Goal: Task Accomplishment & Management: Manage account settings

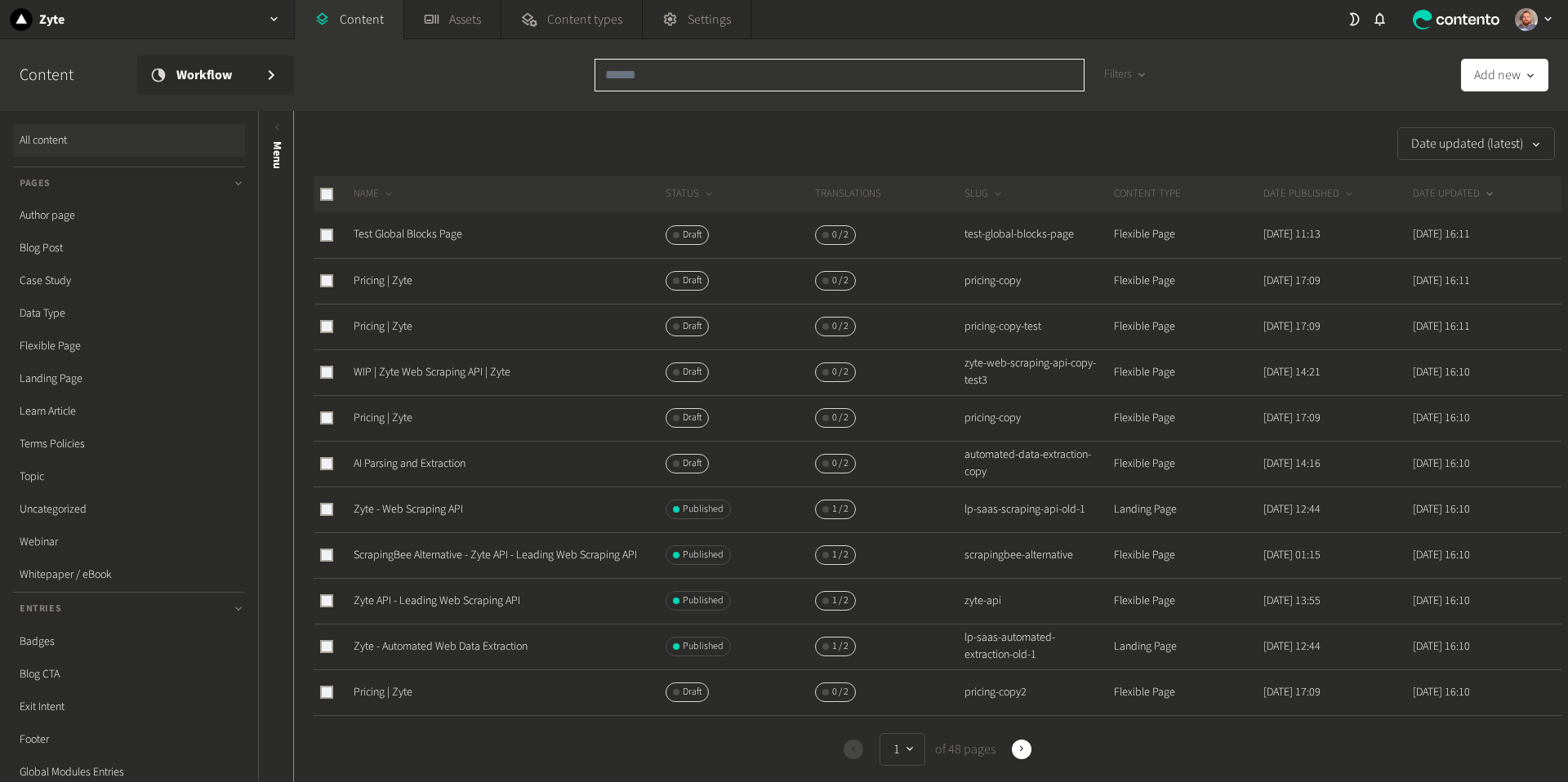
click at [723, 78] on input "text" at bounding box center [839, 75] width 490 height 32
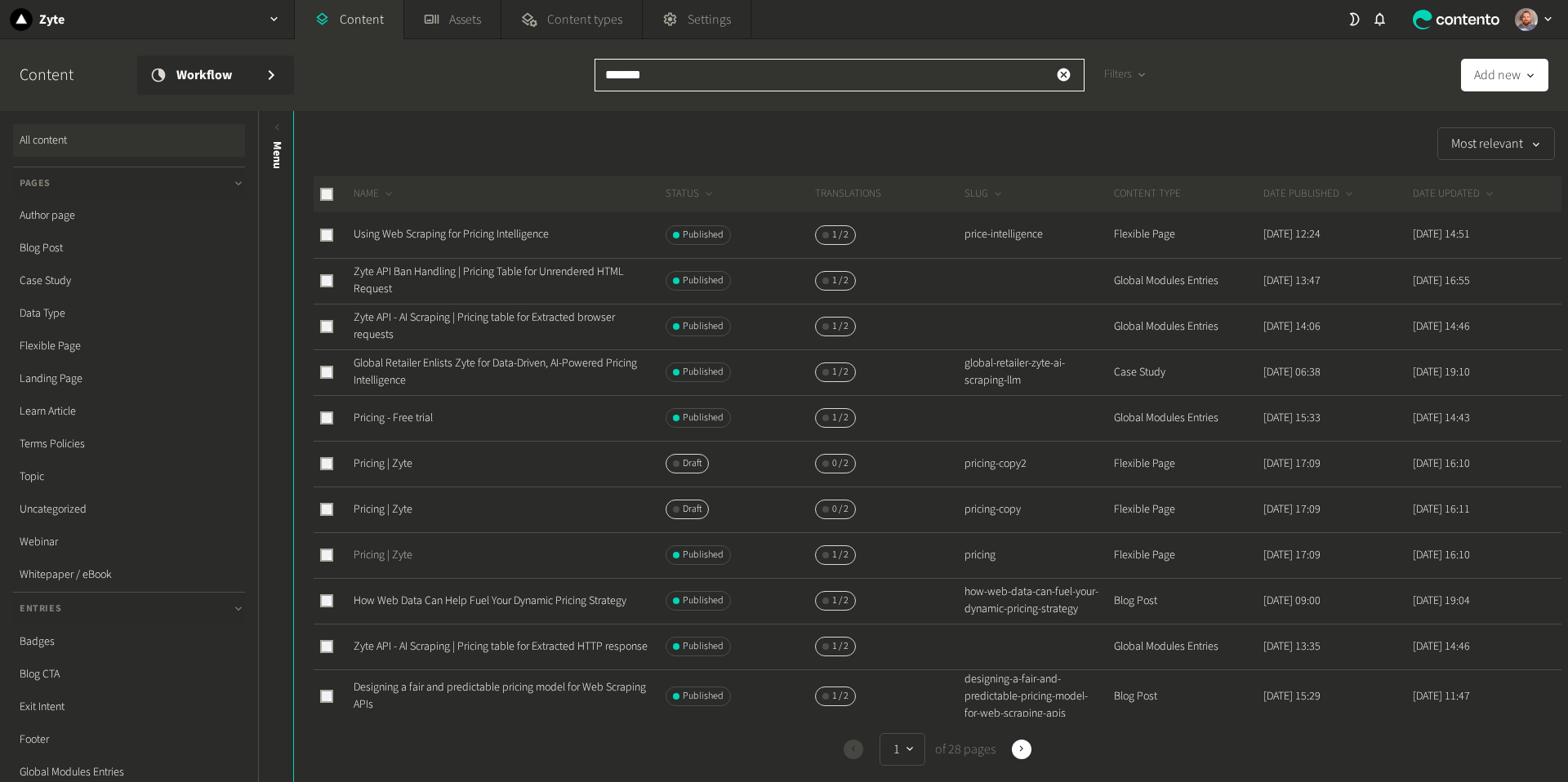
type input "*******"
click at [369, 558] on link "Pricing | Zyte" at bounding box center [383, 556] width 59 height 16
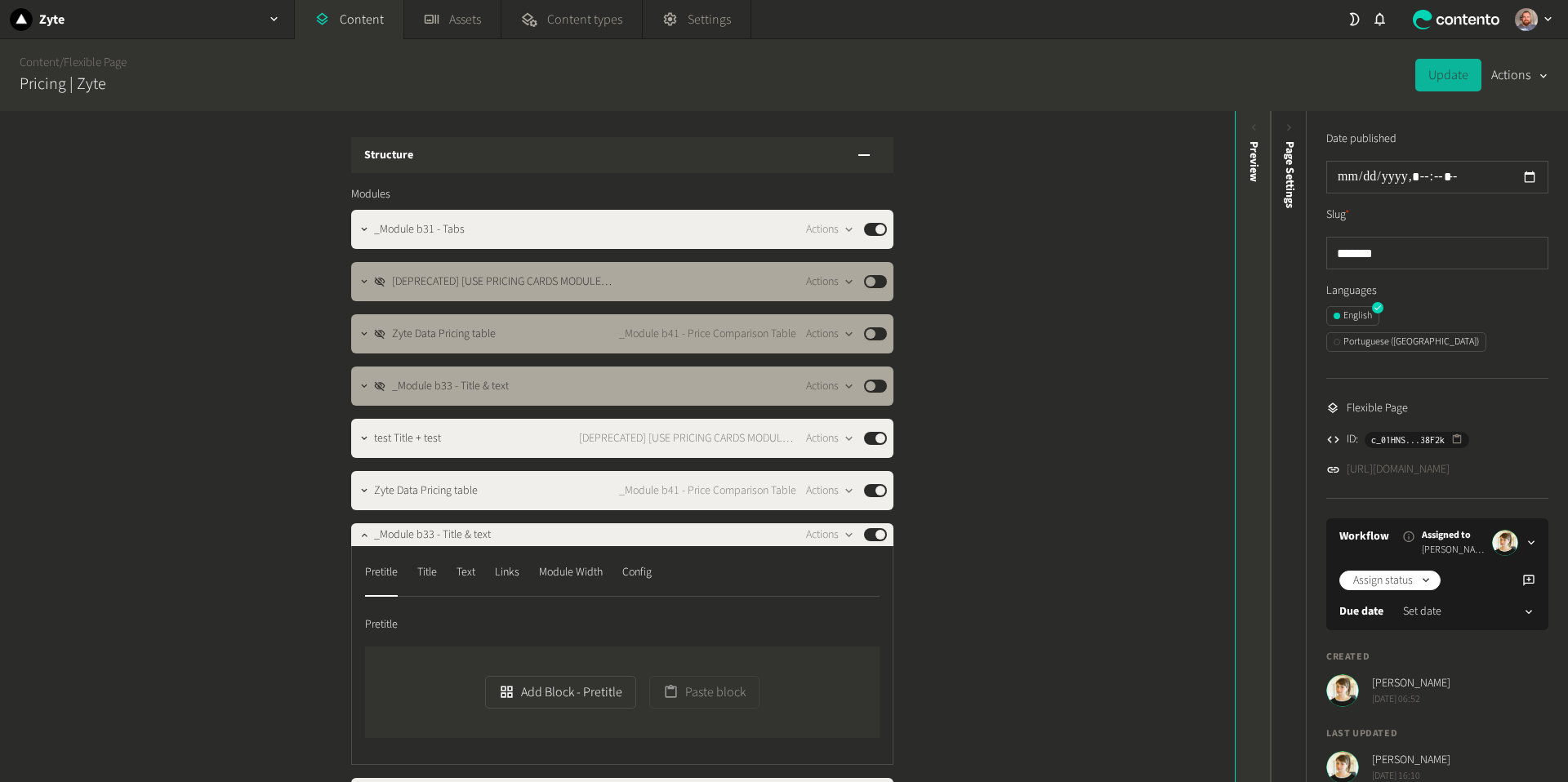
click at [1253, 124] on icon at bounding box center [1253, 127] width 14 height 14
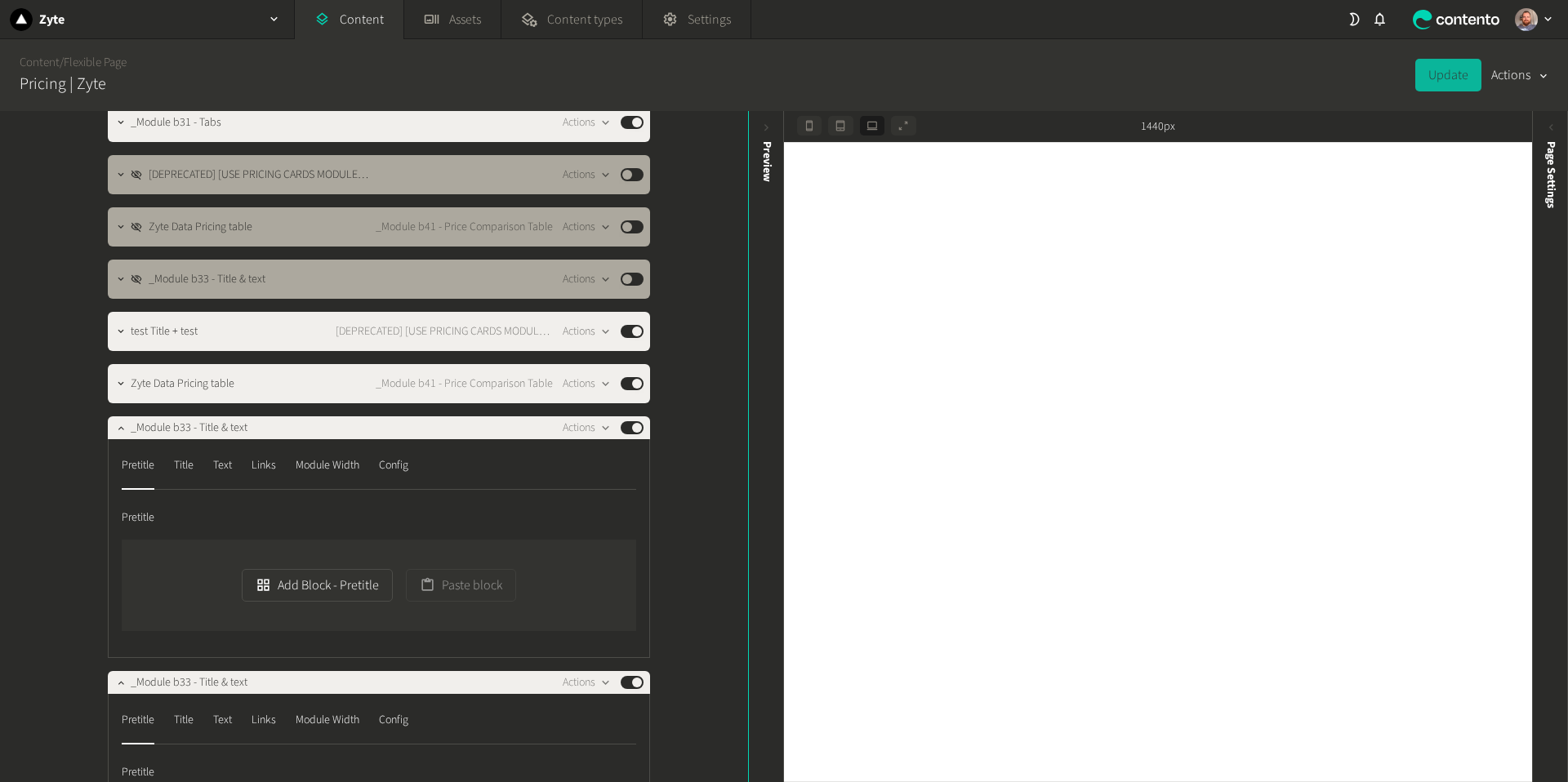
scroll to position [120, 0]
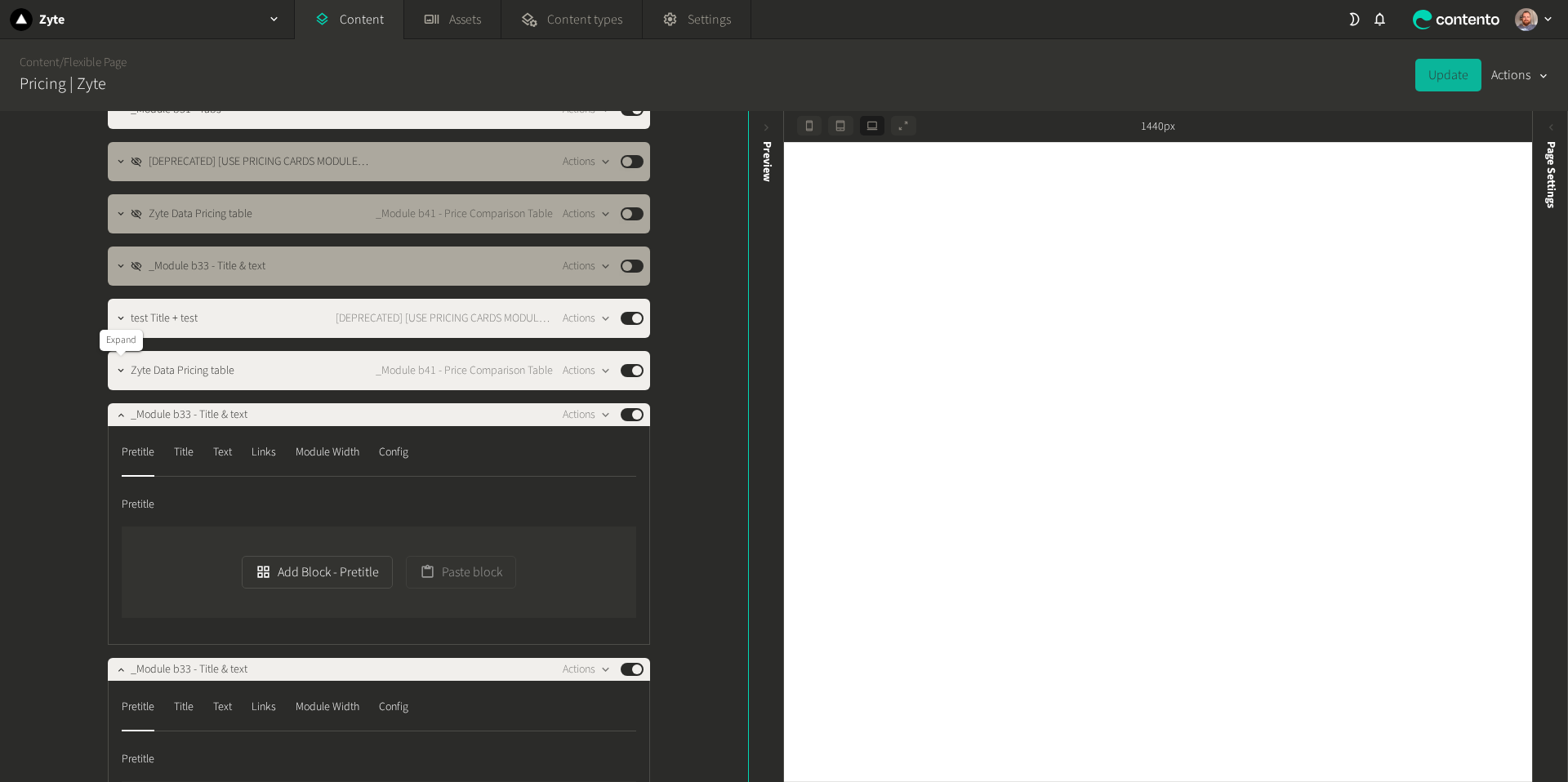
drag, startPoint x: 120, startPoint y: 371, endPoint x: 59, endPoint y: 353, distance: 63.6
click at [119, 371] on icon "button" at bounding box center [120, 370] width 5 height 4
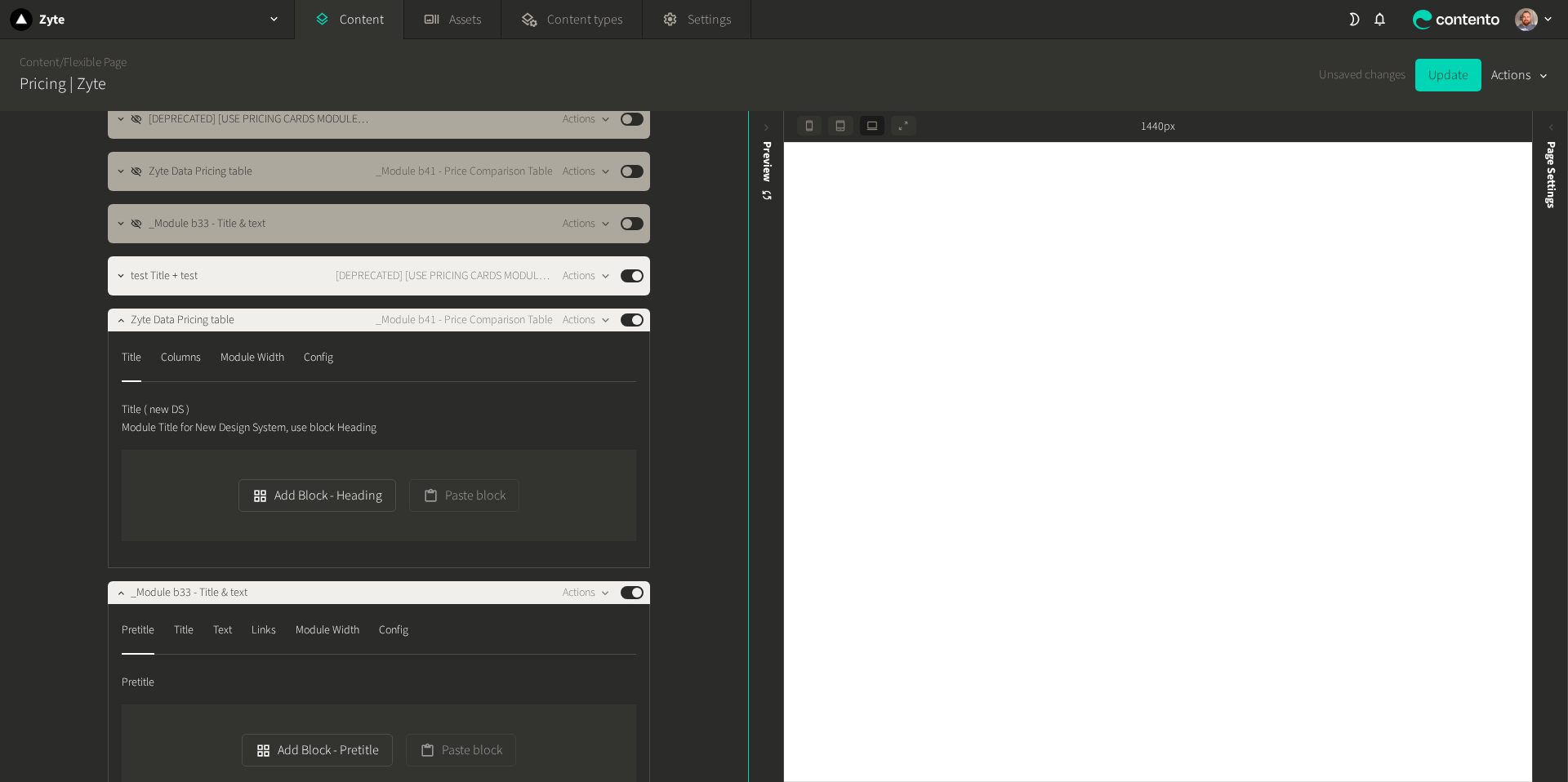
scroll to position [166, 0]
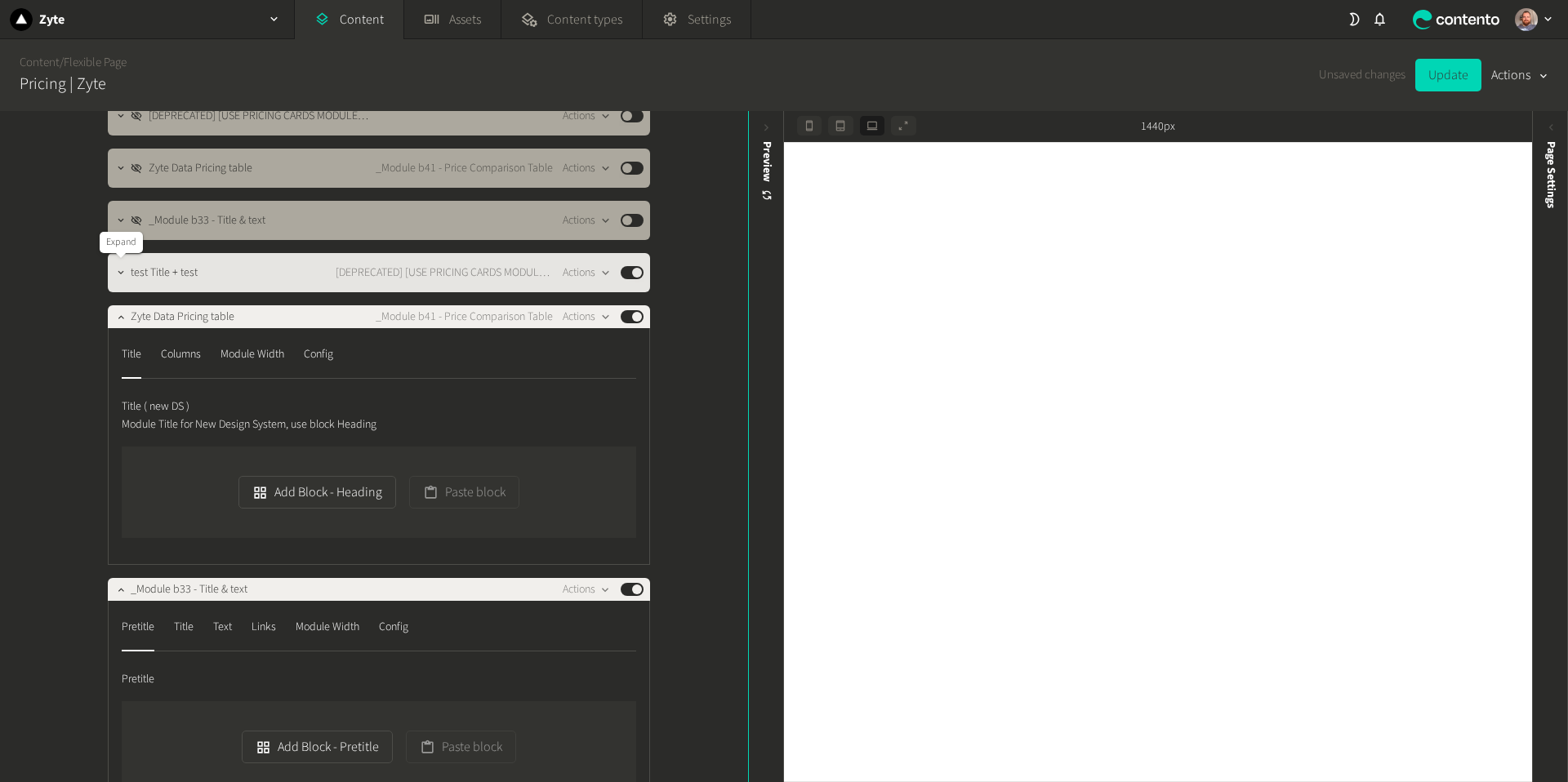
click at [115, 273] on icon "button" at bounding box center [121, 272] width 12 height 12
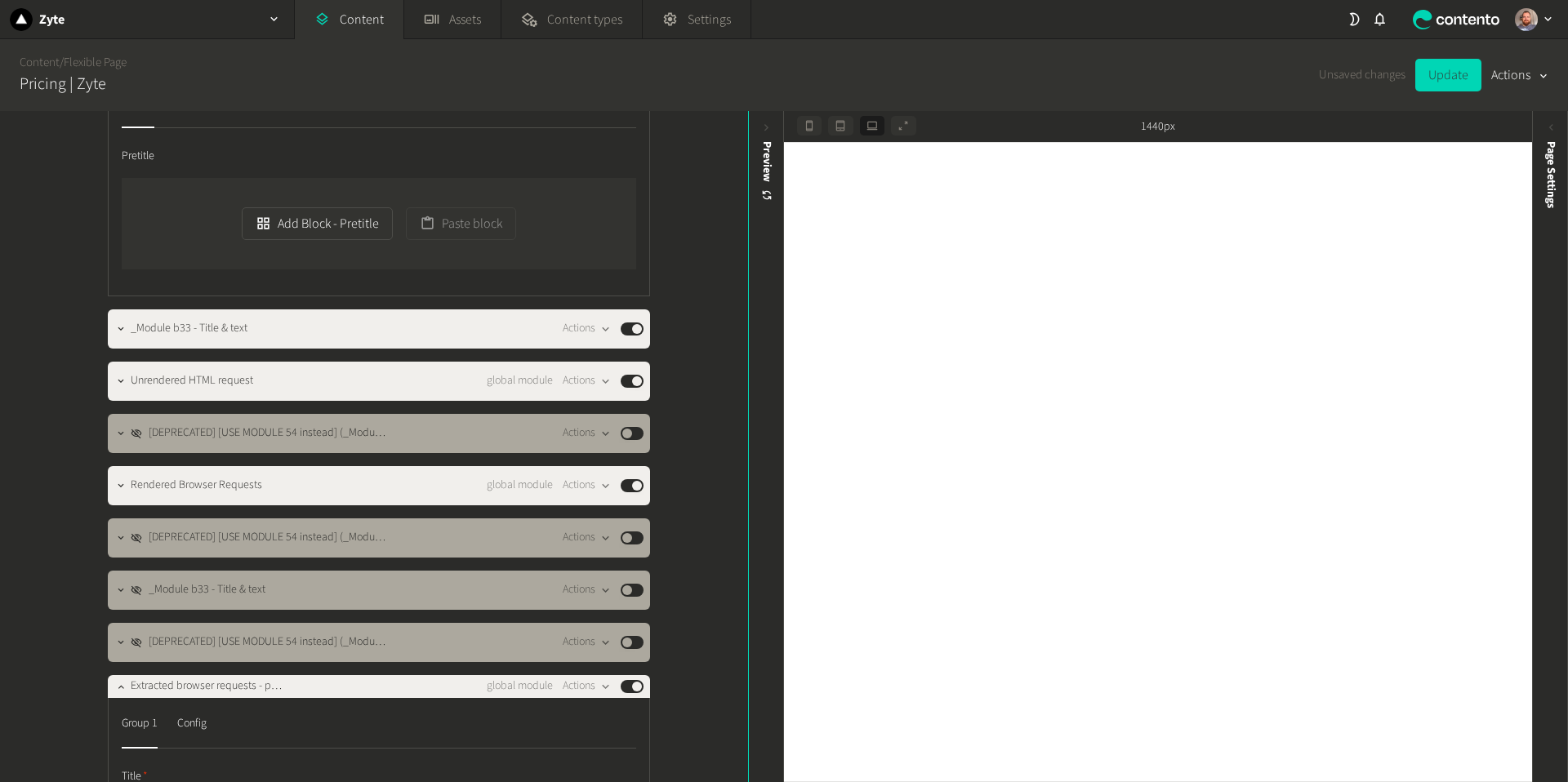
scroll to position [1486, 0]
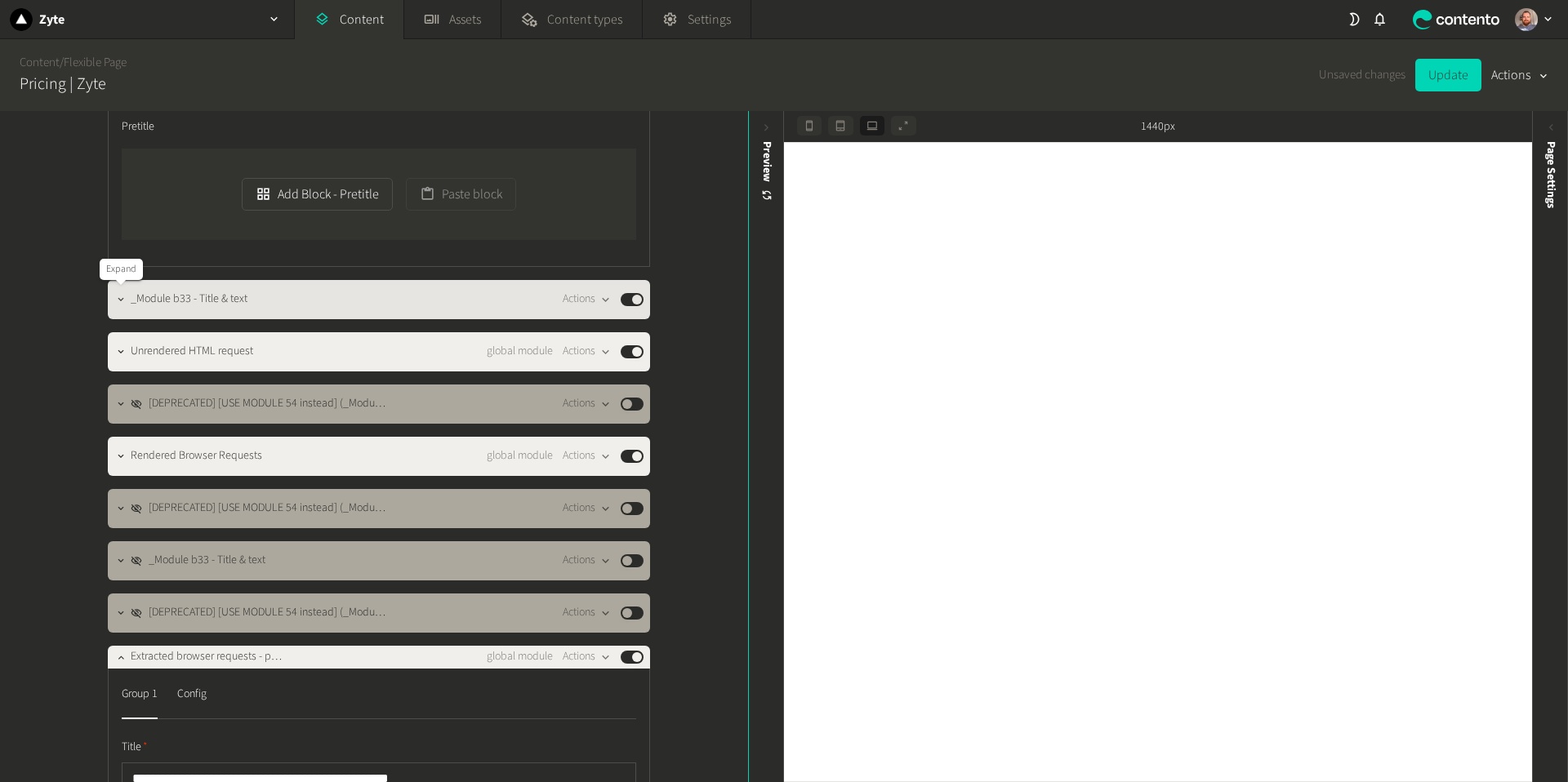
click at [117, 302] on icon "button" at bounding box center [121, 299] width 12 height 12
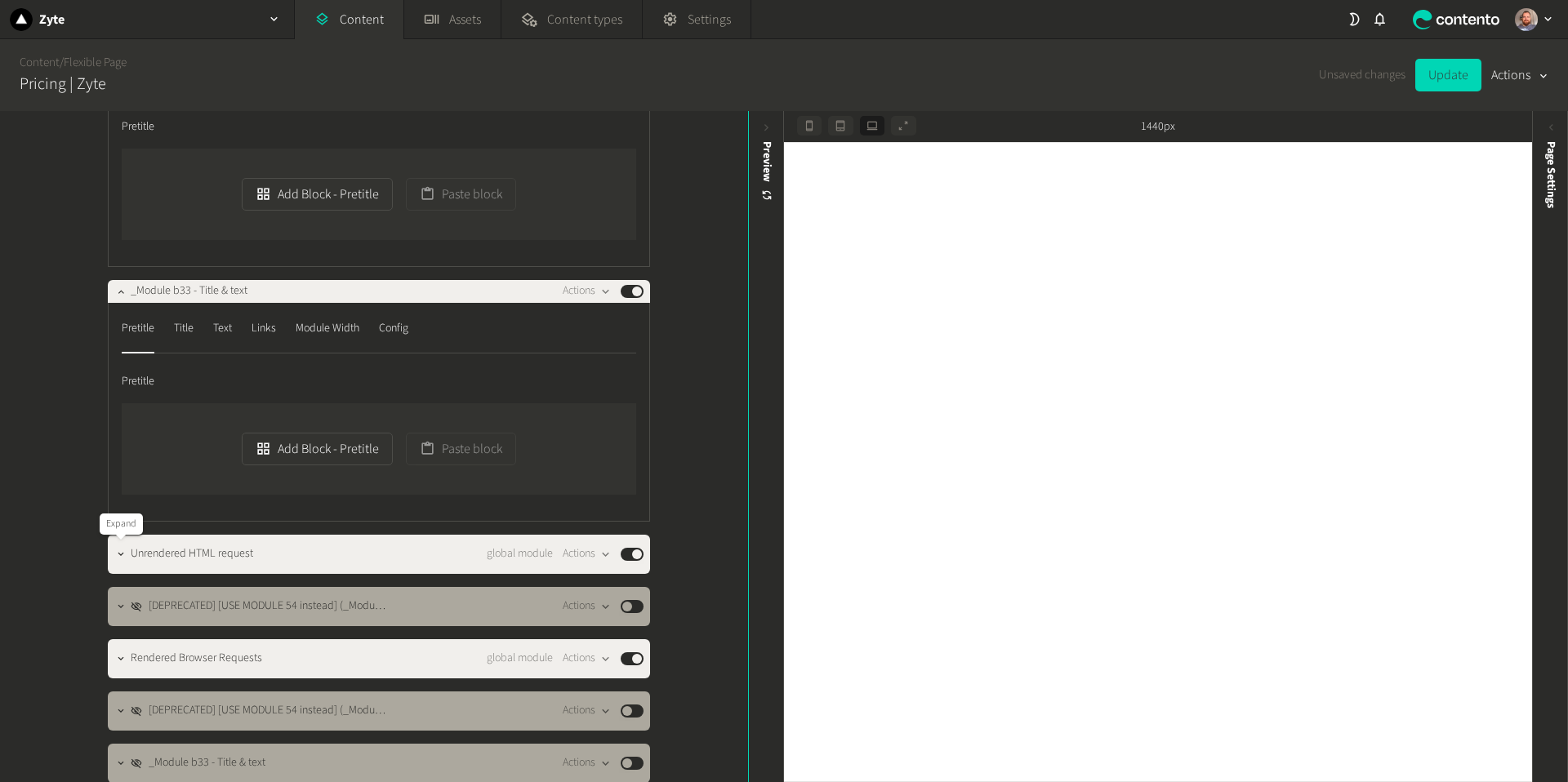
drag, startPoint x: 118, startPoint y: 554, endPoint x: 15, endPoint y: 451, distance: 145.7
click at [118, 554] on icon "button" at bounding box center [121, 554] width 12 height 12
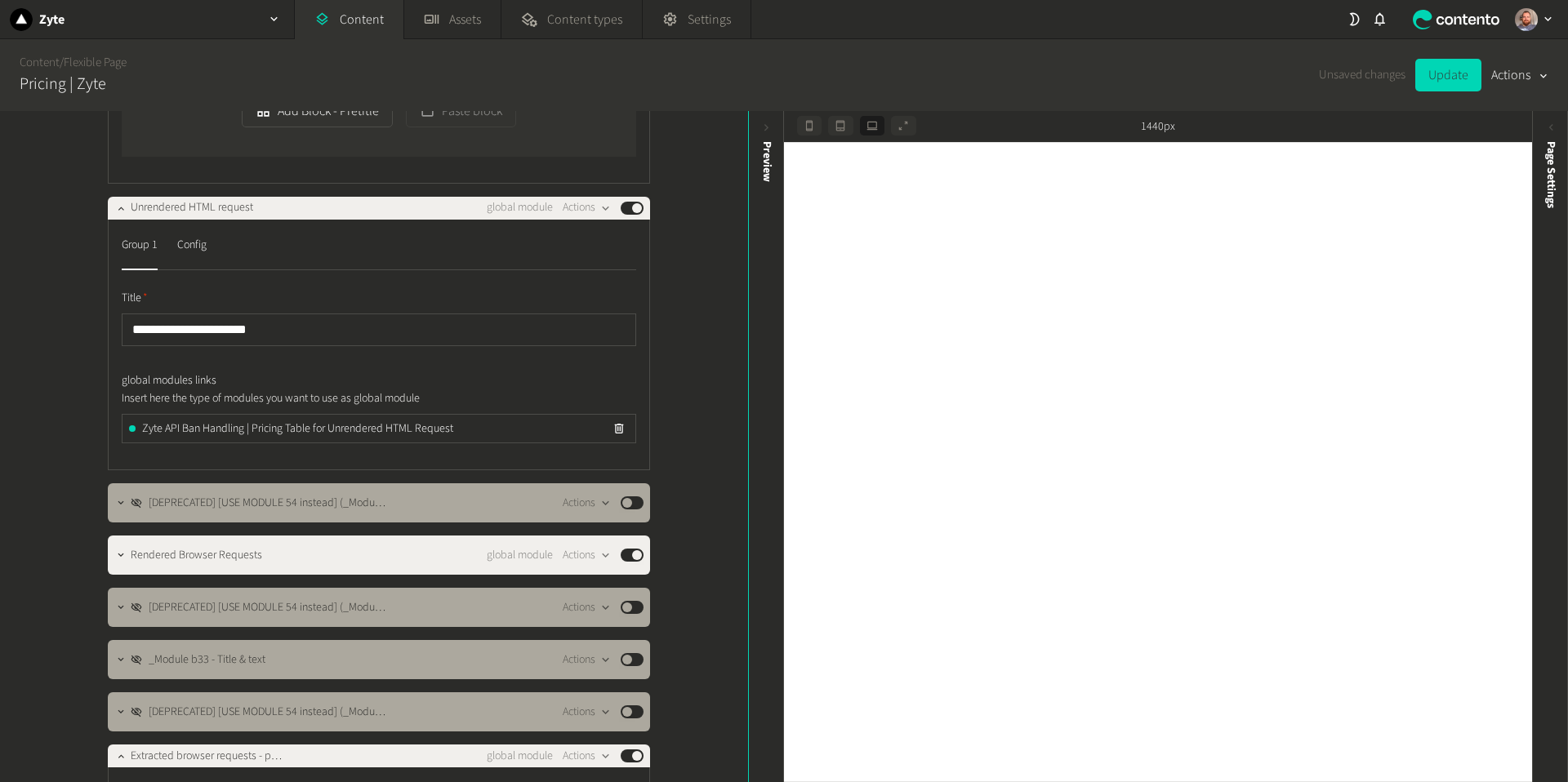
scroll to position [1817, 0]
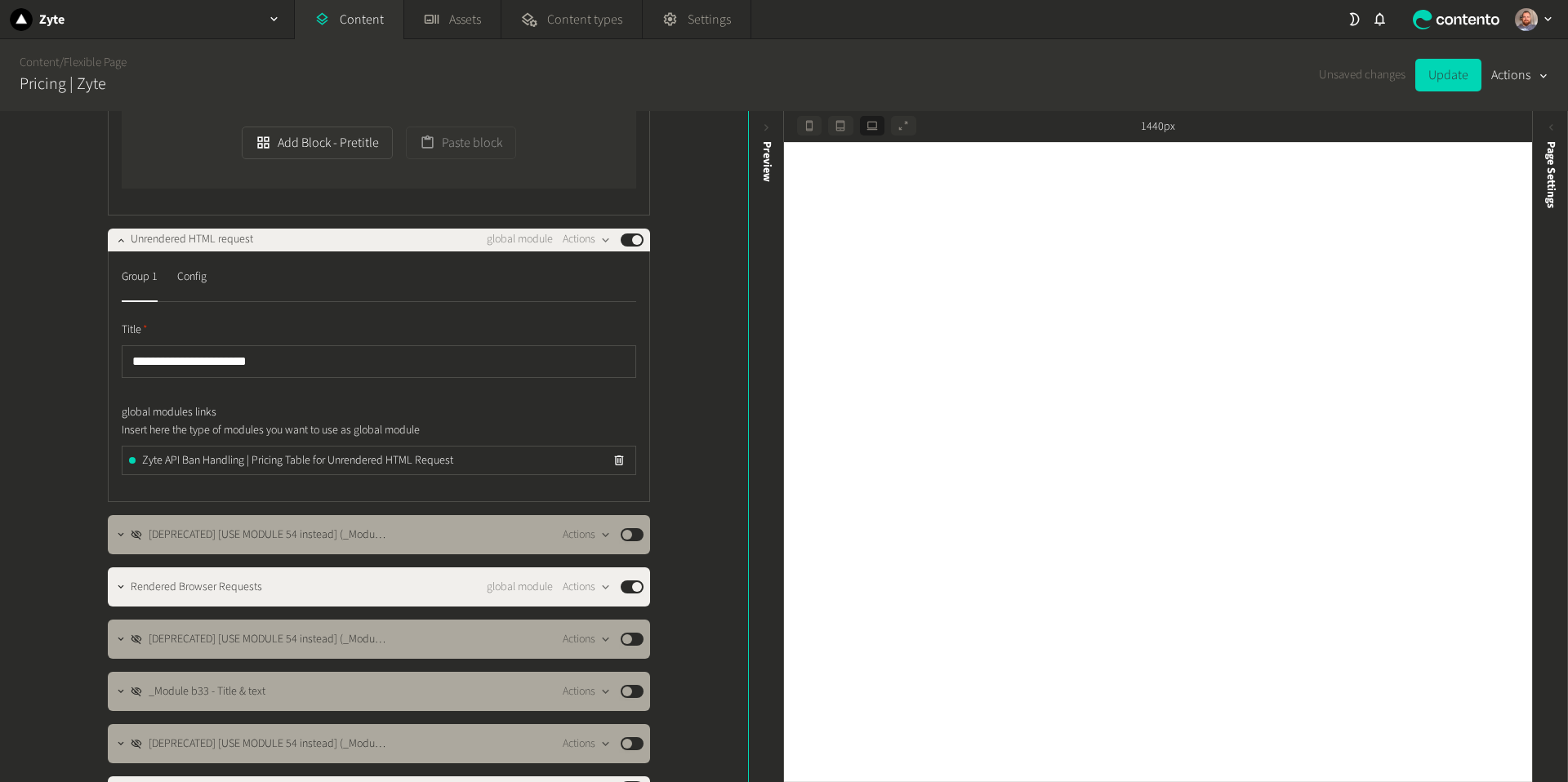
scroll to position [1793, 0]
click at [1453, 84] on button "Update" at bounding box center [1448, 75] width 66 height 32
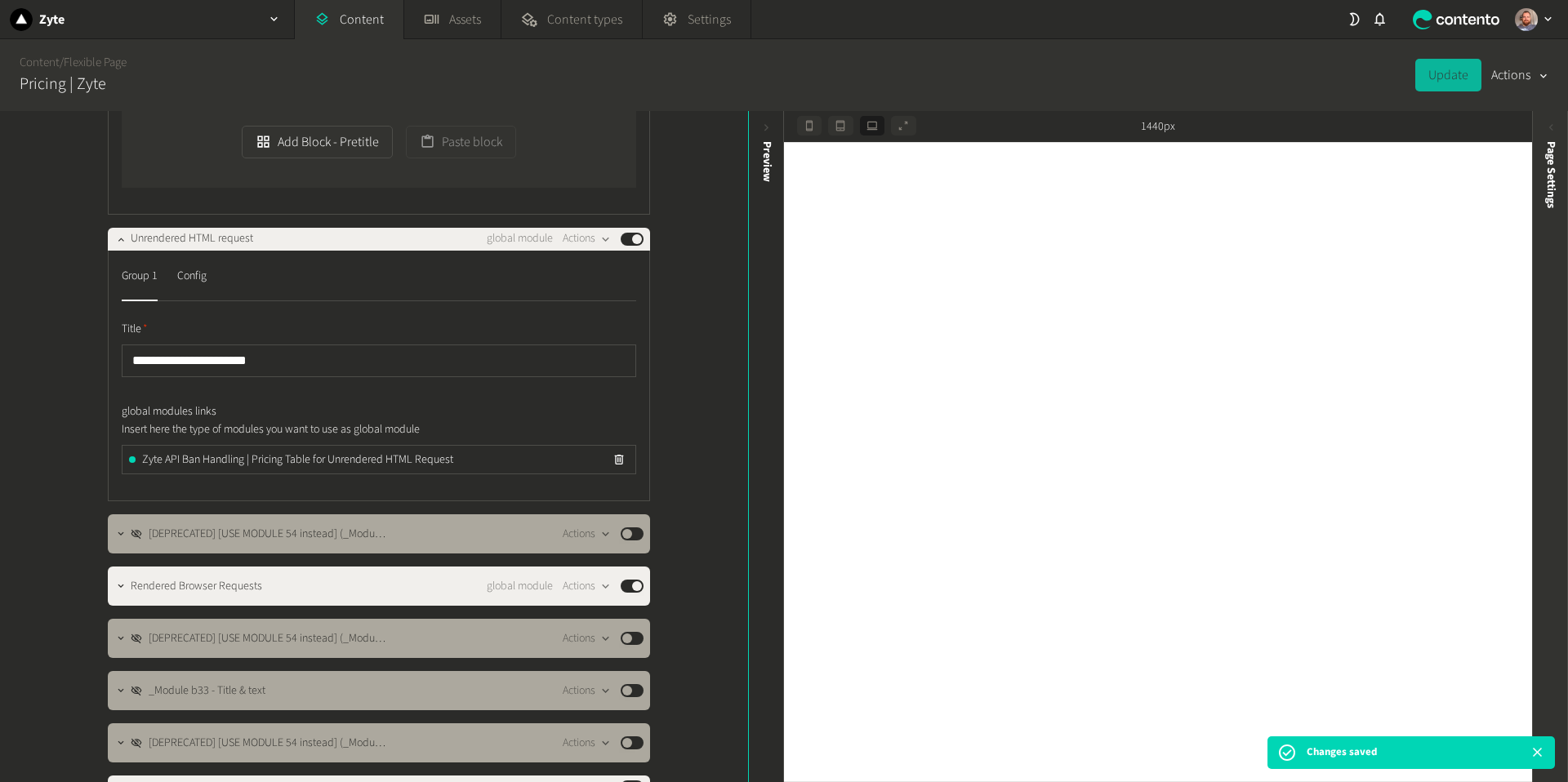
click at [1551, 124] on icon at bounding box center [1551, 127] width 14 height 14
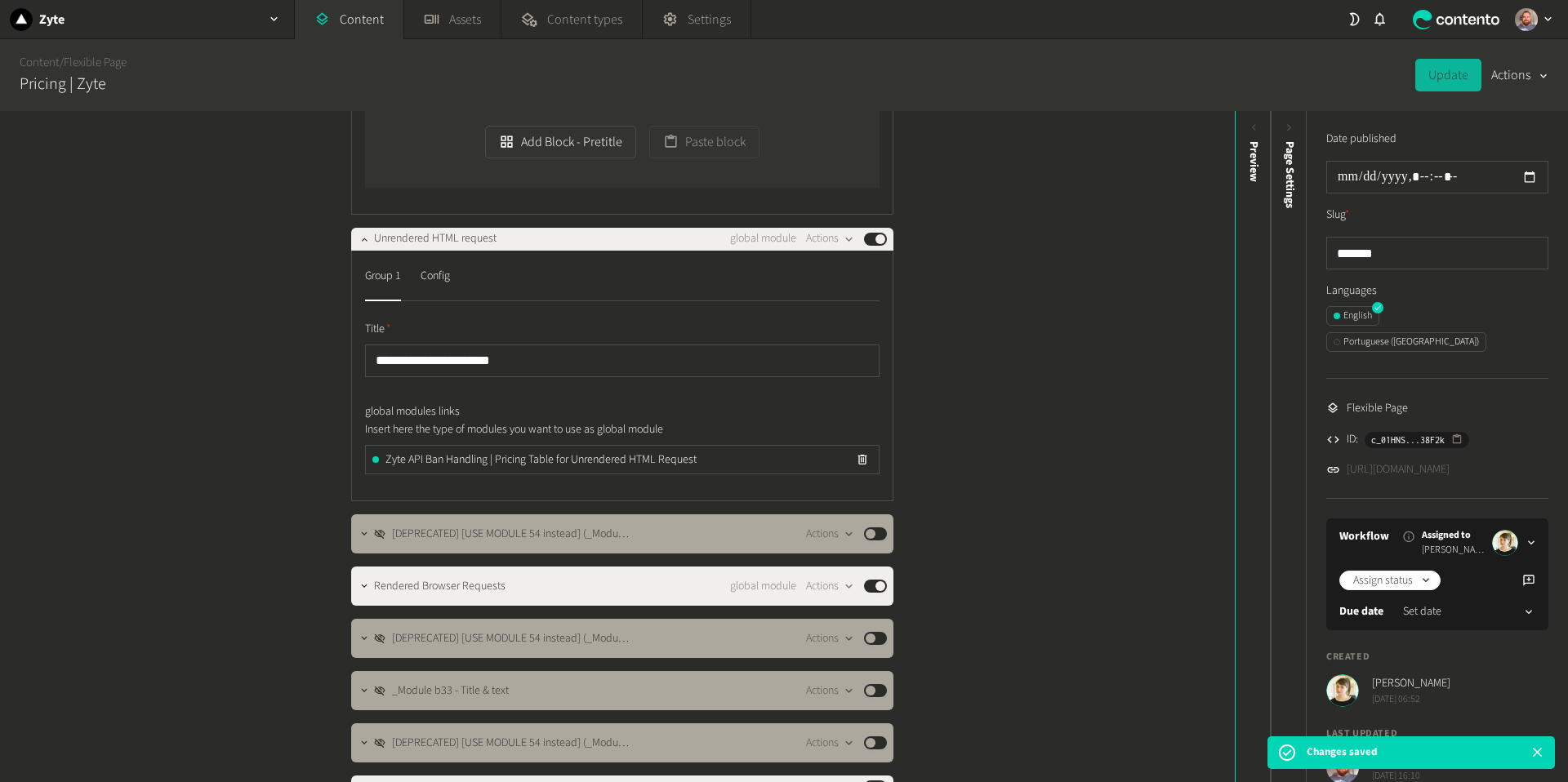
click at [1444, 461] on link "https://dev.zyte.com/pricing" at bounding box center [1398, 469] width 103 height 17
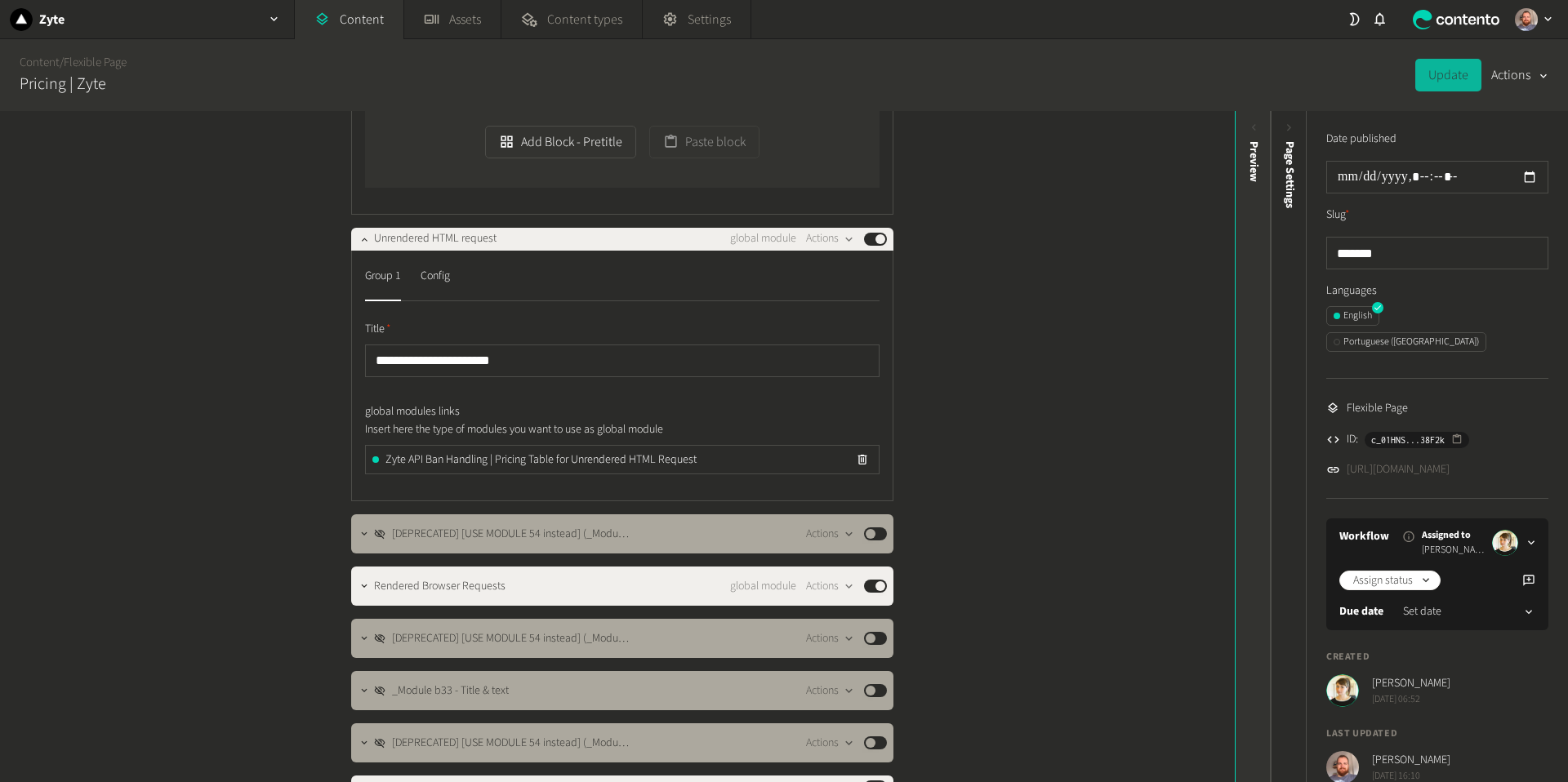
click at [1253, 130] on icon at bounding box center [1253, 127] width 14 height 14
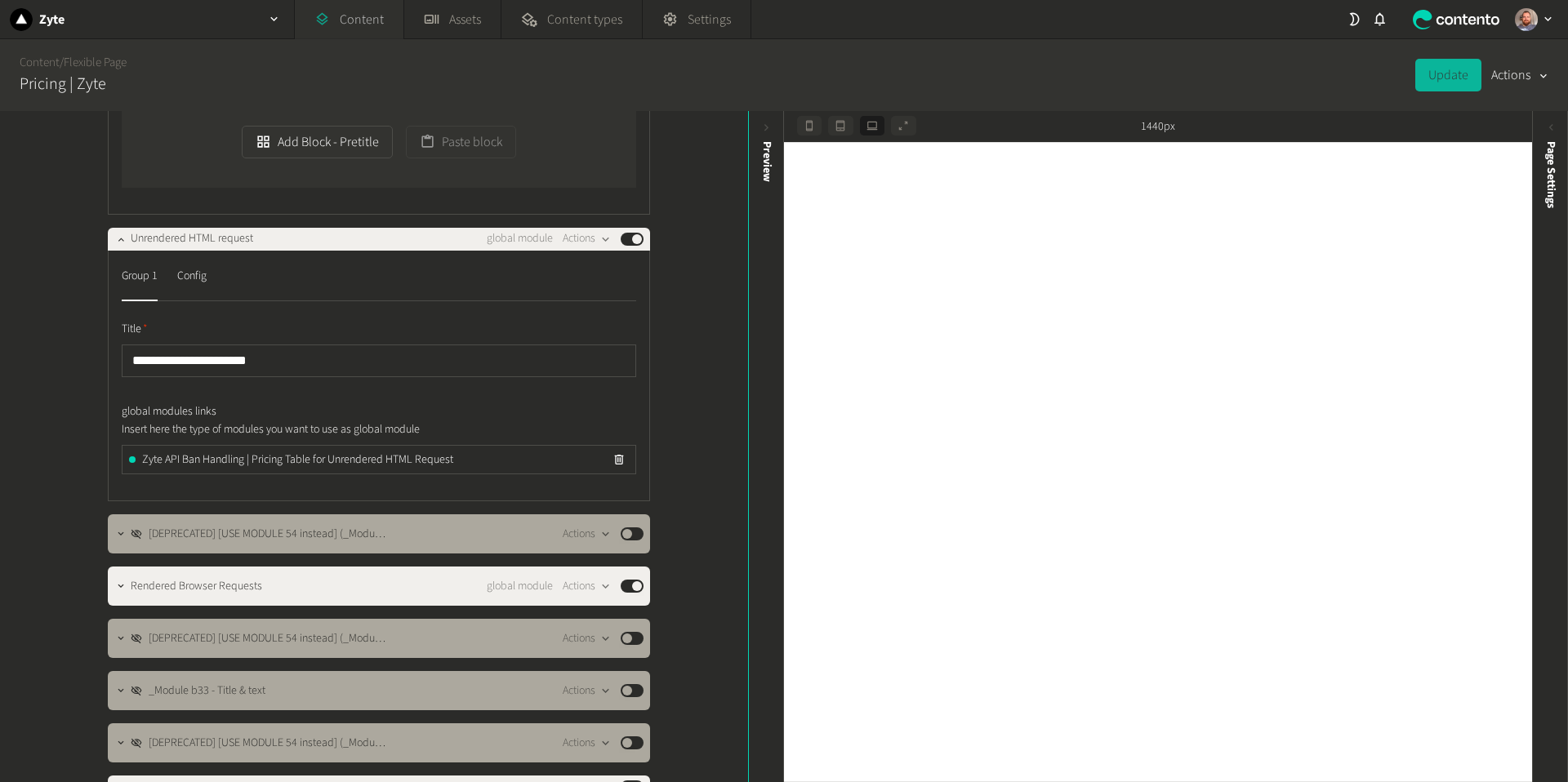
click at [350, 23] on link "Content" at bounding box center [349, 19] width 108 height 39
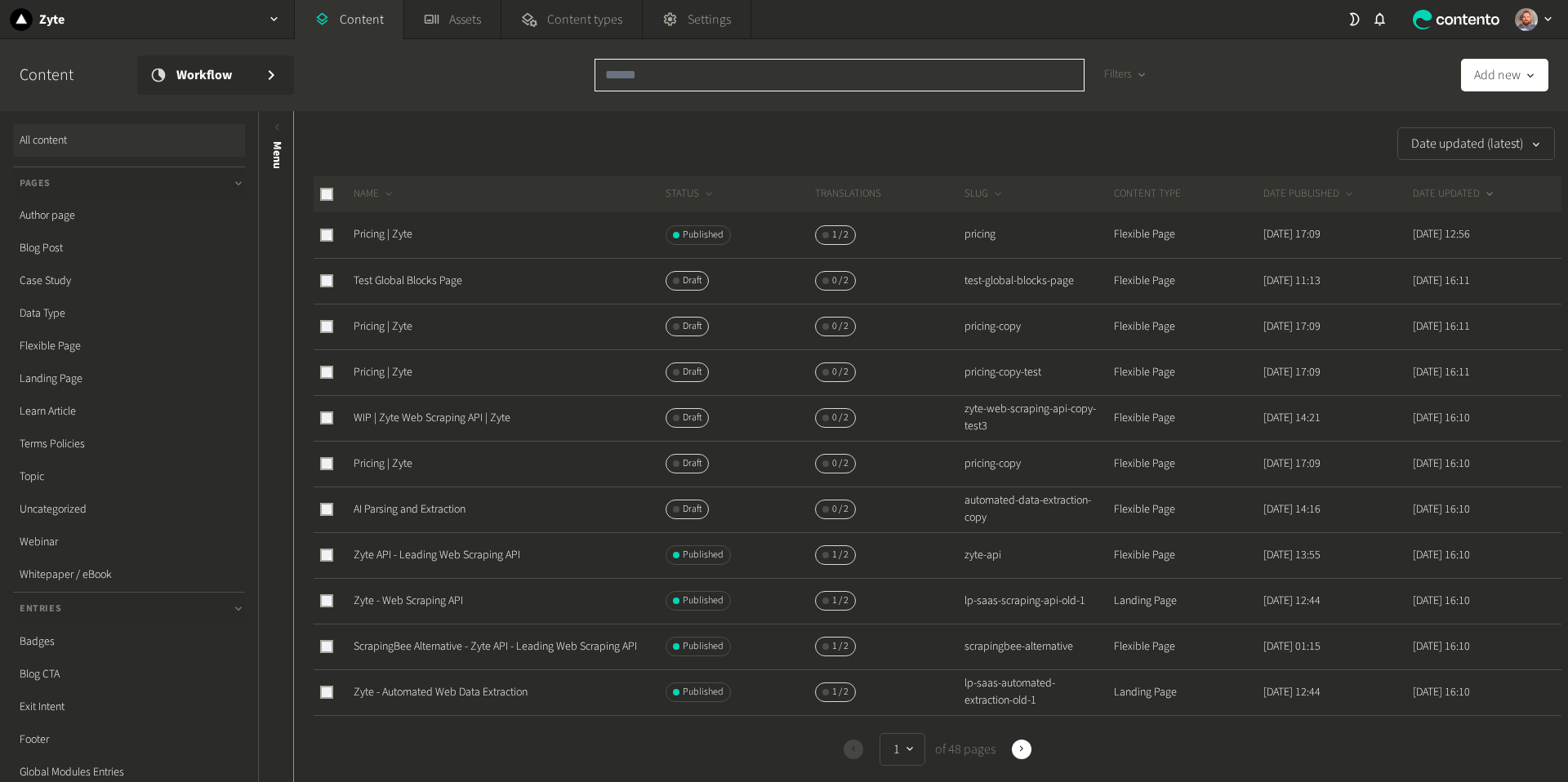
click at [701, 68] on input "text" at bounding box center [839, 75] width 490 height 32
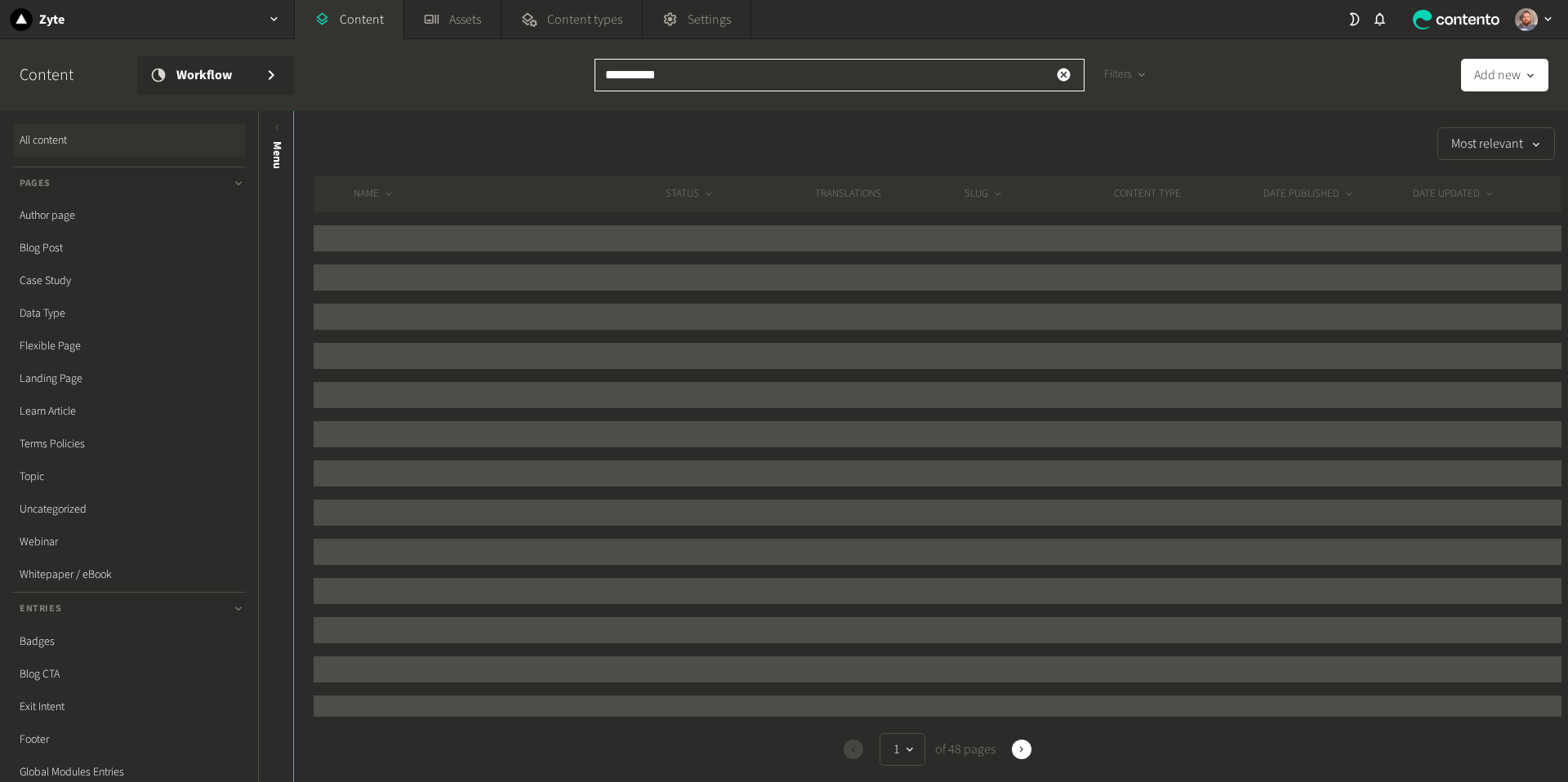
type input "**********"
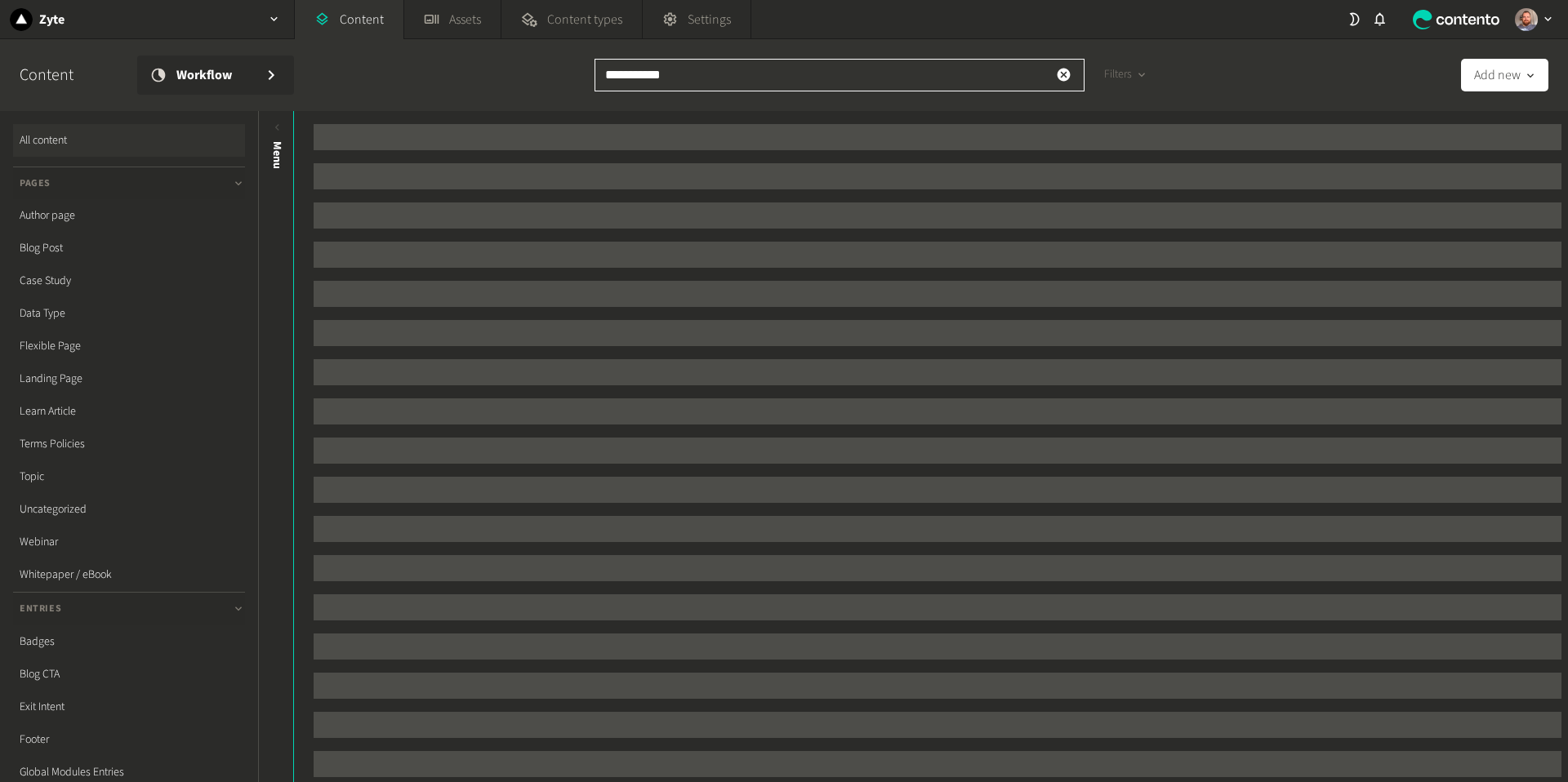
scroll to position [106, 0]
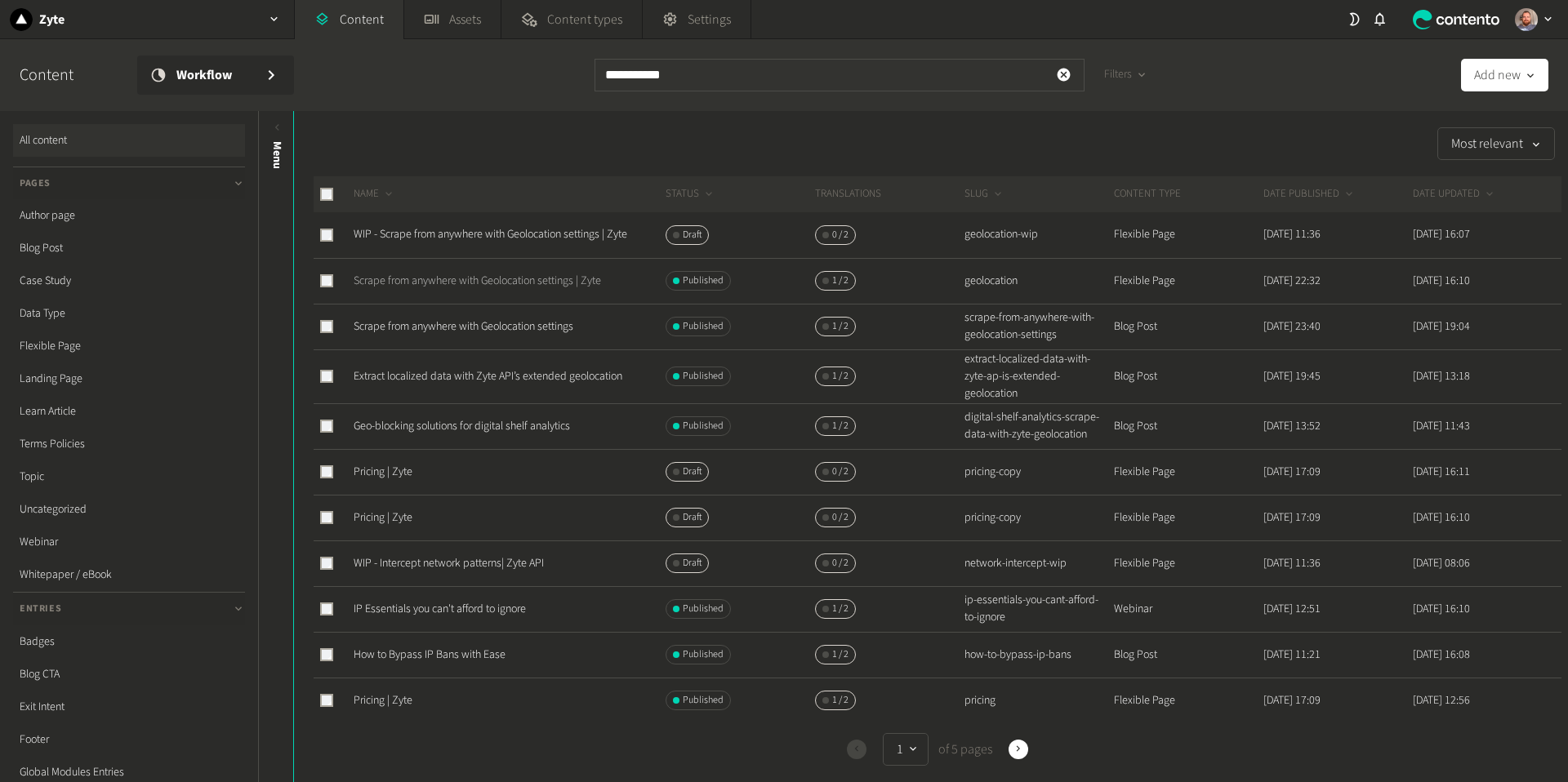
click at [493, 283] on link "Scrape from anywhere with Geolocation settings | Zyte" at bounding box center [477, 281] width 247 height 16
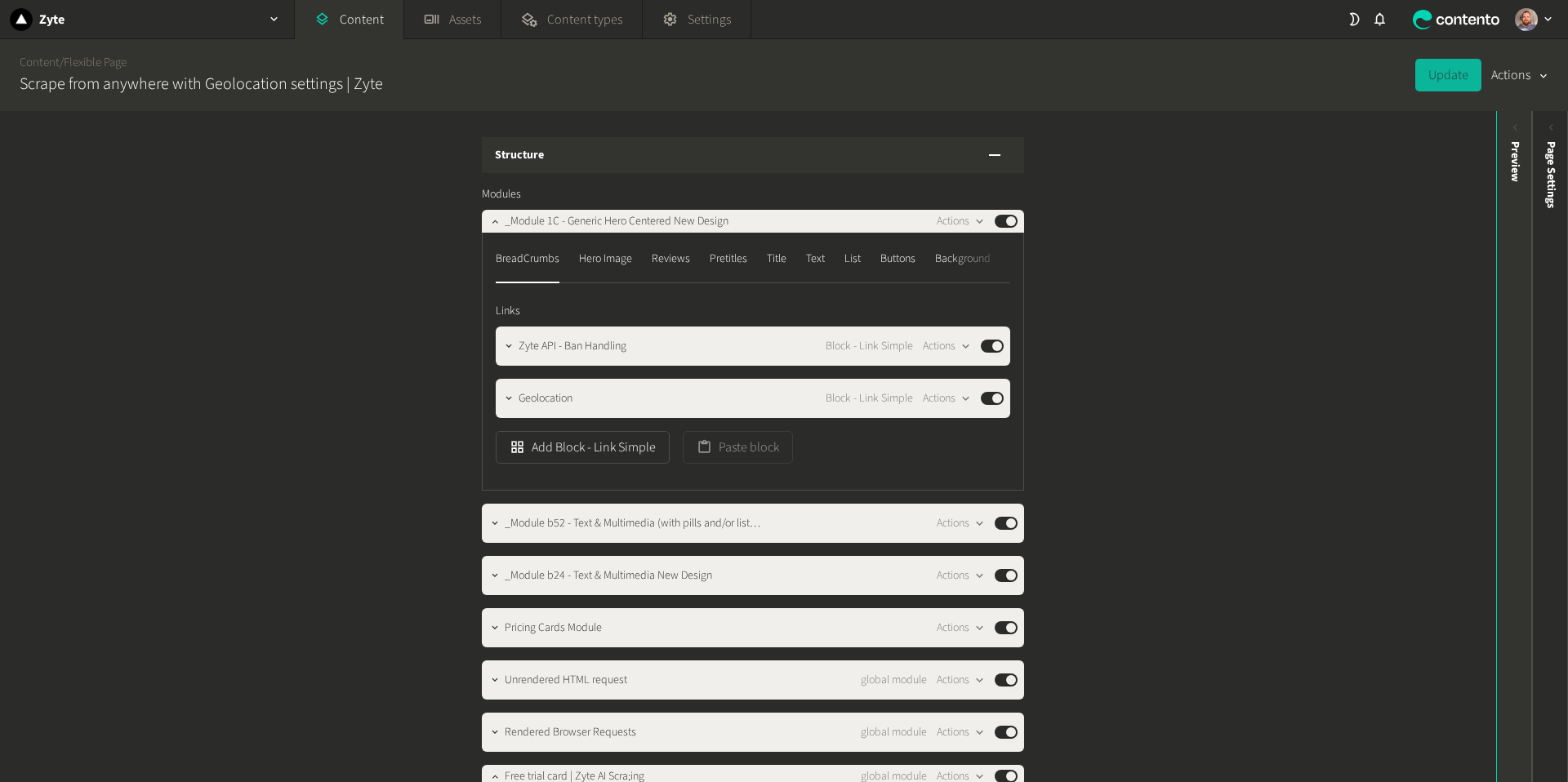
click at [1509, 128] on icon at bounding box center [1515, 127] width 14 height 14
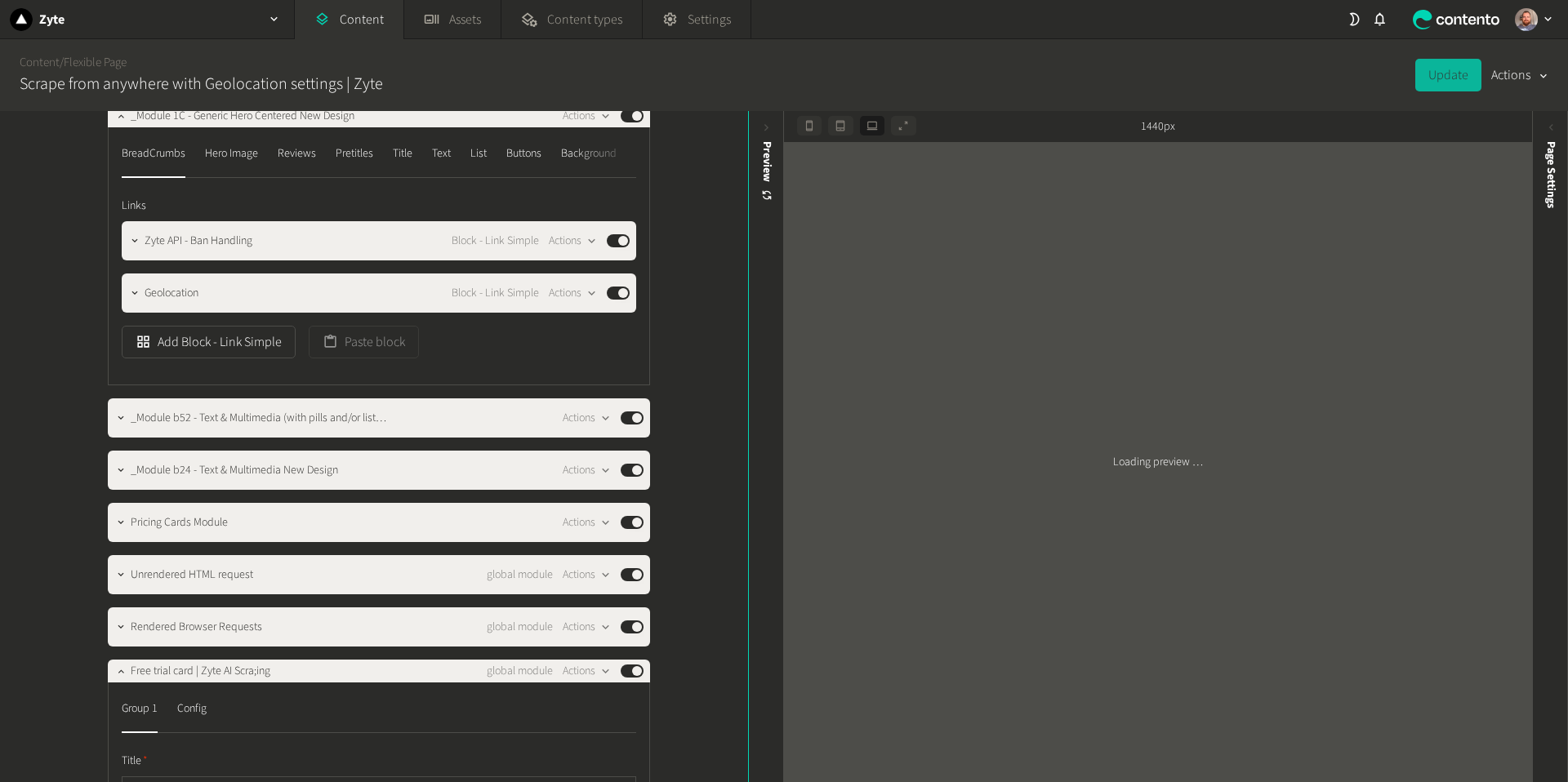
scroll to position [141, 0]
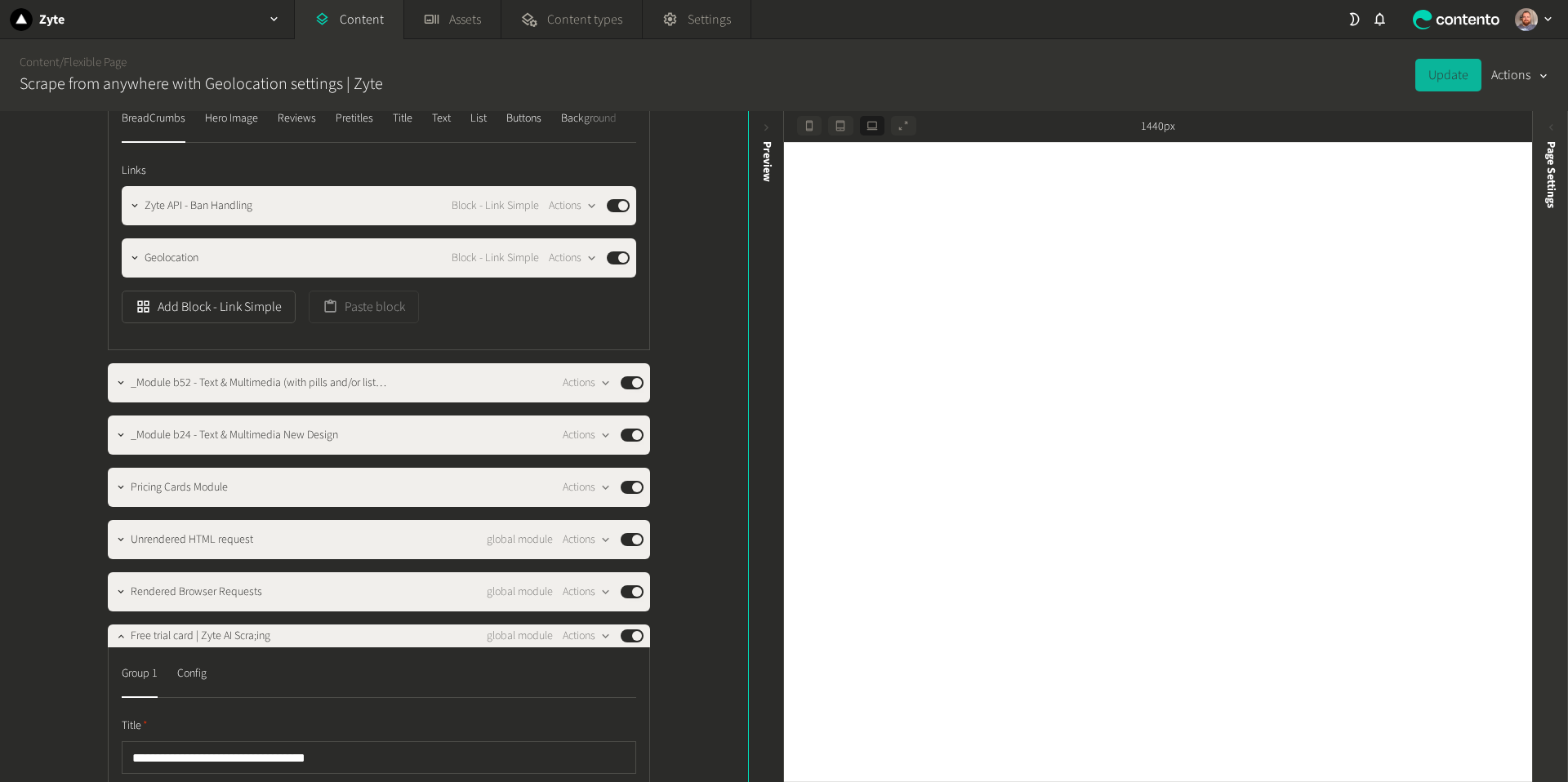
click at [1553, 126] on icon at bounding box center [1551, 127] width 14 height 14
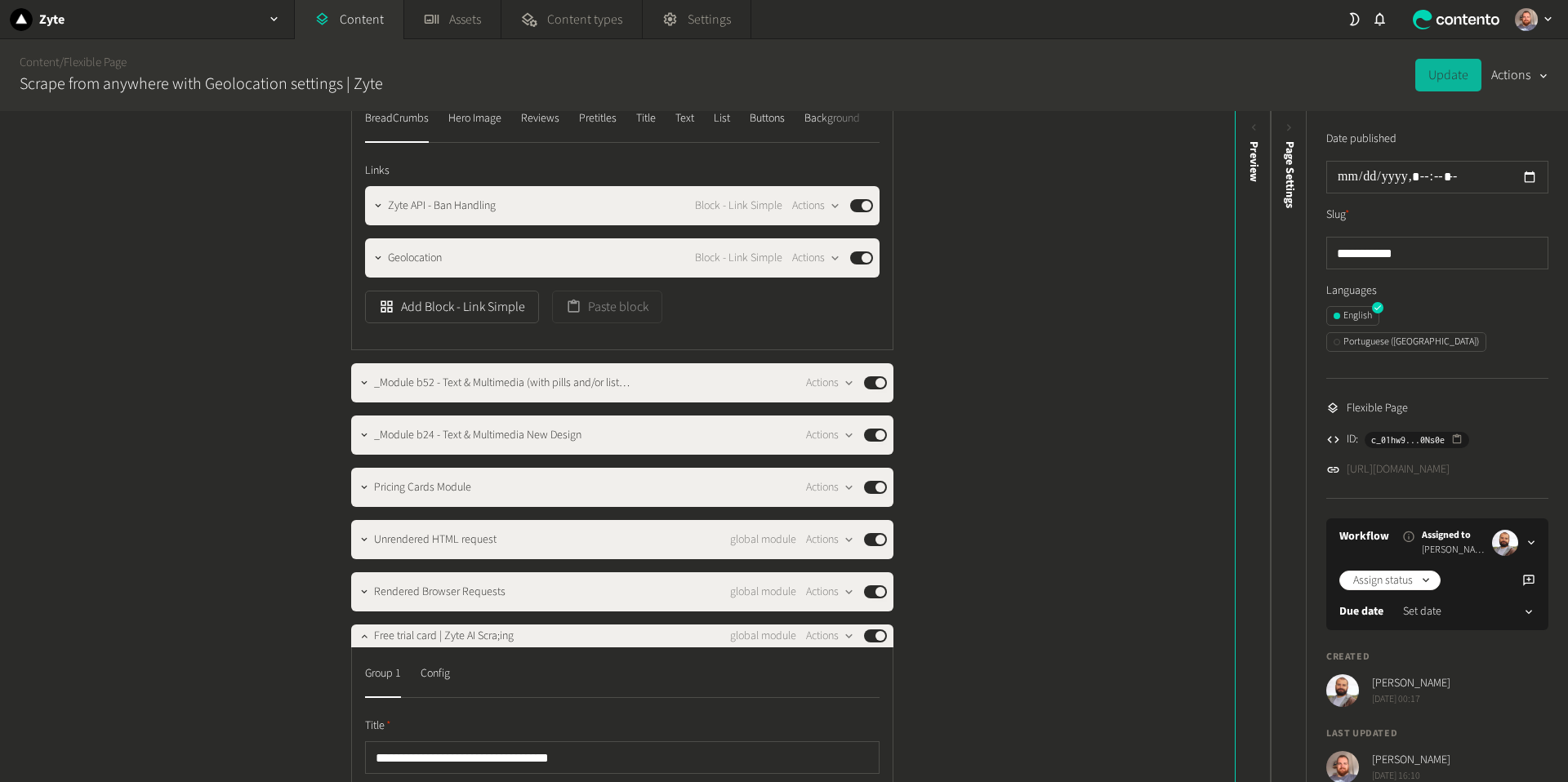
drag, startPoint x: 1513, startPoint y: 438, endPoint x: 1395, endPoint y: 463, distance: 120.6
click at [1348, 461] on li "https://dev.zyte.com/geolocation" at bounding box center [1437, 469] width 222 height 17
copy link "https://dev.zyte.com/geolocation"
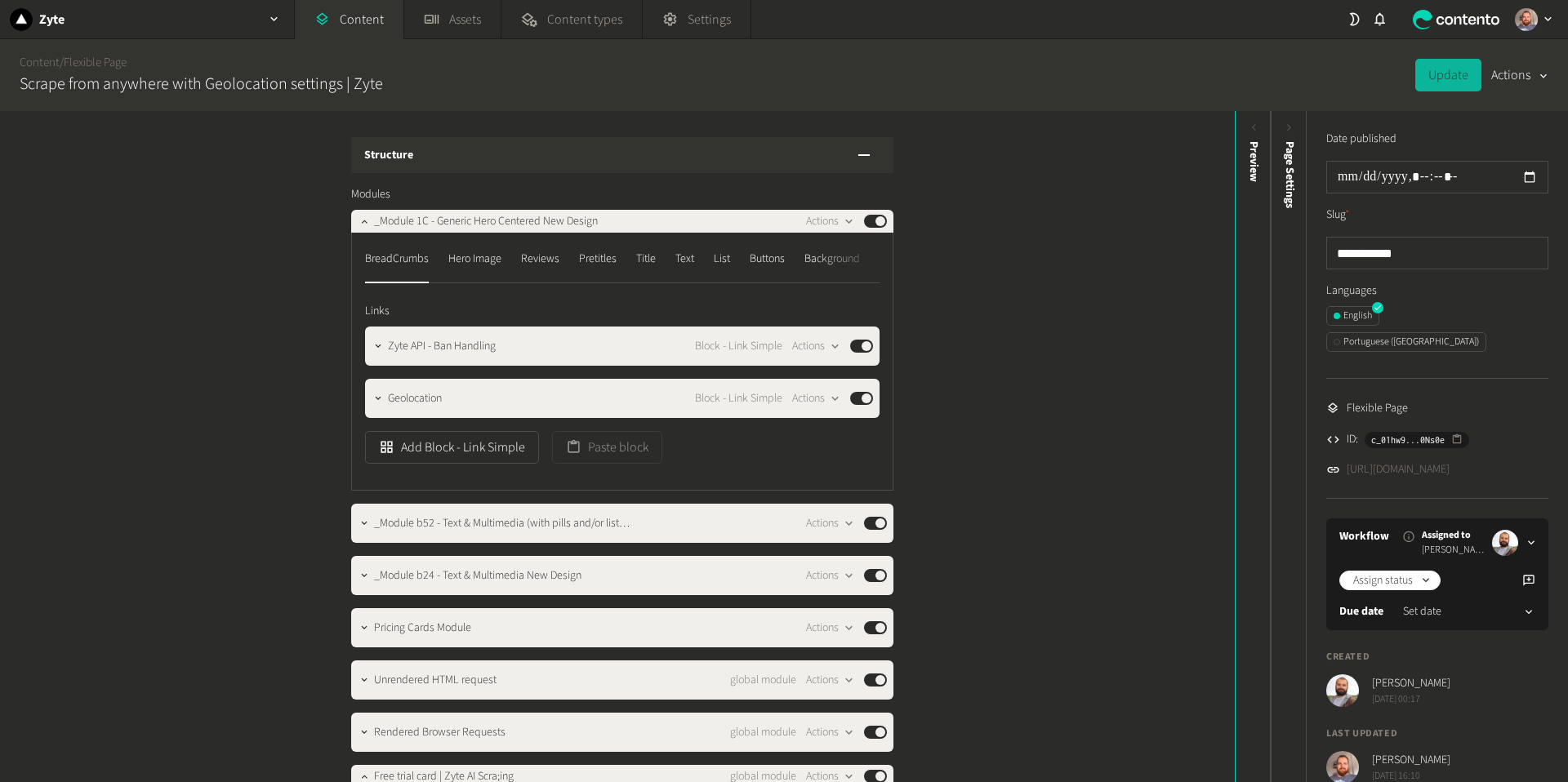
scroll to position [141, 0]
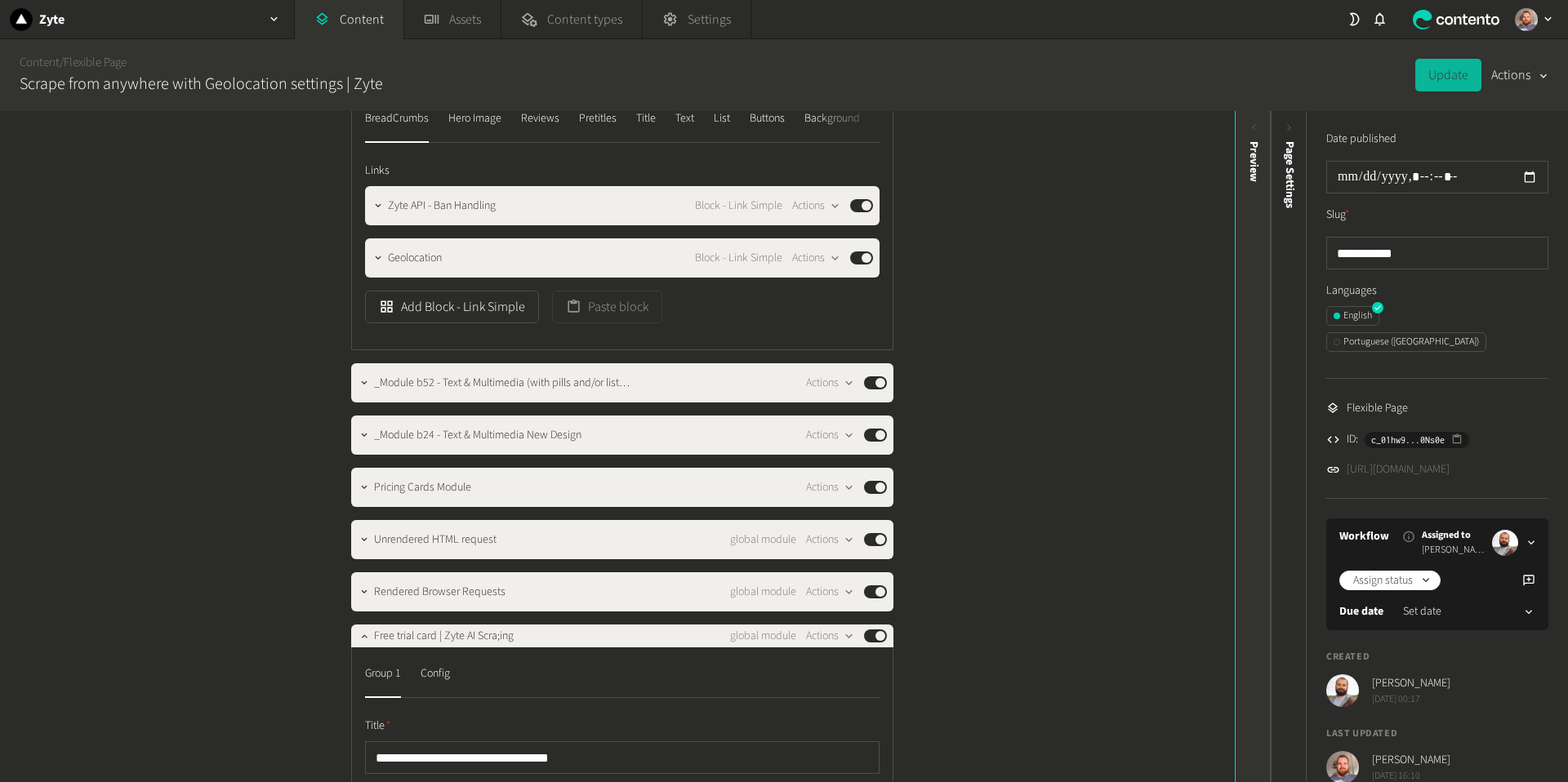
click at [1250, 125] on icon at bounding box center [1253, 127] width 14 height 14
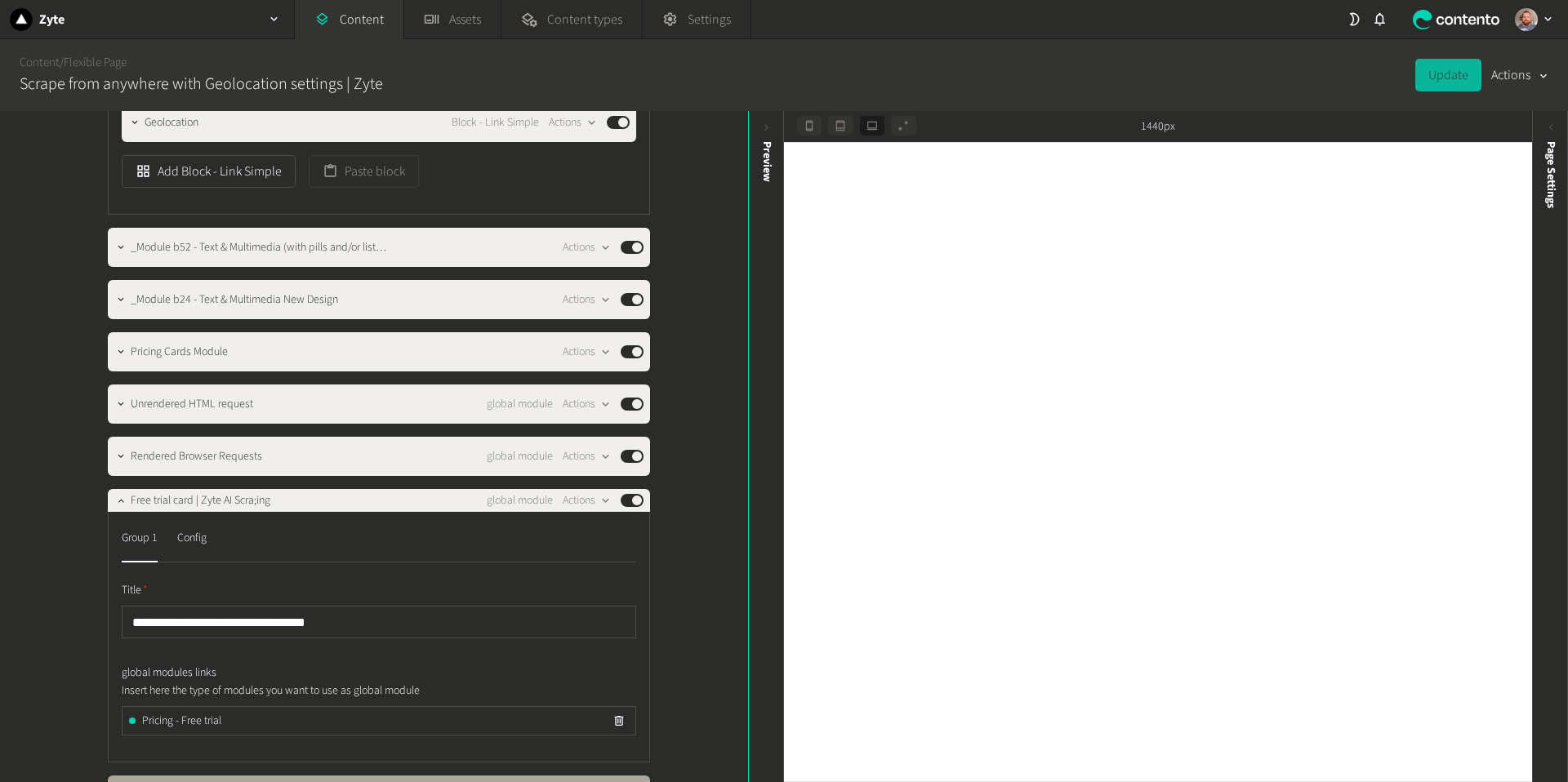
scroll to position [331, 0]
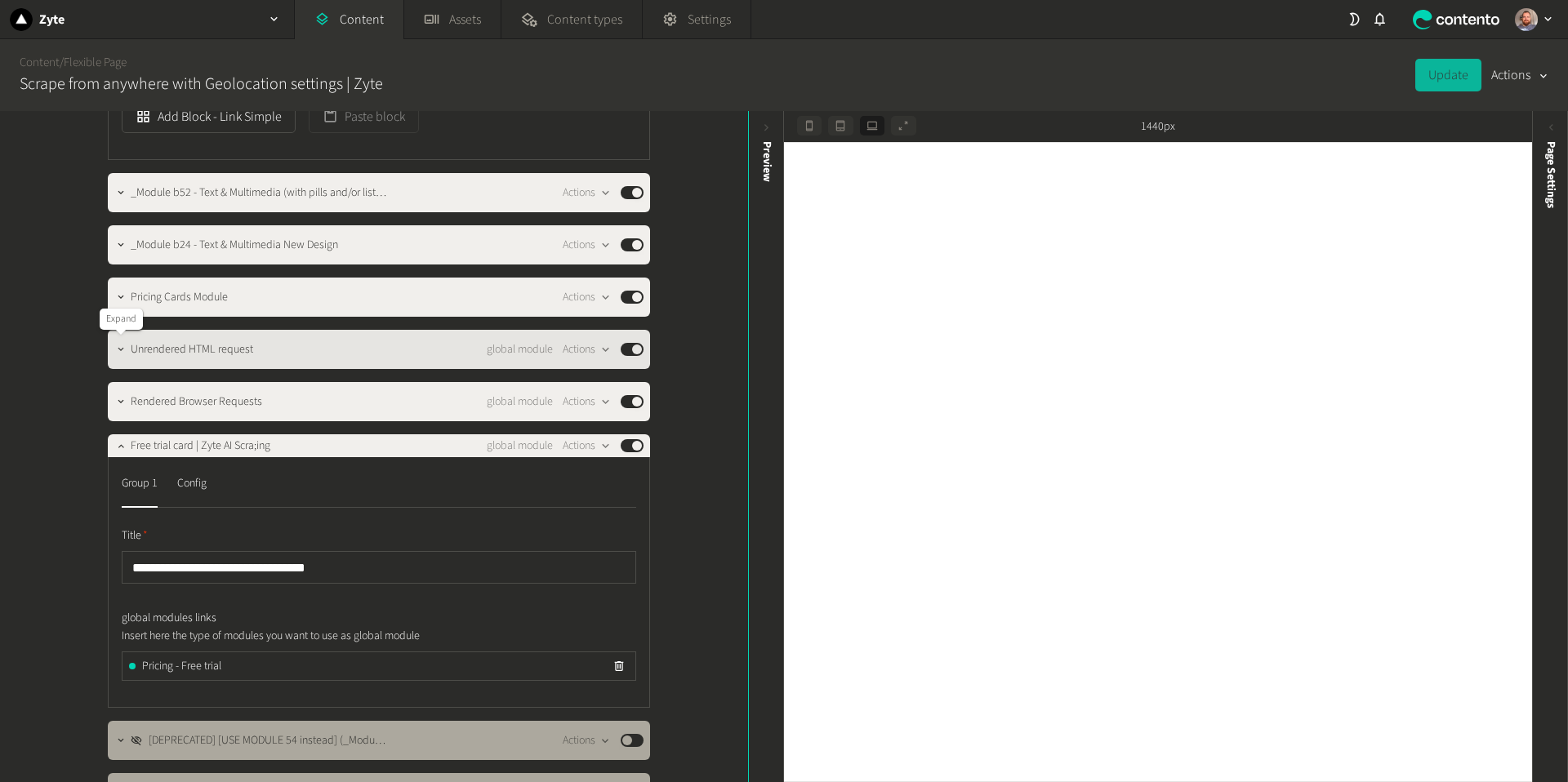
click at [122, 350] on icon "button" at bounding box center [121, 349] width 12 height 12
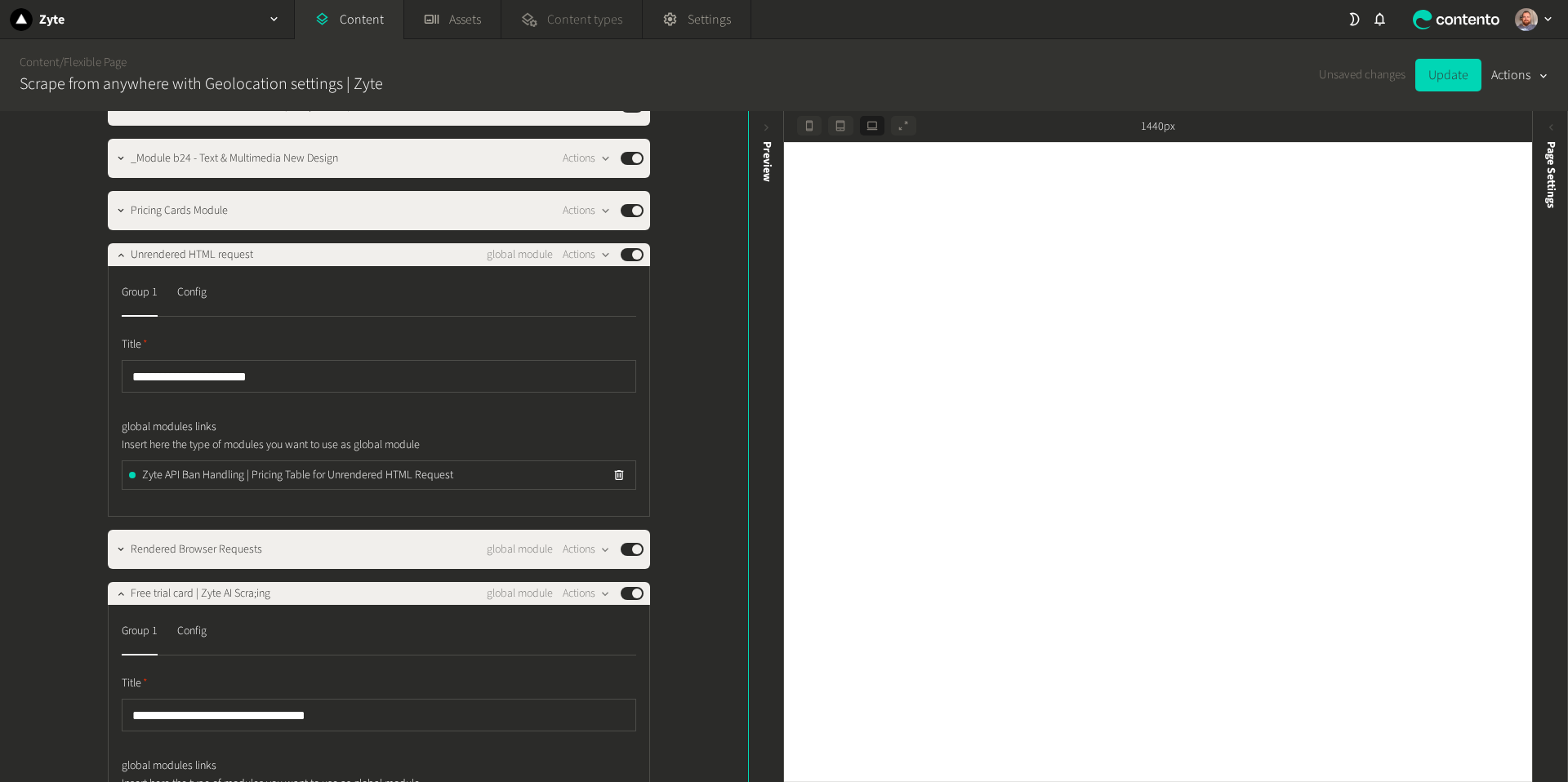
scroll to position [436, 0]
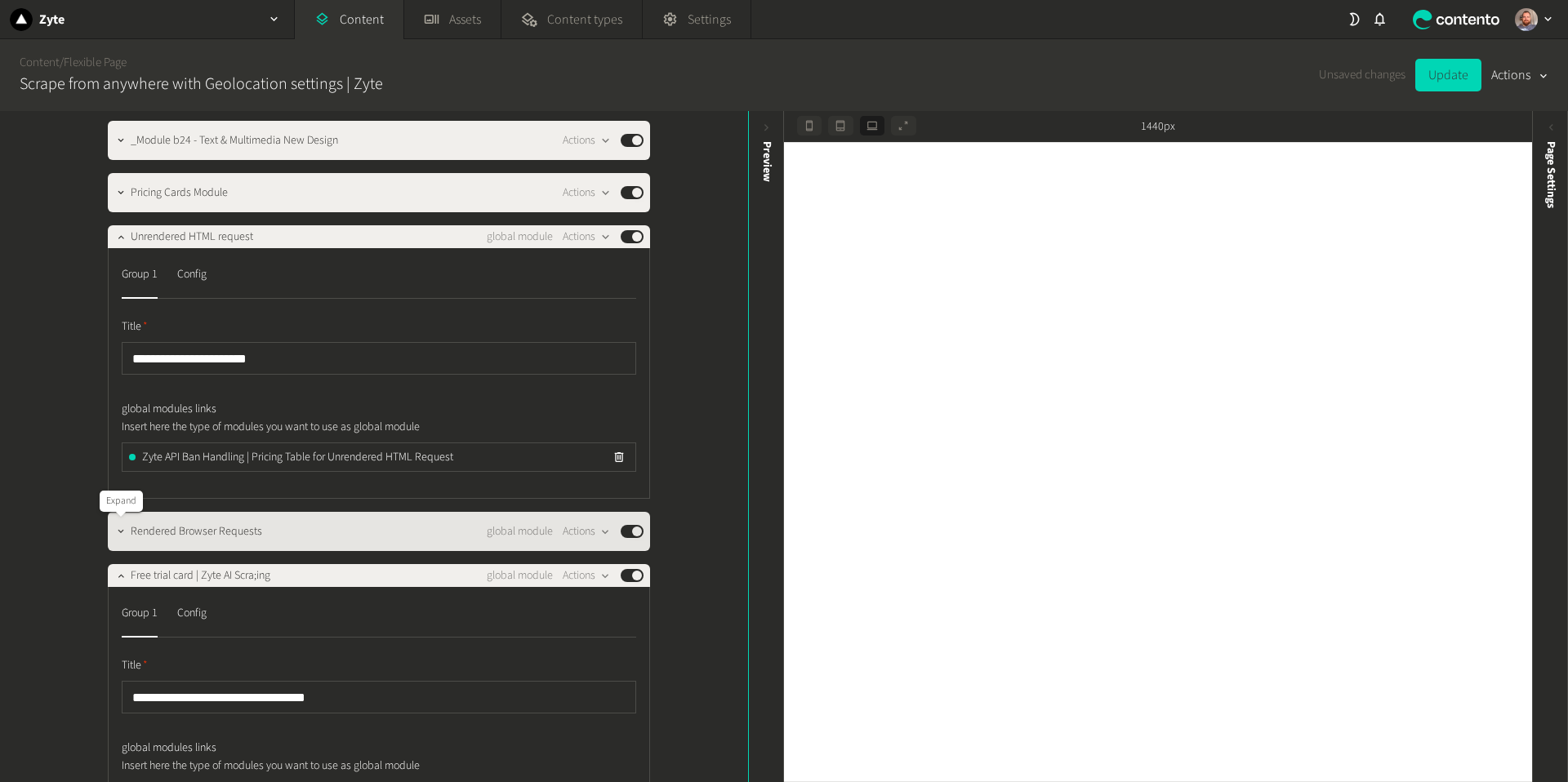
click at [122, 532] on icon "button" at bounding box center [121, 531] width 12 height 12
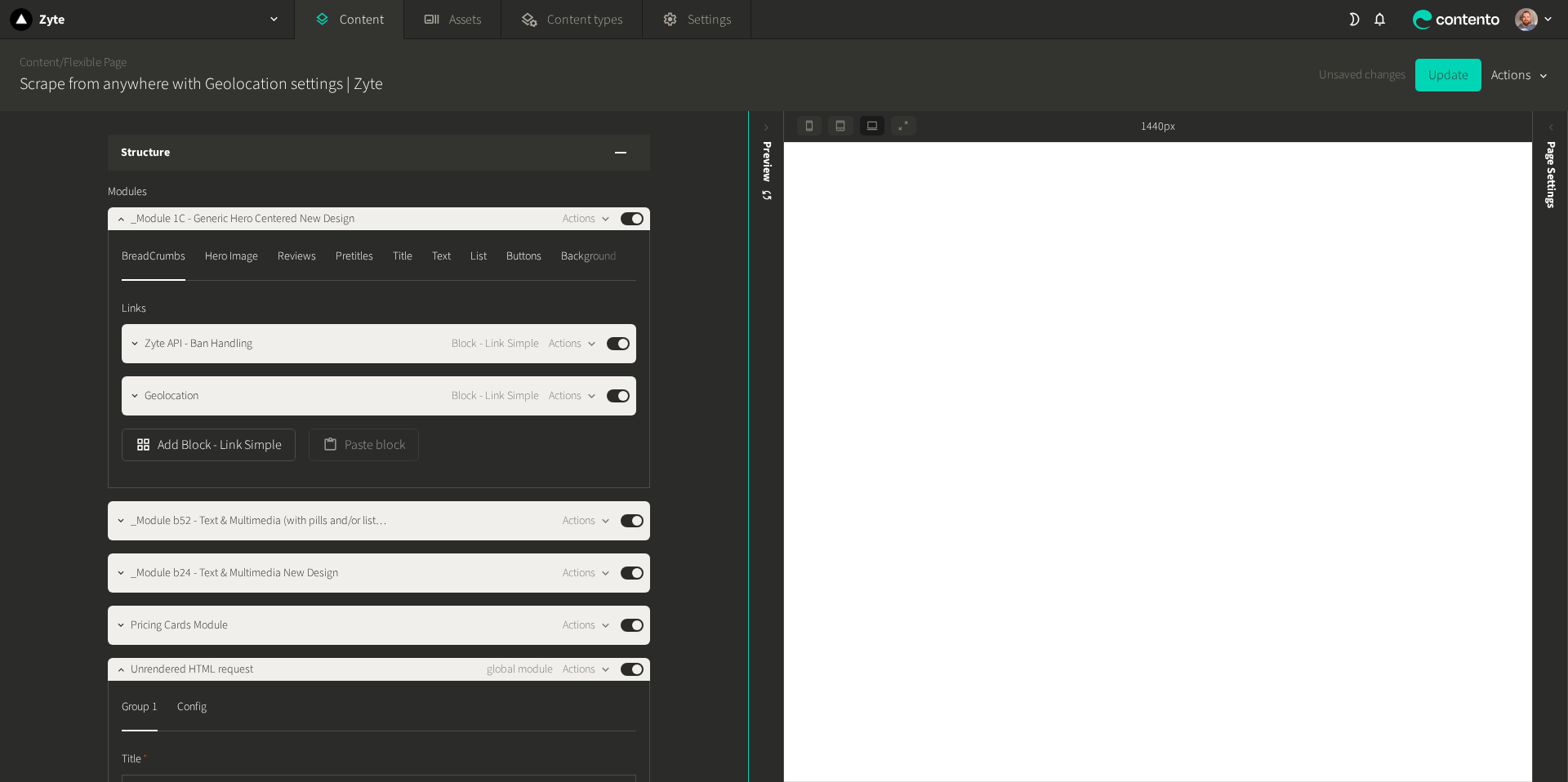
scroll to position [0, 0]
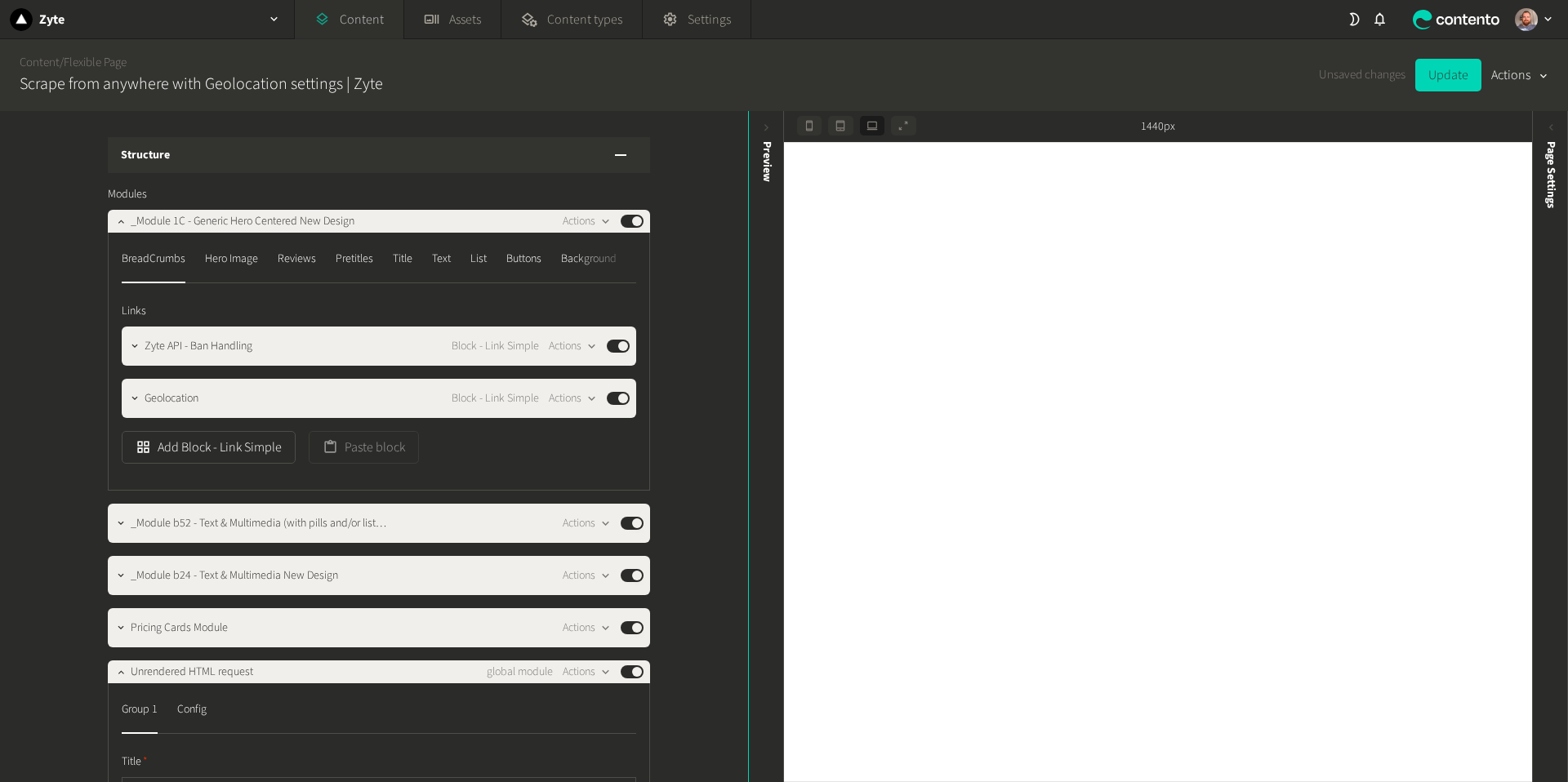
click at [375, 18] on link "Content" at bounding box center [349, 19] width 108 height 39
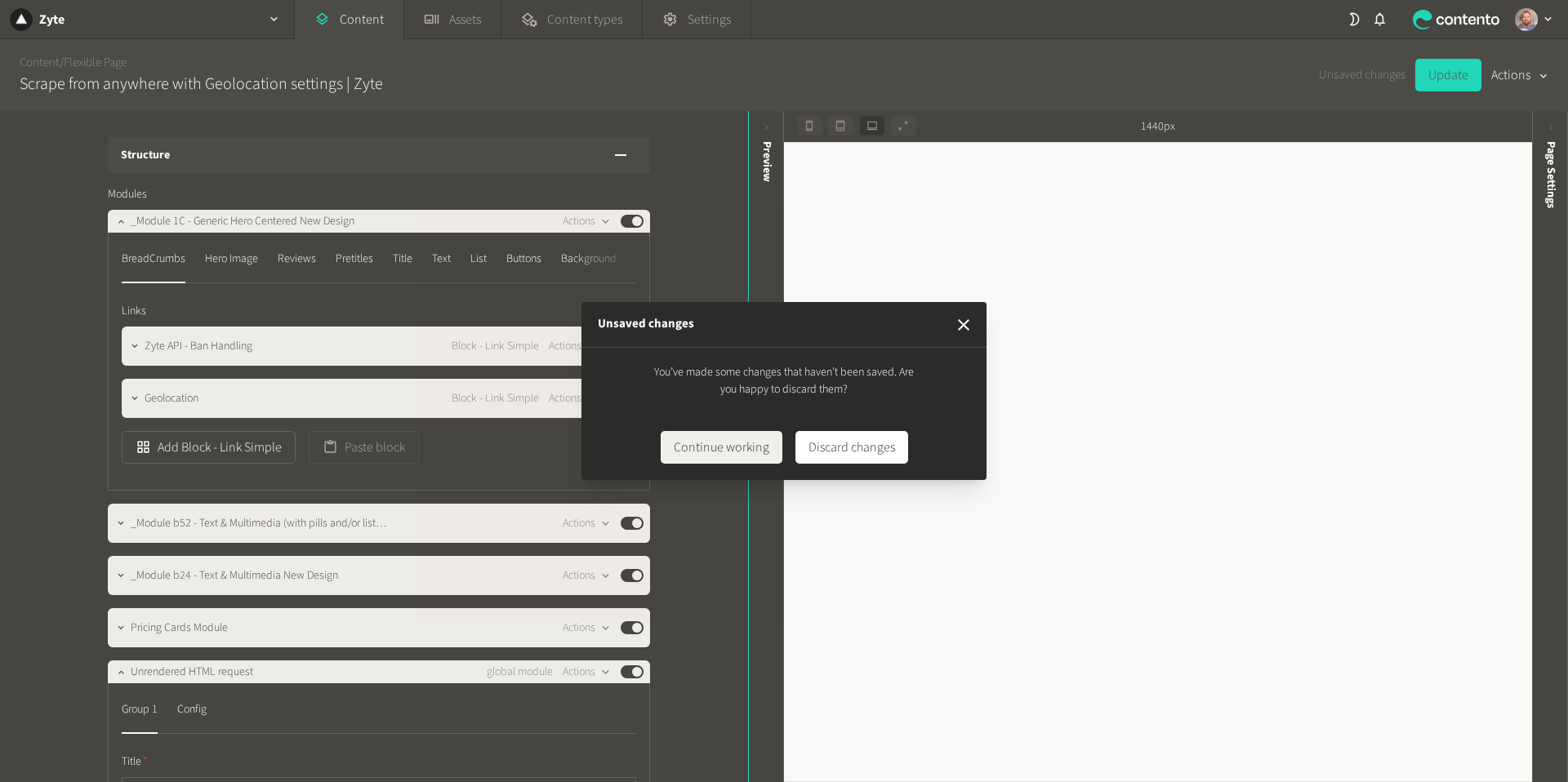
drag, startPoint x: 963, startPoint y: 328, endPoint x: 1254, endPoint y: 131, distance: 351.4
click at [972, 317] on icon "button" at bounding box center [964, 325] width 20 height 20
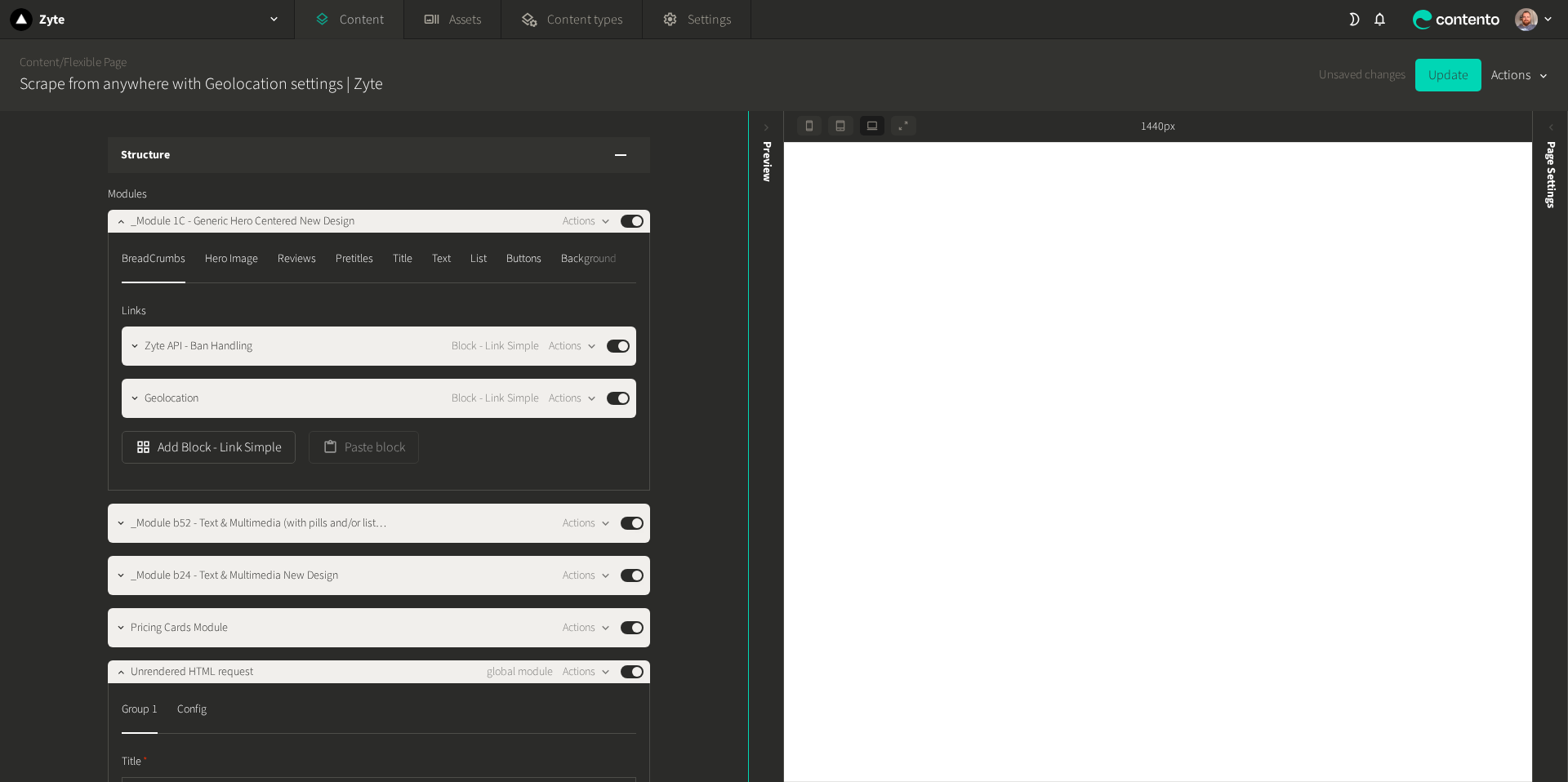
click at [362, 17] on link "Content" at bounding box center [349, 19] width 108 height 39
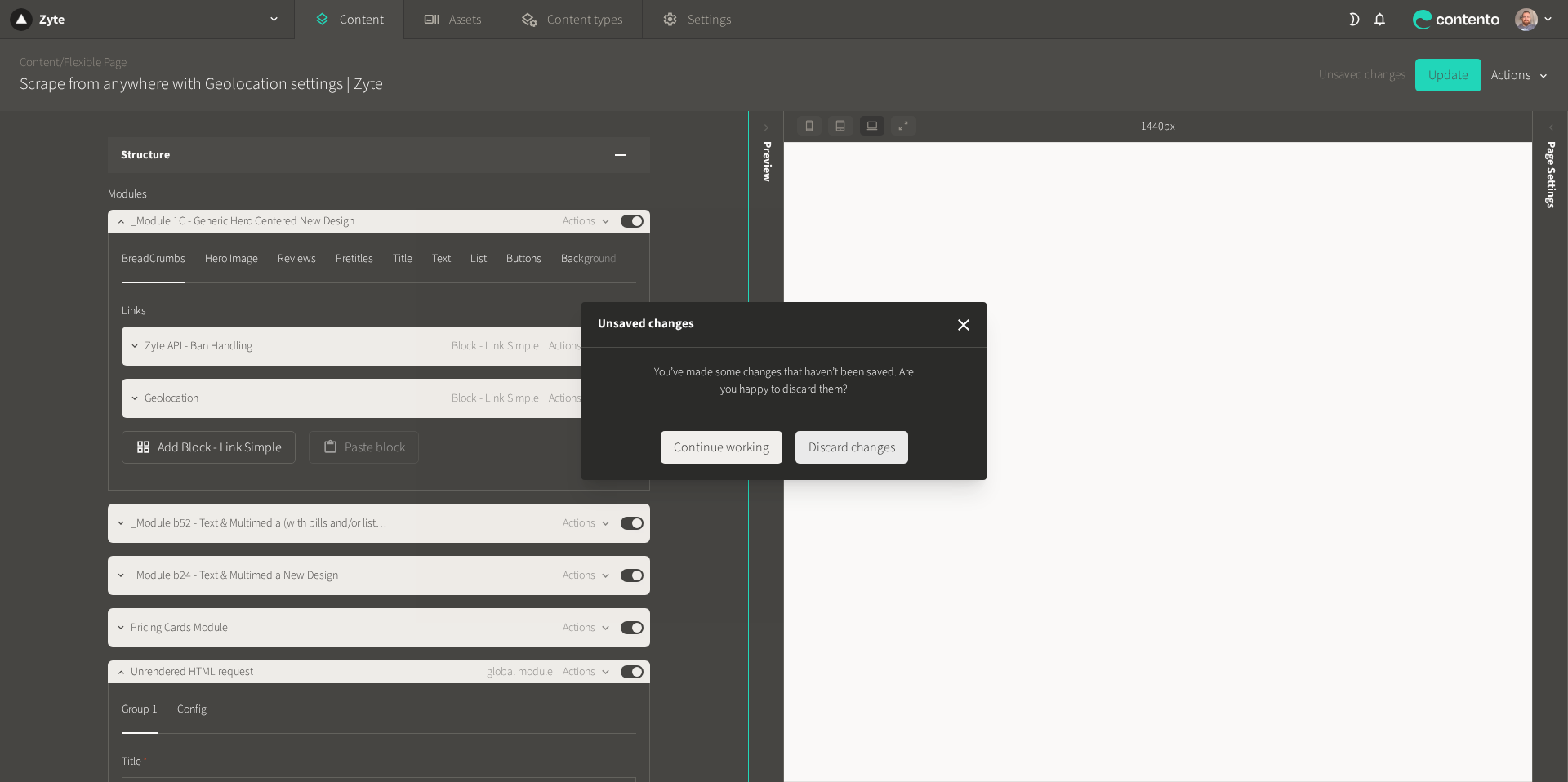
click at [861, 448] on button "Discard changes" at bounding box center [852, 447] width 113 height 32
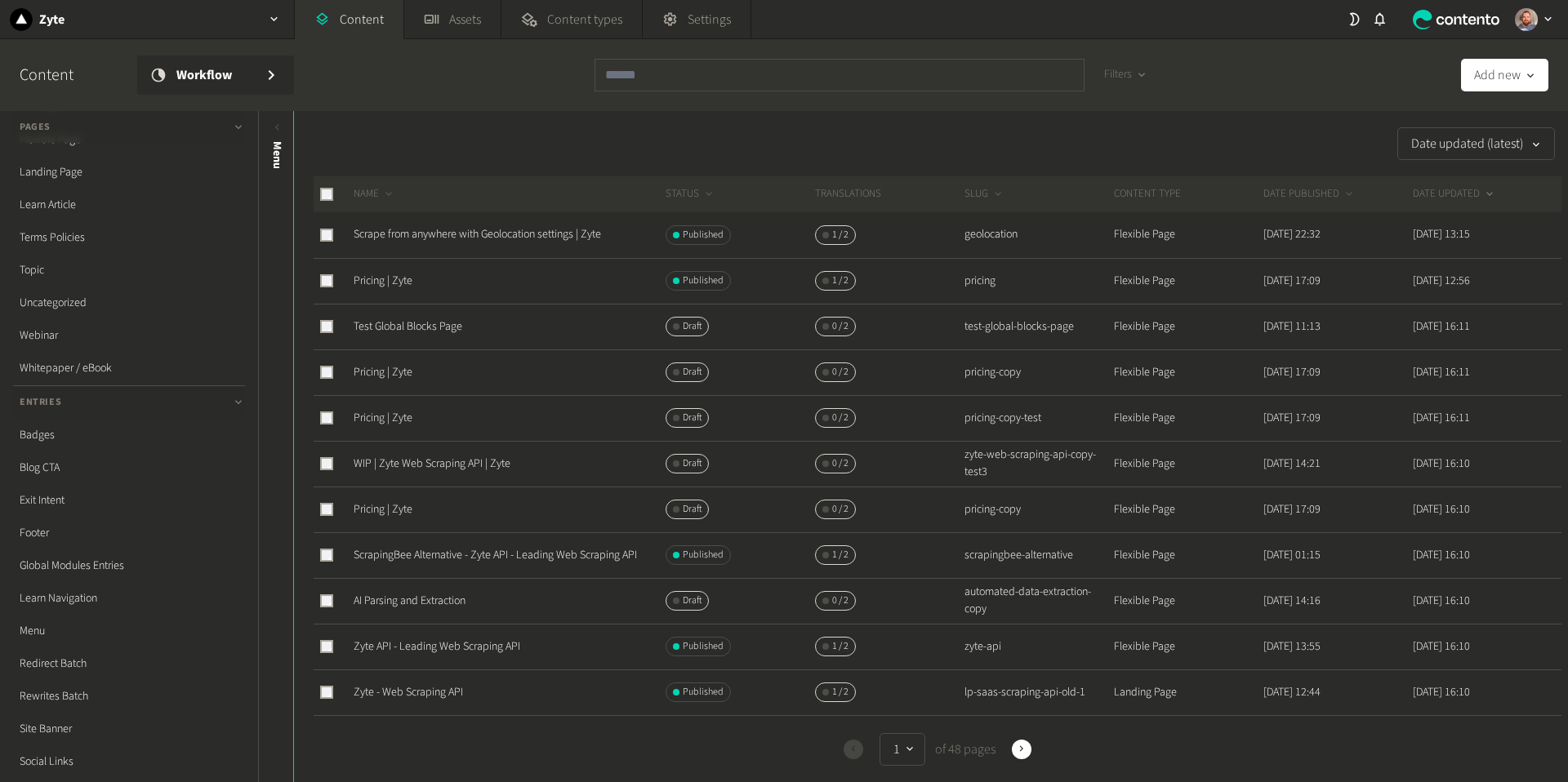
scroll to position [285, 0]
click at [85, 487] on link "Global Modules Entries" at bounding box center [128, 487] width 232 height 32
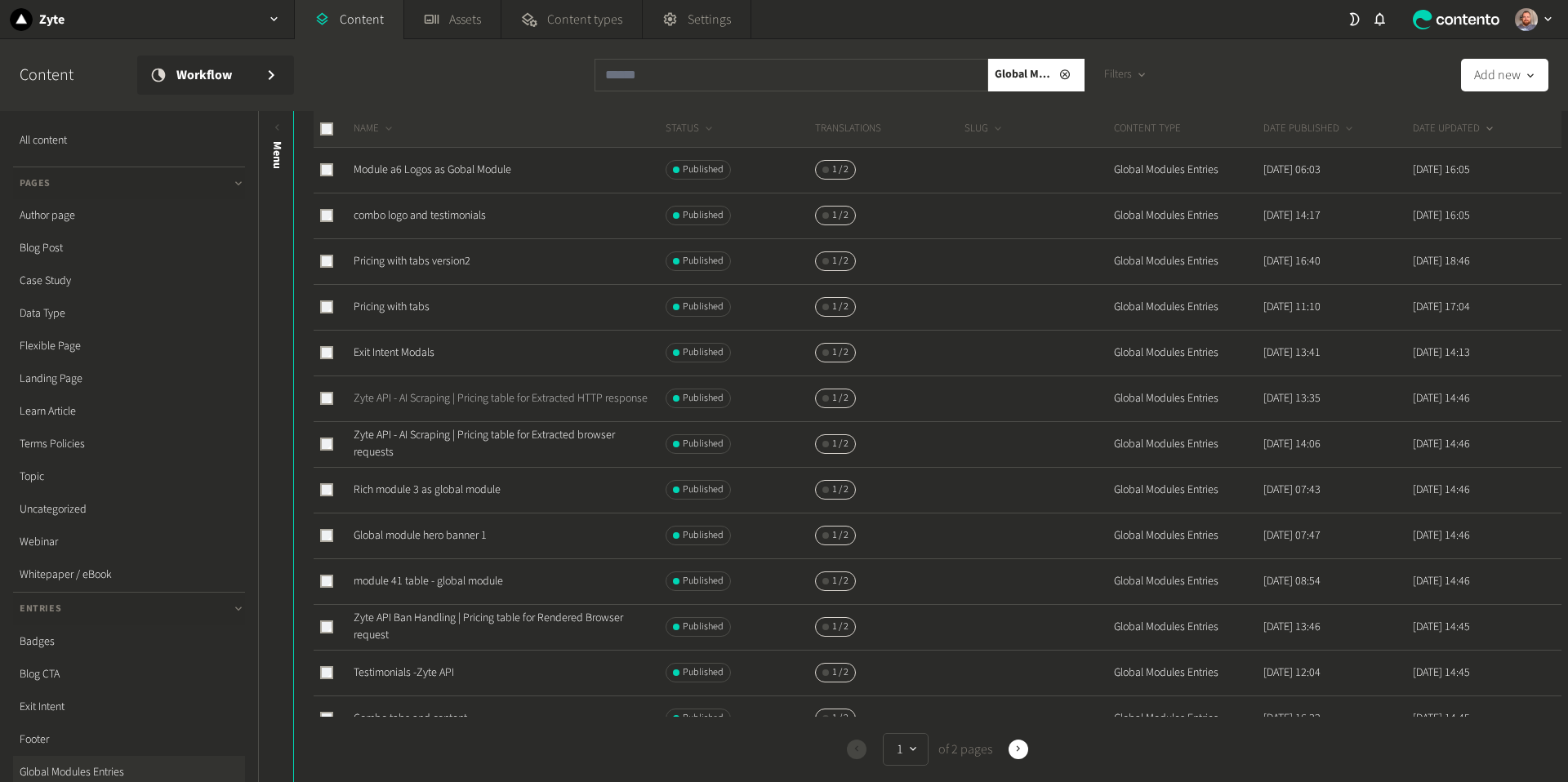
scroll to position [161, 0]
click at [416, 300] on link "Pricing with tabs" at bounding box center [392, 303] width 76 height 16
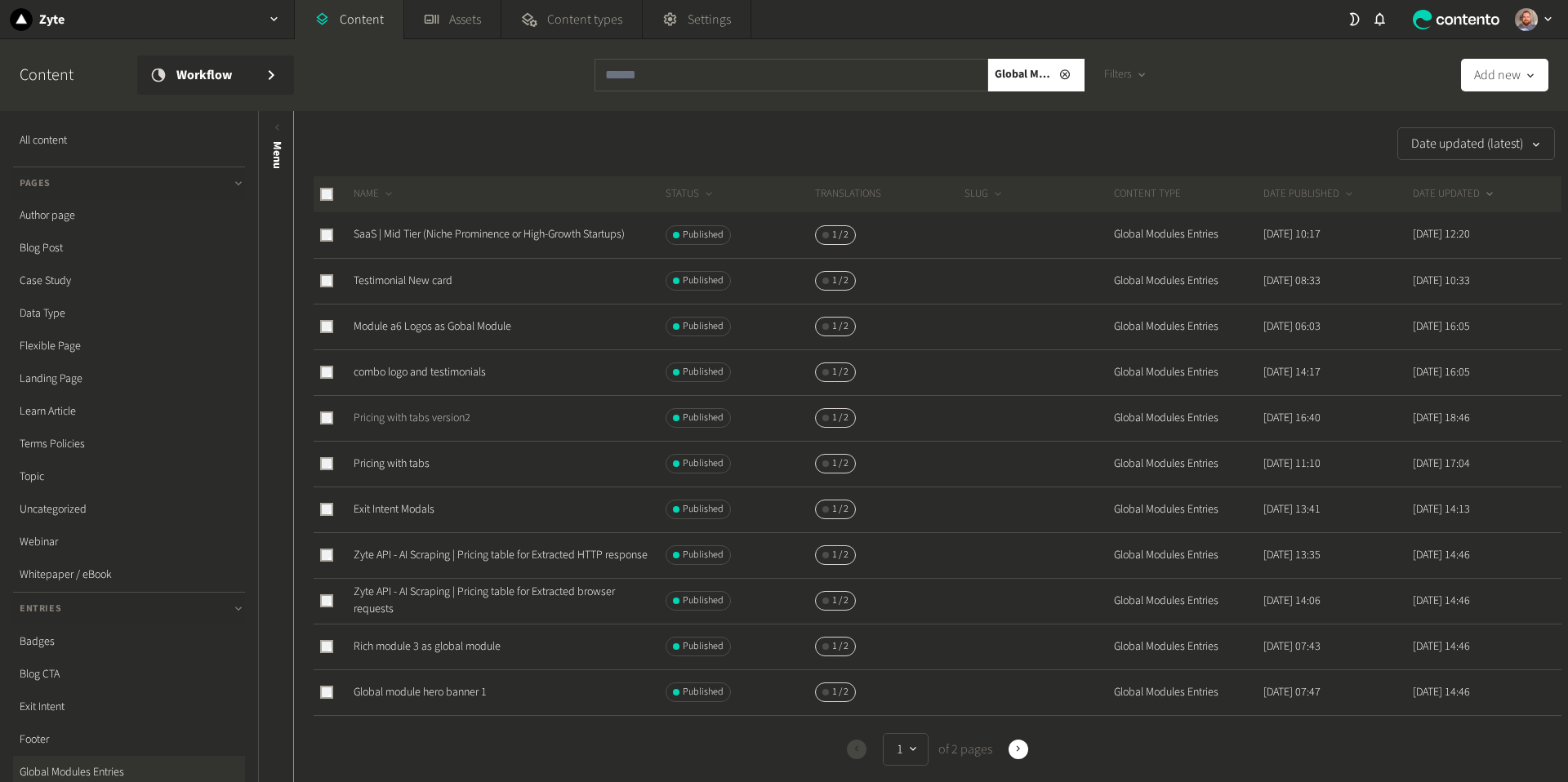
click at [436, 423] on link "Pricing with tabs version2" at bounding box center [411, 418] width 116 height 16
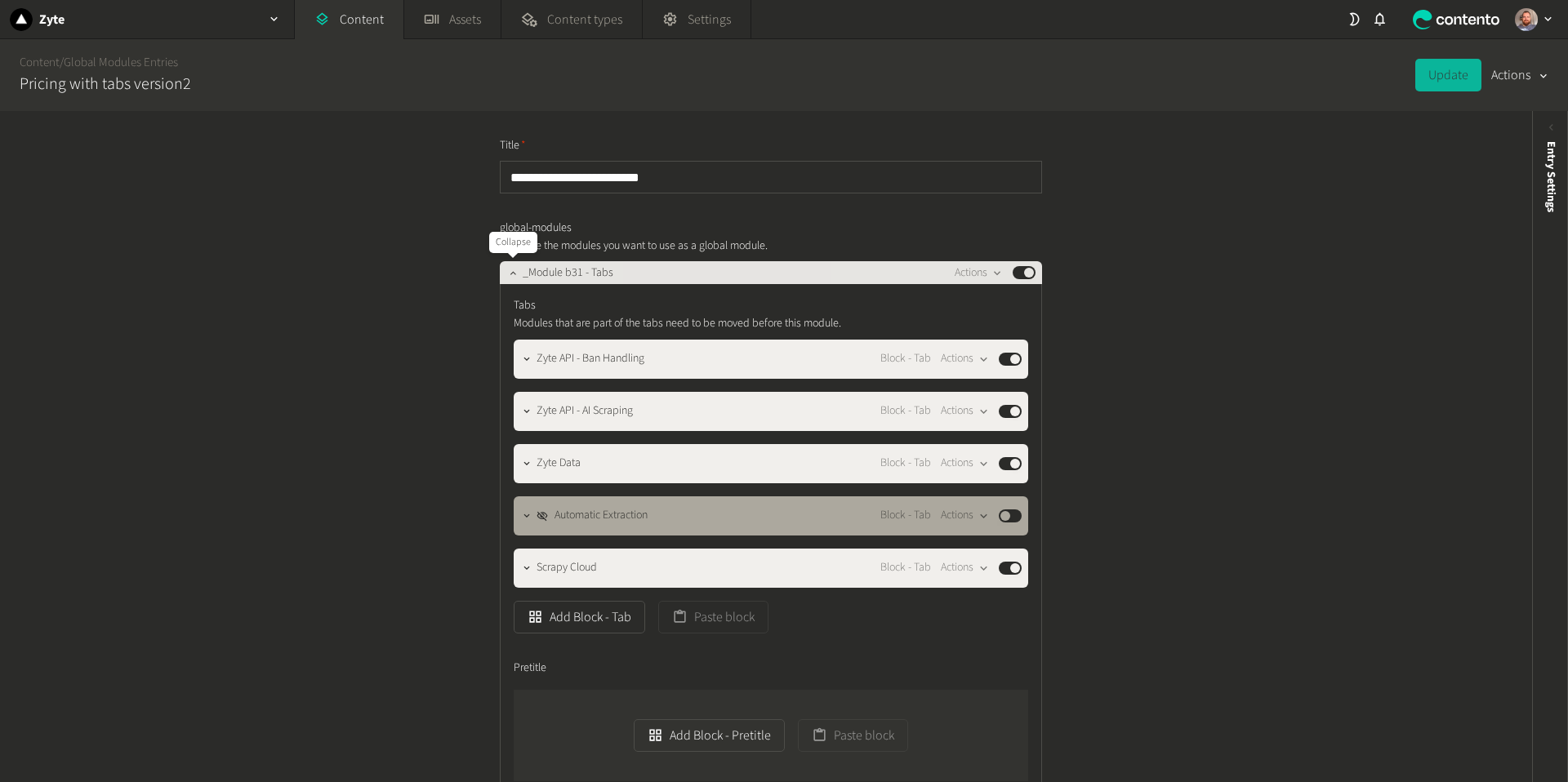
click at [508, 280] on button "button" at bounding box center [513, 271] width 20 height 20
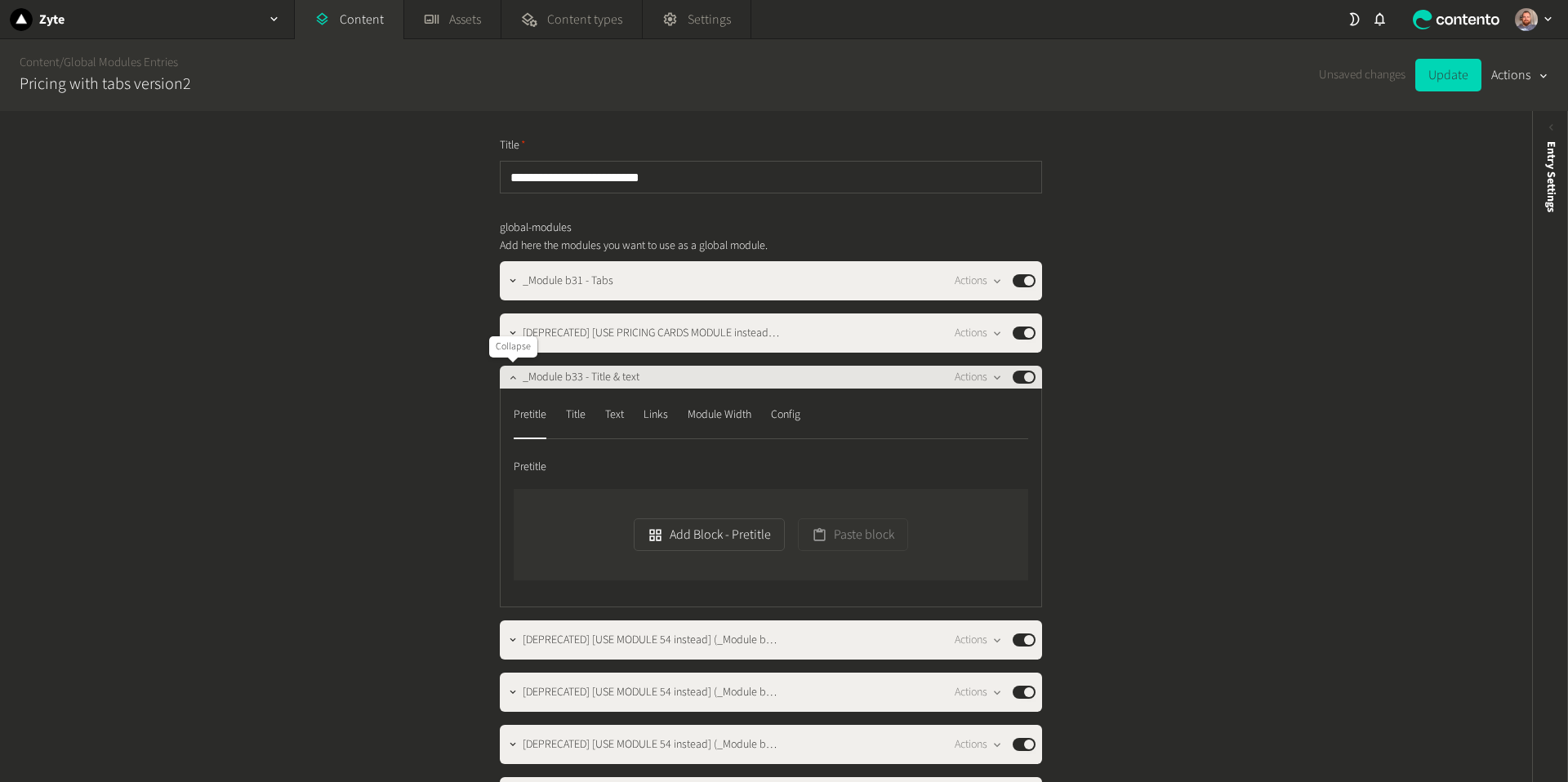
drag, startPoint x: 521, startPoint y: 381, endPoint x: 512, endPoint y: 377, distance: 9.8
click at [513, 378] on button "button" at bounding box center [513, 376] width 20 height 20
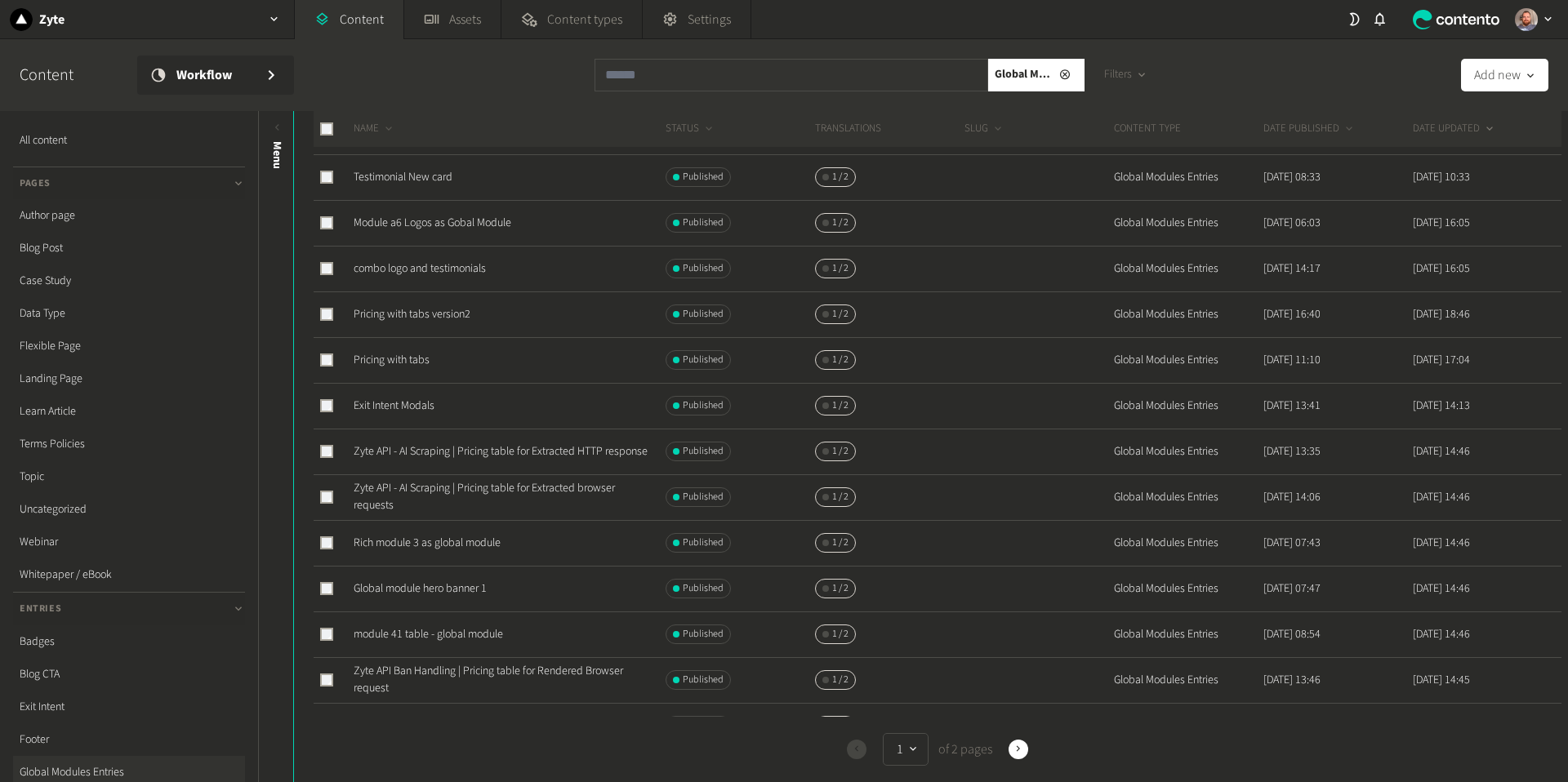
scroll to position [135, 0]
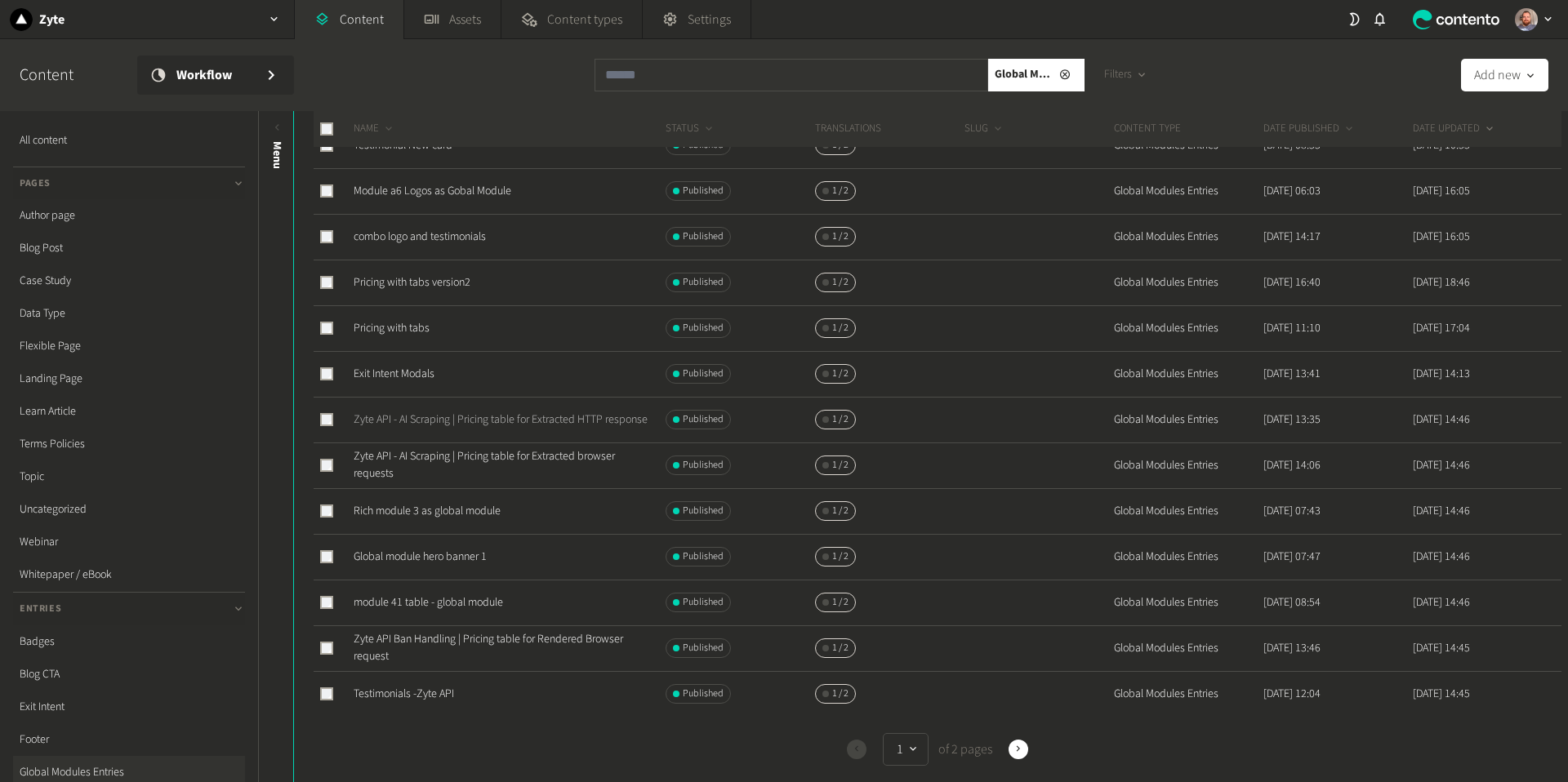
click at [483, 416] on link "Zyte API - AI Scraping | Pricing table for Extracted HTTP response" at bounding box center [501, 419] width 294 height 16
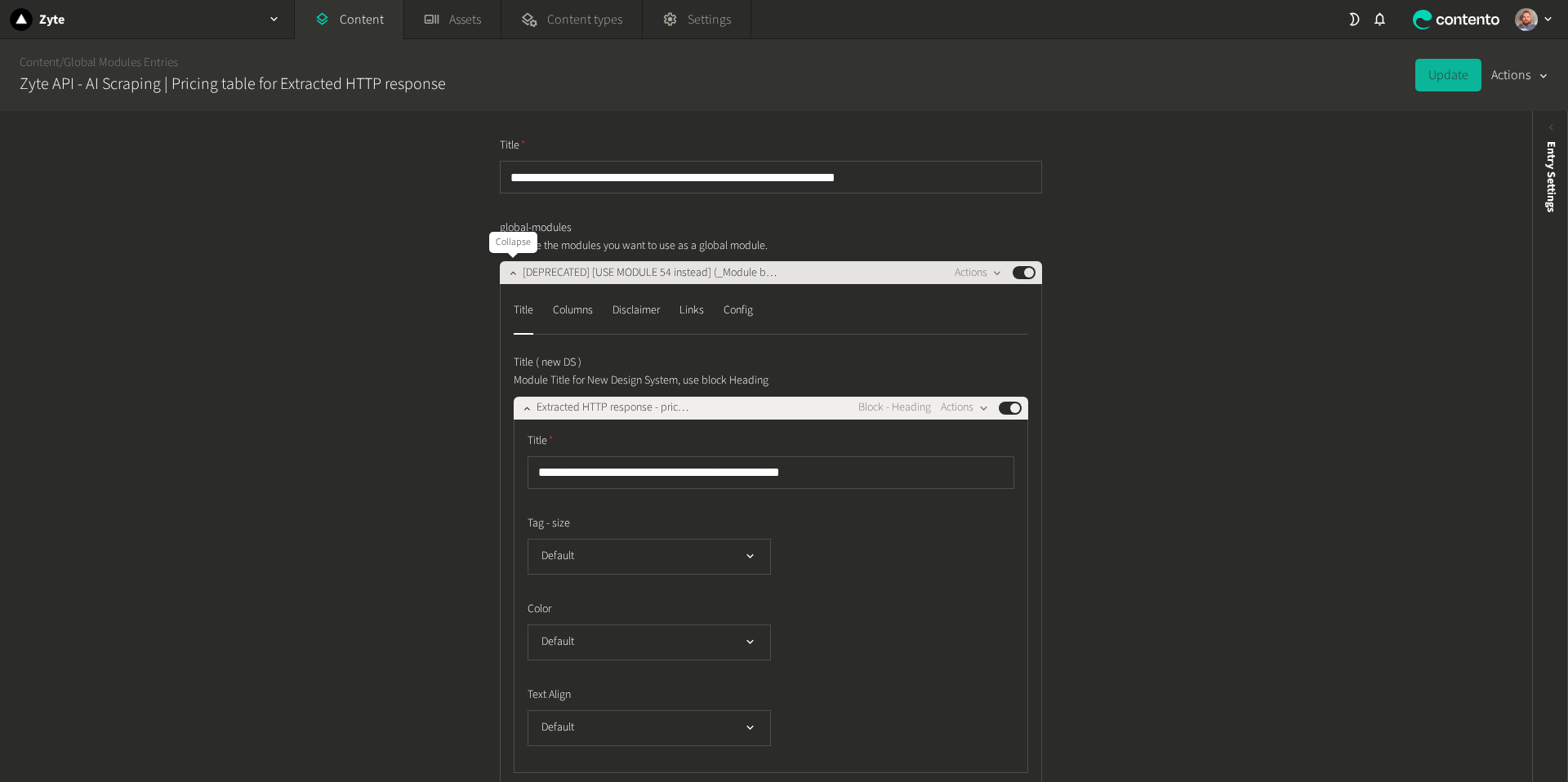
click at [508, 271] on icon "button" at bounding box center [512, 272] width 12 height 12
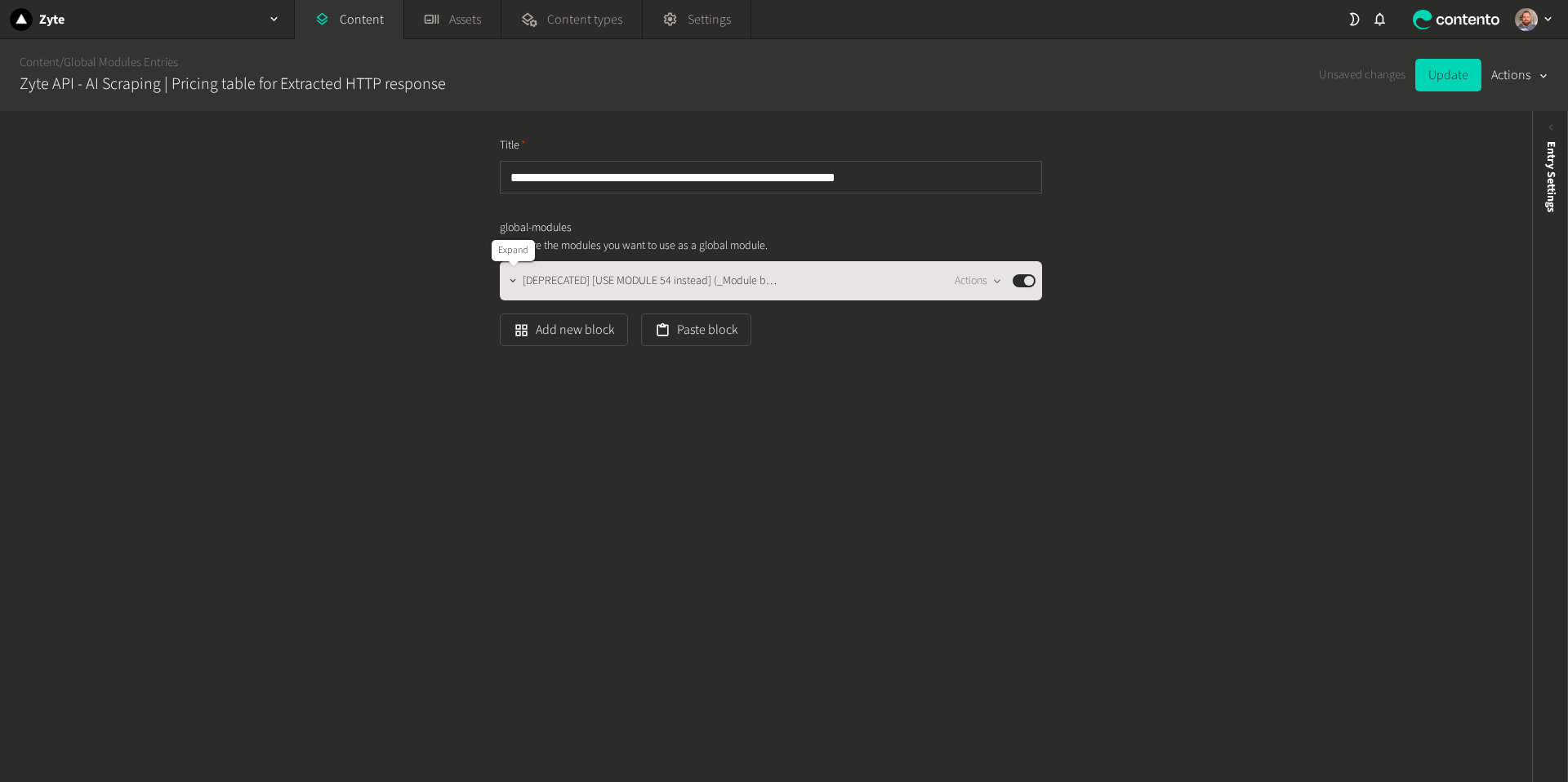
click at [504, 277] on button "button" at bounding box center [513, 280] width 20 height 20
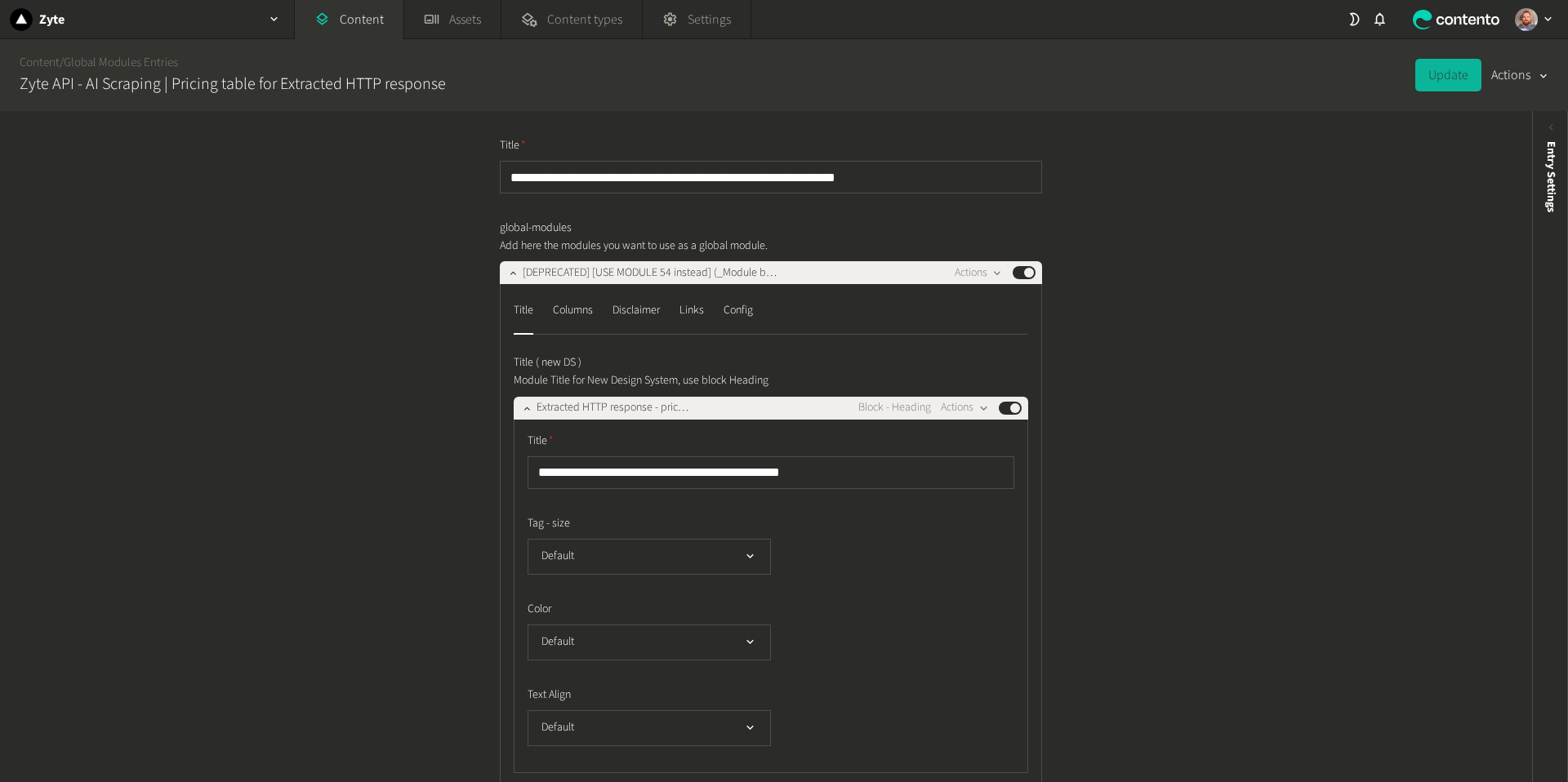
scroll to position [5, 0]
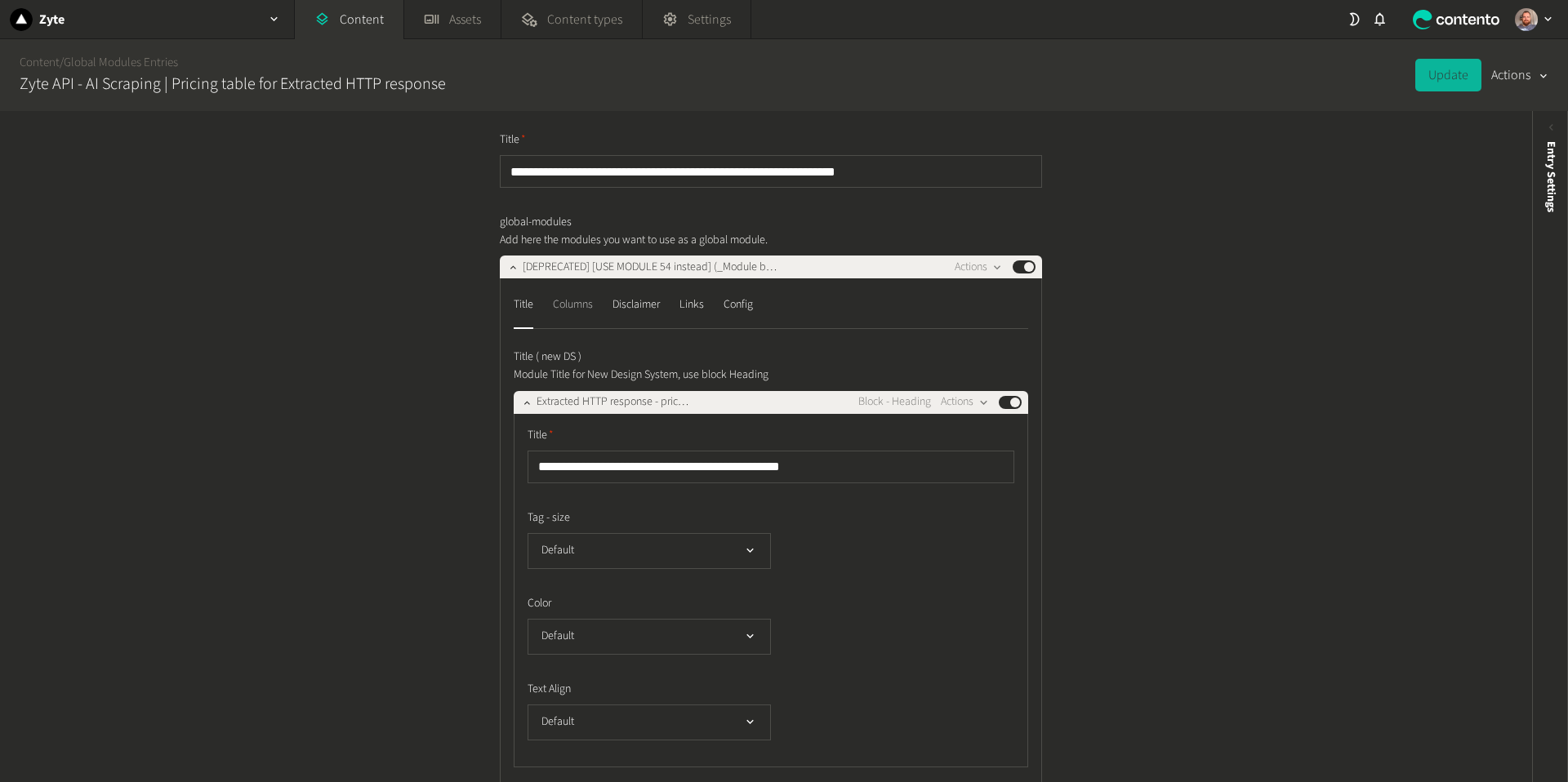
click at [587, 310] on div "Columns" at bounding box center [573, 304] width 40 height 26
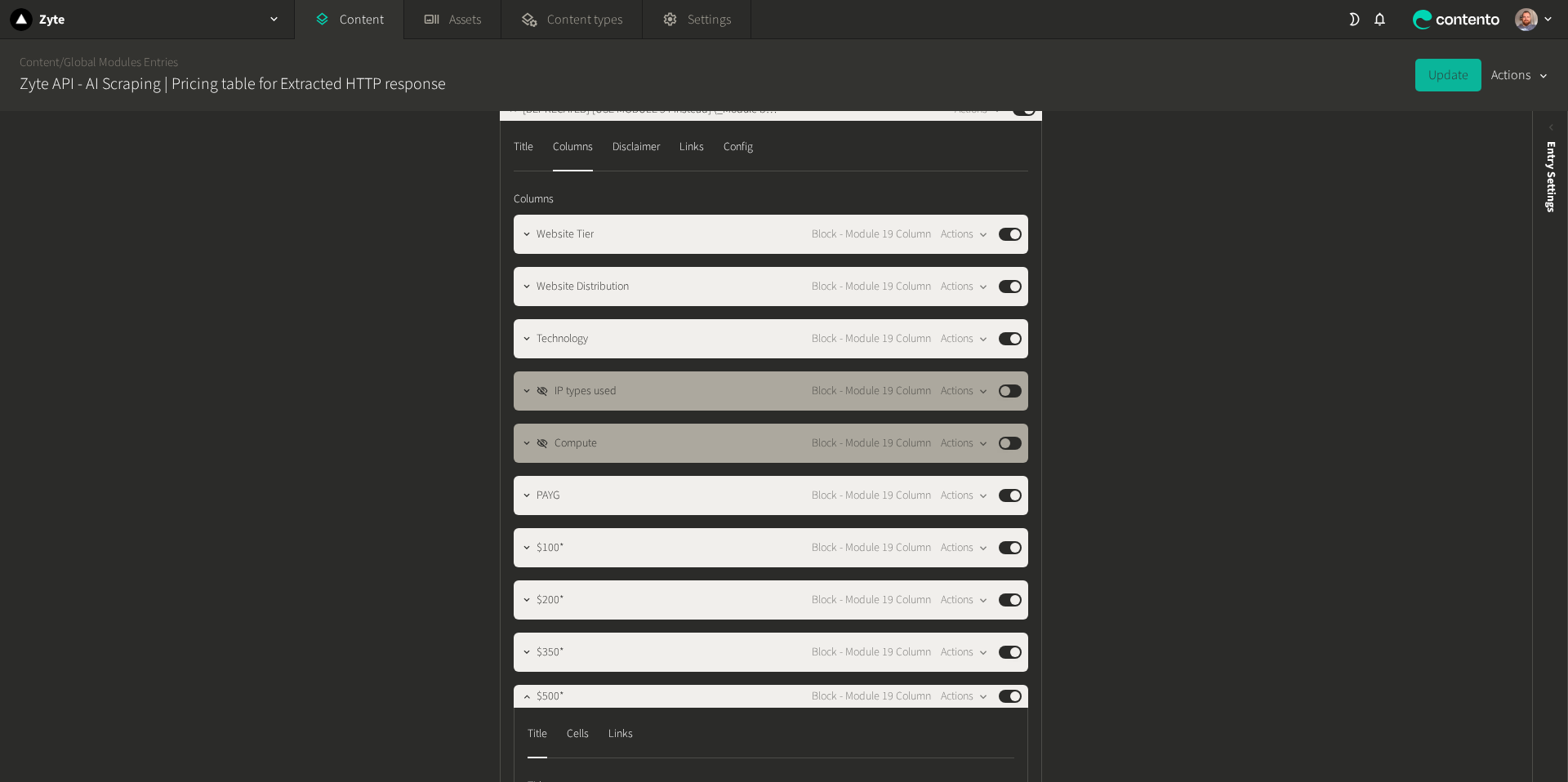
scroll to position [161, 0]
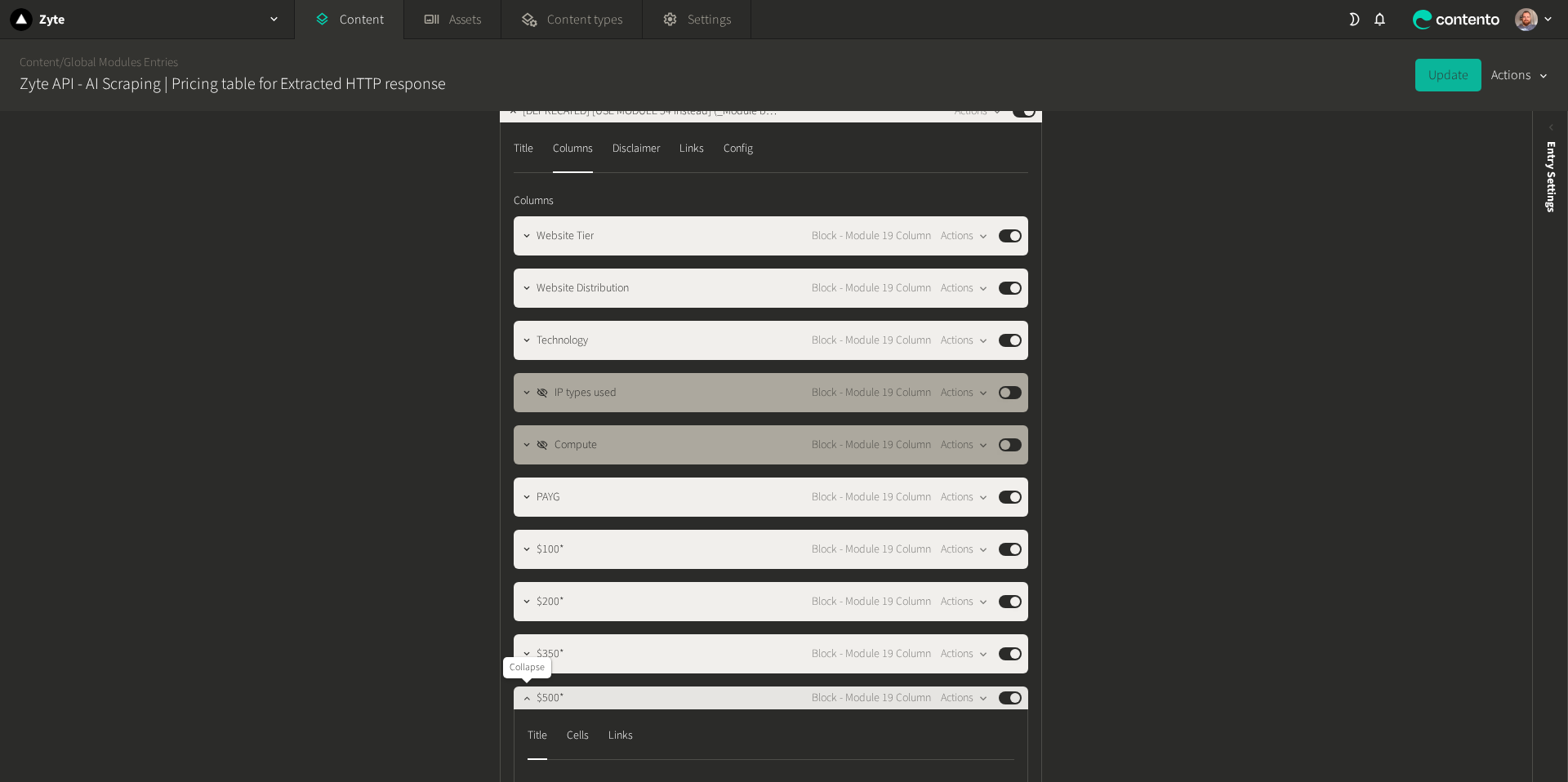
click at [530, 704] on button "button" at bounding box center [527, 696] width 20 height 20
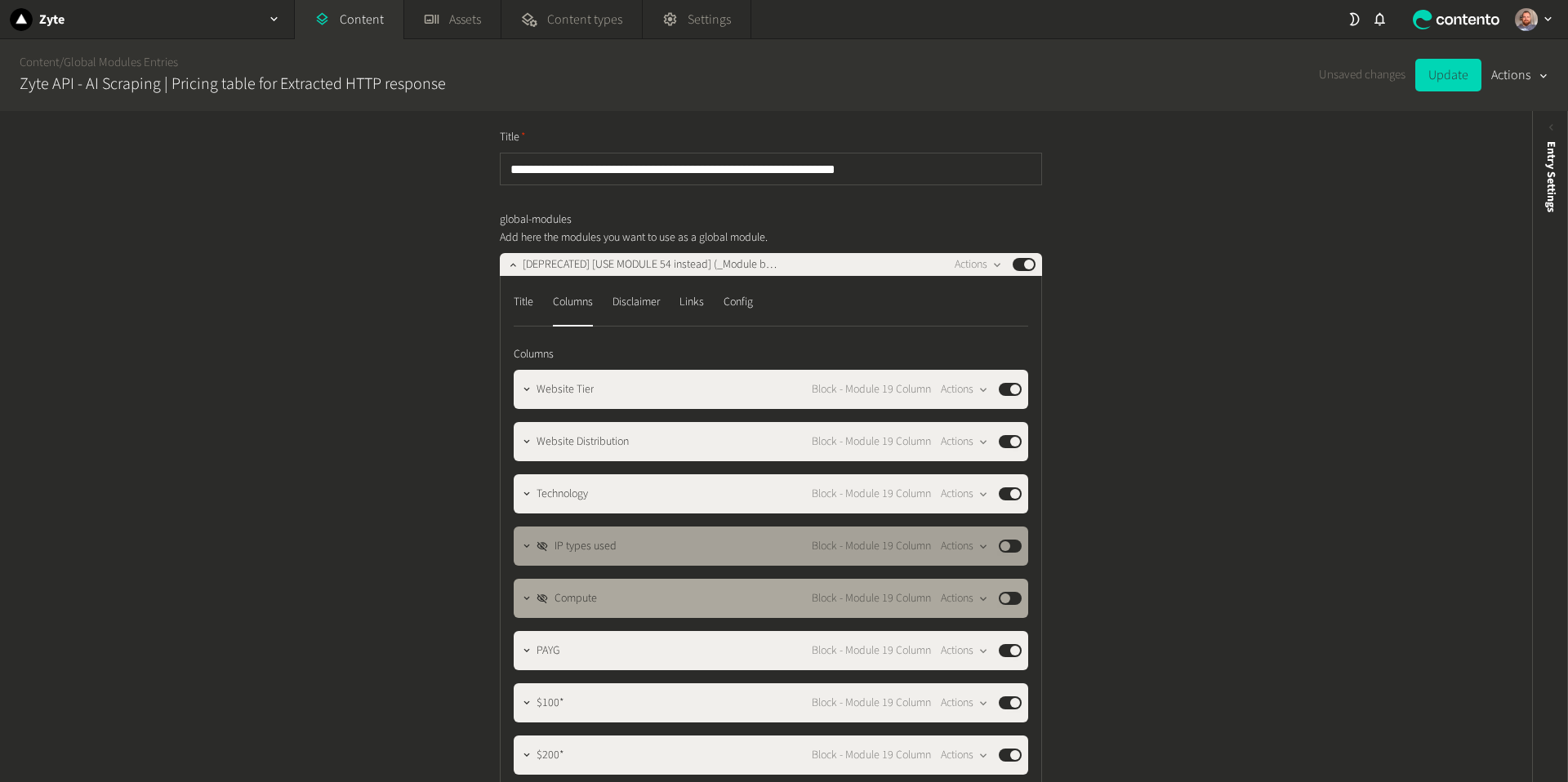
scroll to position [0, 0]
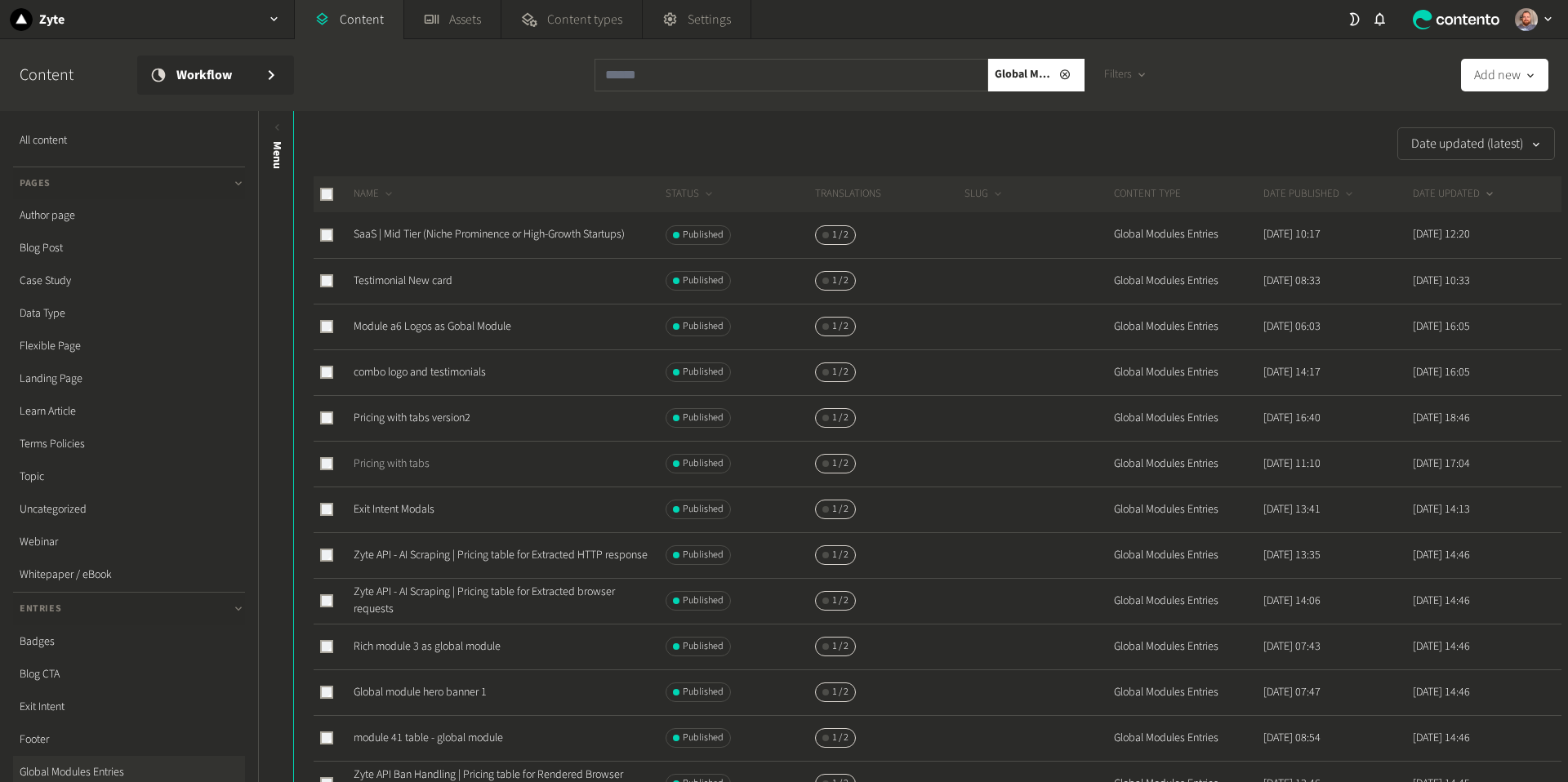
scroll to position [135, 0]
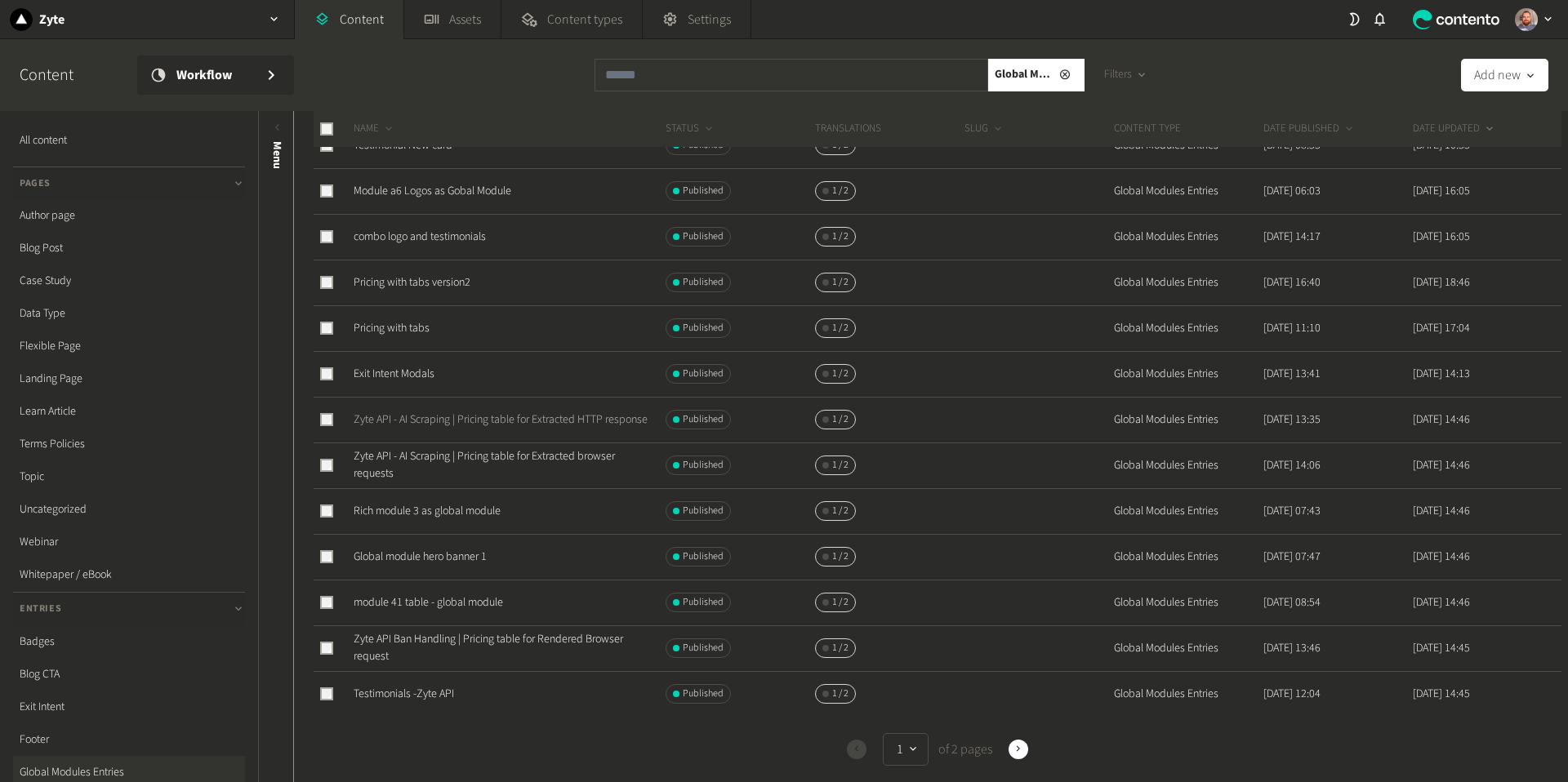
click at [524, 411] on link "Zyte API - AI Scraping | Pricing table for Extracted HTTP response" at bounding box center [501, 419] width 294 height 16
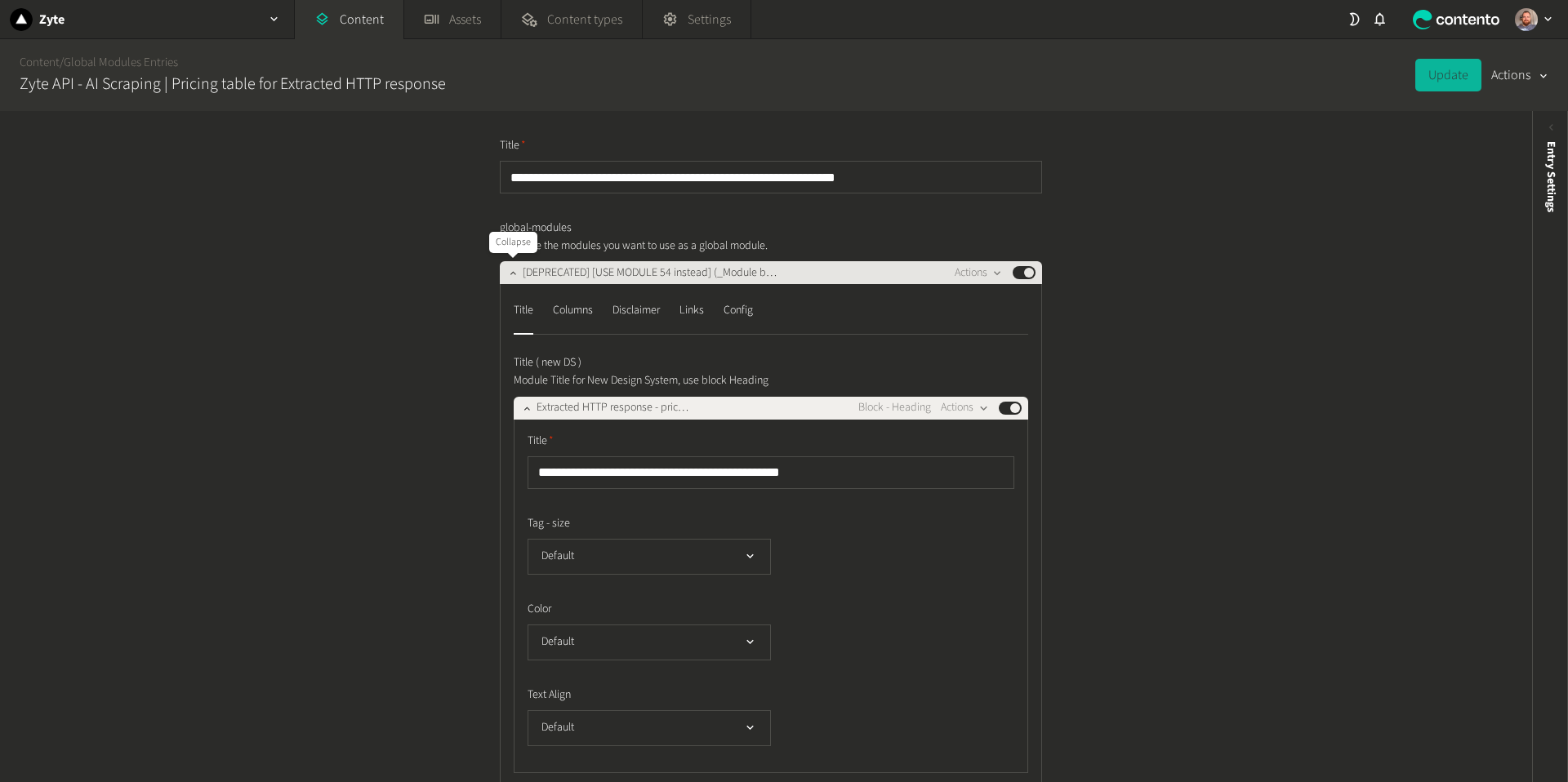
click at [511, 274] on icon "button" at bounding box center [512, 273] width 5 height 4
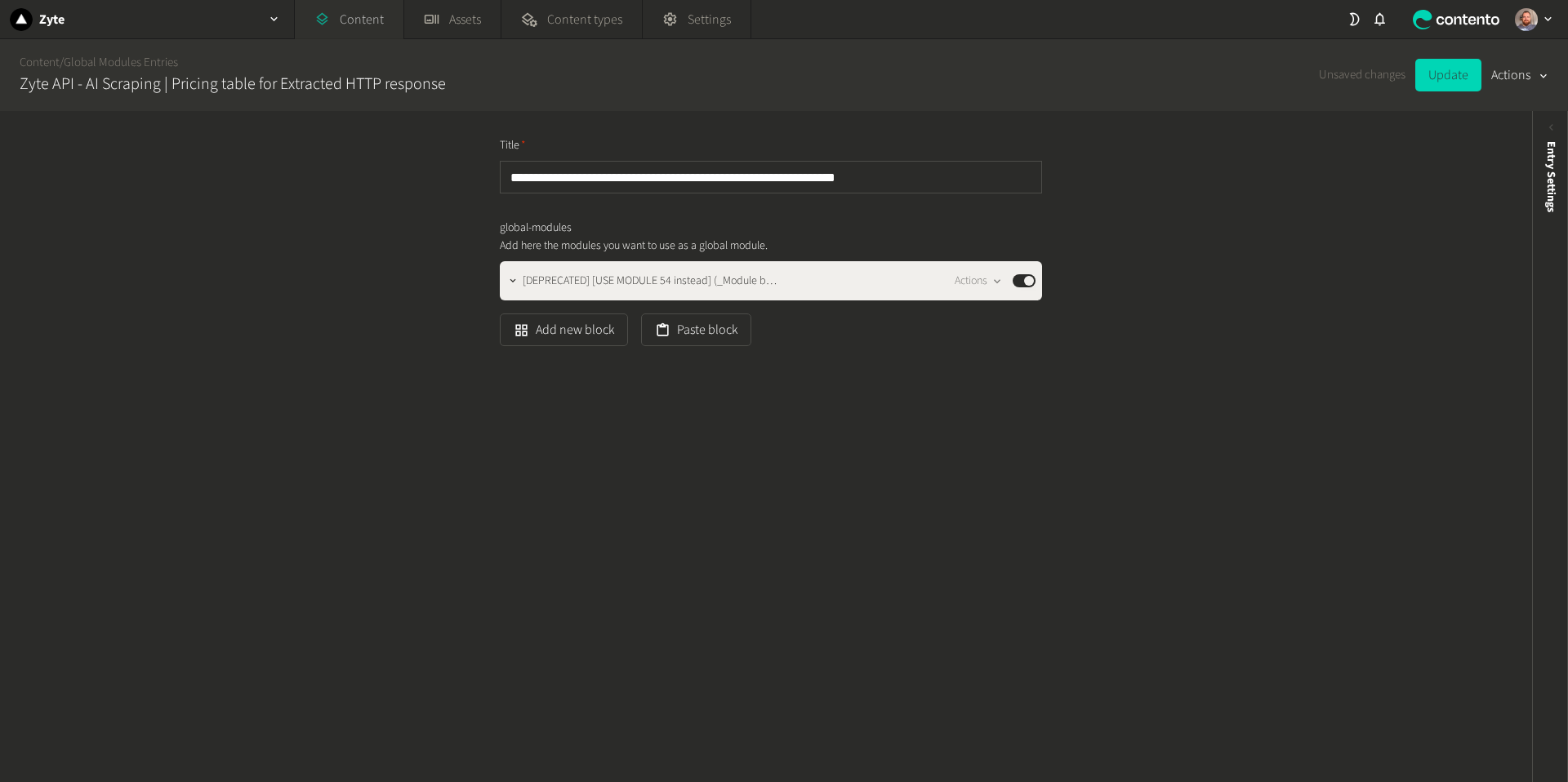
click at [362, 20] on link "Content" at bounding box center [349, 19] width 108 height 39
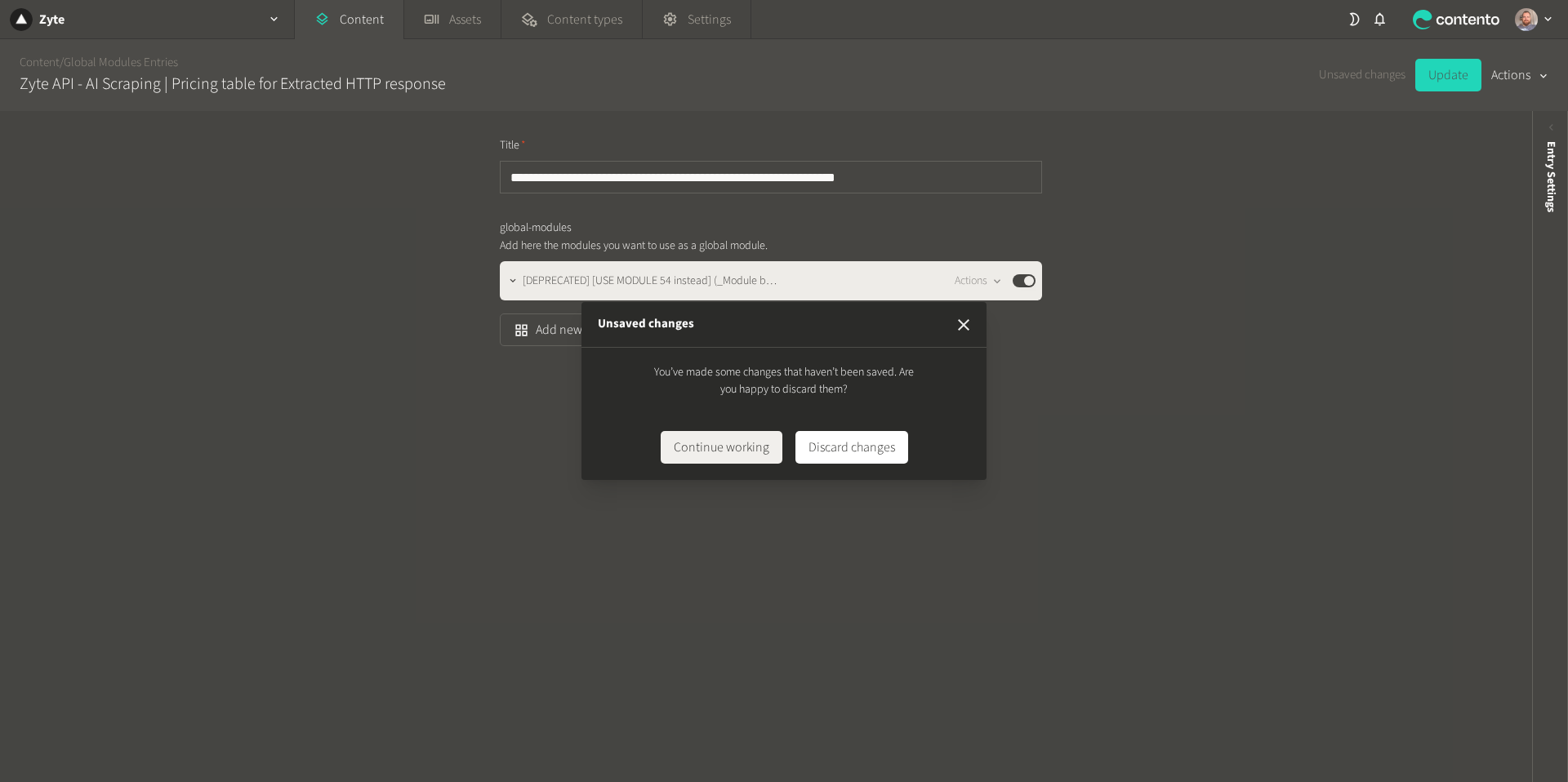
click at [964, 323] on icon "button" at bounding box center [964, 325] width 12 height 12
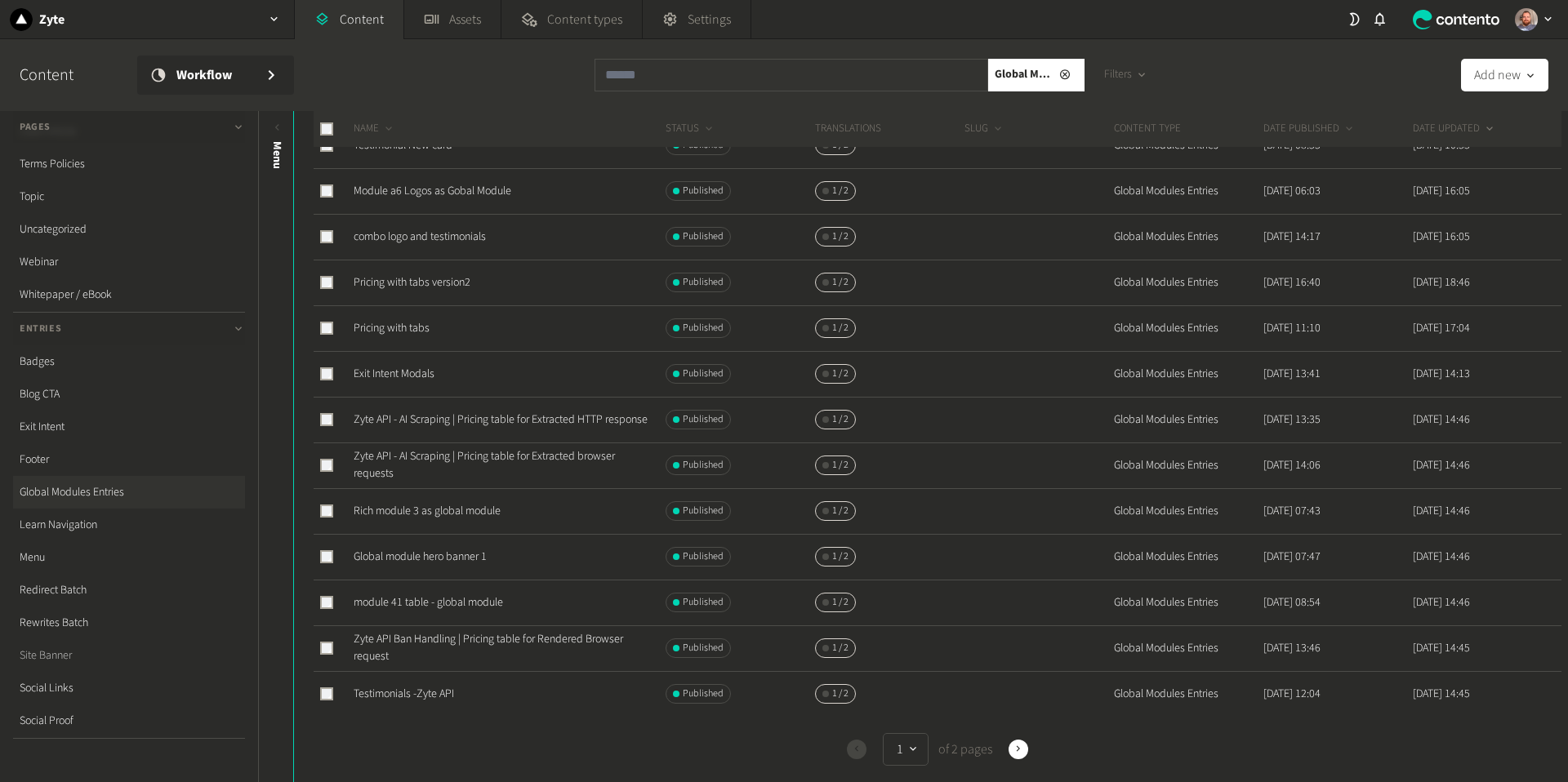
scroll to position [315, 0]
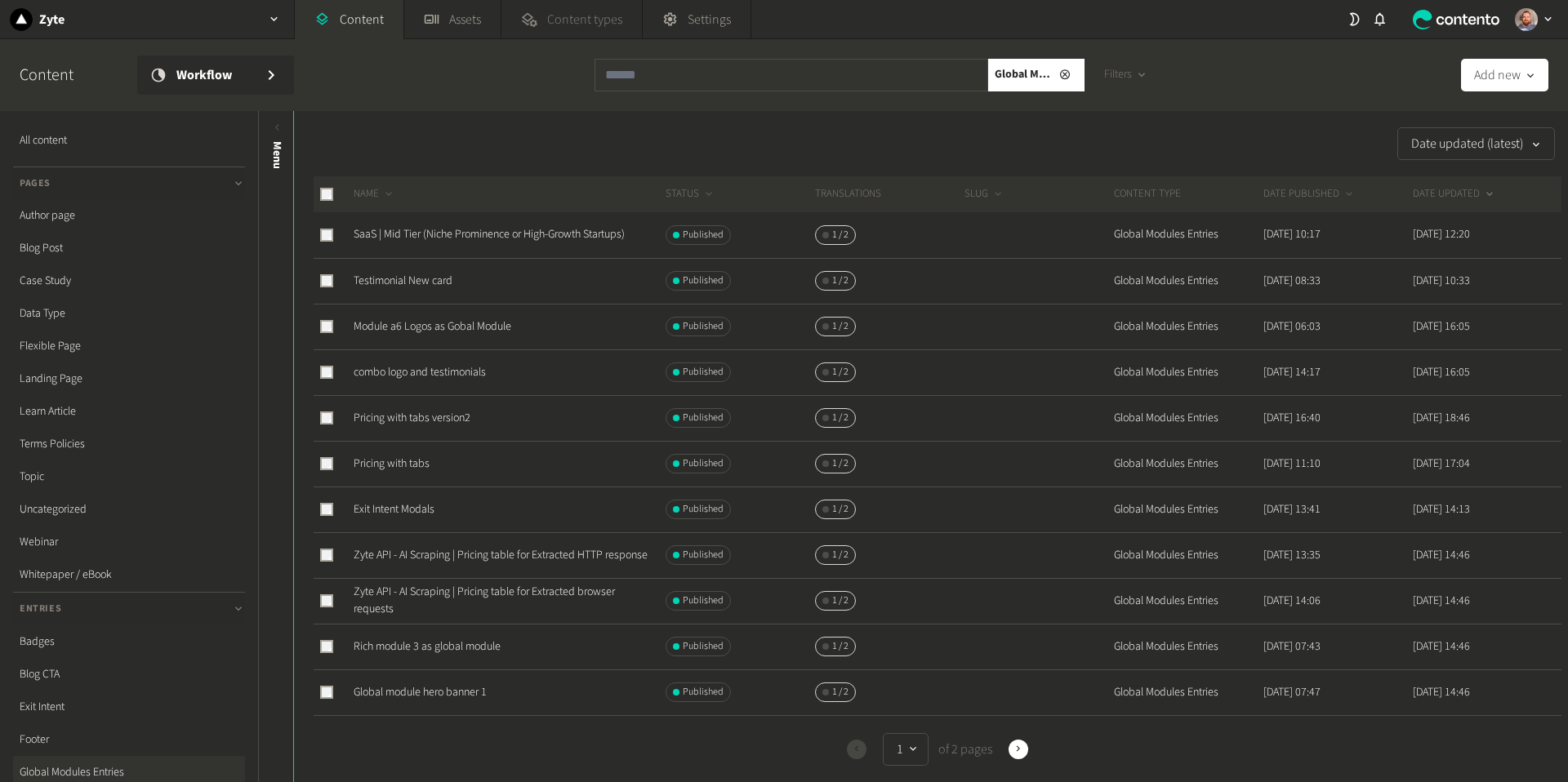
click at [575, 20] on span "Content types" at bounding box center [585, 20] width 75 height 20
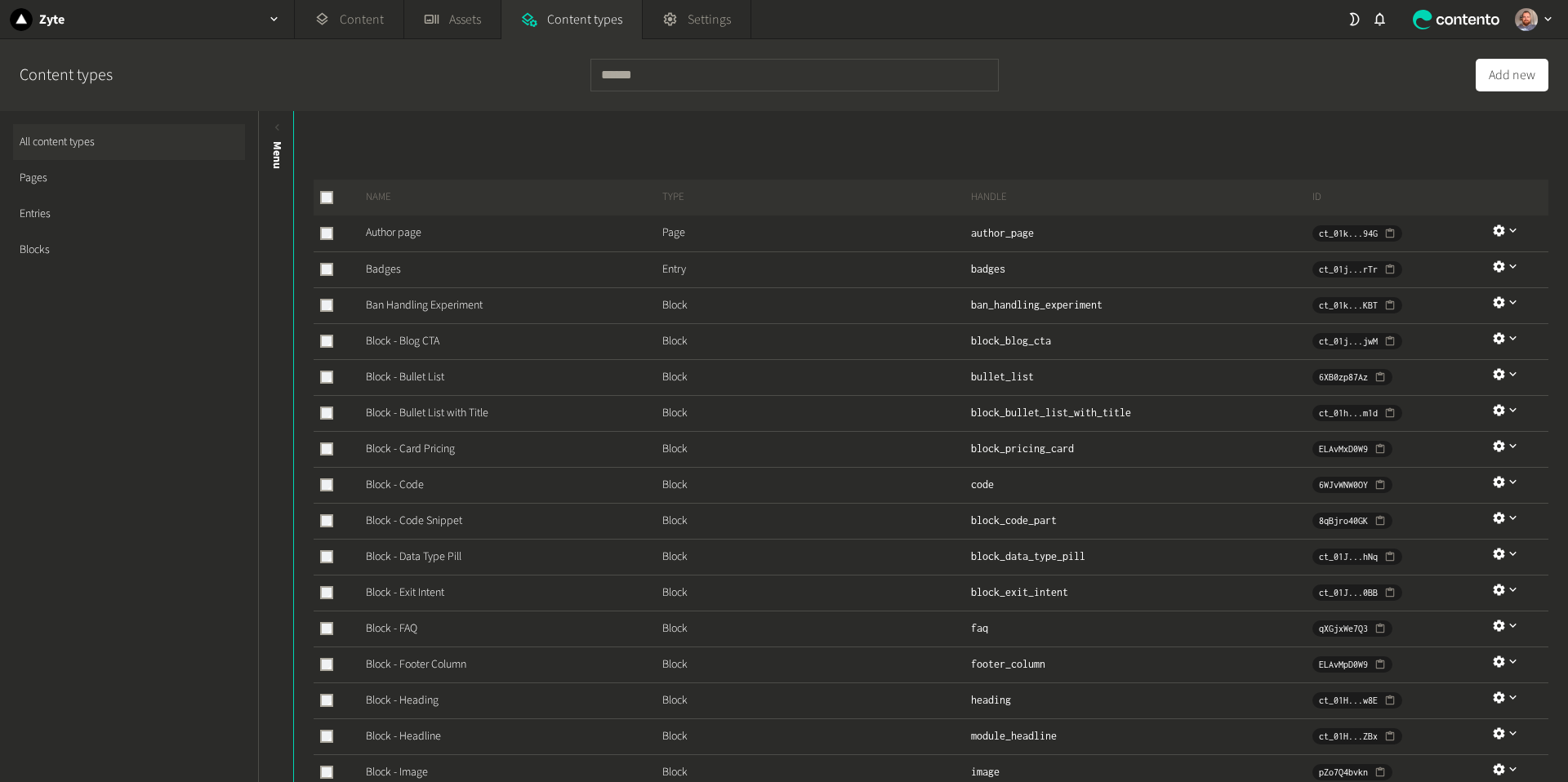
click at [38, 206] on link "Entries" at bounding box center [128, 214] width 232 height 36
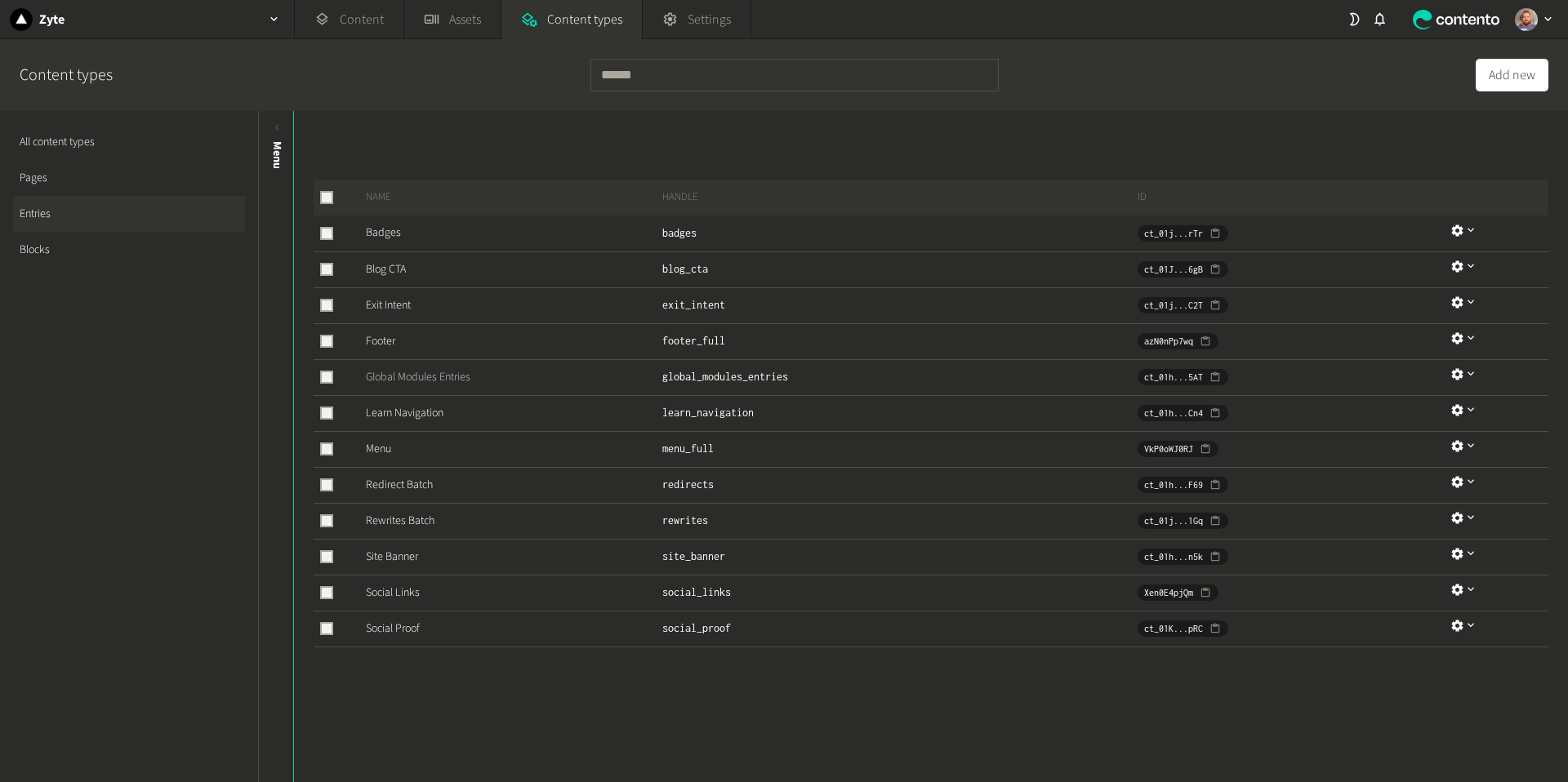
click at [453, 375] on link "Global Modules Entries" at bounding box center [419, 377] width 105 height 16
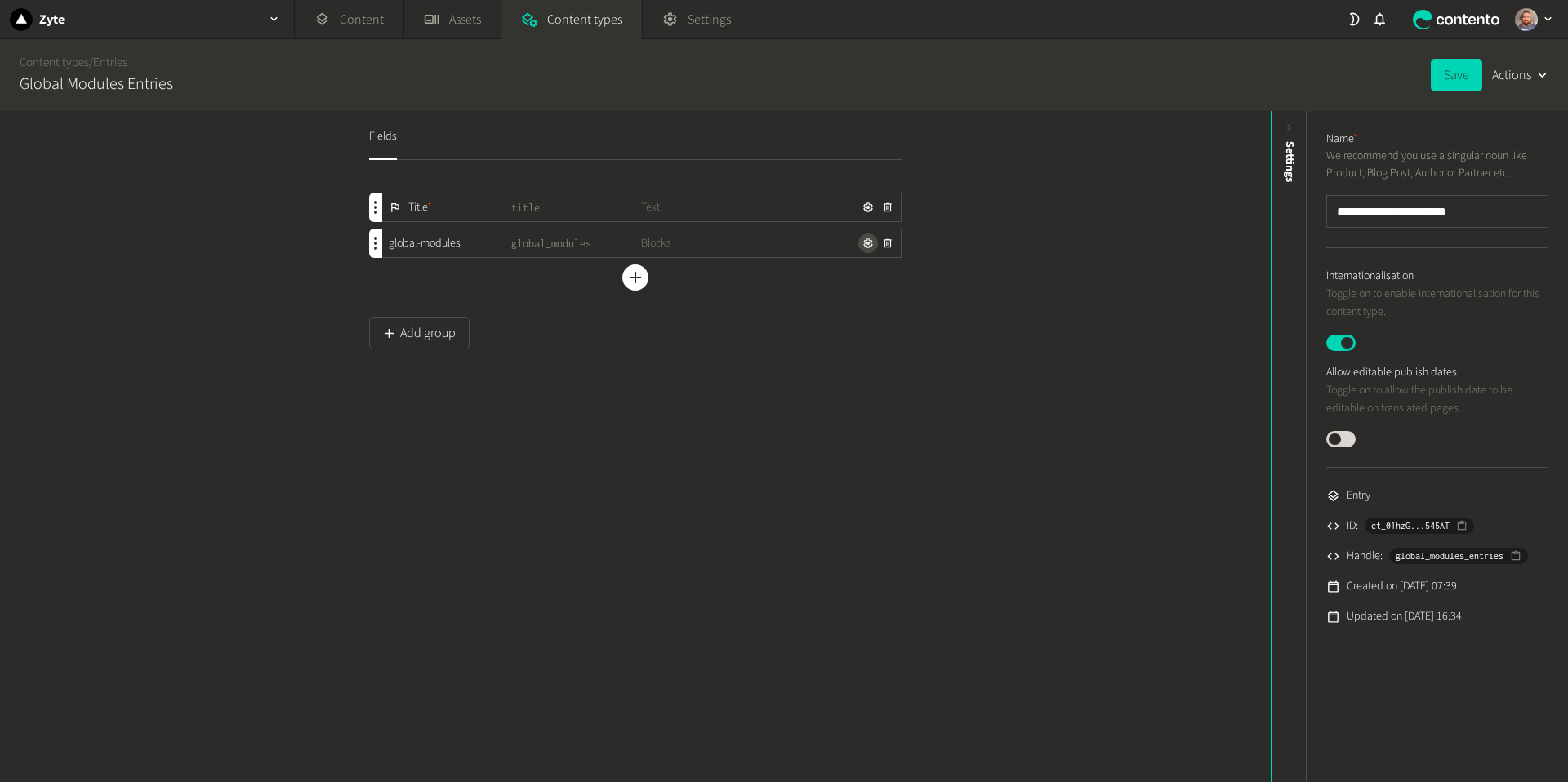
click at [866, 247] on icon "button" at bounding box center [868, 243] width 12 height 12
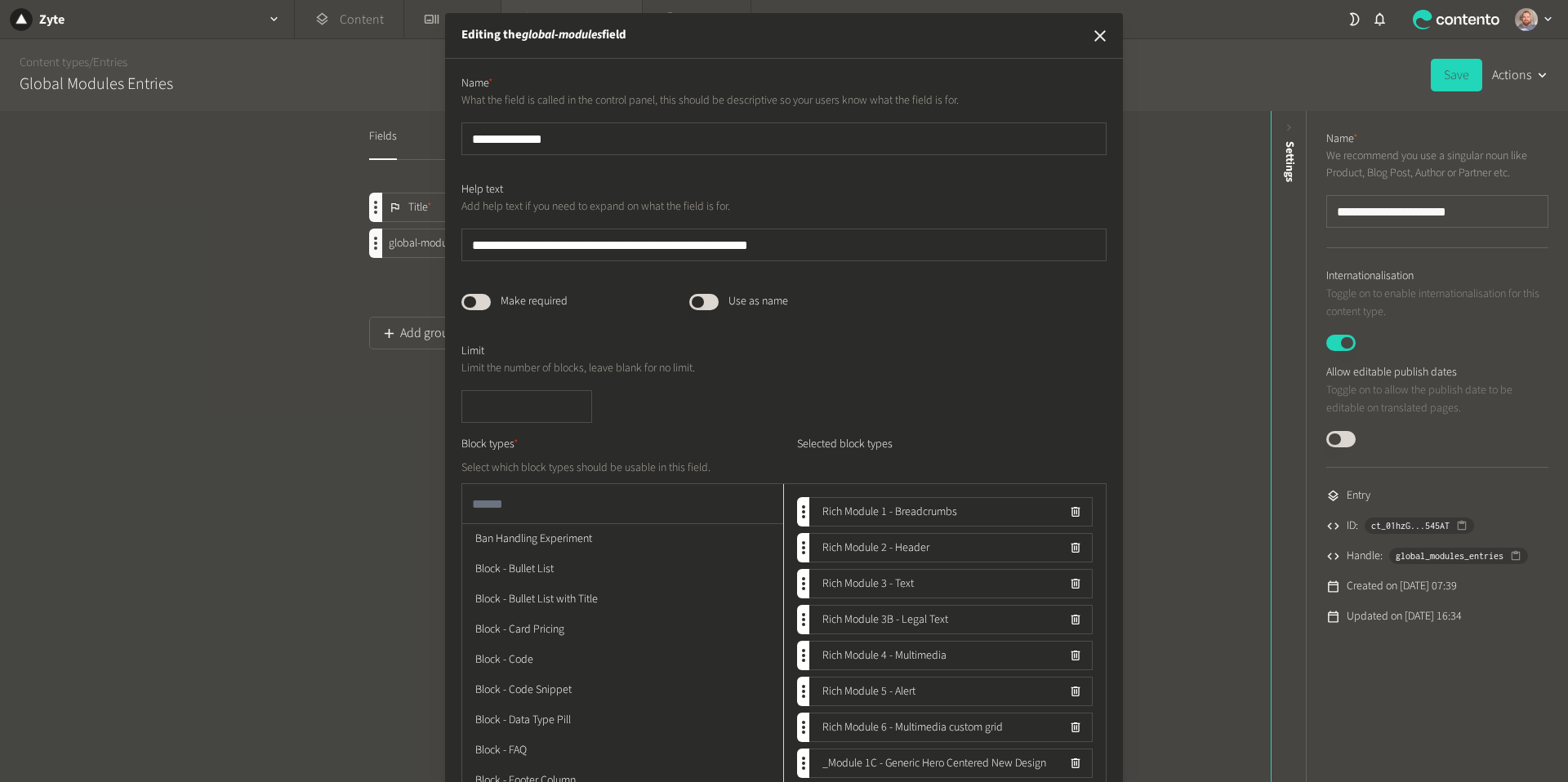
click at [1097, 31] on icon "button" at bounding box center [1101, 36] width 20 height 20
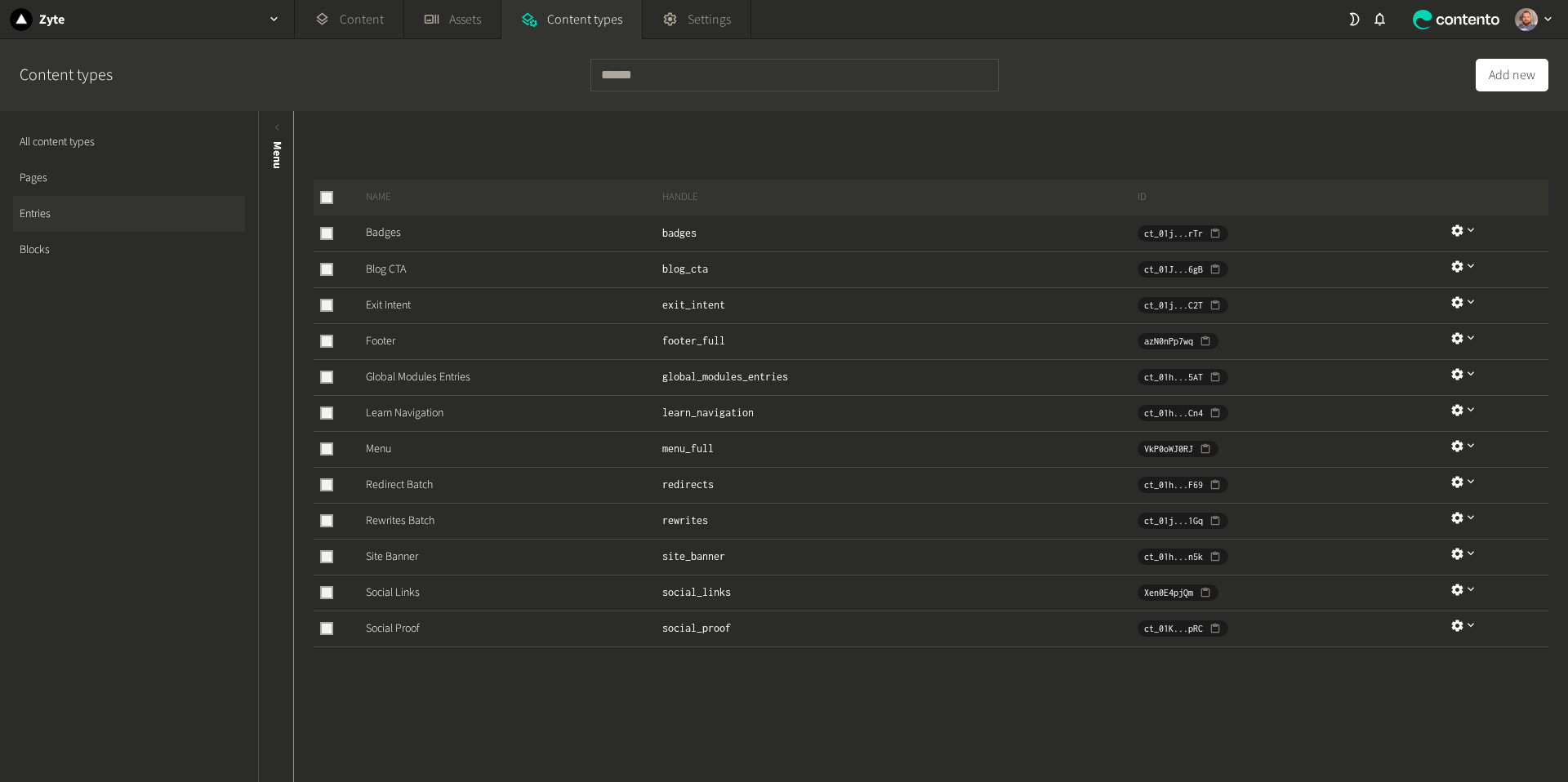
click at [43, 251] on link "Blocks" at bounding box center [128, 250] width 232 height 36
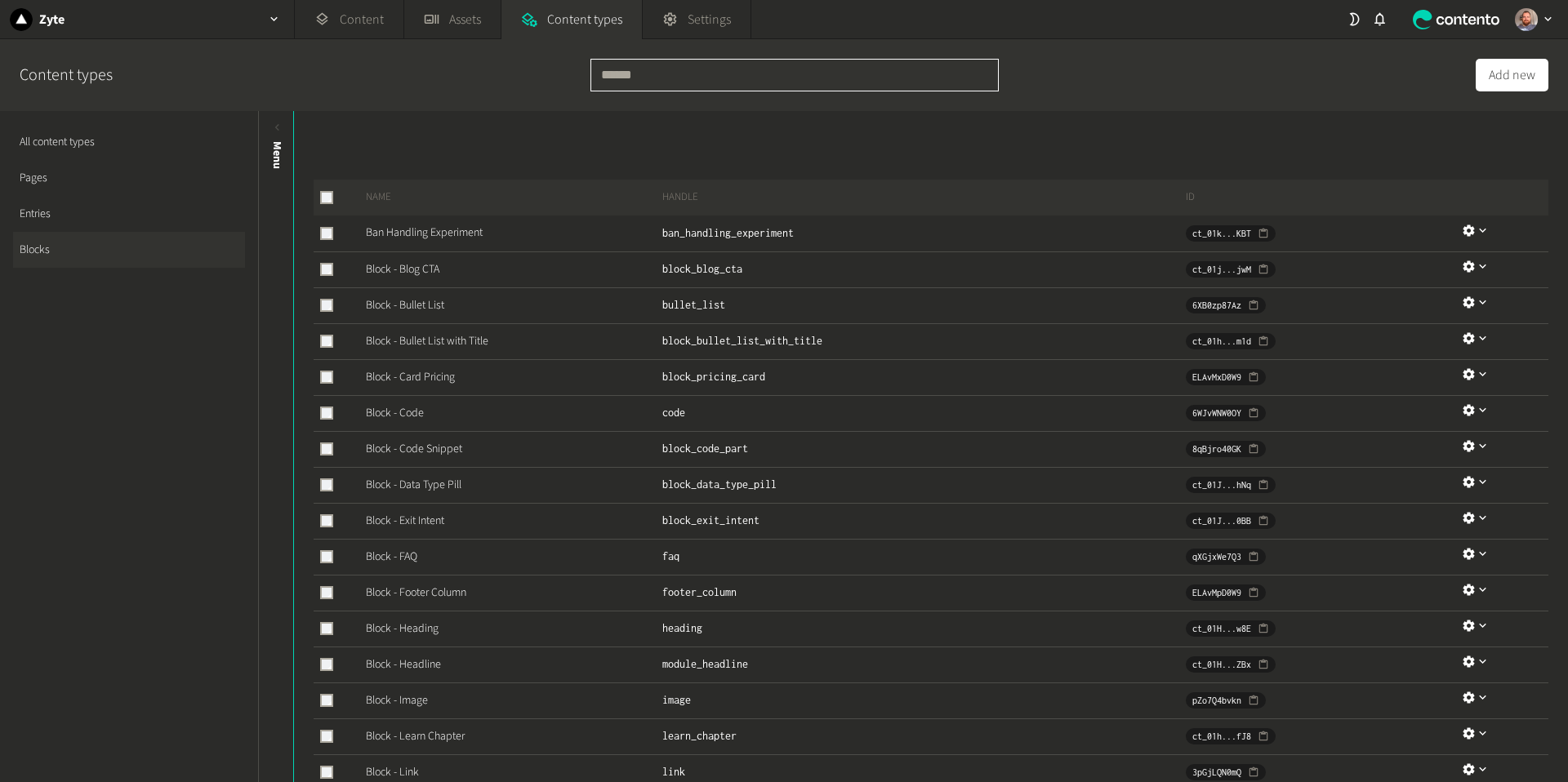
click at [737, 79] on input "text" at bounding box center [795, 75] width 409 height 32
type input "******"
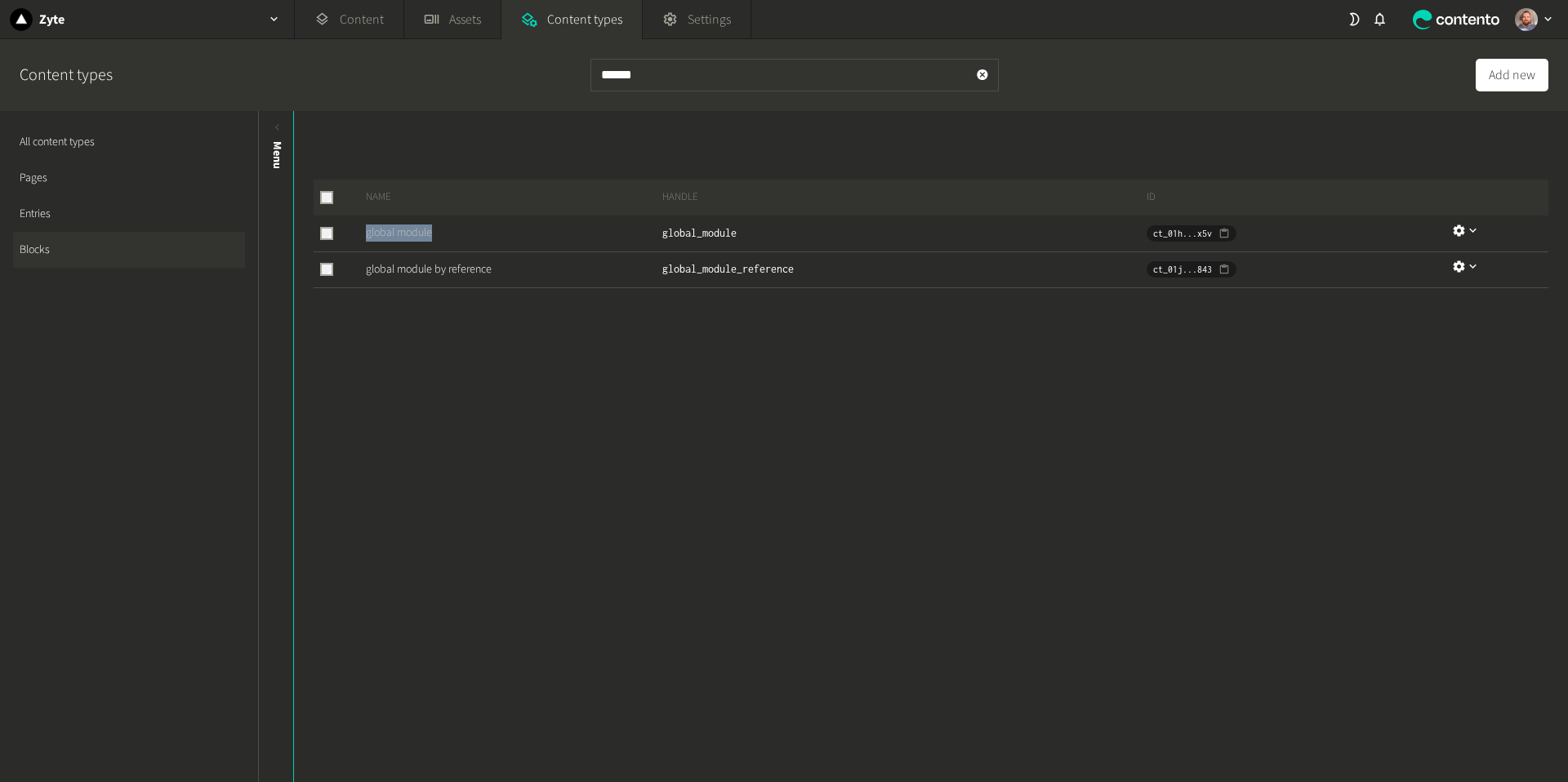
click at [425, 232] on link "global module" at bounding box center [399, 233] width 66 height 16
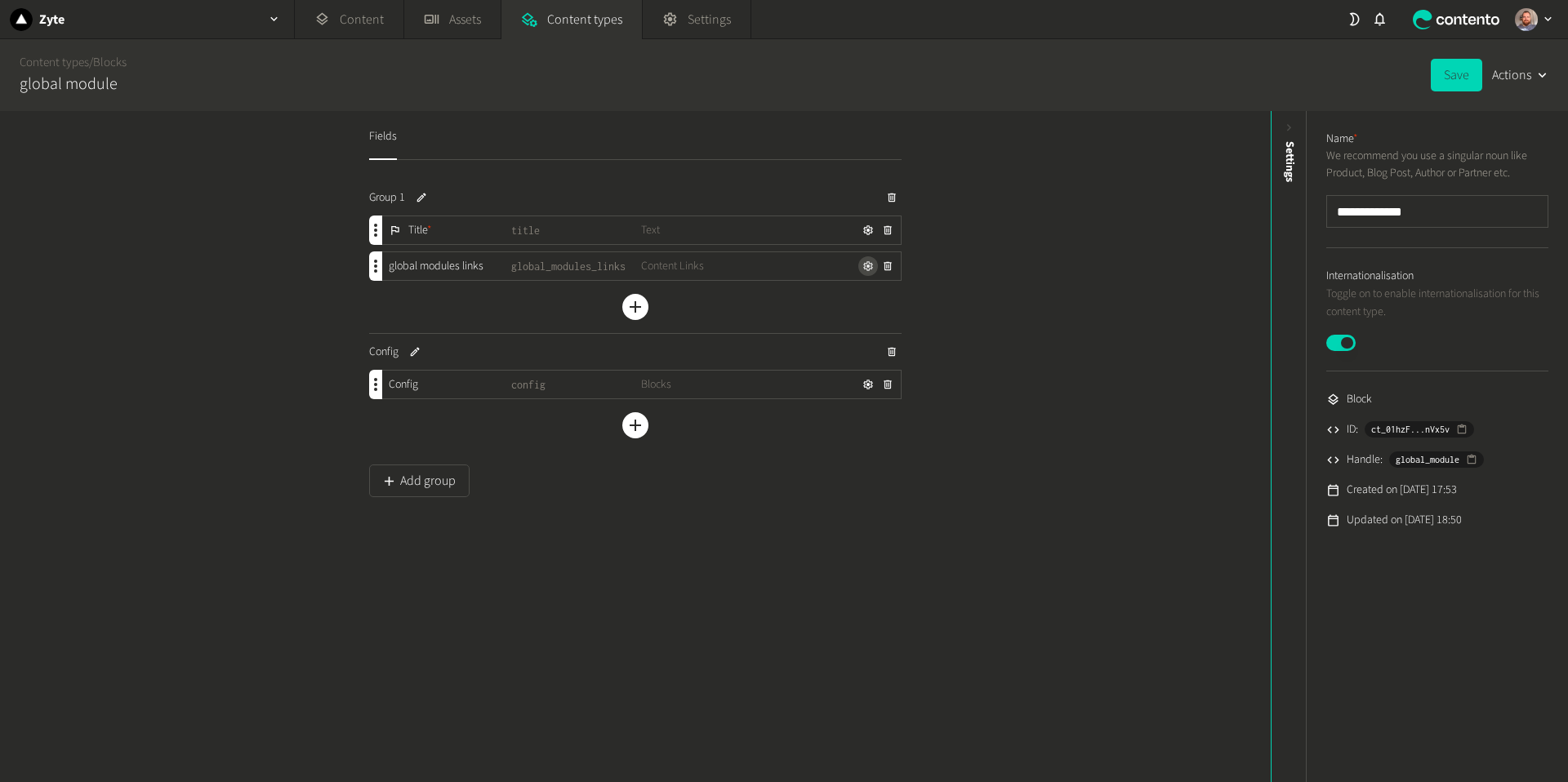
click at [866, 268] on icon "button" at bounding box center [868, 266] width 12 height 12
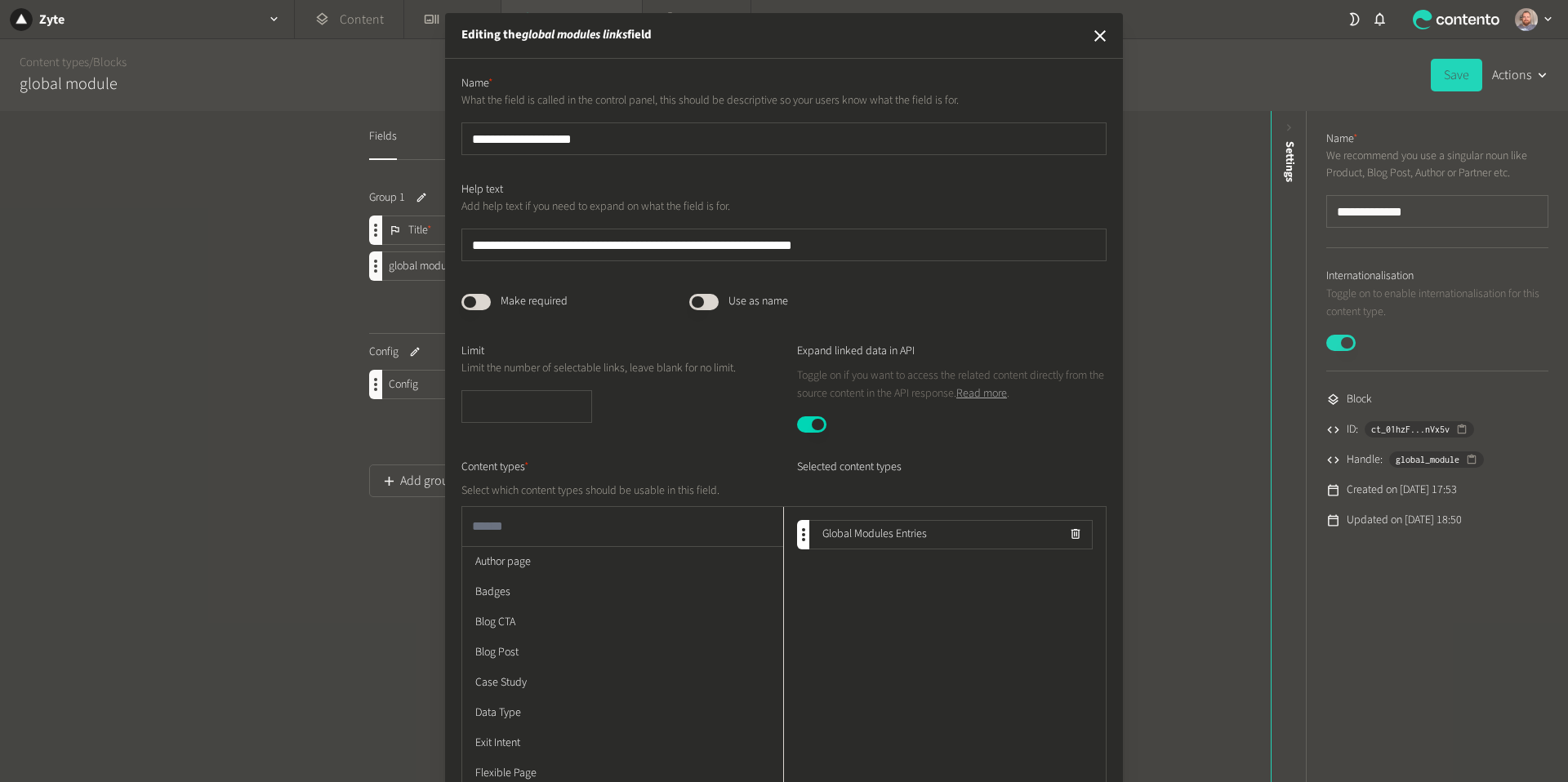
click at [1007, 393] on link "Read more" at bounding box center [982, 393] width 51 height 16
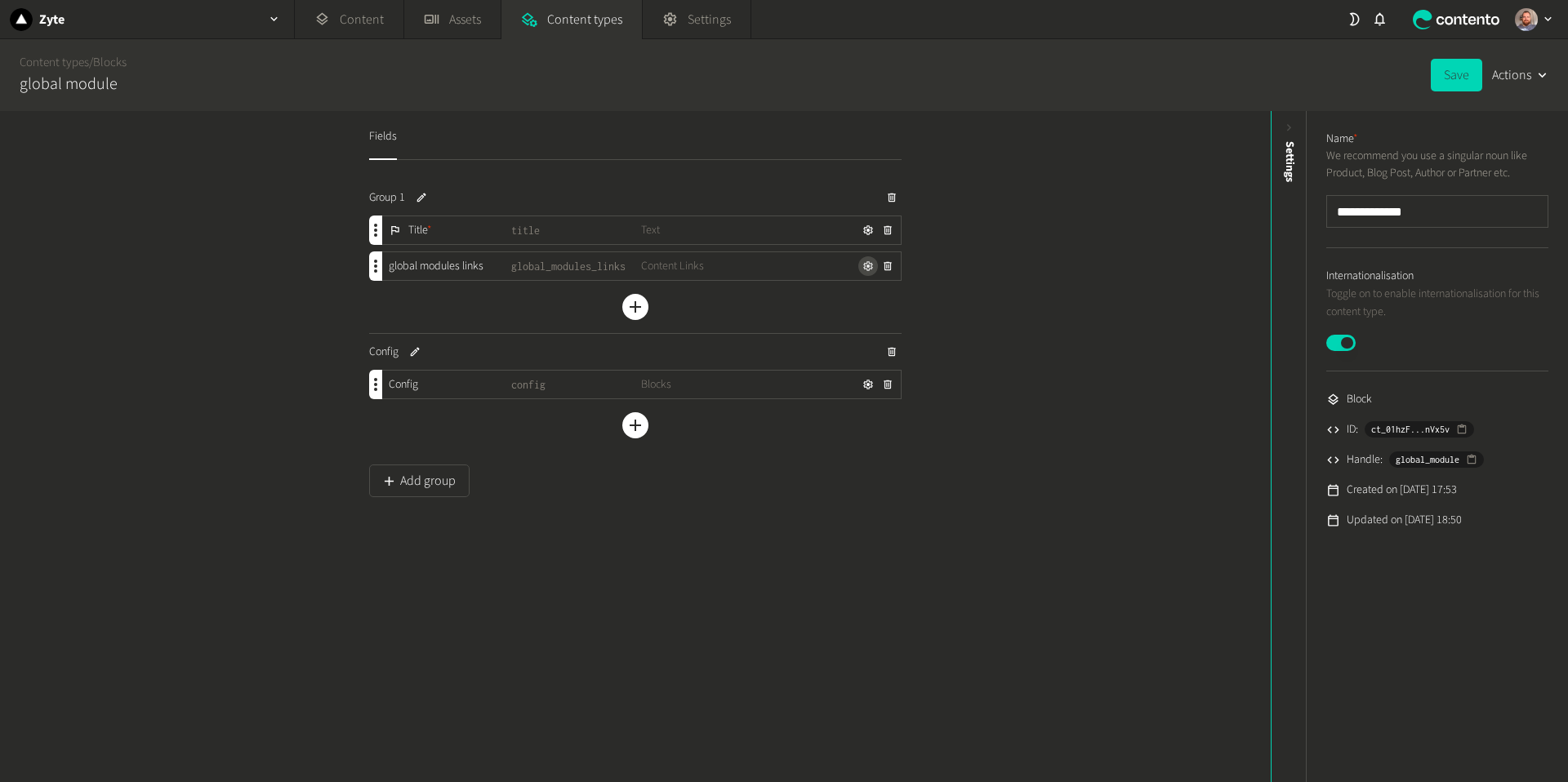
click at [867, 265] on icon "button" at bounding box center [868, 266] width 10 height 10
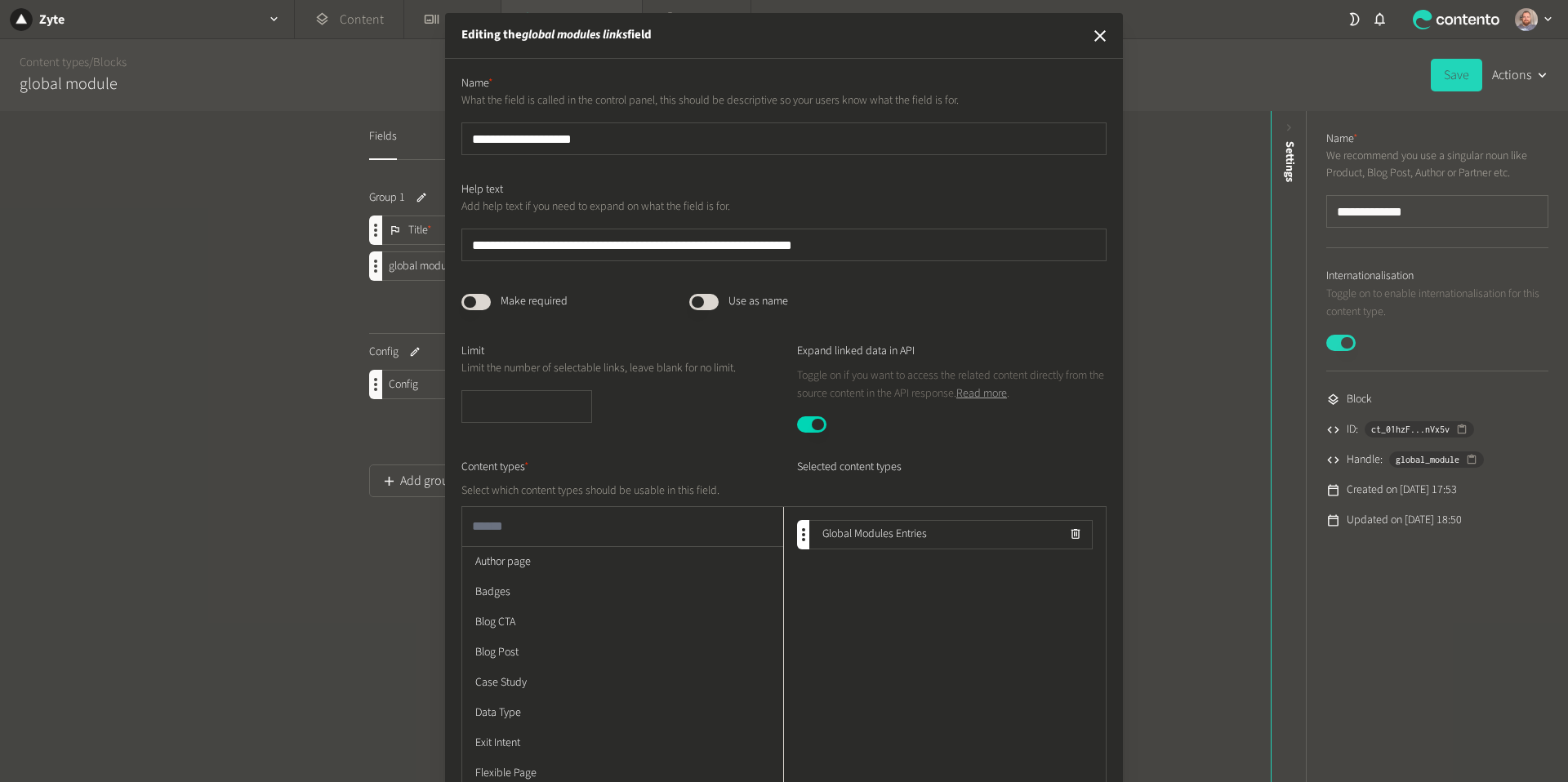
scroll to position [2, 0]
click at [1100, 34] on icon "button" at bounding box center [1100, 35] width 12 height 12
click at [1101, 41] on icon "button" at bounding box center [1101, 36] width 20 height 20
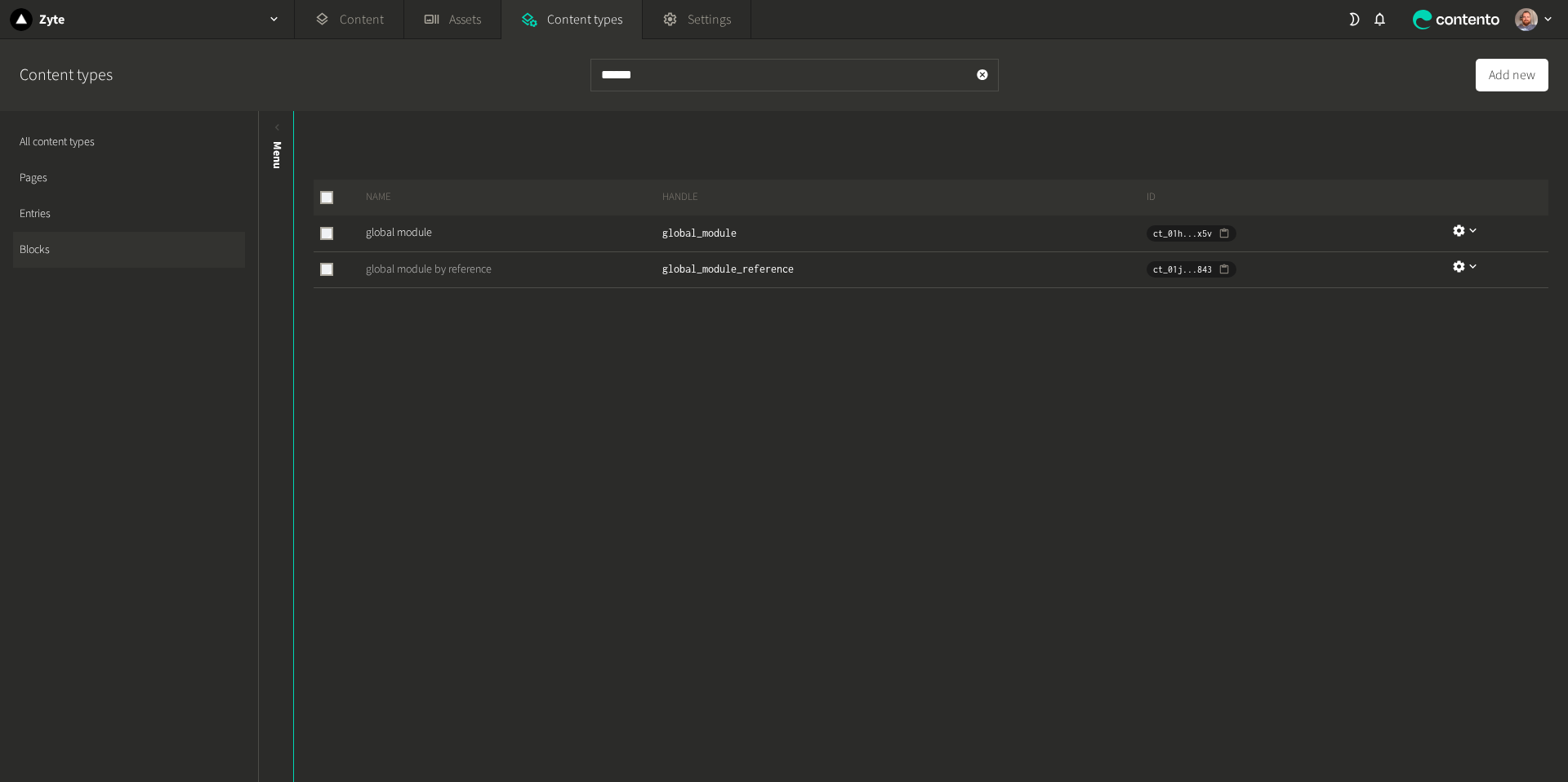
click at [437, 273] on link "global module by reference" at bounding box center [429, 270] width 125 height 16
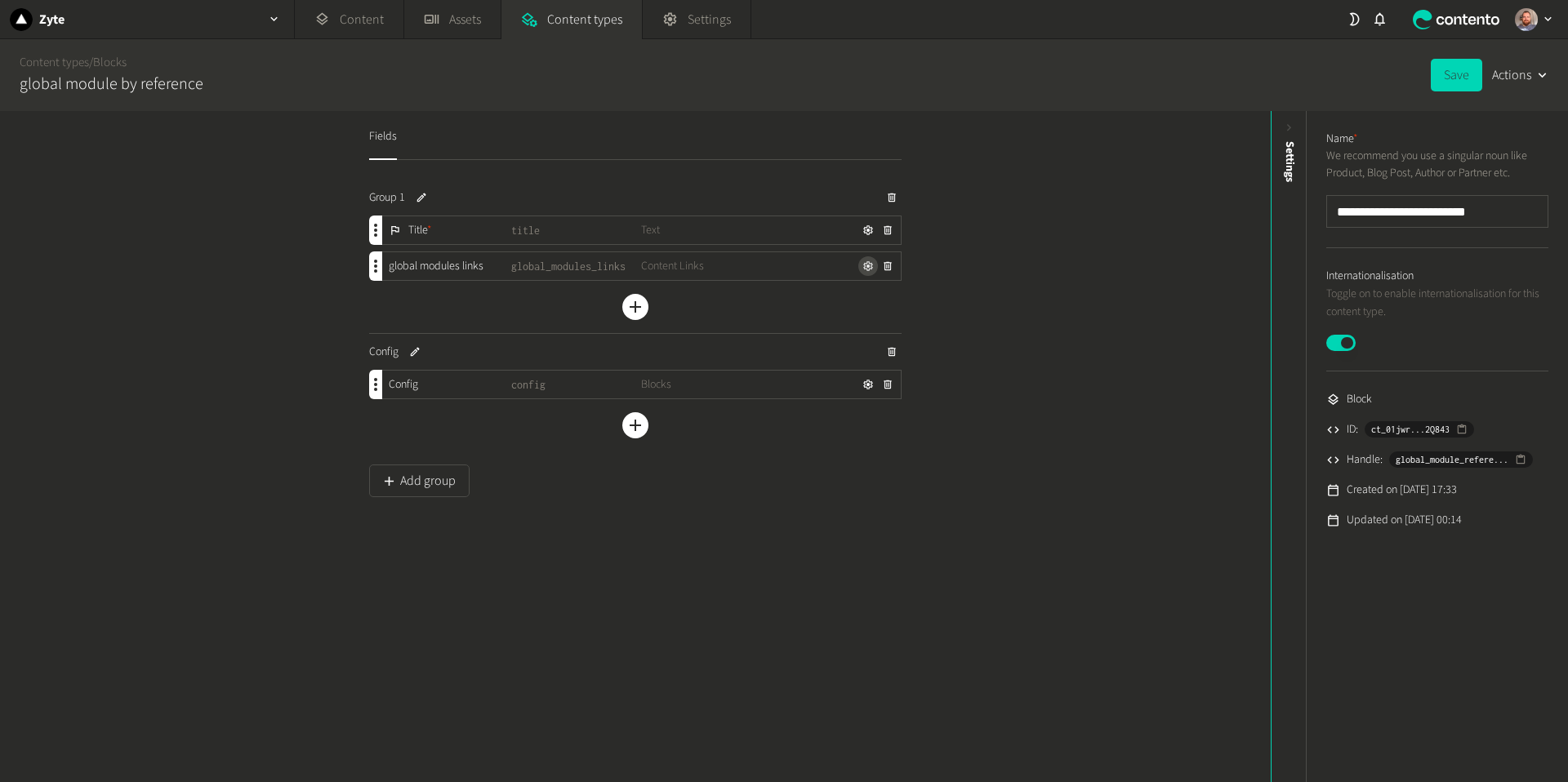
click at [865, 271] on icon "button" at bounding box center [868, 266] width 12 height 12
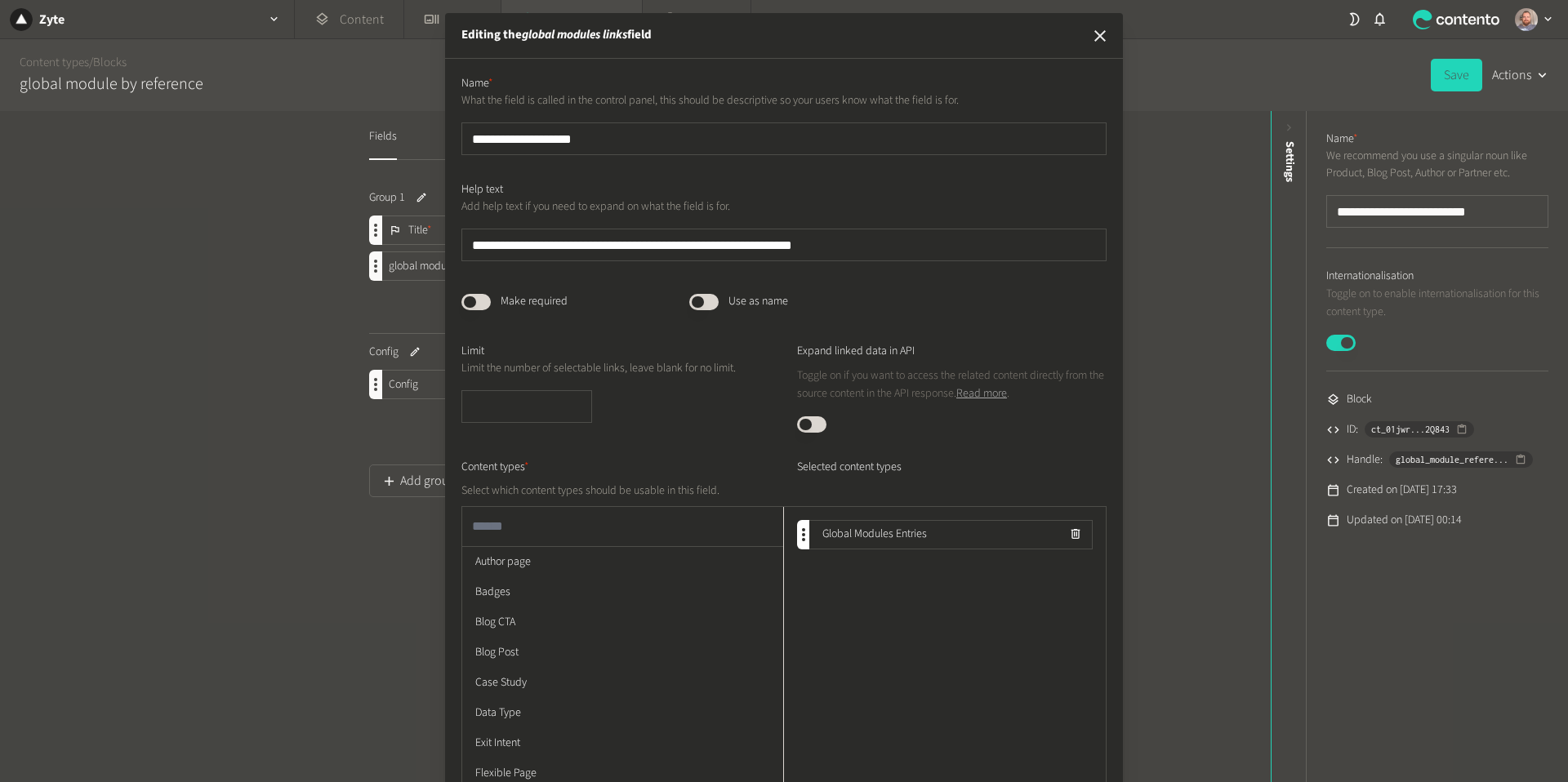
click at [1105, 40] on icon "button" at bounding box center [1100, 35] width 12 height 12
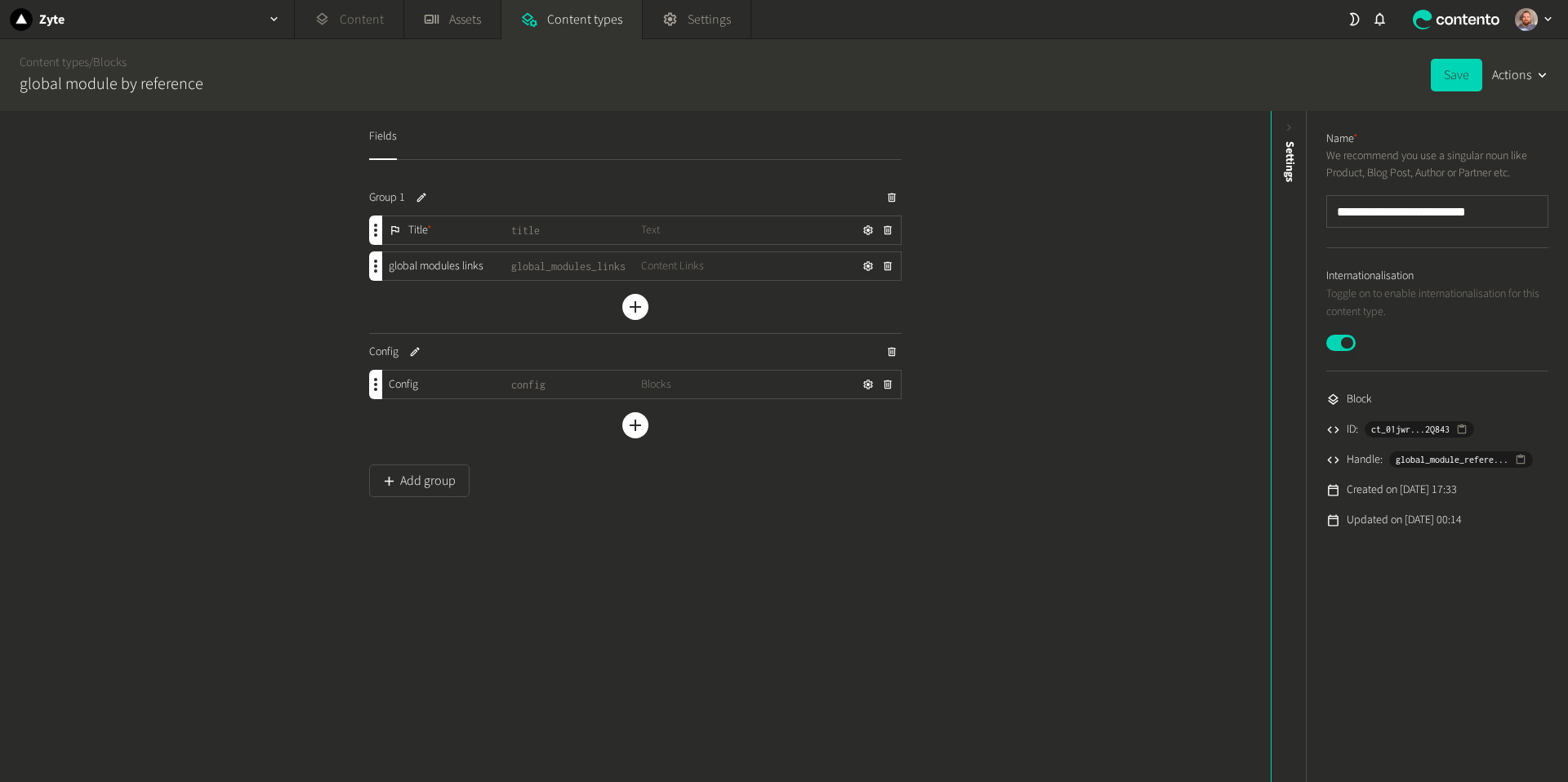
click at [339, 14] on link "Content" at bounding box center [349, 19] width 108 height 39
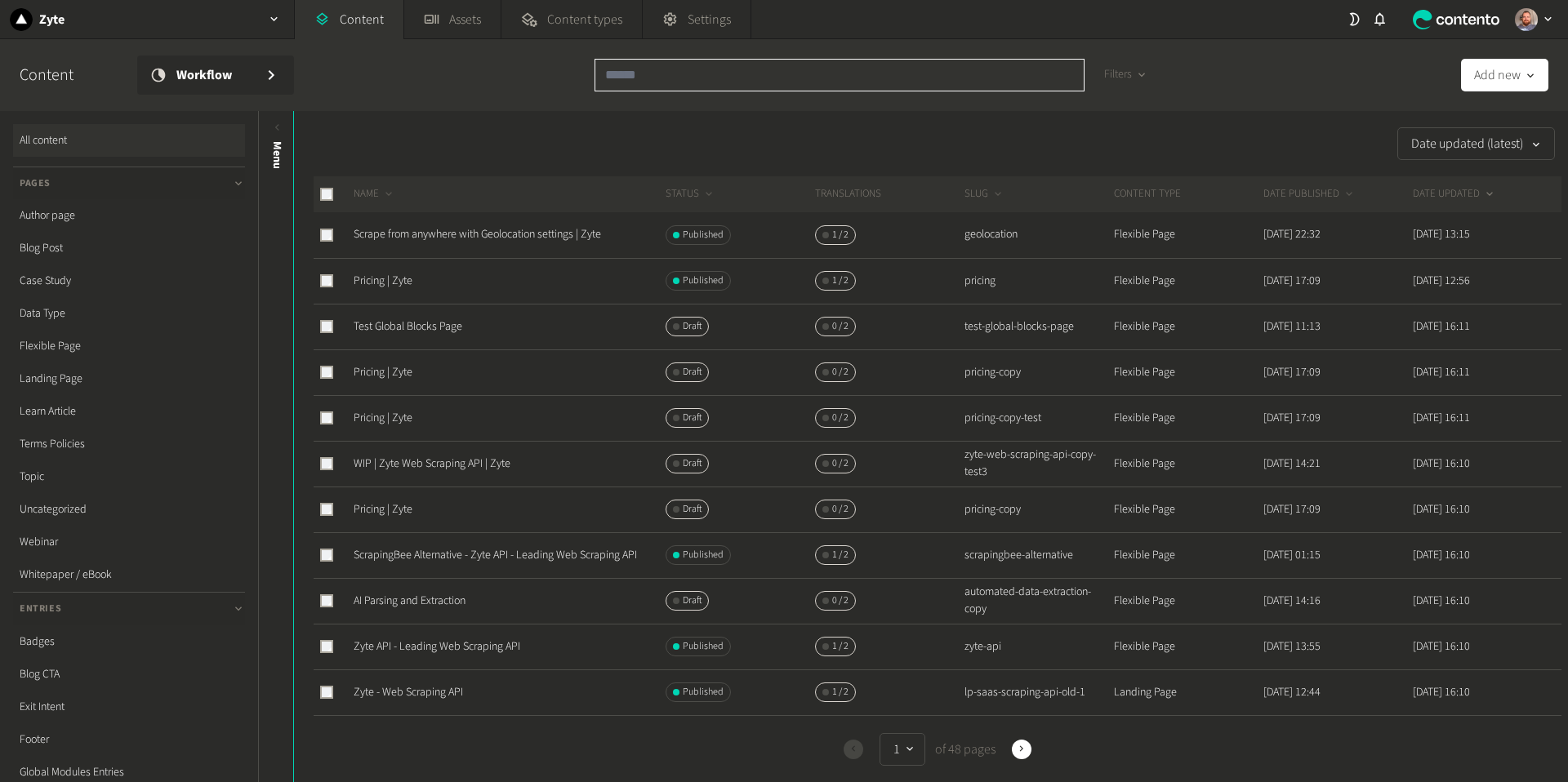
click at [650, 77] on input "text" at bounding box center [839, 75] width 490 height 32
paste input "**********"
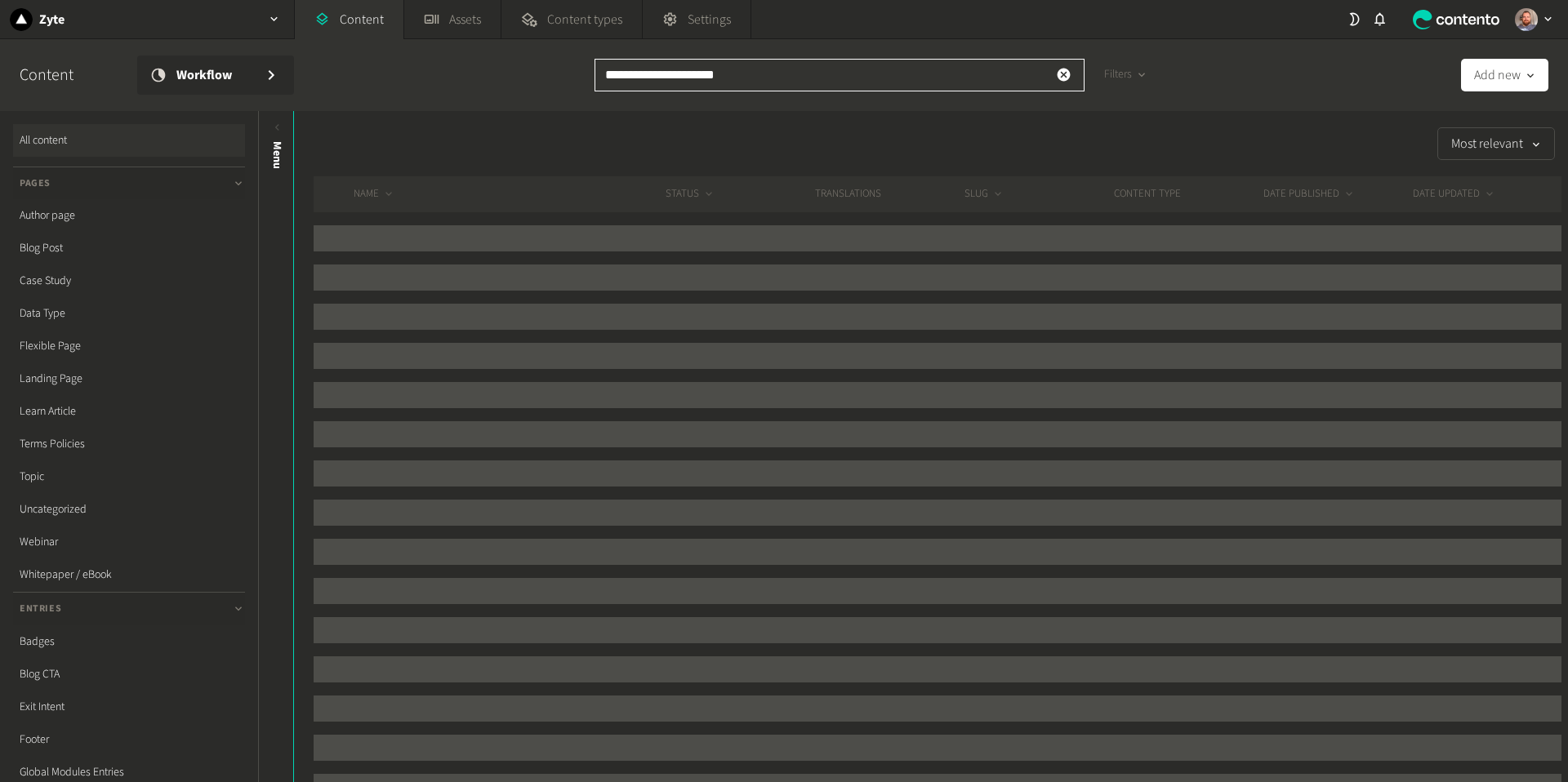
type input "**********"
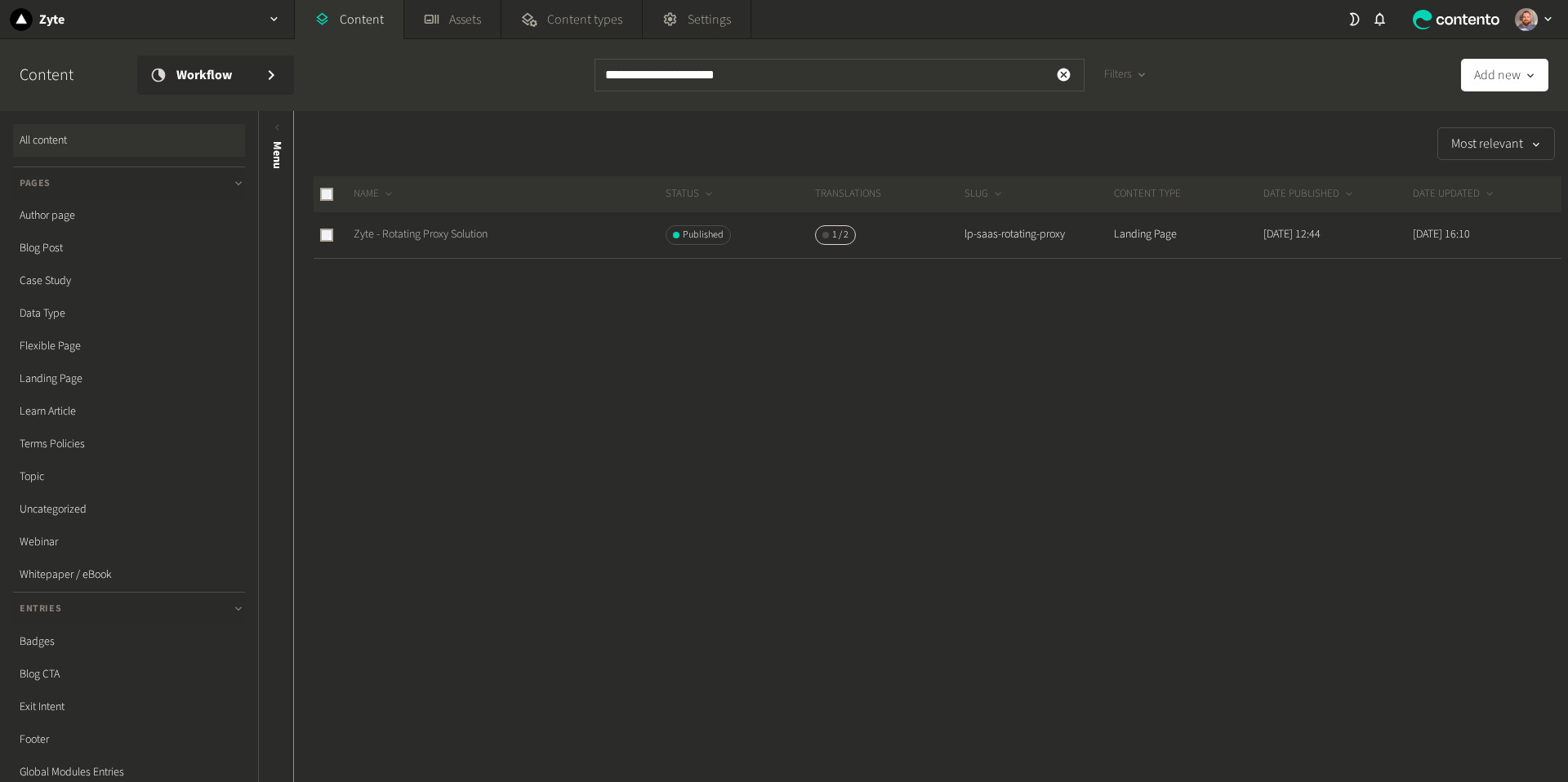
click at [486, 237] on link "Zyte - Rotating Proxy Solution" at bounding box center [420, 235] width 134 height 16
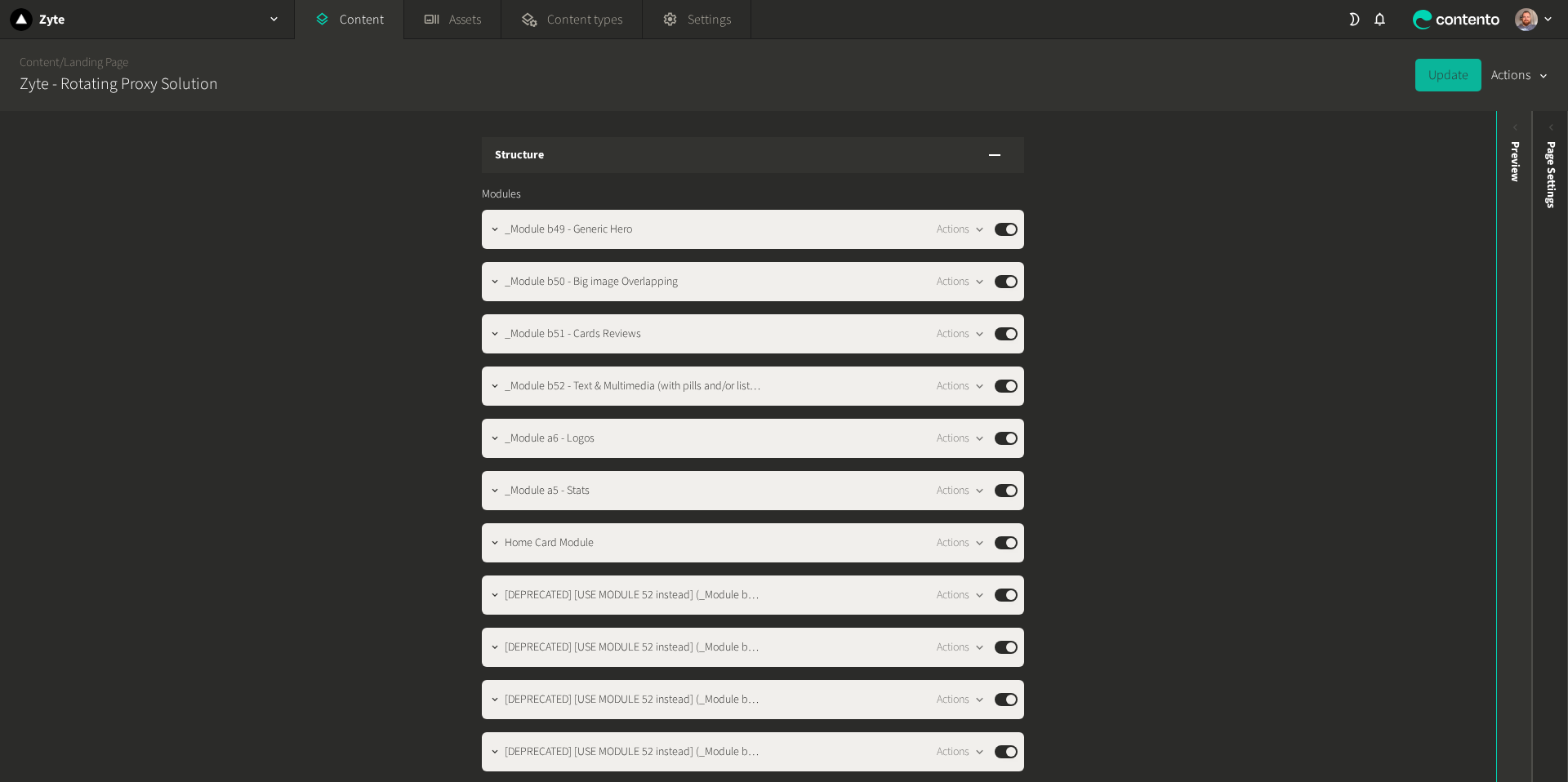
click at [1508, 128] on icon at bounding box center [1515, 127] width 14 height 14
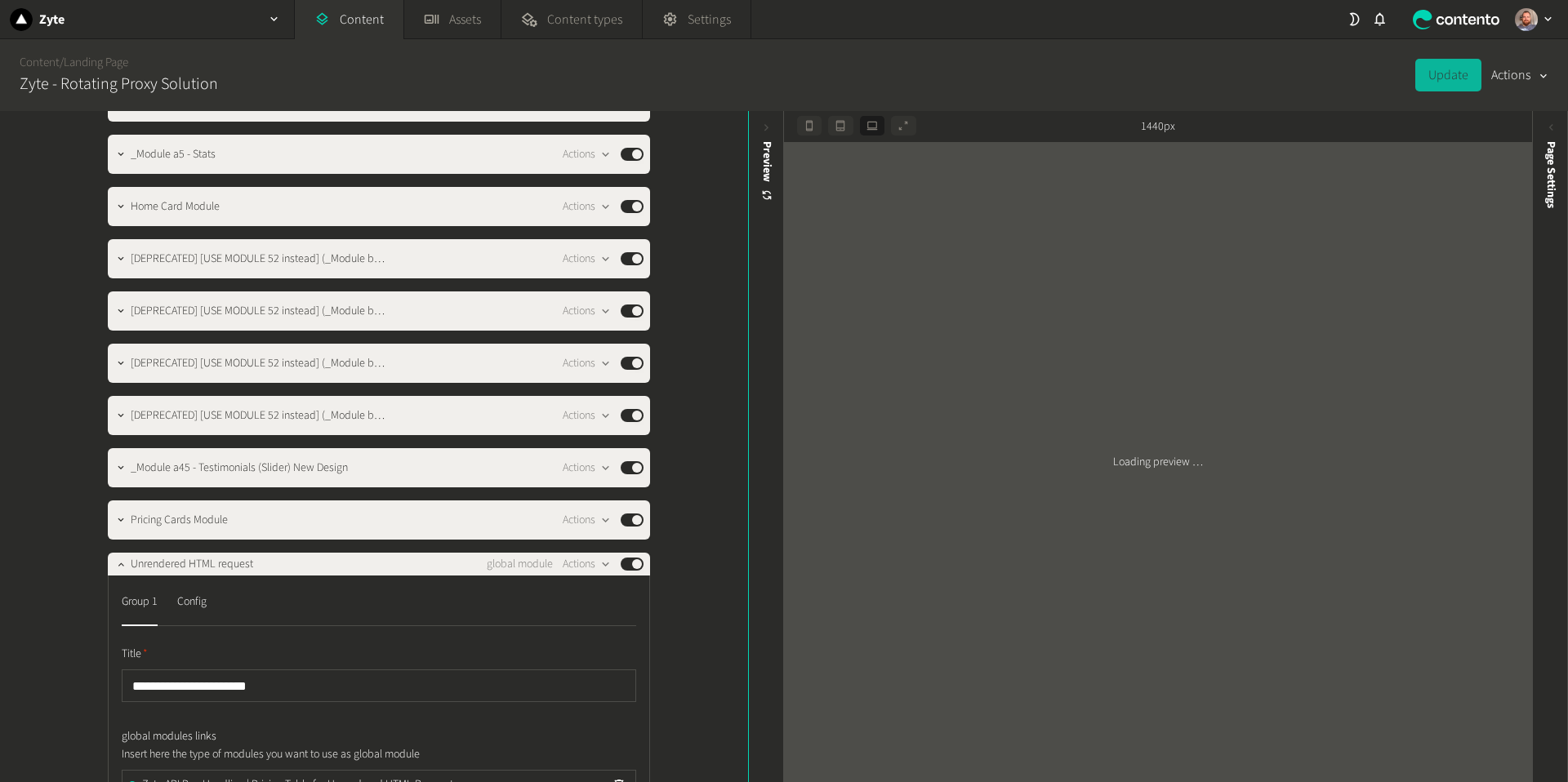
scroll to position [343, 0]
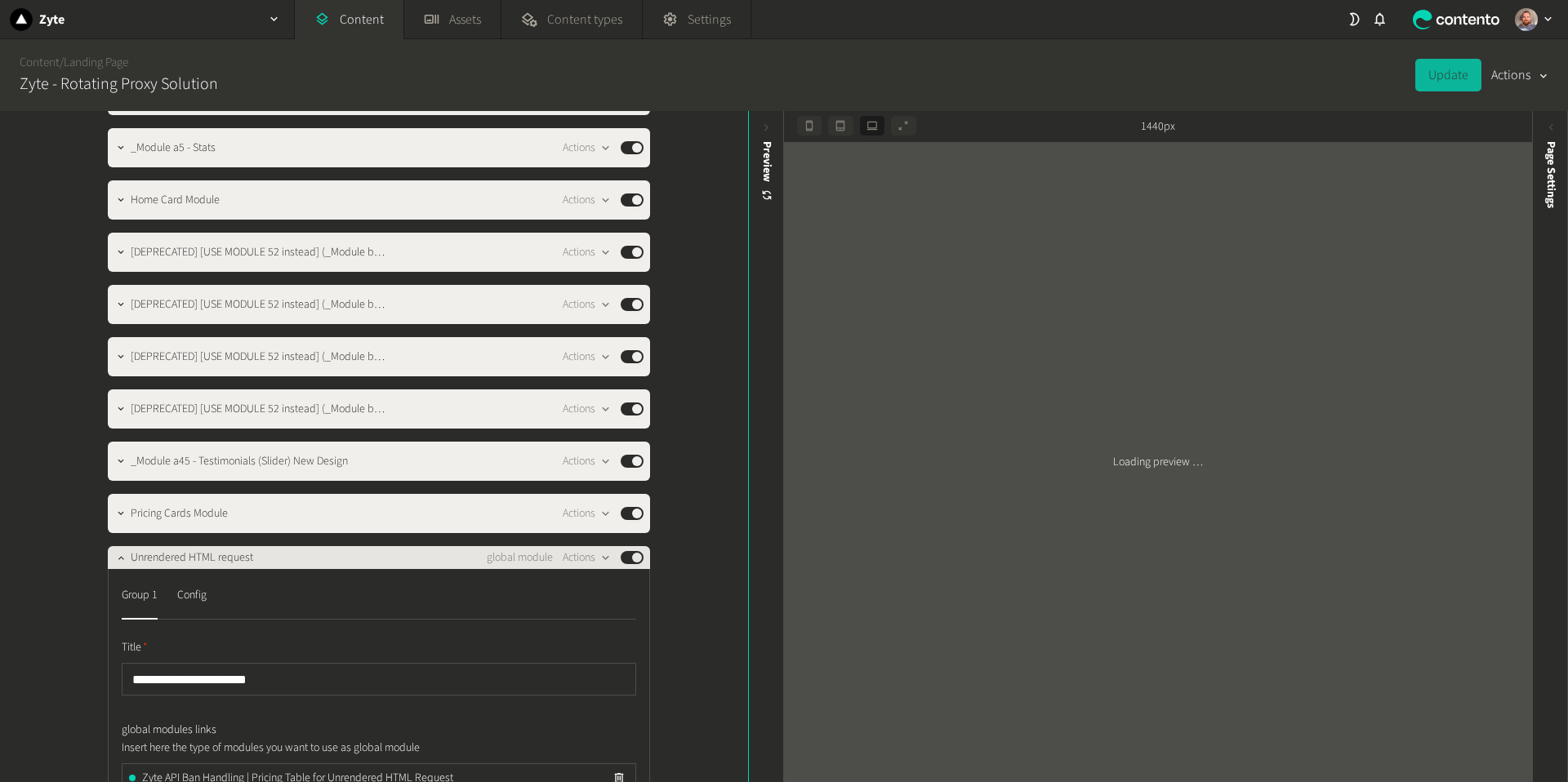
click at [134, 556] on span "Unrendered HTML request" at bounding box center [192, 557] width 123 height 17
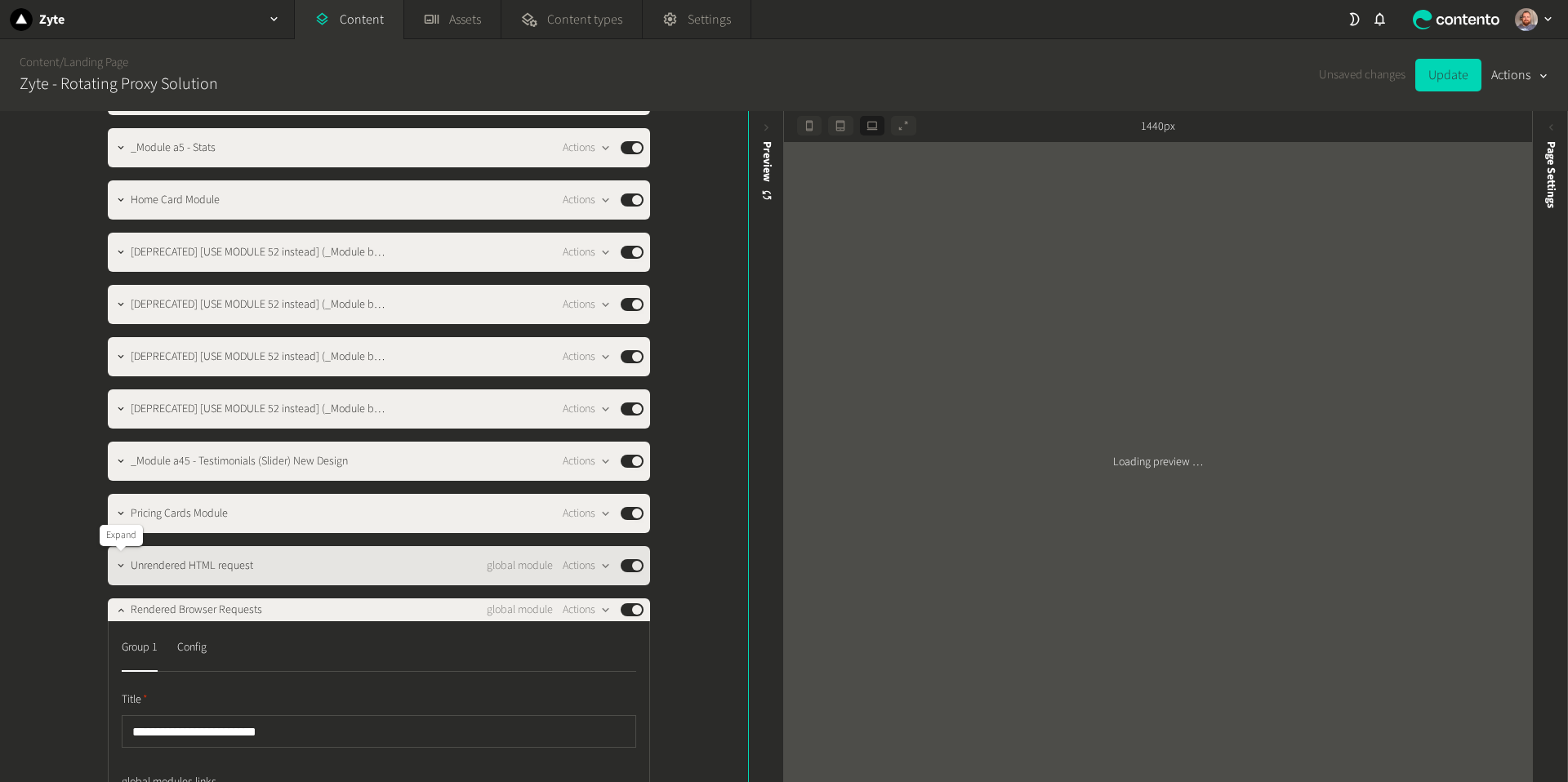
click at [120, 565] on icon "button" at bounding box center [121, 566] width 12 height 12
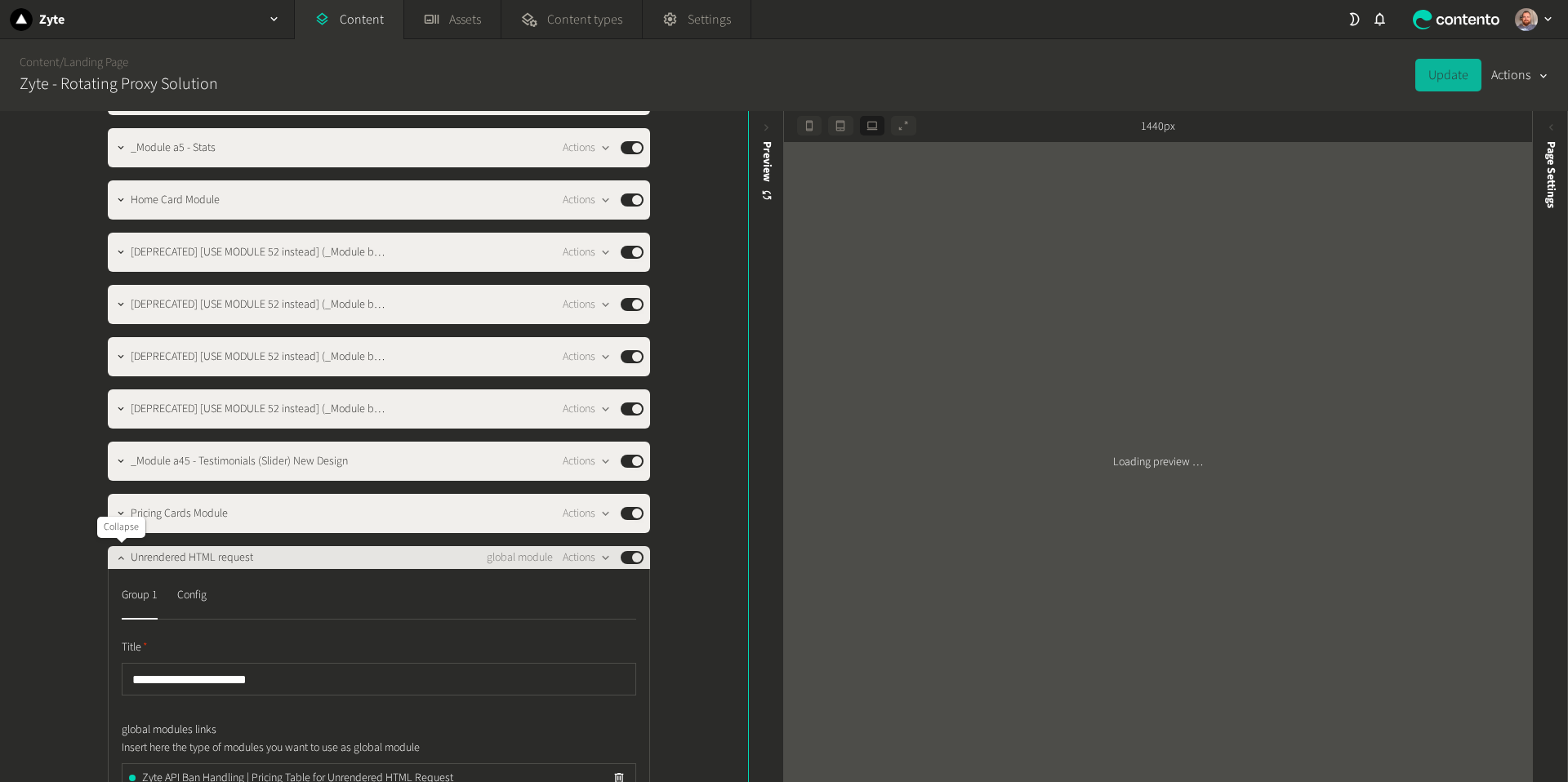
click at [118, 565] on button "button" at bounding box center [121, 557] width 20 height 20
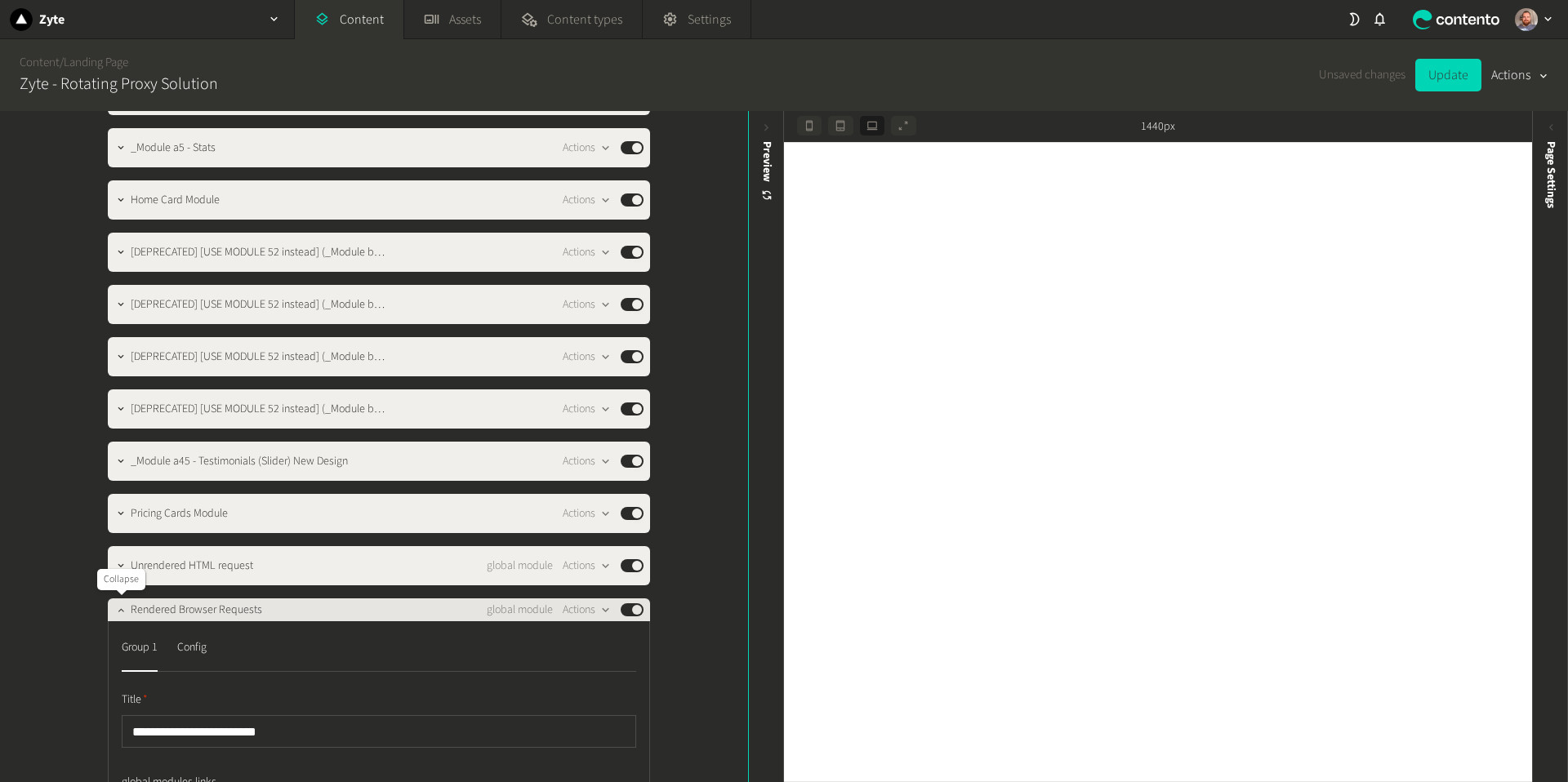
click at [117, 606] on icon "button" at bounding box center [121, 610] width 12 height 12
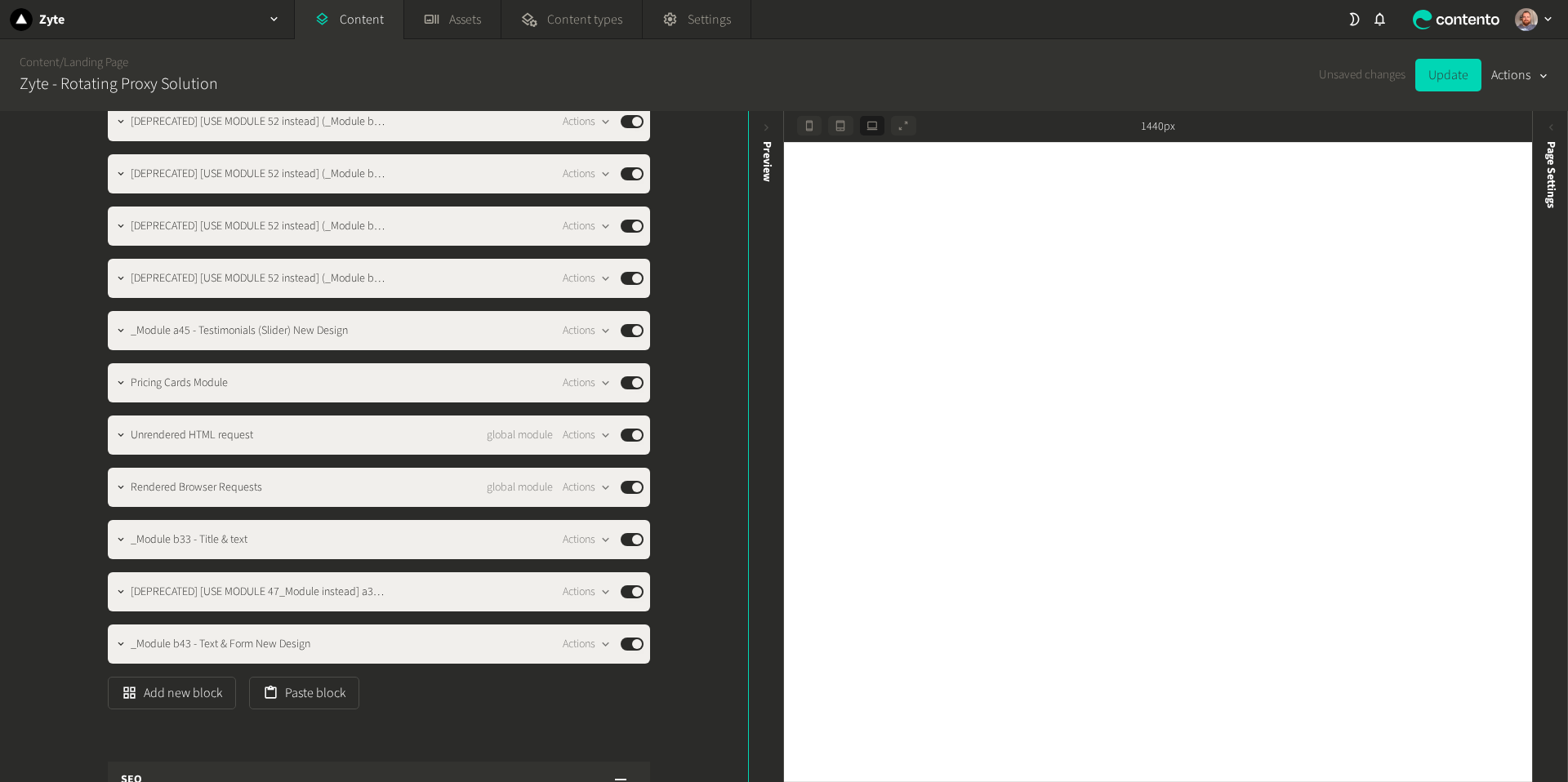
scroll to position [513, 0]
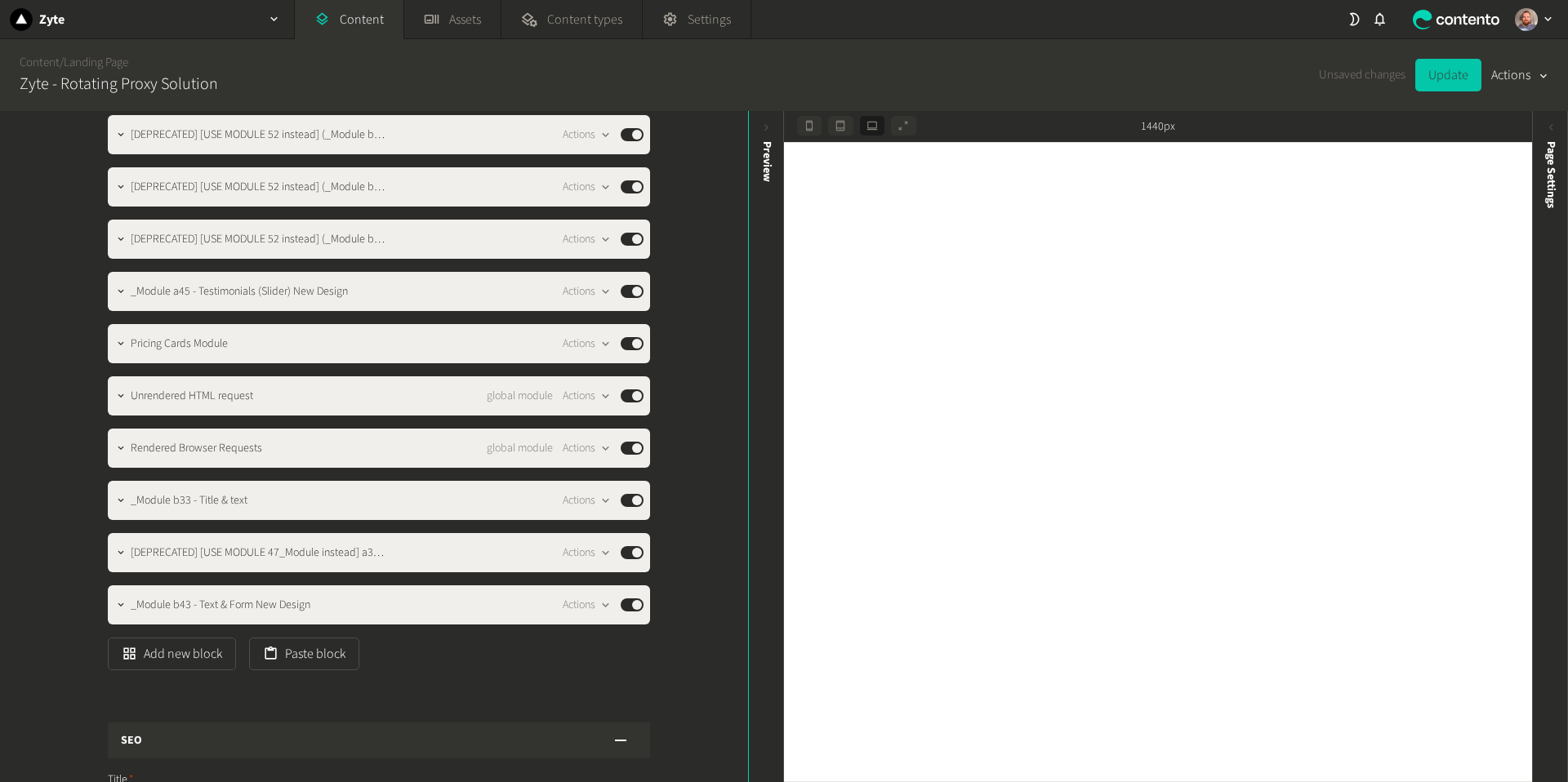
click at [1453, 81] on button "Update" at bounding box center [1448, 75] width 66 height 32
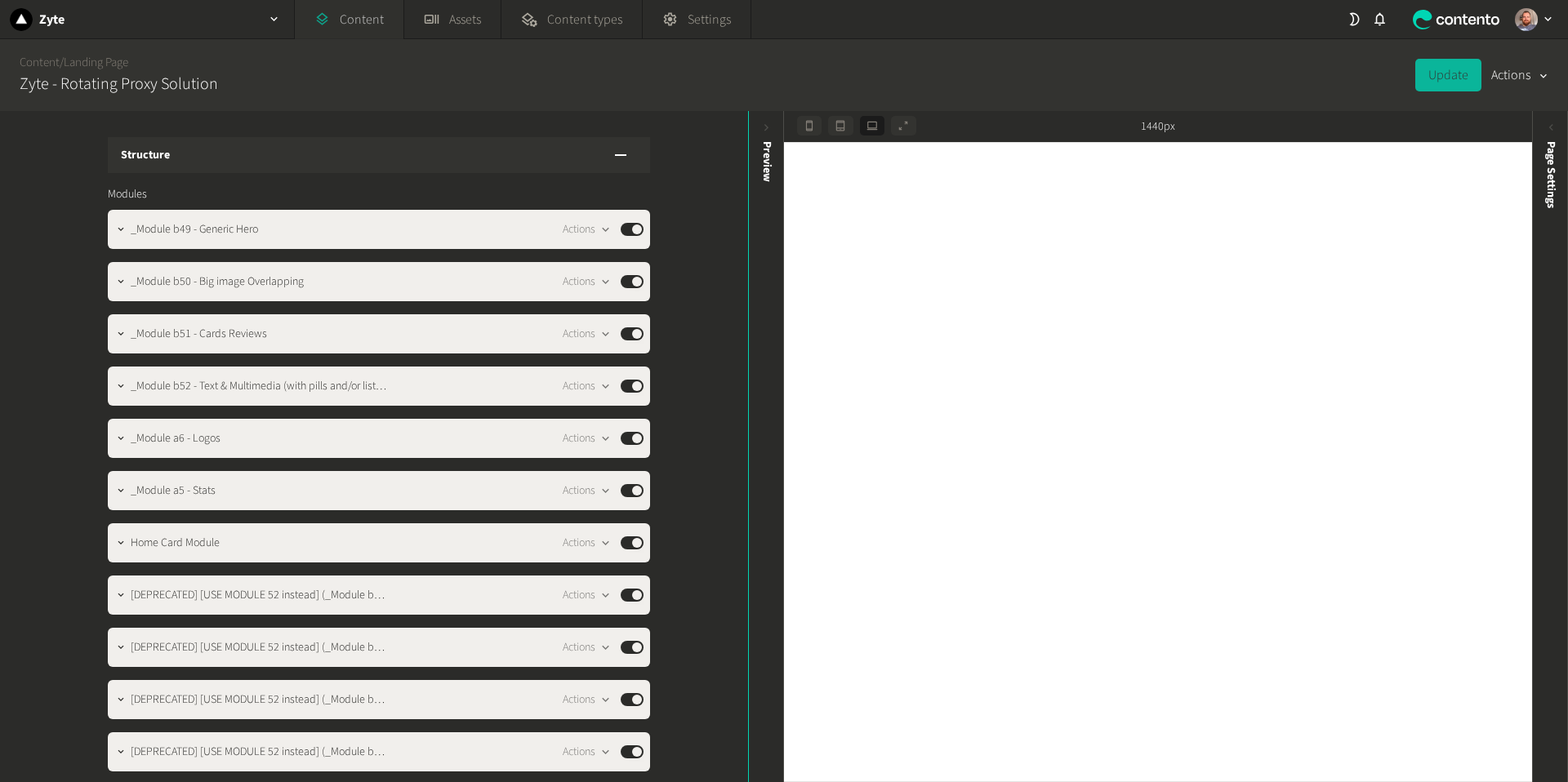
drag, startPoint x: 368, startPoint y: 23, endPoint x: 346, endPoint y: 76, distance: 57.4
click at [368, 23] on link "Content" at bounding box center [349, 19] width 108 height 39
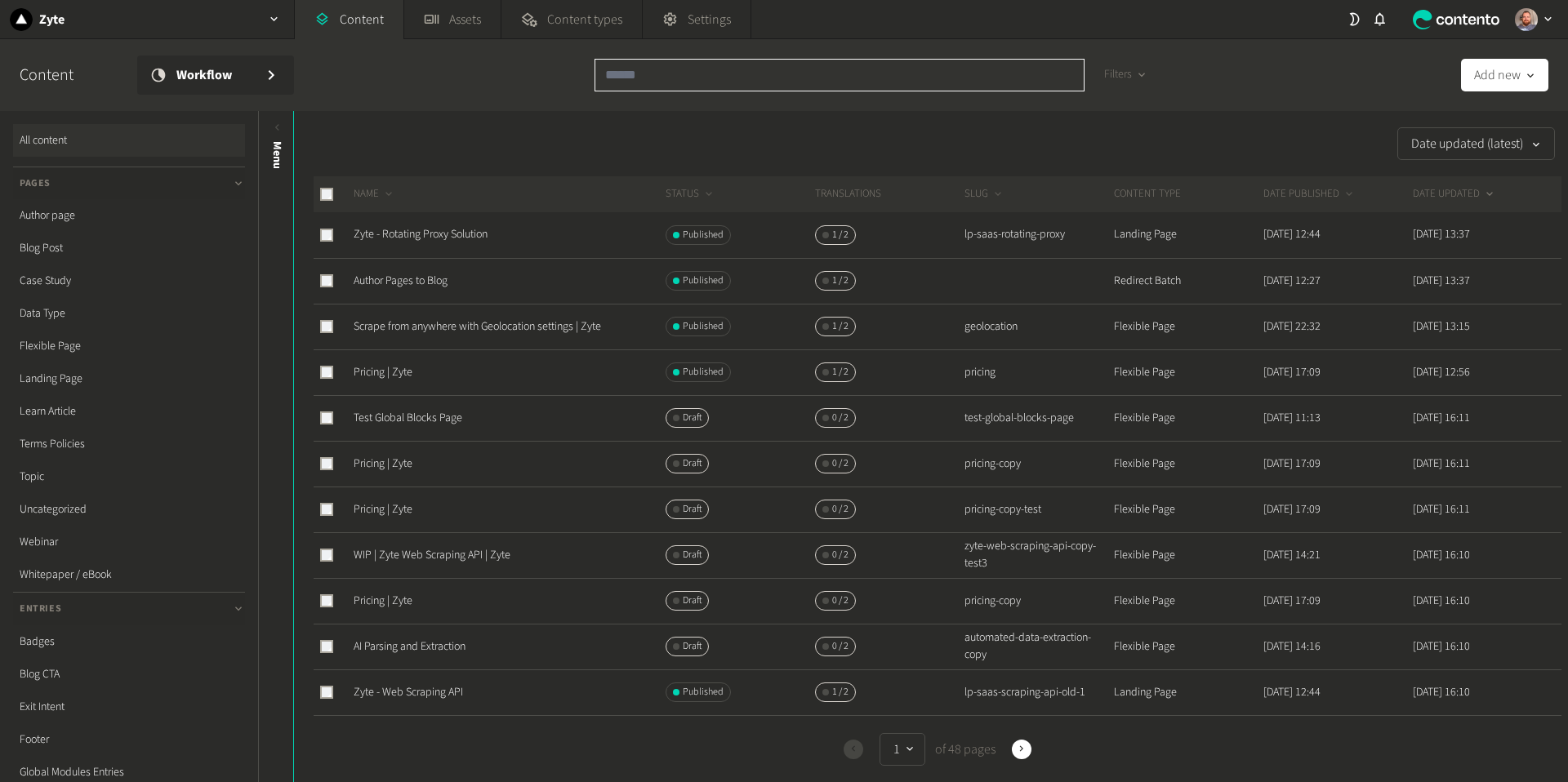
click at [667, 78] on input "text" at bounding box center [839, 75] width 490 height 32
paste input "**********"
type input "**********"
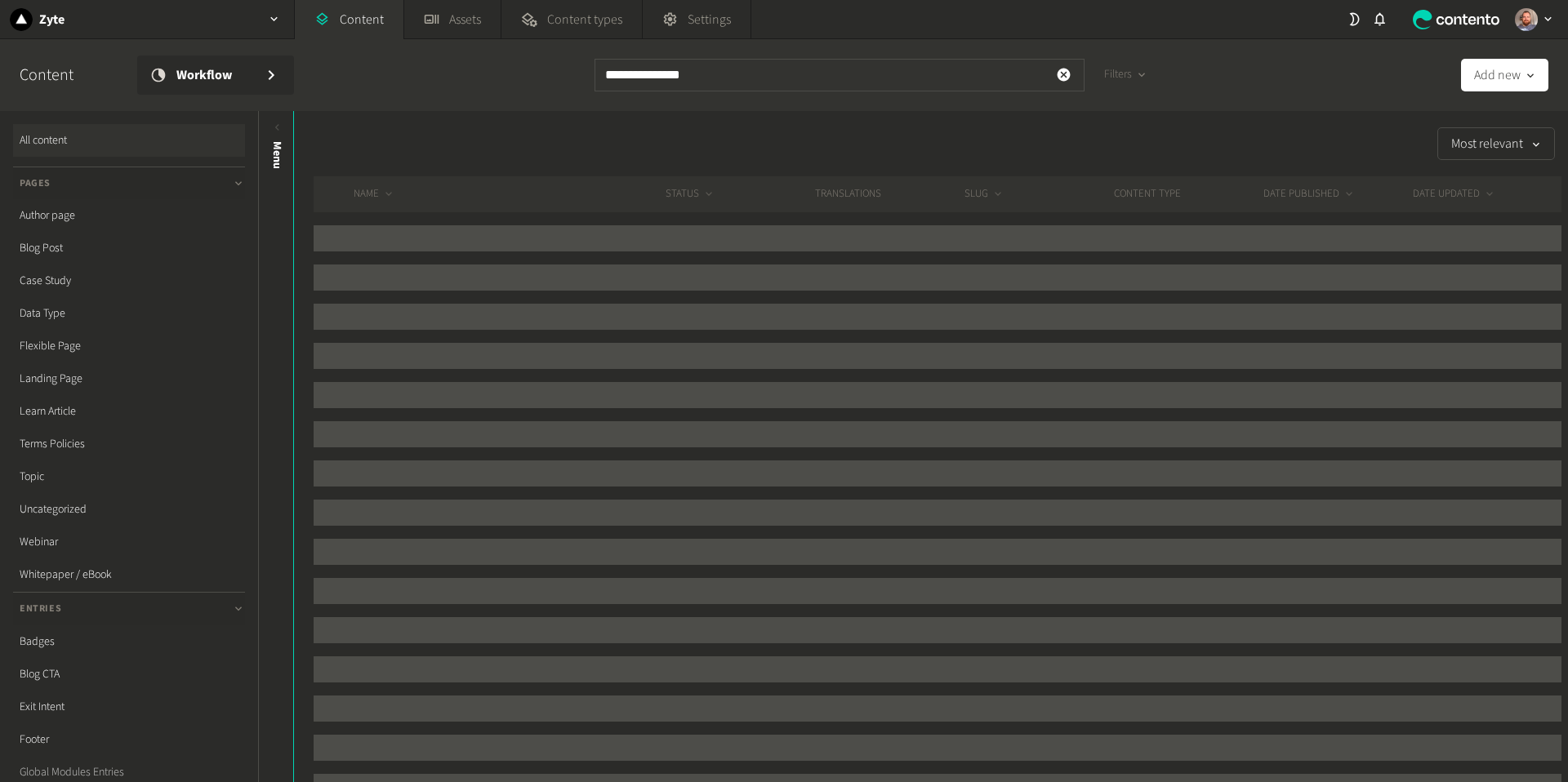
type input "**********"
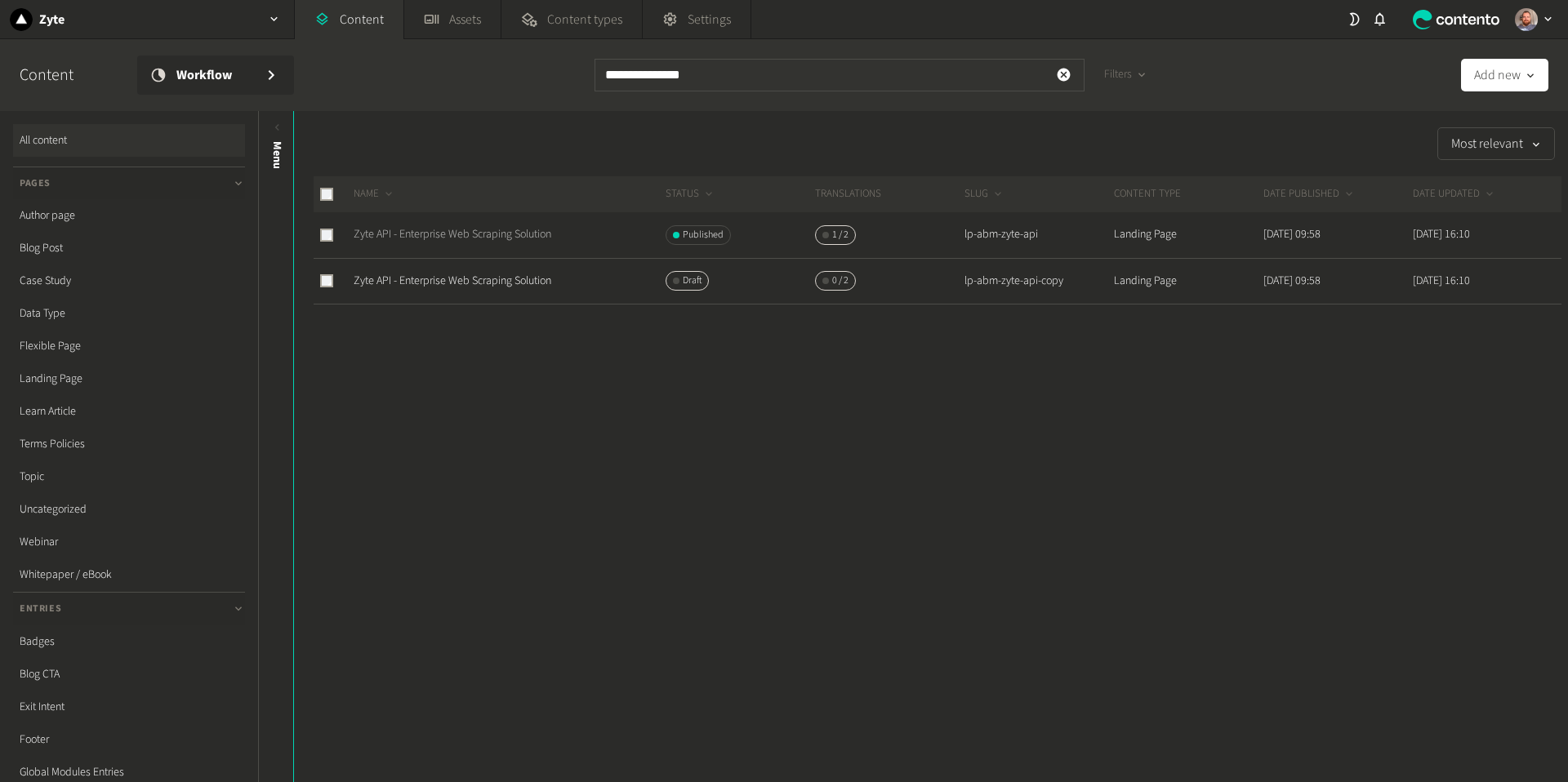
click at [509, 232] on link "Zyte API - Enterprise Web Scraping Solution" at bounding box center [452, 235] width 198 height 16
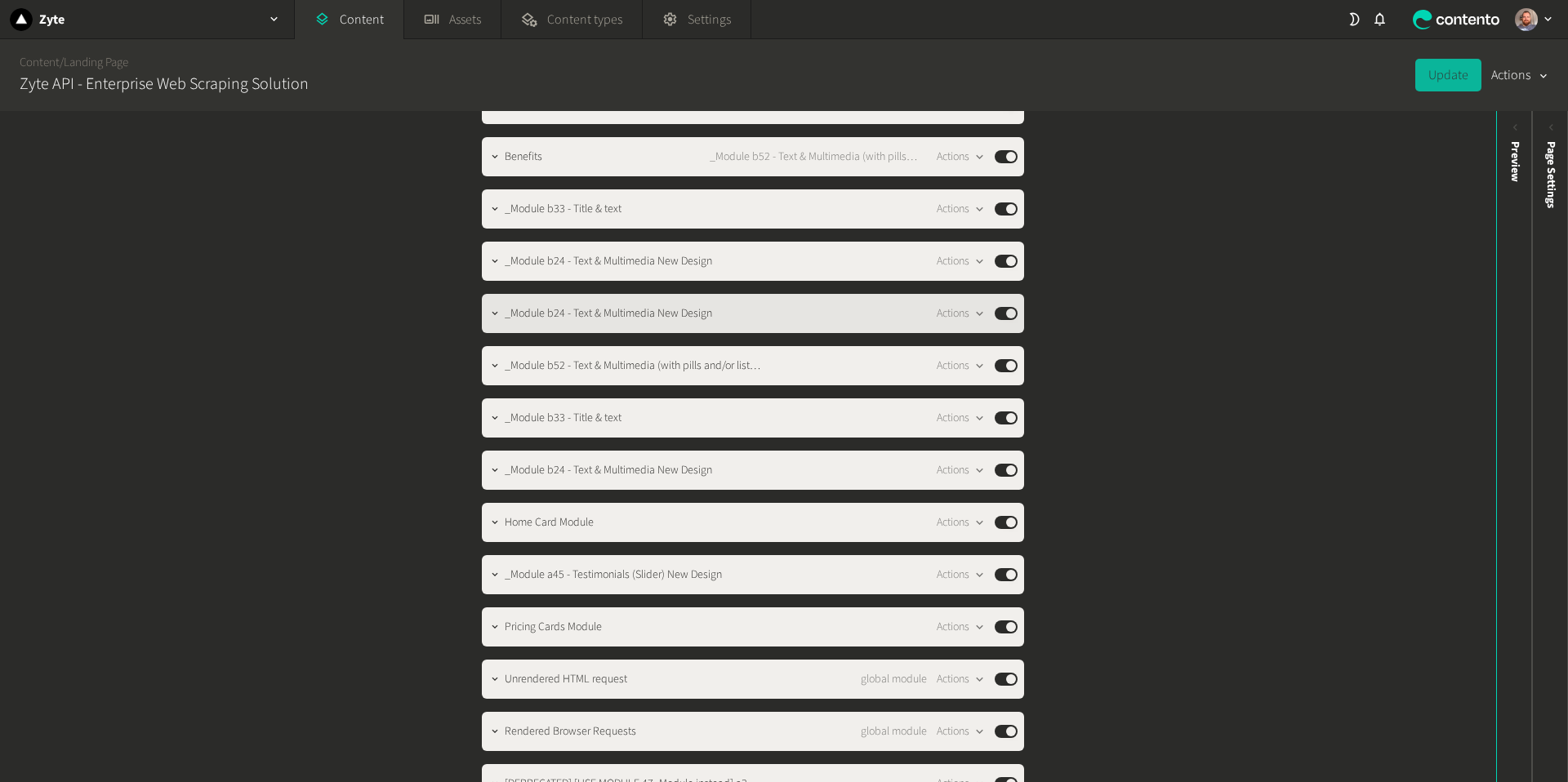
scroll to position [301, 0]
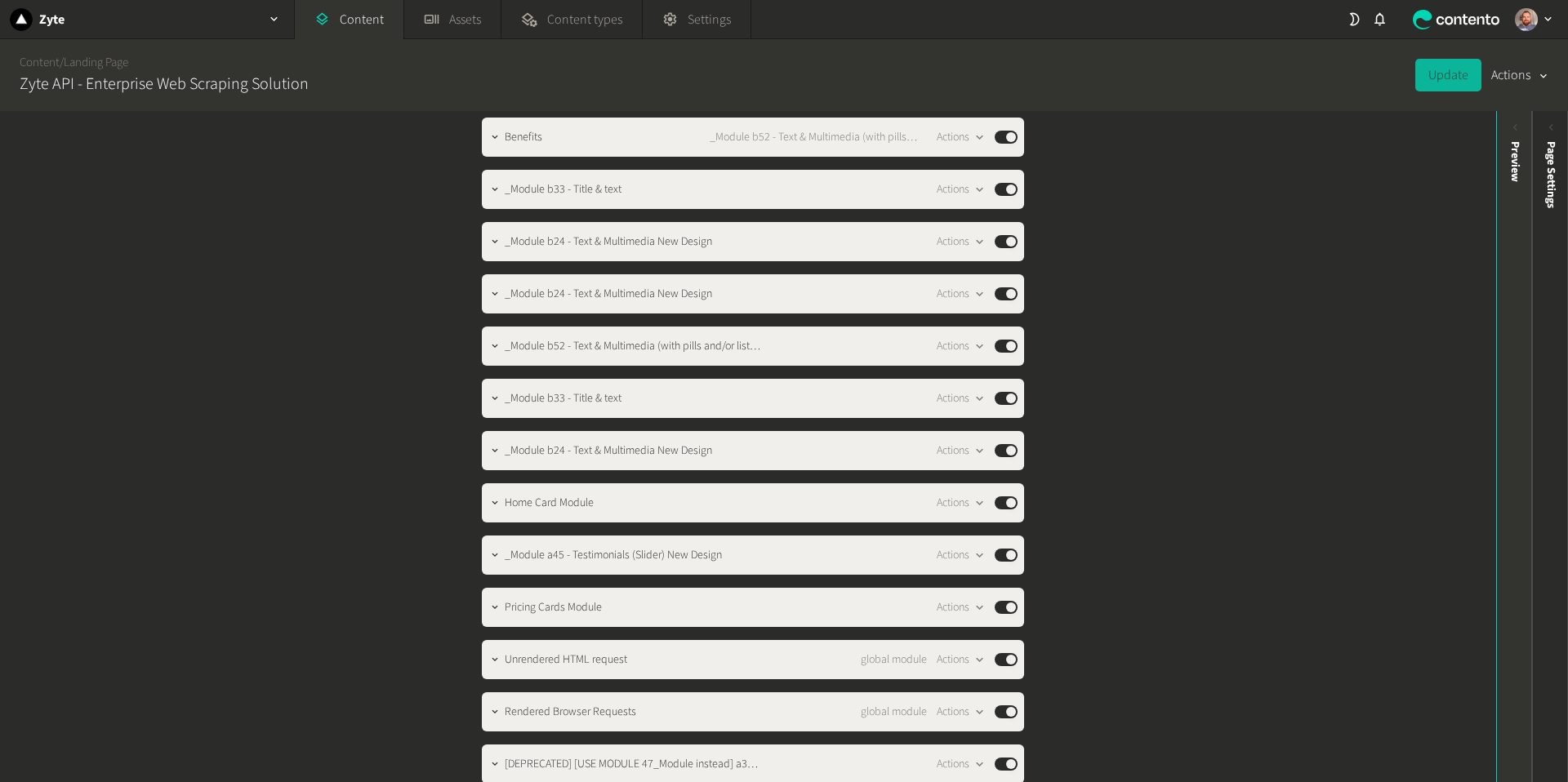
click at [1505, 130] on div "Preview" at bounding box center [1515, 268] width 36 height 294
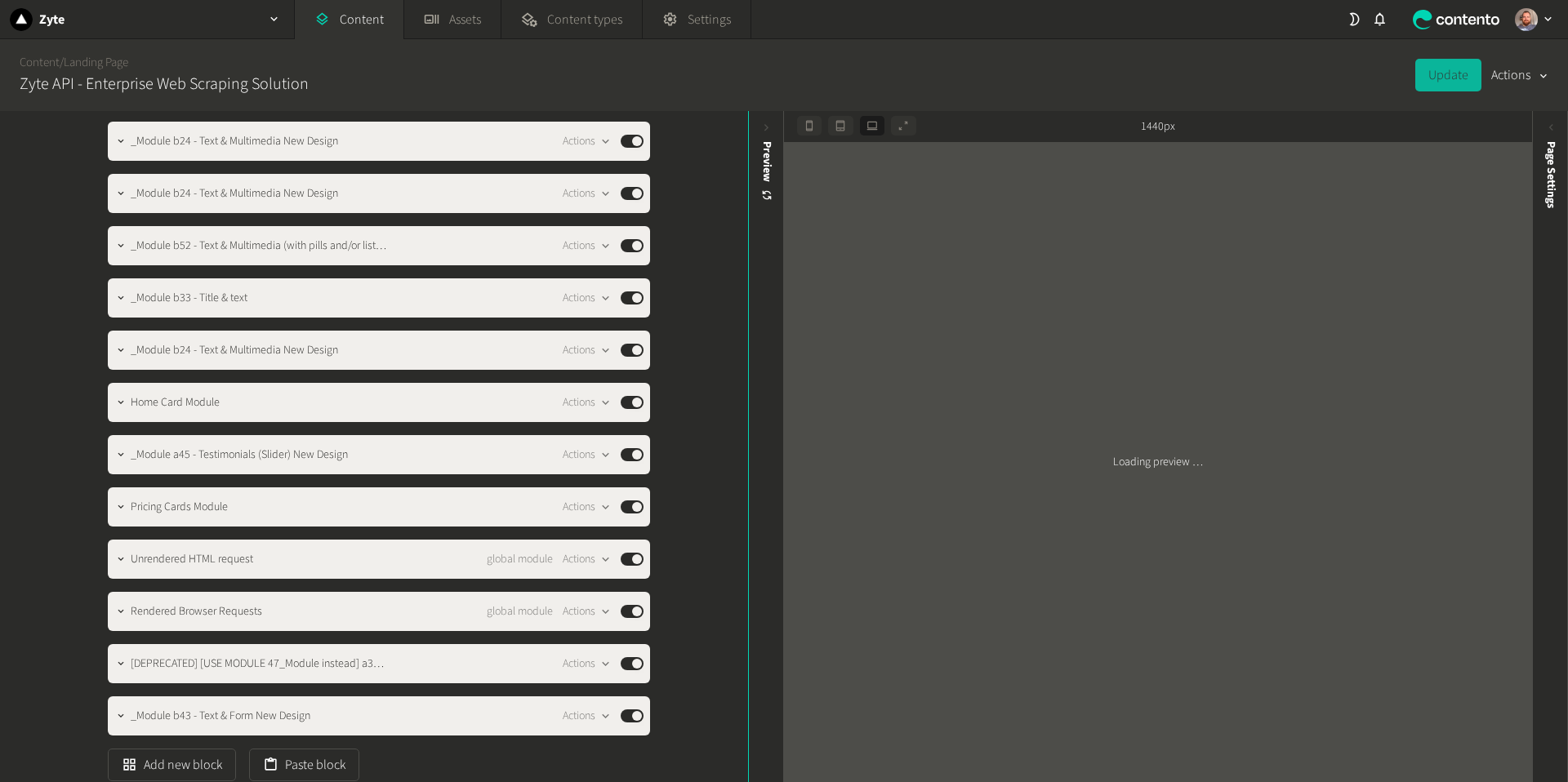
scroll to position [397, 0]
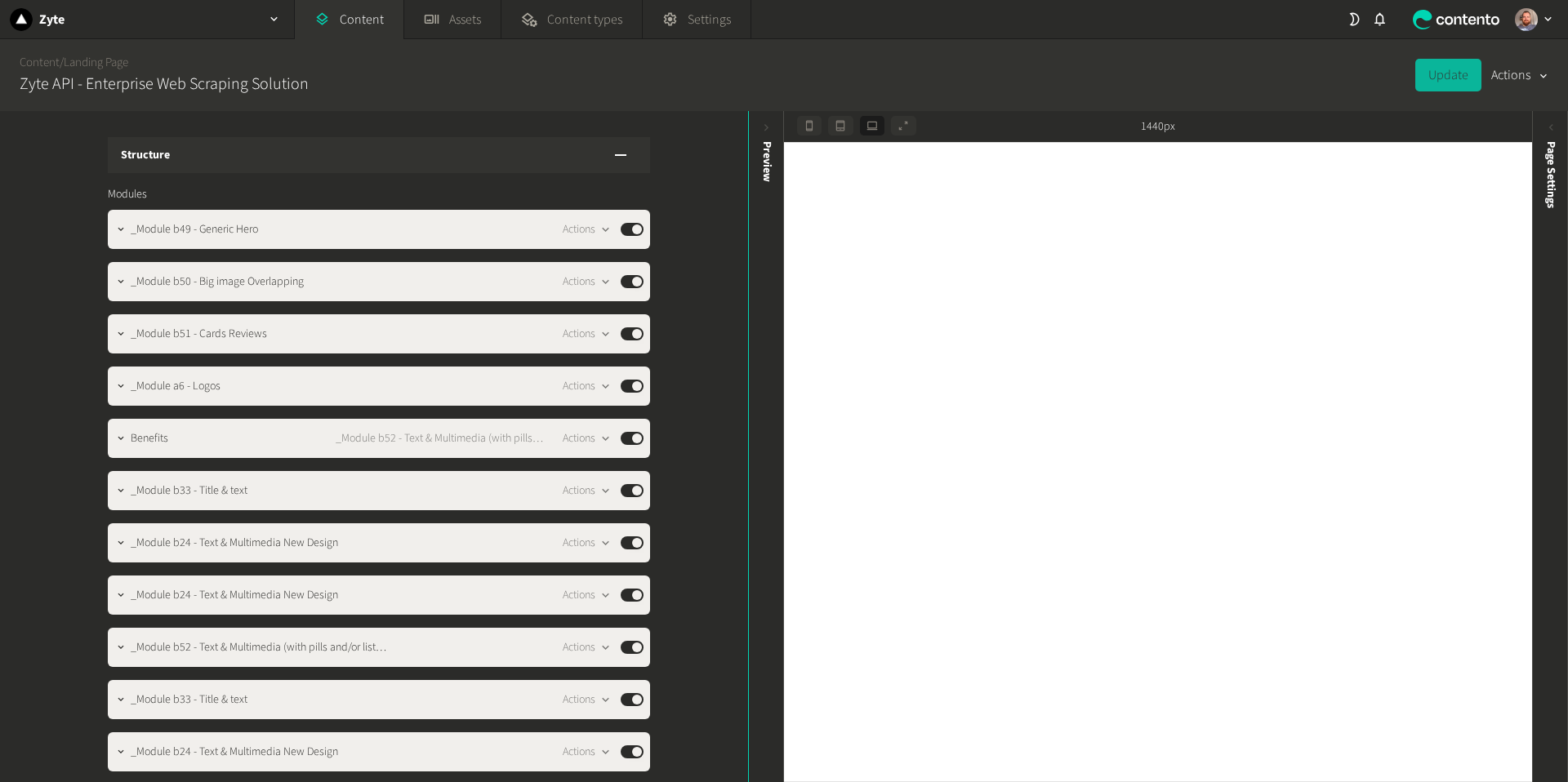
scroll to position [397, 0]
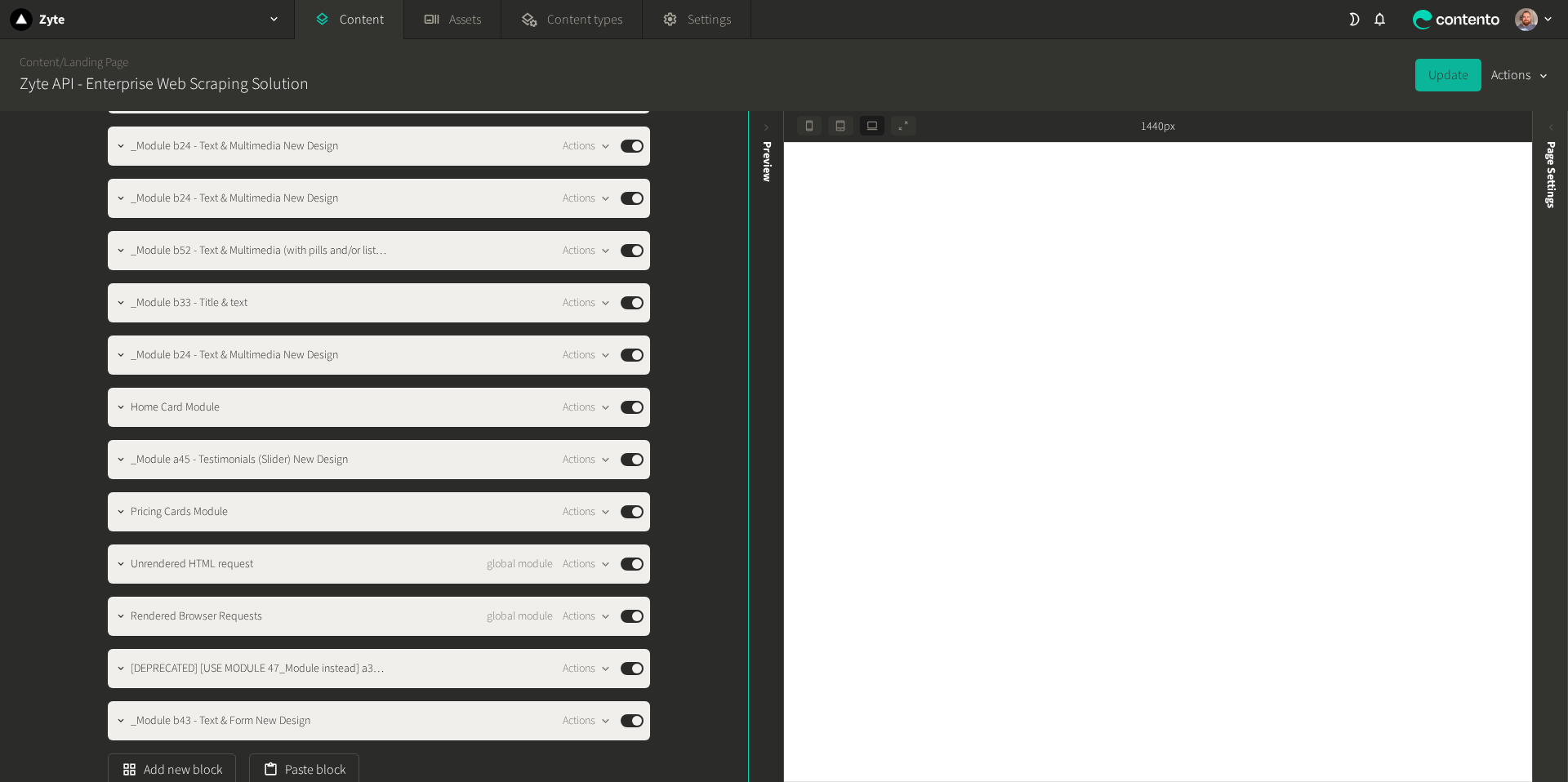
click at [1548, 118] on div "Page Settings" at bounding box center [1550, 446] width 36 height 671
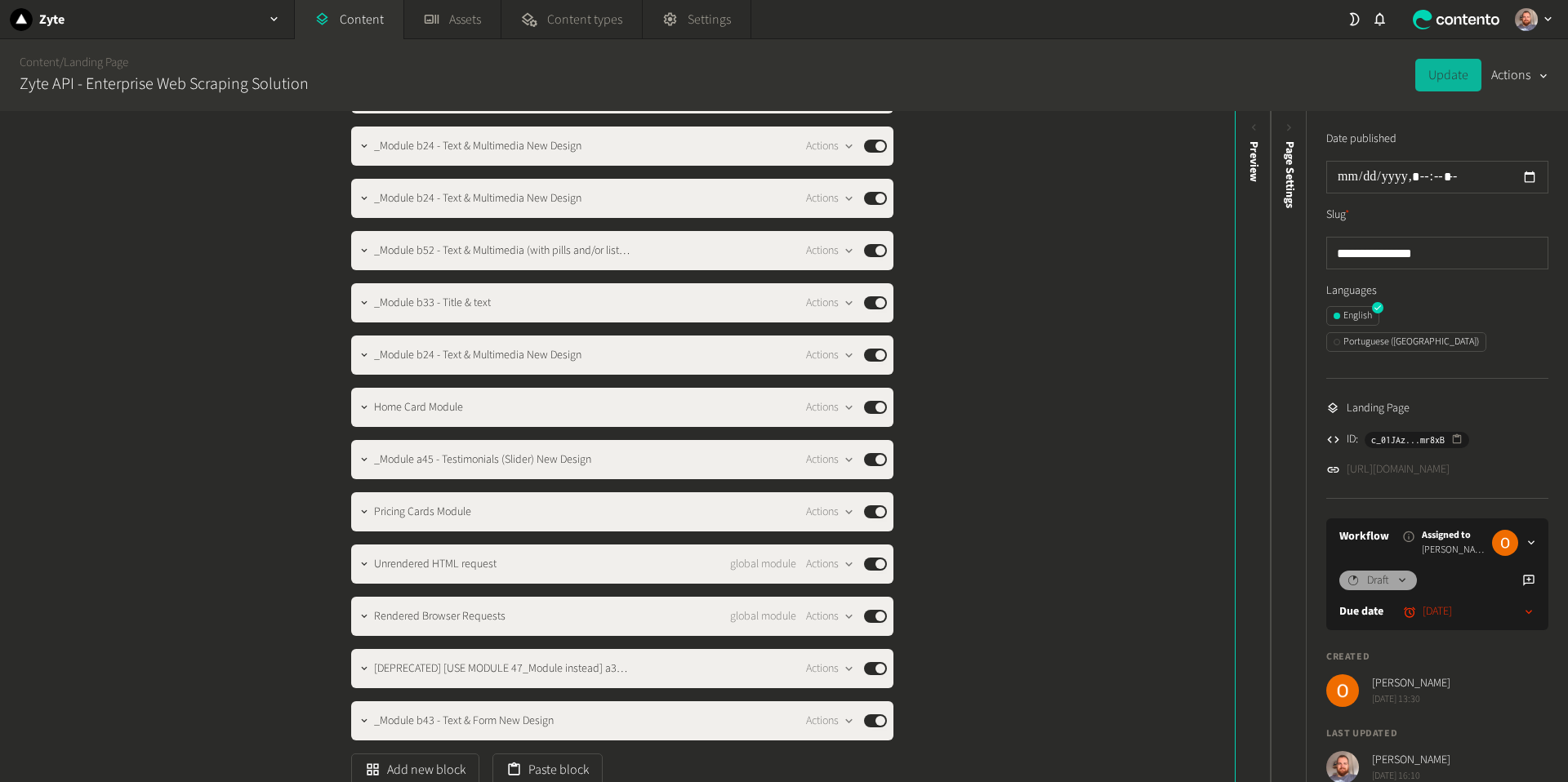
click at [1397, 461] on link "[URL][DOMAIN_NAME]" at bounding box center [1398, 469] width 103 height 17
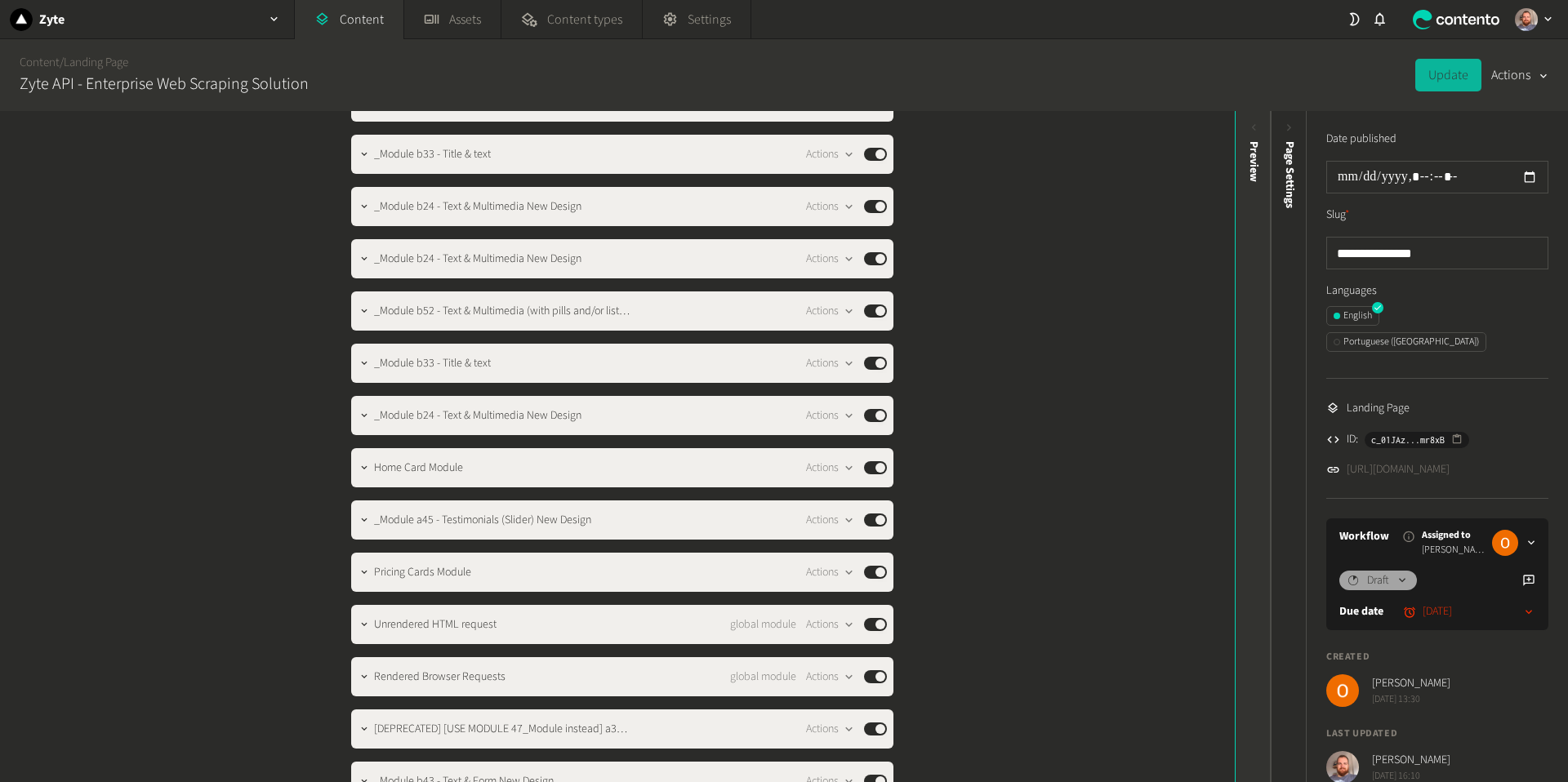
scroll to position [330, 0]
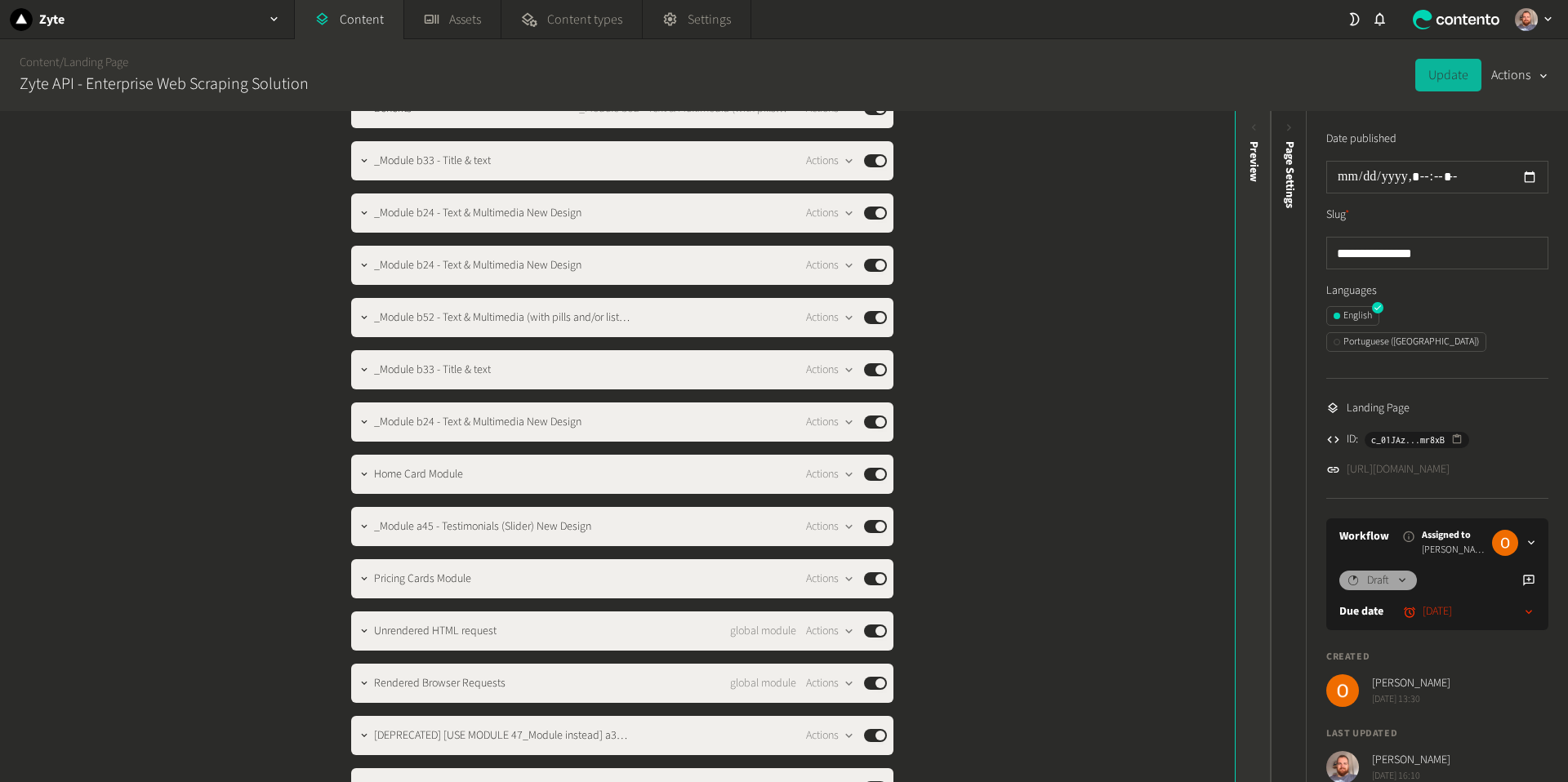
click at [1253, 126] on icon at bounding box center [1254, 127] width 5 height 6
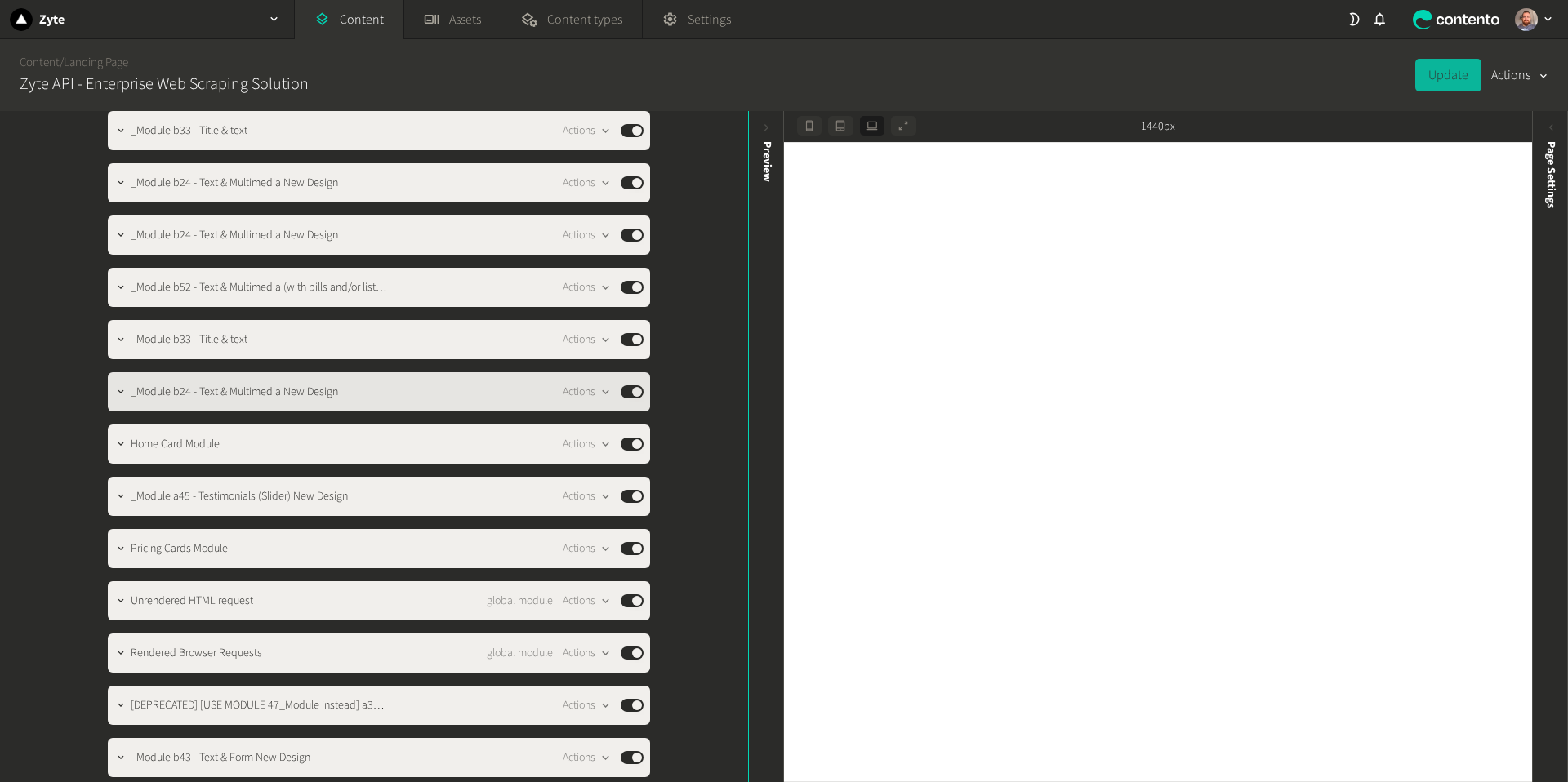
scroll to position [368, 0]
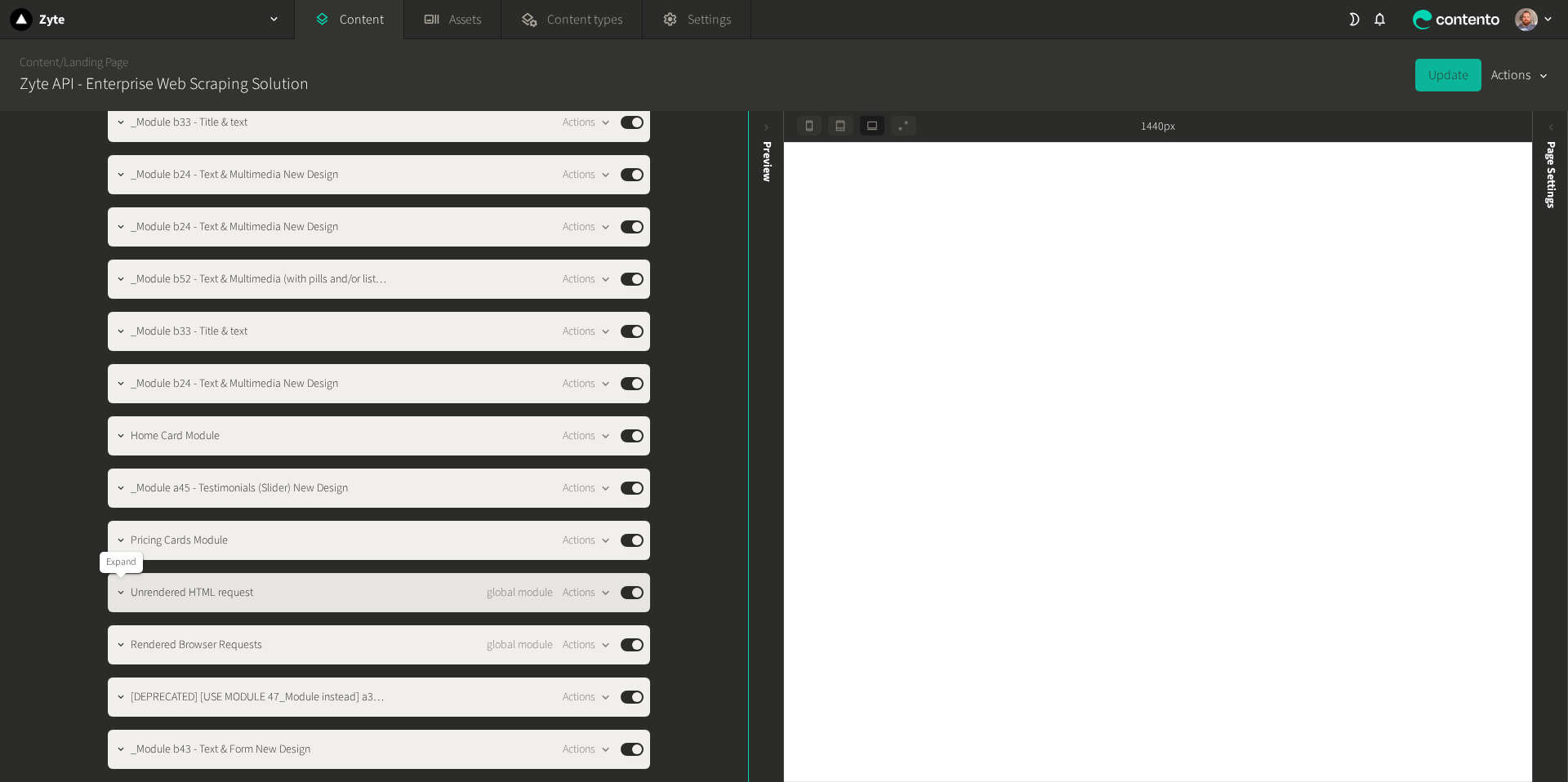
click at [123, 593] on icon "button" at bounding box center [121, 593] width 12 height 12
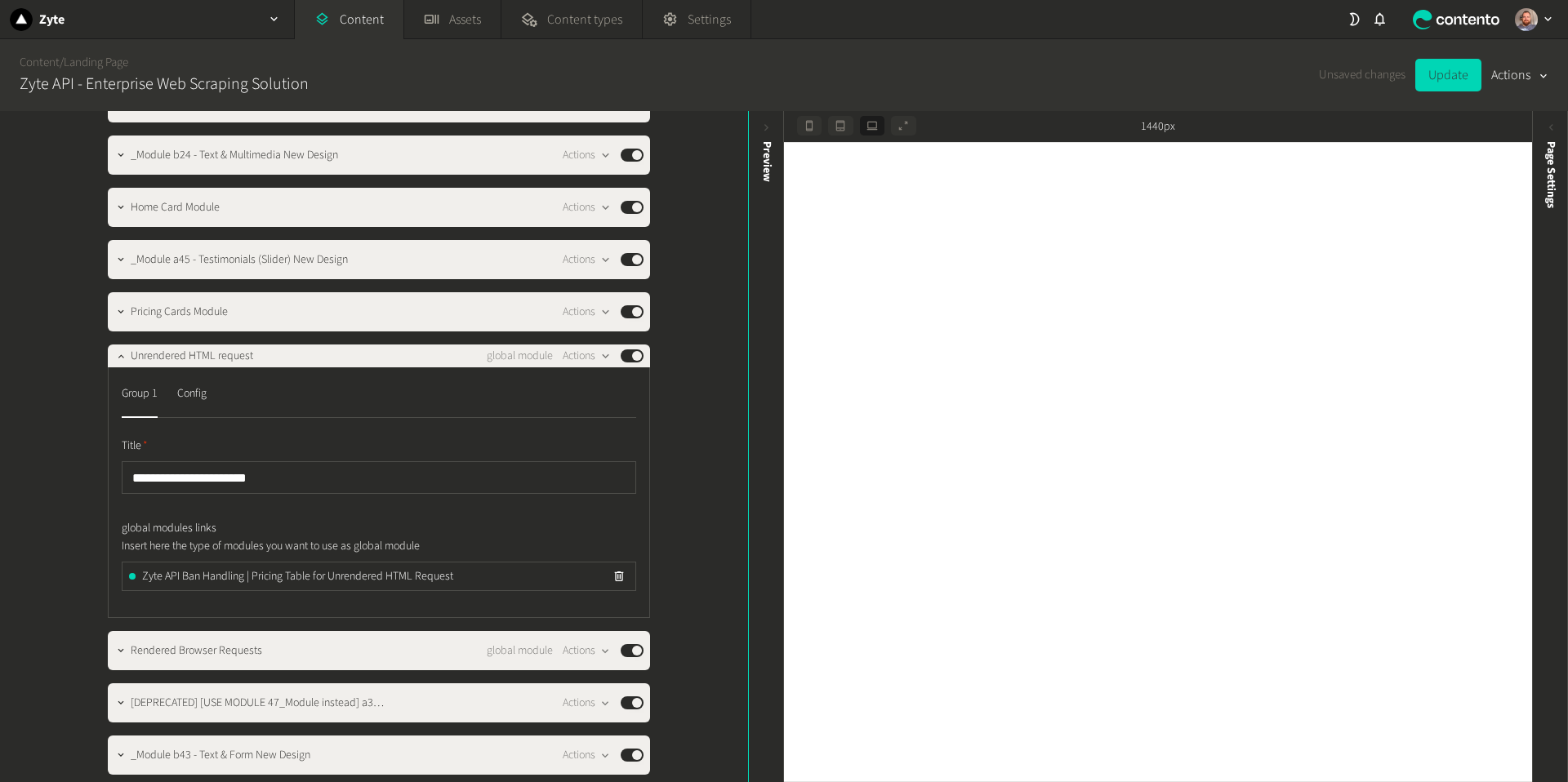
scroll to position [604, 0]
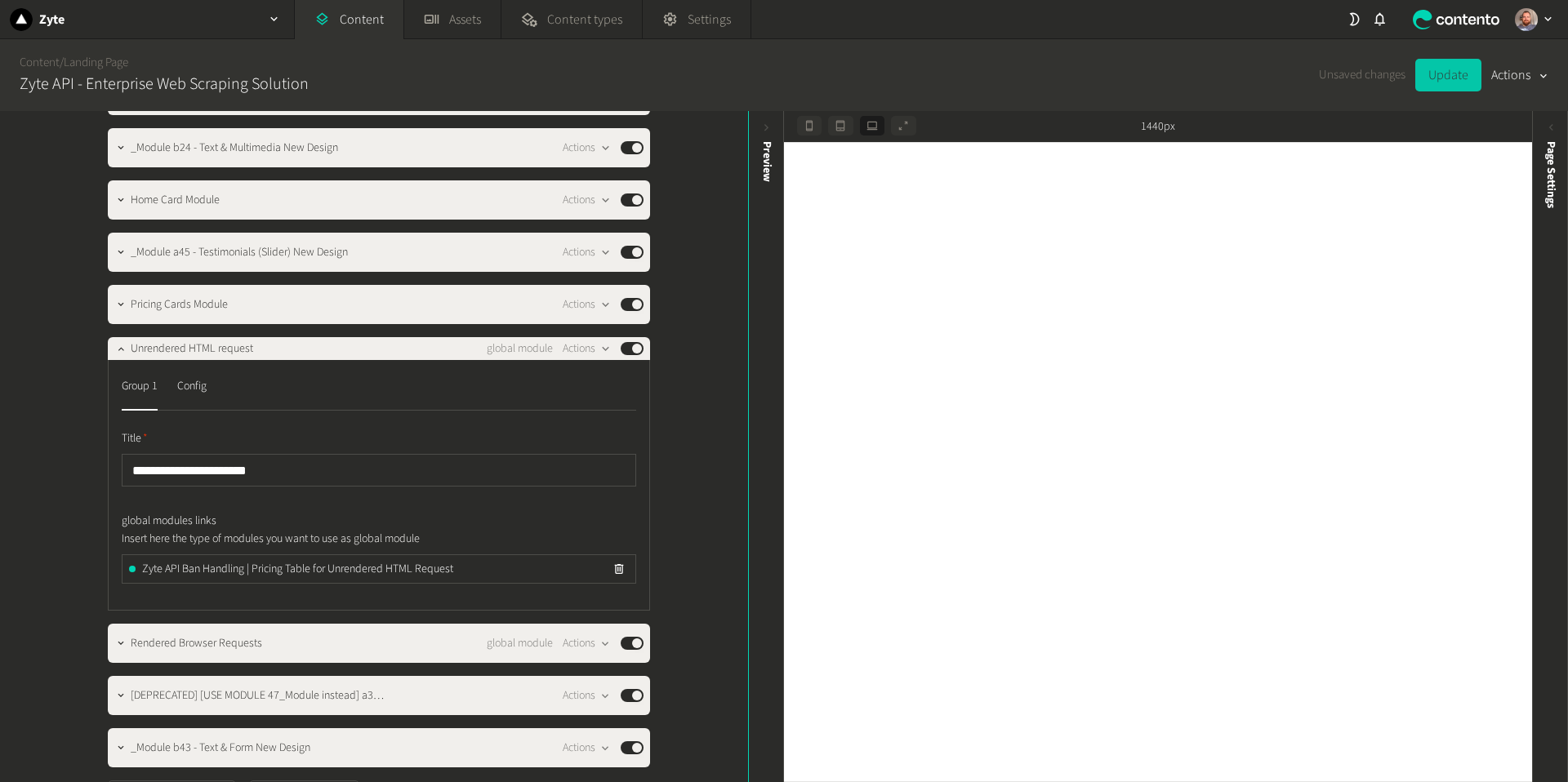
click at [1437, 82] on button "Update" at bounding box center [1448, 75] width 66 height 32
click at [364, 22] on link "Content" at bounding box center [349, 19] width 108 height 39
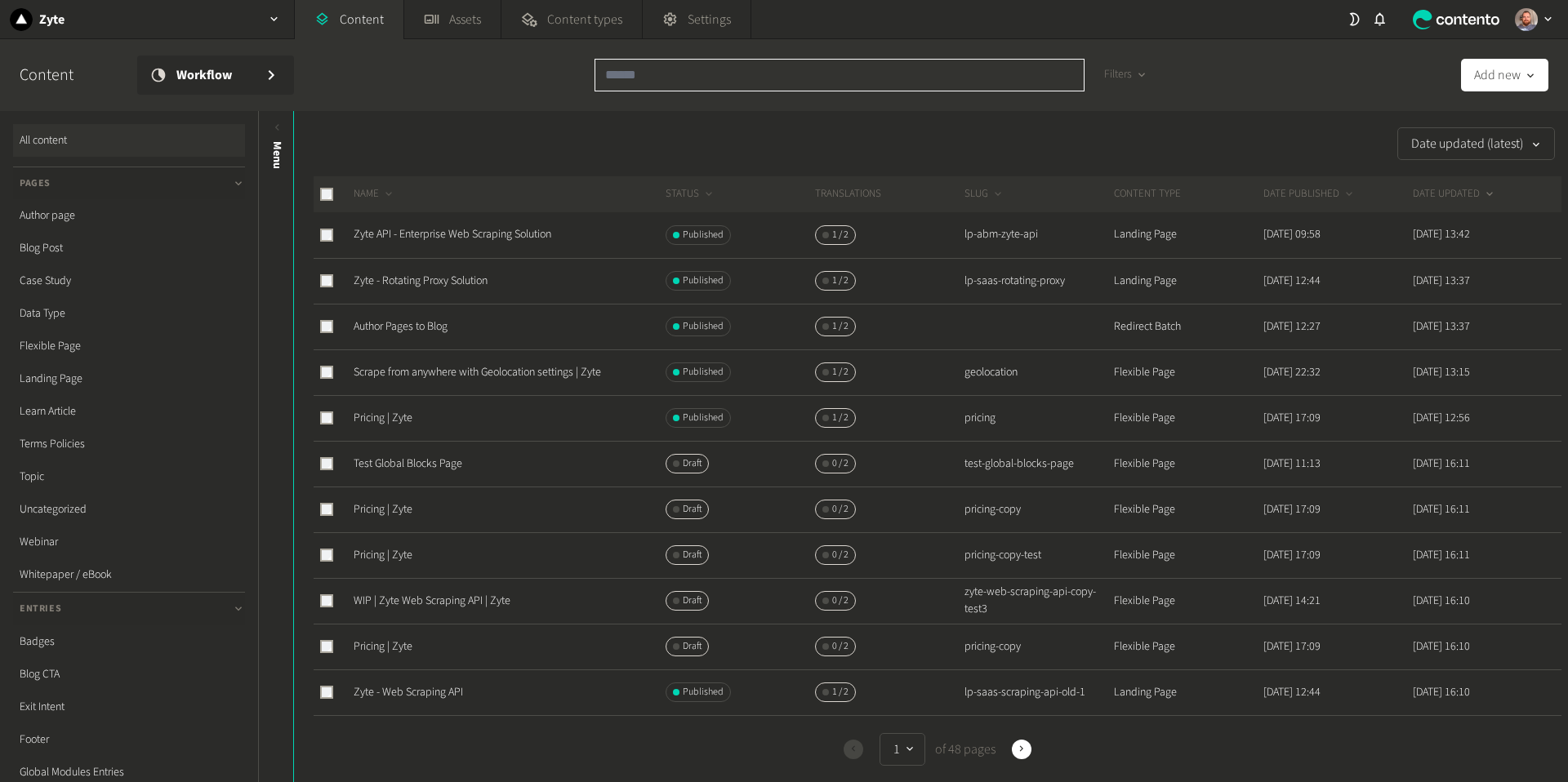
click at [692, 86] on input "text" at bounding box center [839, 75] width 490 height 32
paste input "***"
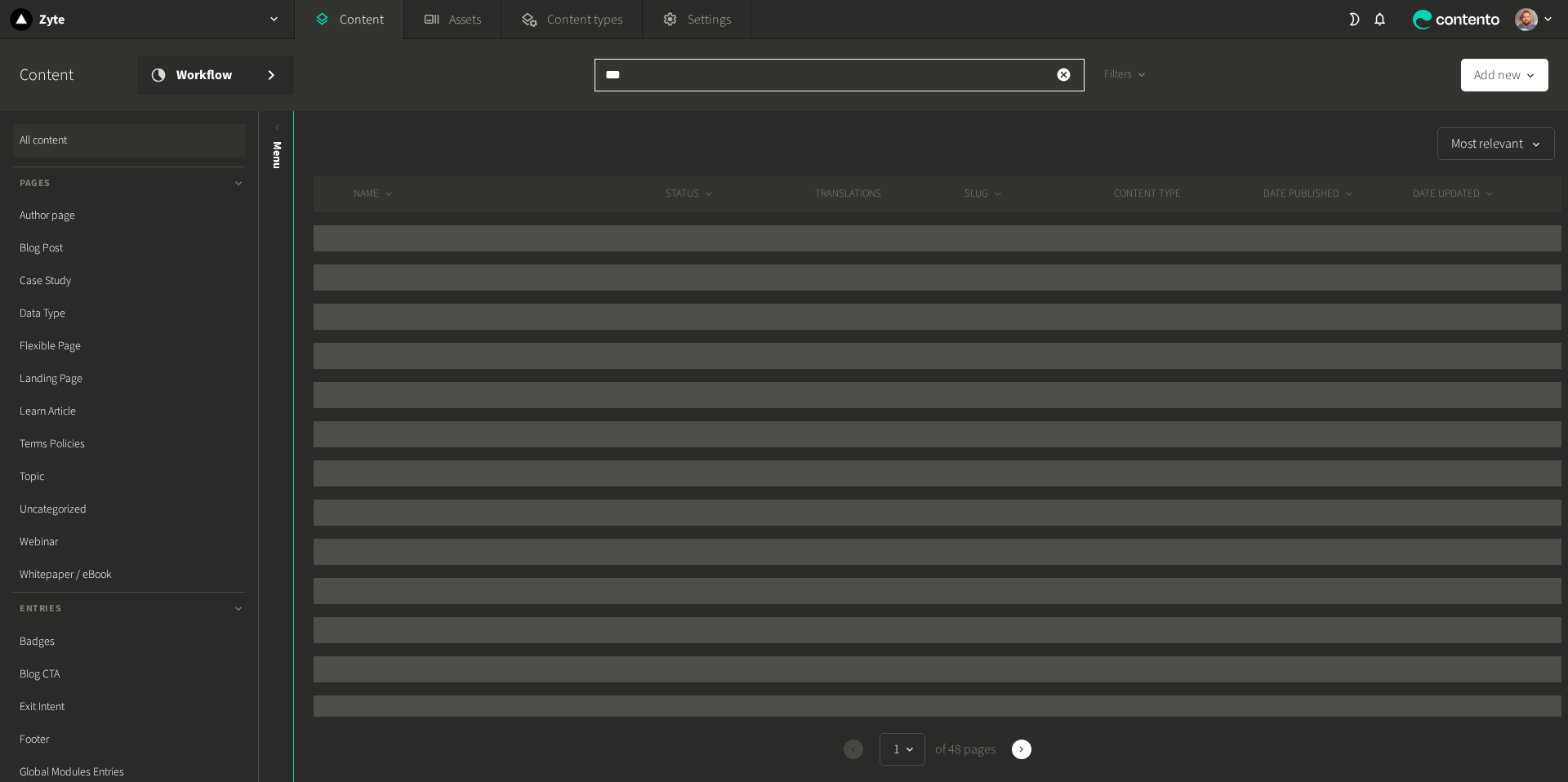
type input "***"
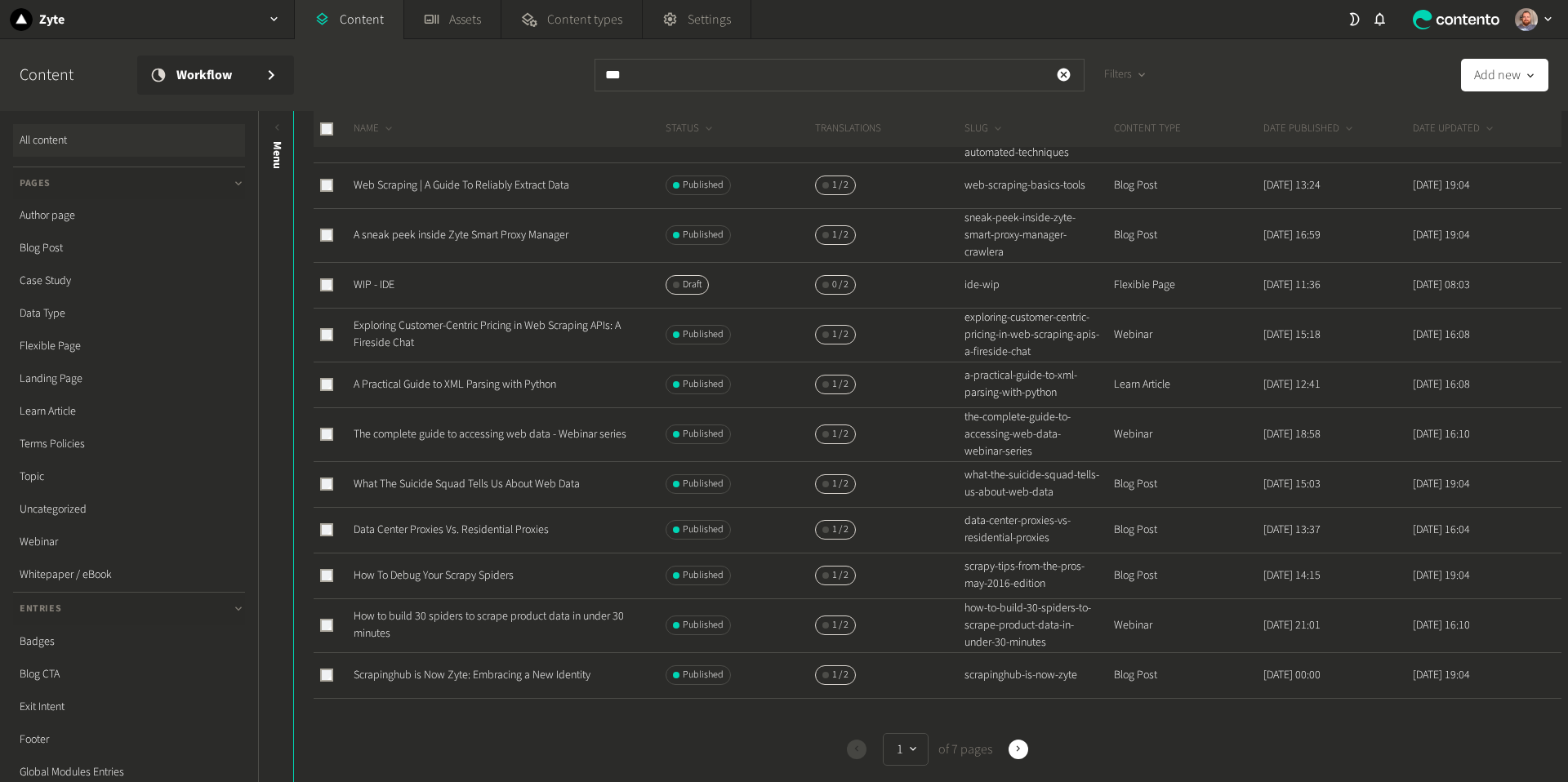
scroll to position [631, 0]
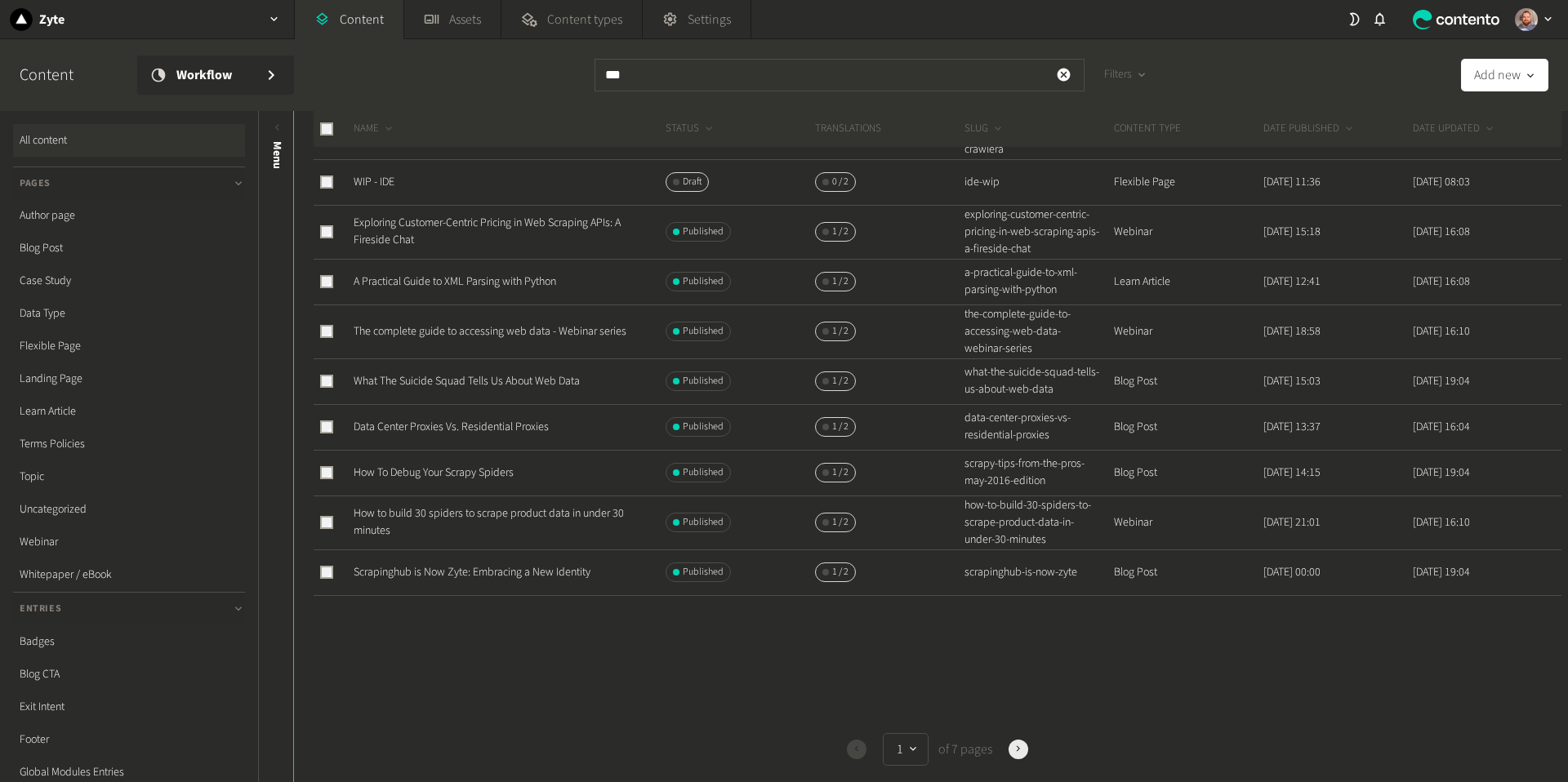
click at [1026, 753] on button "Next" at bounding box center [1019, 750] width 20 height 20
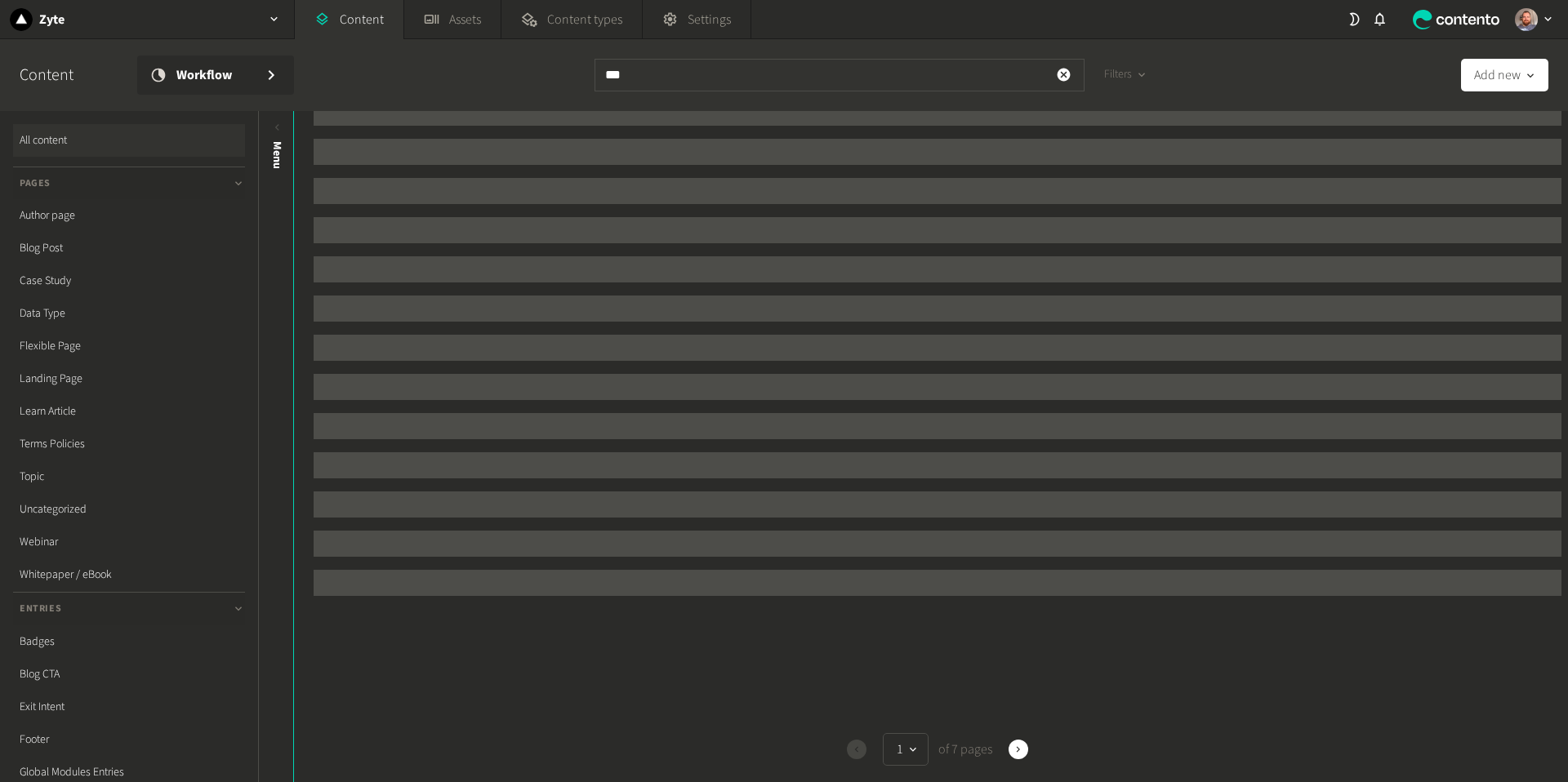
scroll to position [0, 0]
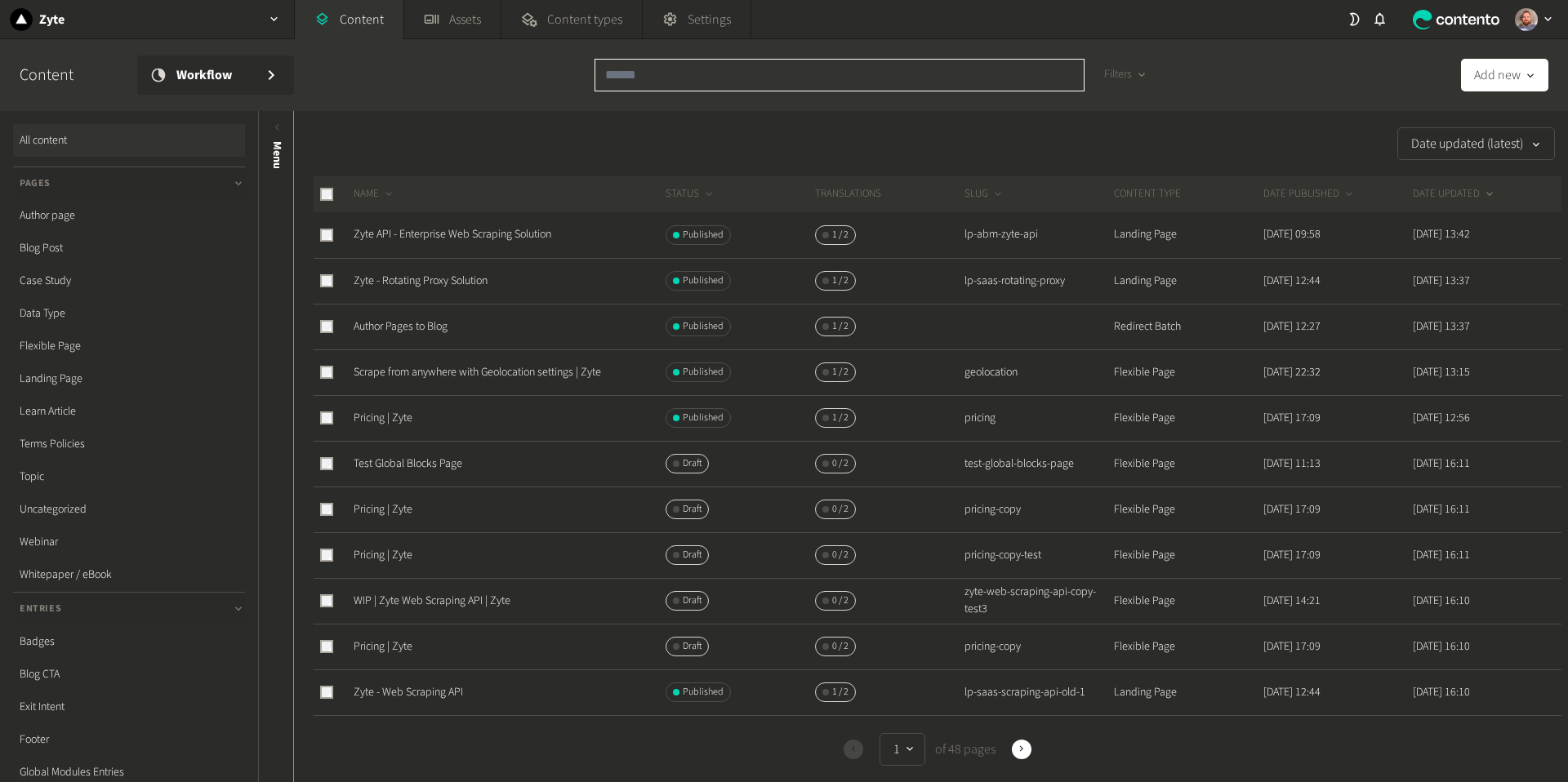
click at [759, 60] on input "text" at bounding box center [839, 75] width 490 height 32
paste input "**********"
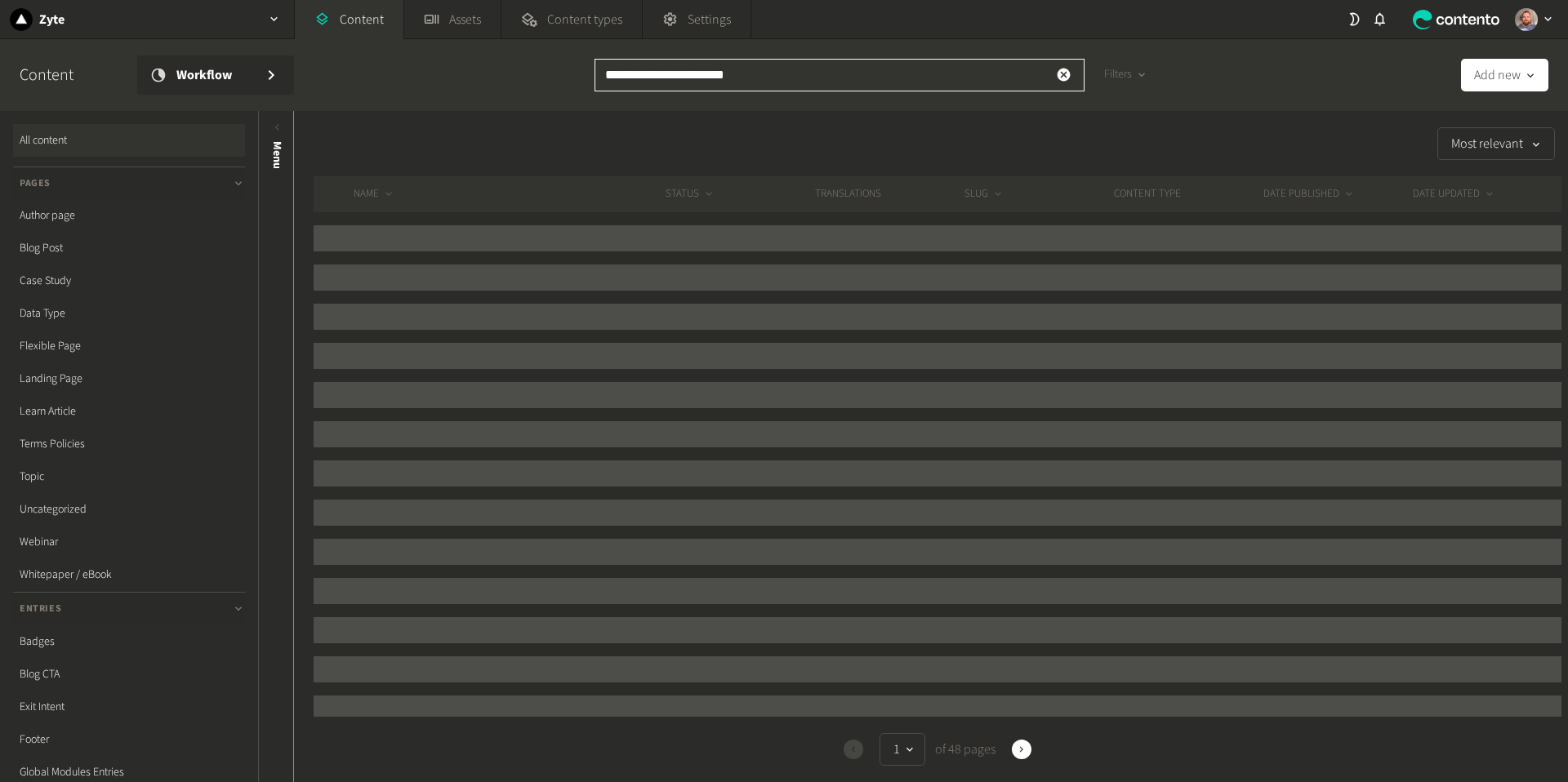
type input "**********"
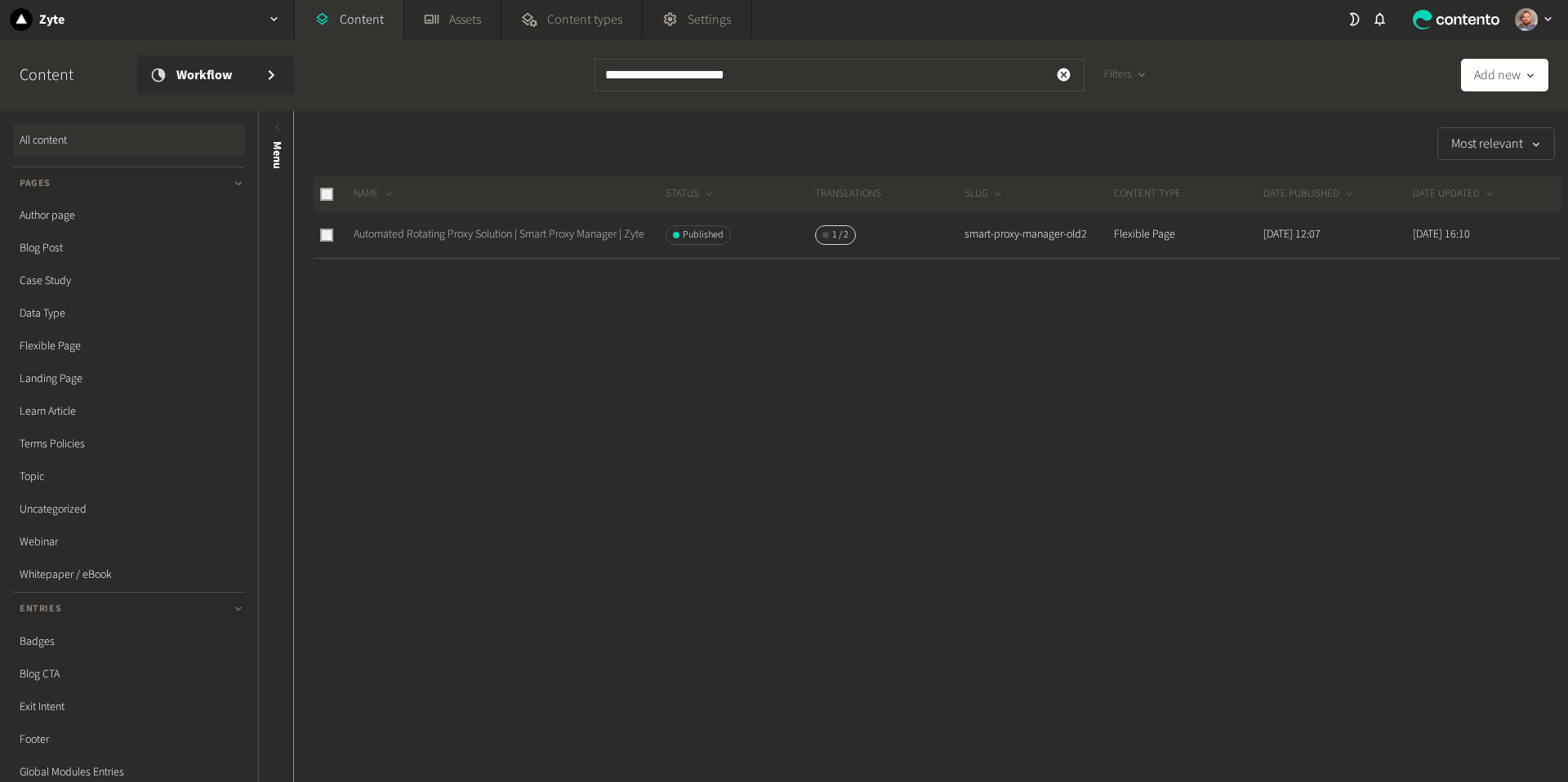
click at [468, 226] on link "Automated Rotating Proxy Solution | Smart Proxy Manager | Zyte" at bounding box center [499, 235] width 291 height 16
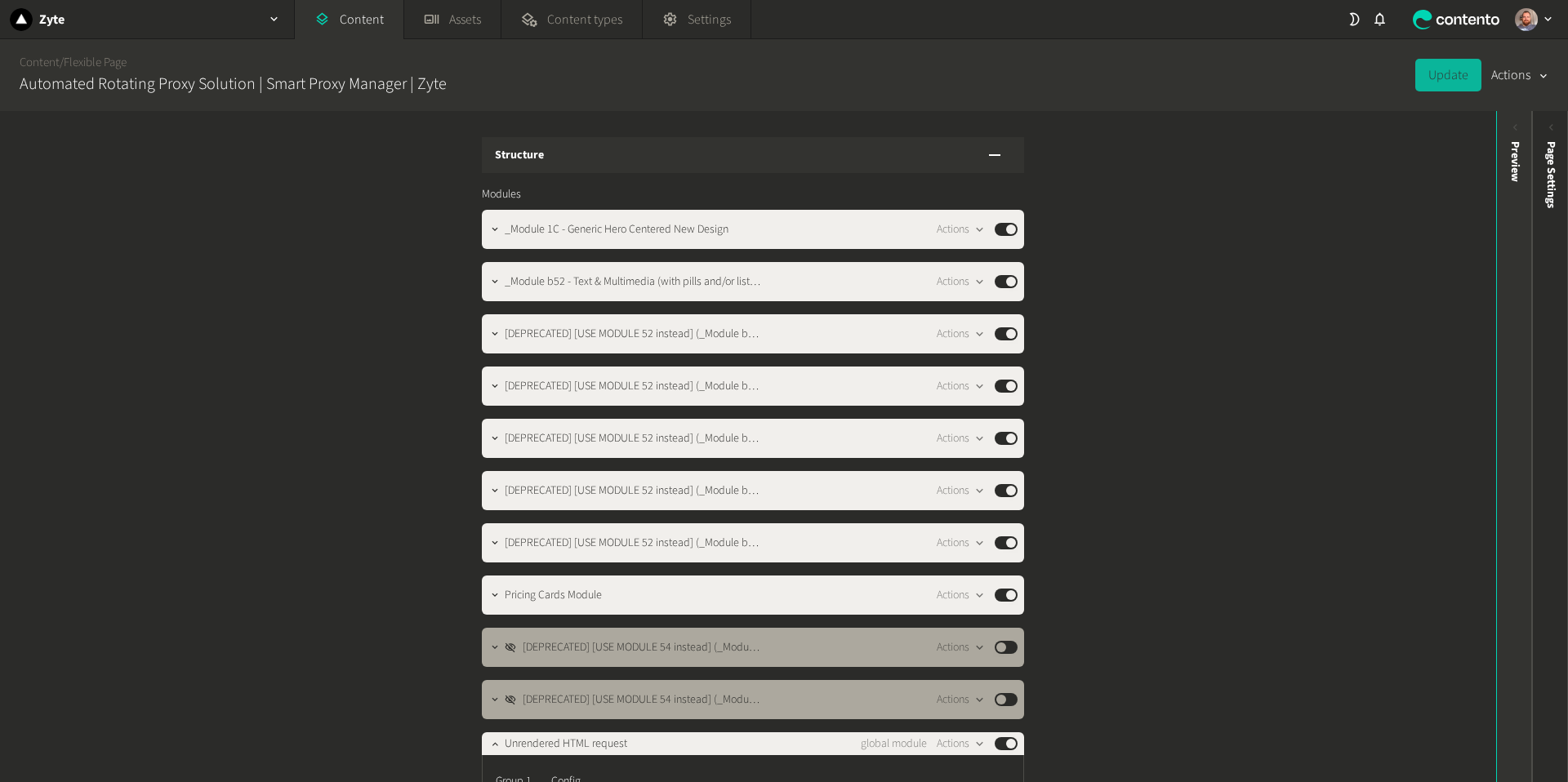
click at [1516, 124] on icon at bounding box center [1515, 127] width 14 height 14
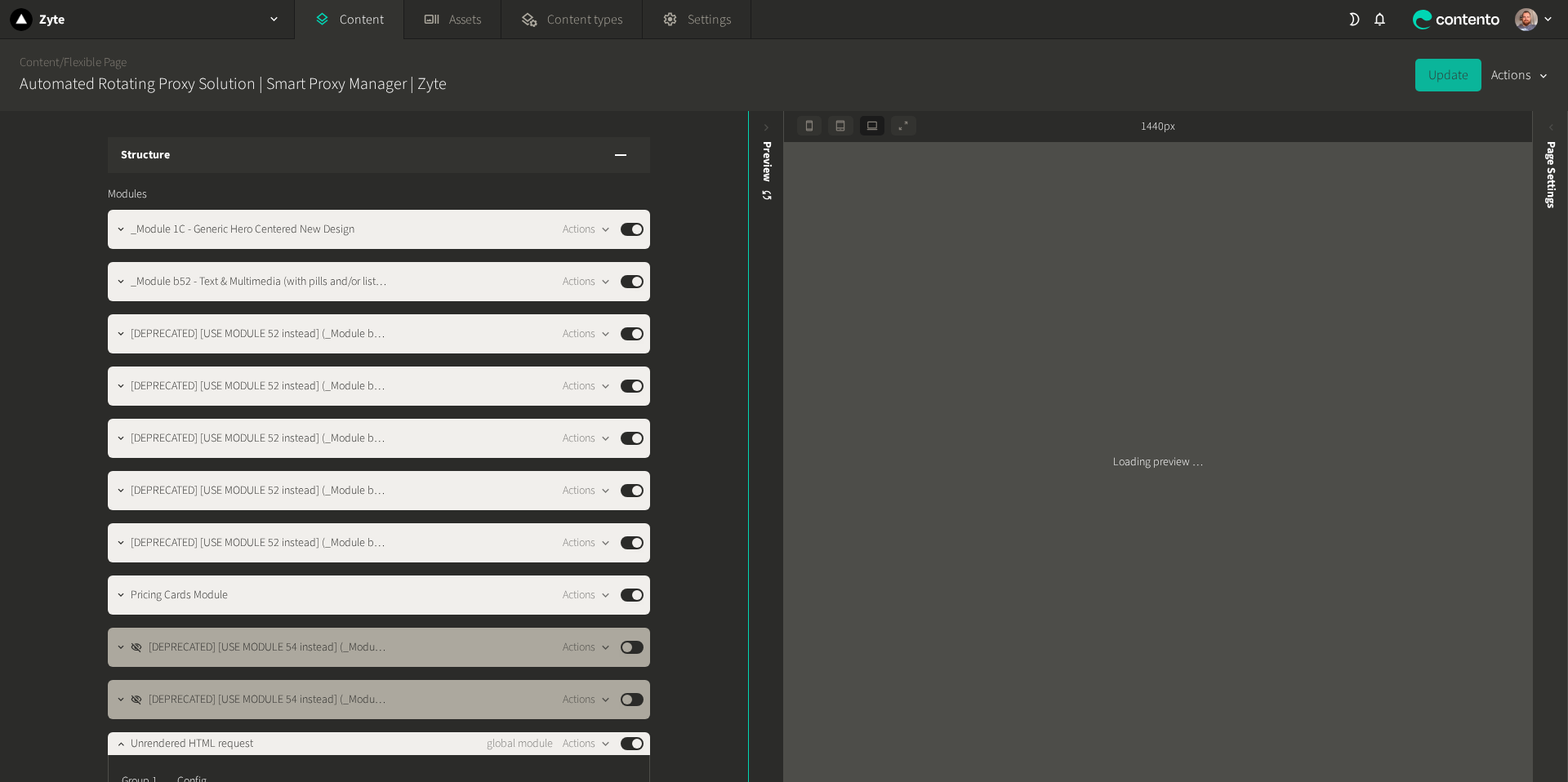
click at [1555, 128] on icon at bounding box center [1551, 127] width 14 height 14
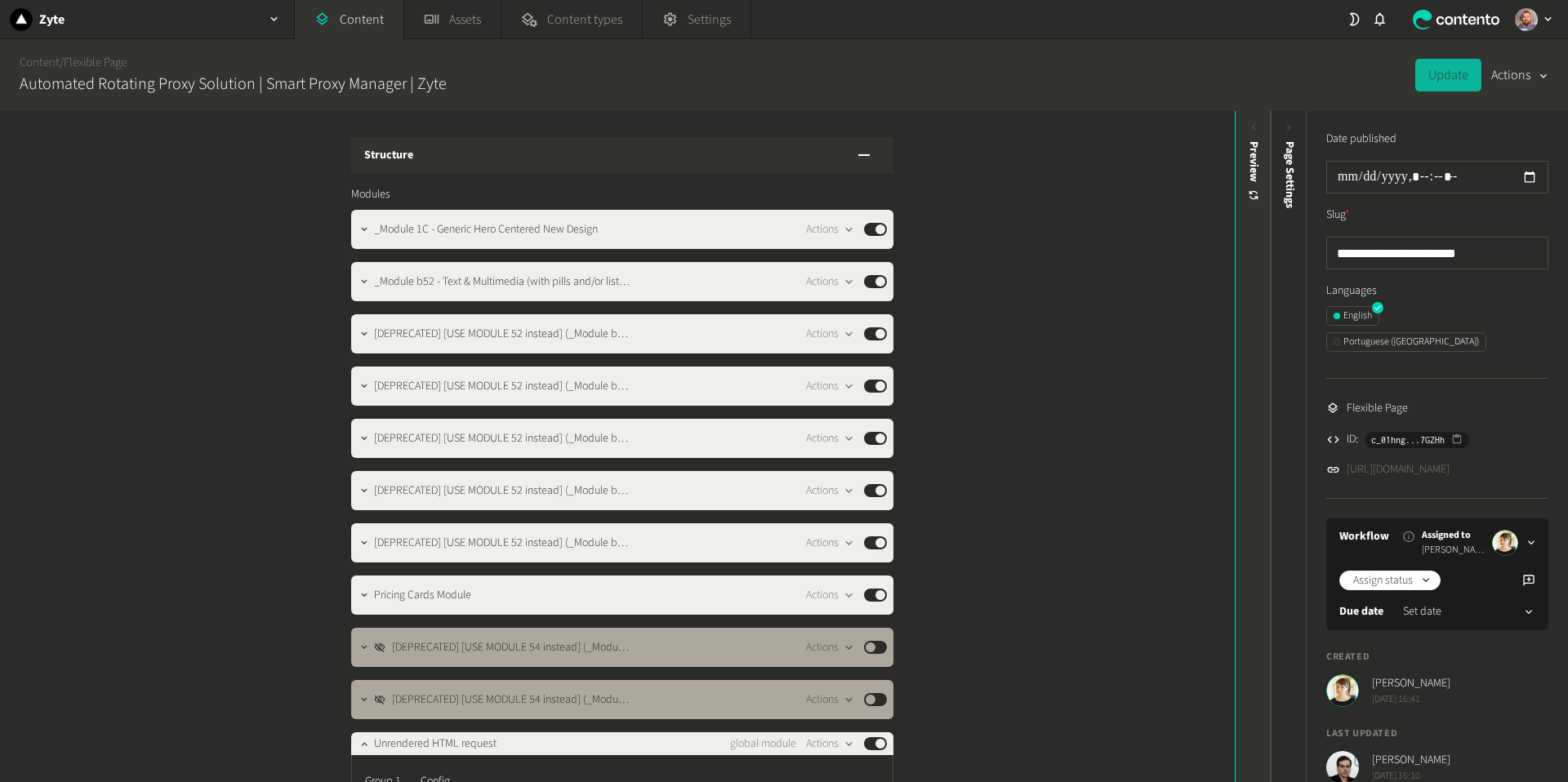
click at [1252, 127] on icon at bounding box center [1254, 127] width 5 height 6
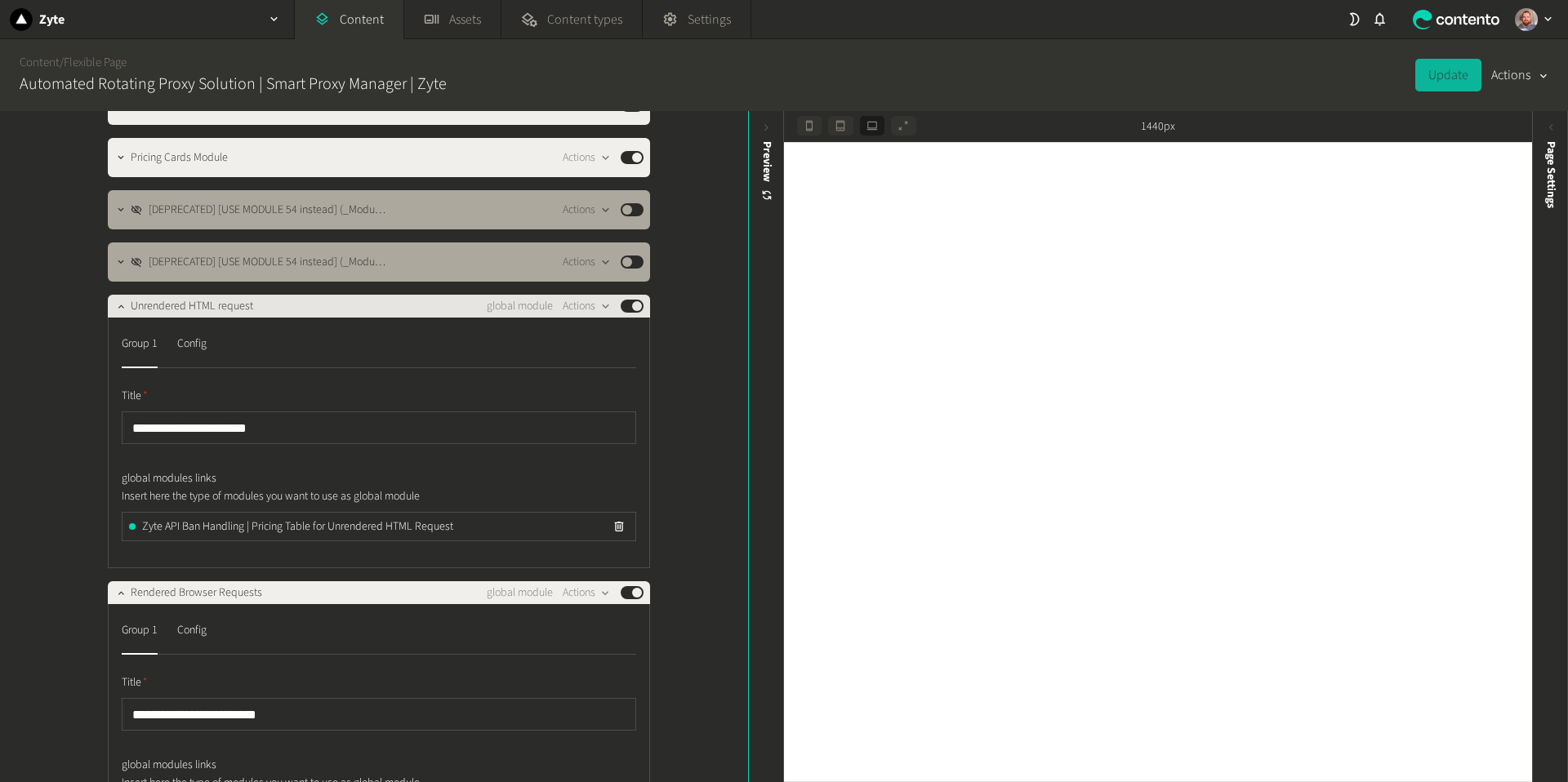
scroll to position [440, 0]
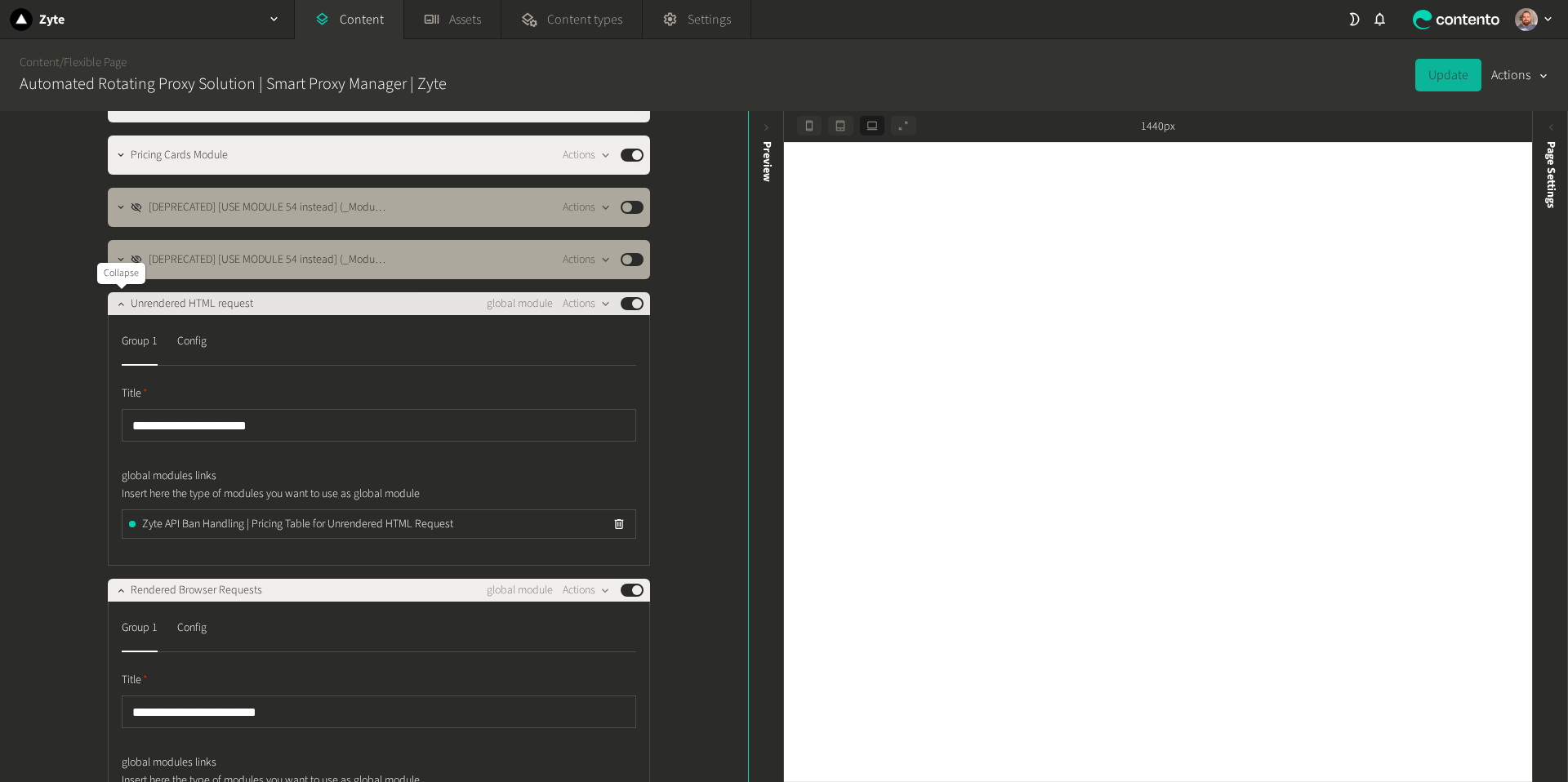
click at [116, 304] on icon "button" at bounding box center [121, 303] width 12 height 12
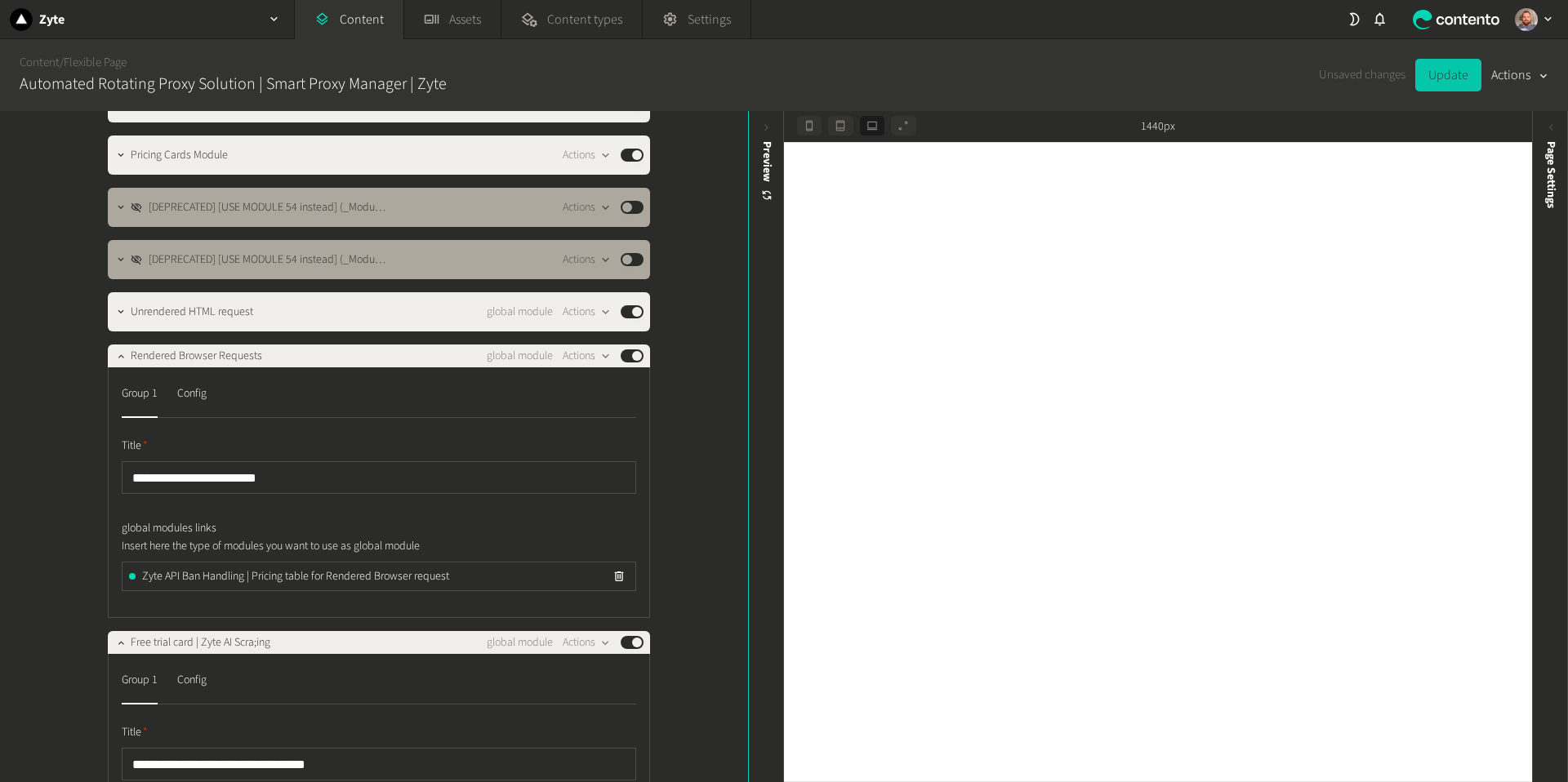
click at [1453, 77] on button "Update" at bounding box center [1448, 75] width 66 height 32
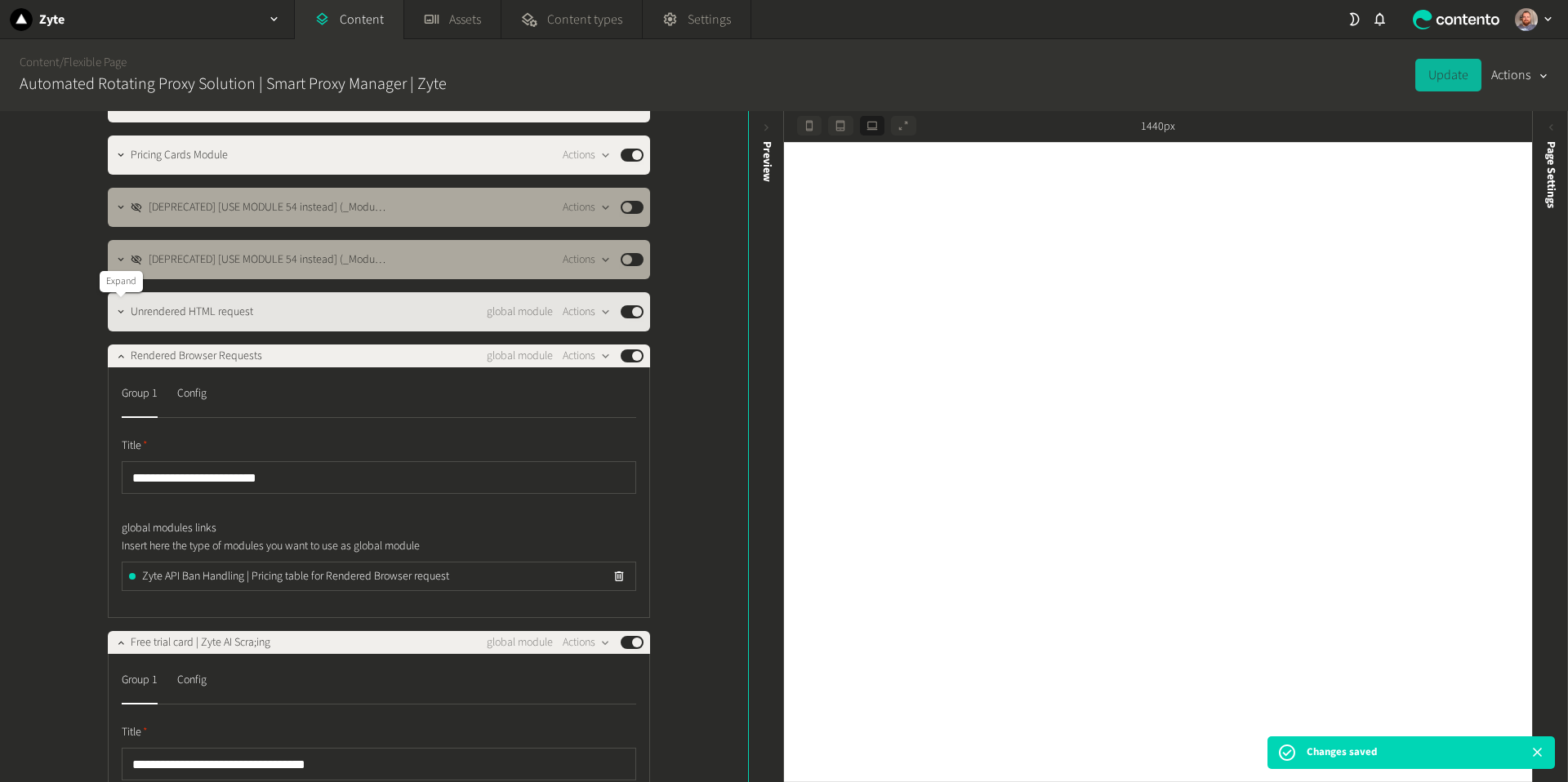
click at [118, 314] on icon "button" at bounding box center [121, 311] width 12 height 12
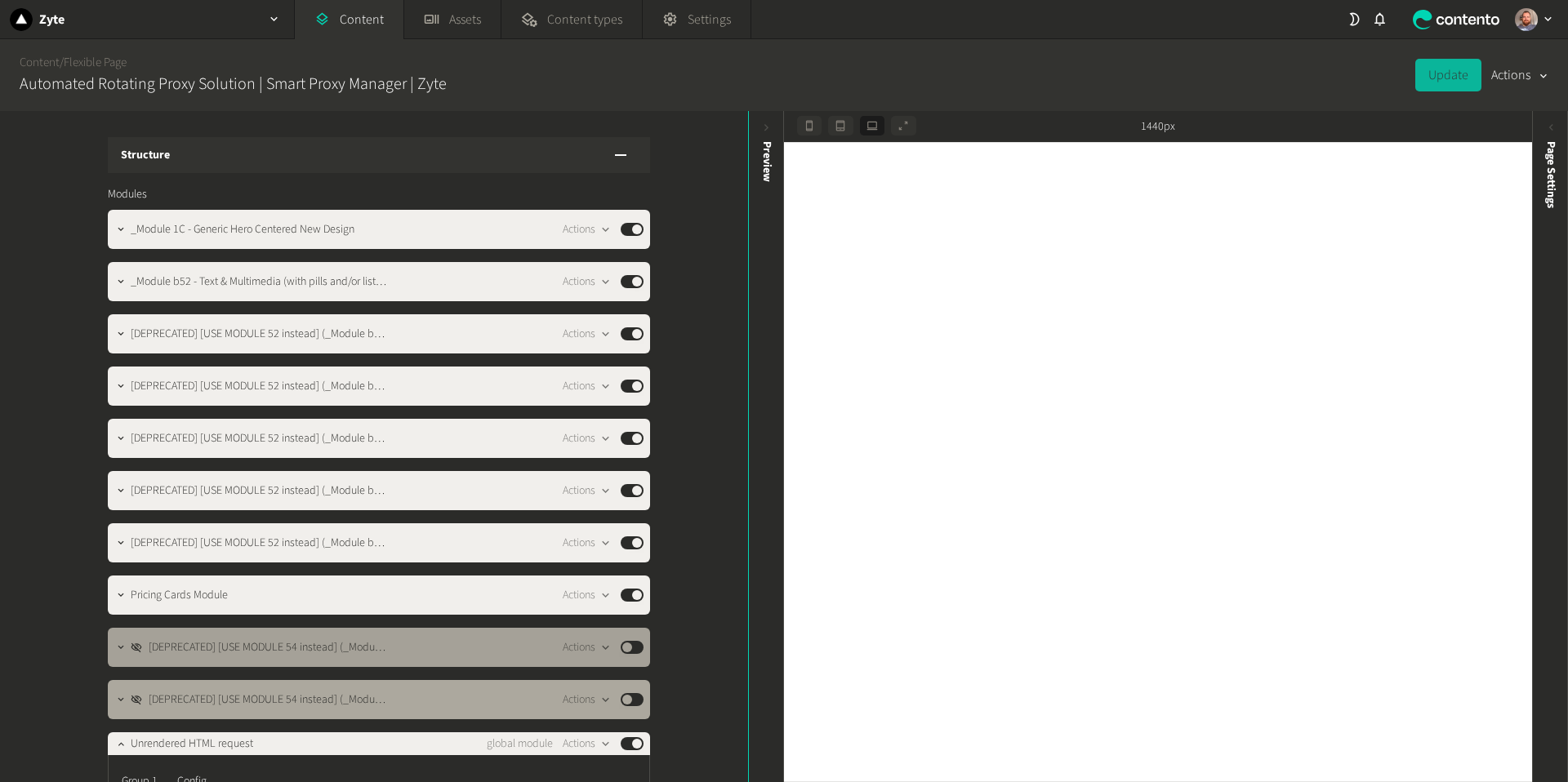
scroll to position [440, 0]
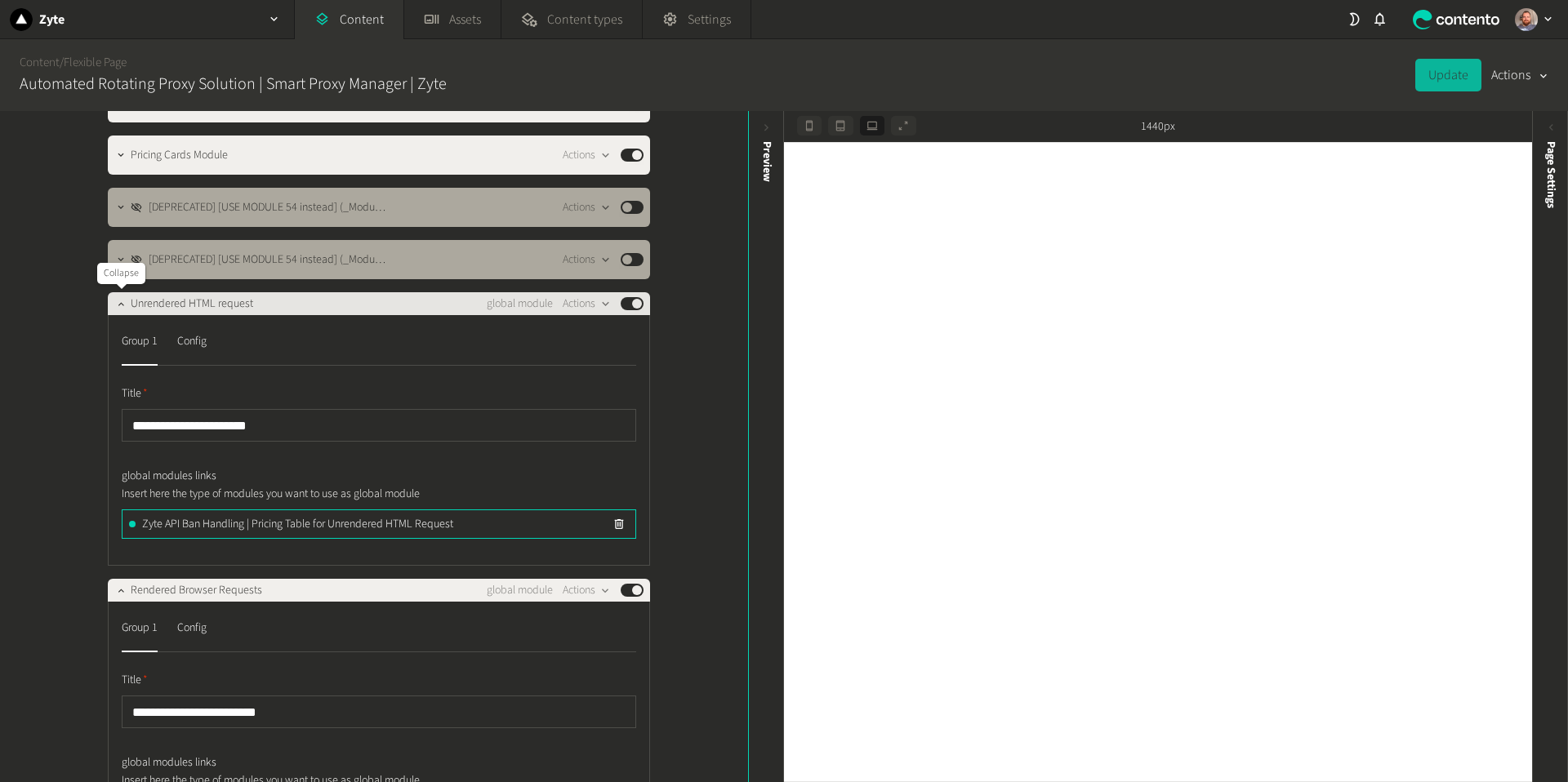
click at [116, 311] on div at bounding box center [121, 303] width 20 height 23
click at [124, 306] on icon "button" at bounding box center [121, 303] width 12 height 12
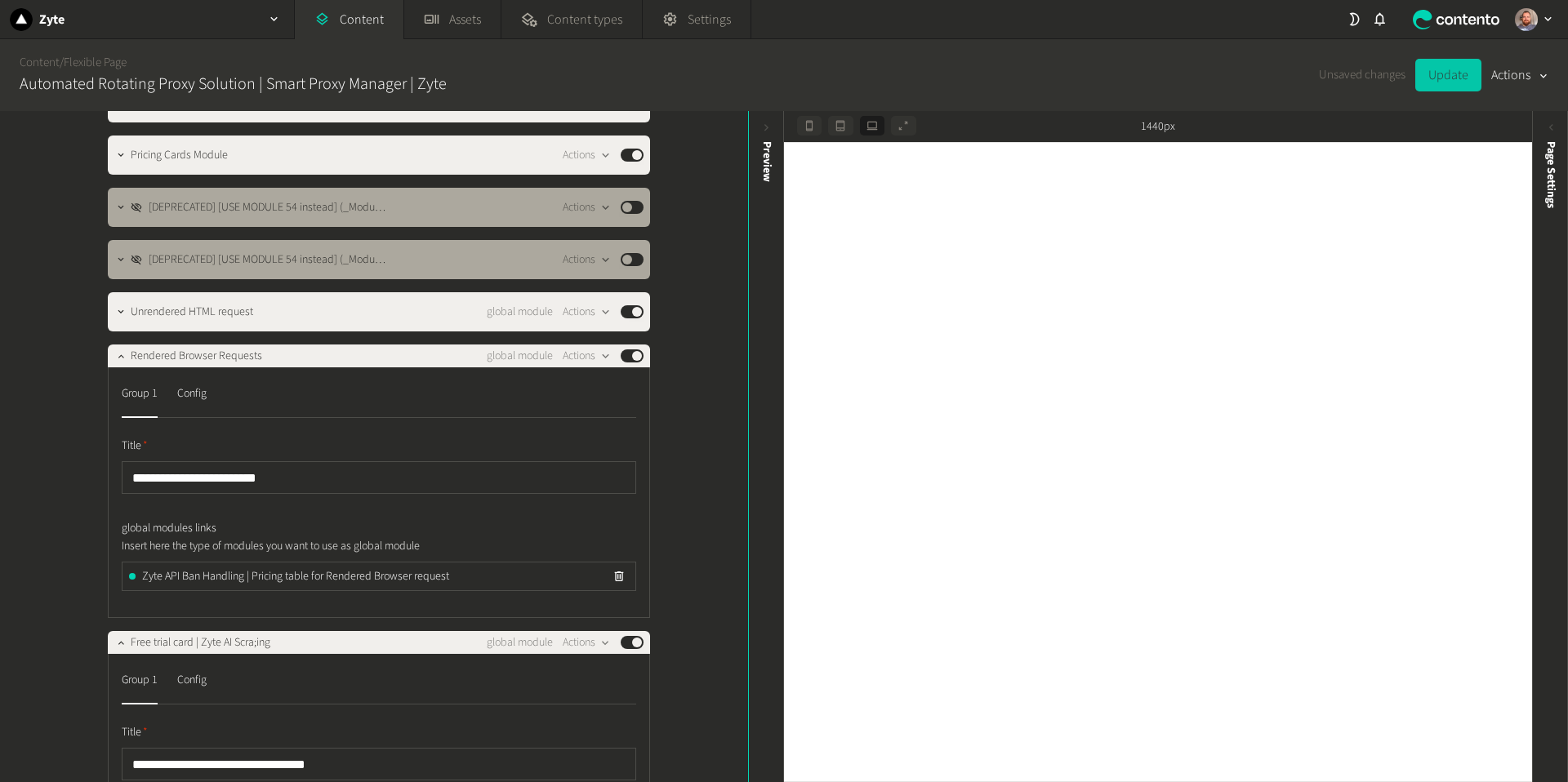
click at [1435, 70] on button "Update" at bounding box center [1448, 75] width 66 height 32
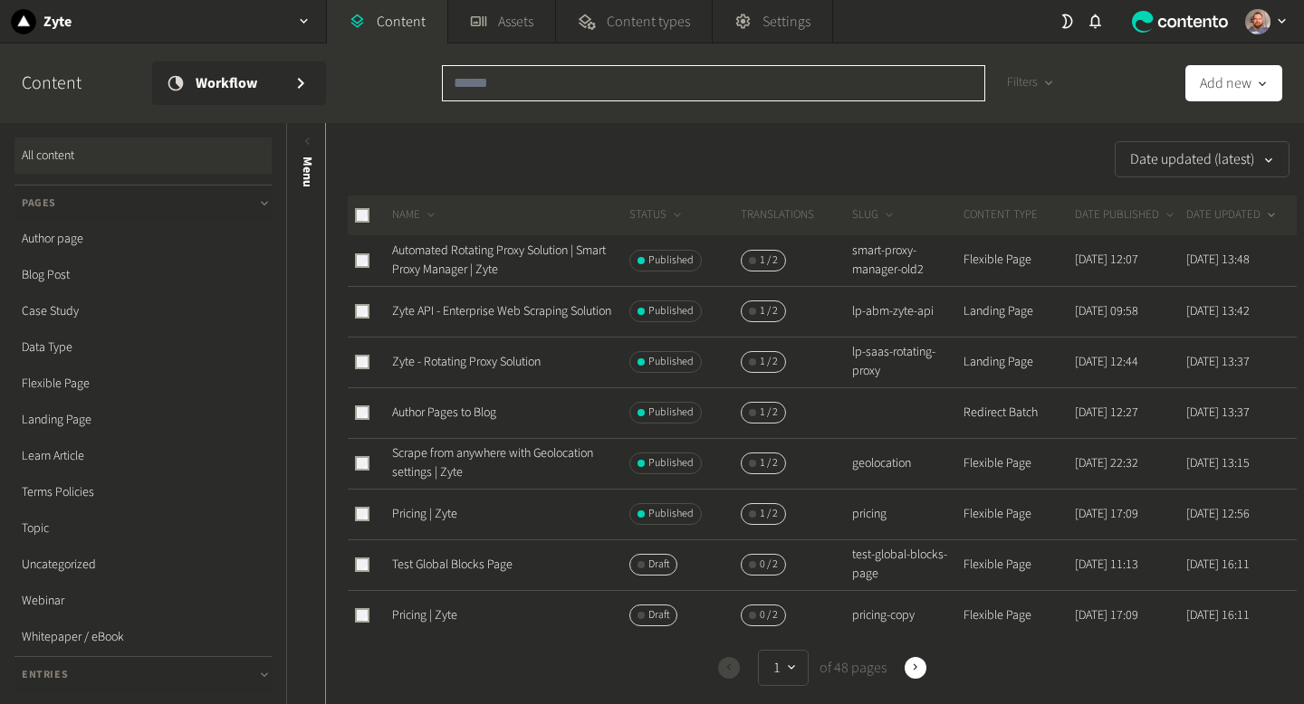
click at [603, 74] on input "text" at bounding box center [713, 83] width 543 height 36
paste input "**********"
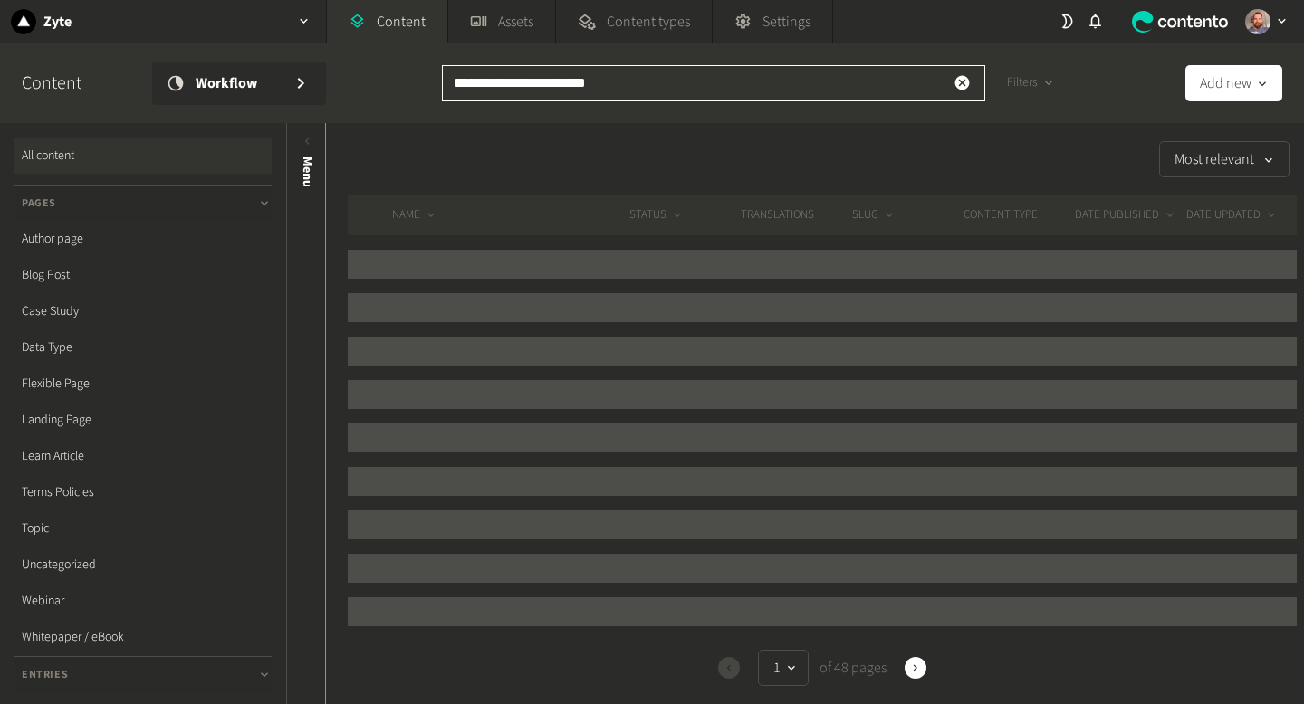
type input "**********"
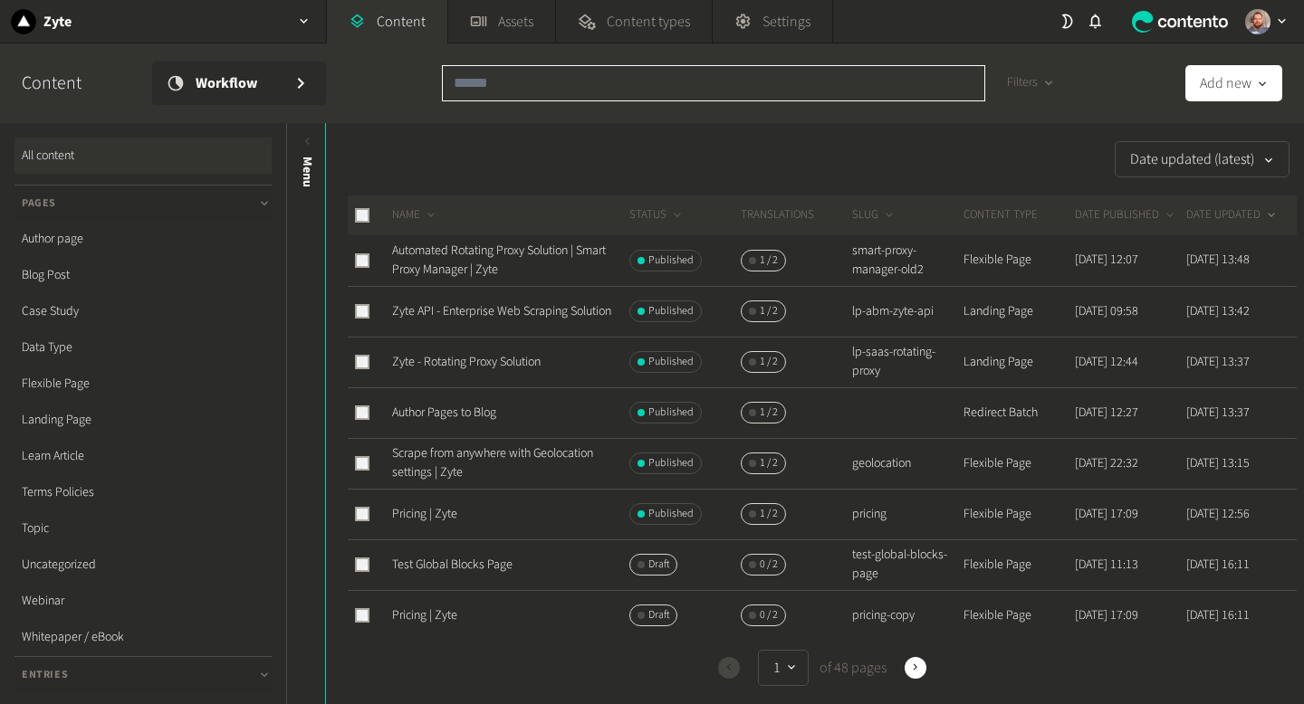
click at [593, 81] on input "text" at bounding box center [713, 83] width 543 height 36
paste input "**********"
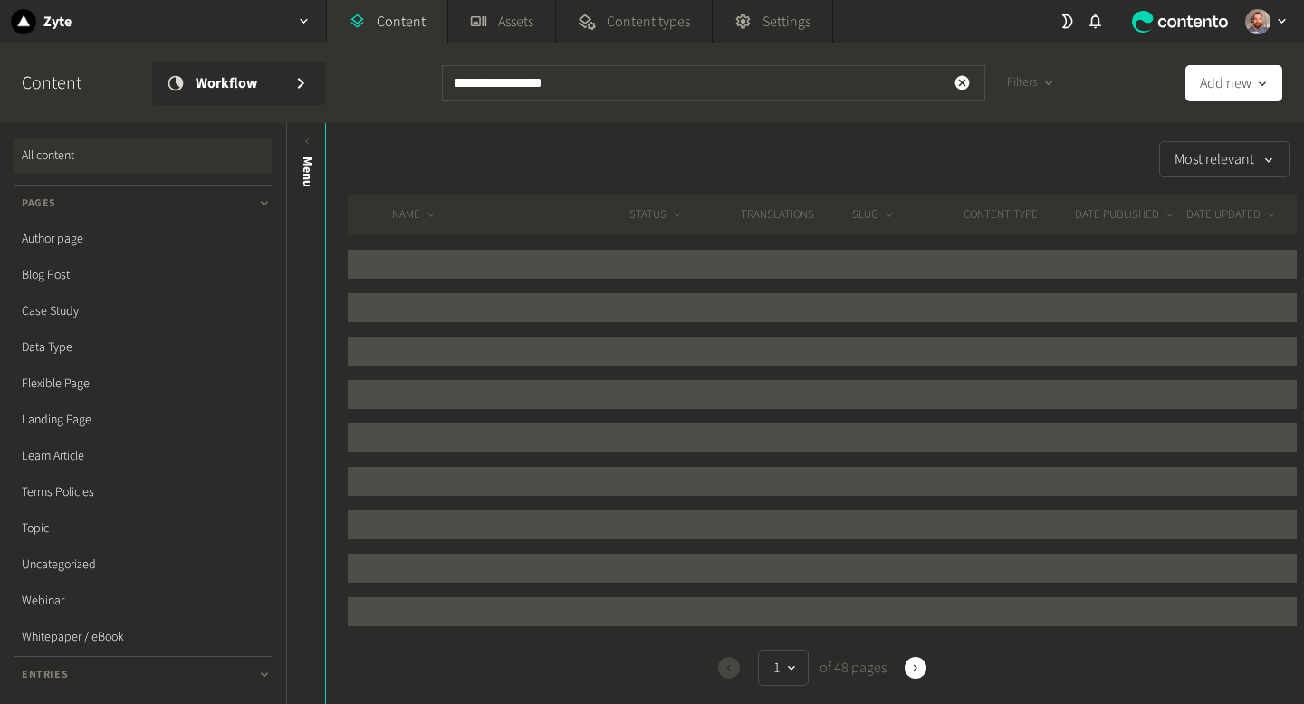
click at [884, 147] on div "Most relevant" at bounding box center [811, 159] width 970 height 36
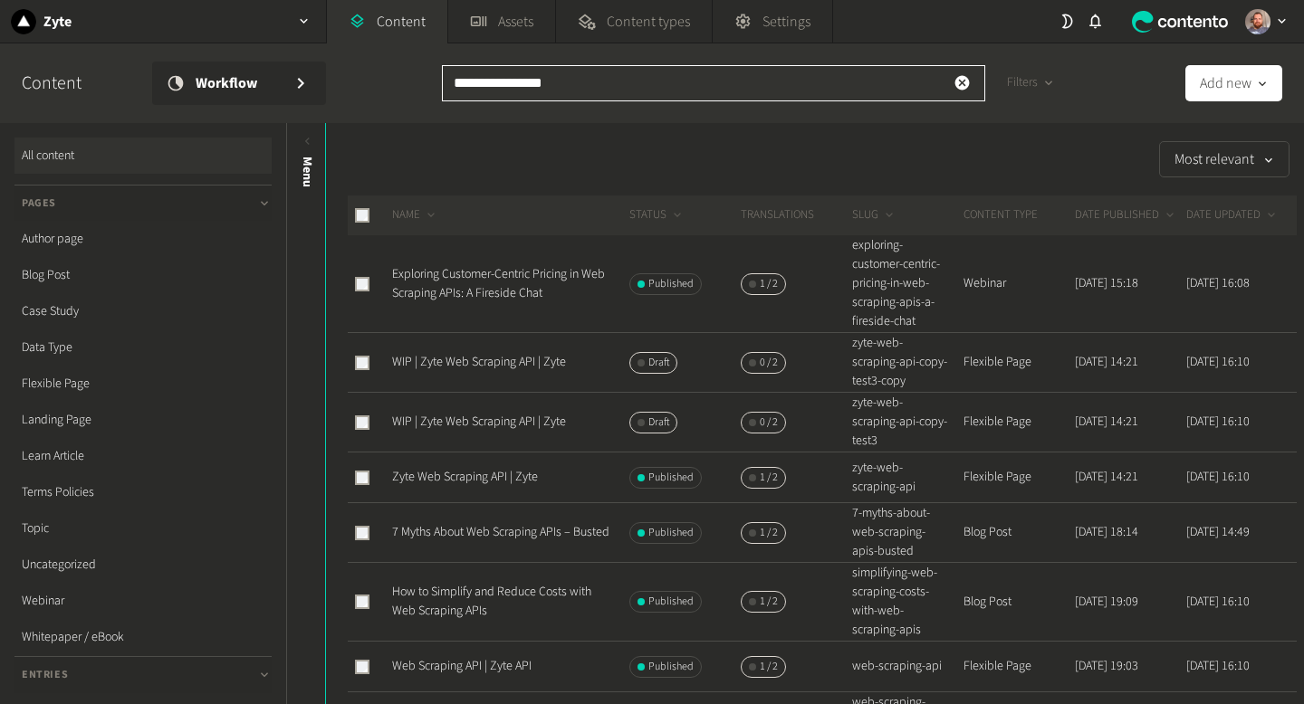
drag, startPoint x: 592, startPoint y: 87, endPoint x: 408, endPoint y: 84, distance: 183.8
click at [408, 84] on div "**********" at bounding box center [652, 83] width 1304 height 80
paste input "****"
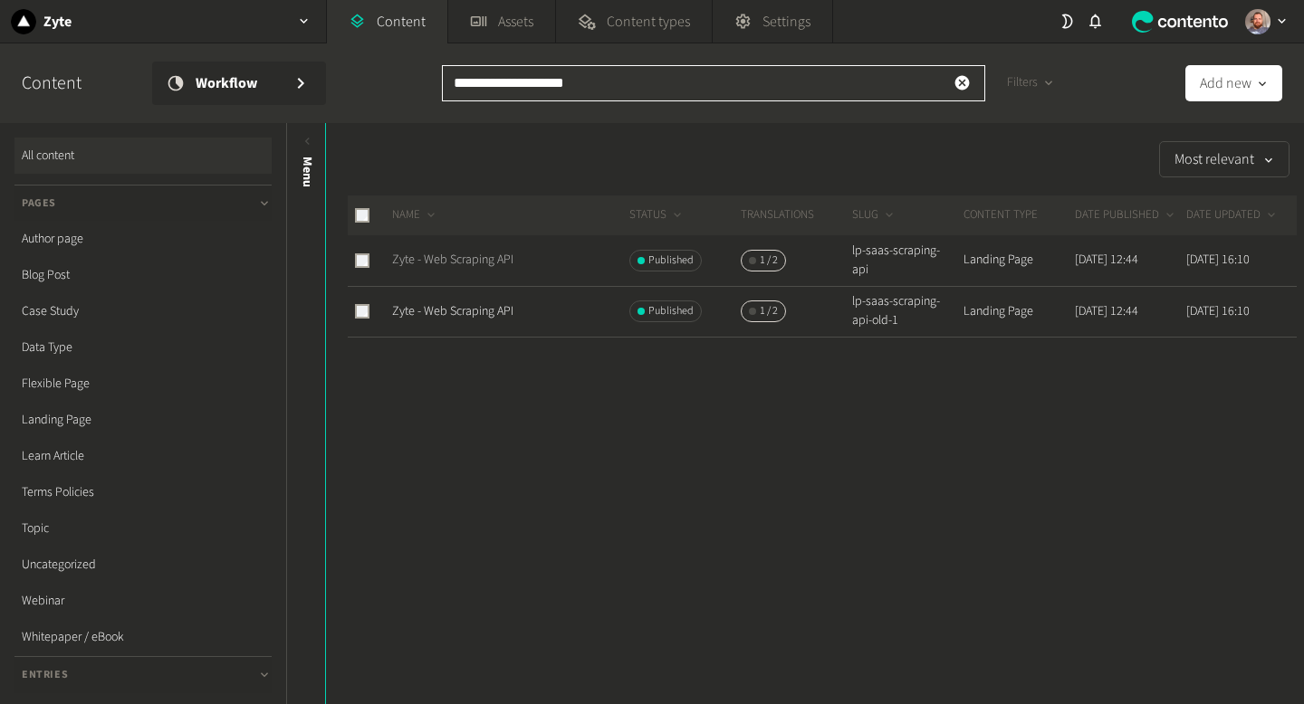
type input "**********"
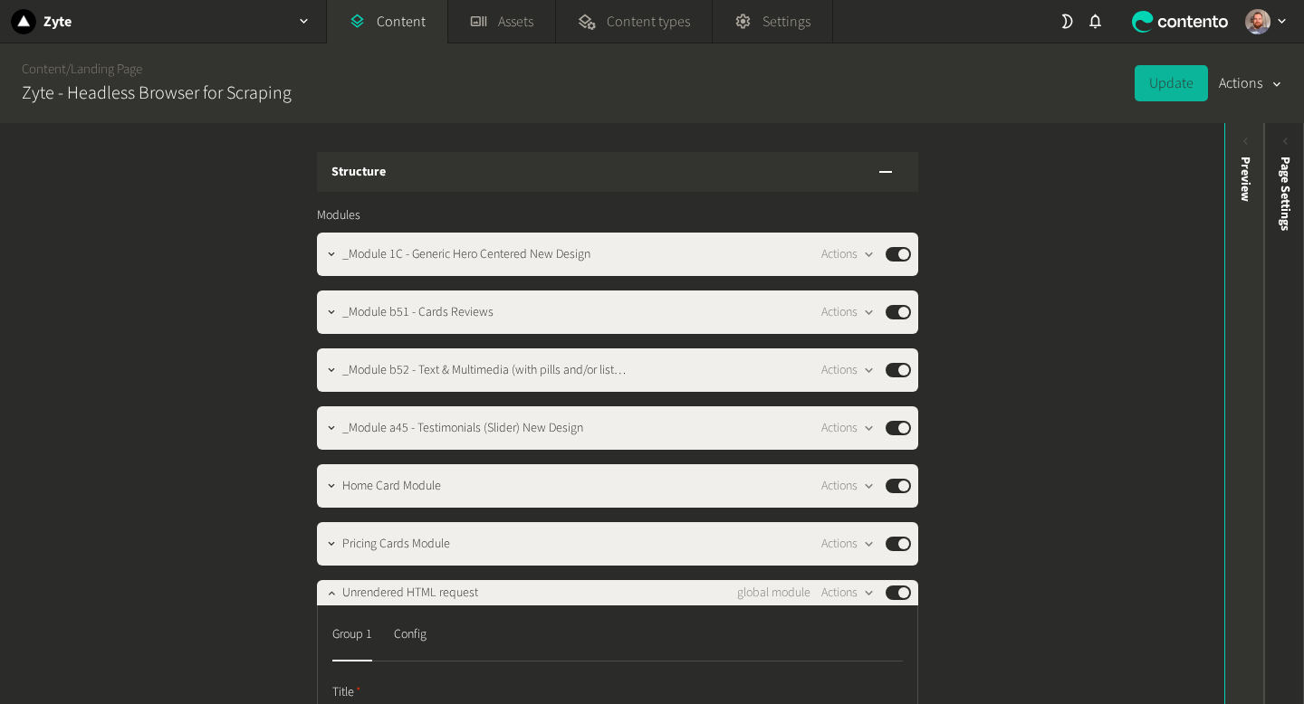
click at [1244, 142] on icon at bounding box center [1245, 141] width 5 height 7
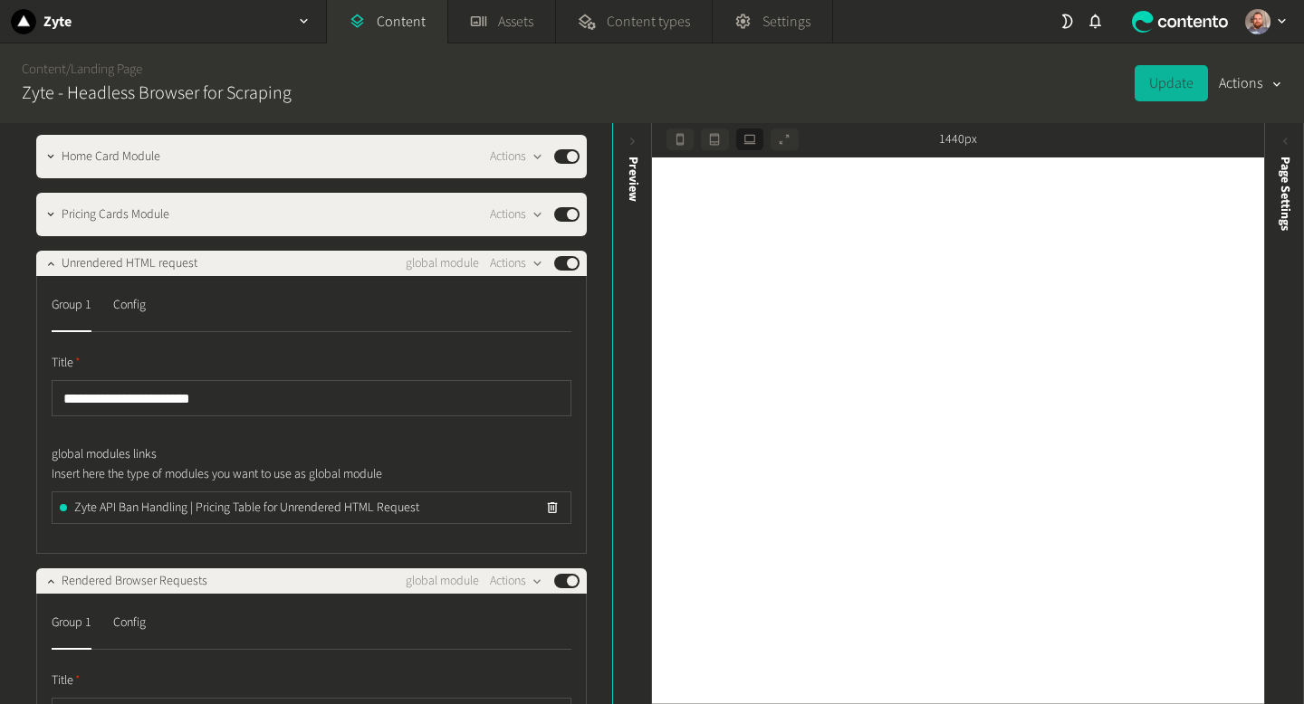
scroll to position [329, 0]
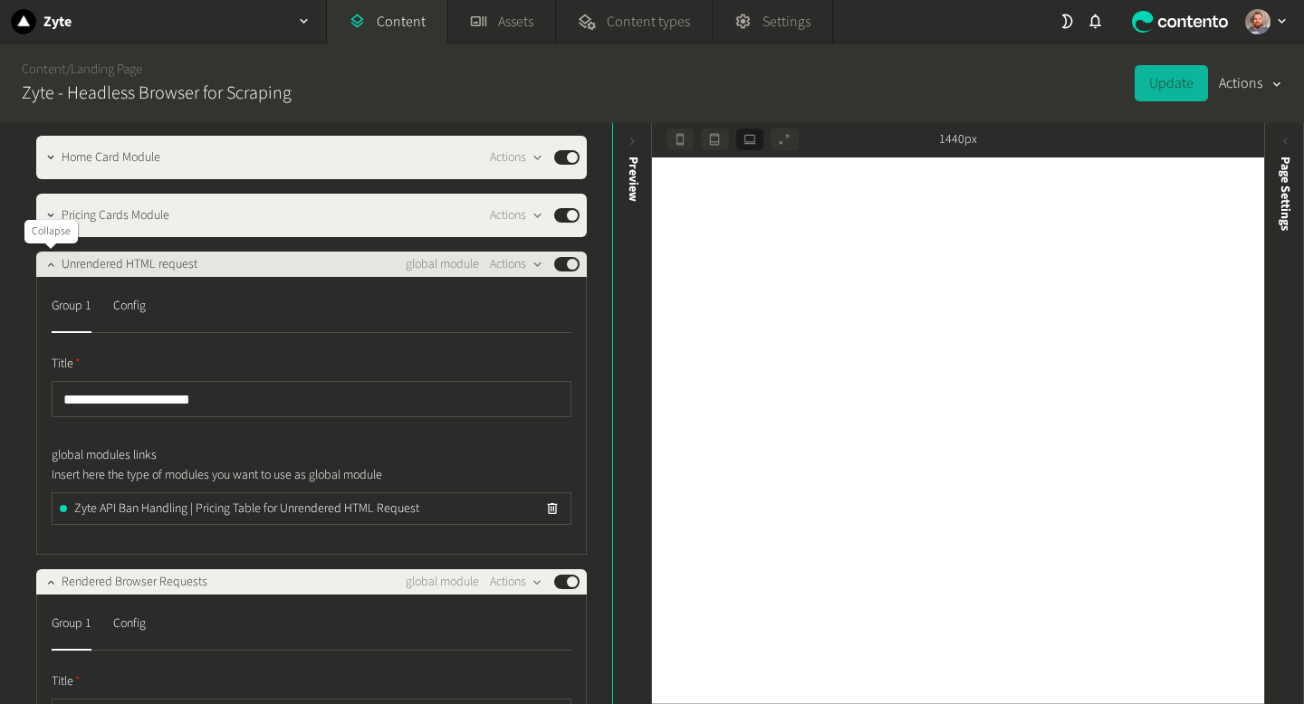
click at [58, 263] on button "button" at bounding box center [51, 263] width 22 height 22
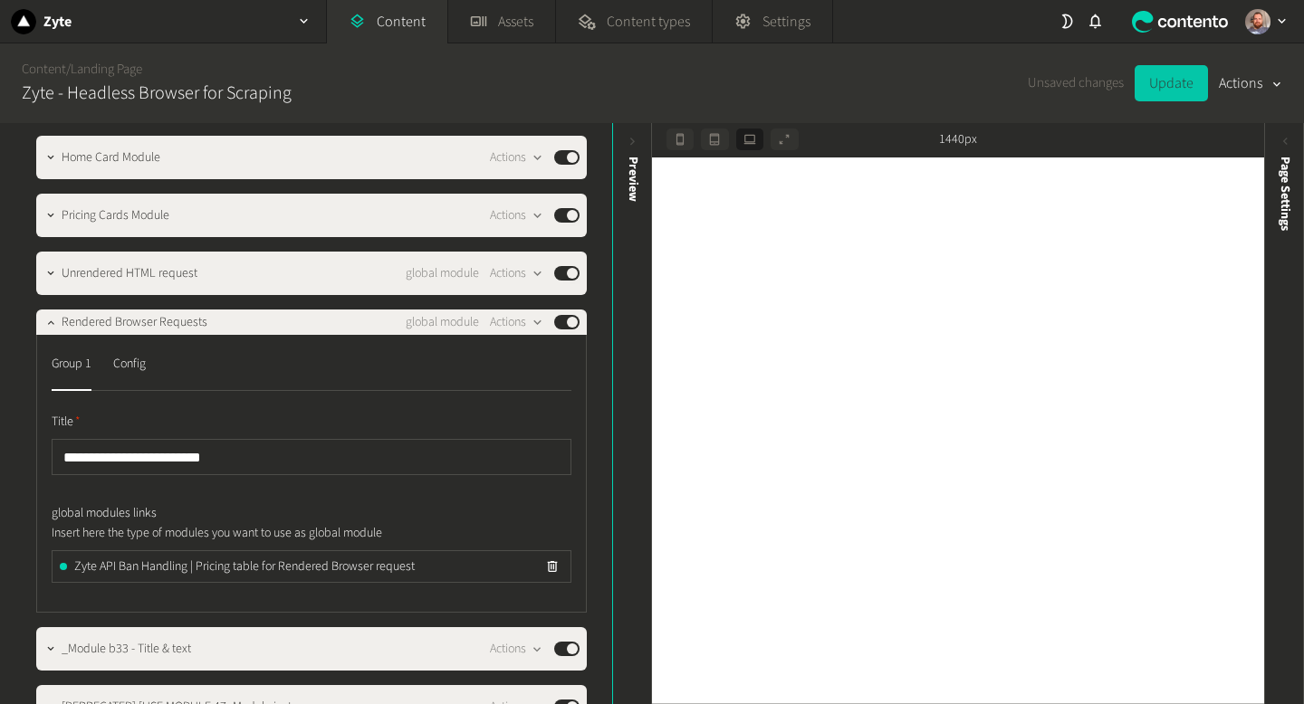
click at [1161, 83] on button "Update" at bounding box center [1170, 83] width 73 height 36
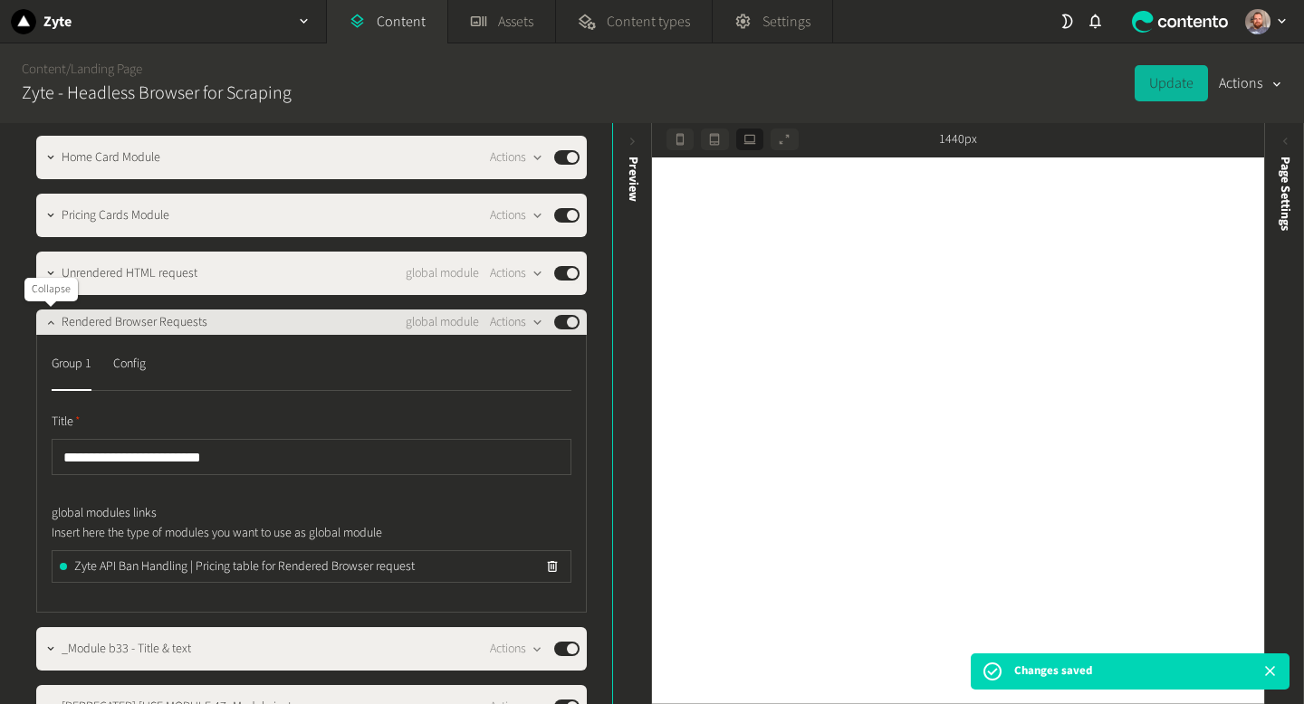
click at [47, 323] on icon "button" at bounding box center [50, 322] width 13 height 13
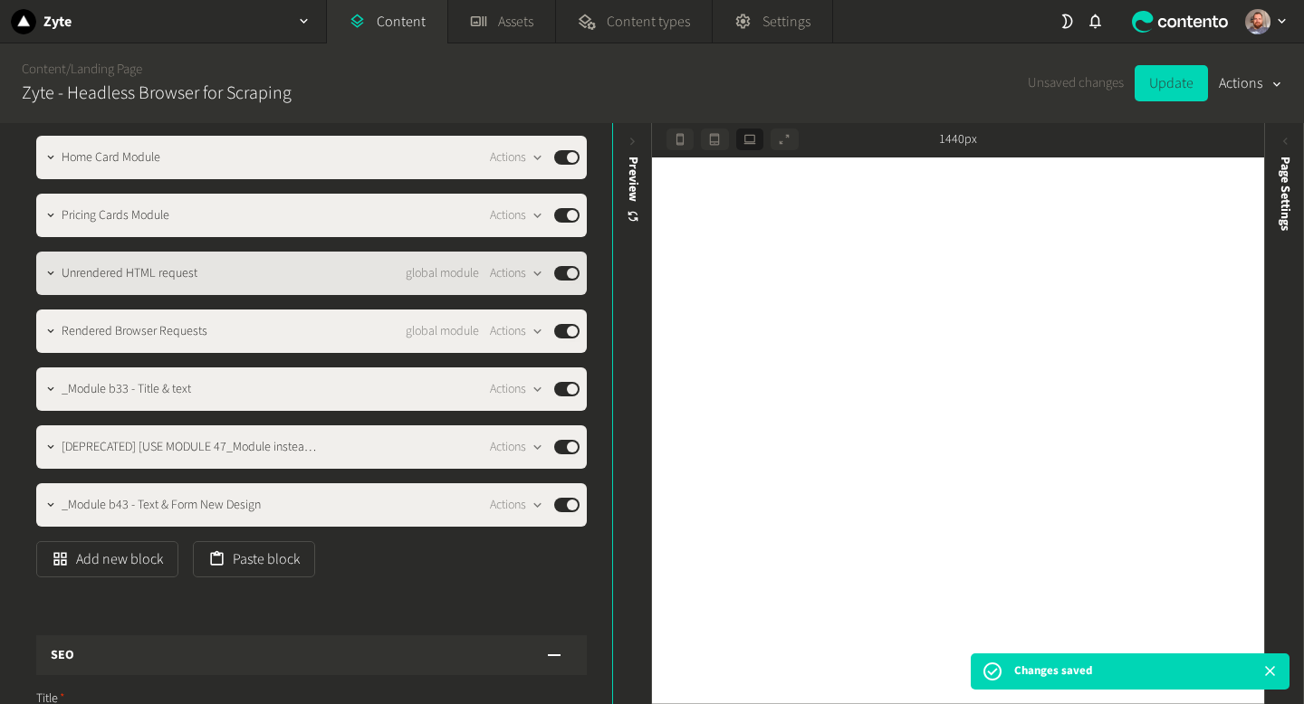
click at [62, 275] on span "Unrendered HTML request" at bounding box center [130, 273] width 136 height 19
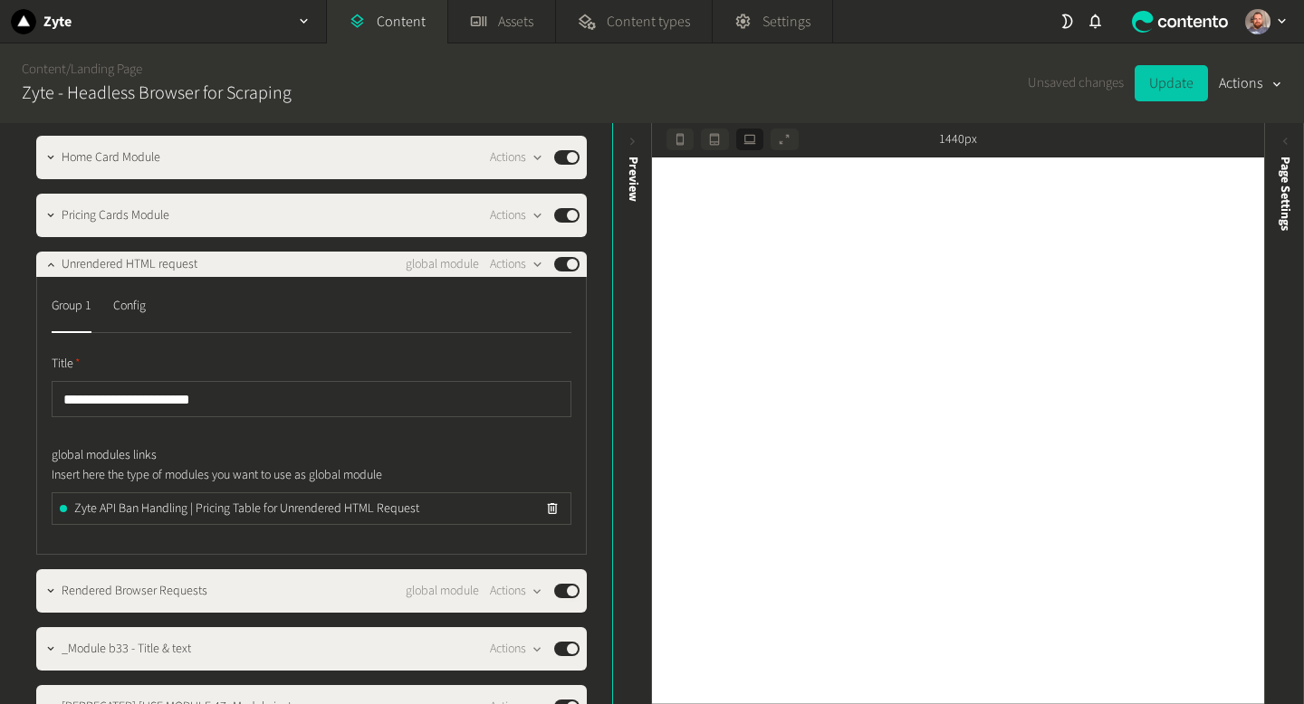
click at [1167, 89] on button "Update" at bounding box center [1170, 83] width 73 height 36
click at [51, 264] on icon "button" at bounding box center [50, 264] width 13 height 13
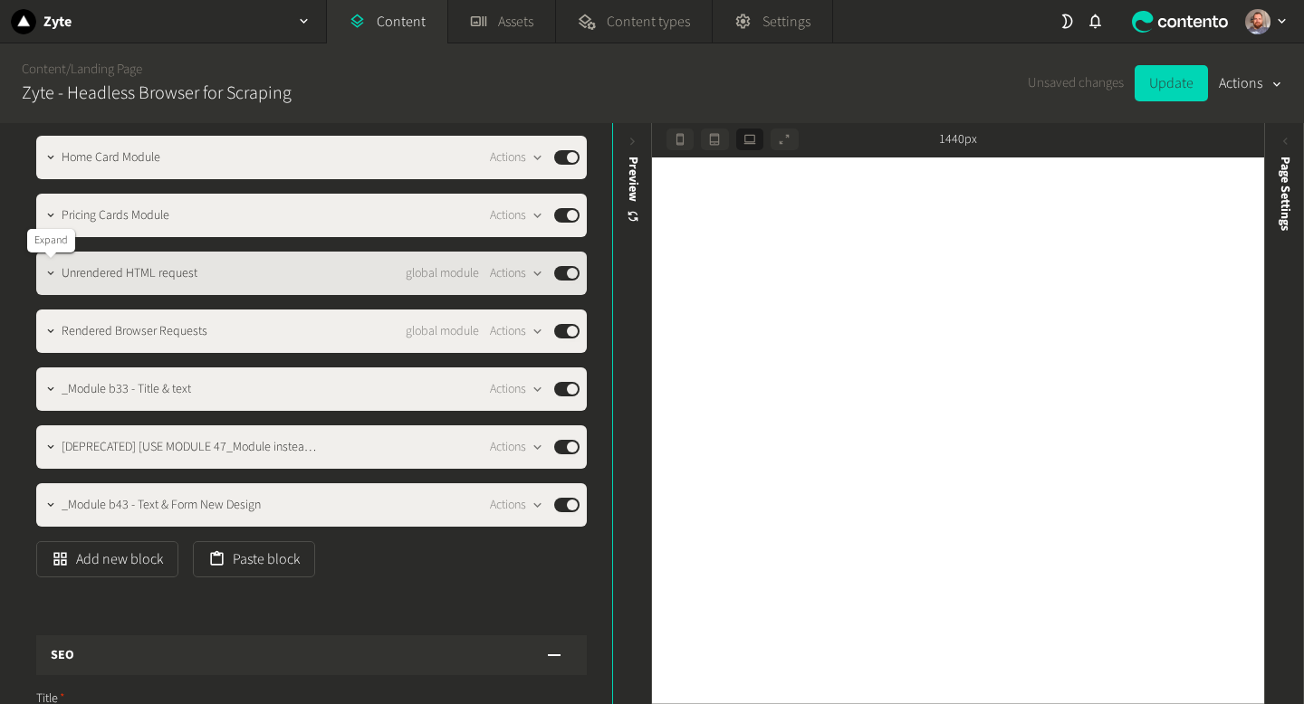
click at [53, 272] on icon "button" at bounding box center [50, 273] width 13 height 13
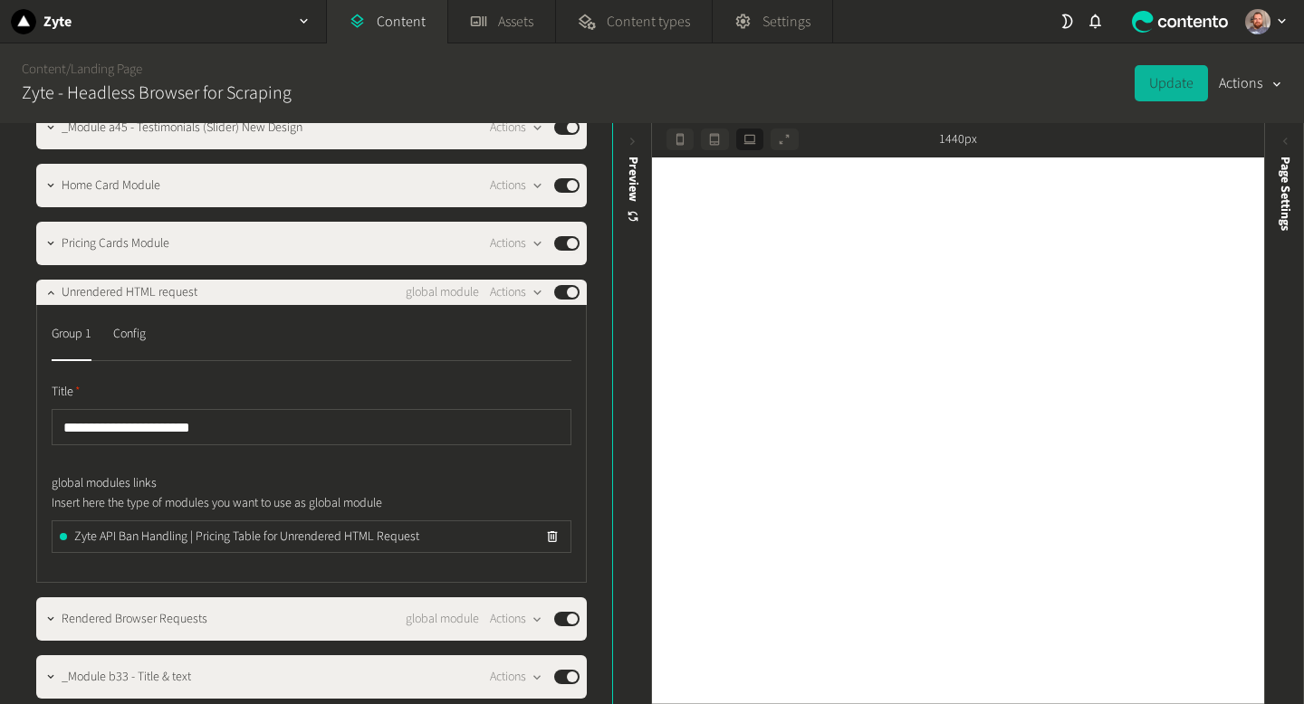
scroll to position [294, 0]
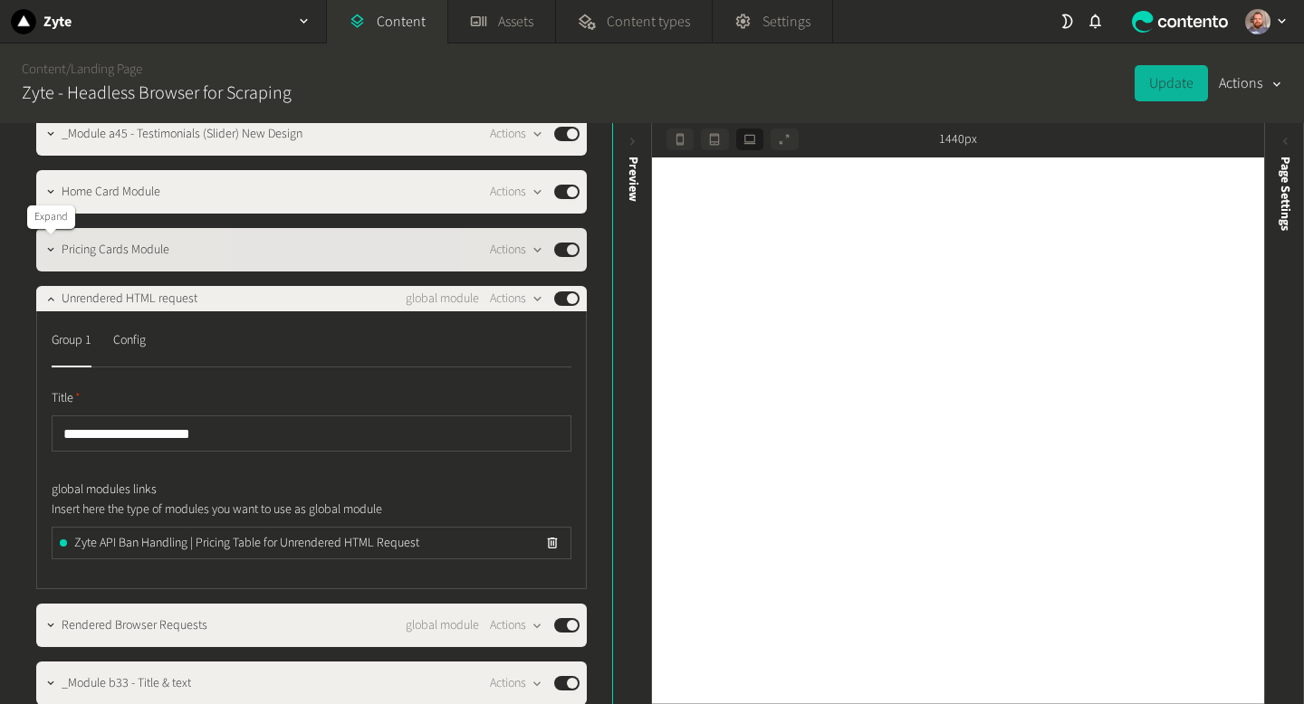
click at [46, 252] on icon "button" at bounding box center [50, 250] width 13 height 13
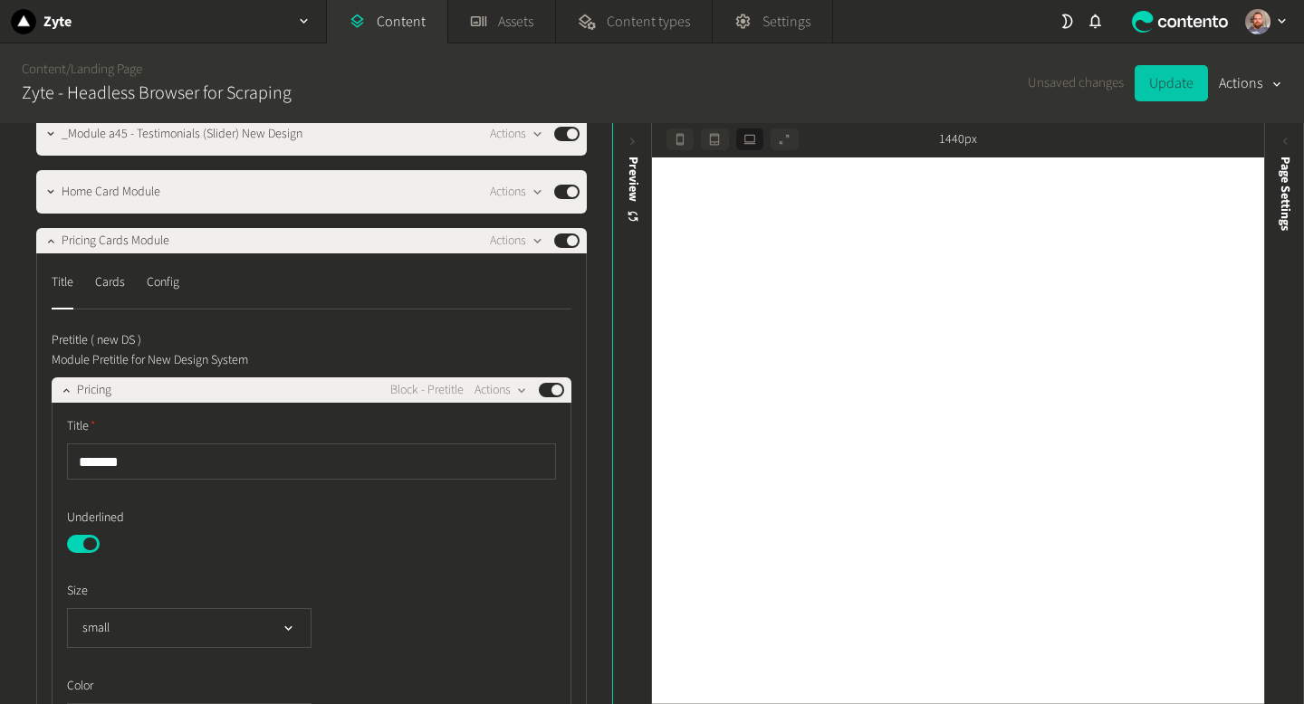
click at [1166, 81] on button "Update" at bounding box center [1170, 83] width 73 height 36
click at [411, 24] on link "Content" at bounding box center [387, 21] width 120 height 43
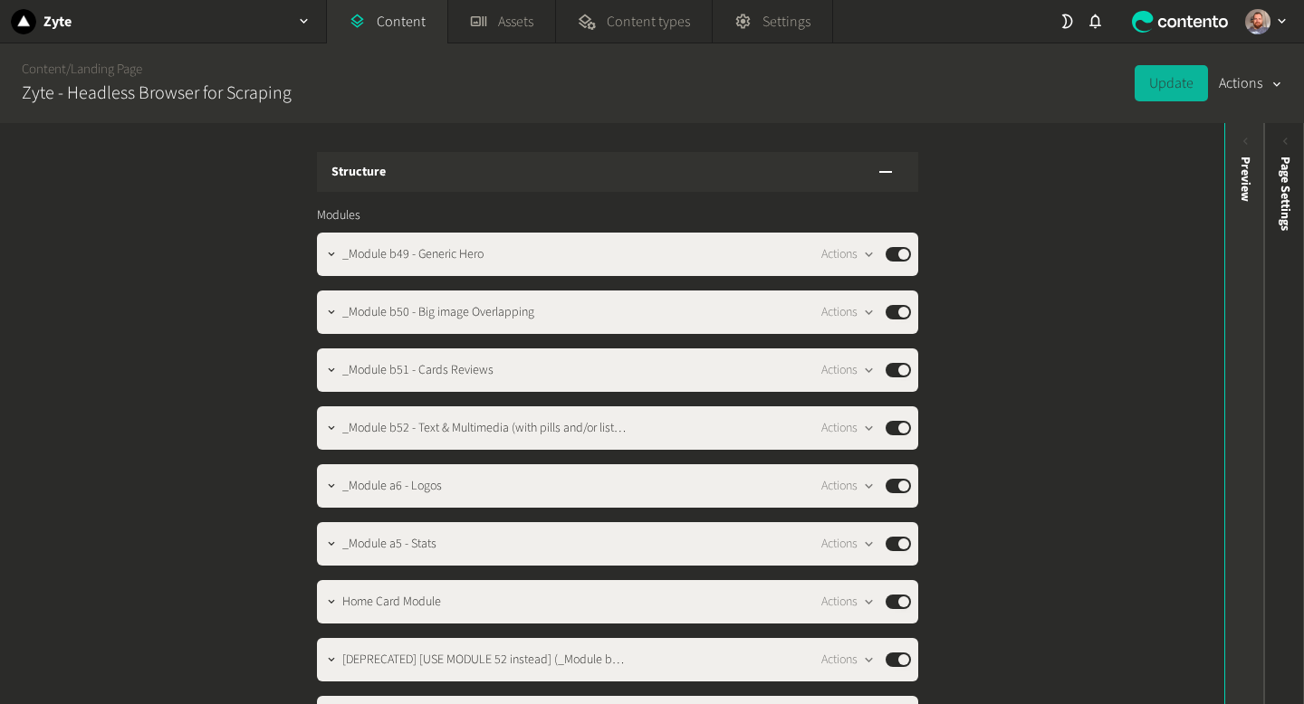
click at [1247, 145] on icon at bounding box center [1245, 141] width 15 height 15
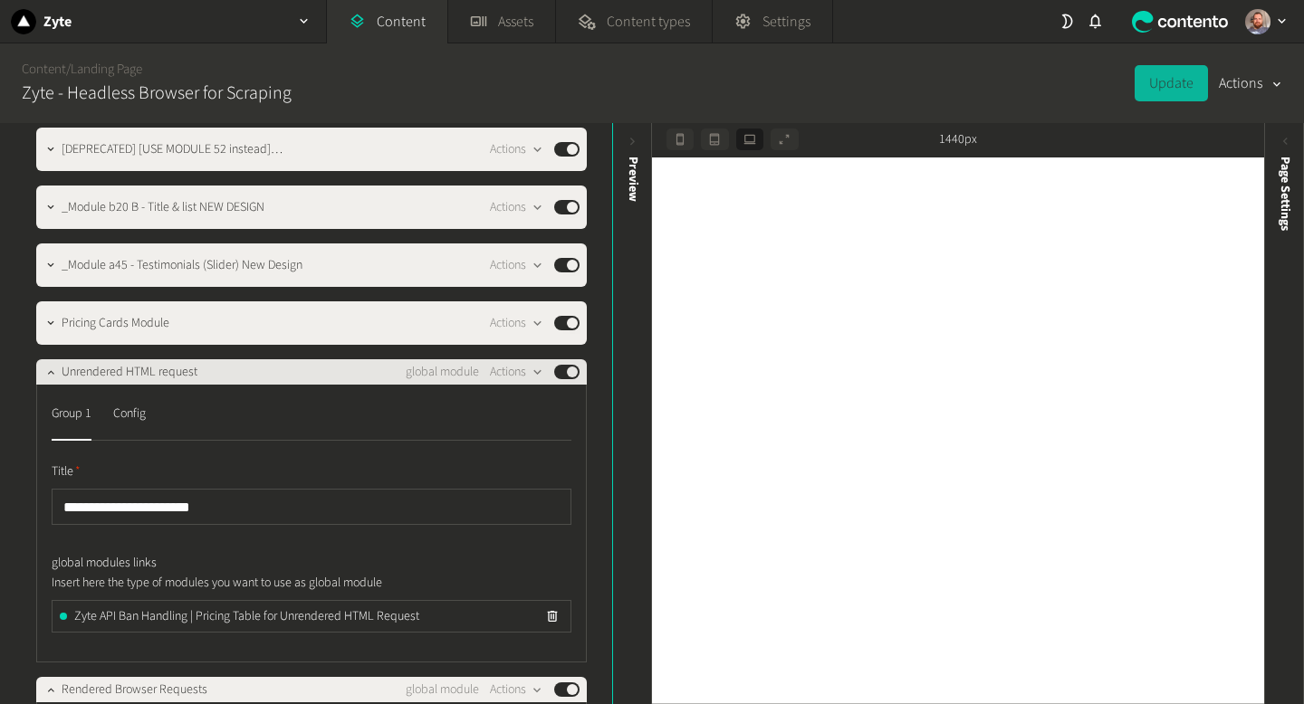
scroll to position [569, 0]
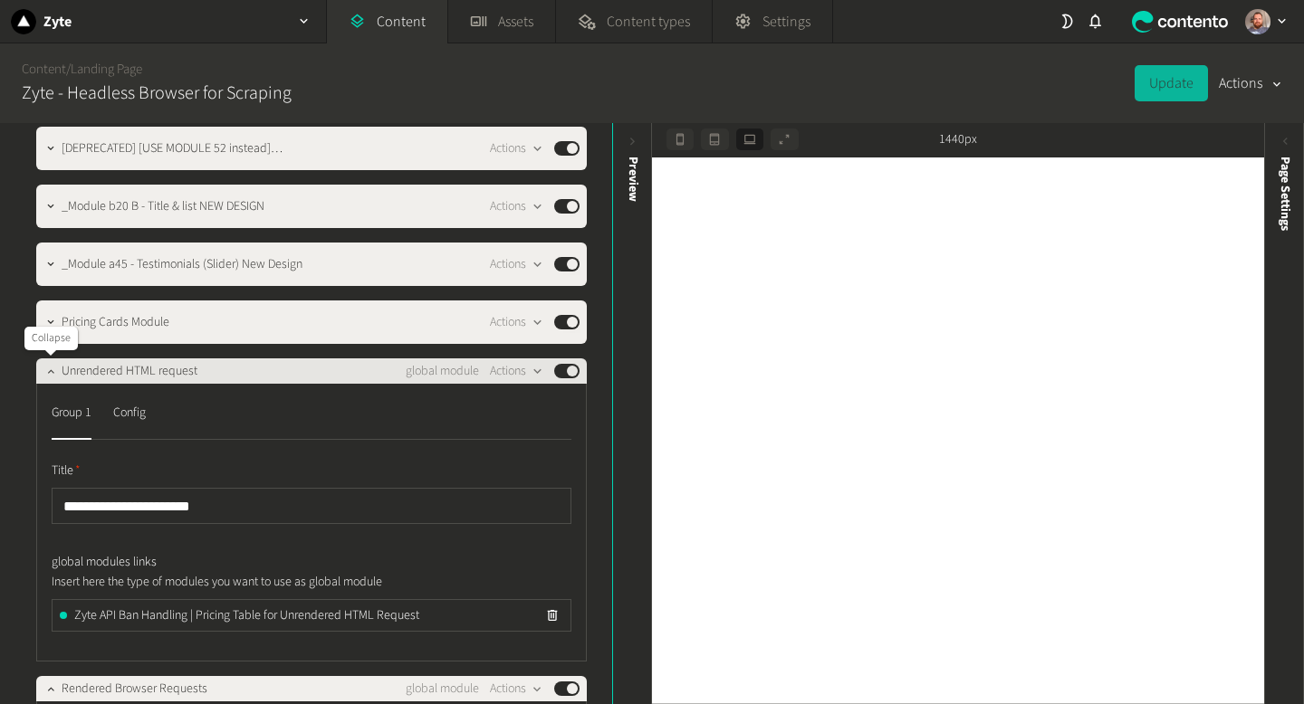
click at [52, 373] on icon "button" at bounding box center [50, 371] width 13 height 13
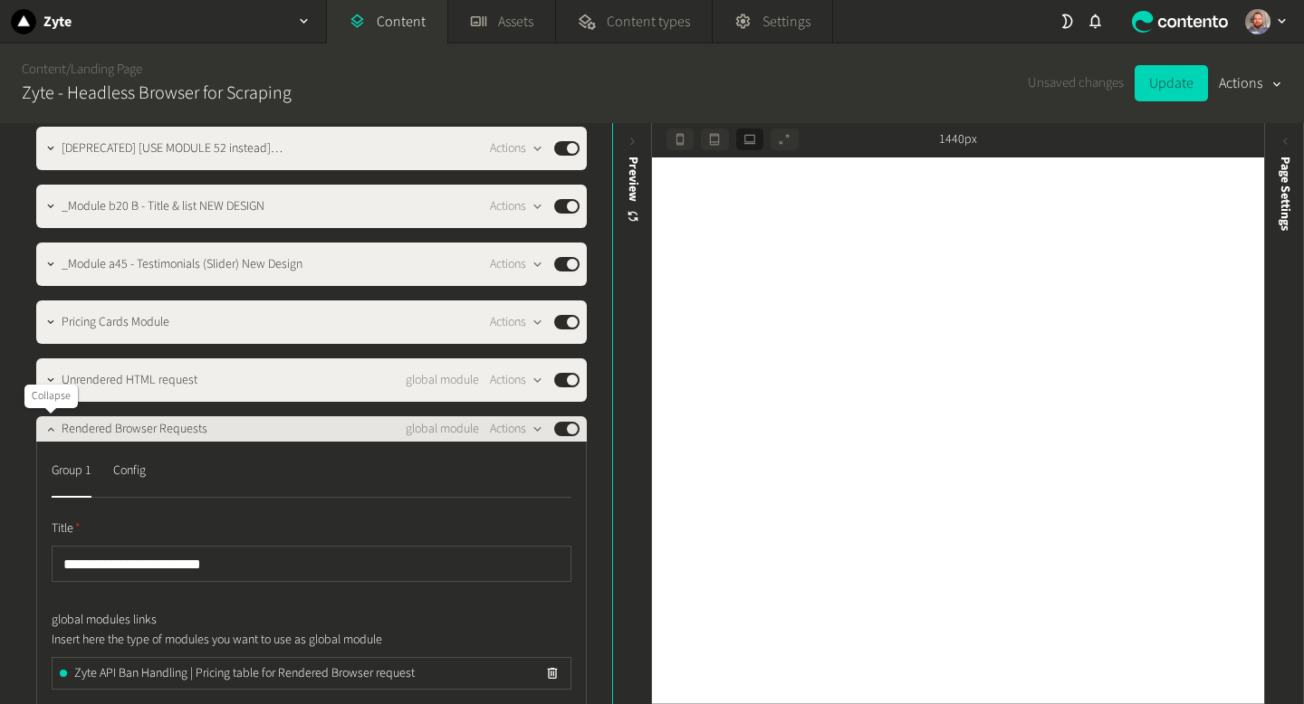
click at [51, 425] on icon "button" at bounding box center [50, 429] width 13 height 13
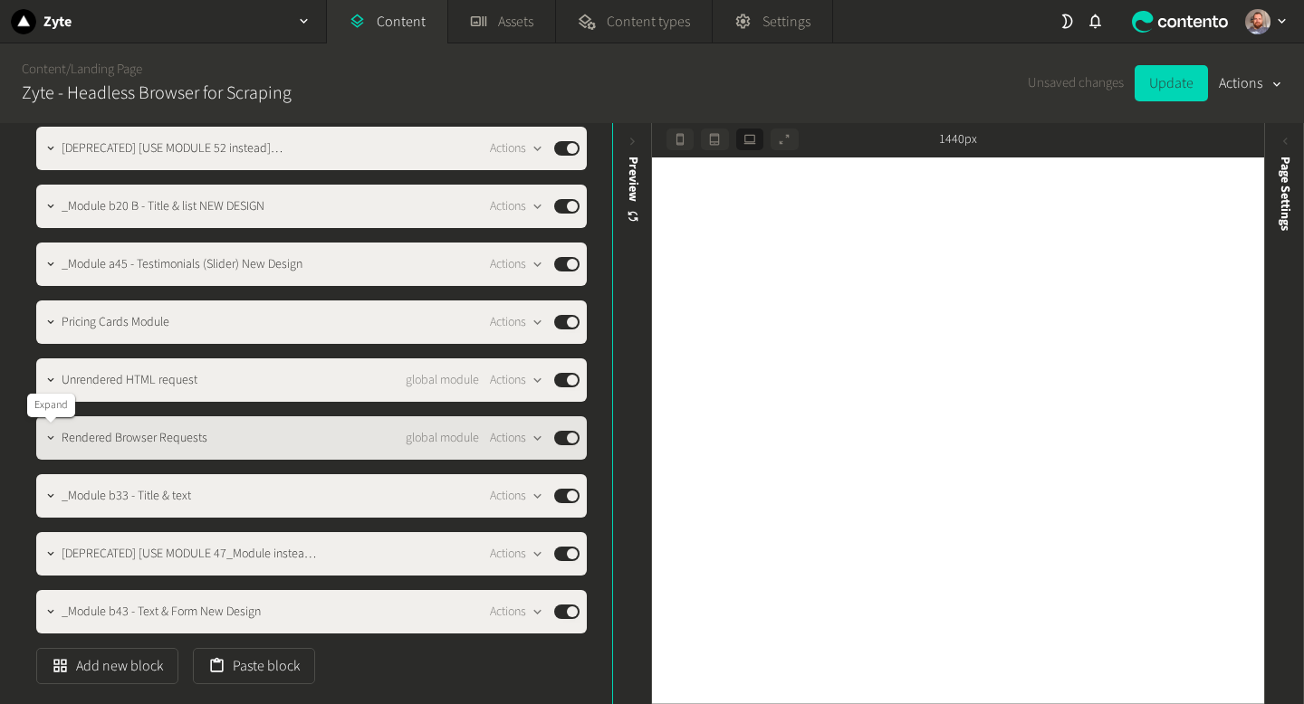
click at [49, 440] on icon "button" at bounding box center [50, 438] width 13 height 13
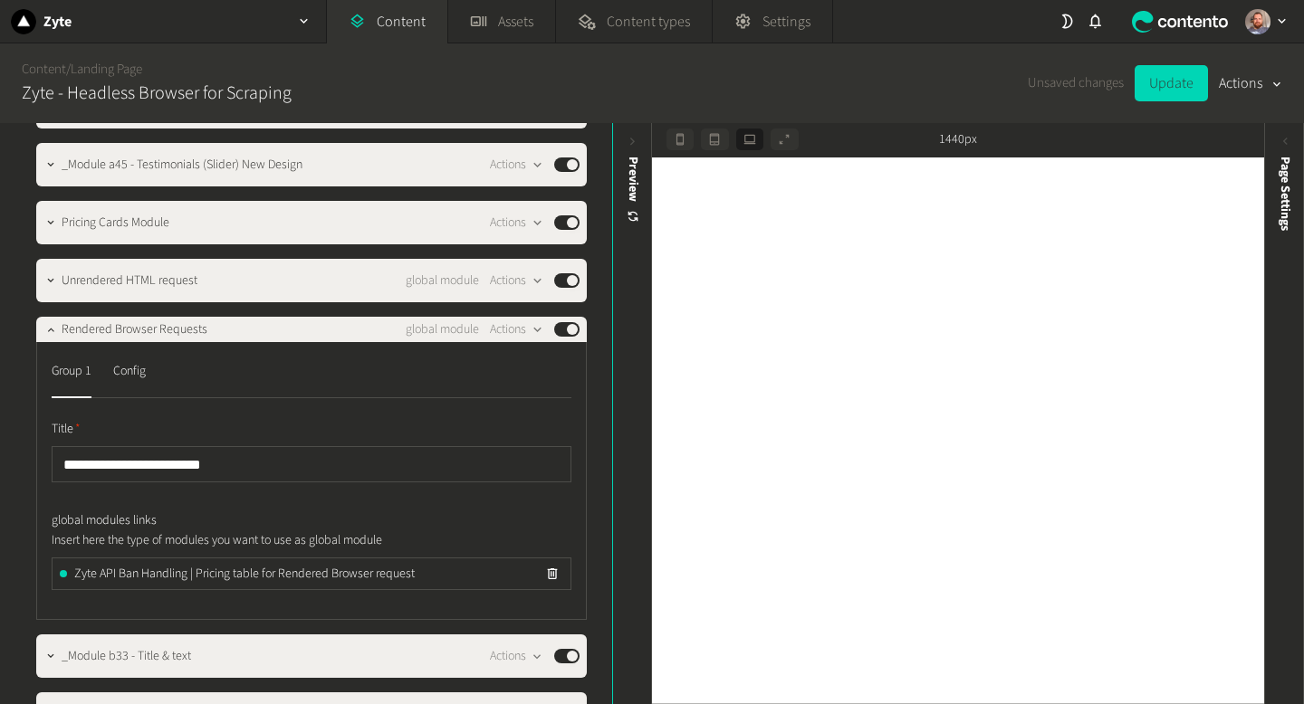
scroll to position [683, 0]
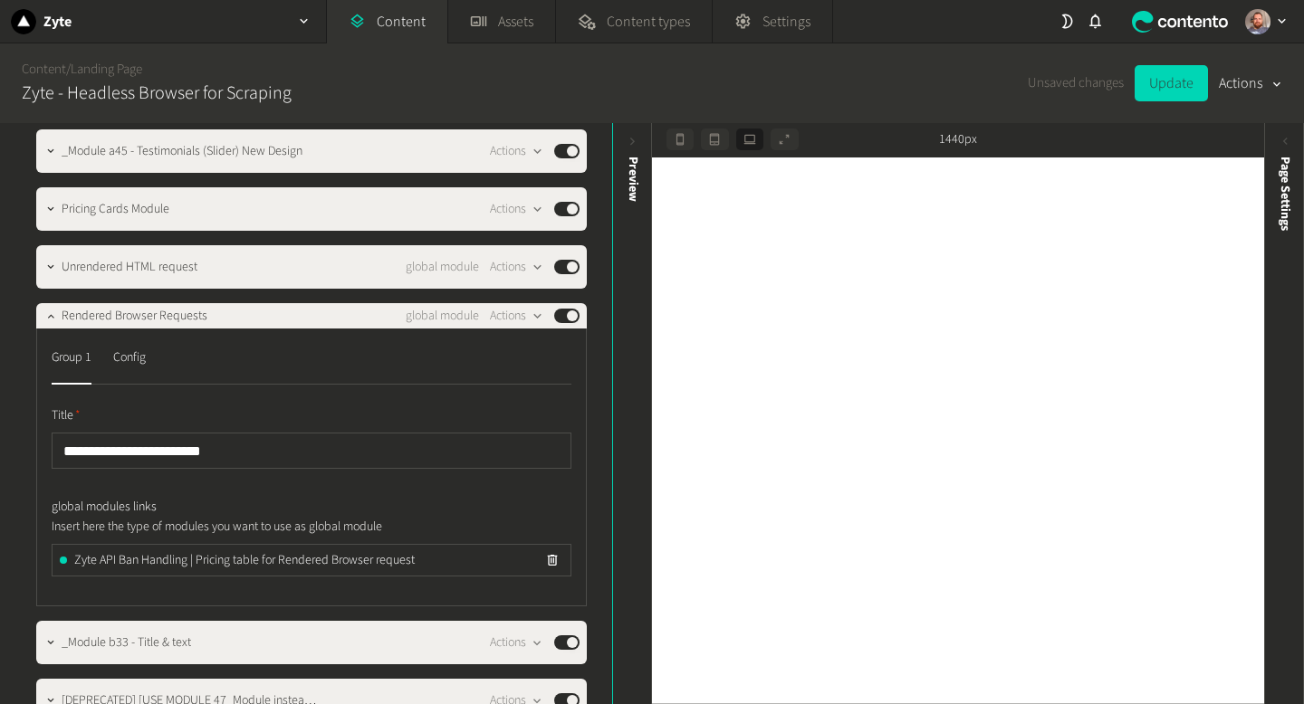
drag, startPoint x: 1170, startPoint y: 88, endPoint x: 1008, endPoint y: 140, distance: 169.5
click at [1169, 88] on button "Update" at bounding box center [1170, 83] width 73 height 36
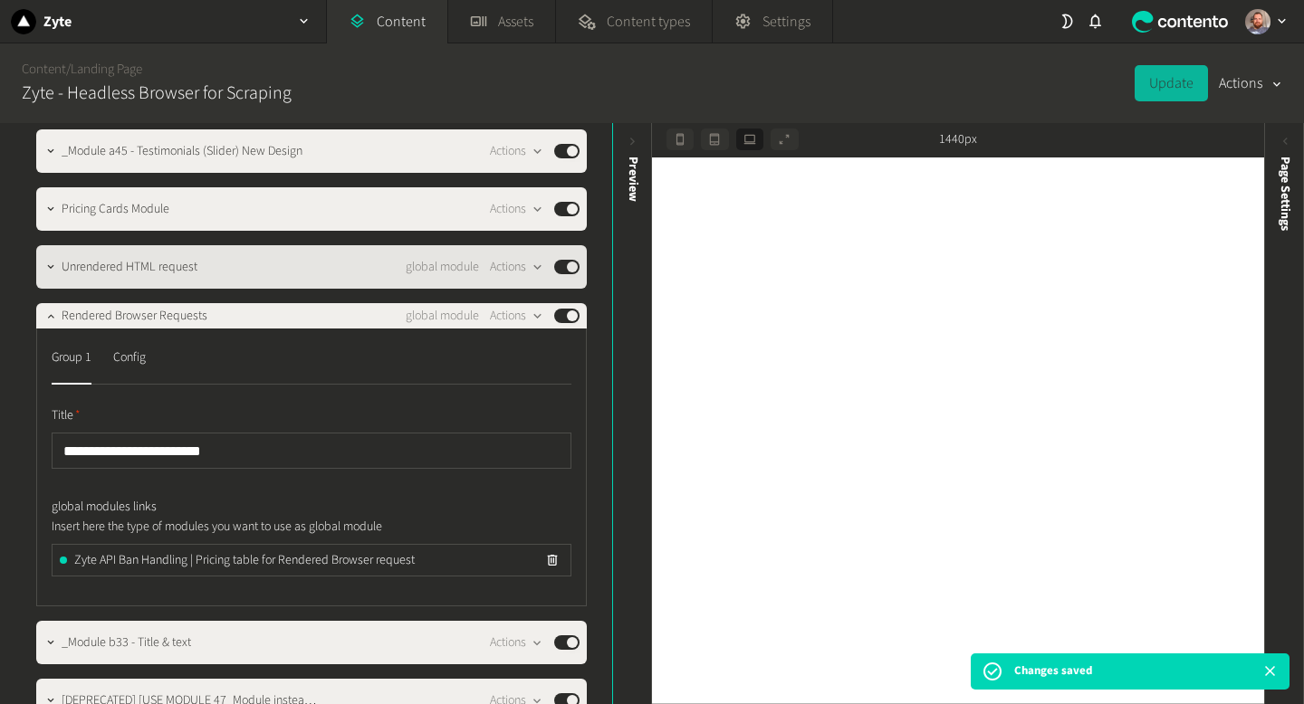
click at [63, 271] on span "Unrendered HTML request" at bounding box center [130, 267] width 136 height 19
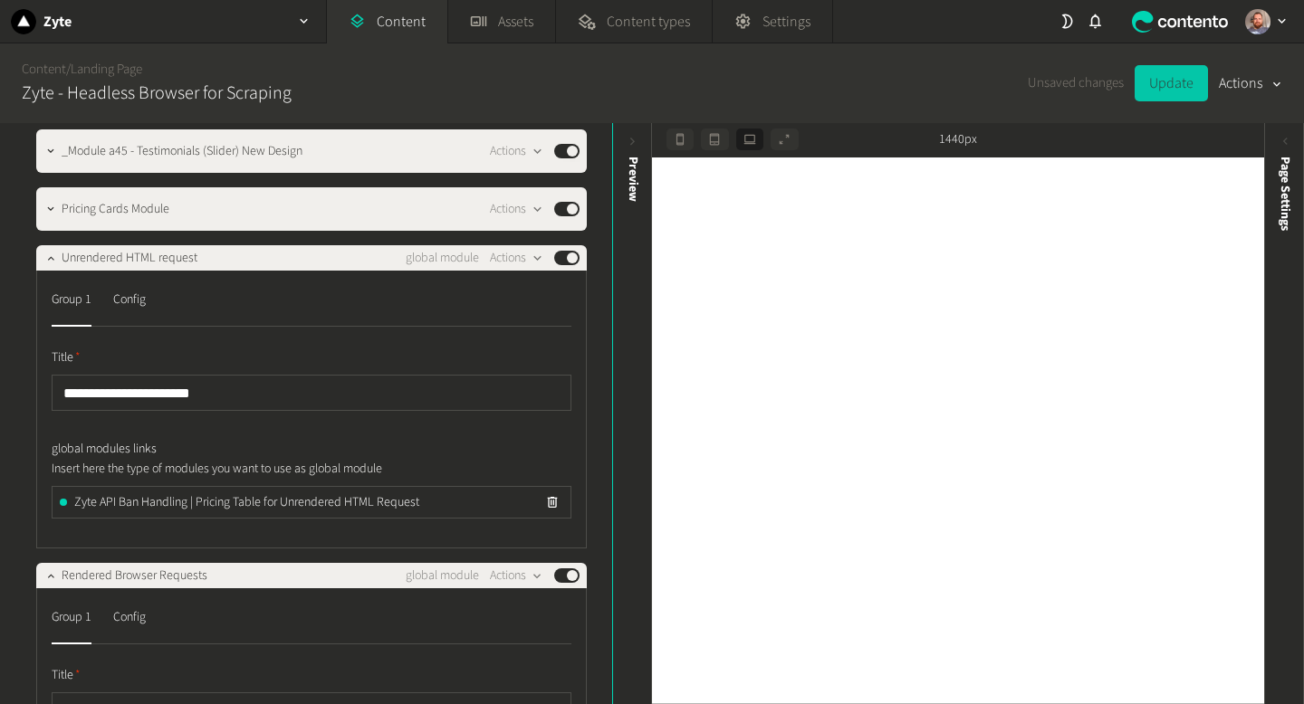
click at [1181, 80] on button "Update" at bounding box center [1170, 83] width 73 height 36
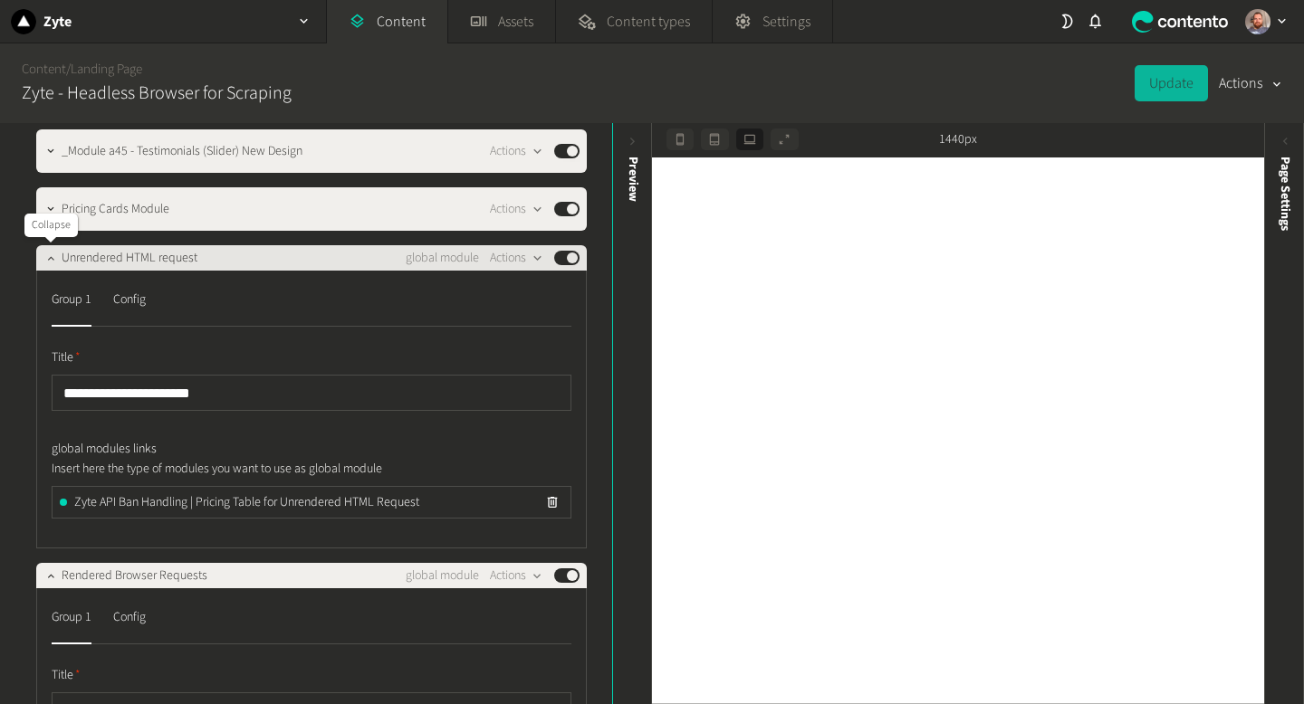
click at [51, 259] on icon "button" at bounding box center [50, 258] width 13 height 13
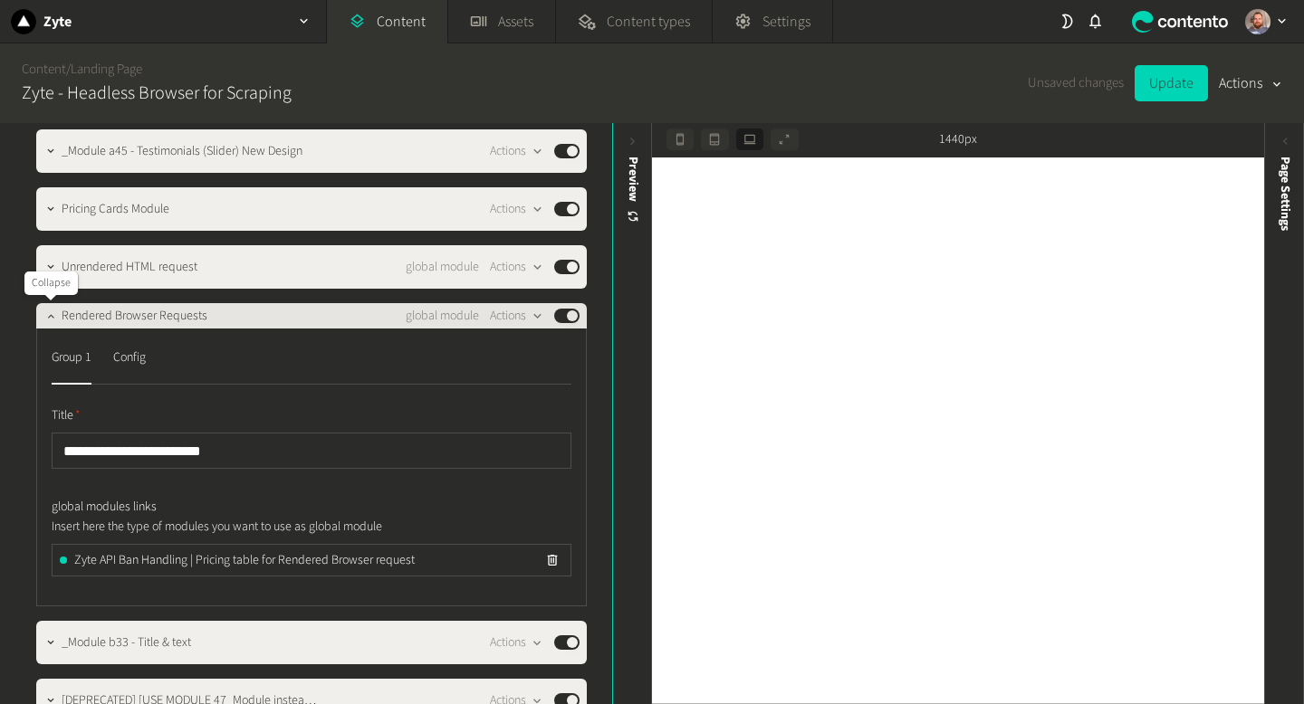
click at [46, 314] on icon "button" at bounding box center [50, 316] width 13 height 13
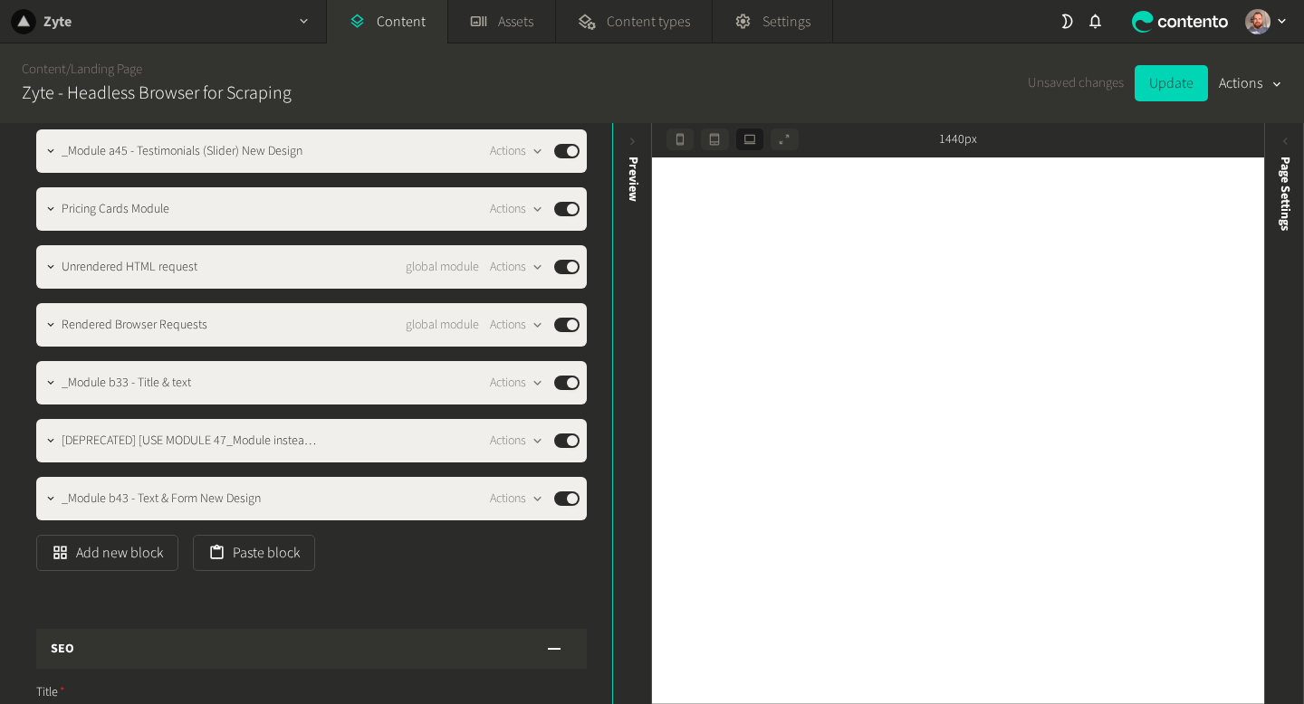
click at [297, 23] on icon "button" at bounding box center [303, 21] width 15 height 15
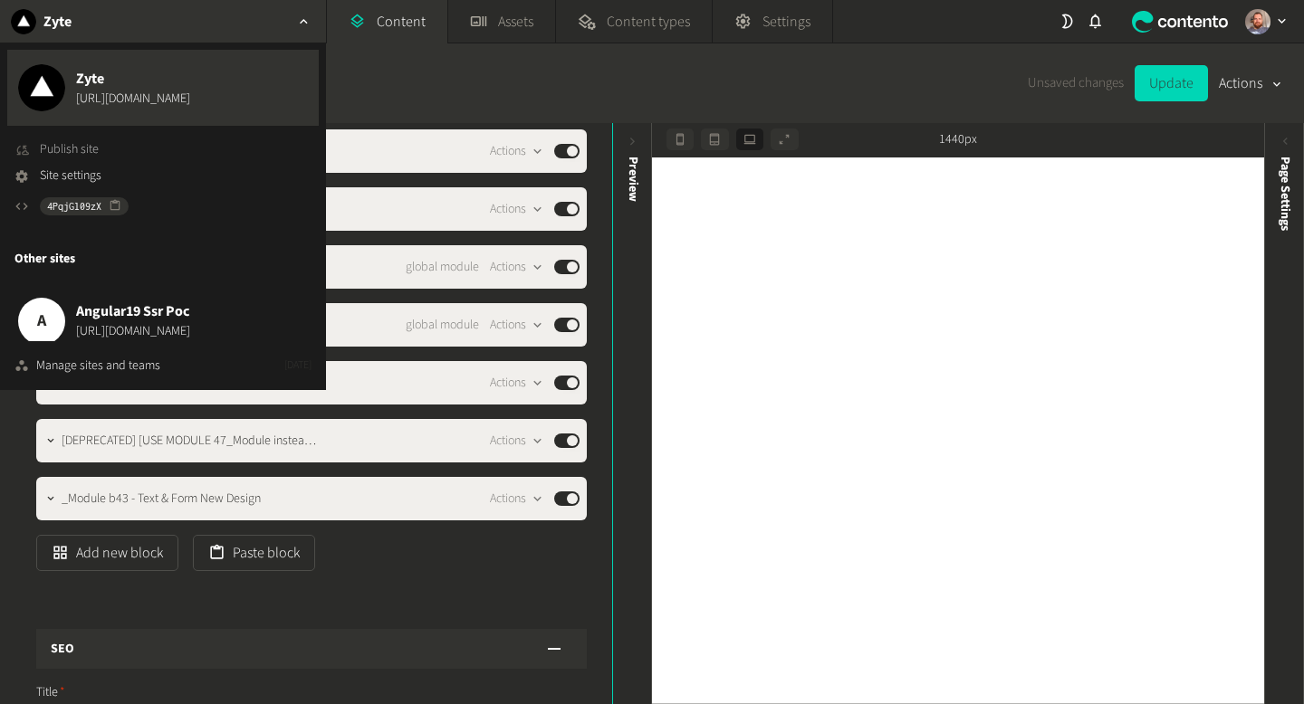
click at [91, 152] on span "Publish site" at bounding box center [69, 149] width 59 height 19
click at [409, 95] on div "Content / Landing Page Zyte - Headless Browser for Scraping Unsaved changes Upd…" at bounding box center [652, 83] width 1304 height 80
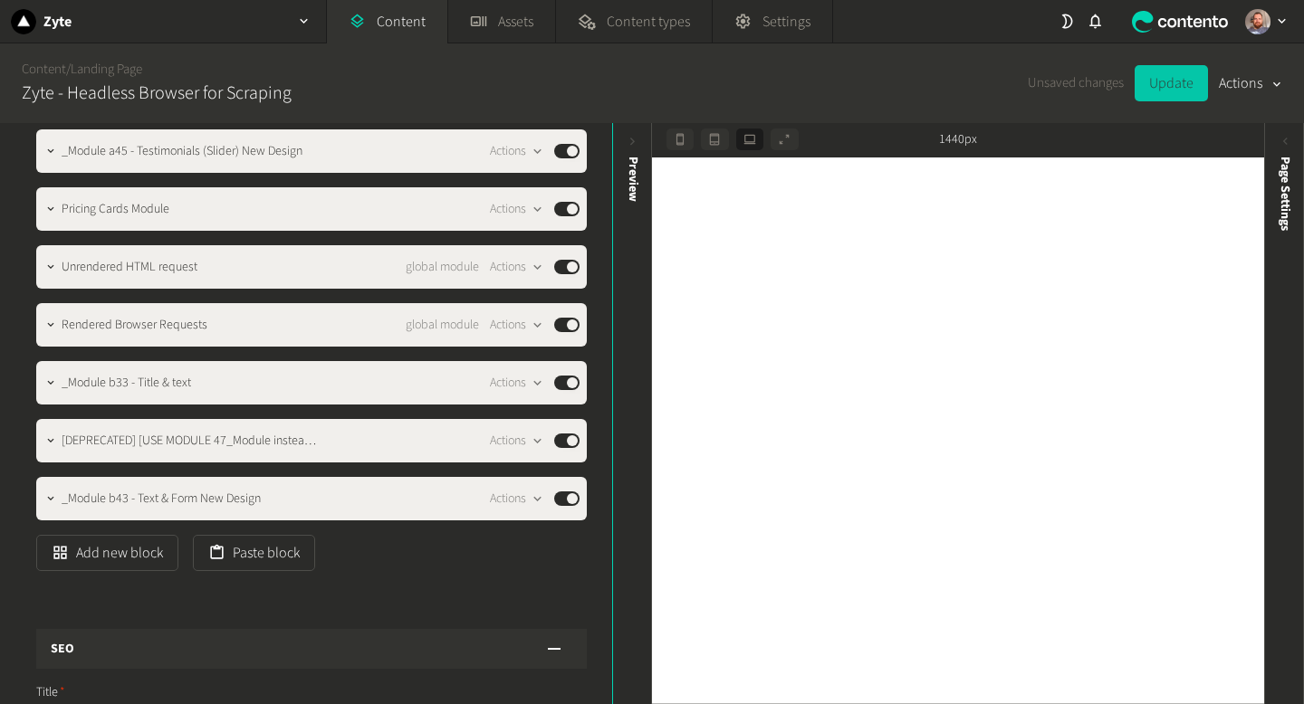
click at [1168, 84] on button "Update" at bounding box center [1170, 83] width 73 height 36
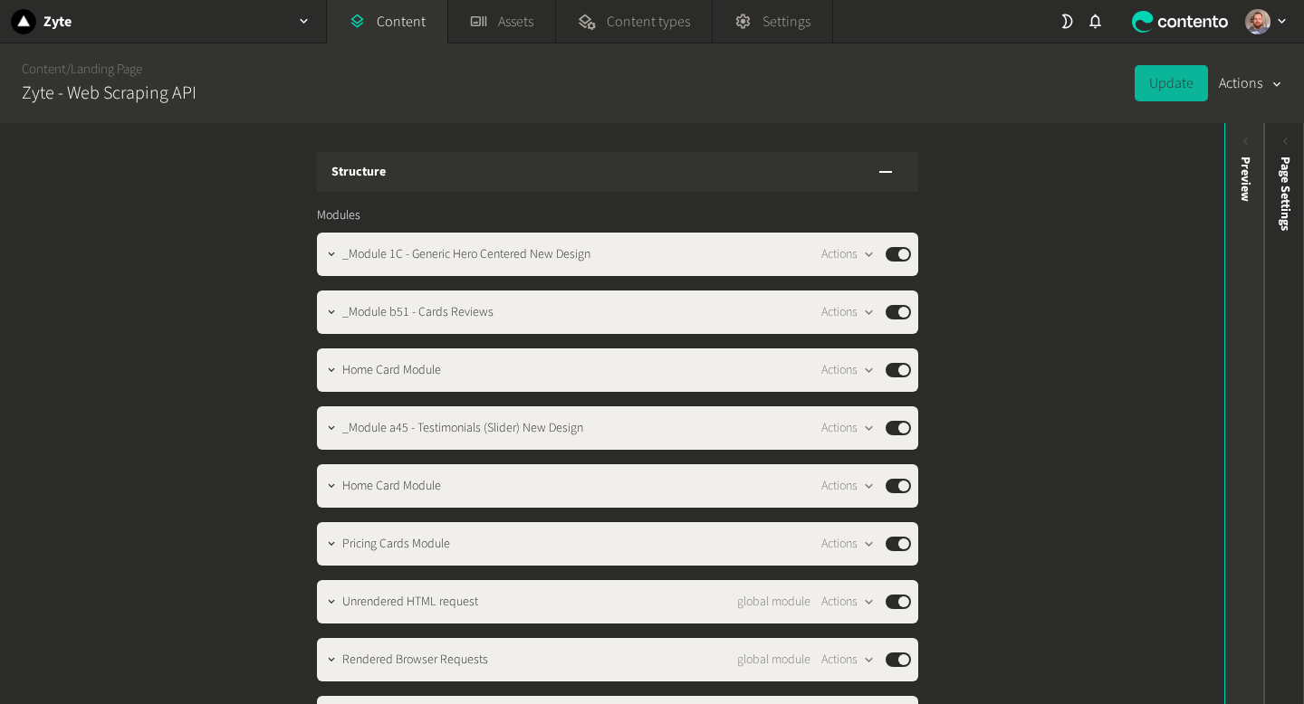
click at [1236, 145] on div "Preview" at bounding box center [1245, 297] width 40 height 326
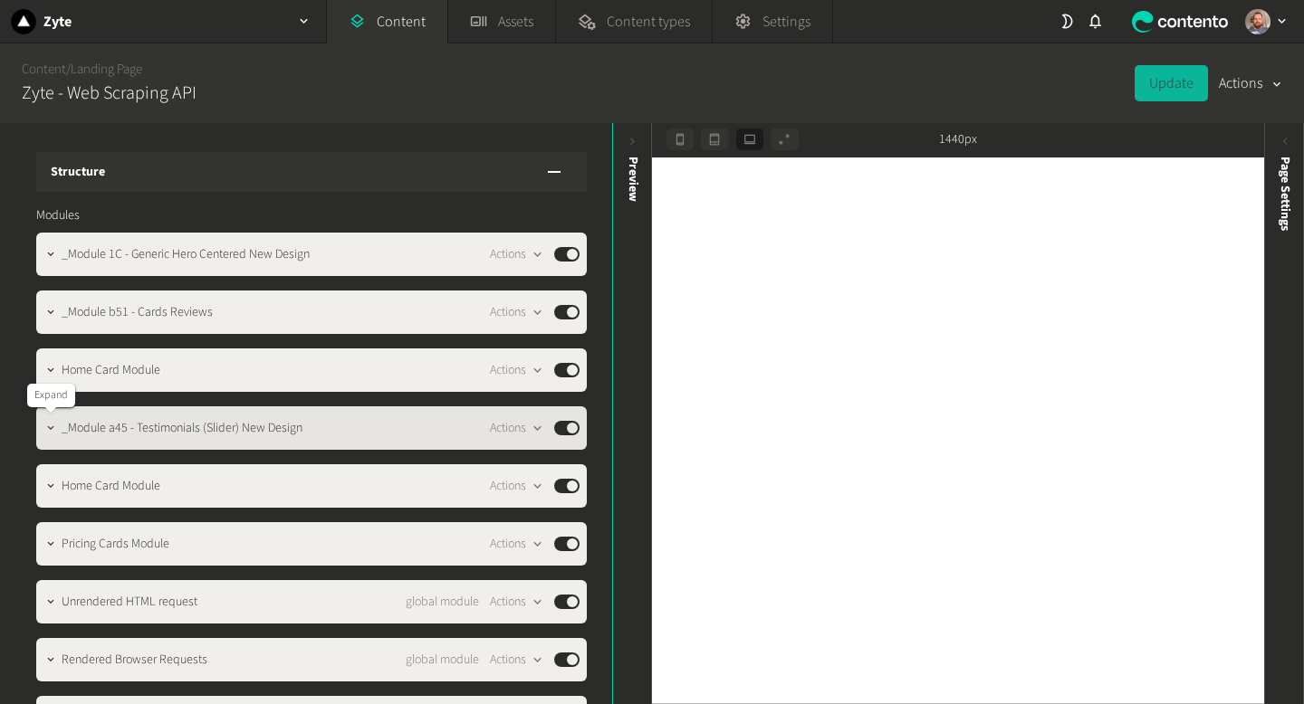
click at [57, 434] on button "button" at bounding box center [51, 427] width 22 height 22
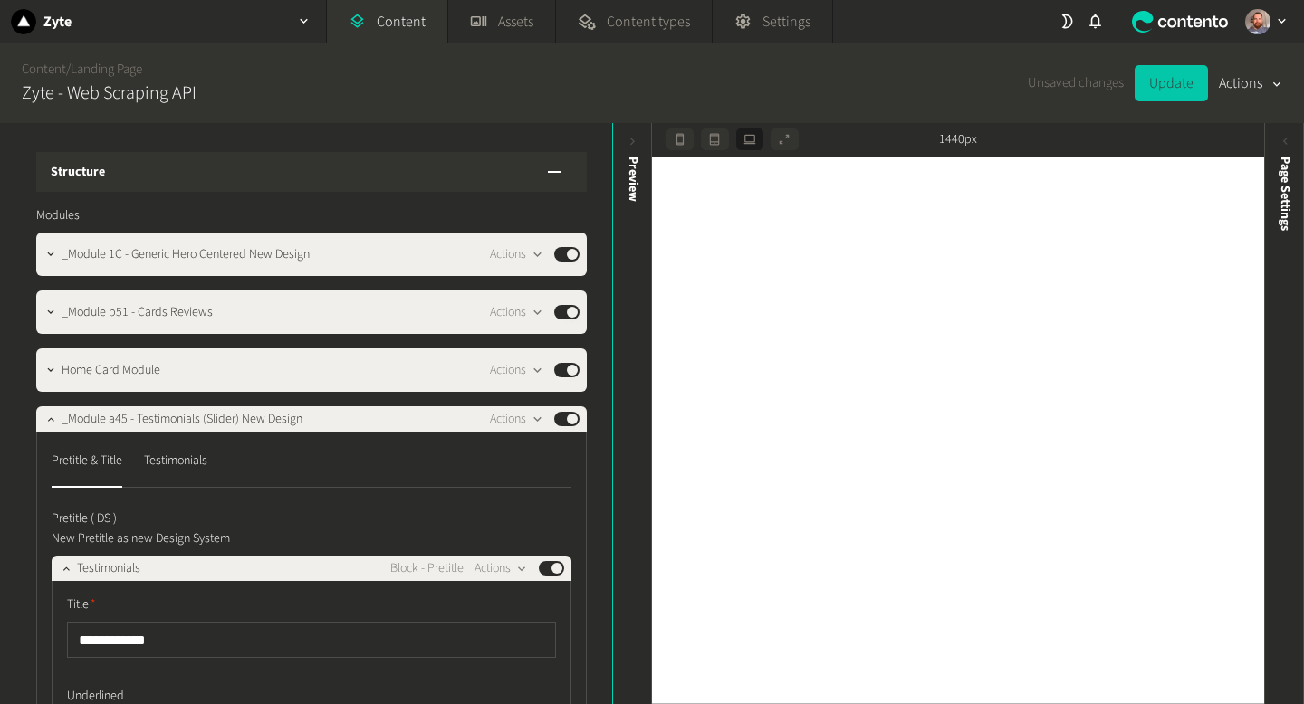
click at [1171, 85] on button "Update" at bounding box center [1170, 83] width 73 height 36
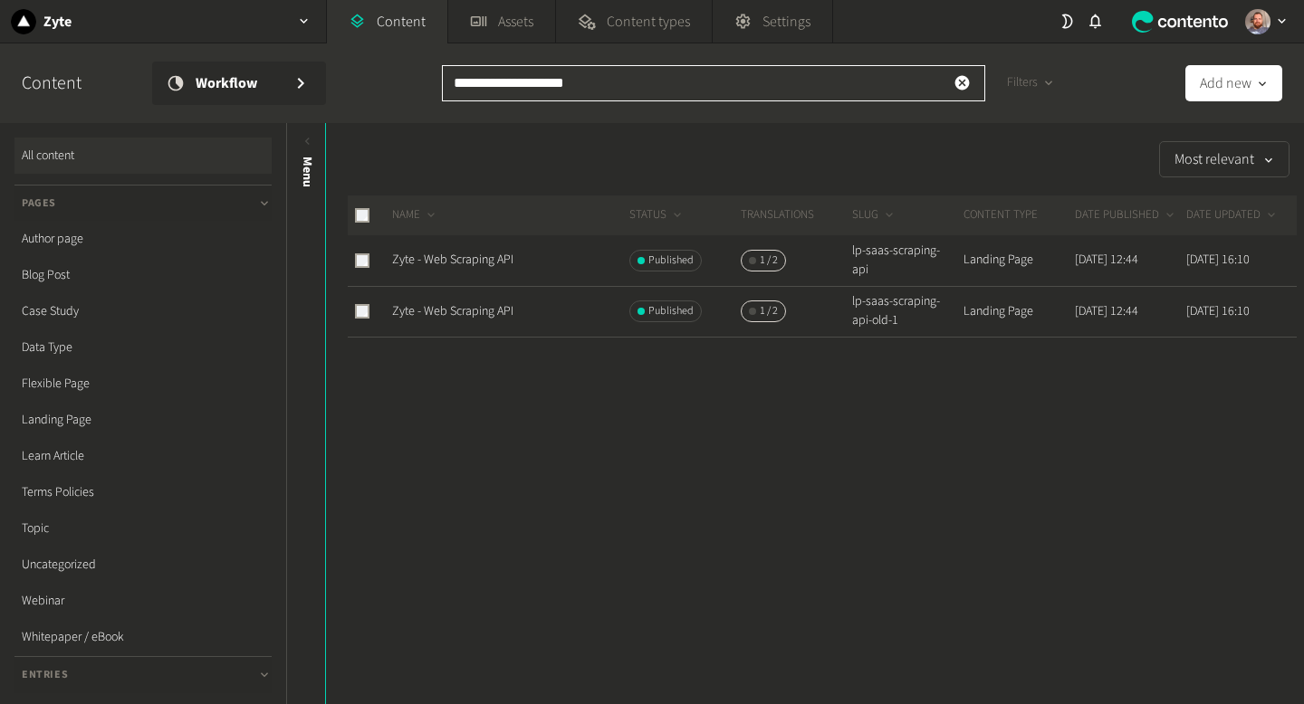
drag, startPoint x: 613, startPoint y: 74, endPoint x: 414, endPoint y: 91, distance: 199.8
click at [414, 91] on div "**********" at bounding box center [652, 83] width 1304 height 80
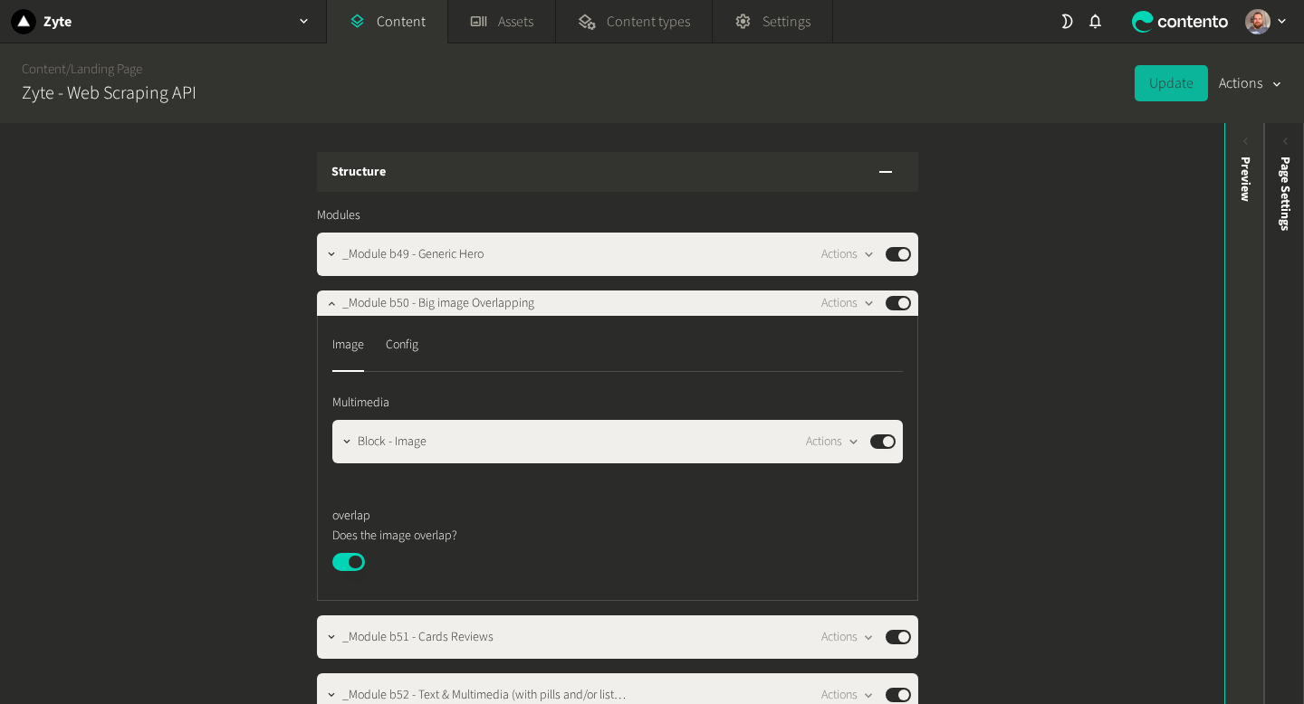
click at [1247, 145] on icon at bounding box center [1245, 141] width 15 height 15
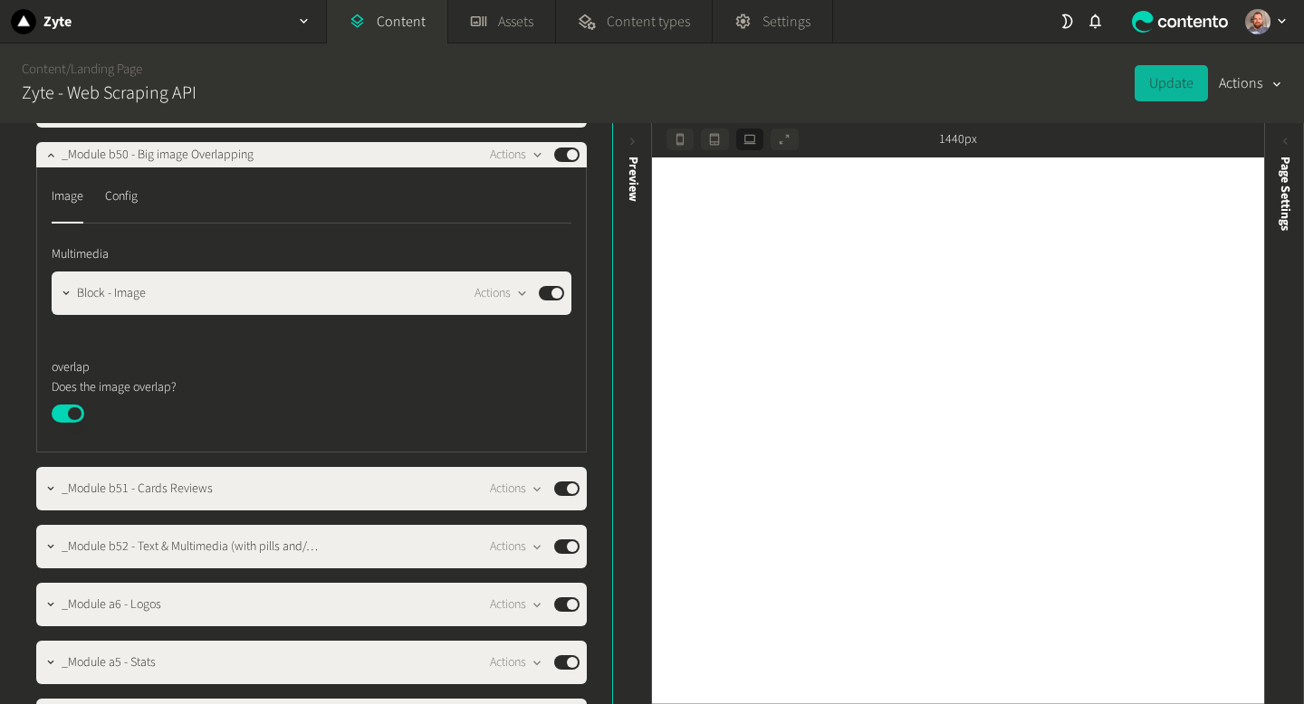
scroll to position [406, 0]
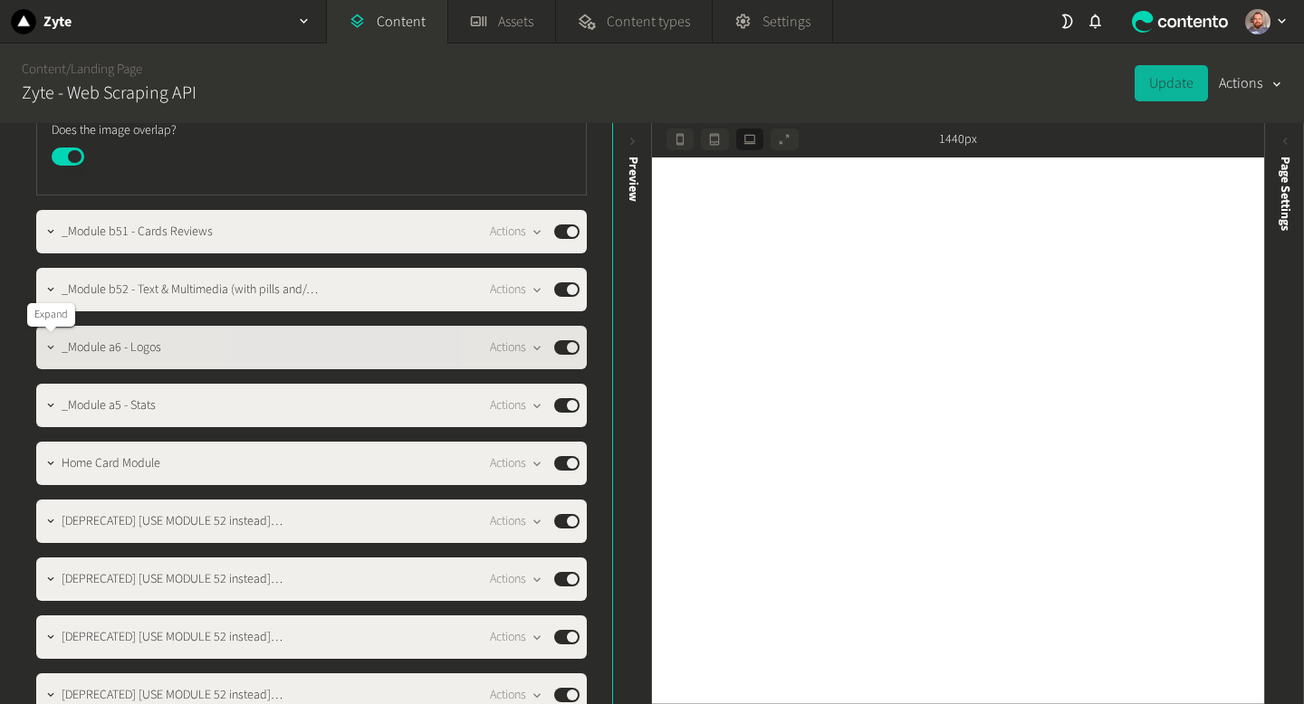
click at [52, 355] on button "button" at bounding box center [51, 346] width 22 height 22
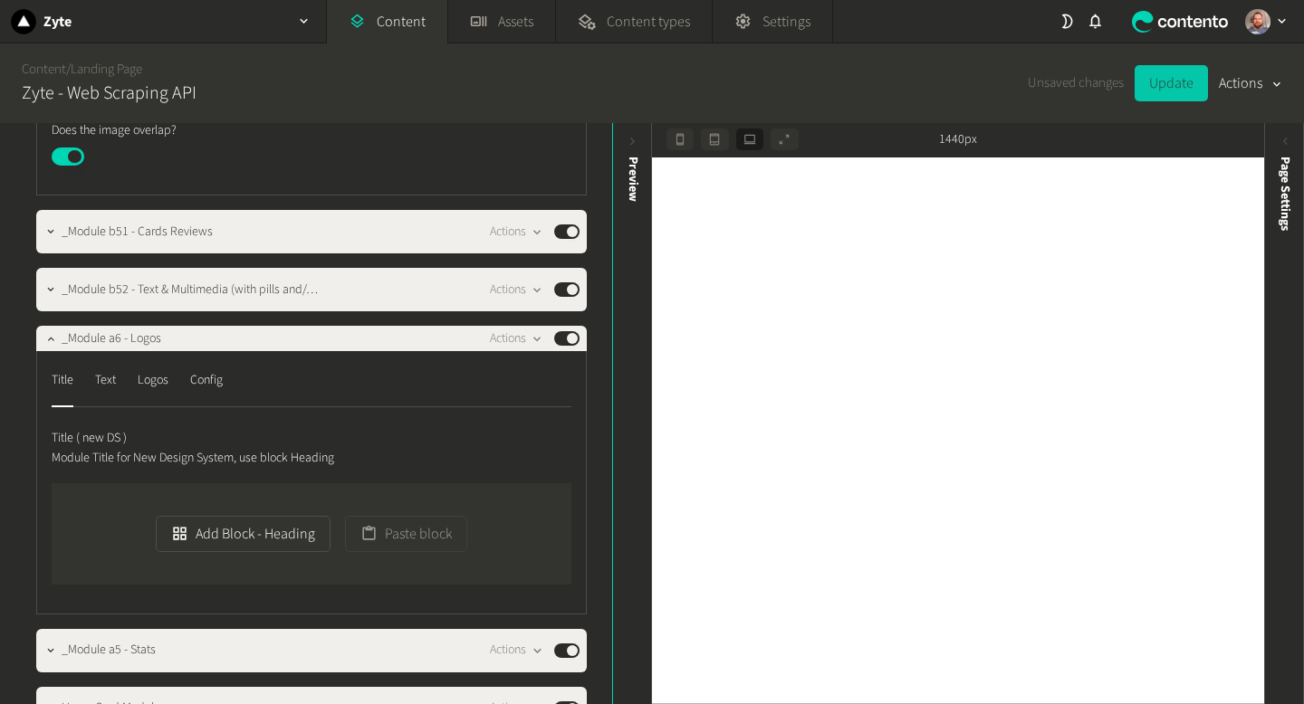
click at [1161, 81] on button "Update" at bounding box center [1170, 83] width 73 height 36
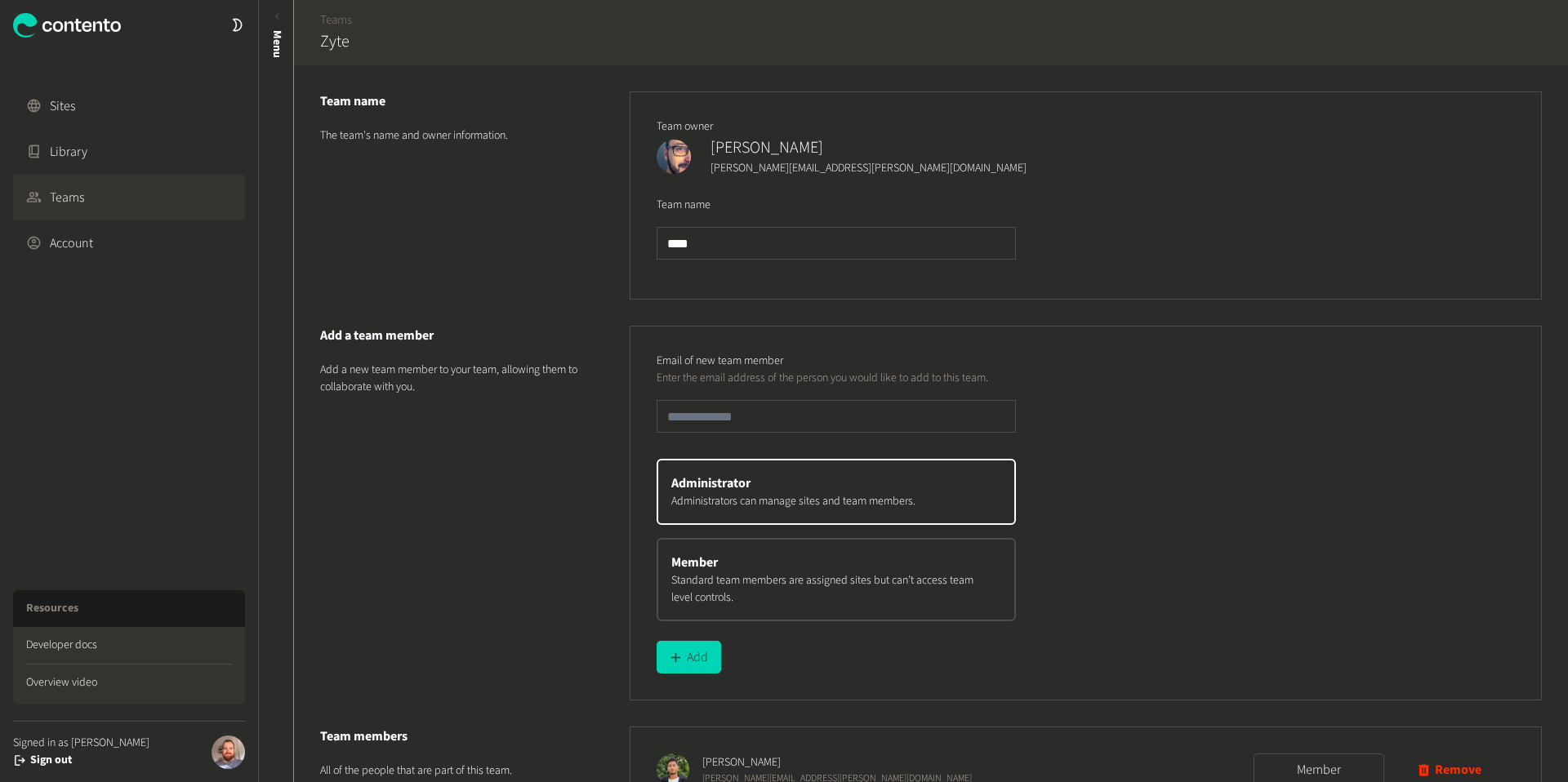
click at [96, 25] on icon at bounding box center [66, 24] width 107 height 24
click at [101, 27] on icon at bounding box center [97, 27] width 9 height 11
click at [55, 106] on link "Sites" at bounding box center [128, 106] width 232 height 46
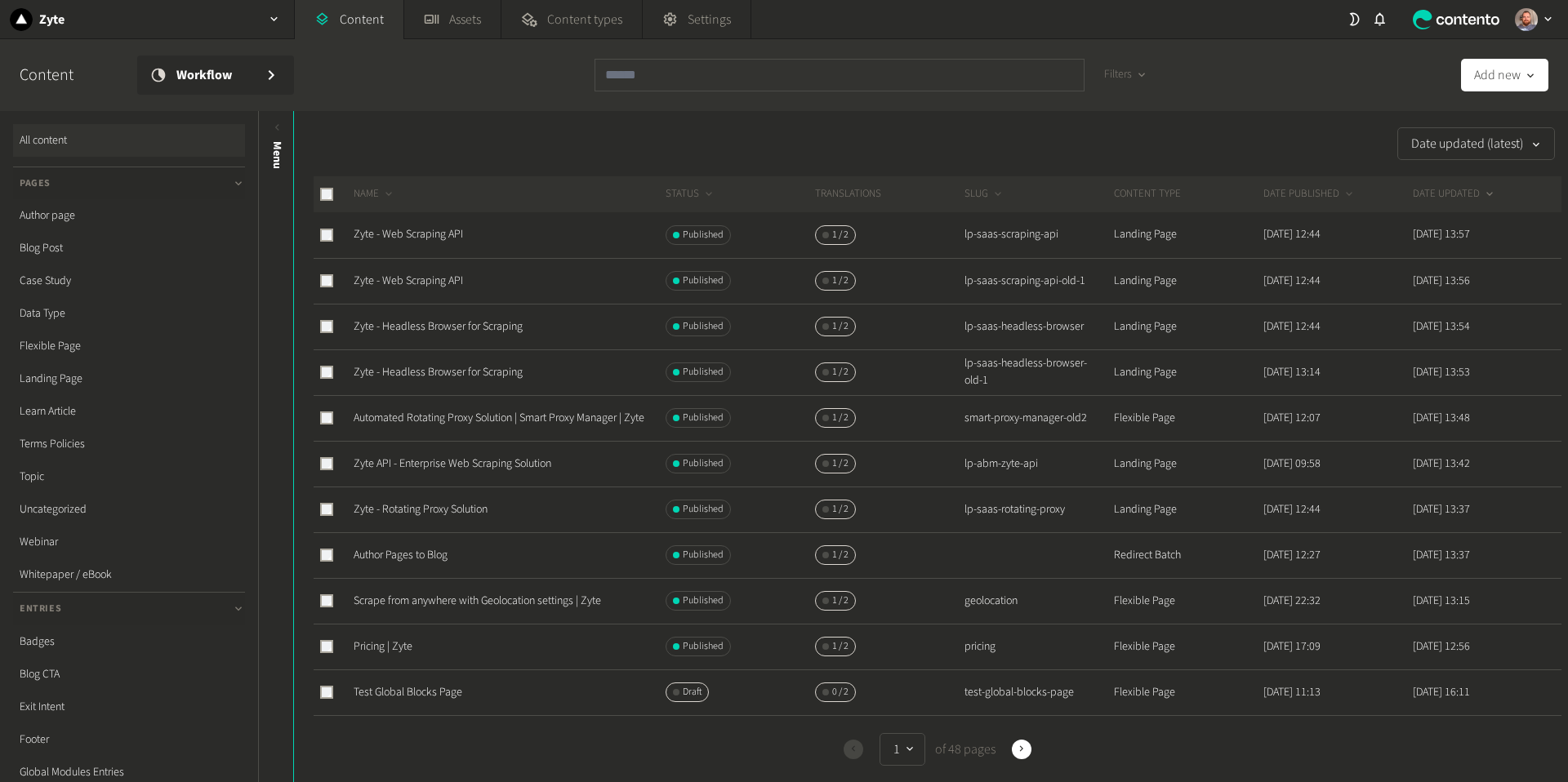
click at [752, 57] on div "Filters" at bounding box center [877, 75] width 566 height 72
click at [753, 65] on input "text" at bounding box center [839, 75] width 490 height 32
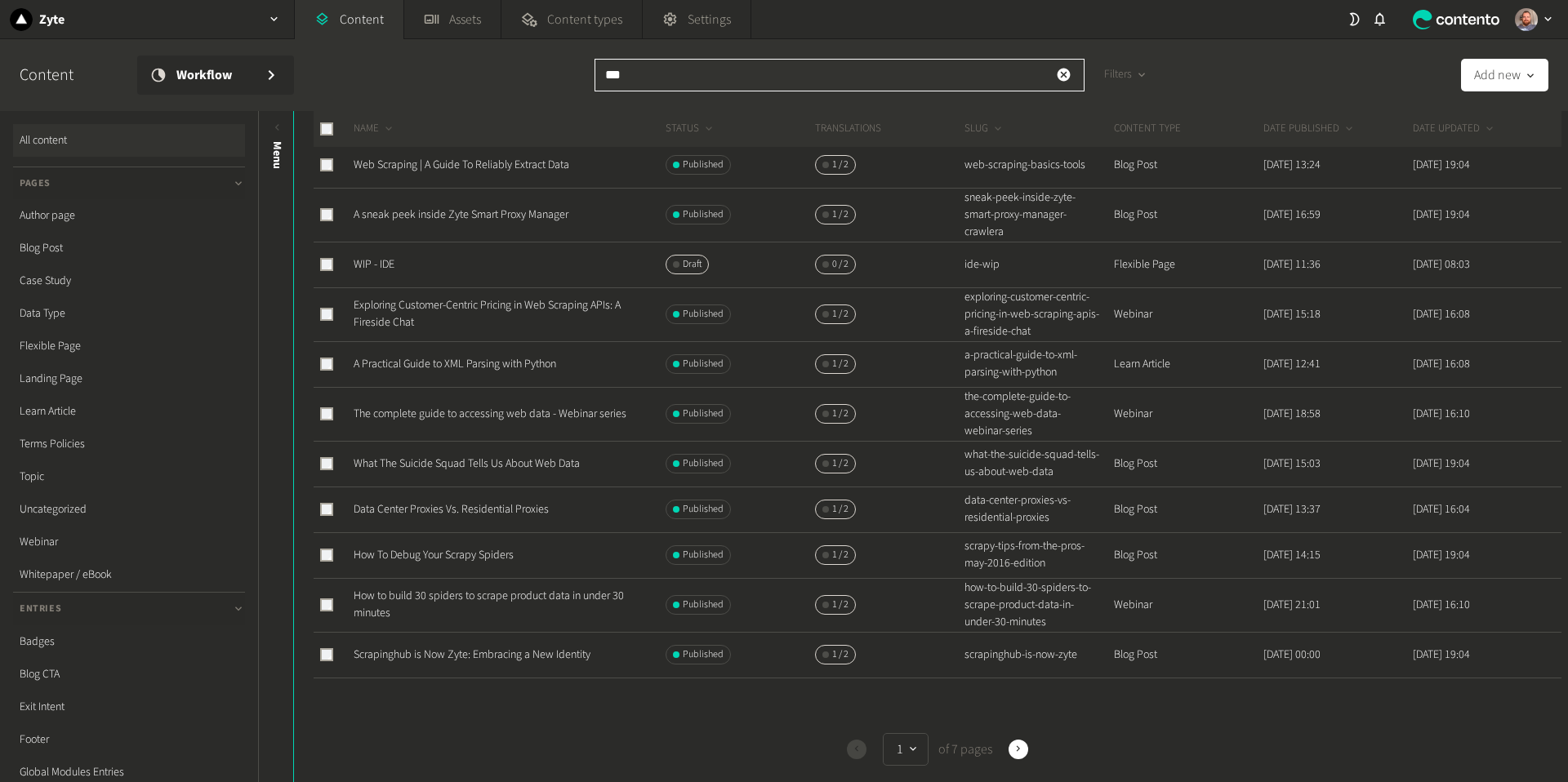
scroll to position [631, 0]
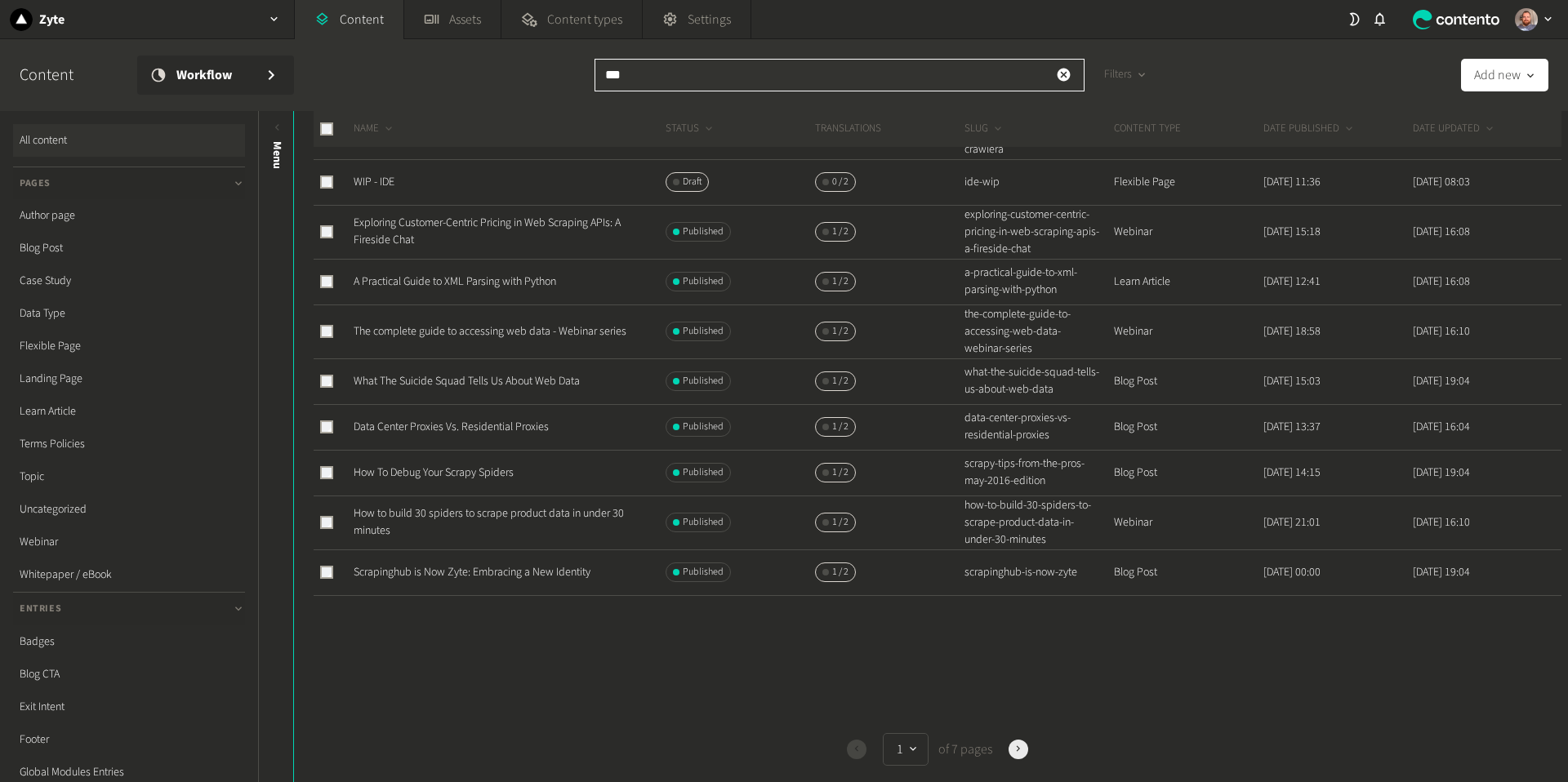
type input "***"
click at [1021, 756] on button "Next" at bounding box center [1019, 750] width 20 height 20
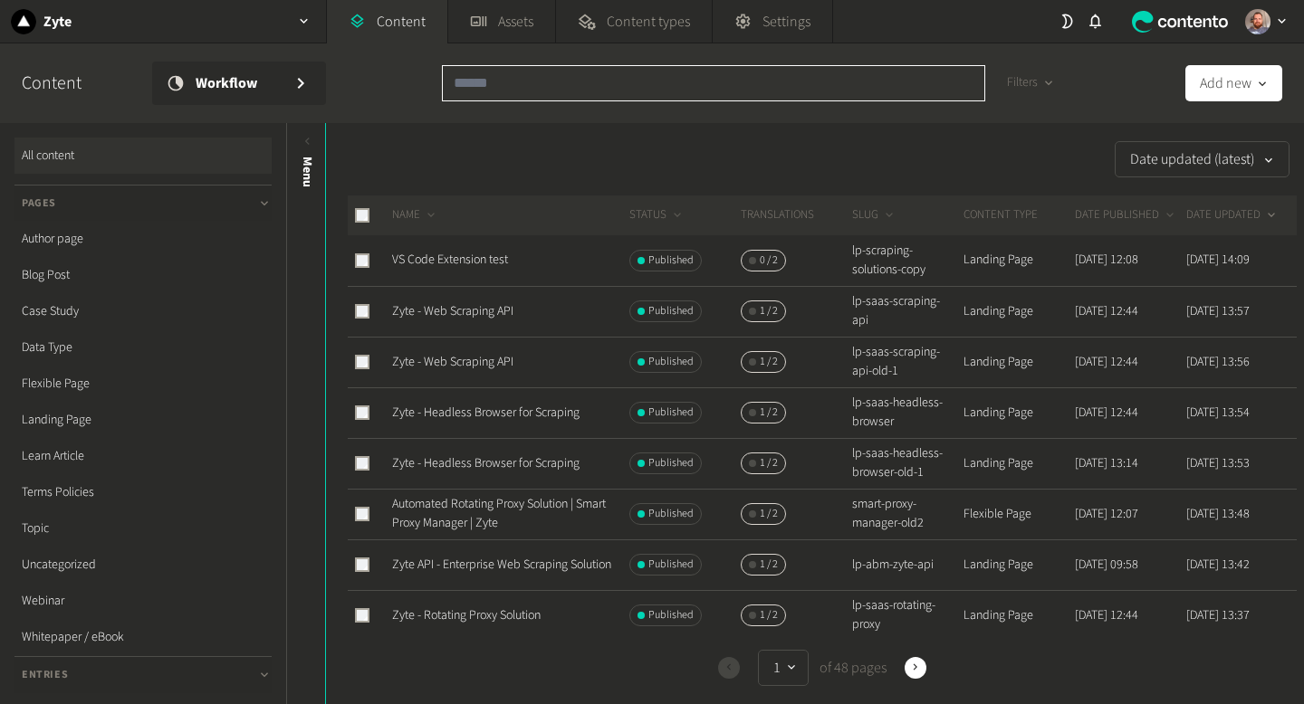
click at [671, 73] on input "text" at bounding box center [713, 83] width 543 height 36
paste input "**********"
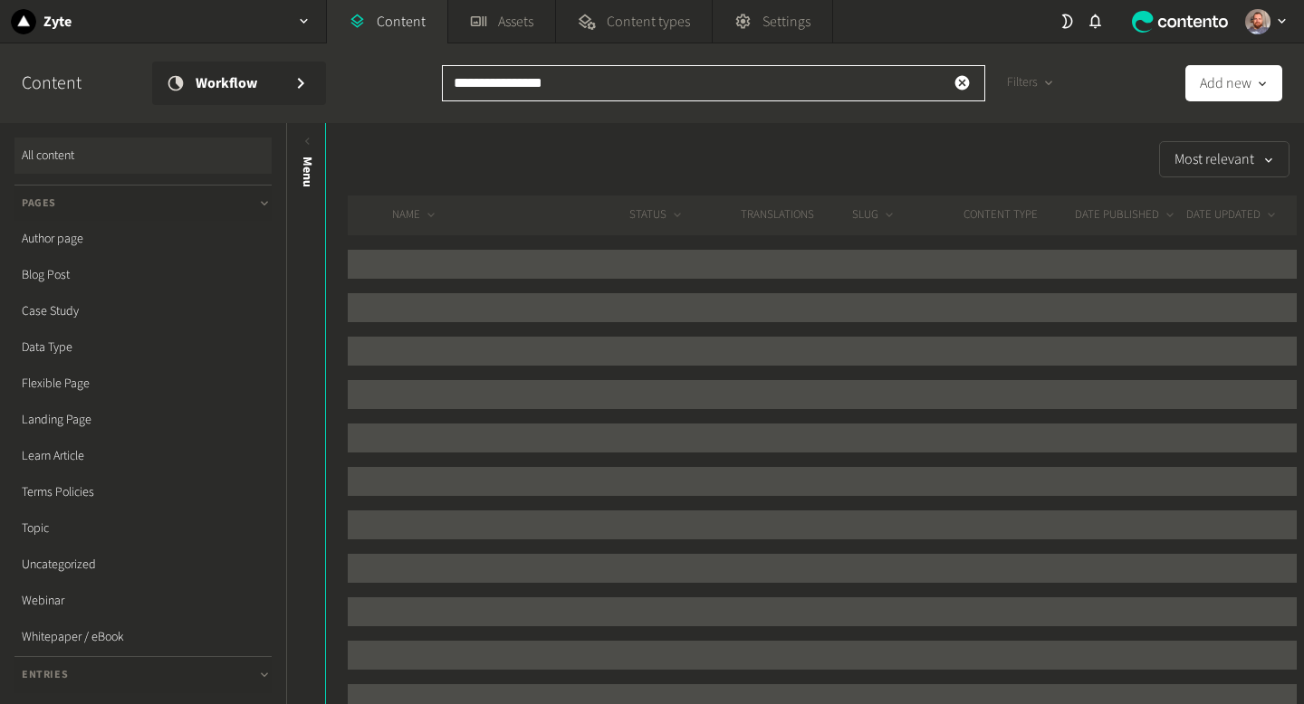
type input "**********"
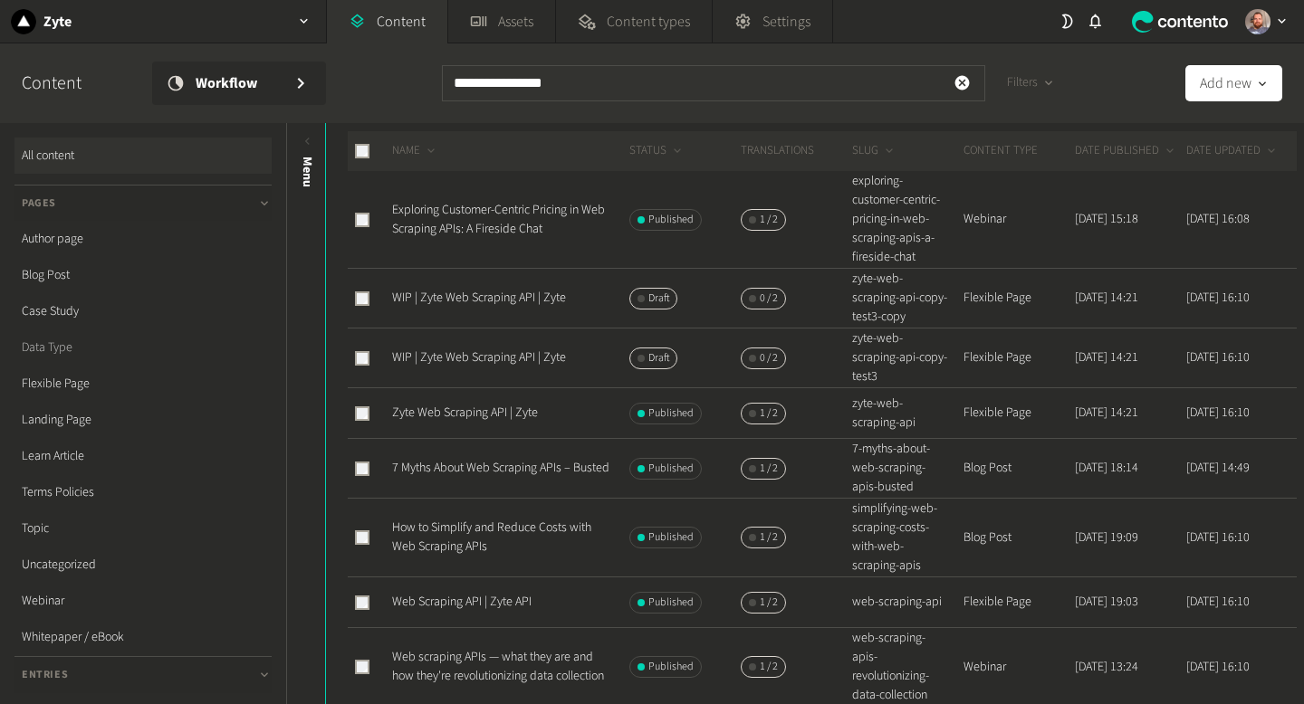
scroll to position [102, 0]
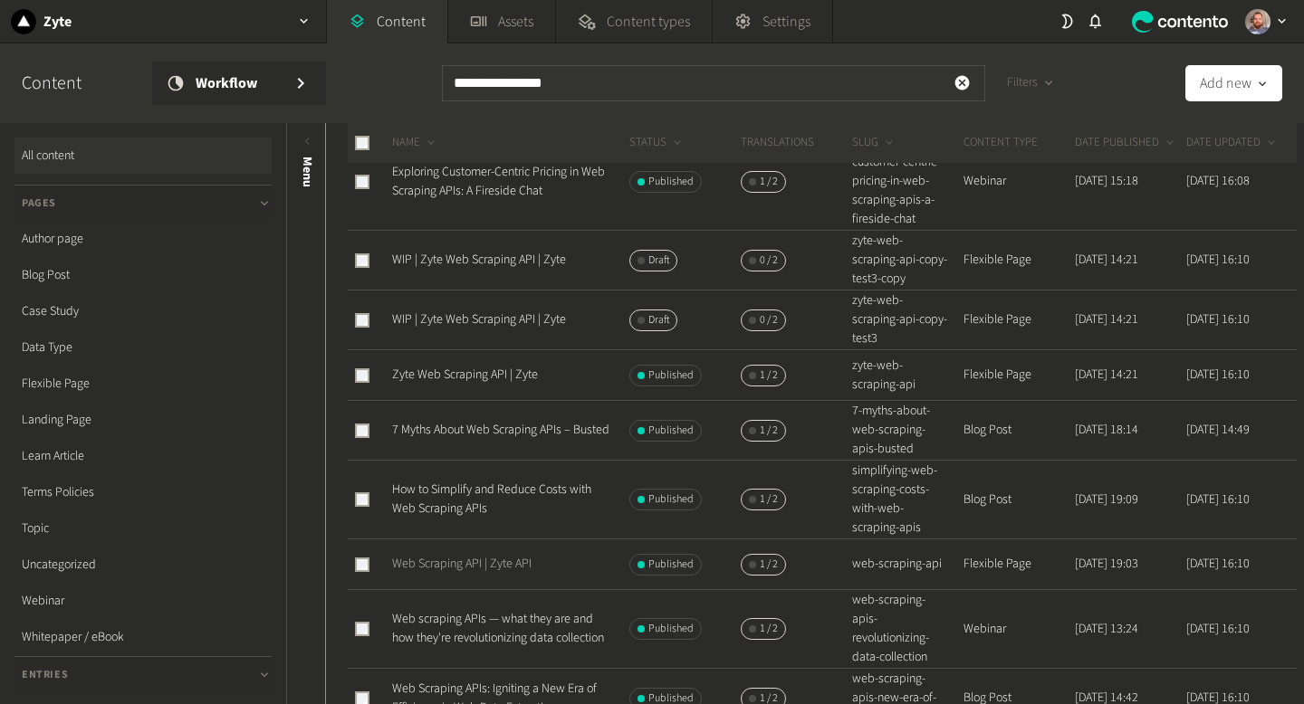
click at [463, 568] on link "Web Scraping API | Zyte API" at bounding box center [461, 564] width 139 height 18
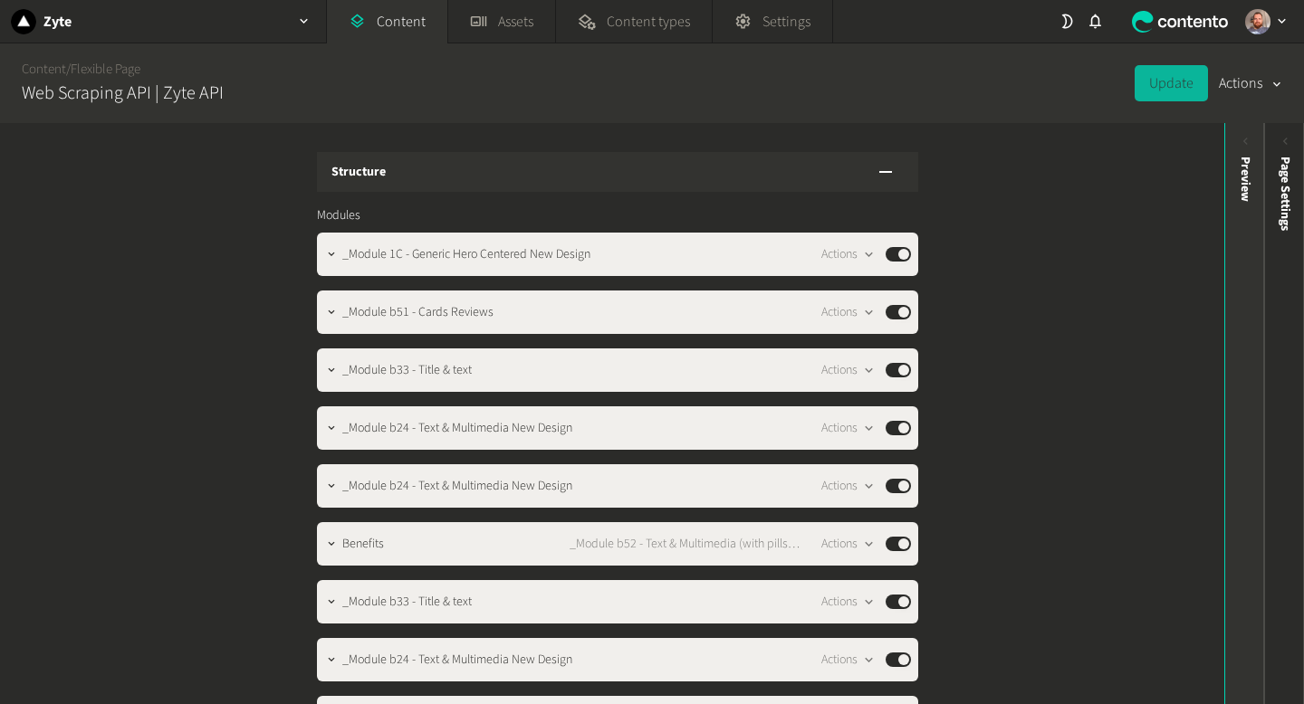
click at [1246, 147] on icon at bounding box center [1245, 141] width 15 height 15
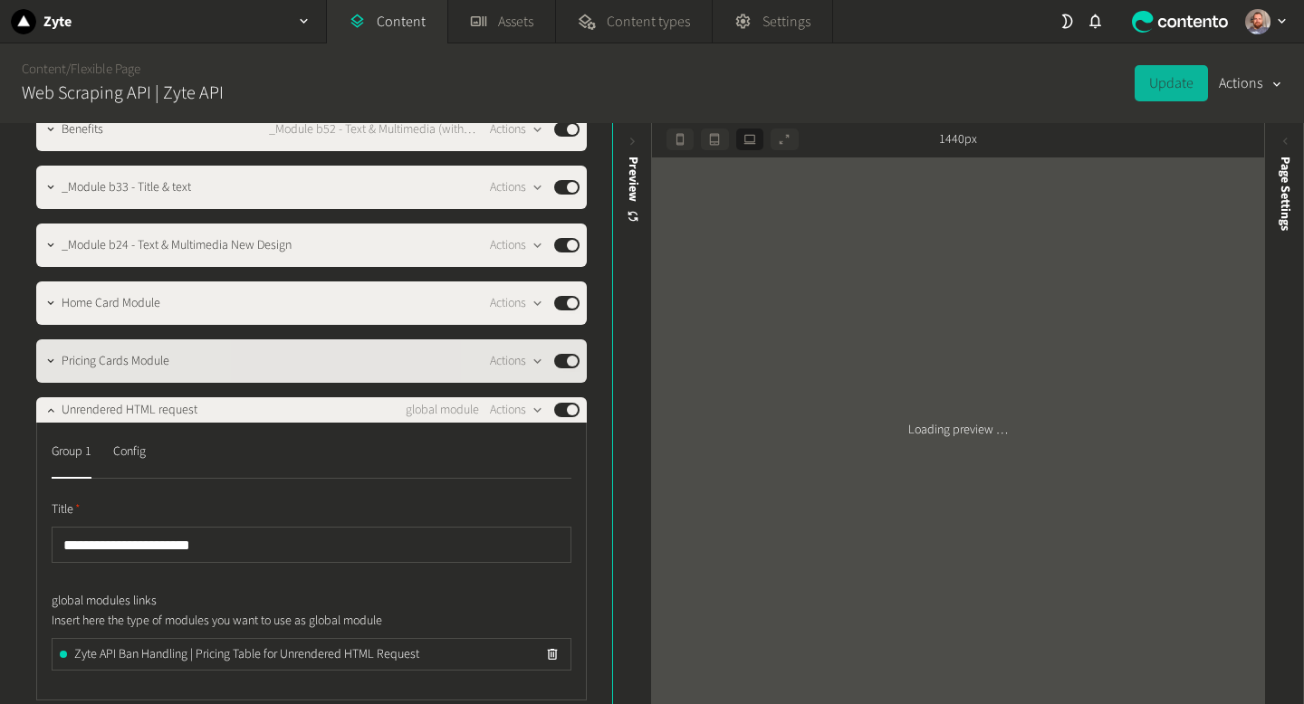
scroll to position [413, 0]
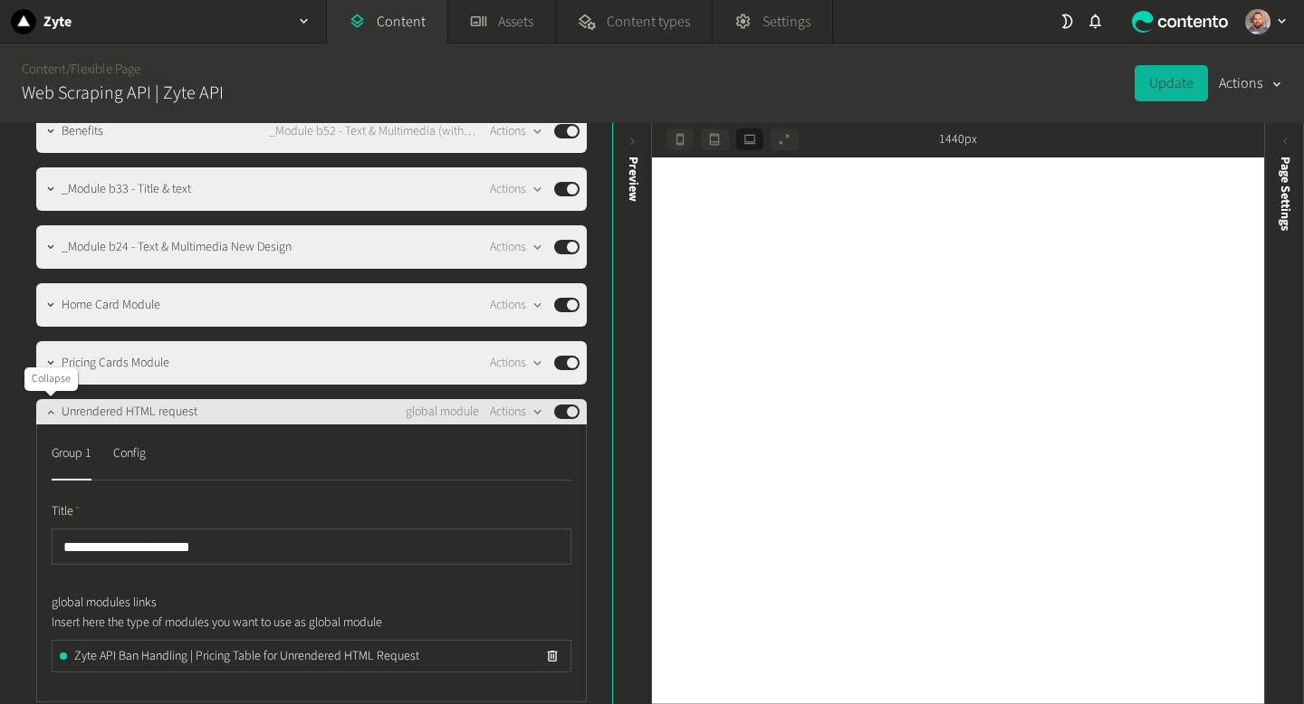
click at [50, 413] on icon "button" at bounding box center [50, 412] width 13 height 13
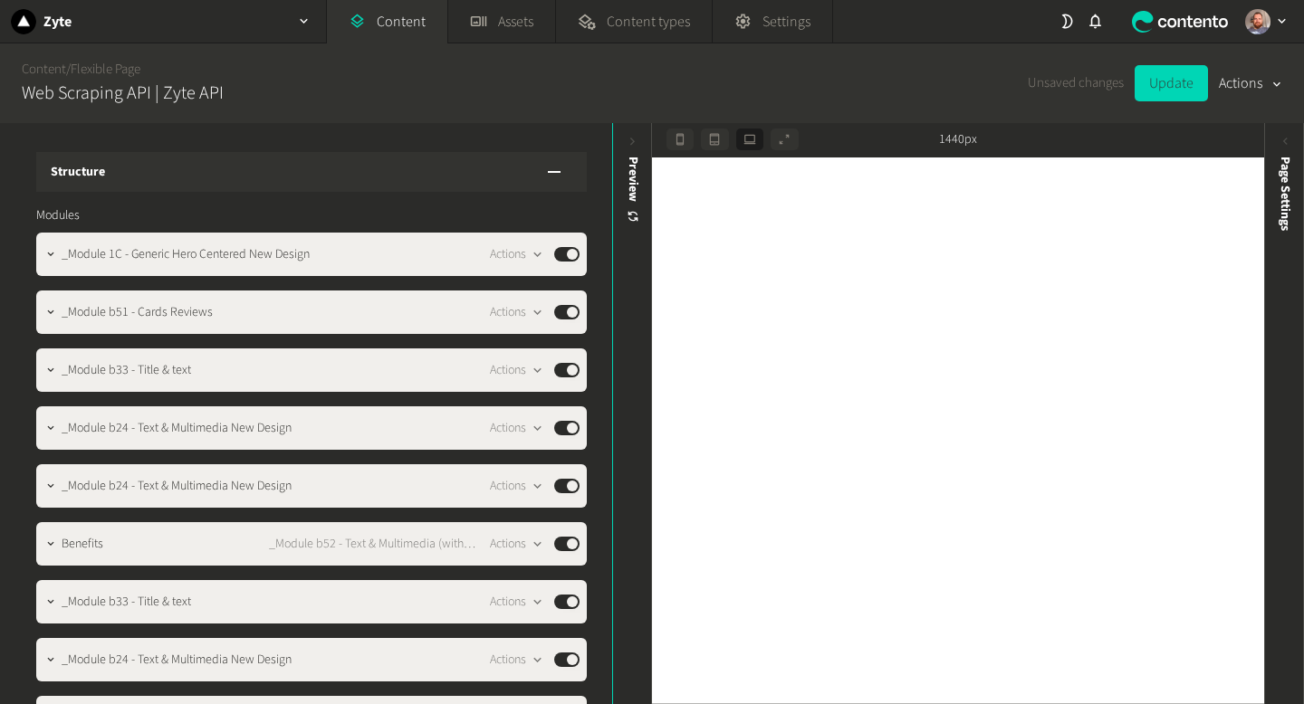
scroll to position [413, 0]
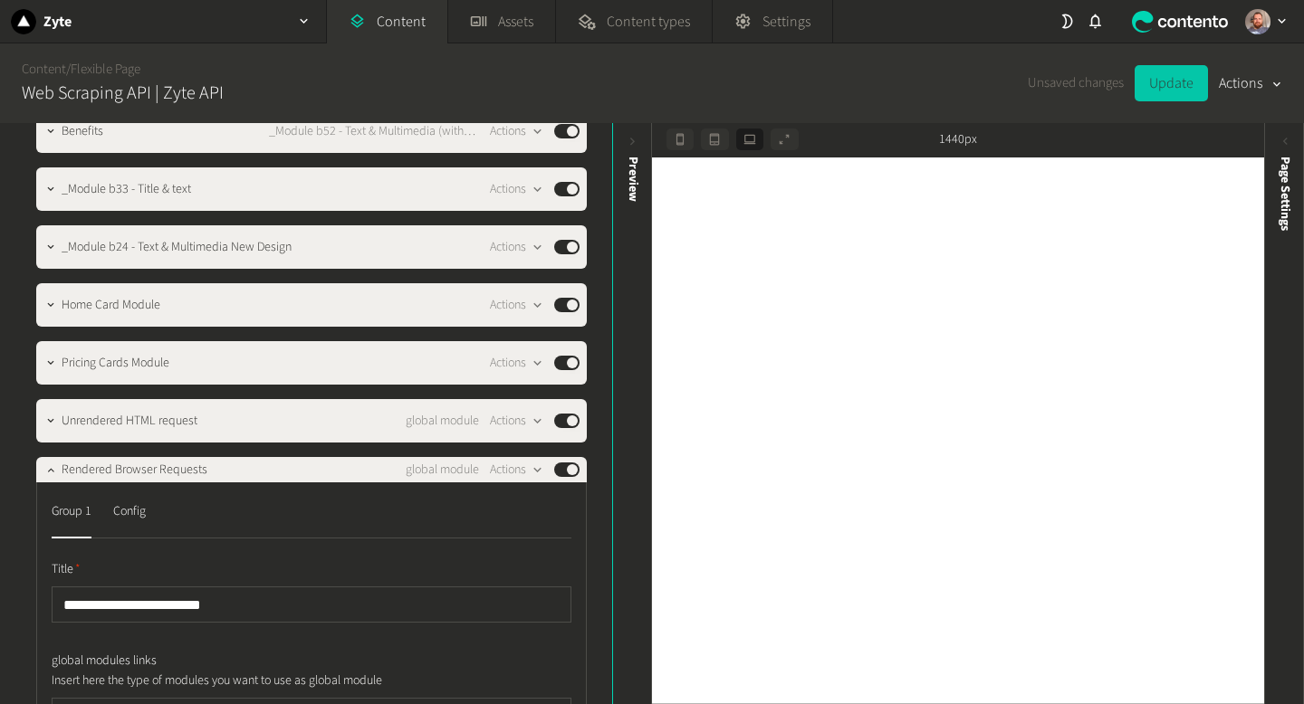
click at [1160, 81] on button "Update" at bounding box center [1170, 83] width 73 height 36
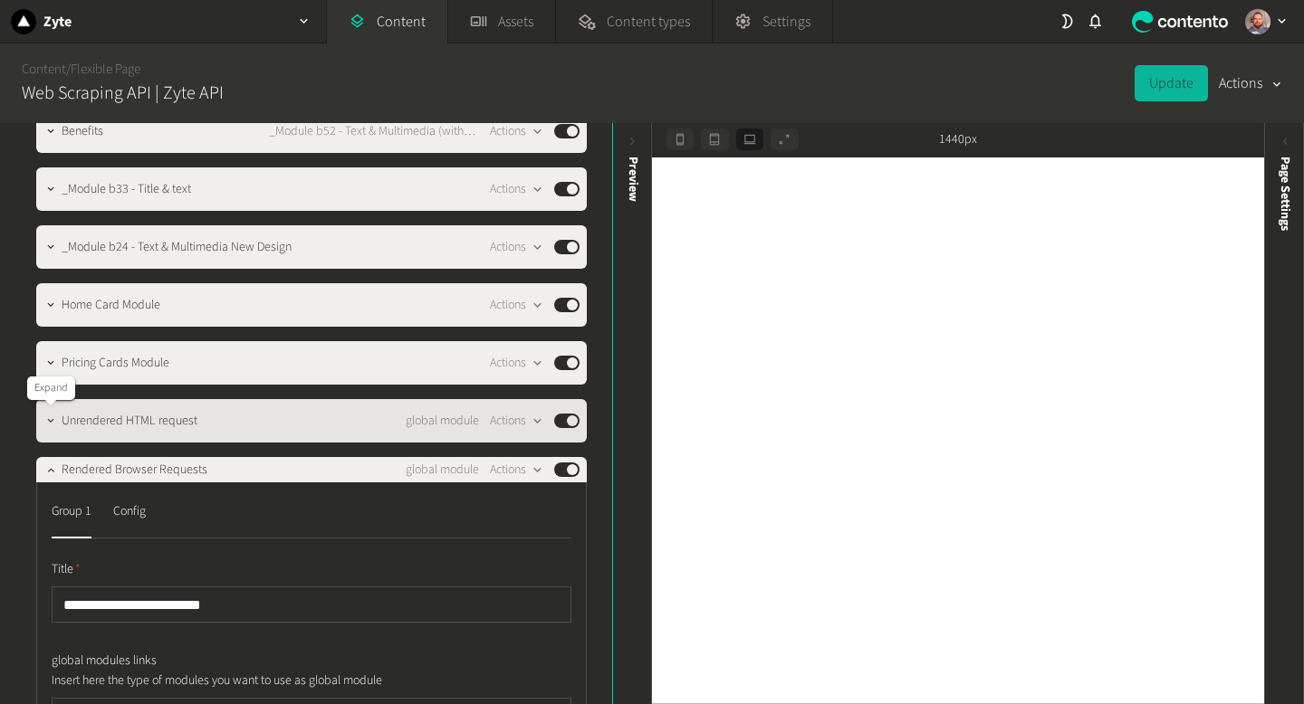
click at [47, 420] on icon "button" at bounding box center [50, 421] width 13 height 13
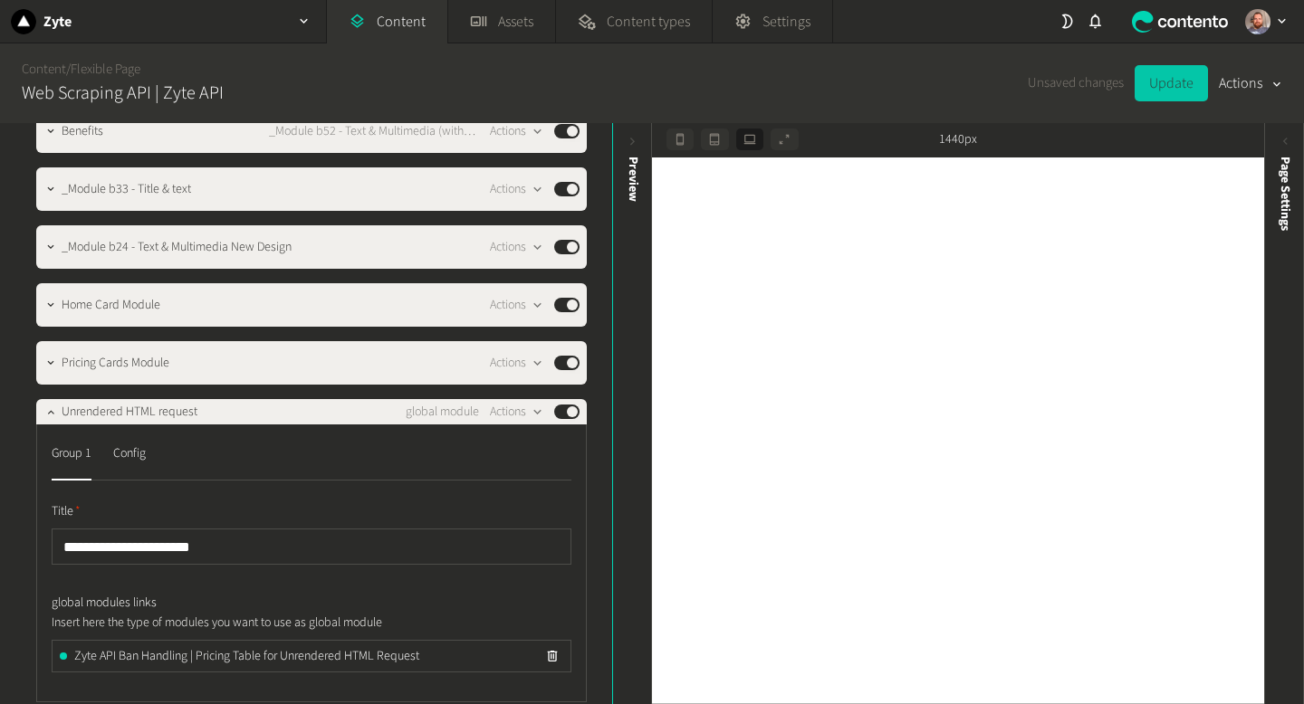
click at [1160, 81] on button "Update" at bounding box center [1170, 83] width 73 height 36
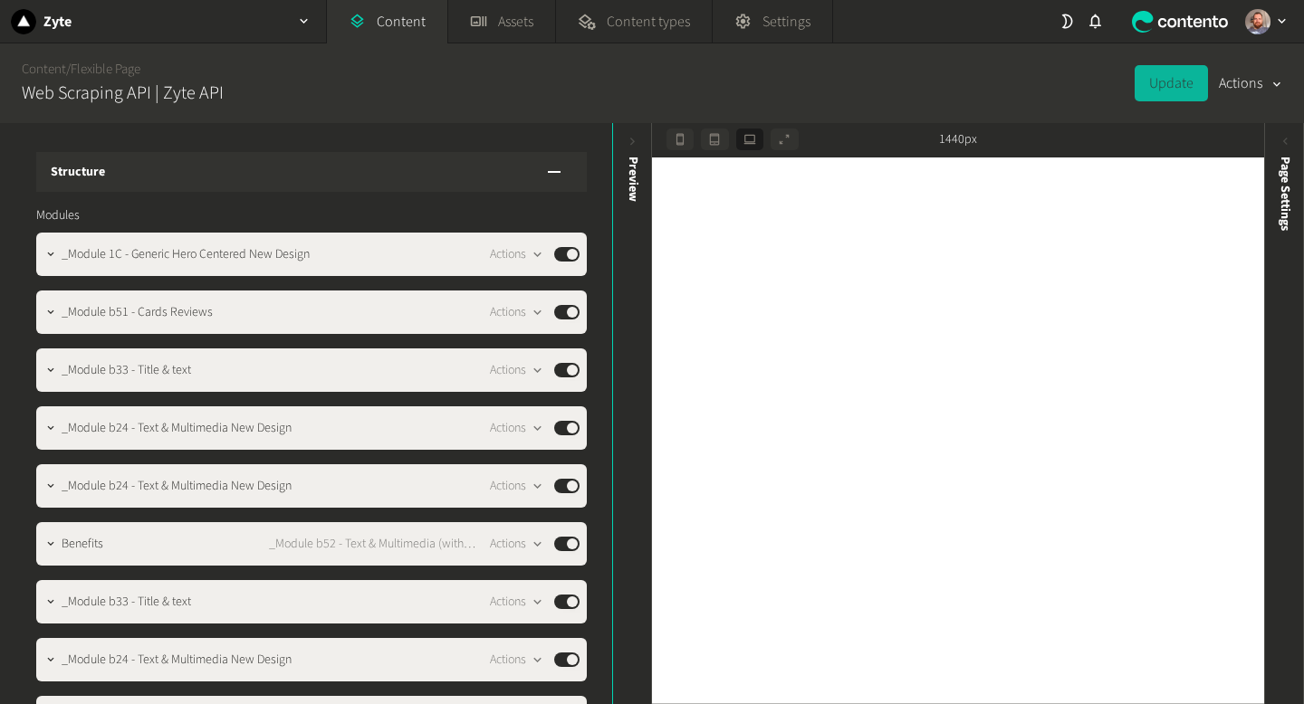
scroll to position [413, 0]
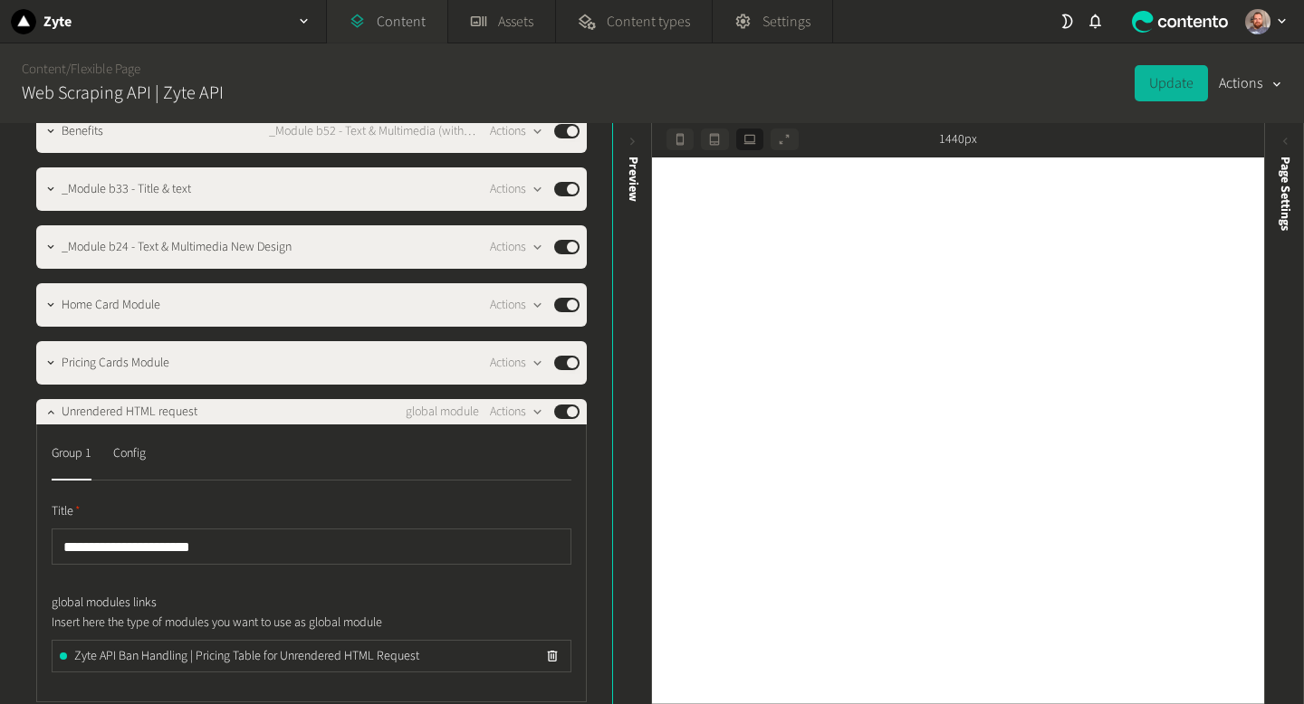
click at [424, 18] on link "Content" at bounding box center [387, 21] width 120 height 43
click at [399, 27] on link "Content" at bounding box center [387, 21] width 120 height 43
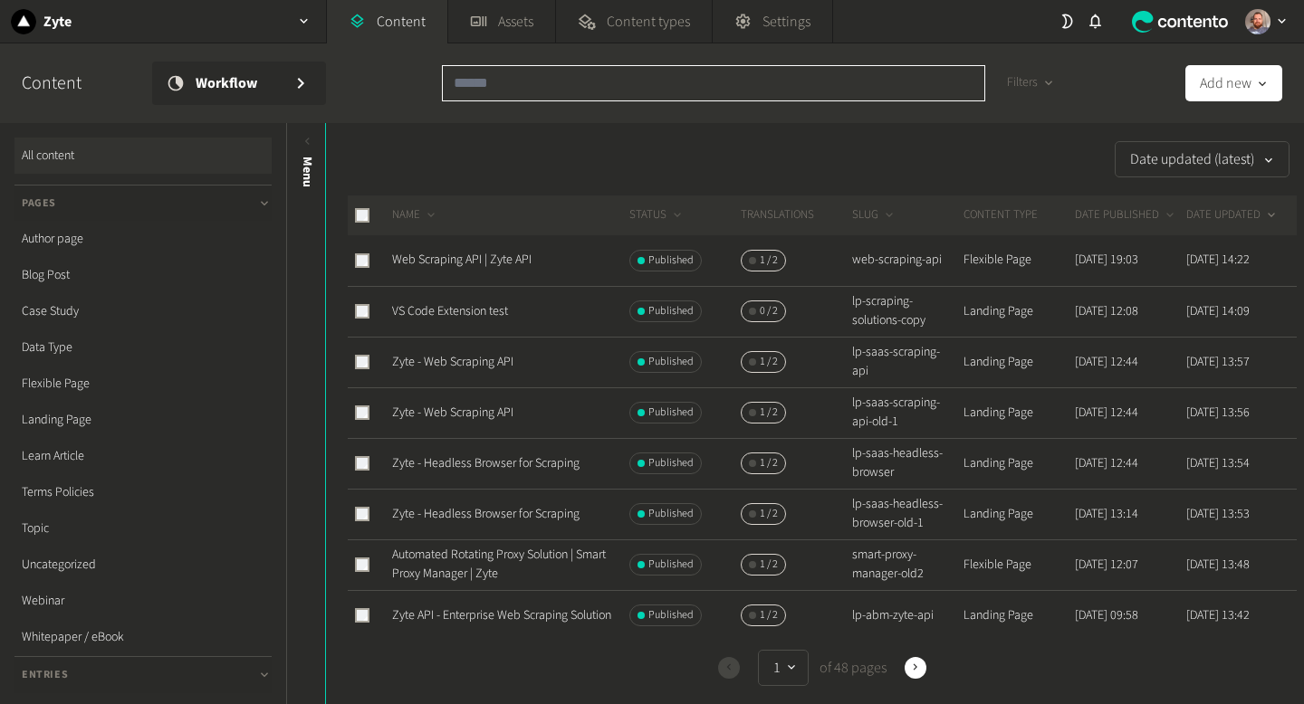
click at [676, 91] on input "text" at bounding box center [713, 83] width 543 height 36
paste input "**********"
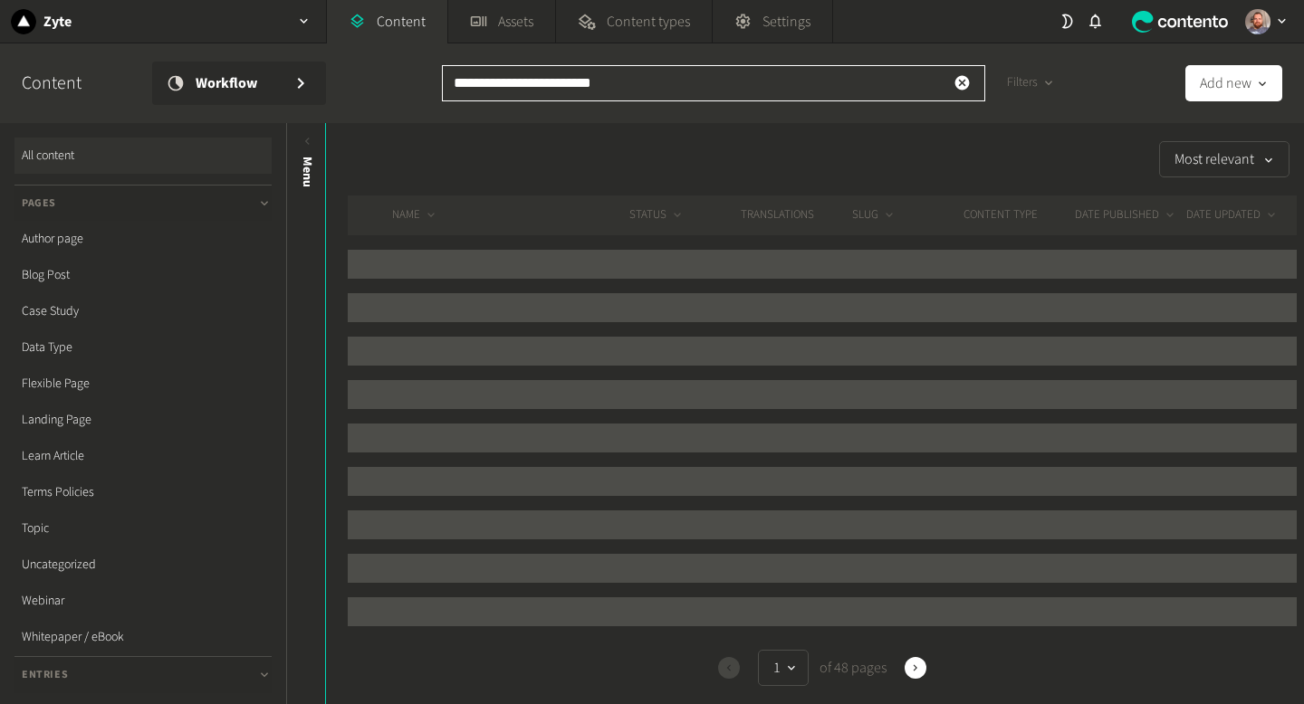
type input "**********"
click at [779, 144] on div "Most relevant" at bounding box center [811, 159] width 970 height 36
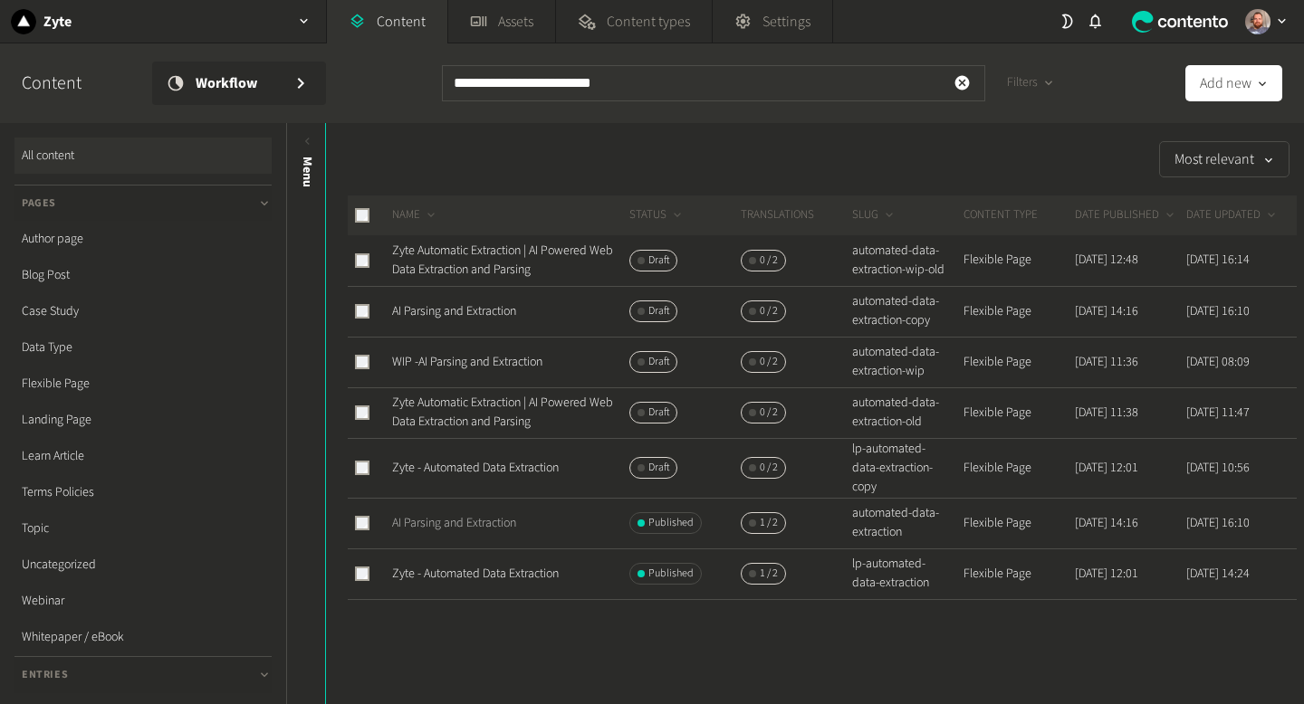
click at [465, 532] on link "AI Parsing and Extraction" at bounding box center [454, 523] width 124 height 18
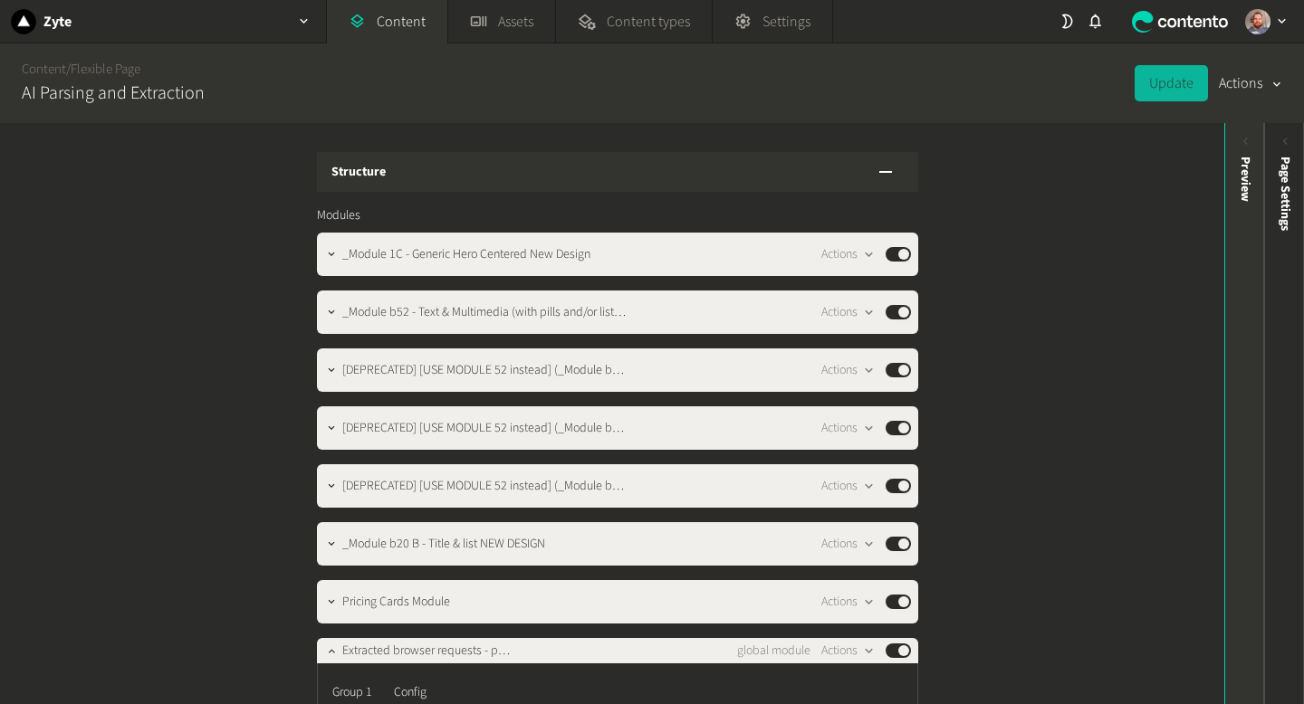
click at [1233, 148] on div "Preview" at bounding box center [1245, 297] width 40 height 326
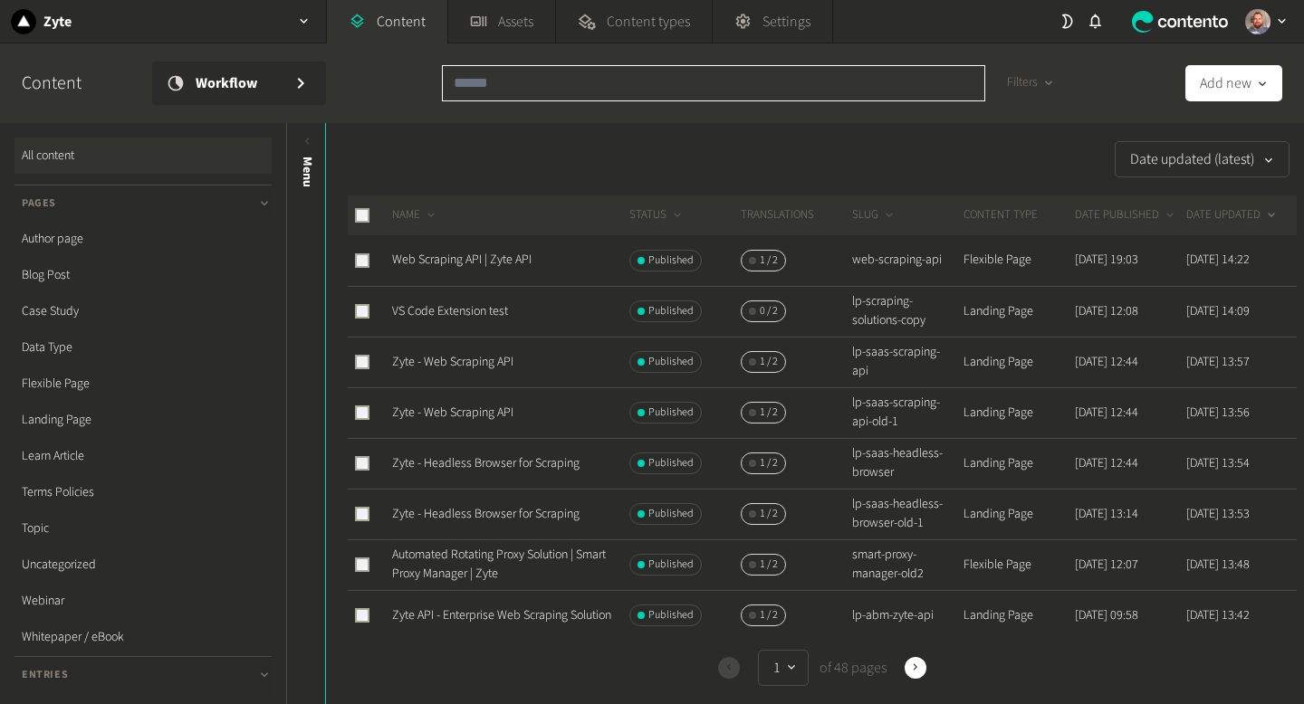
click at [559, 84] on input "text" at bounding box center [713, 83] width 543 height 36
paste input "**********"
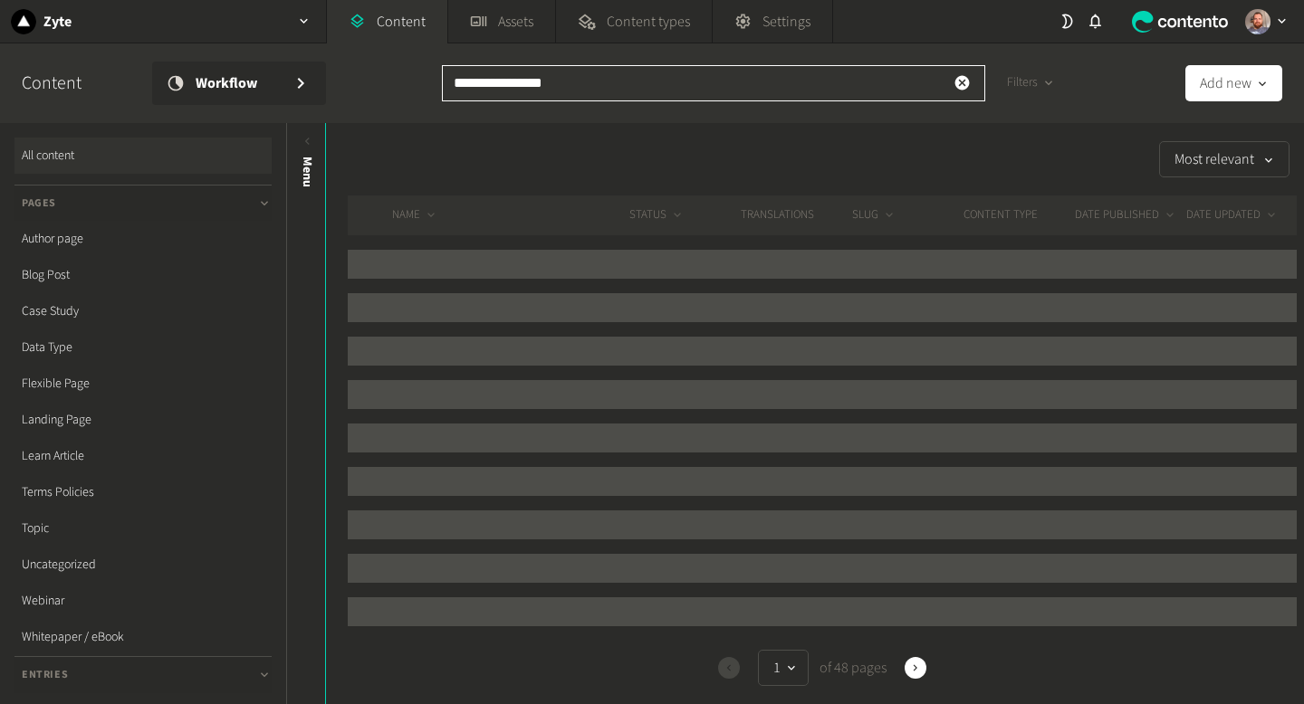
type input "**********"
click at [644, 141] on div "Most relevant" at bounding box center [811, 159] width 970 height 36
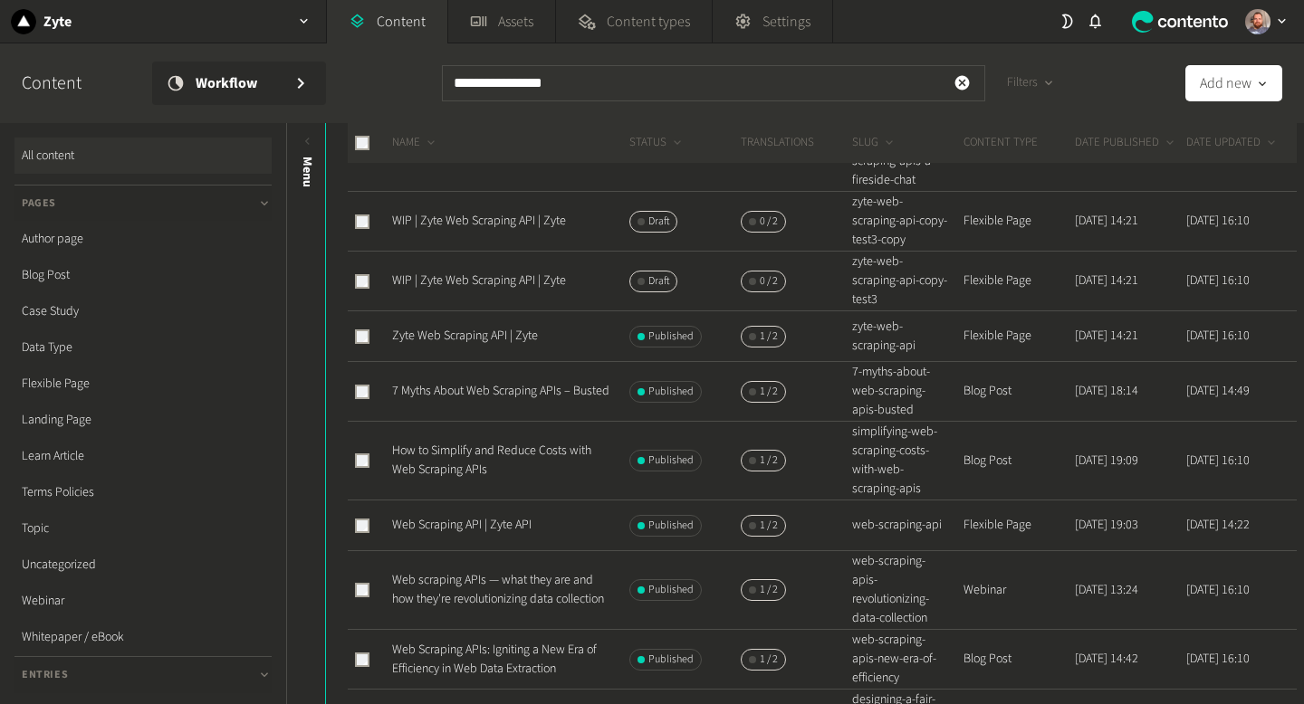
scroll to position [148, 0]
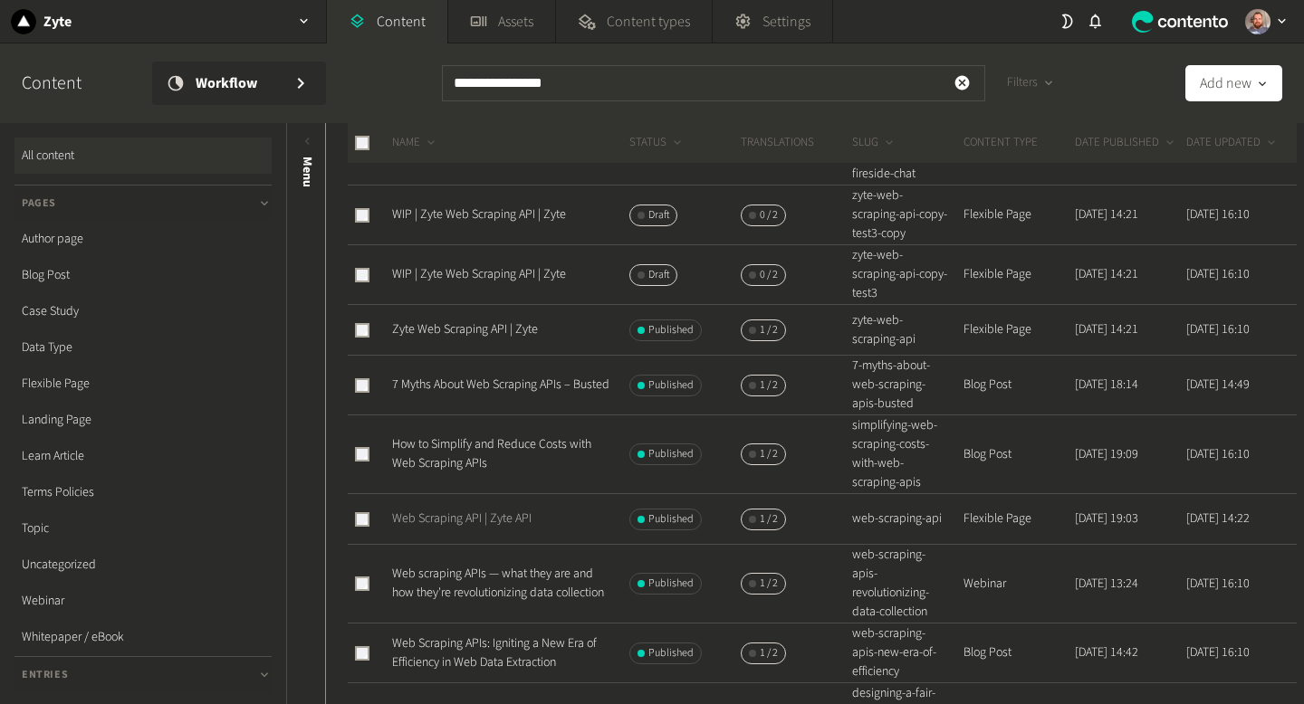
click at [520, 520] on link "Web Scraping API | Zyte API" at bounding box center [461, 519] width 139 height 18
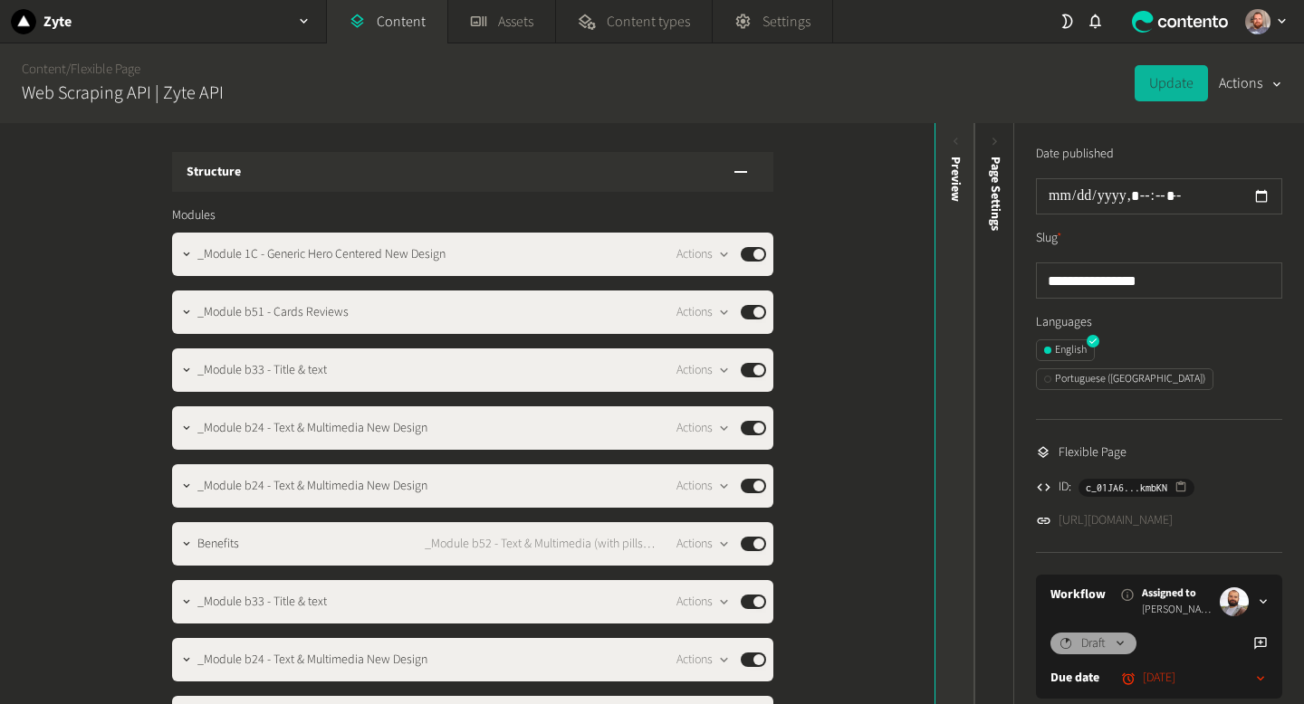
click at [961, 143] on icon at bounding box center [955, 141] width 15 height 15
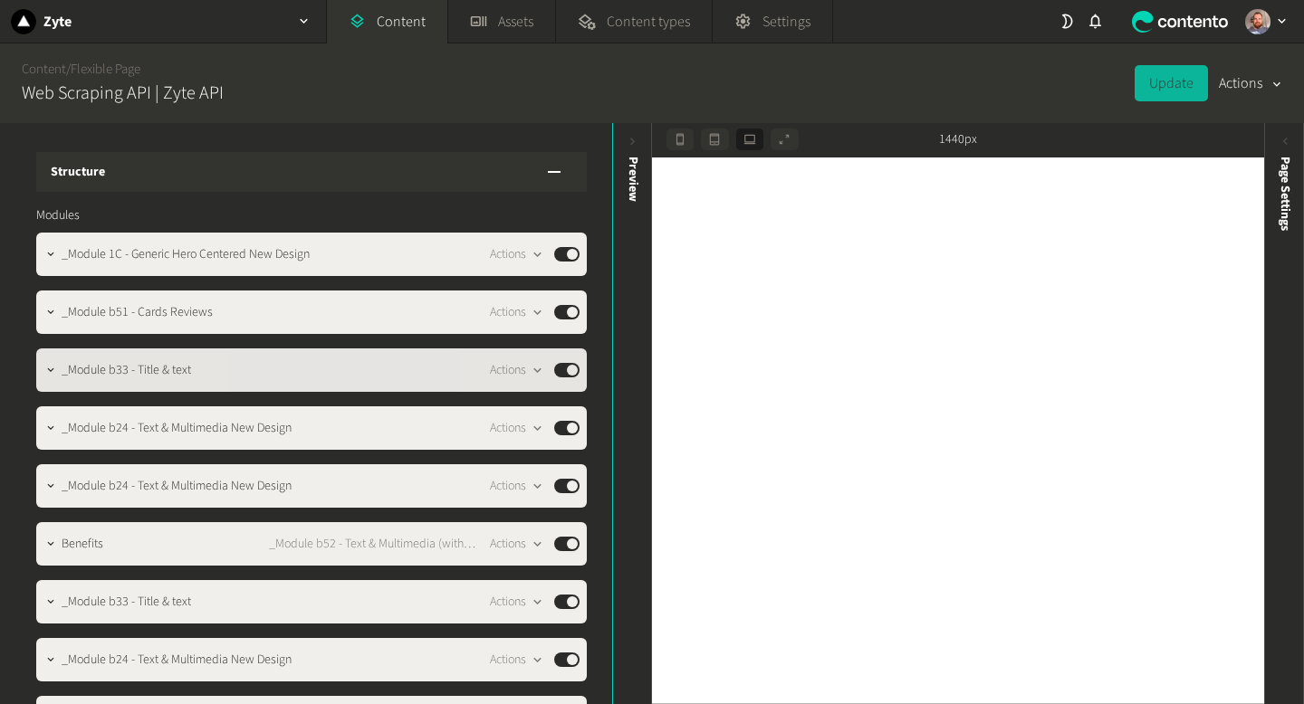
click at [64, 376] on span "_Module b33 - Title & text" at bounding box center [126, 370] width 129 height 19
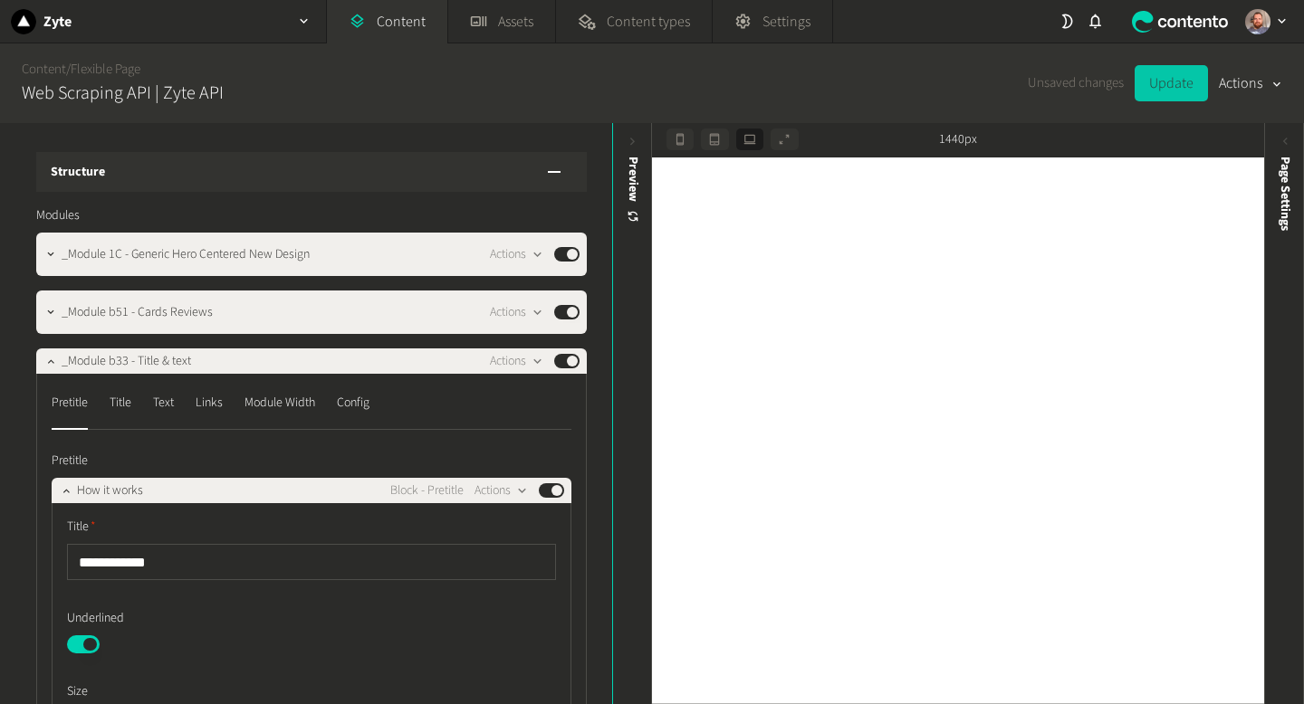
click at [1169, 85] on button "Update" at bounding box center [1170, 83] width 73 height 36
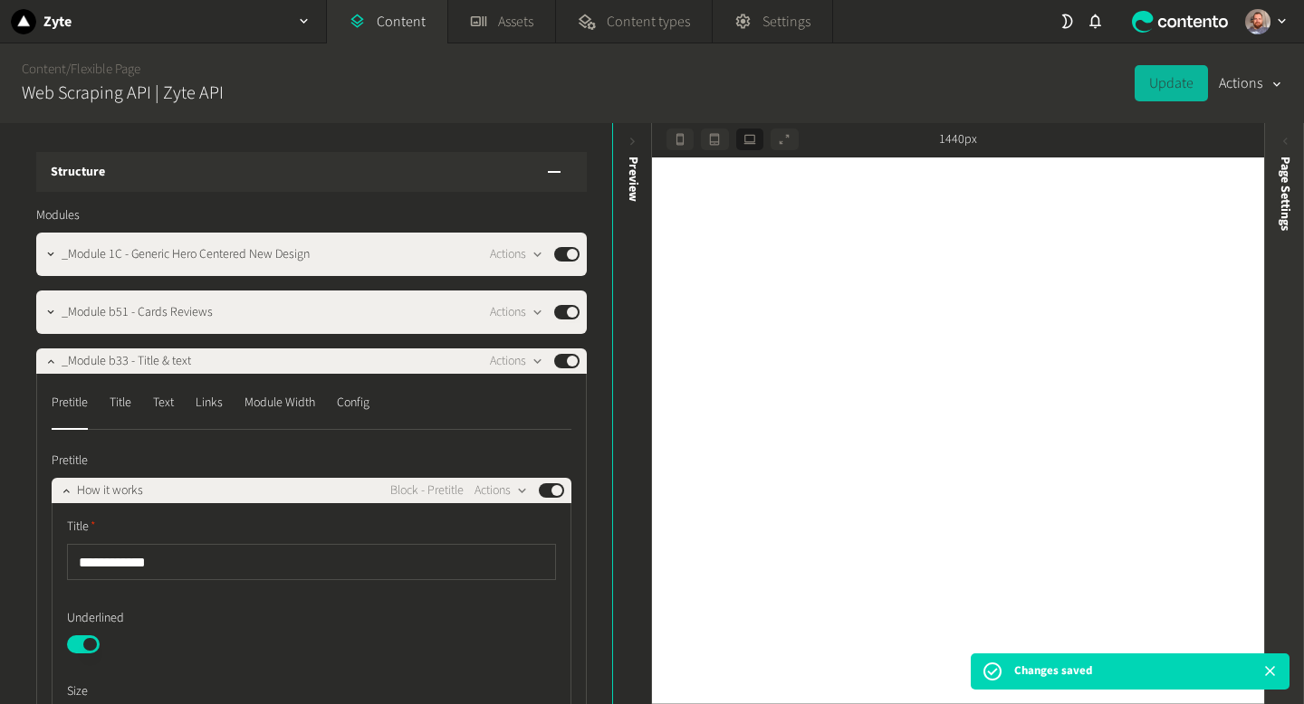
click at [1285, 155] on div "Page Settings" at bounding box center [1285, 297] width 40 height 326
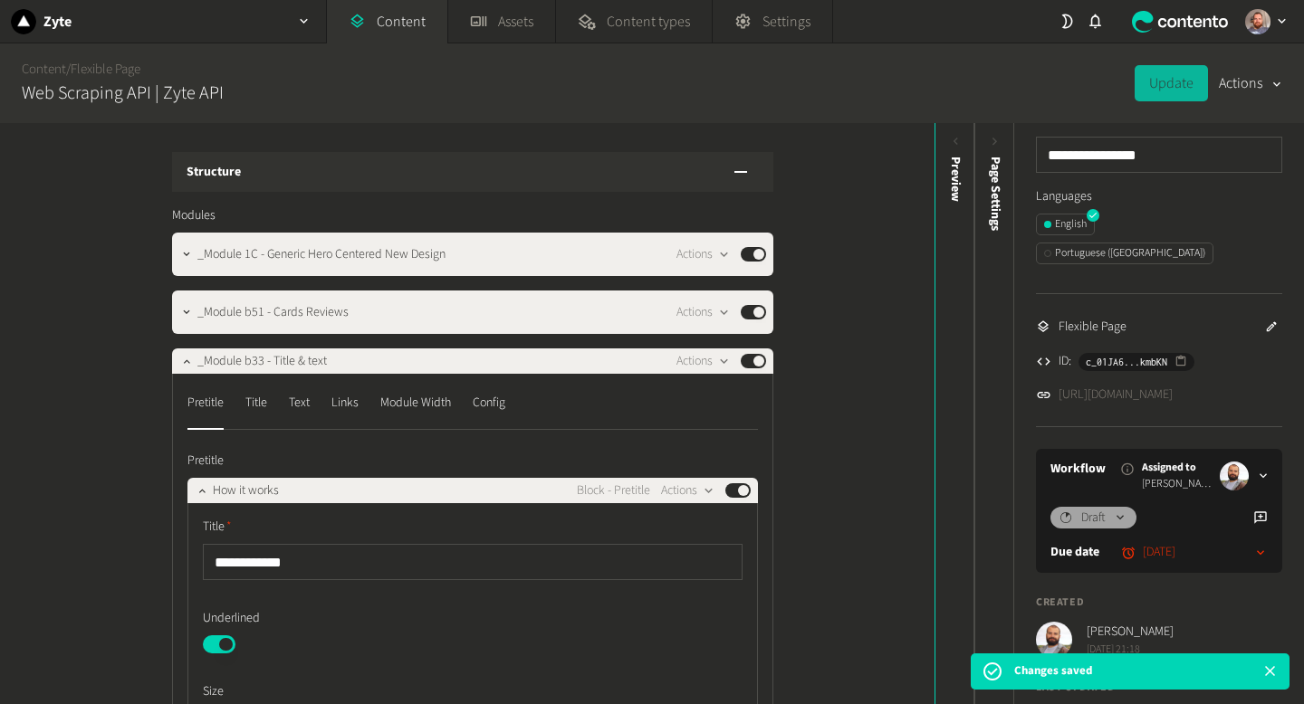
scroll to position [128, 0]
click at [1133, 384] on link "[URL][DOMAIN_NAME]" at bounding box center [1115, 393] width 114 height 19
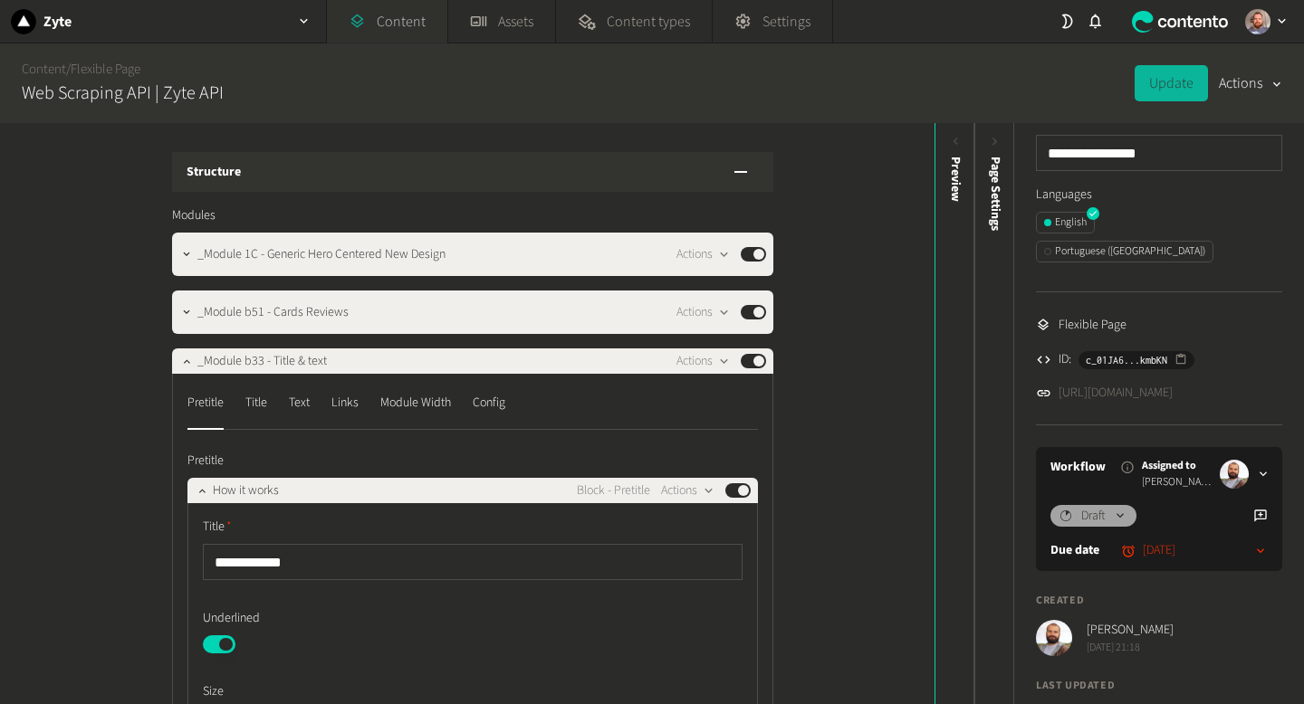
click at [397, 24] on link "Content" at bounding box center [387, 21] width 120 height 43
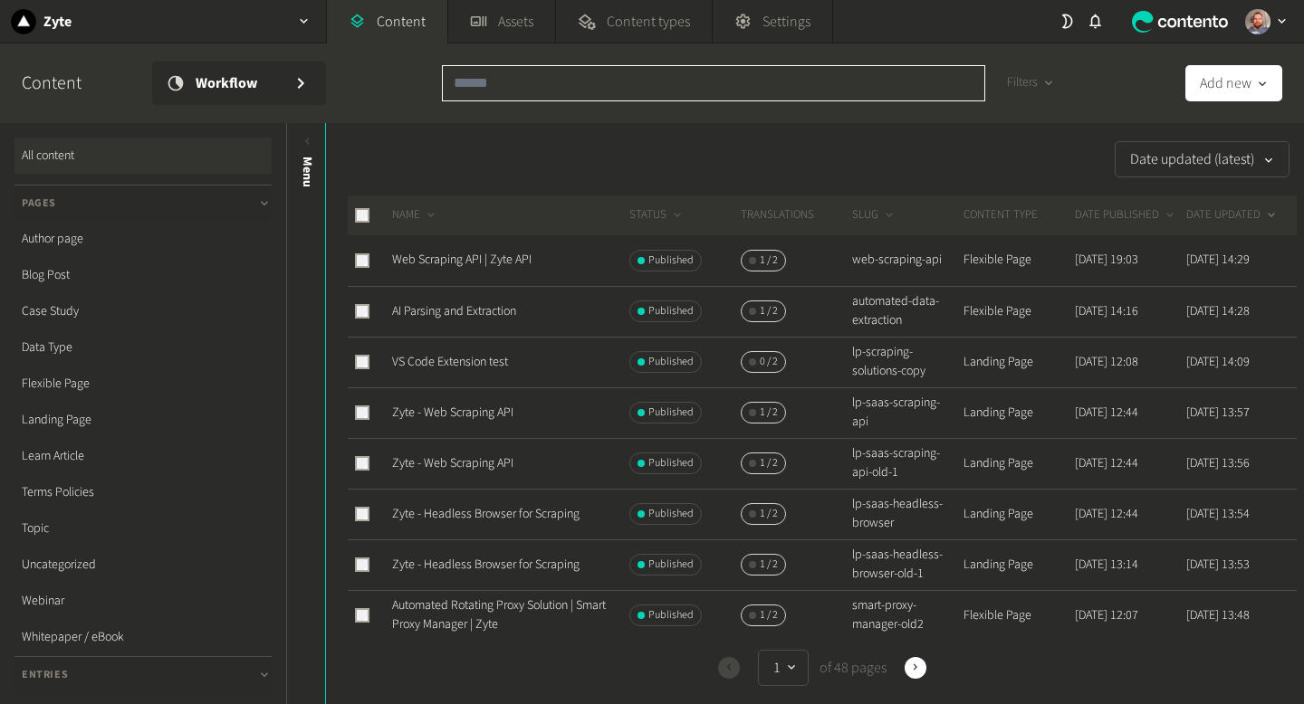
click at [597, 67] on input "text" at bounding box center [713, 83] width 543 height 36
paste input "**********"
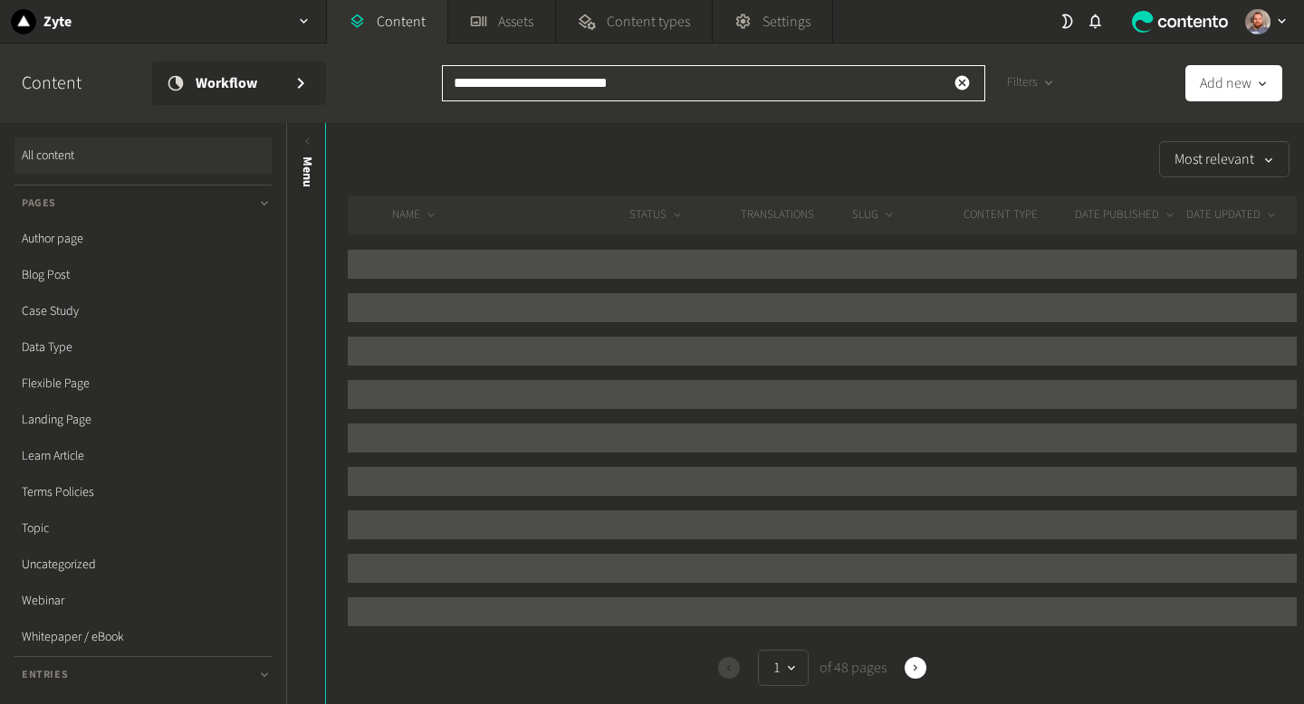
type input "**********"
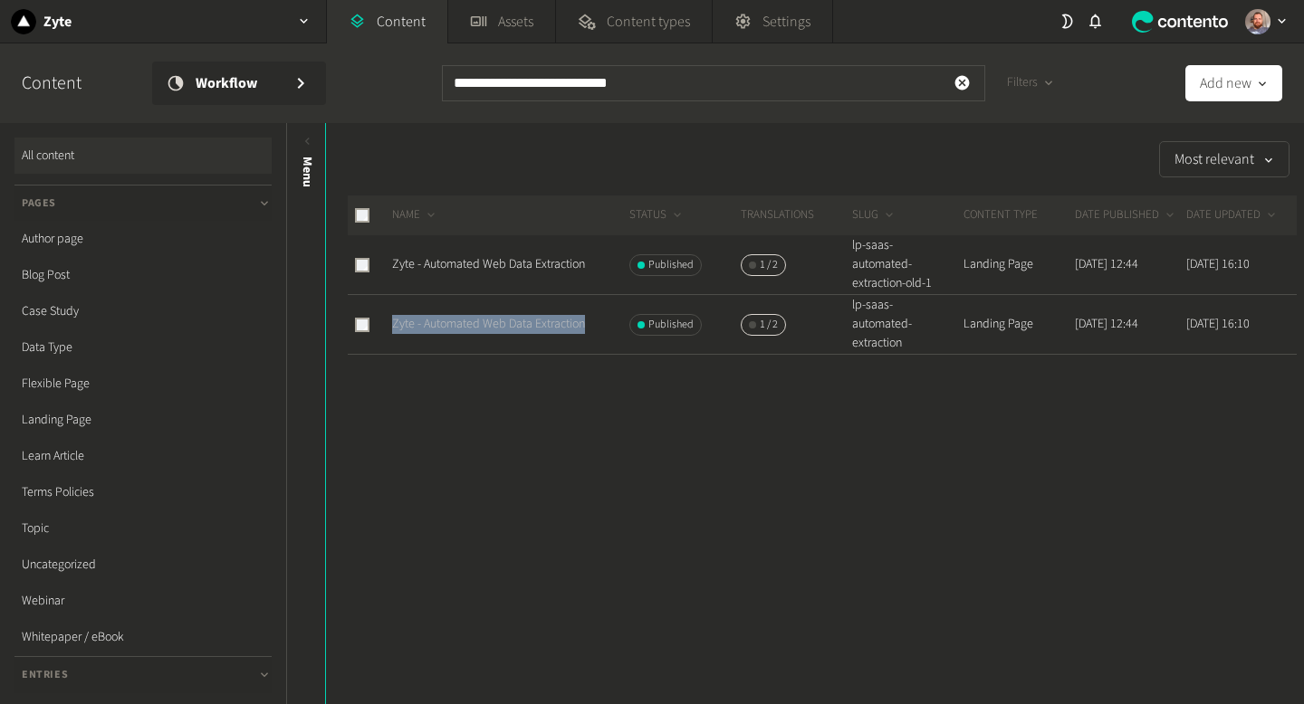
click at [517, 324] on link "Zyte - Automated Web Data Extraction" at bounding box center [488, 324] width 193 height 18
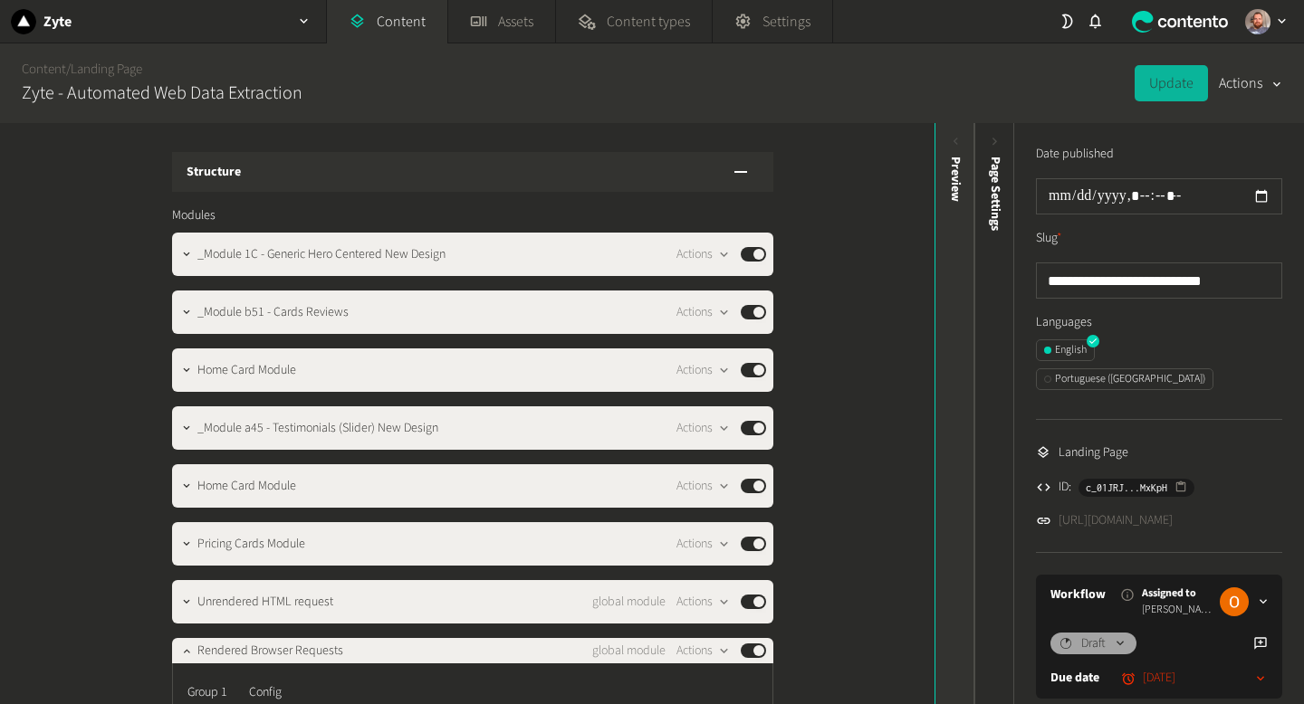
click at [955, 145] on icon at bounding box center [955, 141] width 15 height 15
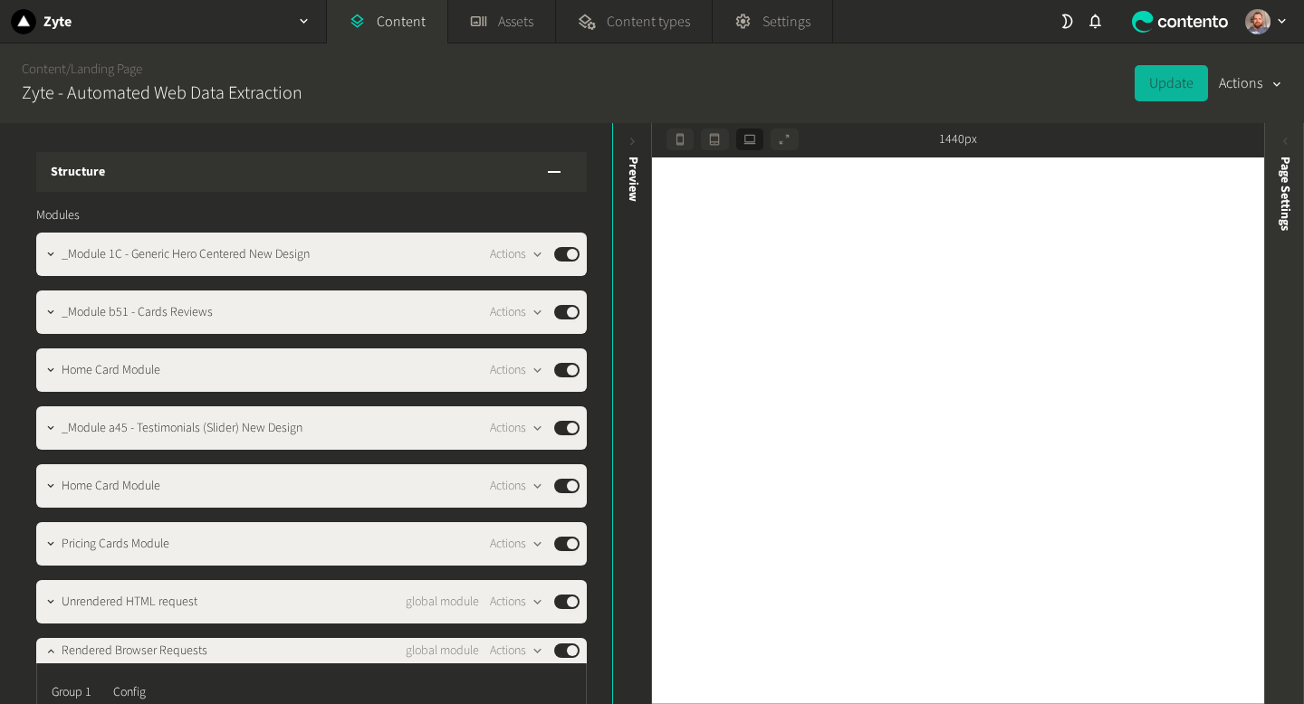
click at [1278, 144] on icon at bounding box center [1284, 141] width 15 height 15
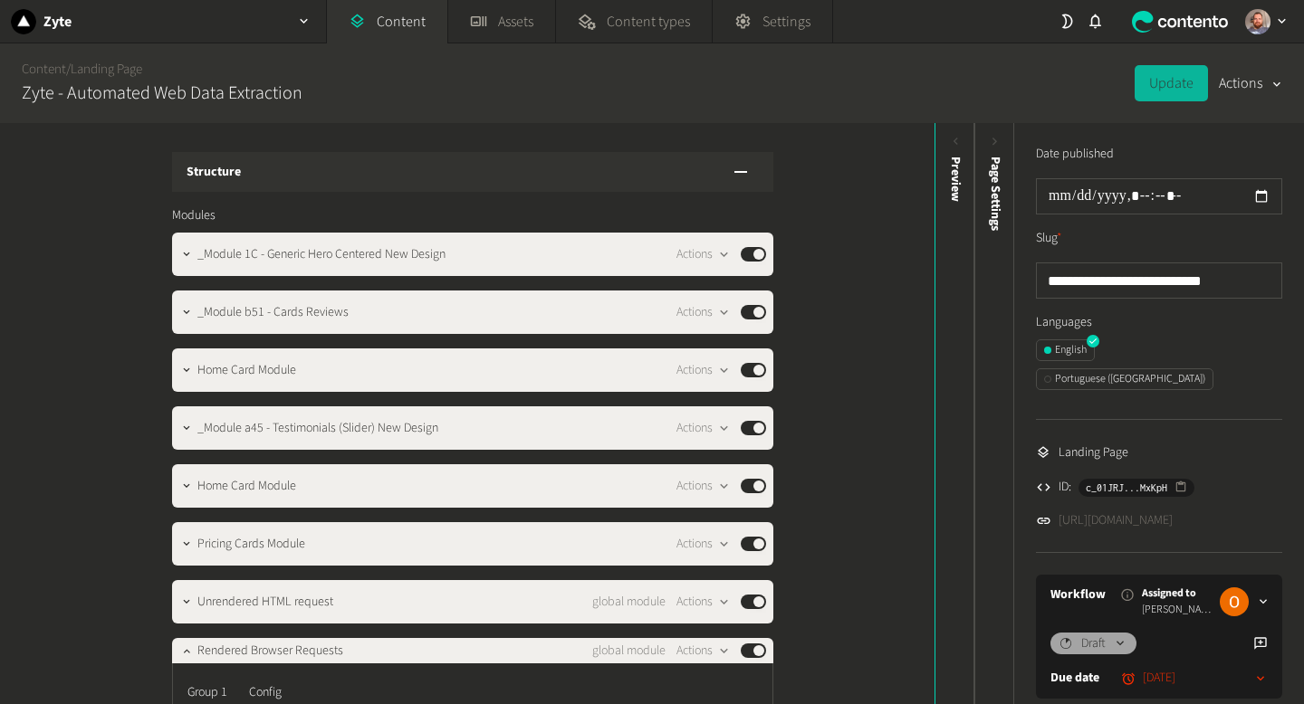
click at [1165, 511] on link "https://dev.zyte.com/lp-saas-automated-extraction" at bounding box center [1115, 520] width 114 height 19
click at [390, 21] on link "Content" at bounding box center [387, 21] width 120 height 43
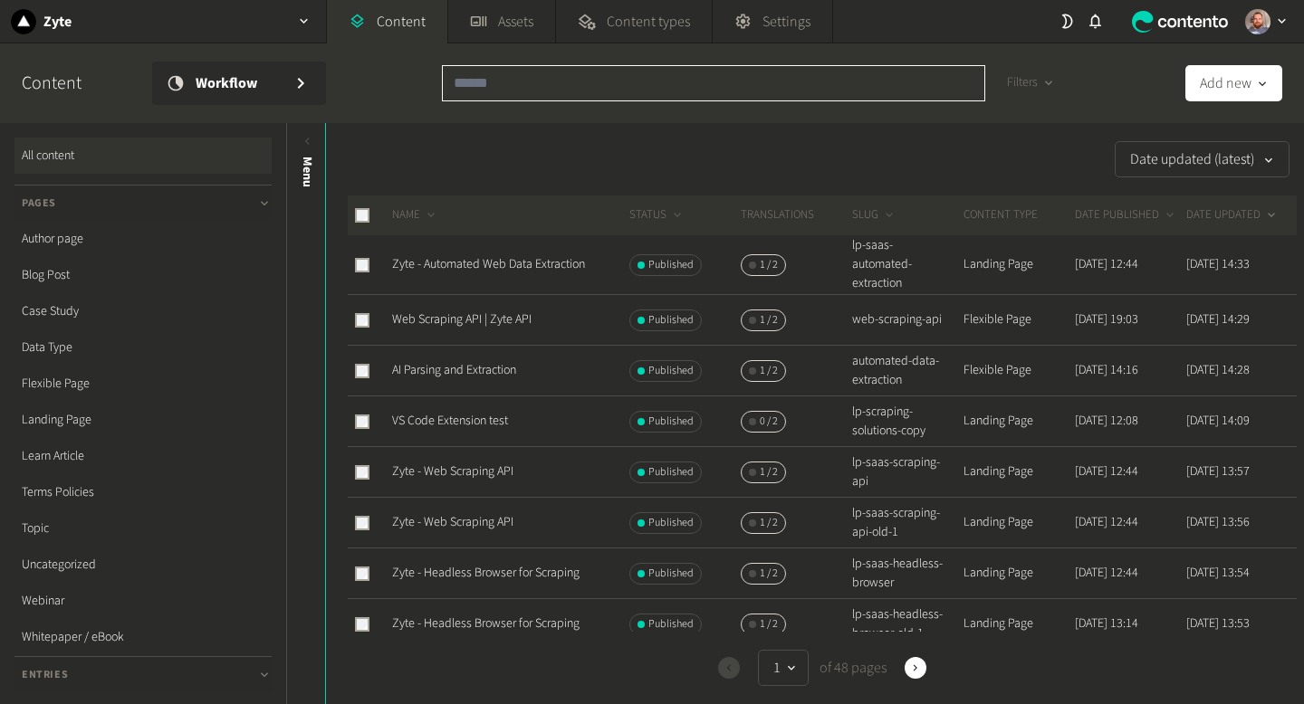
click at [539, 85] on input "text" at bounding box center [713, 83] width 543 height 36
paste input "**********"
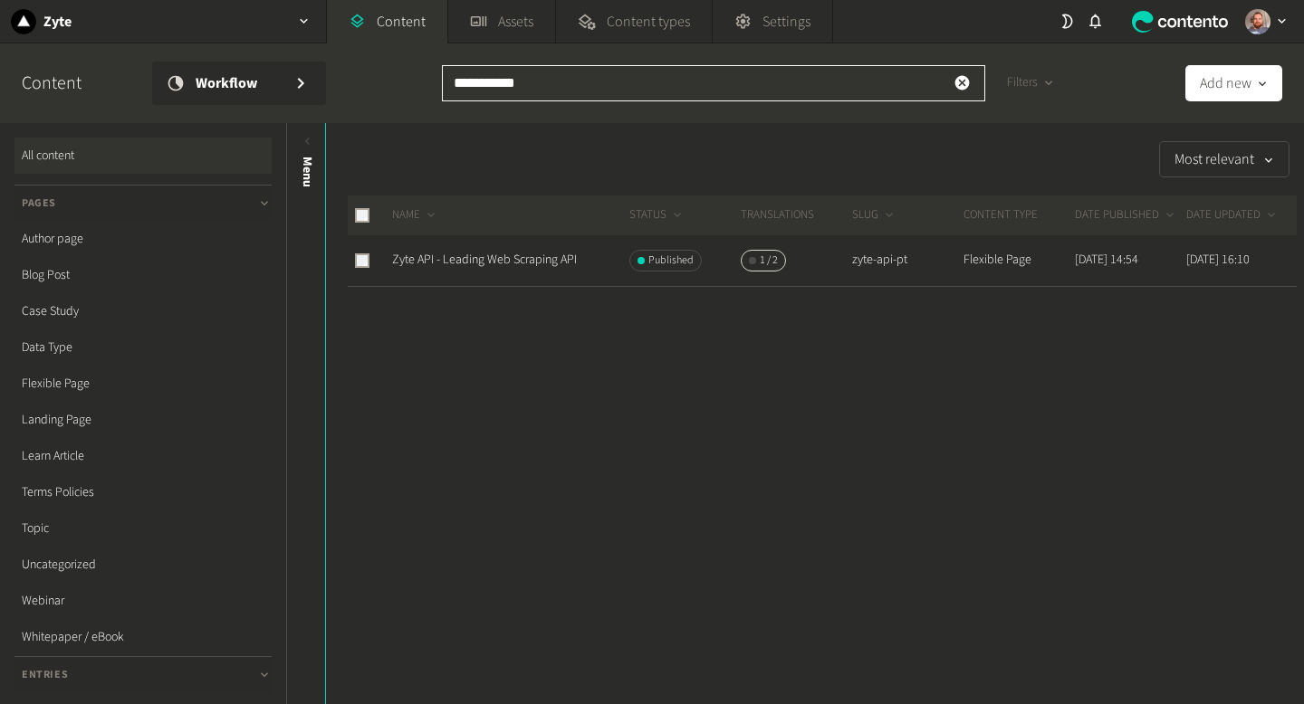
drag, startPoint x: 544, startPoint y: 83, endPoint x: 437, endPoint y: 89, distance: 107.0
click at [437, 89] on div "**********" at bounding box center [652, 83] width 1304 height 80
paste input "****"
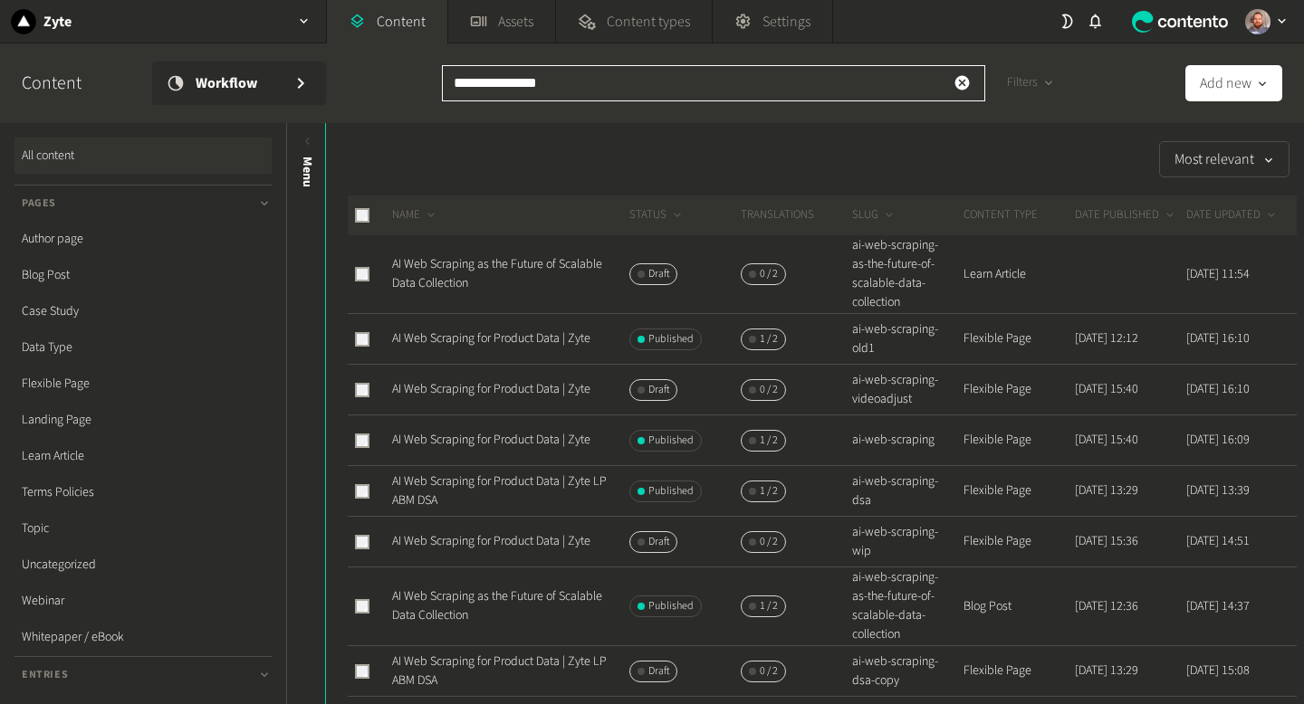
click at [547, 86] on input "**********" at bounding box center [713, 83] width 543 height 36
drag, startPoint x: 525, startPoint y: 79, endPoint x: 397, endPoint y: 77, distance: 127.7
click at [397, 77] on div "**********" at bounding box center [652, 83] width 1304 height 80
paste input "text"
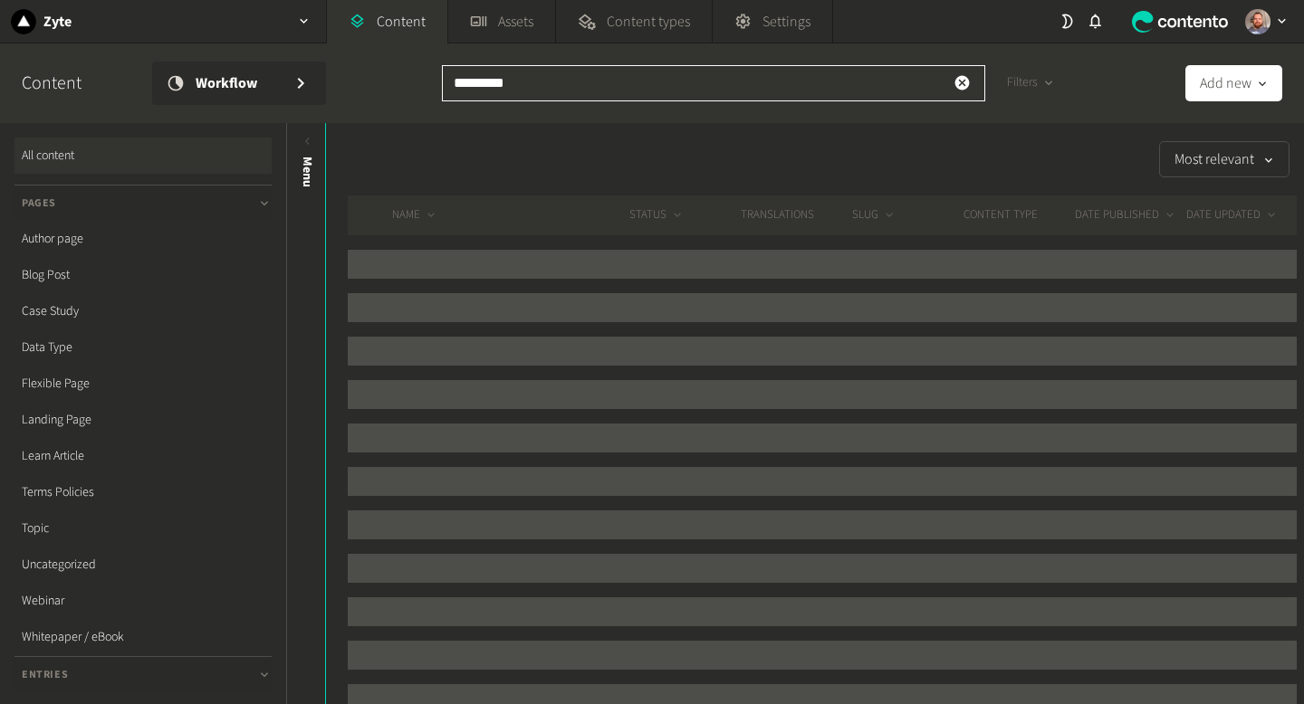
type input "*********"
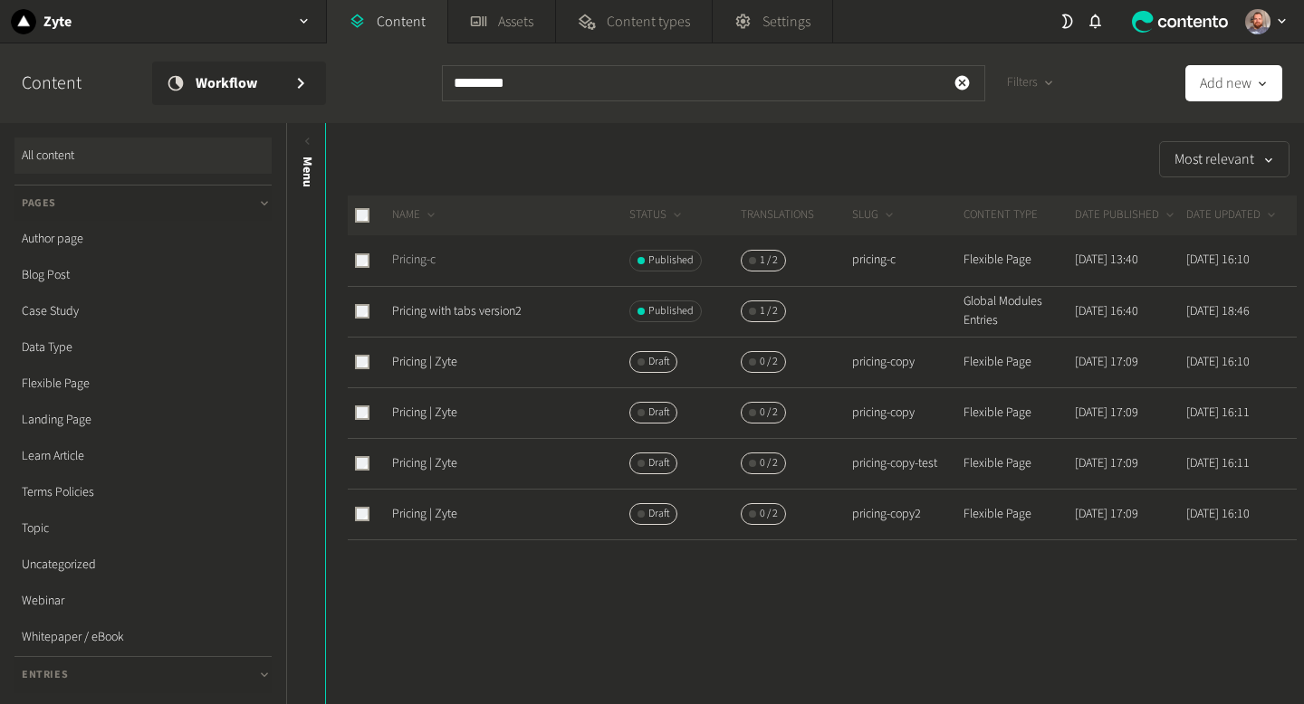
click at [425, 259] on link "Pricing-c" at bounding box center [413, 260] width 43 height 18
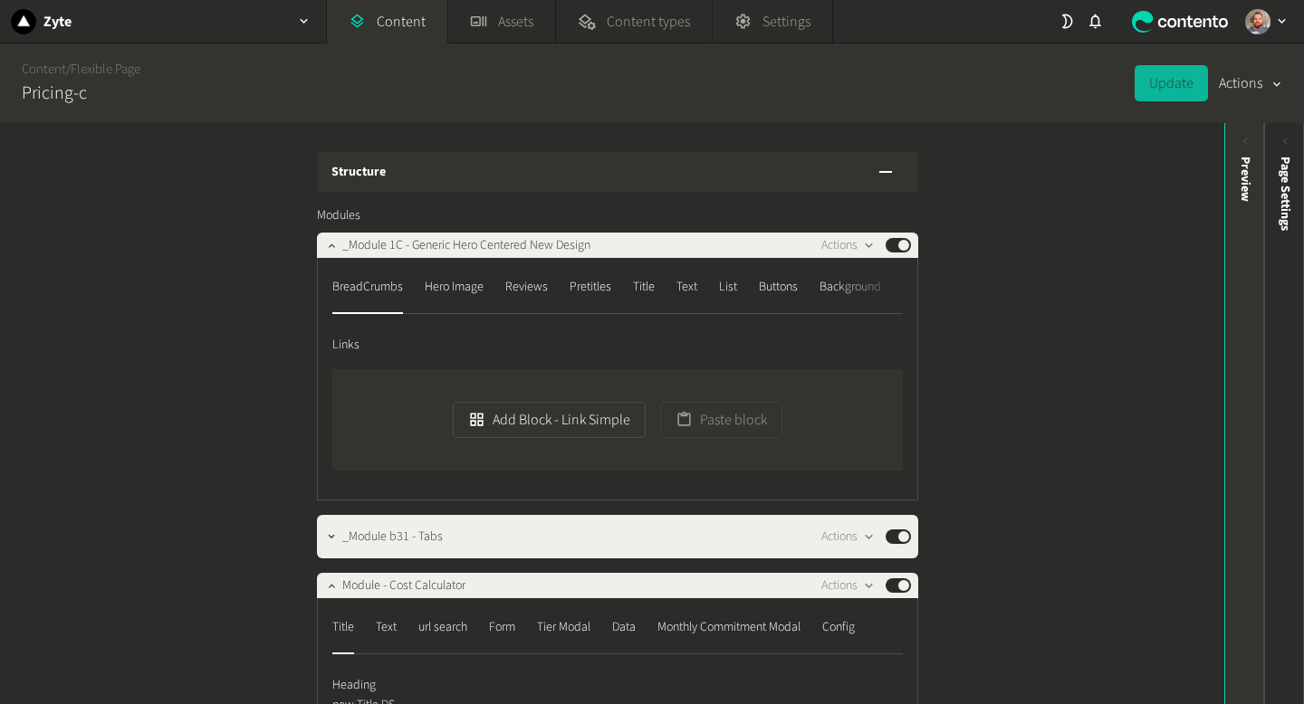
click at [1233, 141] on div "Preview" at bounding box center [1245, 297] width 40 height 326
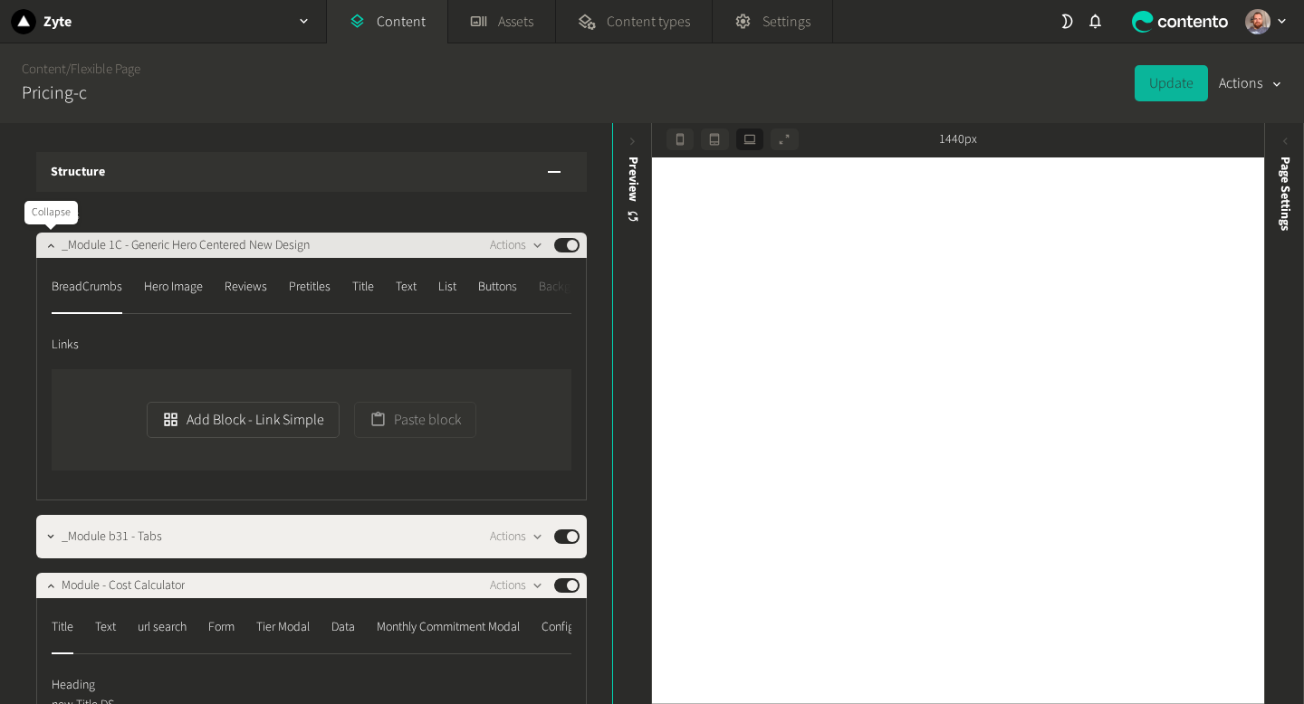
drag, startPoint x: 45, startPoint y: 241, endPoint x: 420, endPoint y: 264, distance: 375.5
click at [45, 241] on icon "button" at bounding box center [50, 245] width 13 height 13
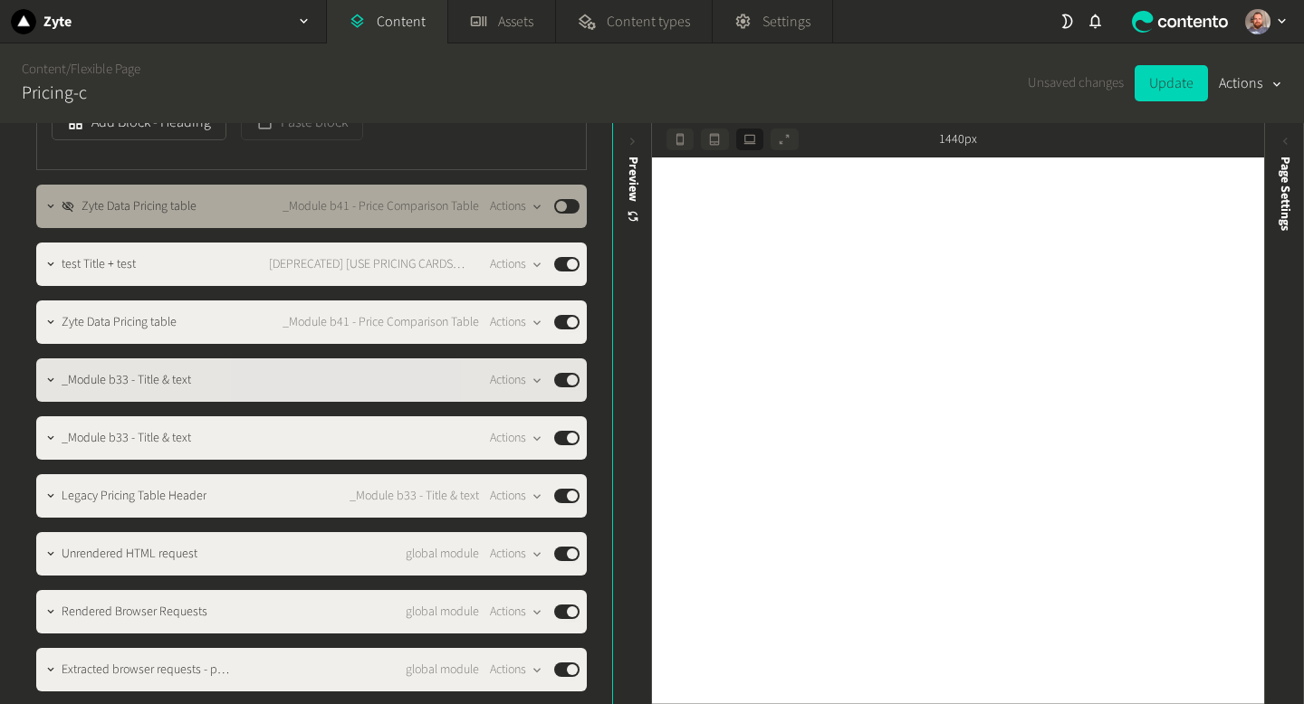
scroll to position [827, 0]
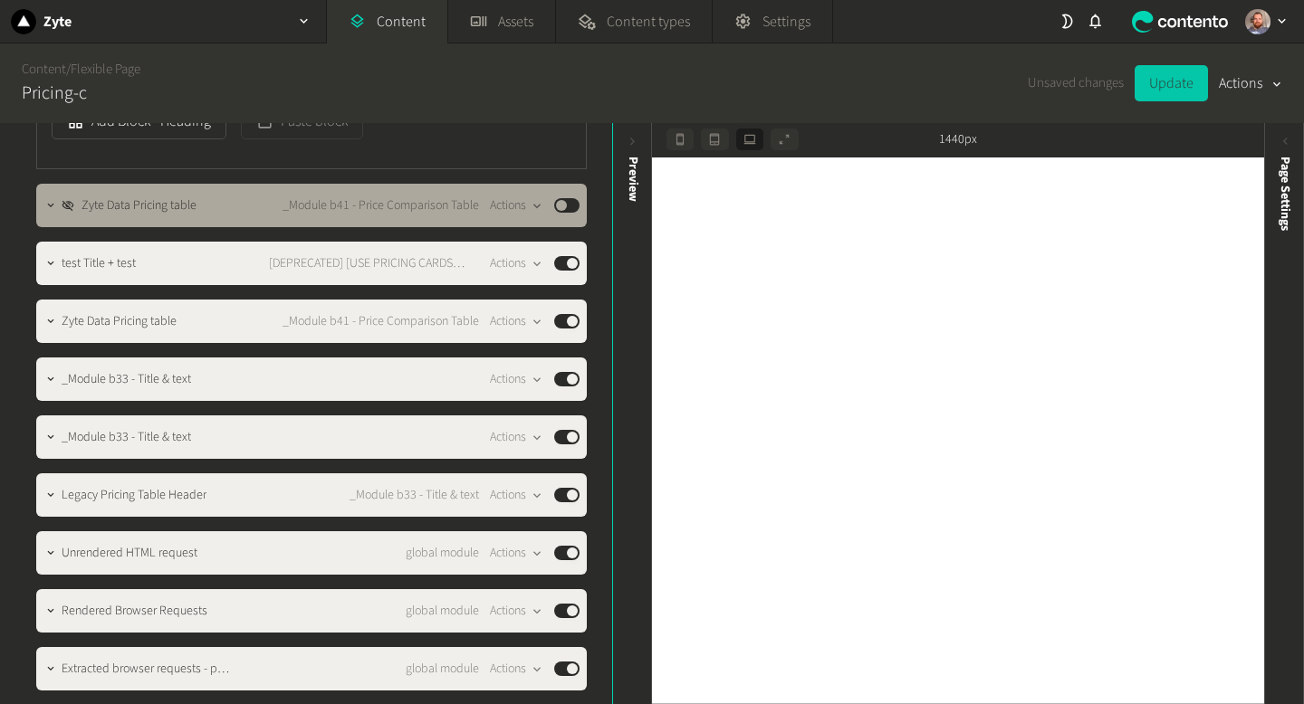
click at [1157, 87] on button "Update" at bounding box center [1170, 83] width 73 height 36
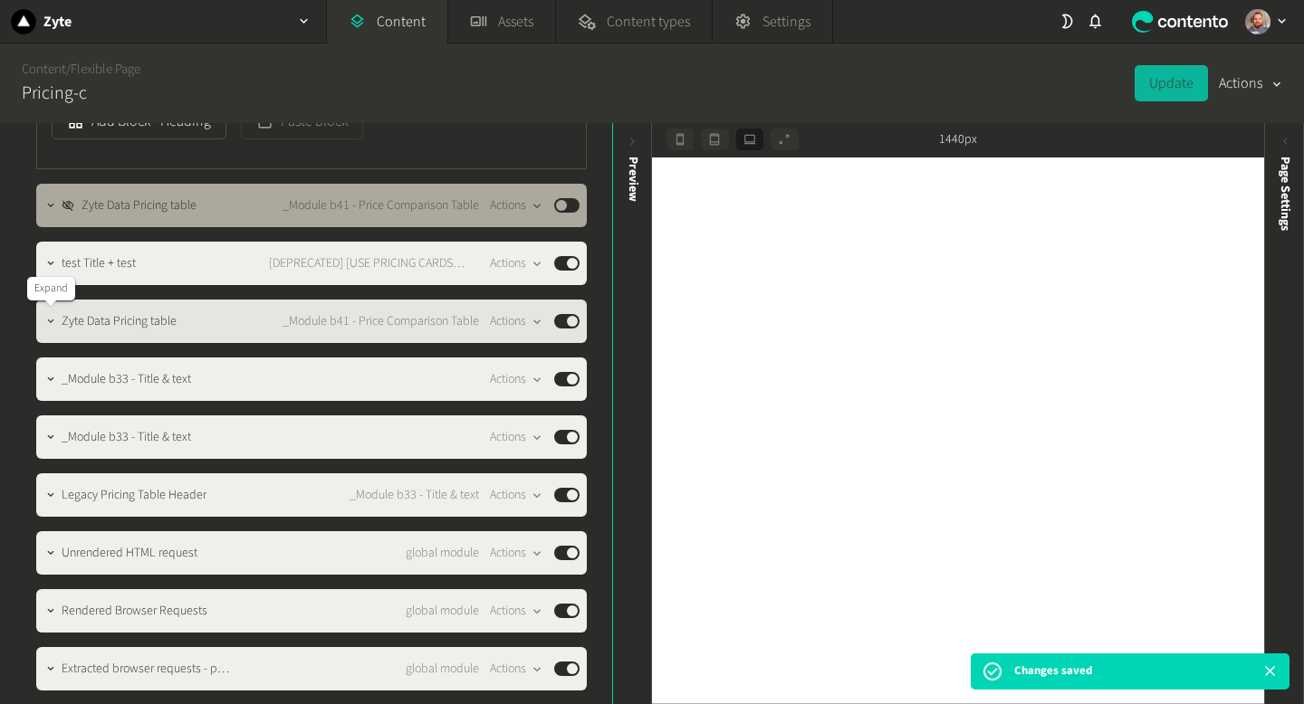
click at [52, 324] on icon "button" at bounding box center [50, 321] width 13 height 13
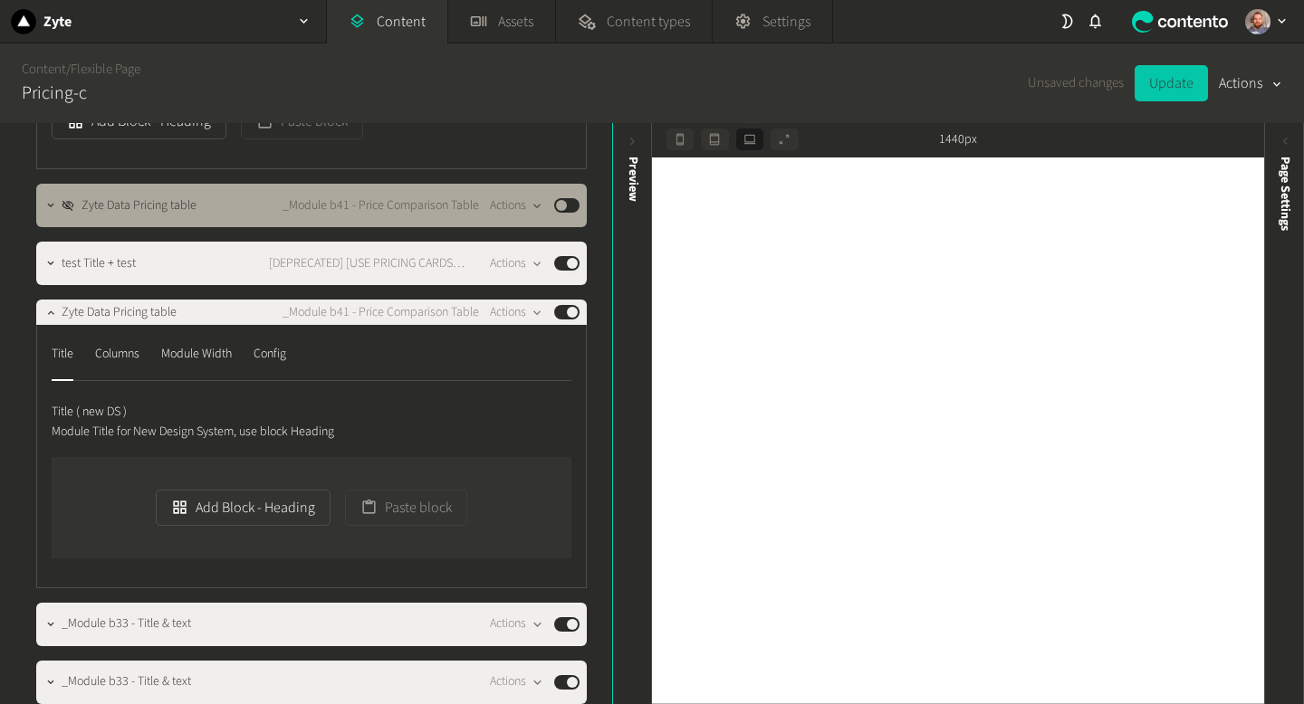
click at [1192, 84] on button "Update" at bounding box center [1170, 83] width 73 height 36
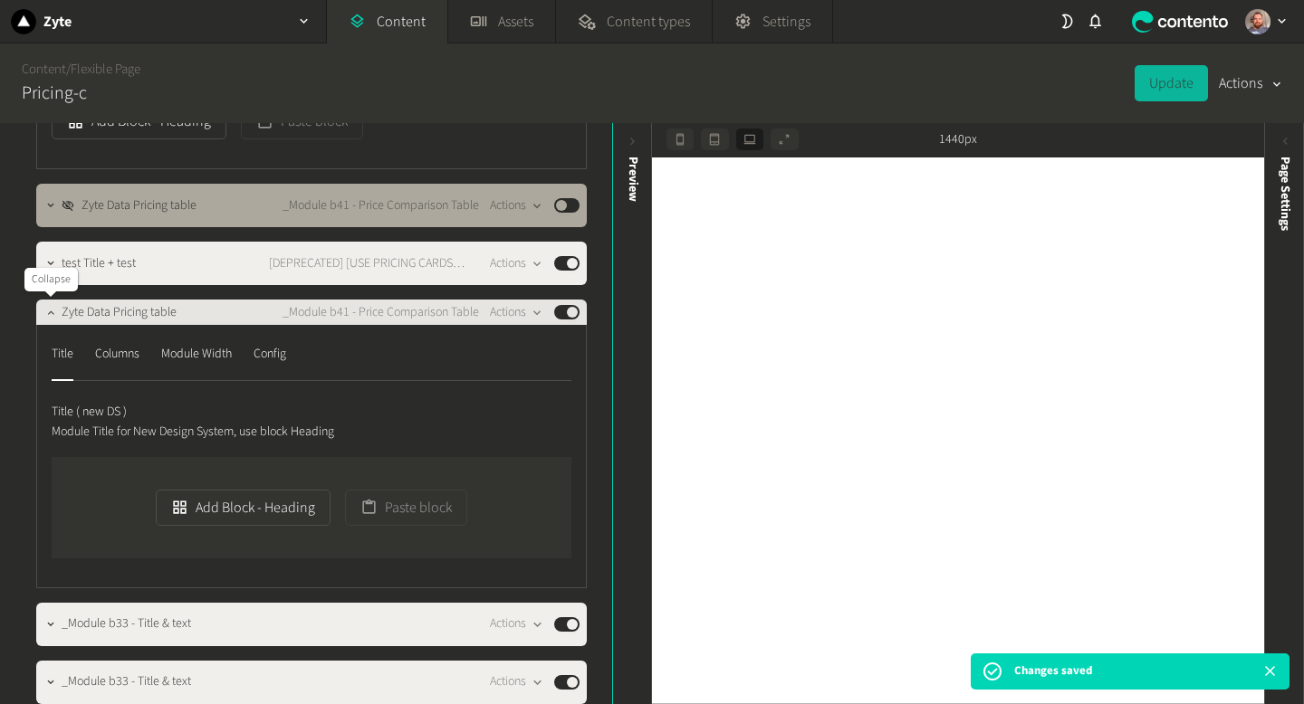
click at [41, 314] on button "button" at bounding box center [51, 311] width 22 height 22
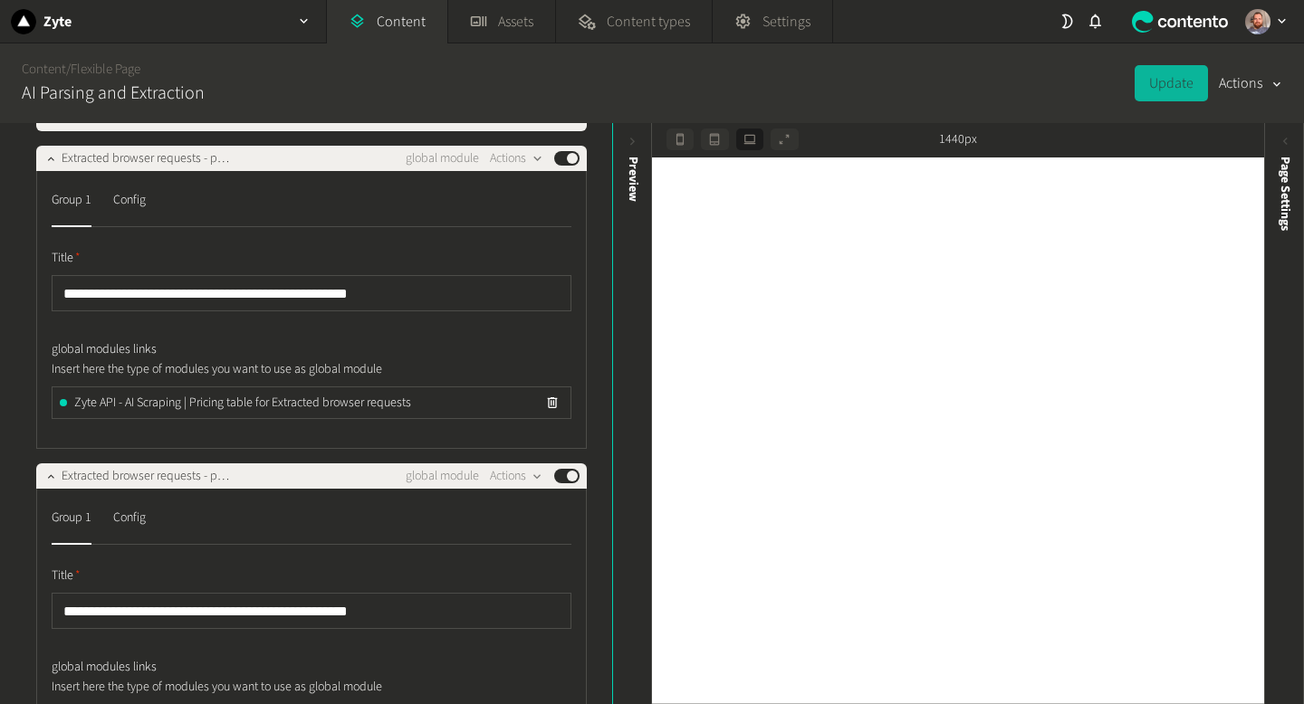
scroll to position [506, 0]
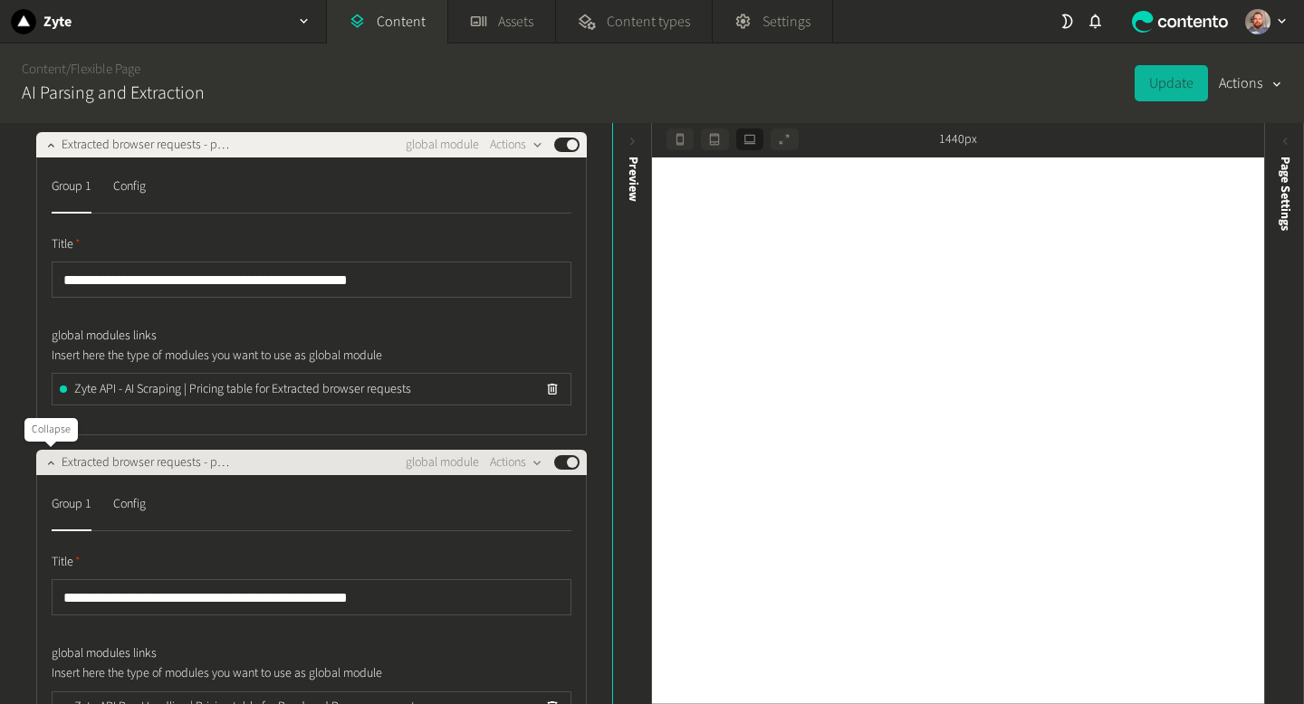
click at [48, 464] on icon "button" at bounding box center [50, 463] width 6 height 4
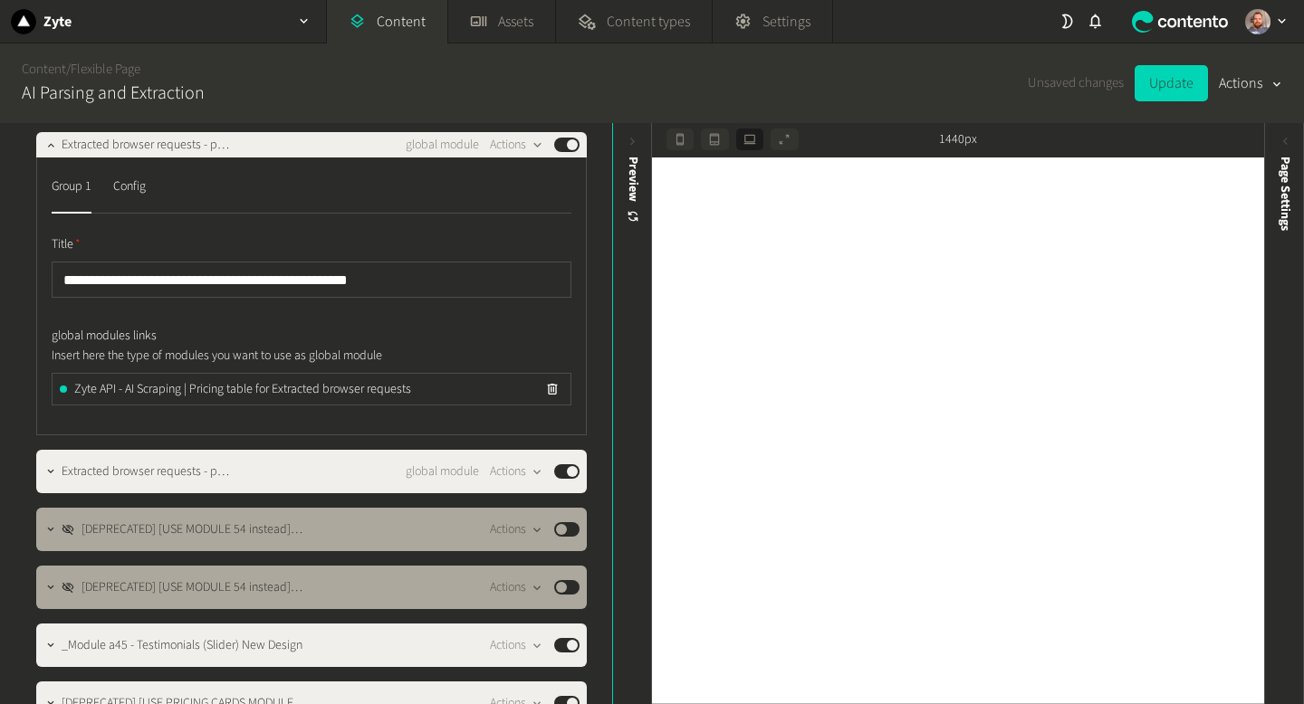
scroll to position [467, 0]
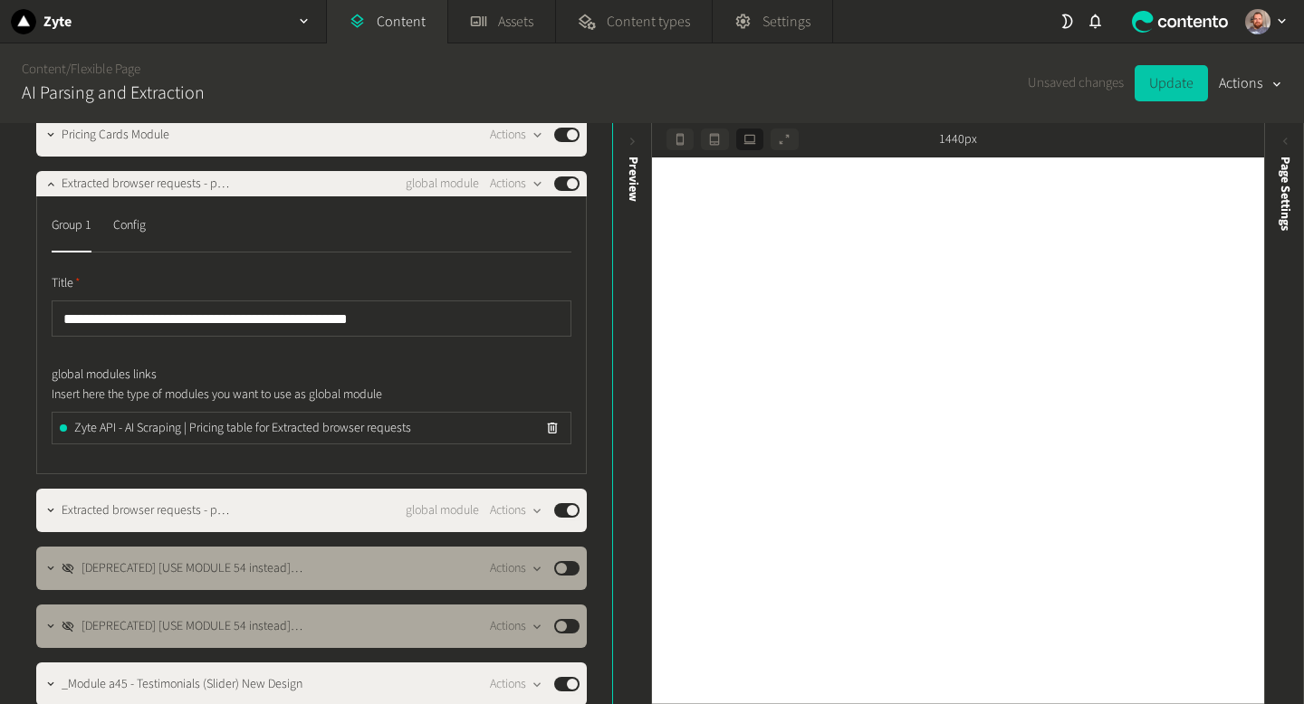
drag, startPoint x: 1180, startPoint y: 80, endPoint x: 1195, endPoint y: 93, distance: 20.5
click at [1180, 80] on button "Update" at bounding box center [1170, 83] width 73 height 36
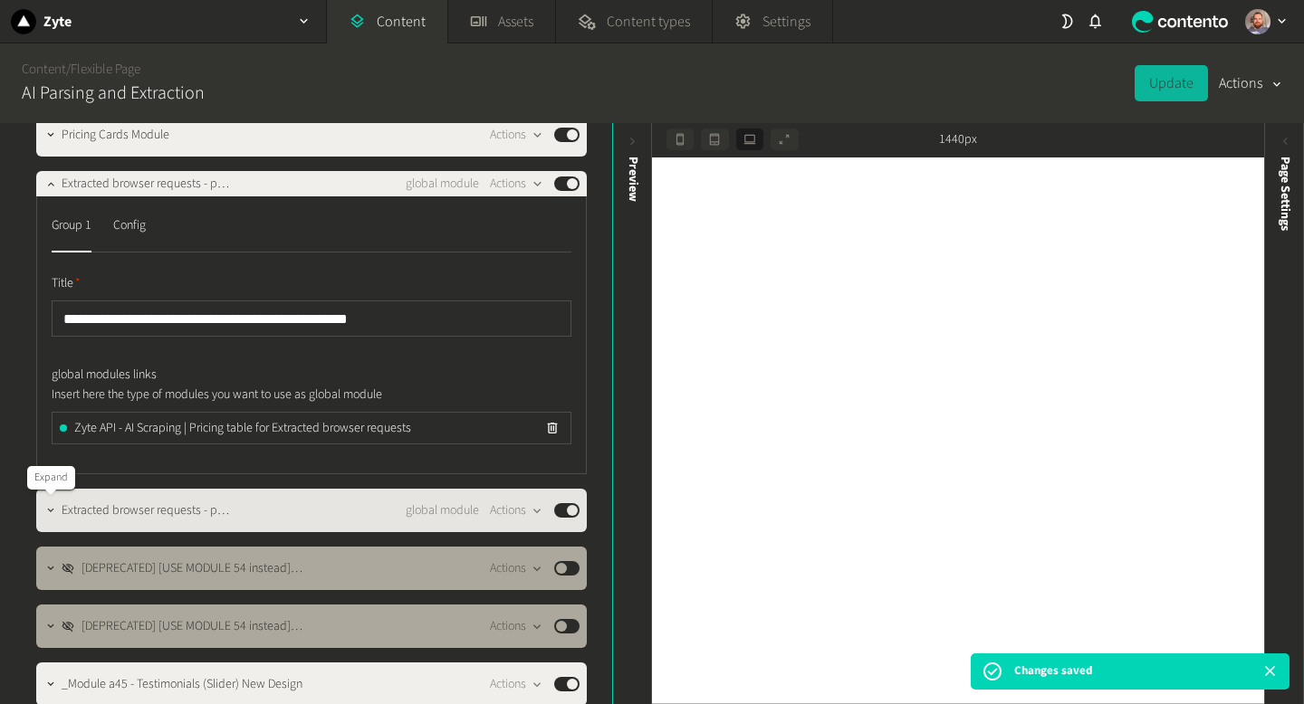
click at [41, 504] on button "button" at bounding box center [51, 509] width 22 height 22
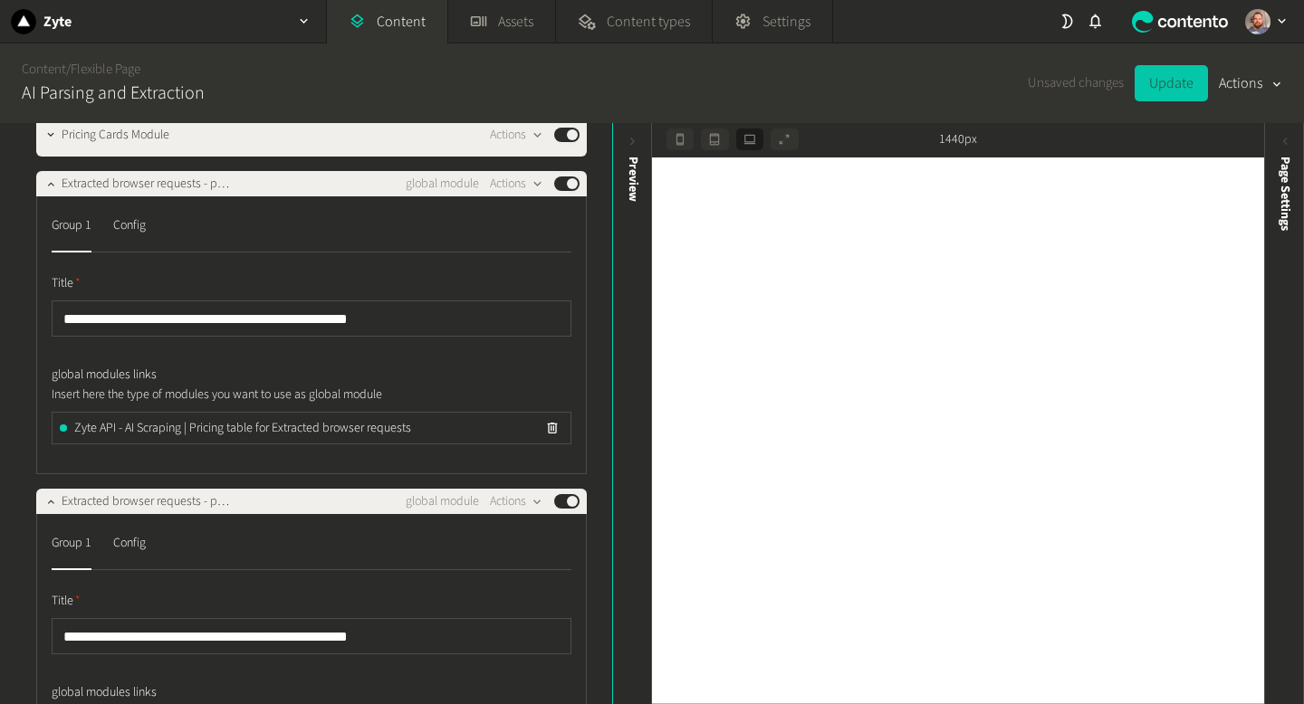
click at [1163, 71] on button "Update" at bounding box center [1170, 83] width 73 height 36
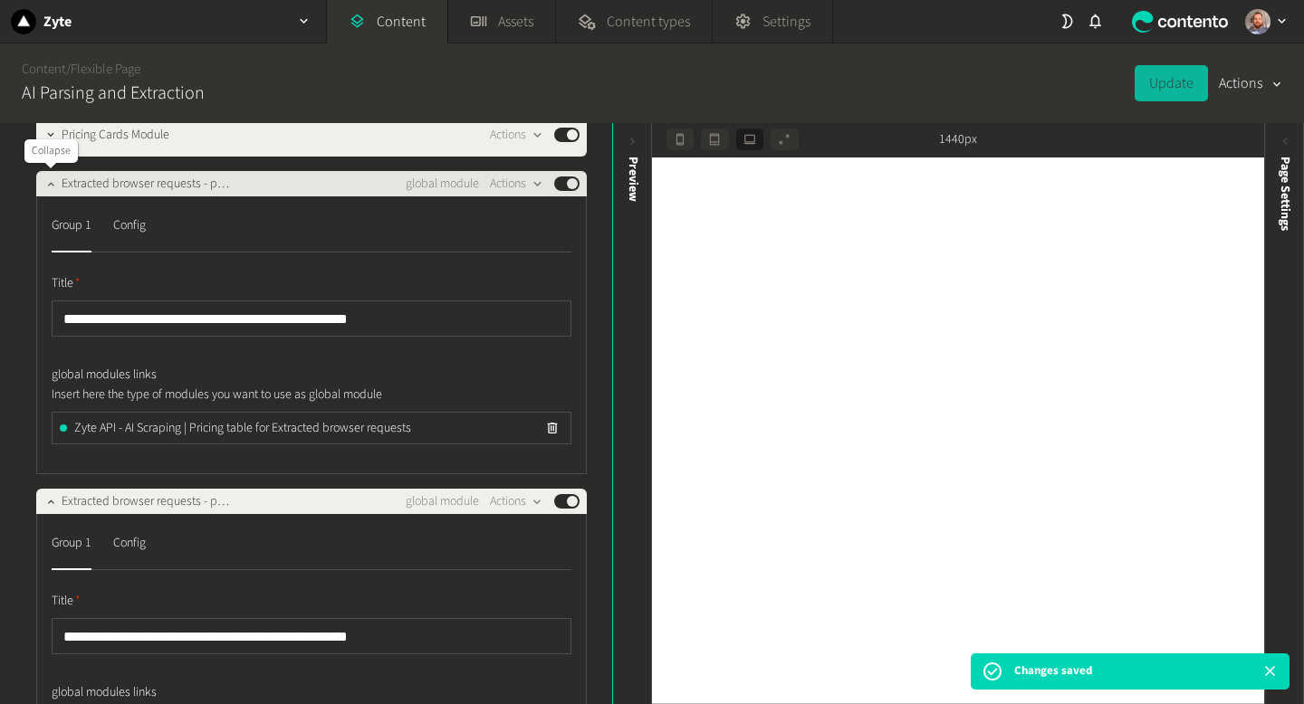
click at [53, 186] on icon "button" at bounding box center [50, 183] width 13 height 13
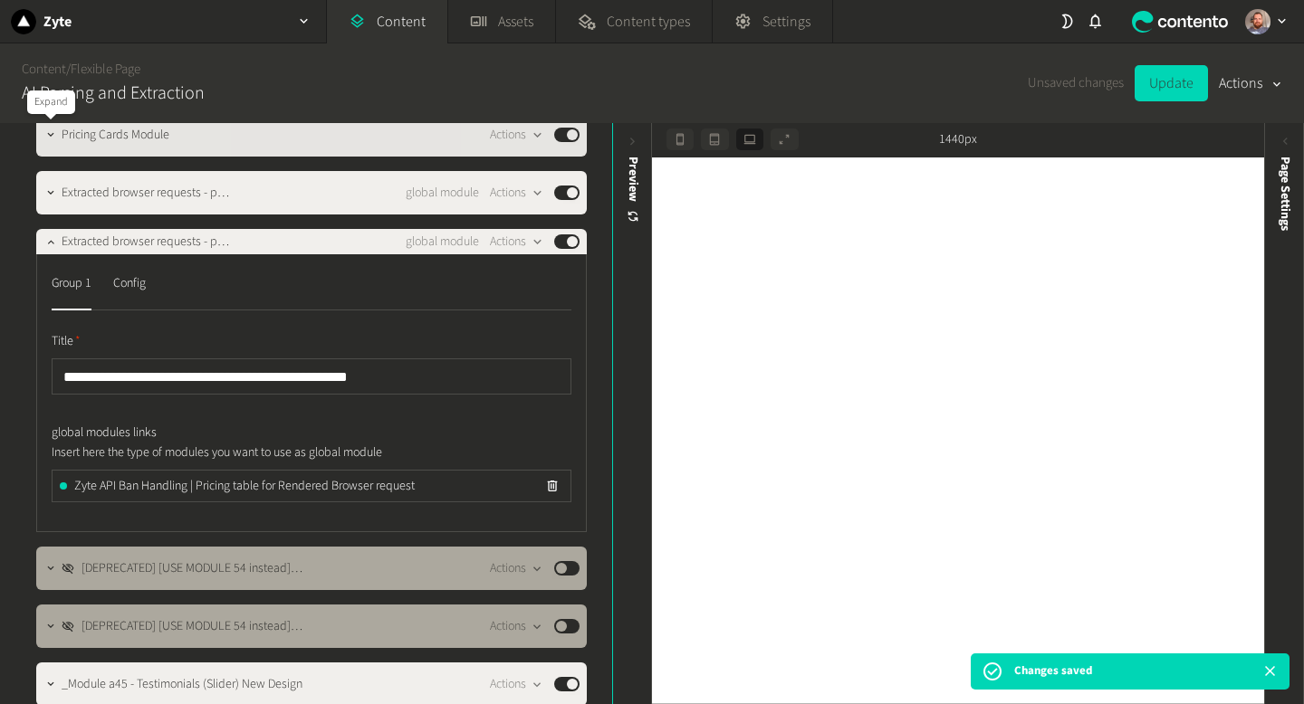
click at [45, 143] on div at bounding box center [51, 134] width 22 height 25
click at [44, 134] on icon "button" at bounding box center [50, 135] width 13 height 13
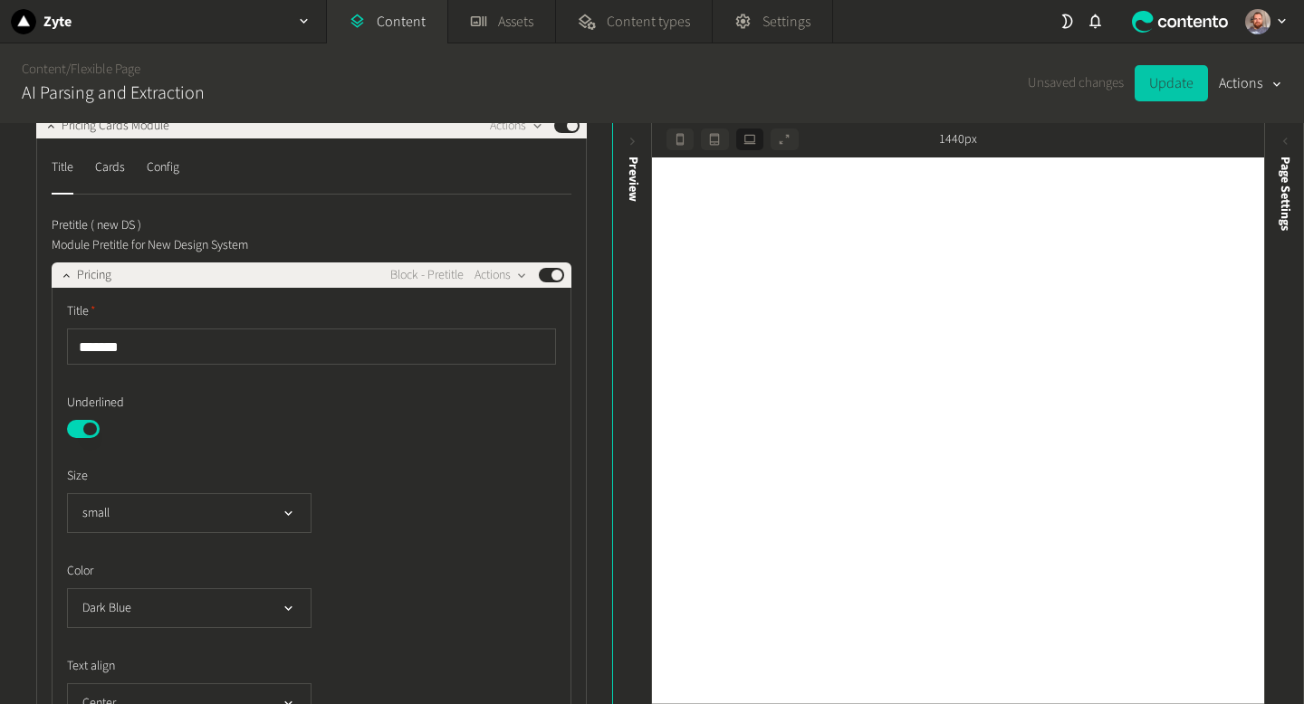
click at [1173, 91] on button "Update" at bounding box center [1170, 83] width 73 height 36
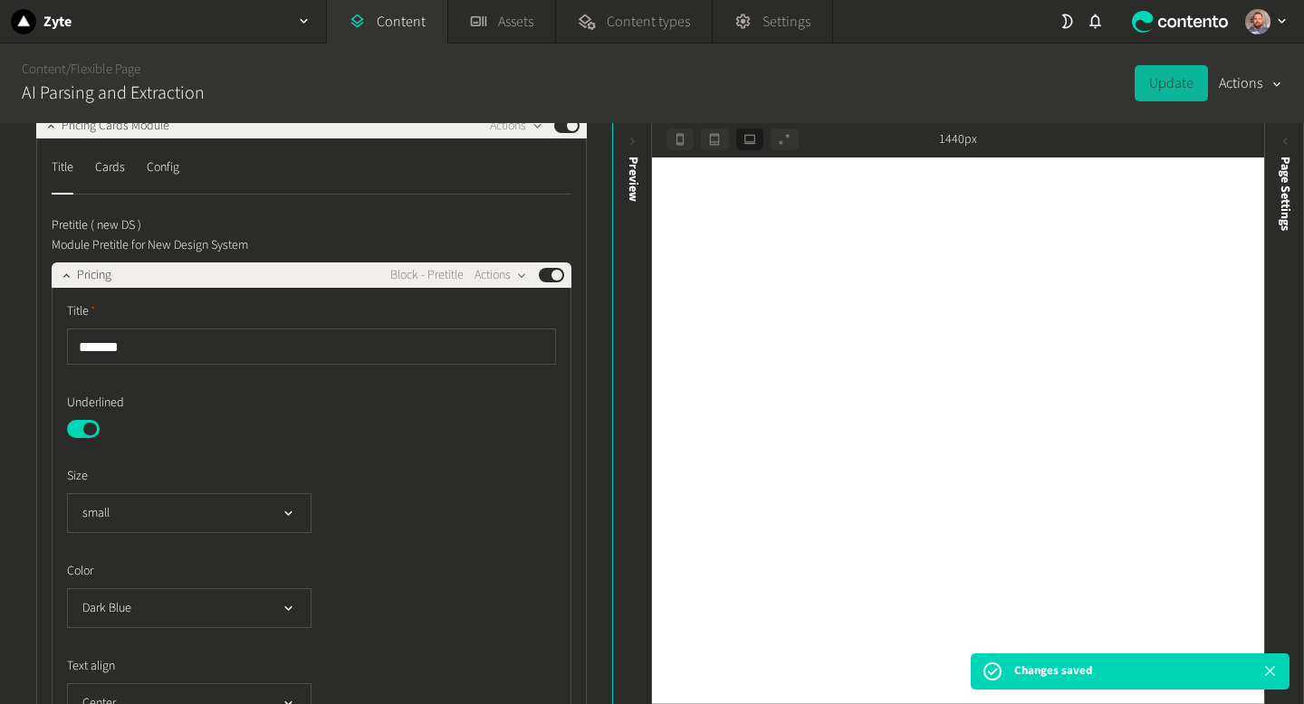
click at [1268, 675] on icon at bounding box center [1269, 671] width 17 height 17
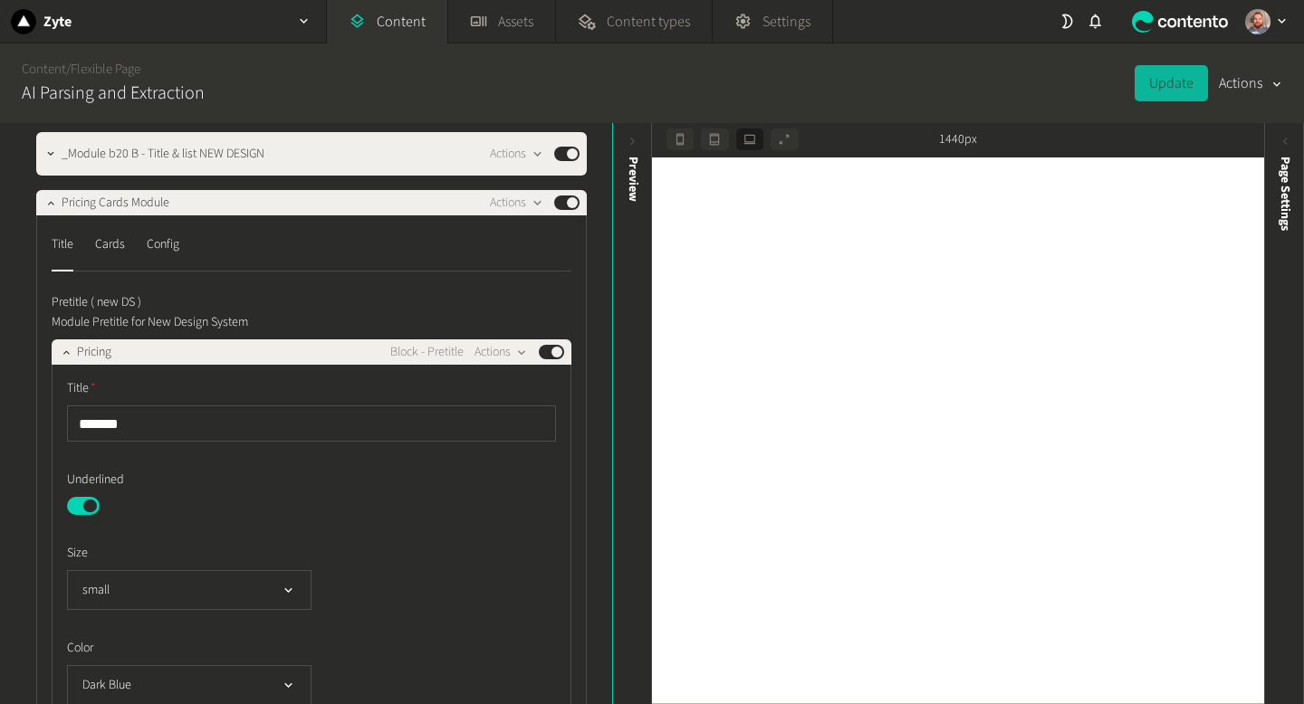
scroll to position [363, 0]
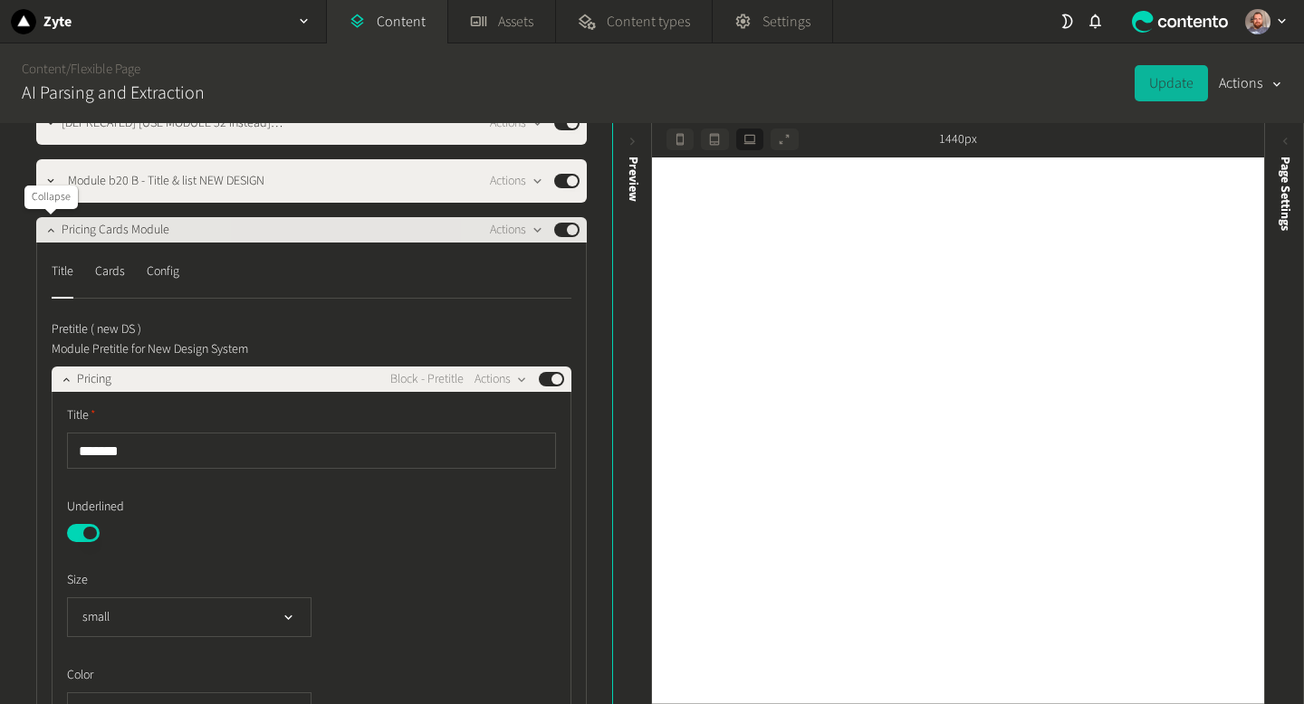
click at [47, 232] on icon "button" at bounding box center [50, 230] width 13 height 13
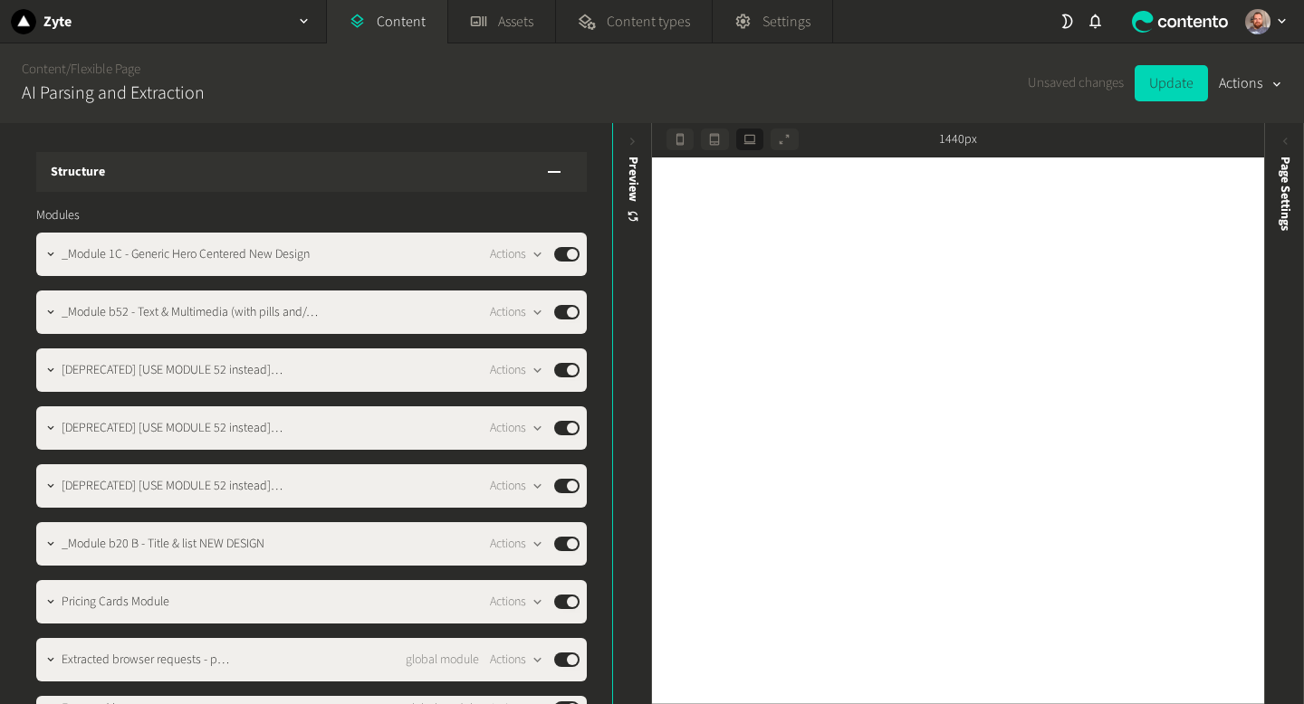
scroll to position [363, 0]
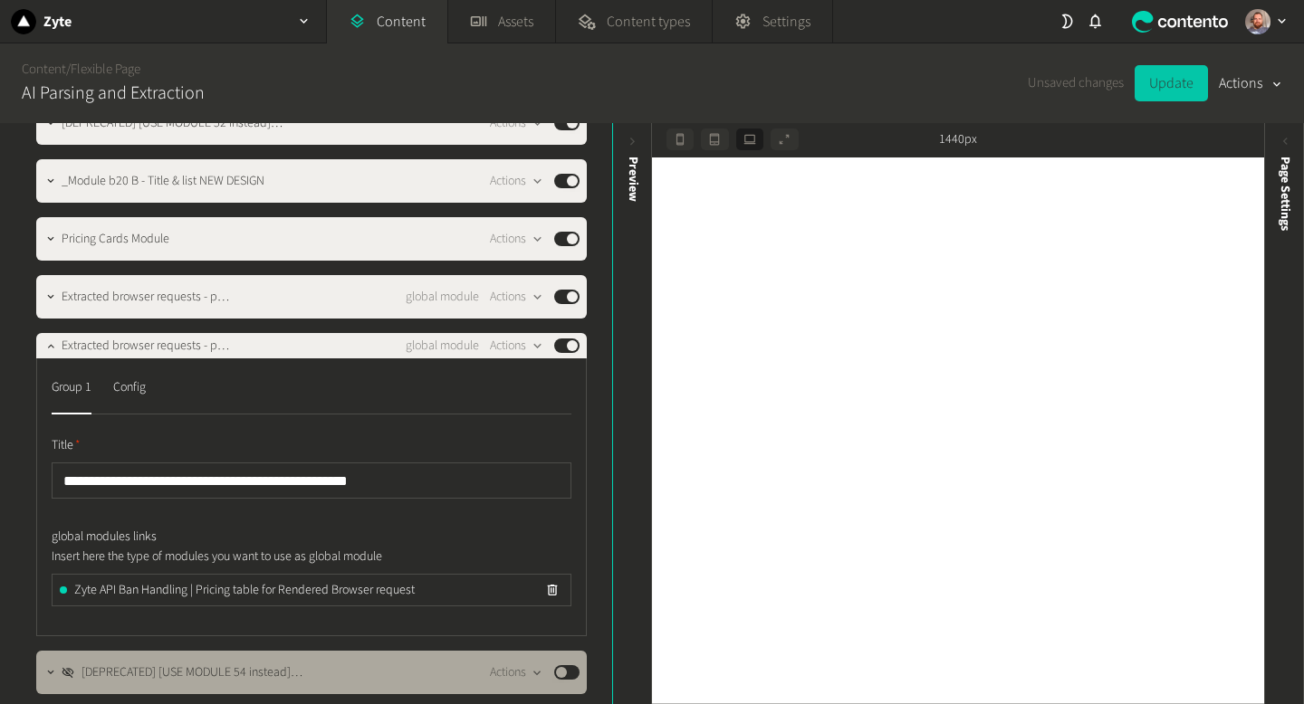
click at [1166, 86] on button "Update" at bounding box center [1170, 83] width 73 height 36
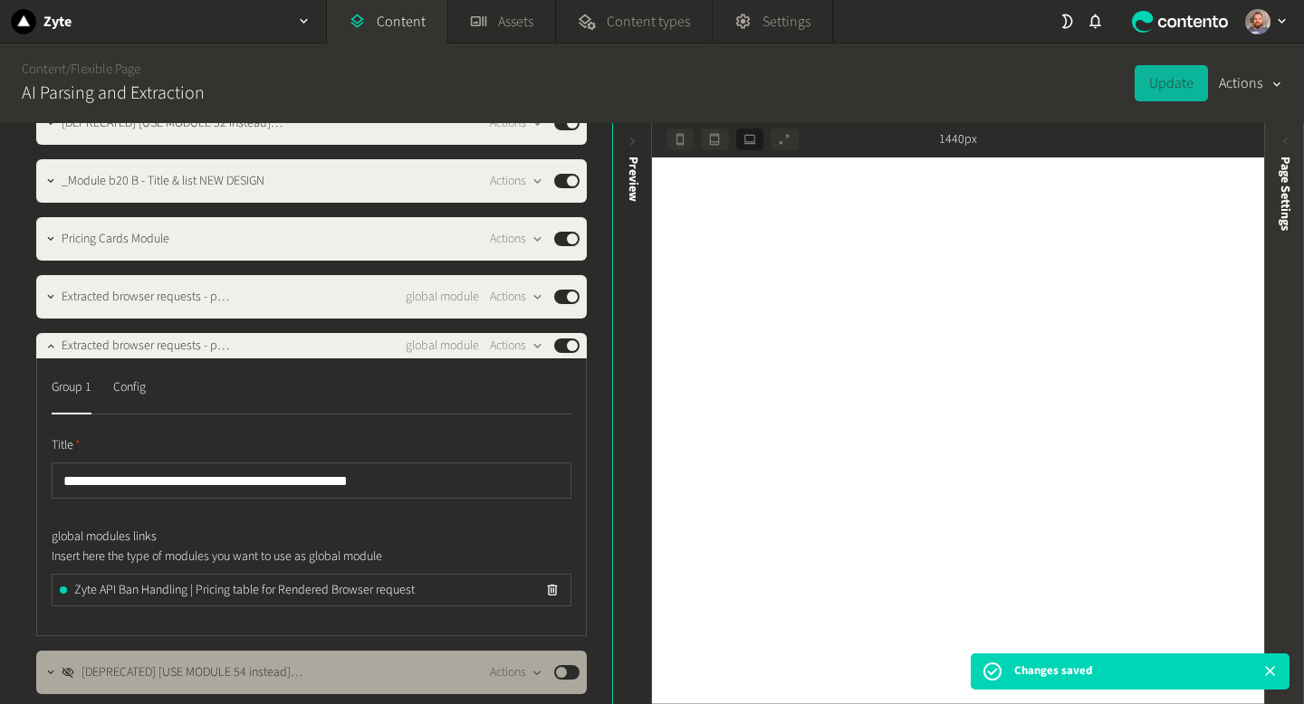
click at [1280, 143] on icon at bounding box center [1284, 141] width 15 height 15
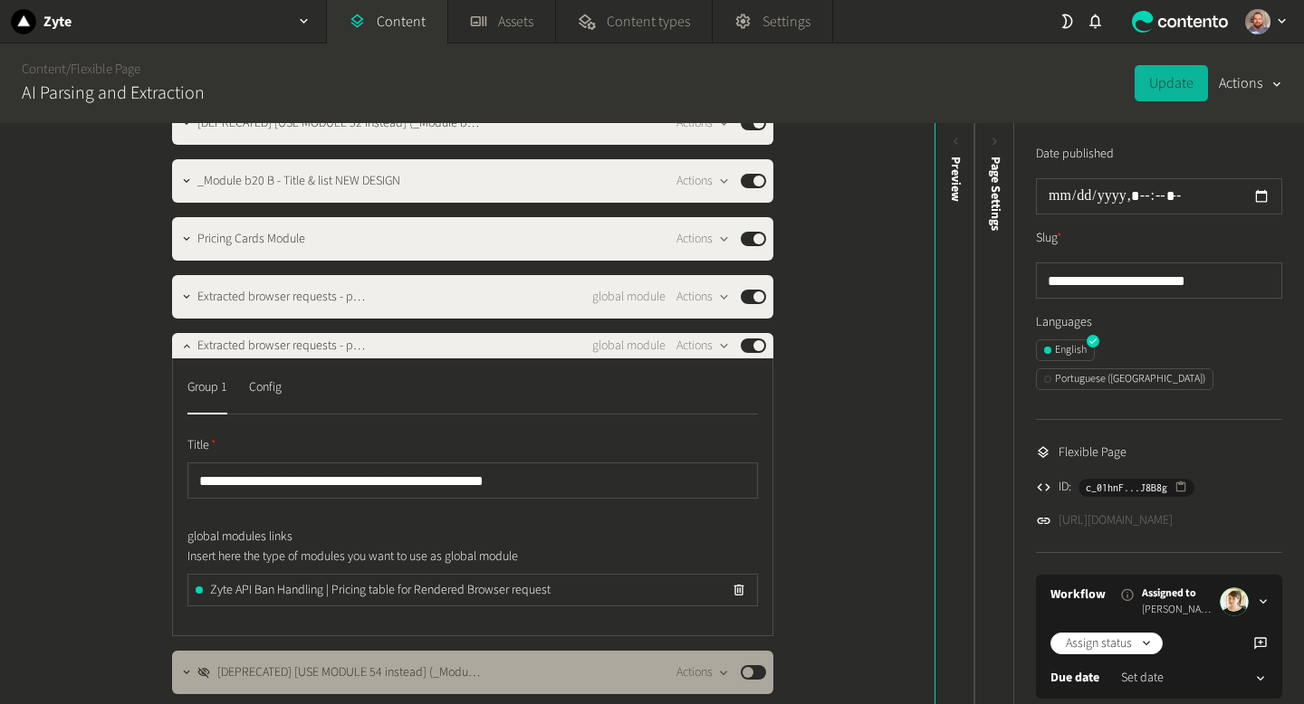
click at [1172, 511] on link "https://dev.zyte.com/automated-data-extraction" at bounding box center [1115, 520] width 114 height 19
click at [387, 17] on link "Content" at bounding box center [387, 21] width 120 height 43
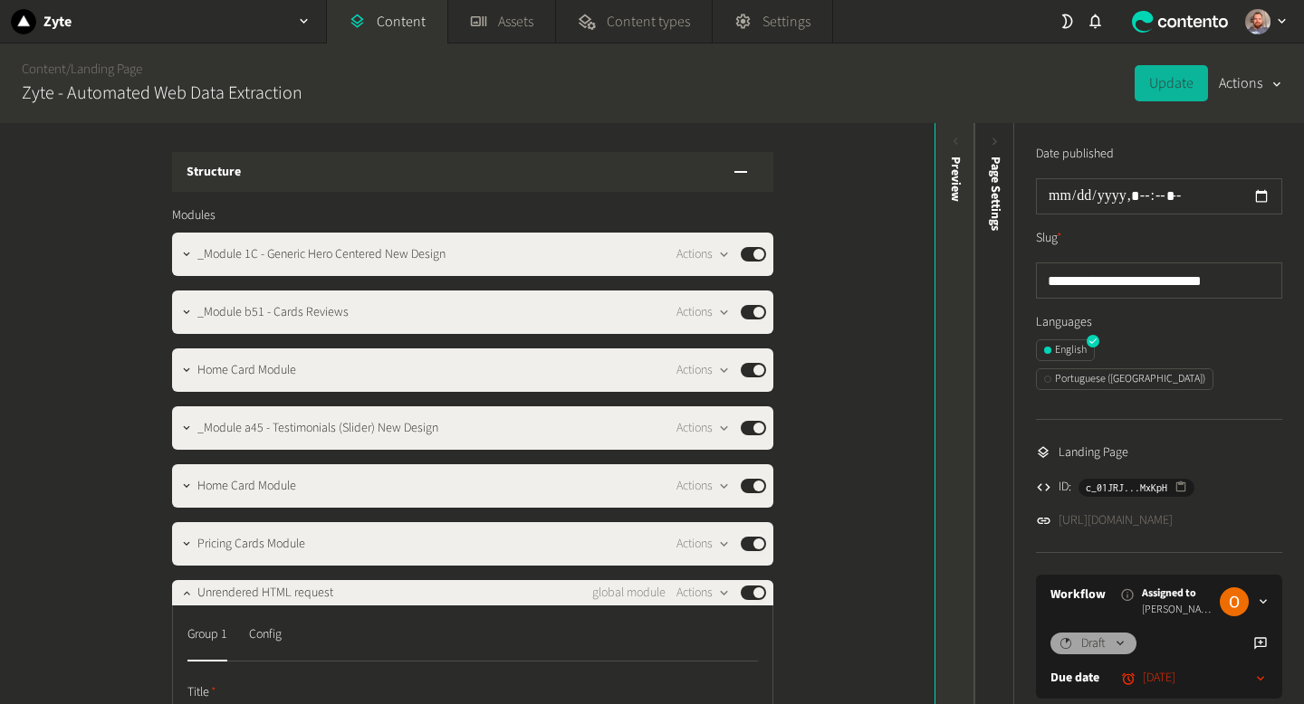
click at [951, 151] on div "Preview" at bounding box center [955, 297] width 40 height 326
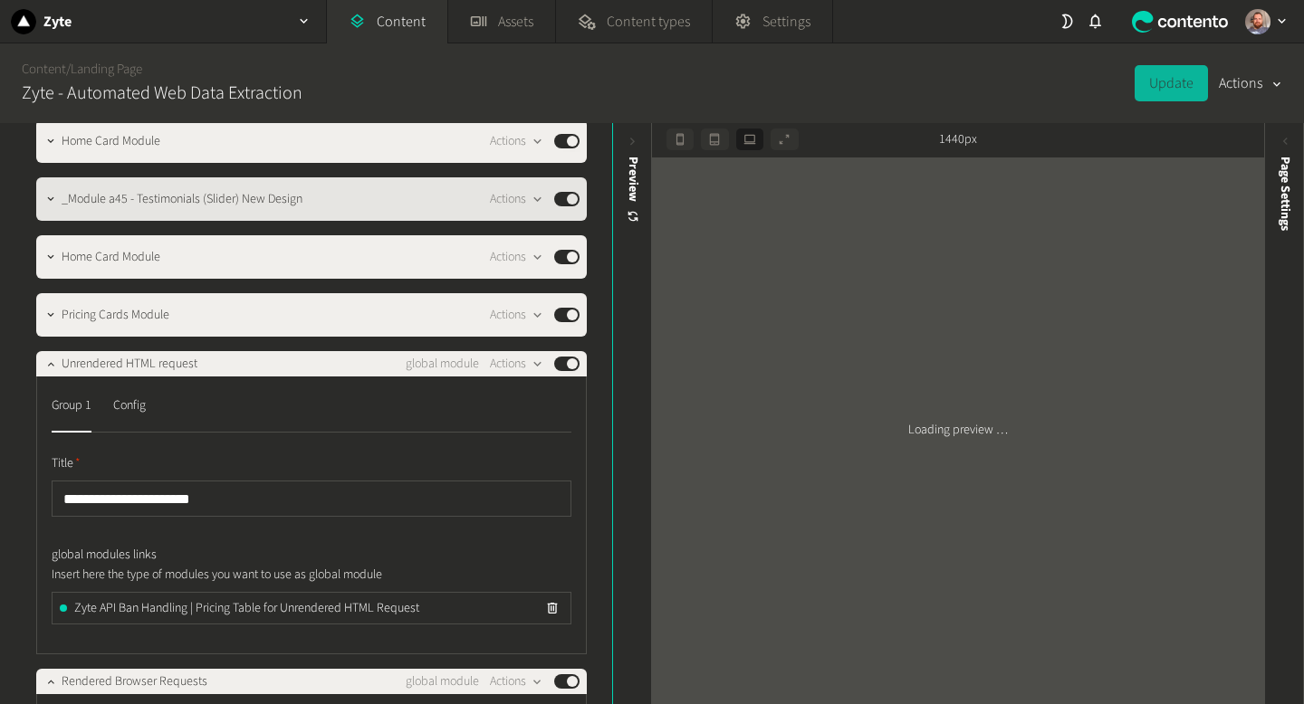
scroll to position [296, 0]
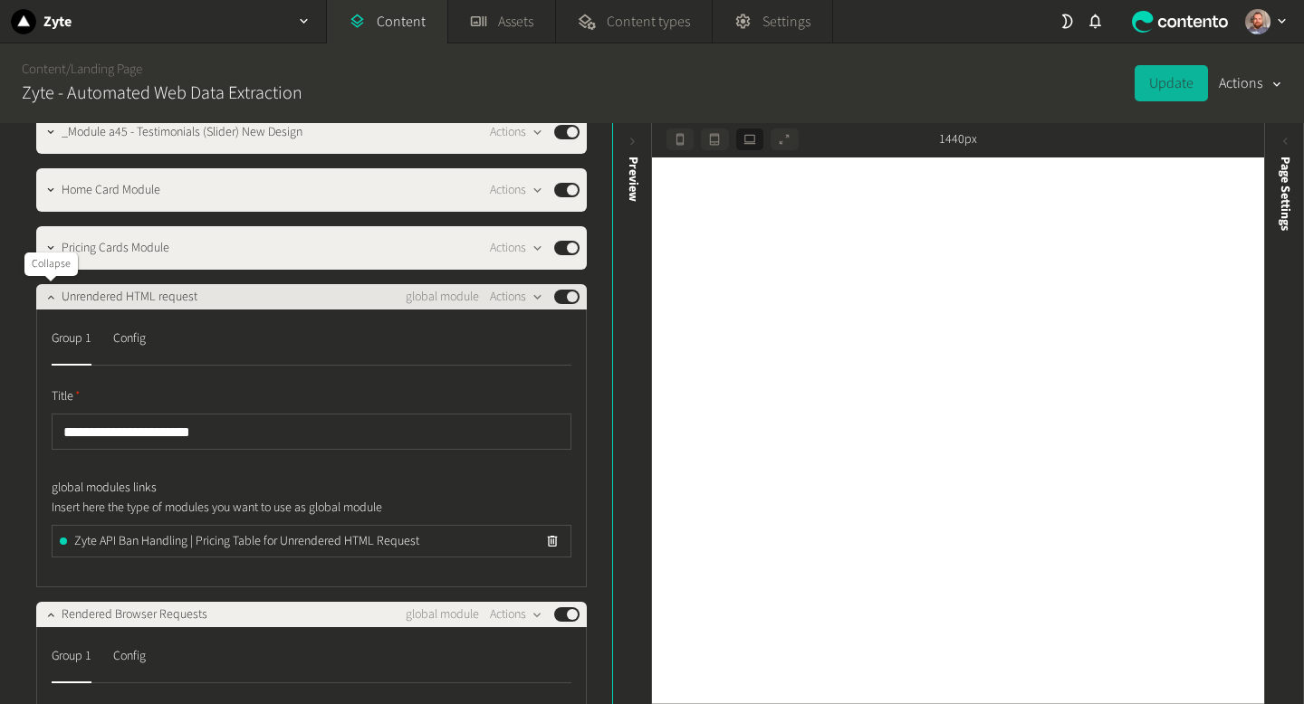
click at [50, 299] on icon "button" at bounding box center [50, 297] width 13 height 13
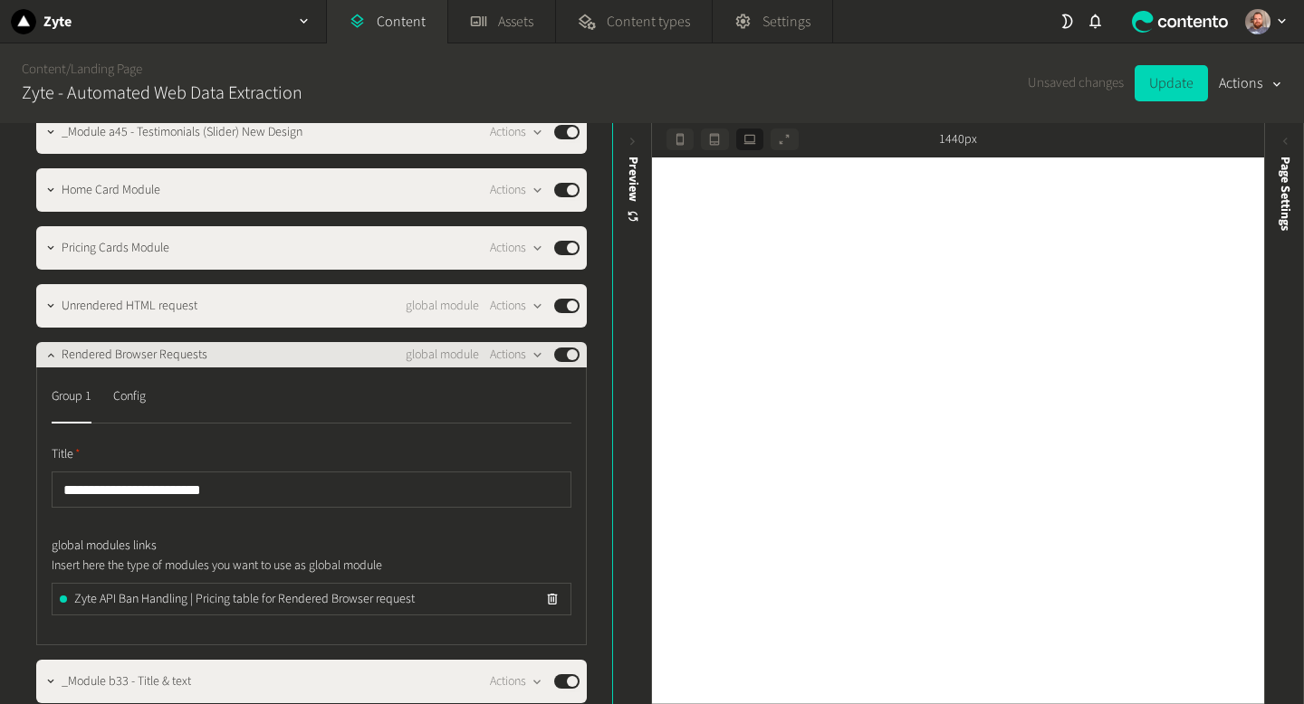
scroll to position [295, 0]
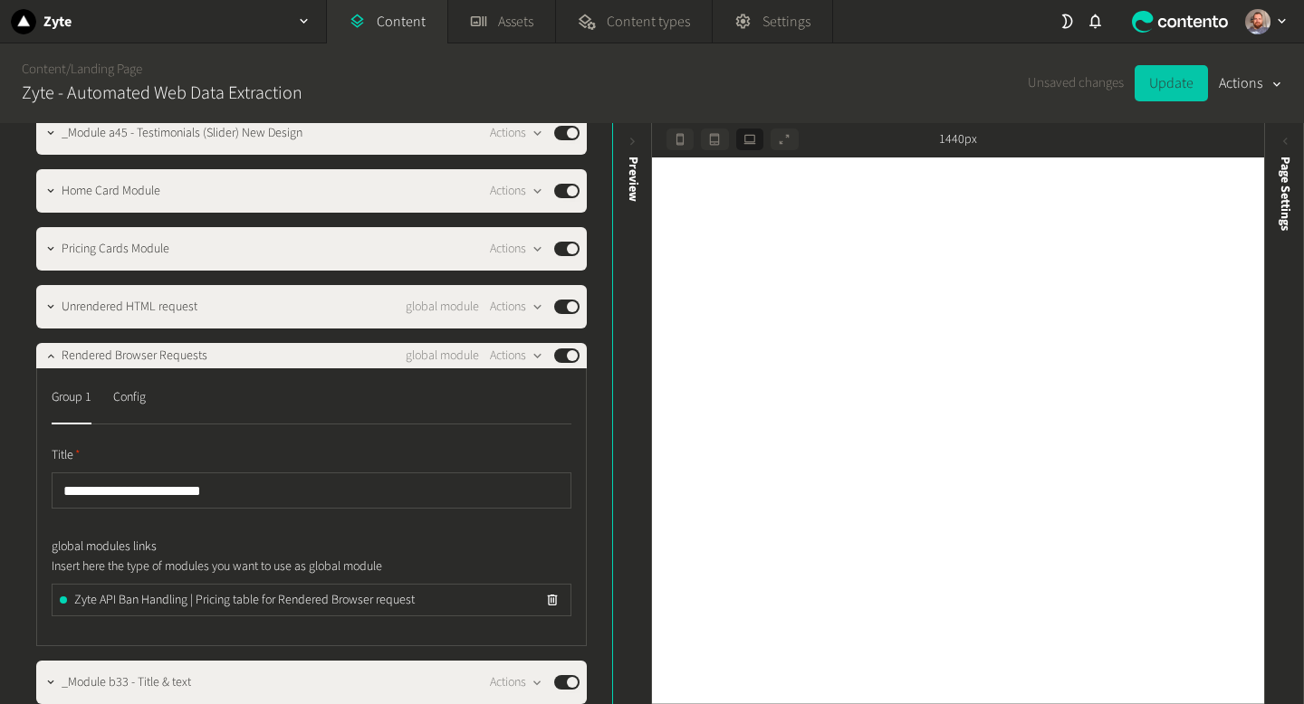
click at [1163, 85] on button "Update" at bounding box center [1170, 83] width 73 height 36
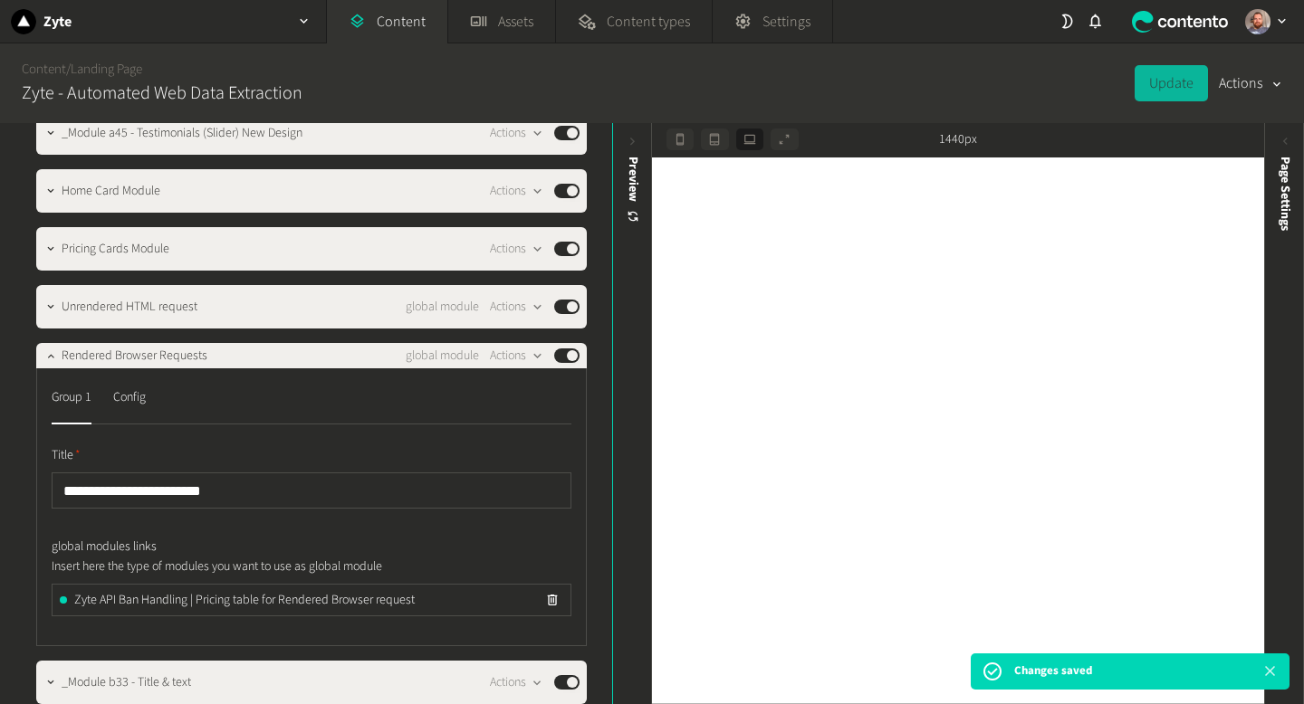
click at [1267, 676] on icon at bounding box center [1269, 671] width 17 height 17
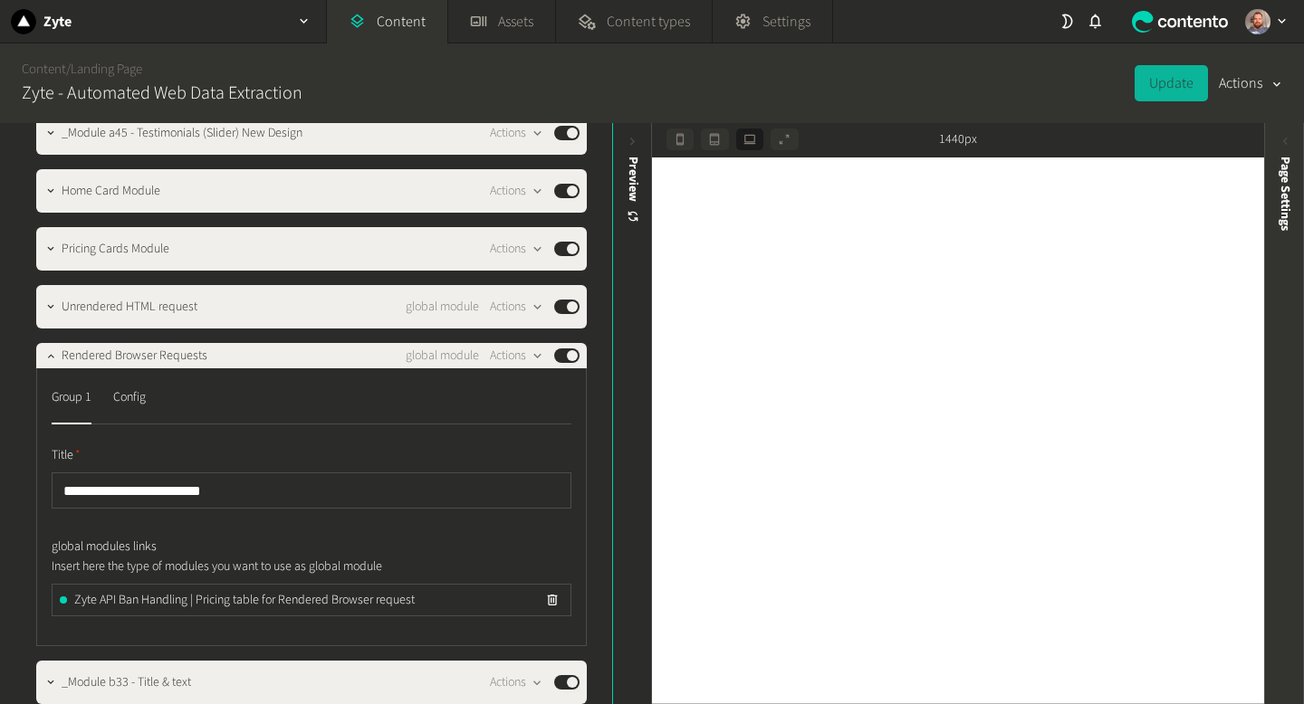
click at [1288, 147] on icon at bounding box center [1284, 141] width 15 height 15
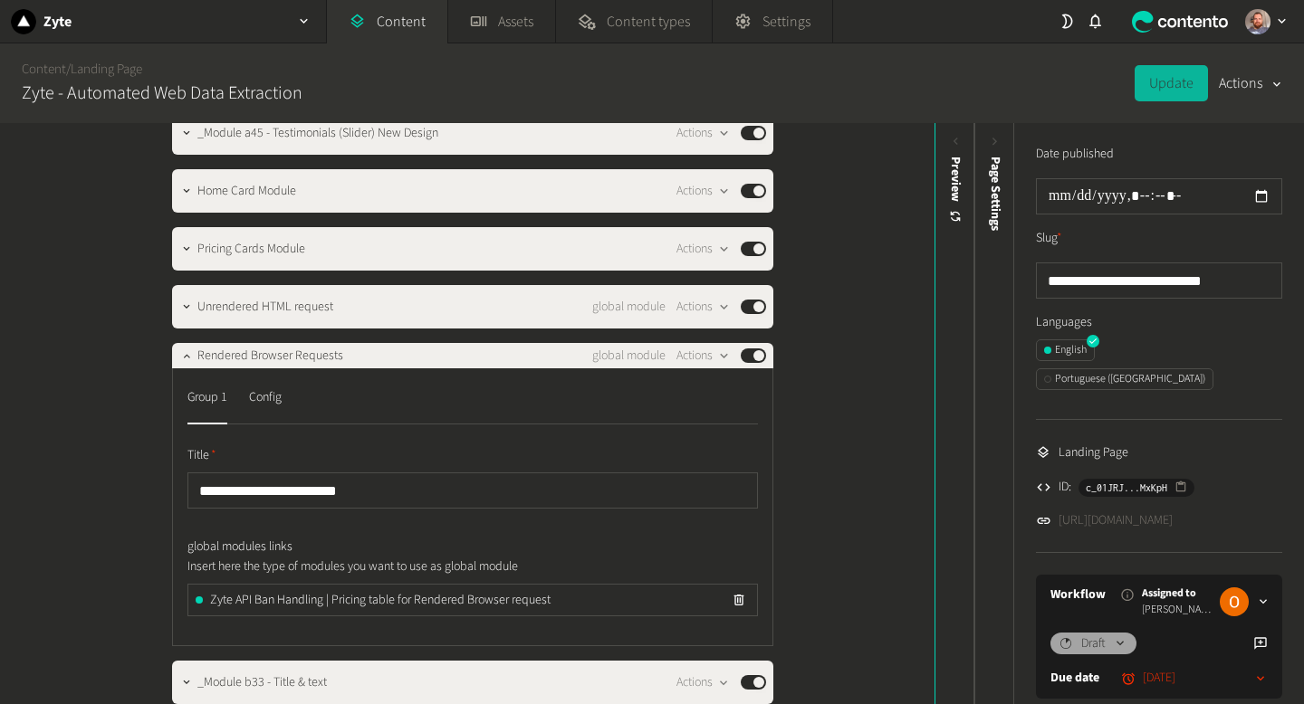
click at [1172, 511] on link "[URL][DOMAIN_NAME]" at bounding box center [1115, 520] width 114 height 19
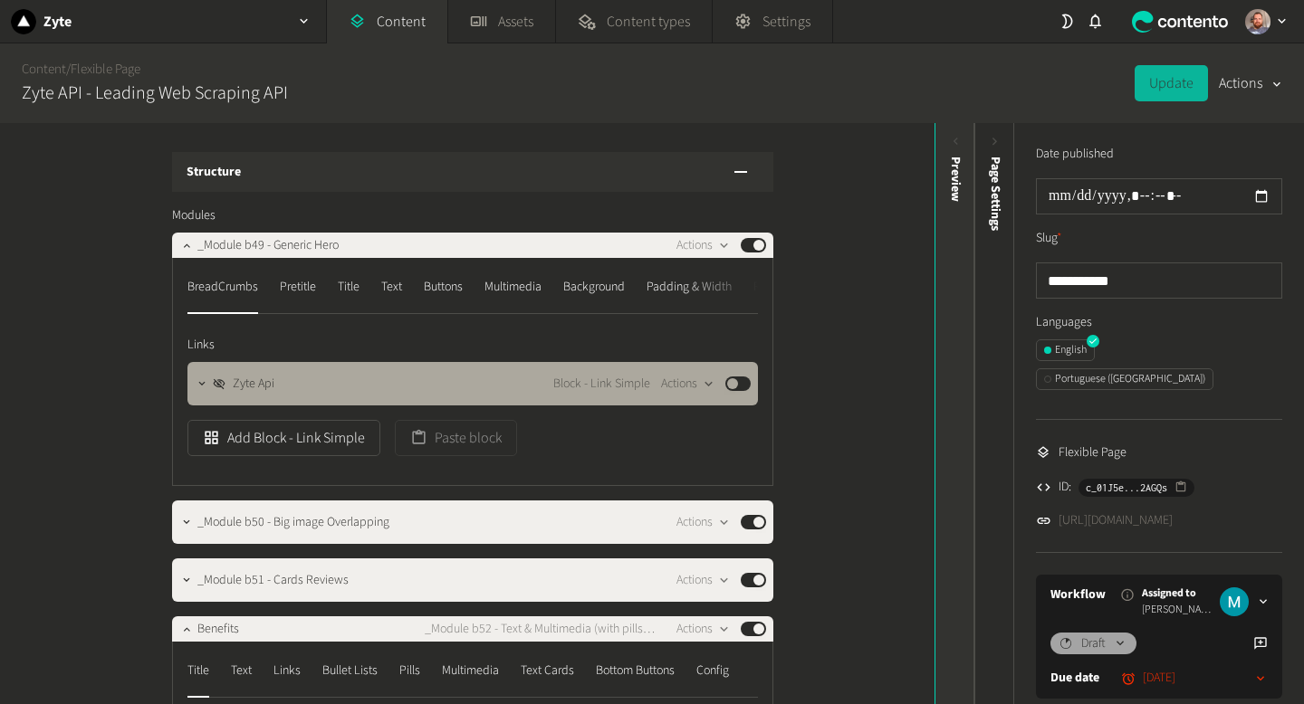
click at [955, 144] on icon at bounding box center [955, 141] width 15 height 15
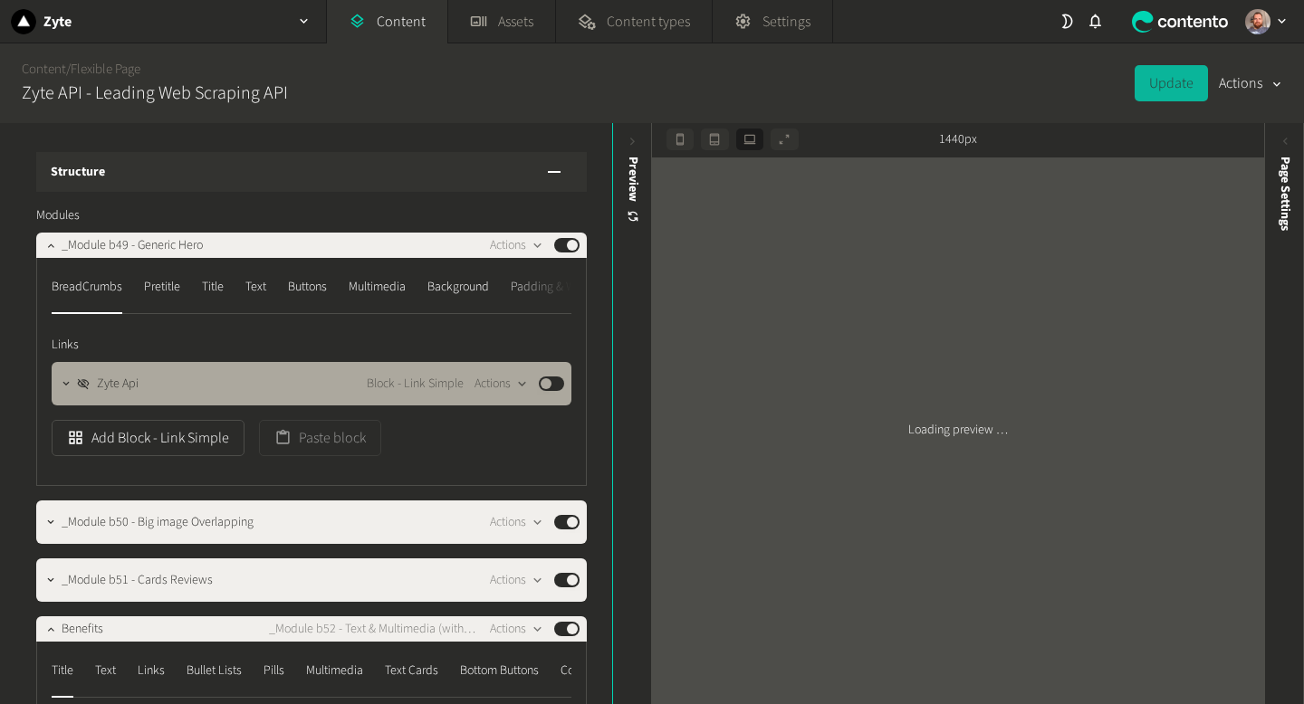
drag, startPoint x: 659, startPoint y: 337, endPoint x: 753, endPoint y: 630, distance: 308.0
click at [676, 397] on div "Loading preview …" at bounding box center [958, 431] width 612 height 547
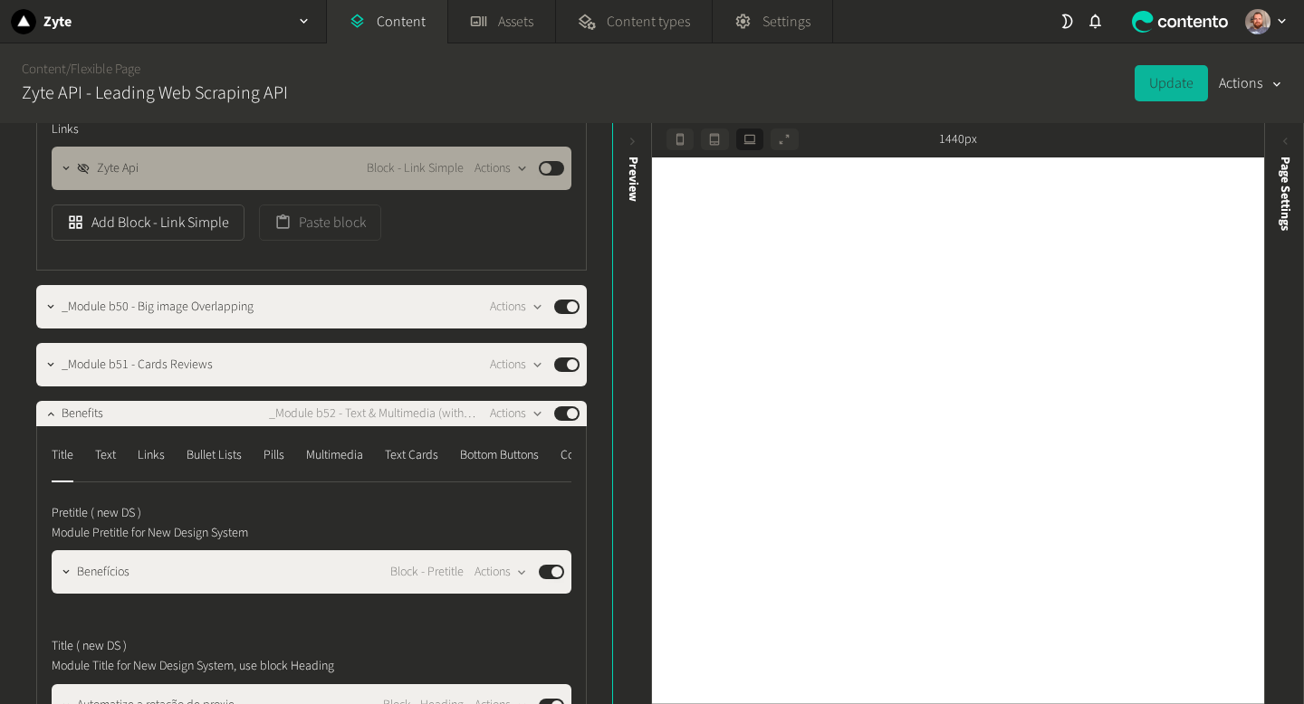
scroll to position [231, 0]
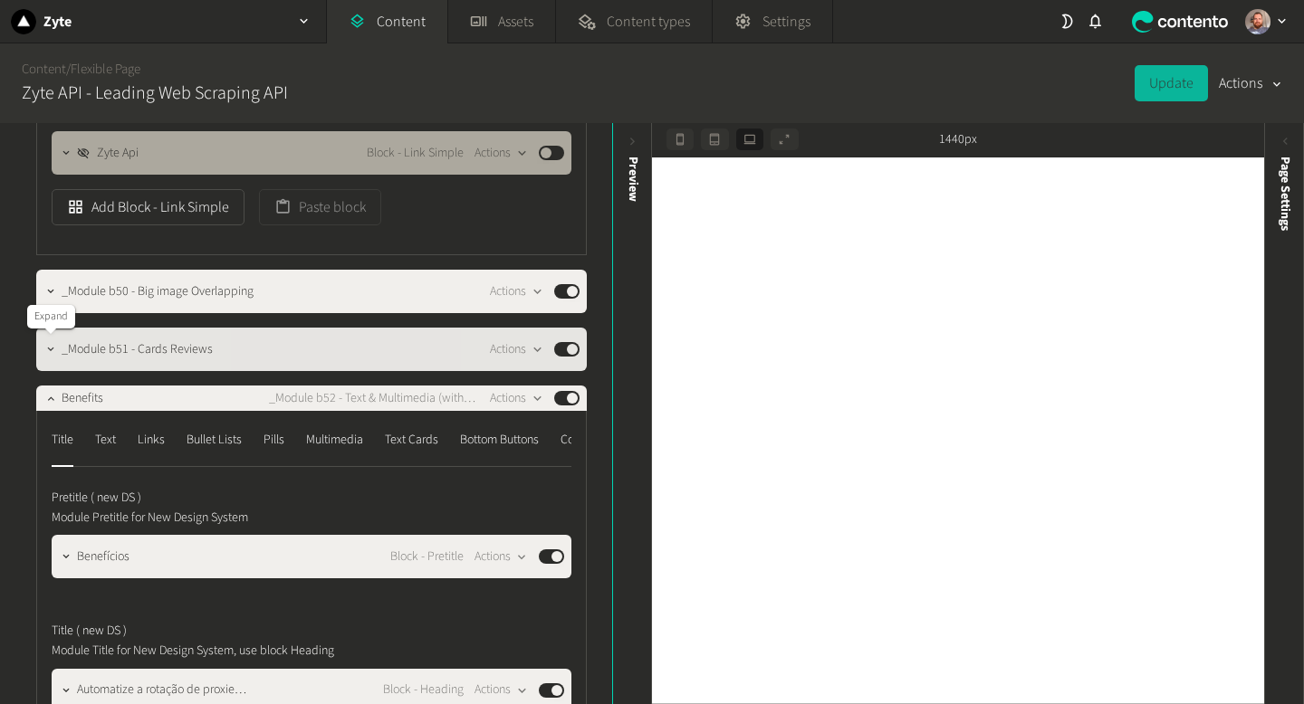
click at [45, 352] on icon "button" at bounding box center [50, 349] width 13 height 13
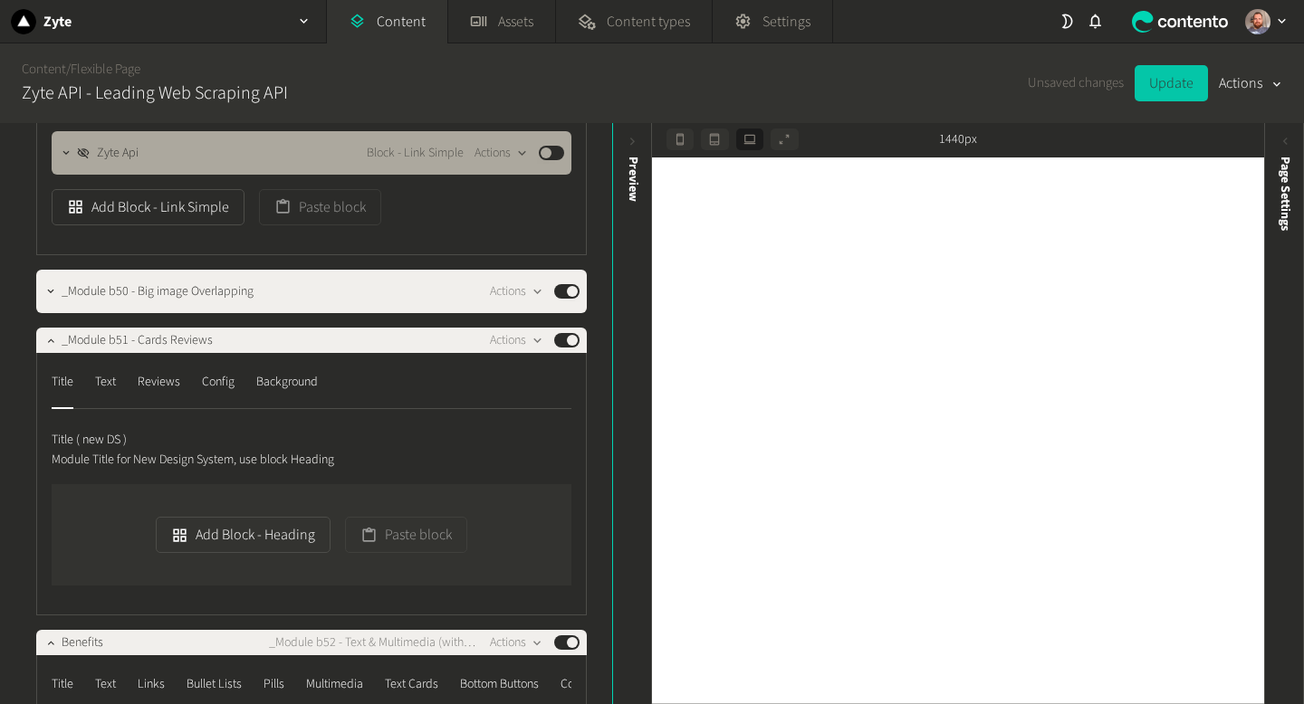
click at [1180, 89] on button "Update" at bounding box center [1170, 83] width 73 height 36
click at [1284, 155] on div "Page Settings" at bounding box center [1285, 297] width 40 height 326
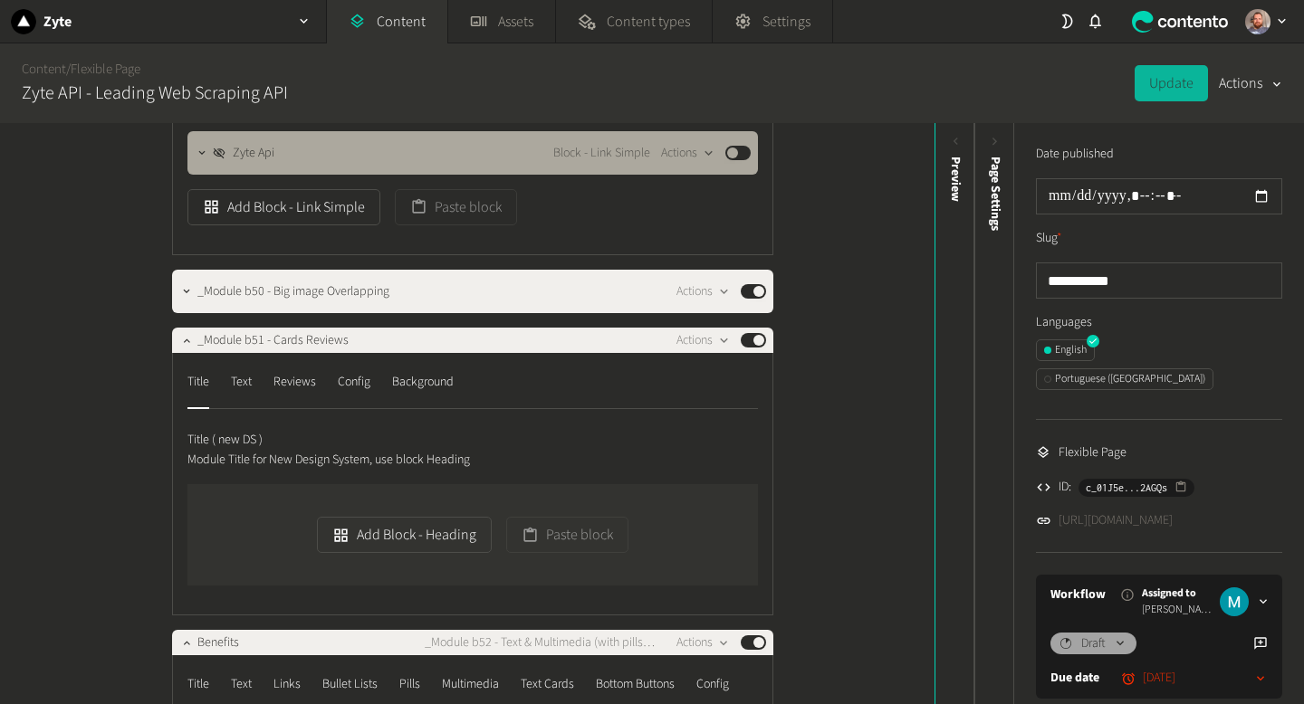
click at [1168, 511] on link "[URL][DOMAIN_NAME]" at bounding box center [1115, 520] width 114 height 19
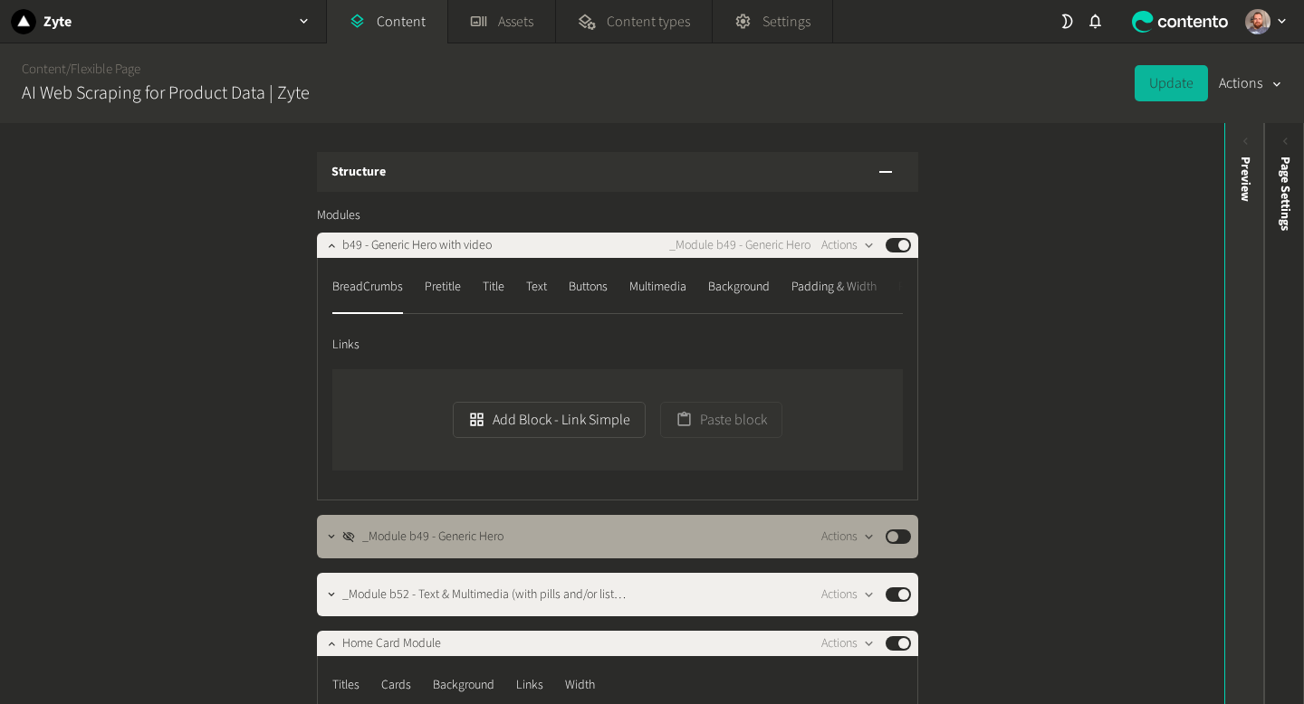
click at [1235, 148] on div "Preview" at bounding box center [1245, 297] width 40 height 326
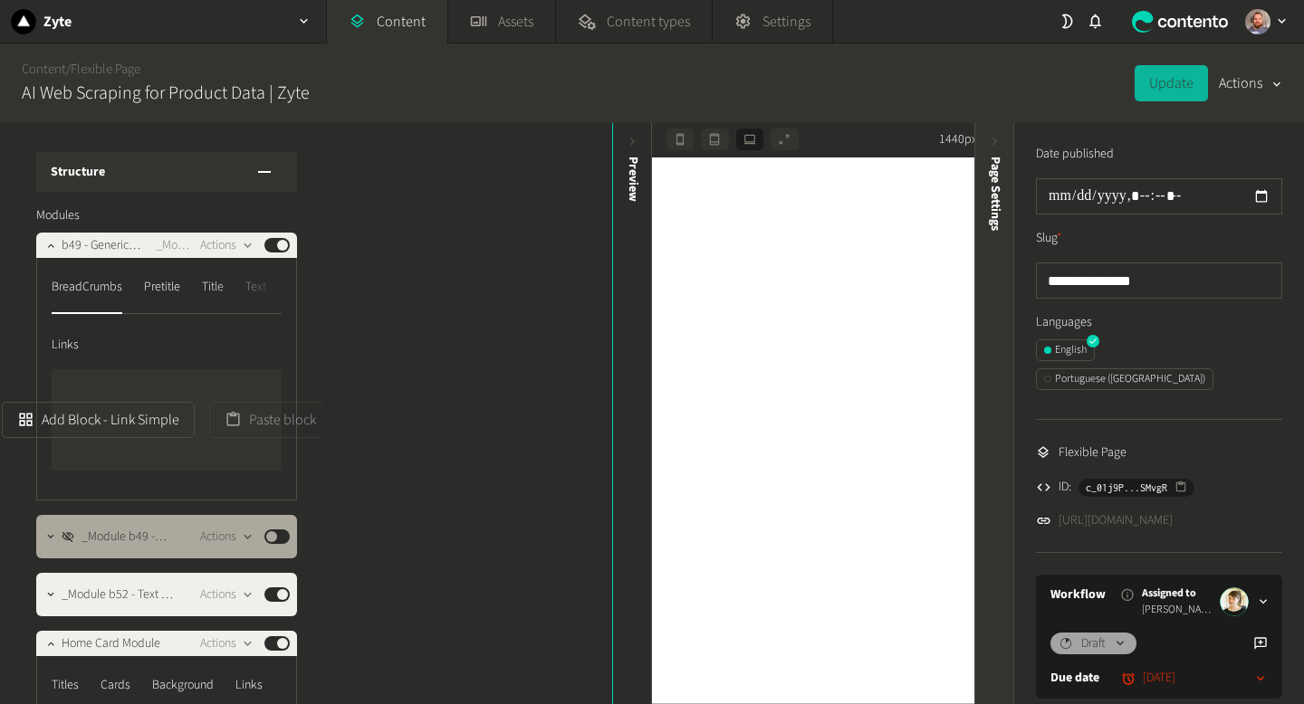
click at [999, 147] on icon at bounding box center [995, 141] width 15 height 15
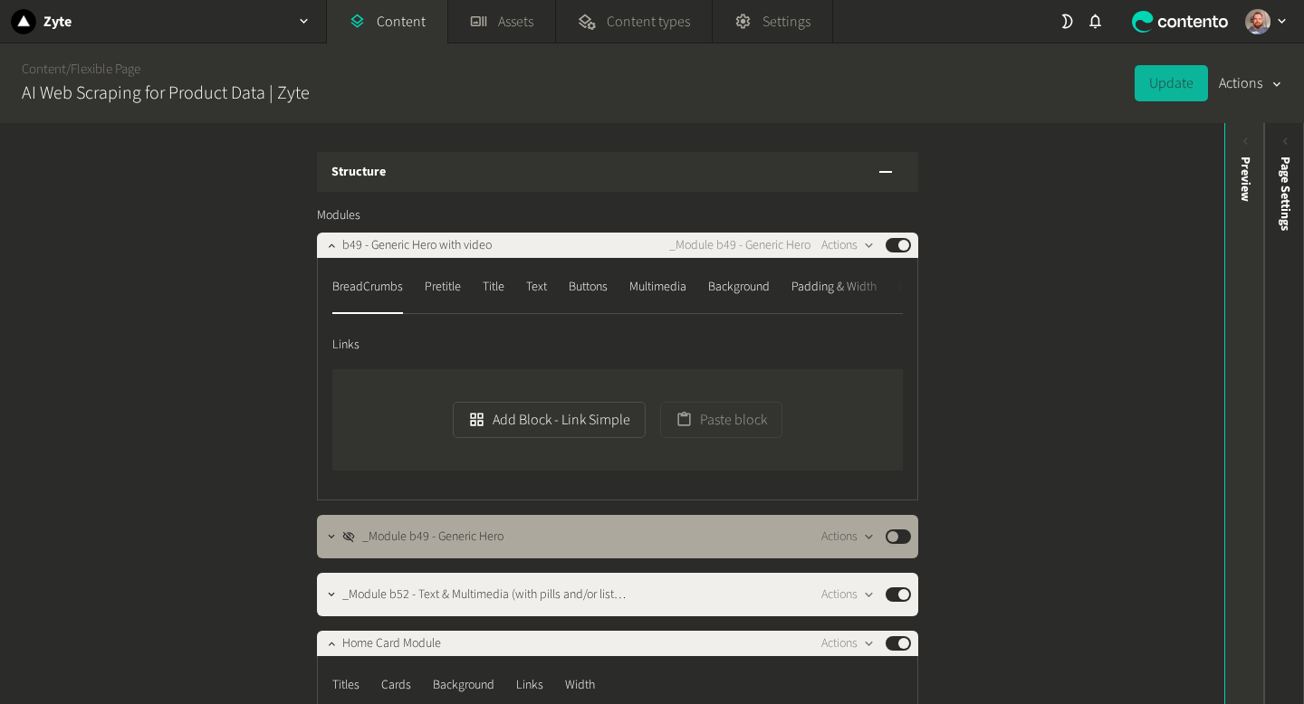
drag, startPoint x: 1242, startPoint y: 146, endPoint x: 1189, endPoint y: 158, distance: 54.9
click at [1240, 146] on icon at bounding box center [1245, 141] width 15 height 15
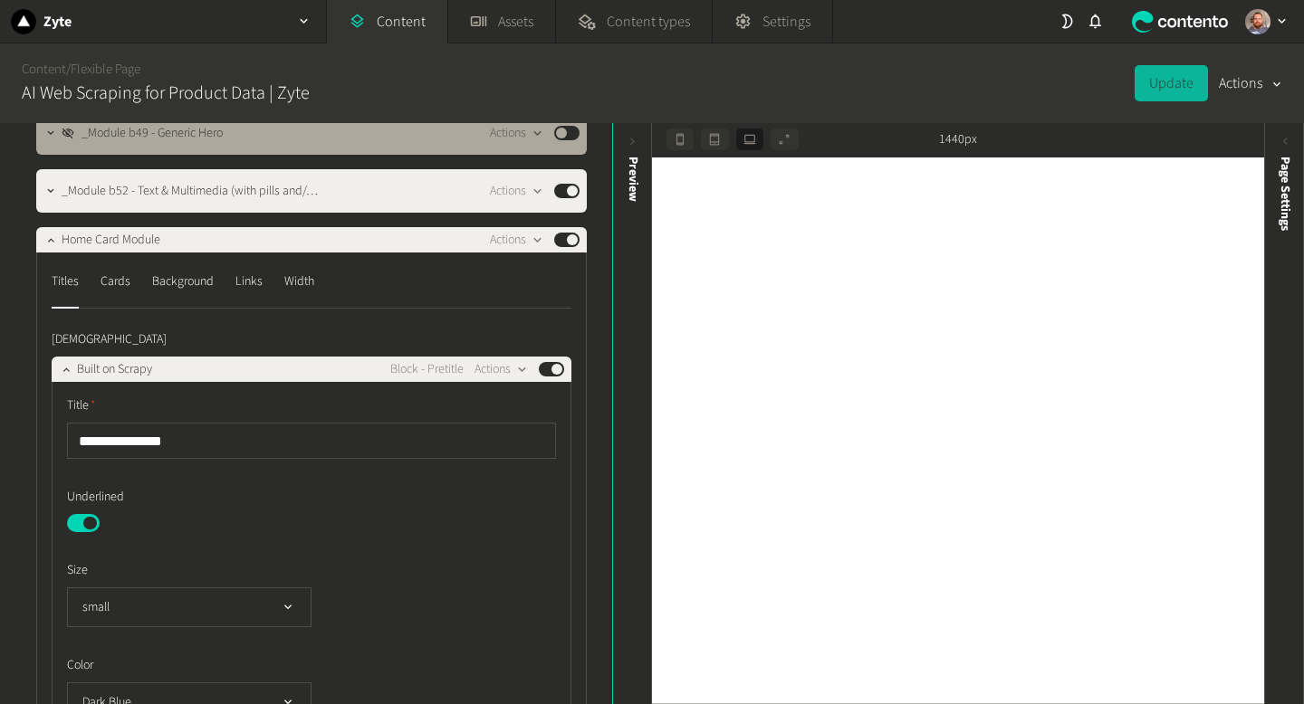
scroll to position [402, 0]
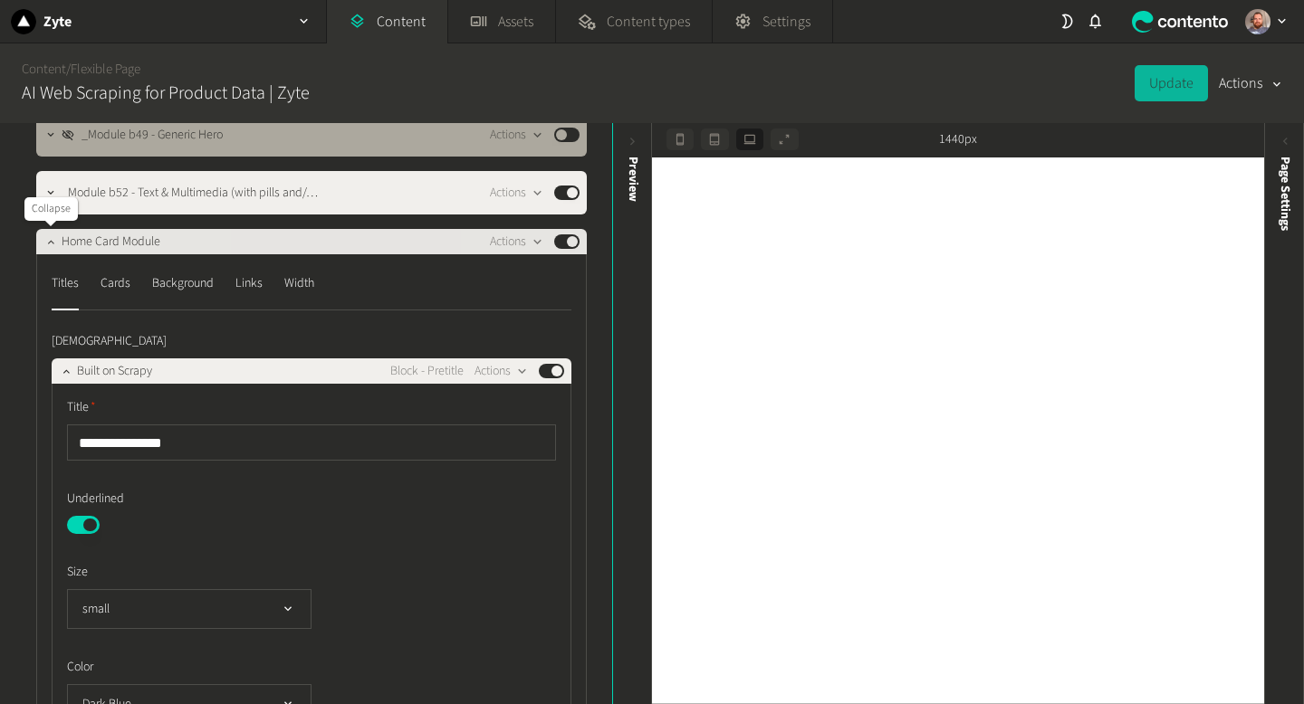
click at [53, 239] on icon "button" at bounding box center [50, 241] width 13 height 13
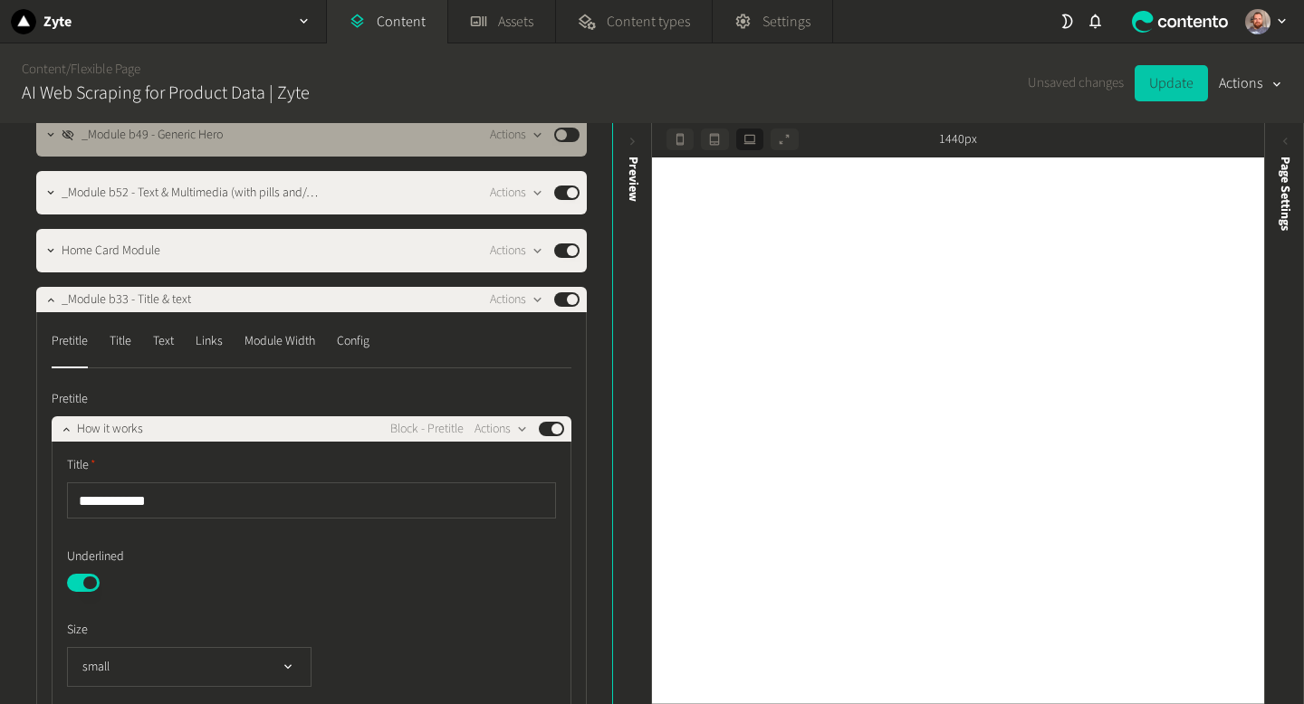
click at [1186, 81] on button "Update" at bounding box center [1170, 83] width 73 height 36
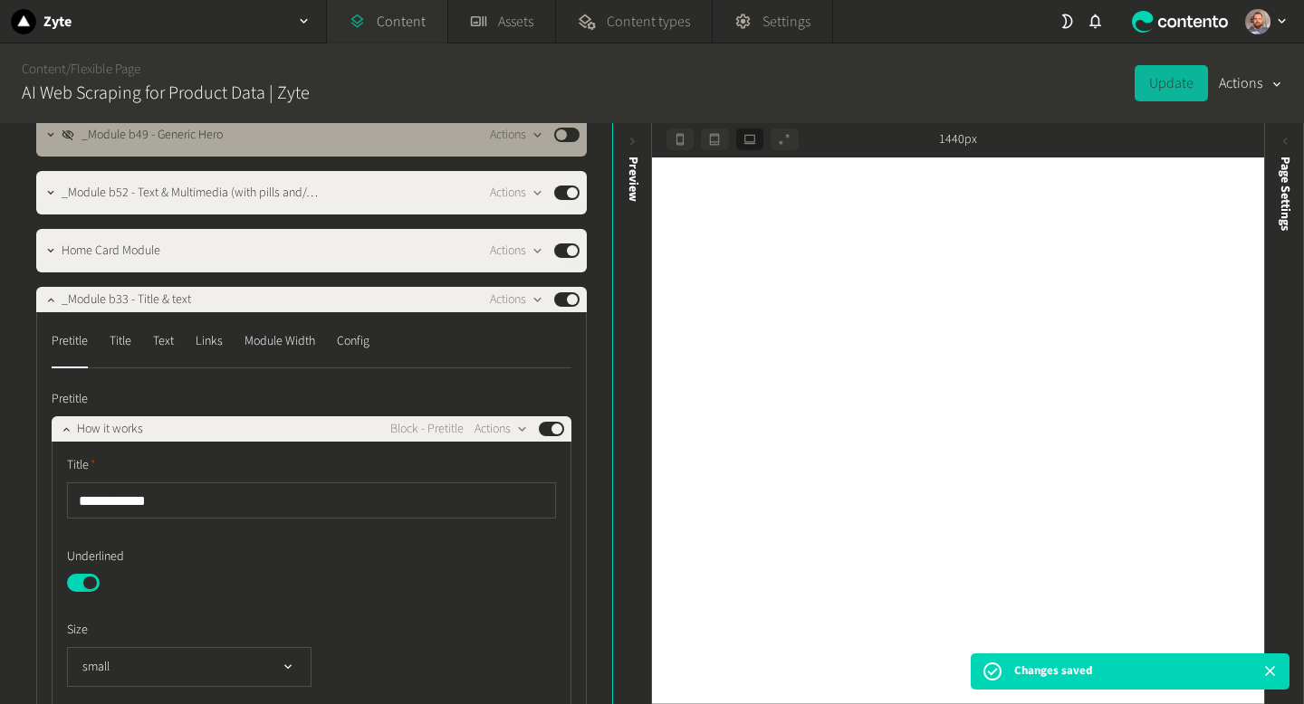
click at [400, 24] on link "Content" at bounding box center [387, 21] width 120 height 43
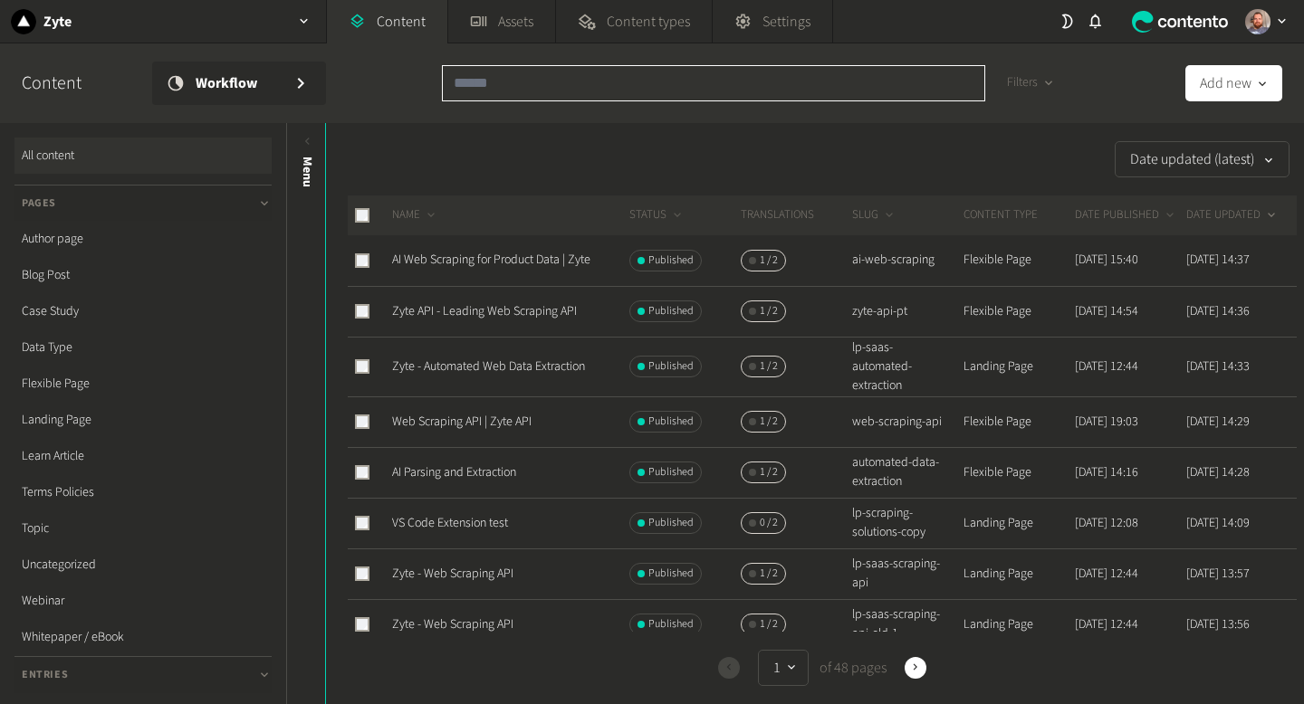
click at [535, 89] on input "text" at bounding box center [713, 83] width 543 height 36
paste input "*********"
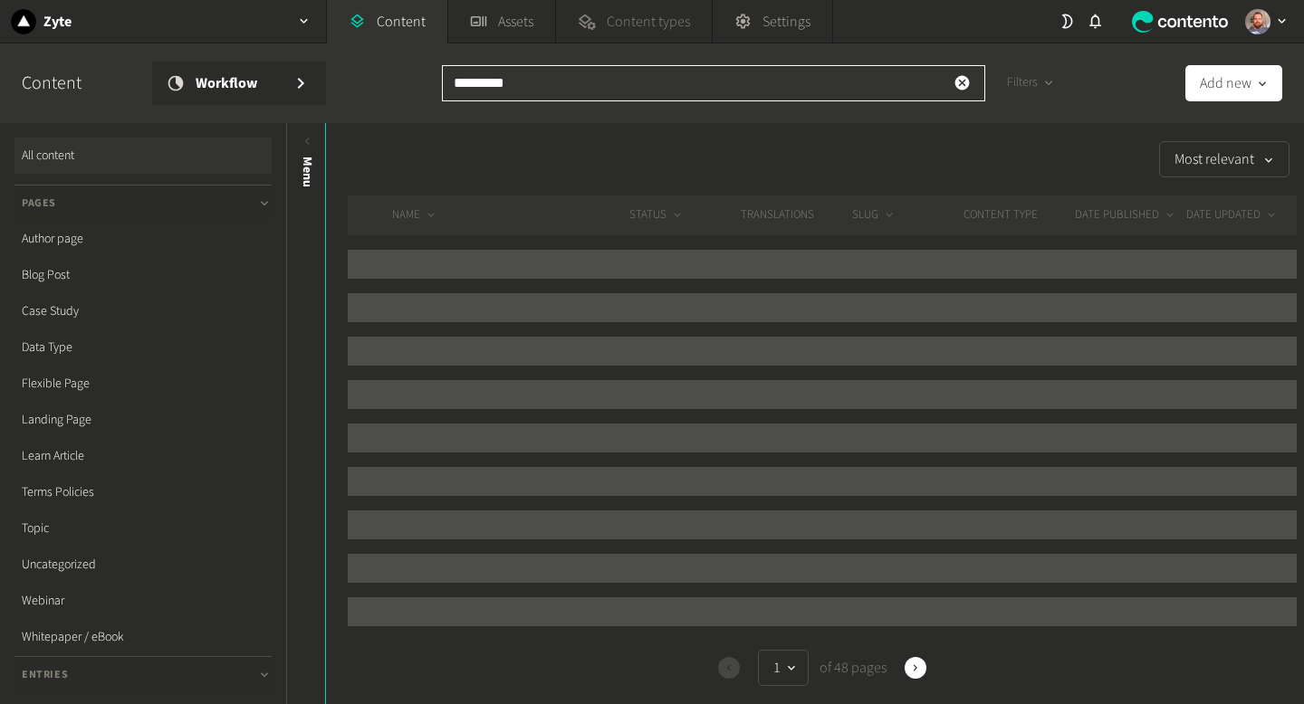
type input "*********"
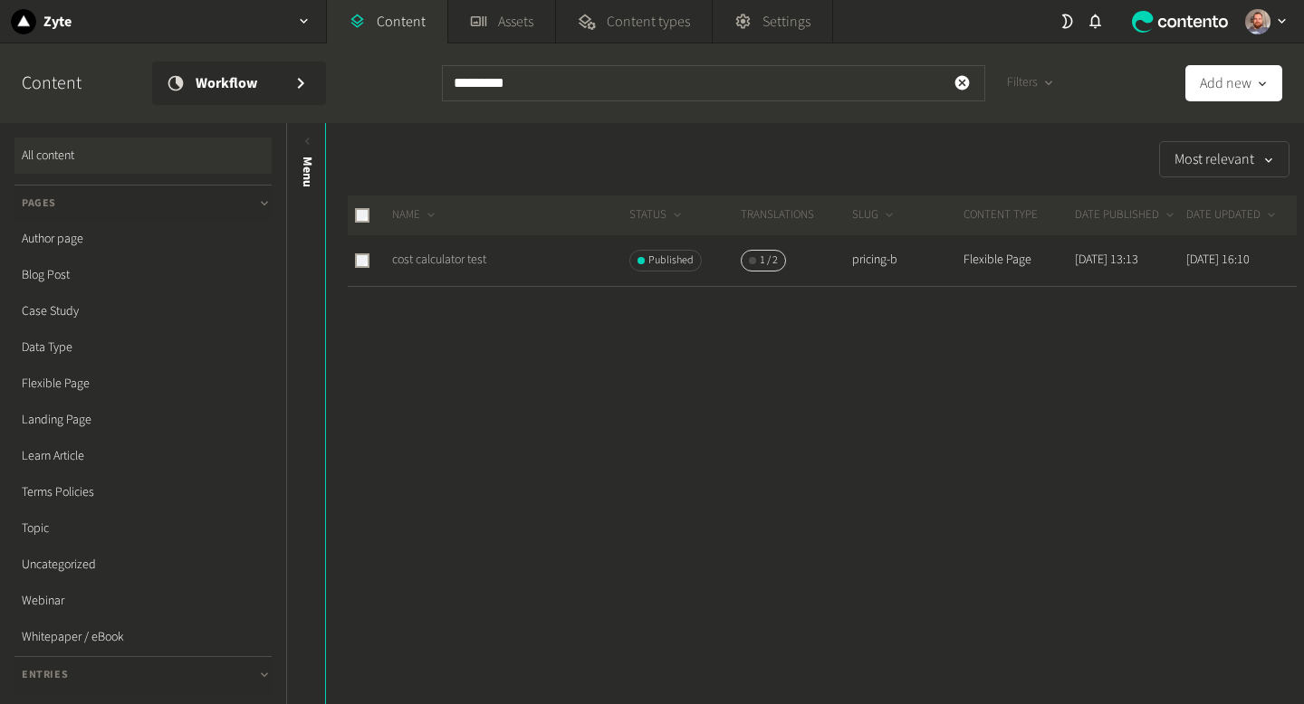
click at [442, 268] on link "cost calculator test" at bounding box center [439, 260] width 94 height 18
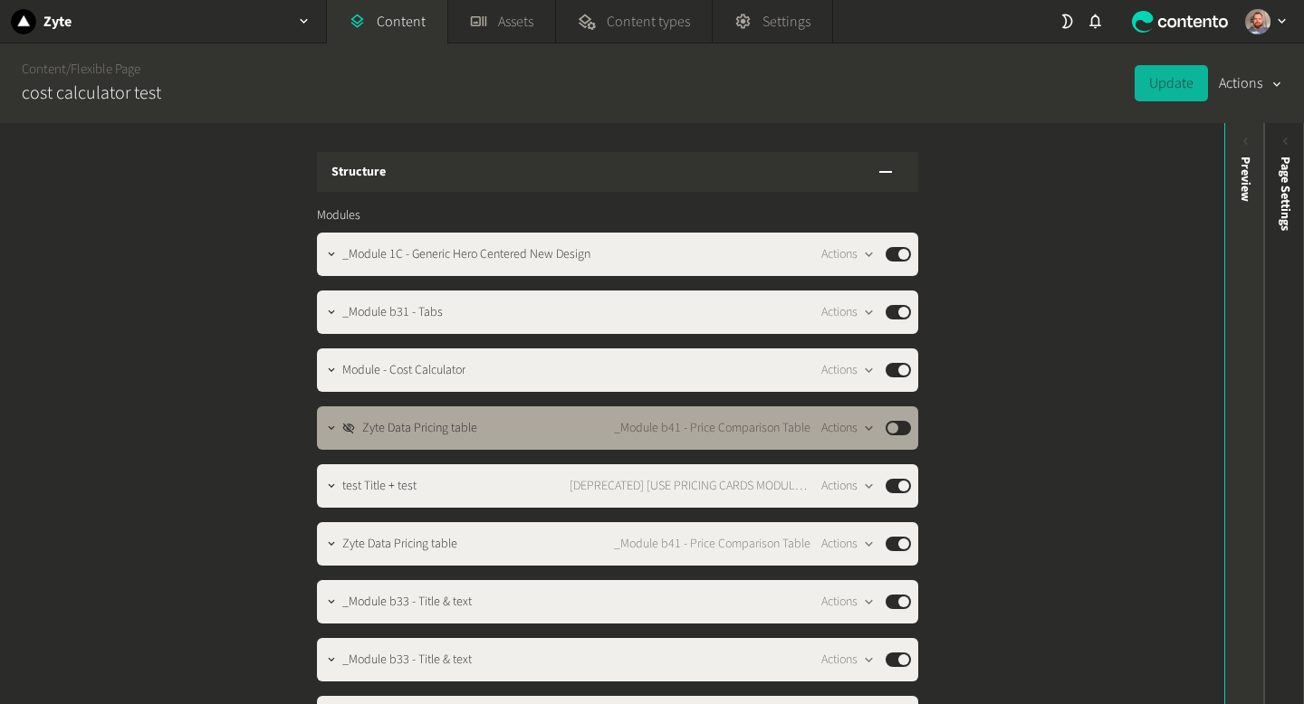
click at [1245, 143] on icon at bounding box center [1245, 141] width 5 height 7
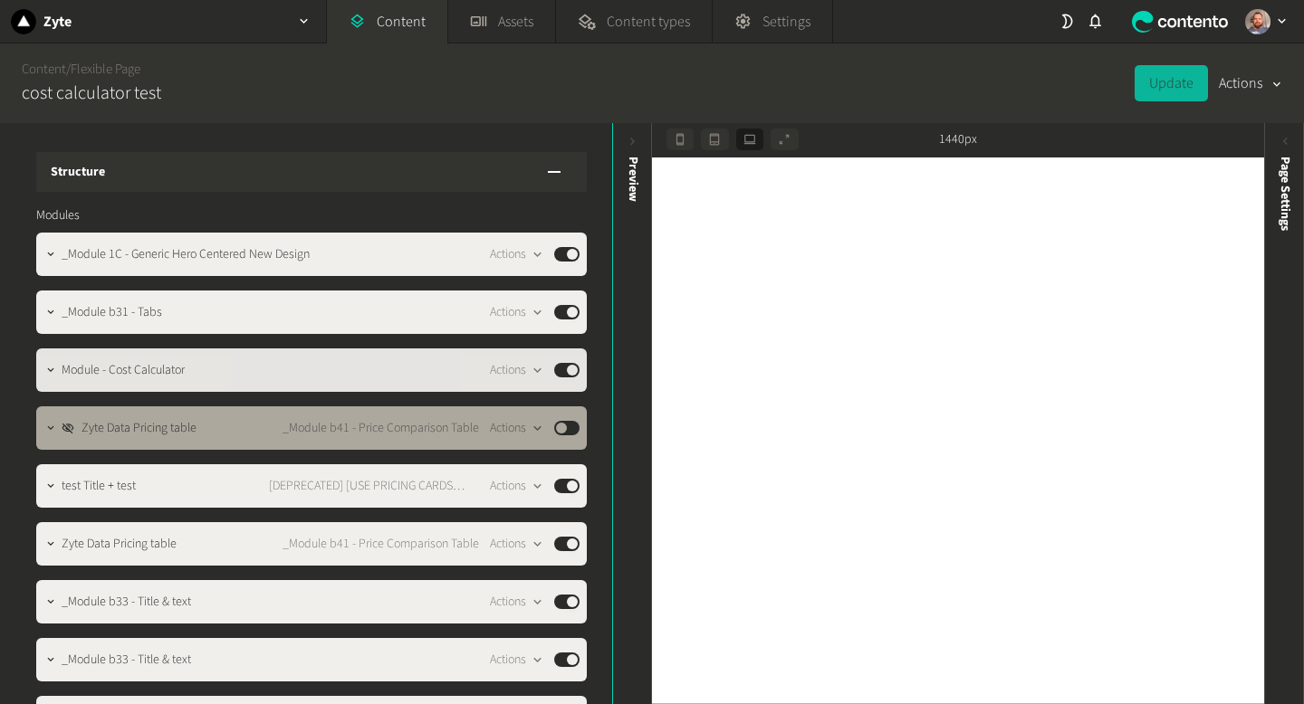
click at [375, 369] on div "Module - Cost Calculator Actions Published" at bounding box center [321, 370] width 518 height 22
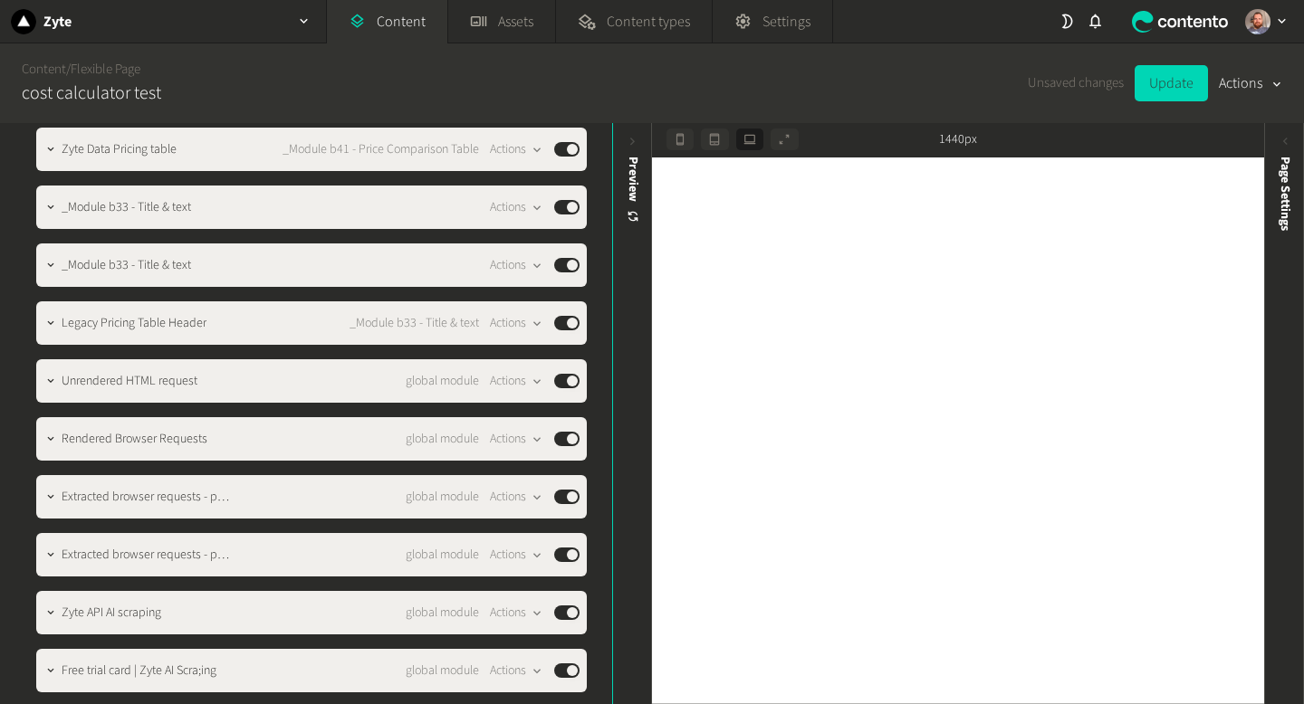
scroll to position [1002, 0]
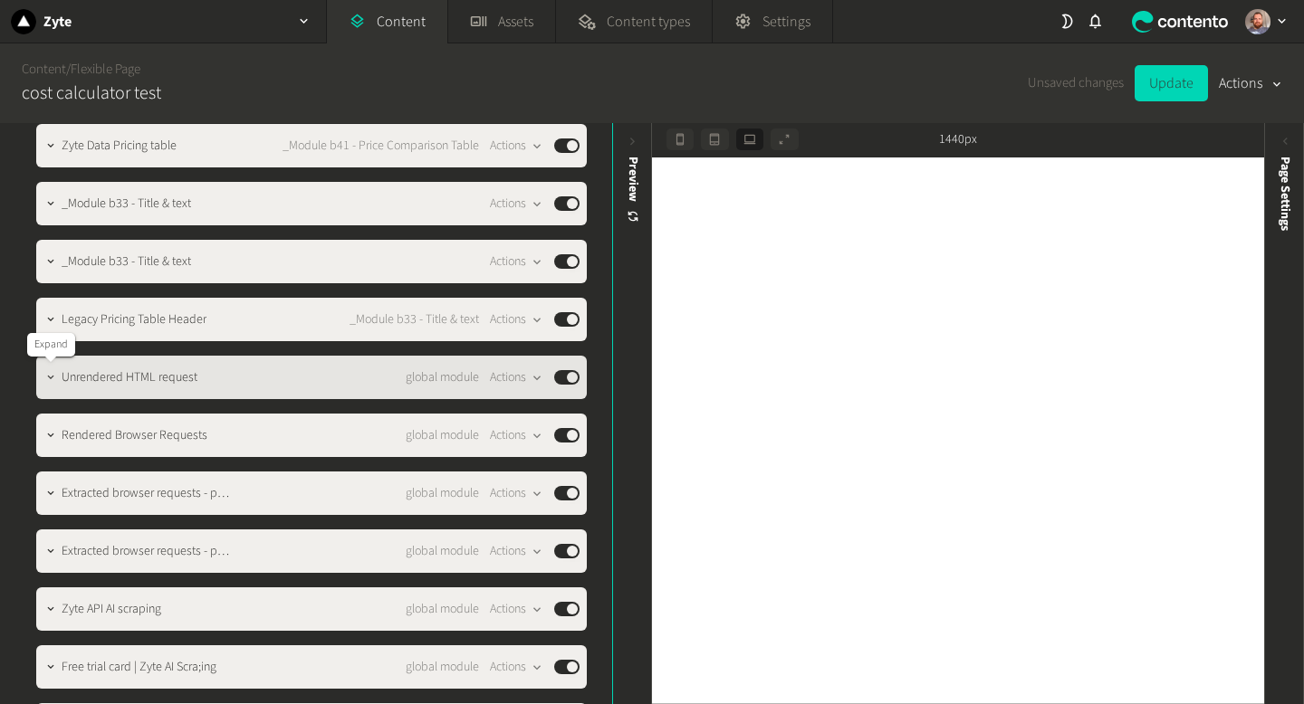
click at [44, 374] on icon "button" at bounding box center [50, 377] width 13 height 13
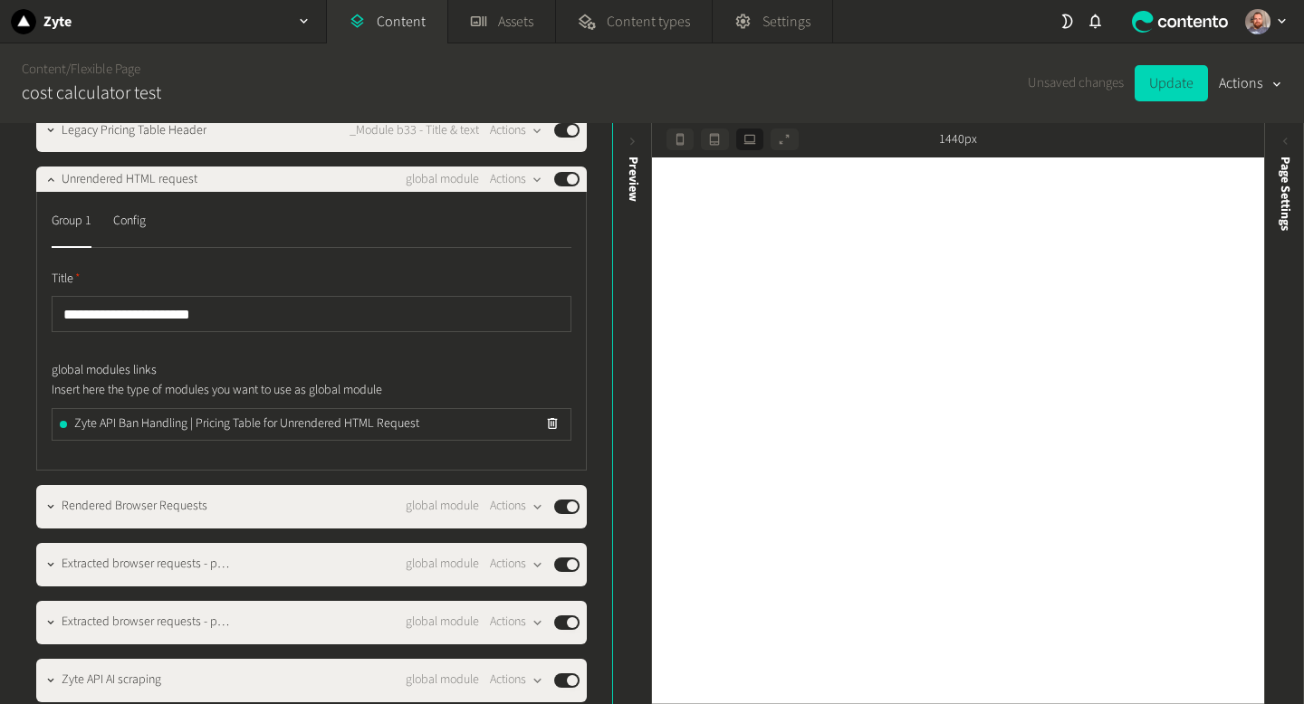
scroll to position [1255, 0]
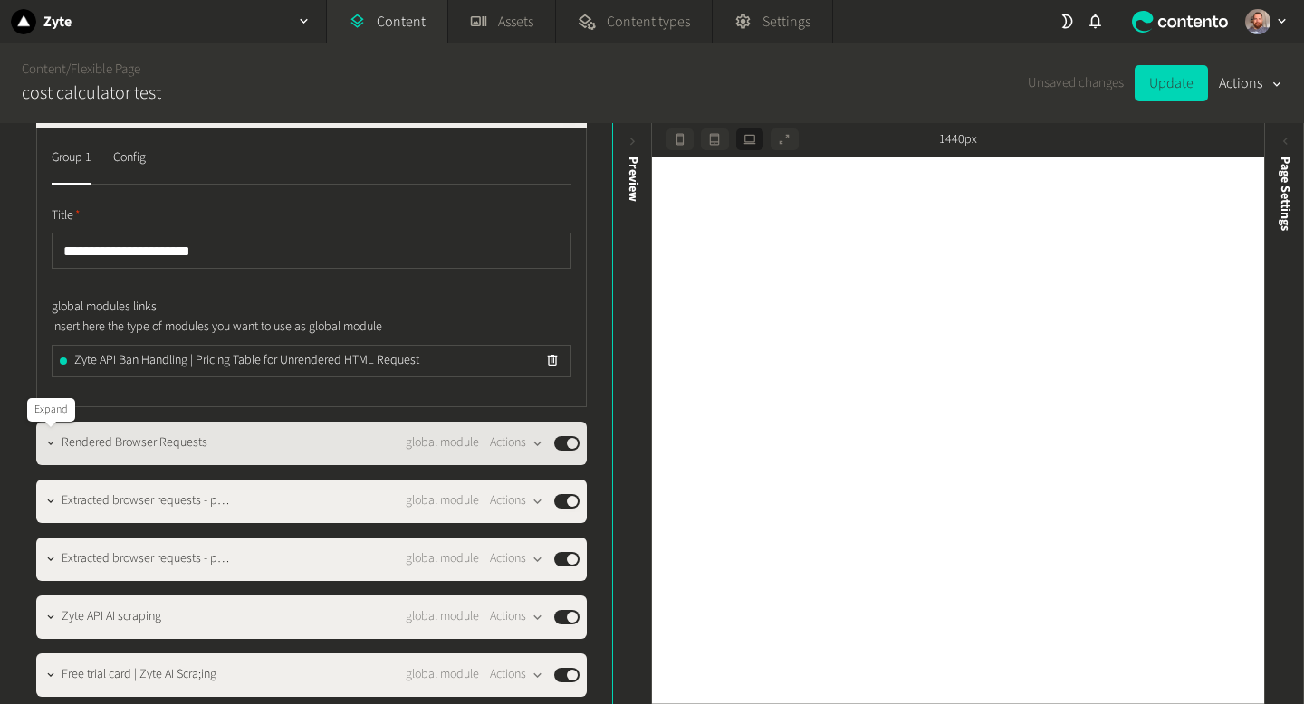
click at [54, 446] on icon "button" at bounding box center [50, 443] width 13 height 13
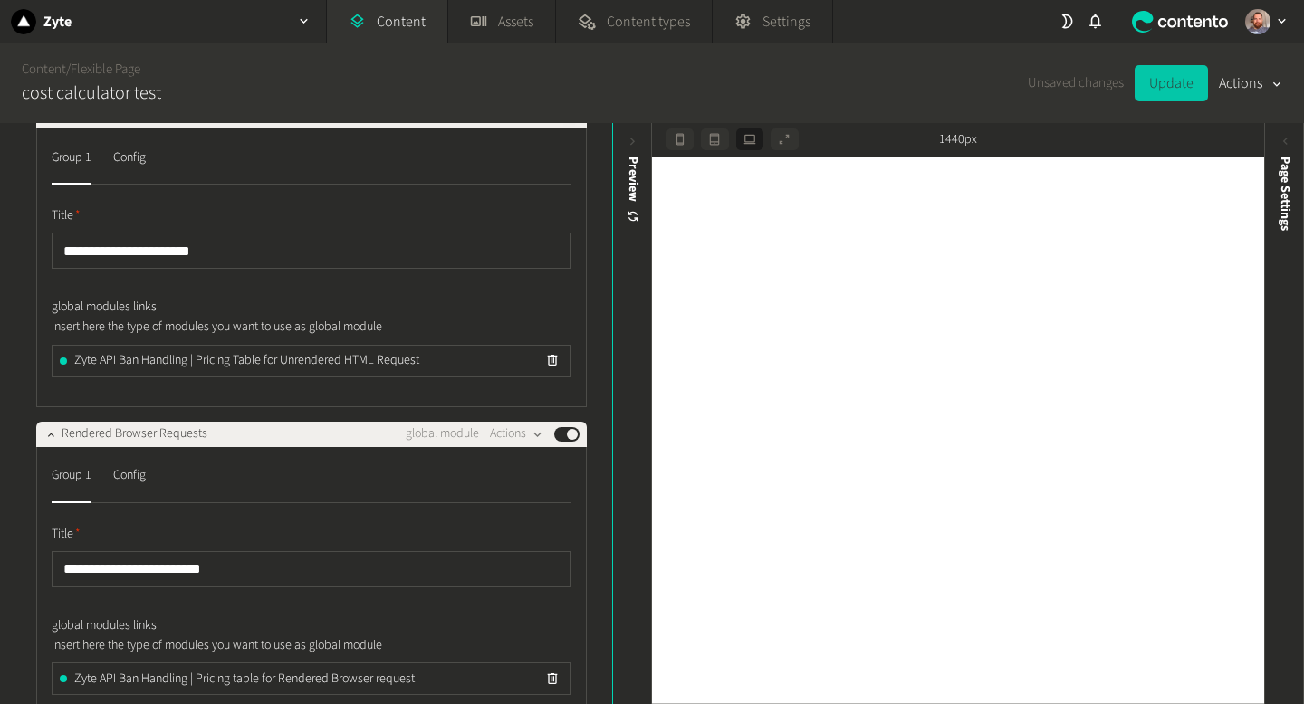
click at [1181, 84] on button "Update" at bounding box center [1170, 83] width 73 height 36
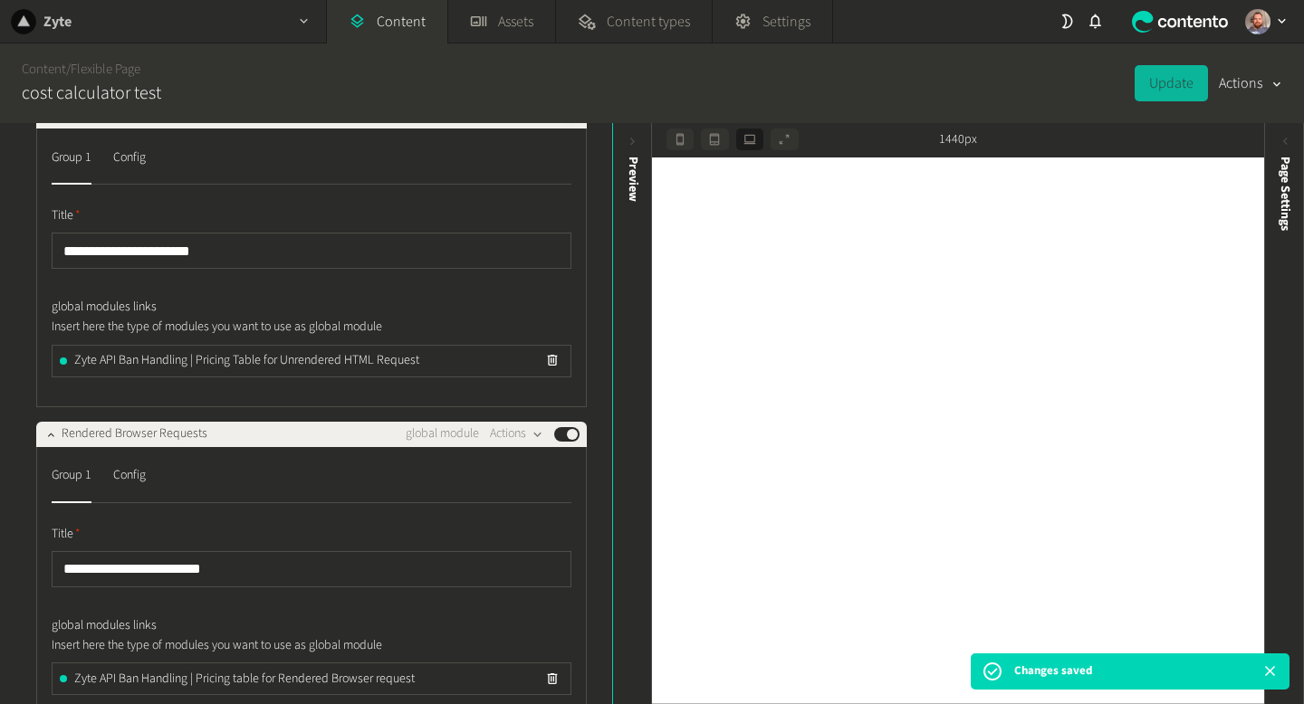
click at [278, 17] on div "Zyte" at bounding box center [163, 21] width 326 height 43
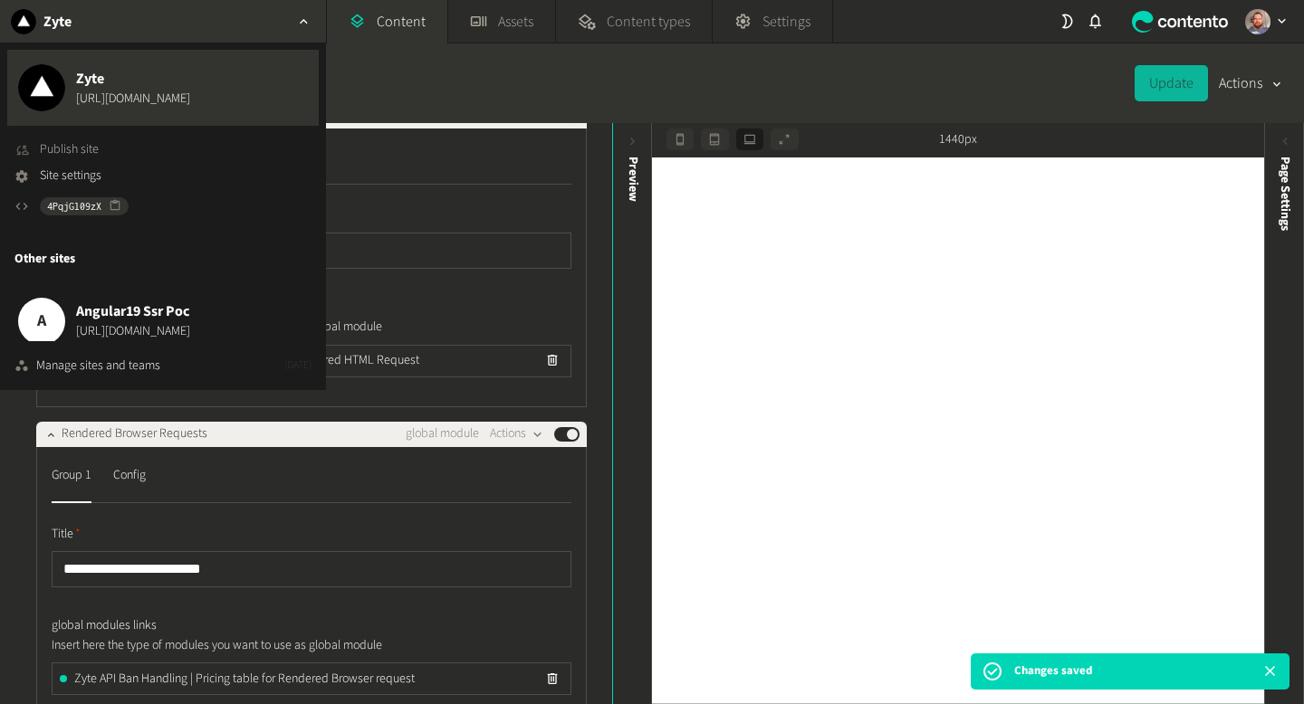
click at [69, 151] on span "Publish site" at bounding box center [69, 149] width 59 height 19
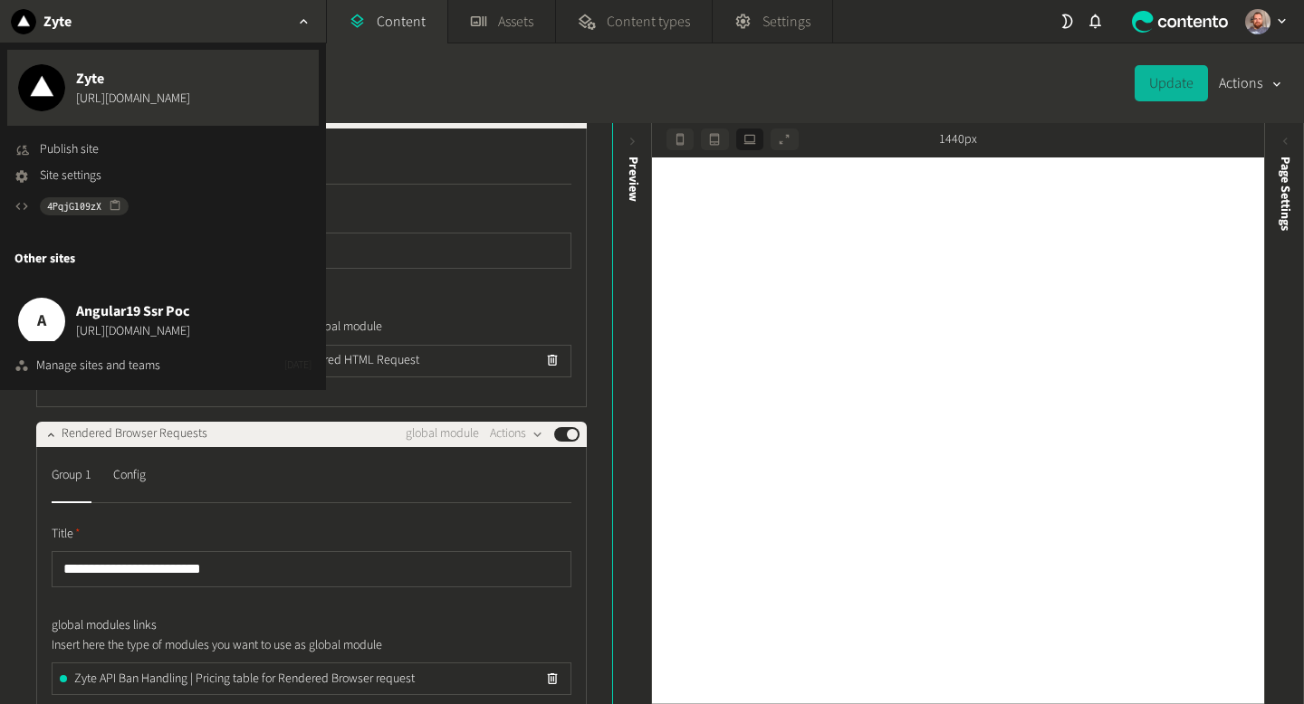
click at [972, 100] on div "Content / Flexible Page cost calculator test Update Actions" at bounding box center [652, 83] width 1304 height 80
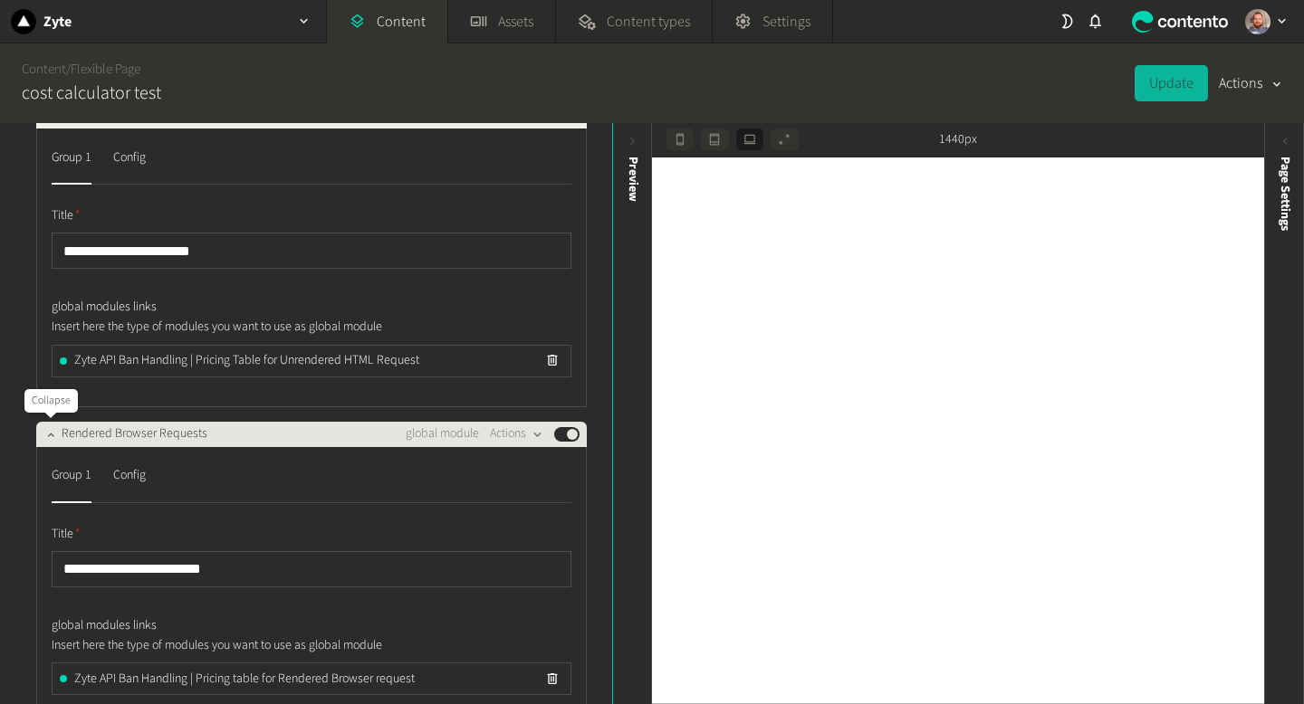
click at [46, 435] on icon "button" at bounding box center [50, 434] width 13 height 13
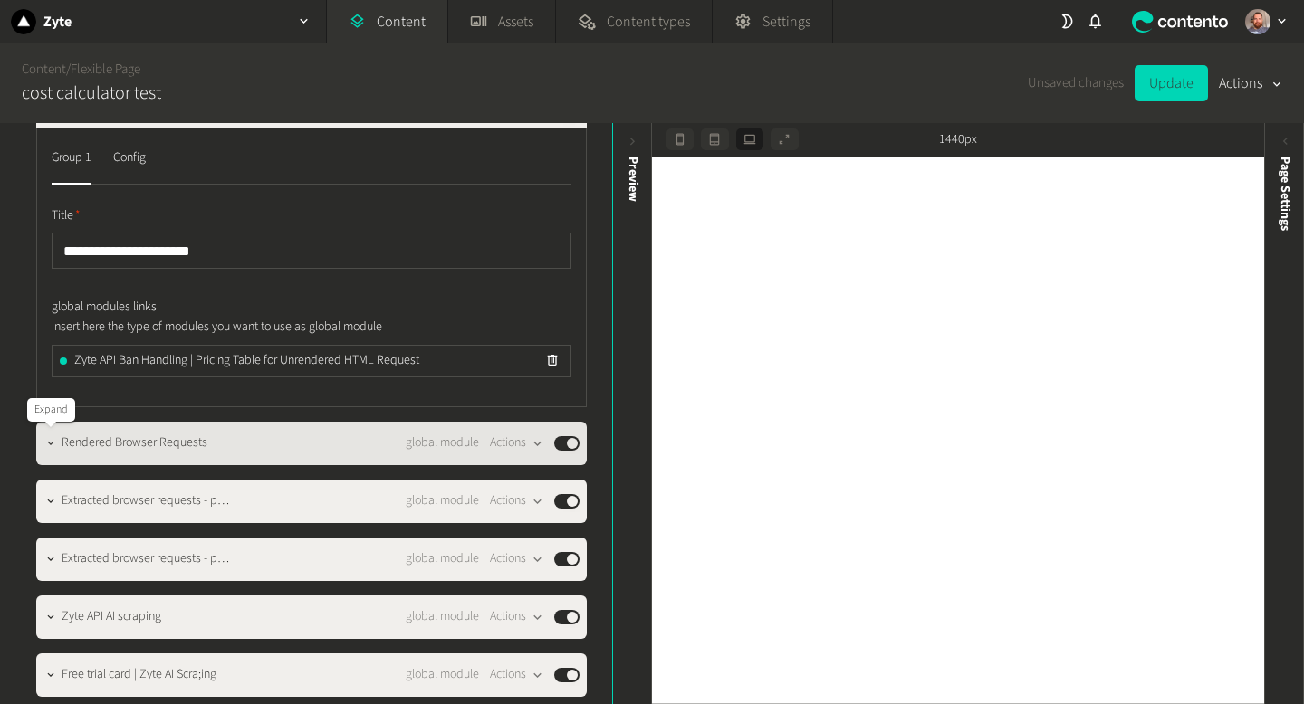
click at [55, 444] on icon "button" at bounding box center [50, 443] width 13 height 13
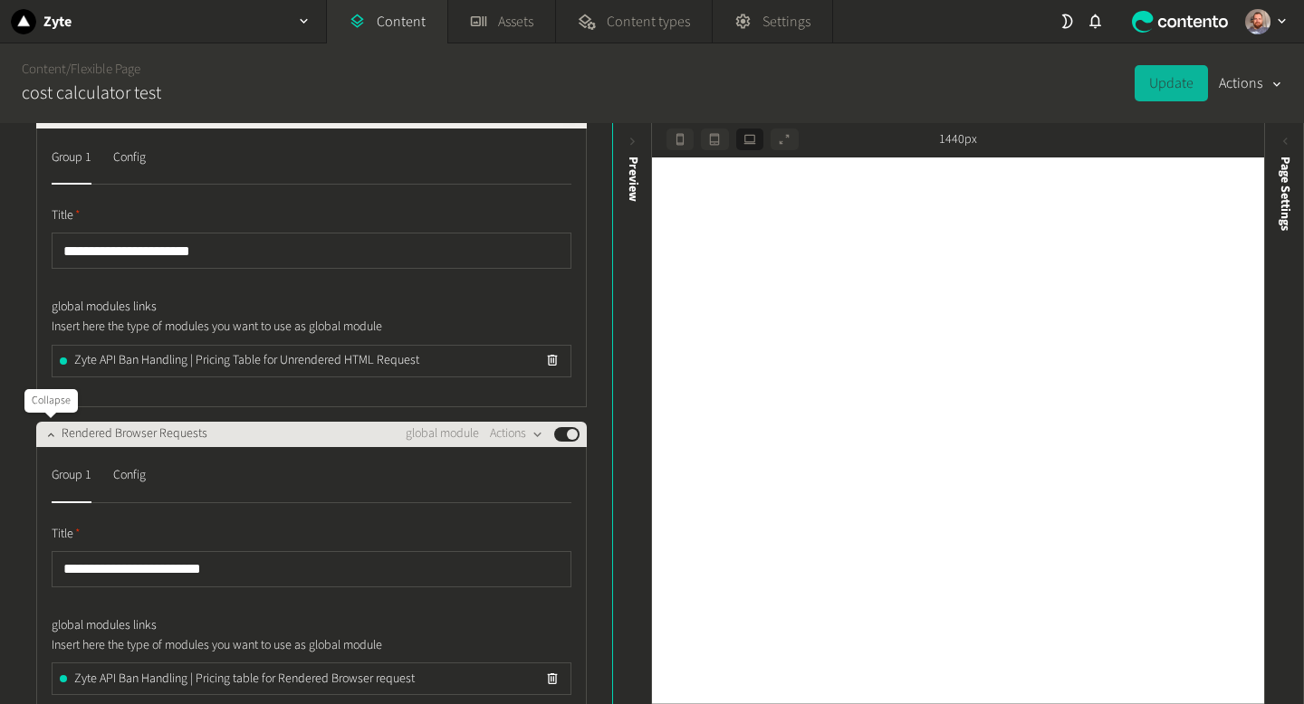
click at [49, 434] on icon "button" at bounding box center [50, 434] width 13 height 13
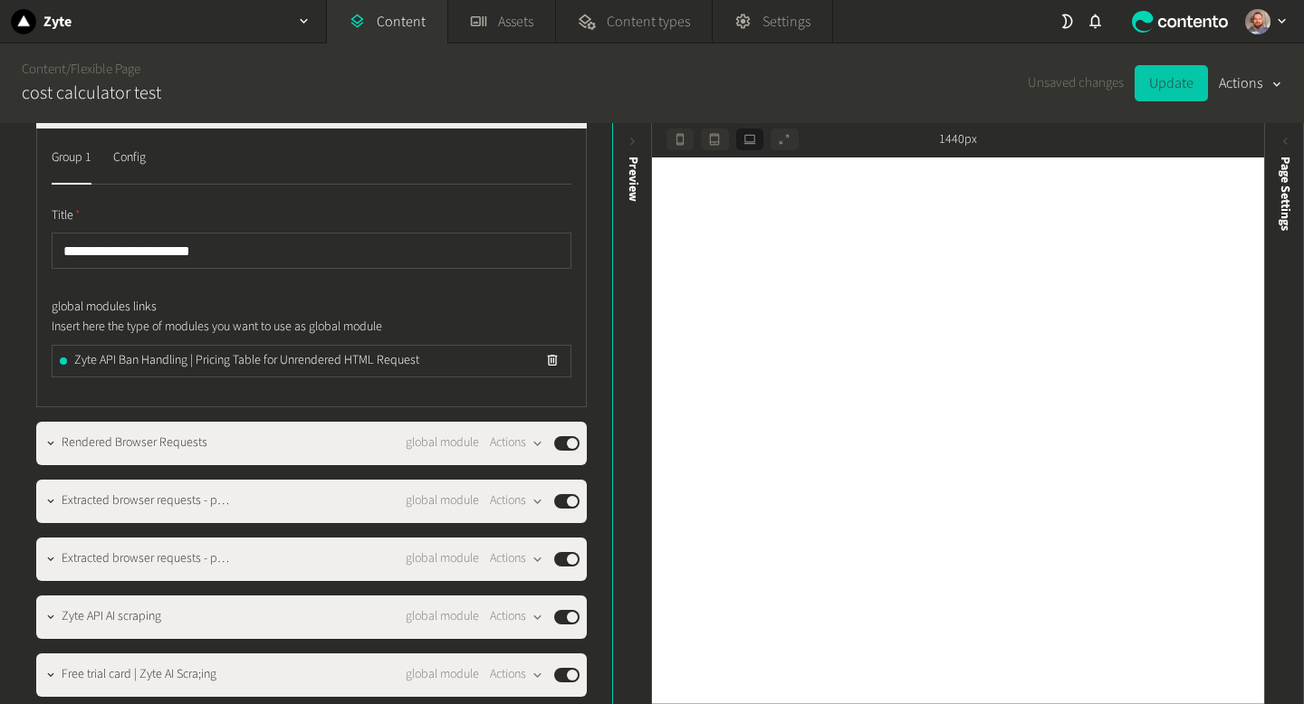
click at [1166, 82] on button "Update" at bounding box center [1170, 83] width 73 height 36
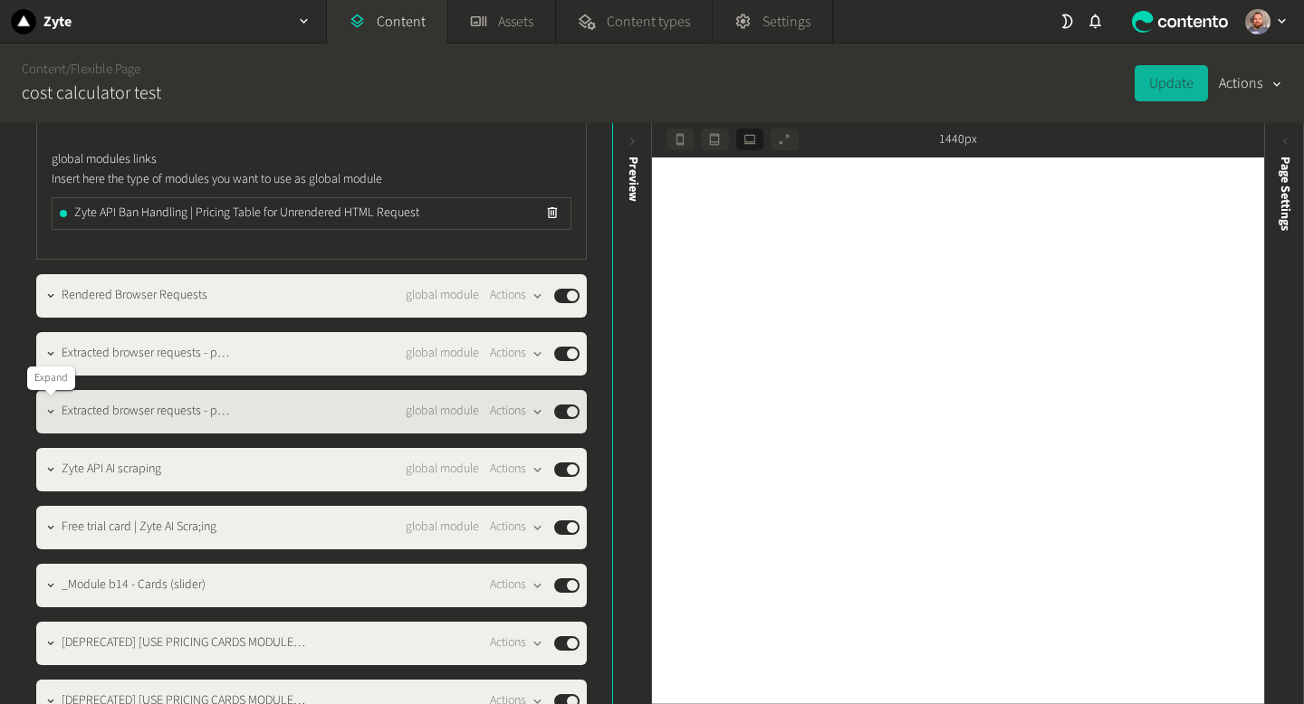
click at [45, 415] on icon "button" at bounding box center [50, 412] width 13 height 13
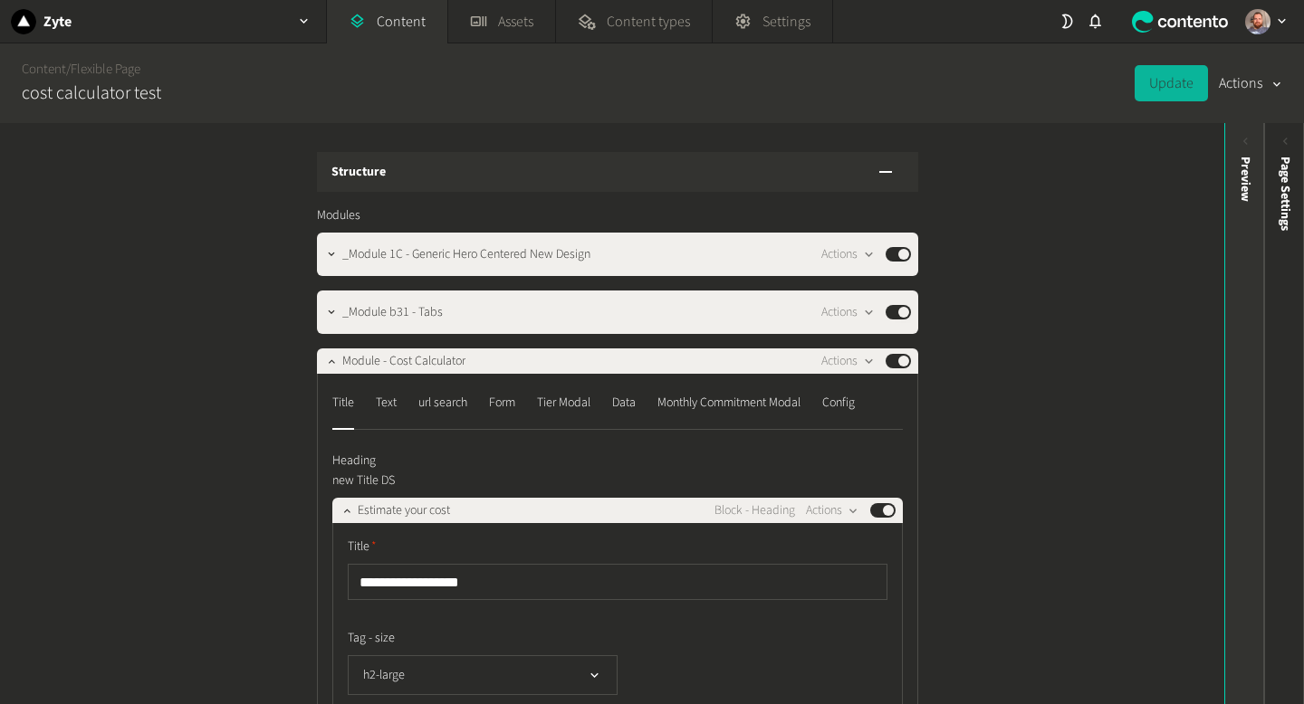
click at [1236, 152] on div "Preview" at bounding box center [1245, 297] width 40 height 326
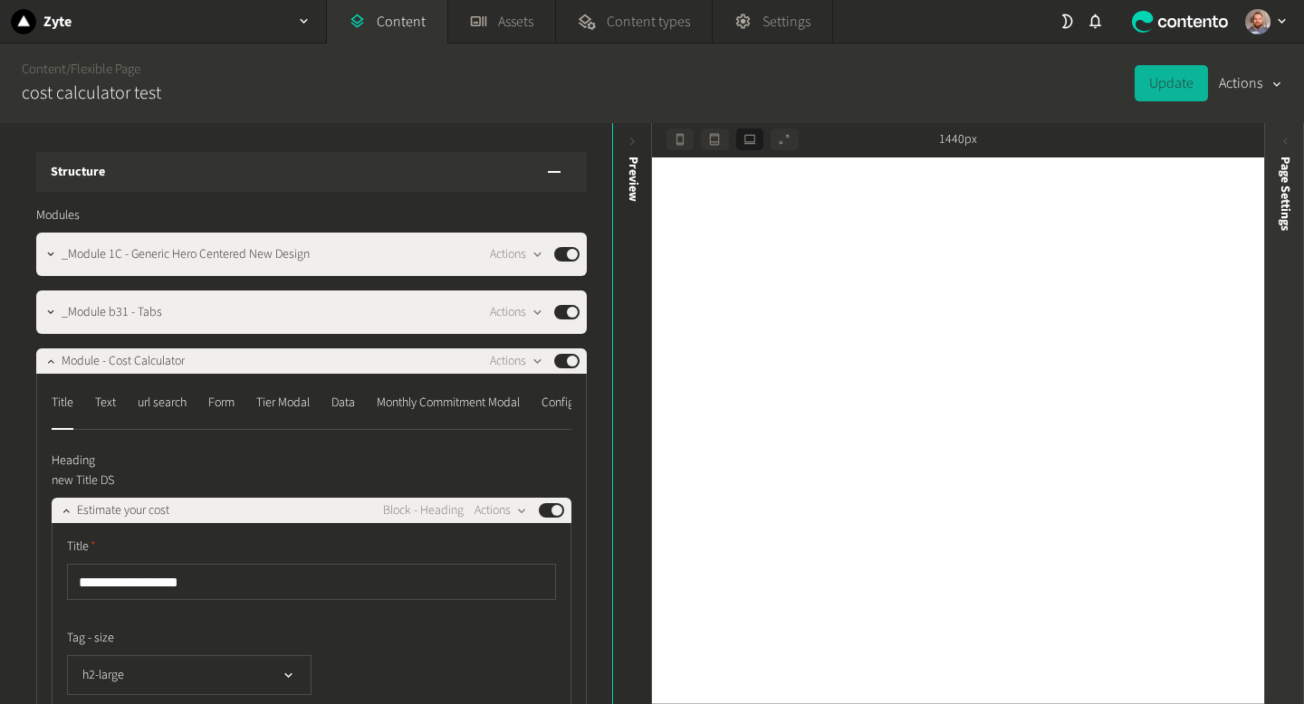
click at [1280, 144] on icon at bounding box center [1284, 141] width 15 height 15
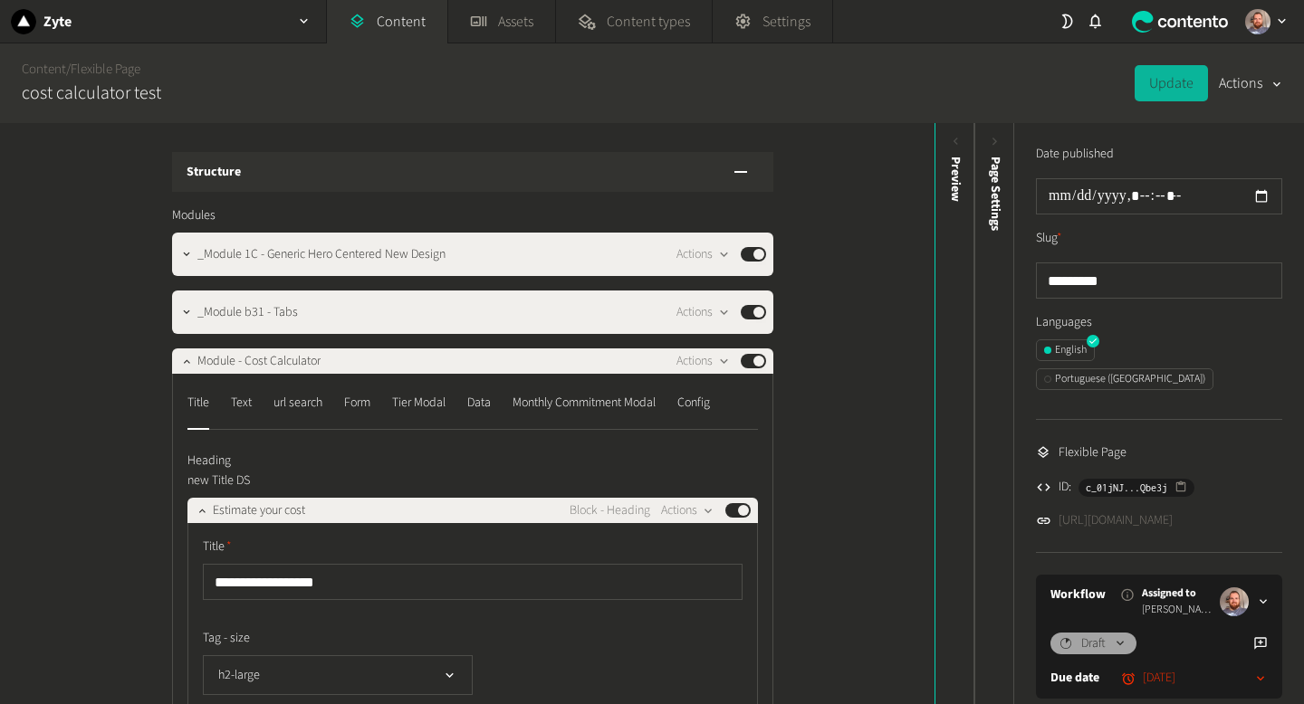
click at [1170, 511] on link "https://dev.zyte.com/pricing-b" at bounding box center [1115, 520] width 114 height 19
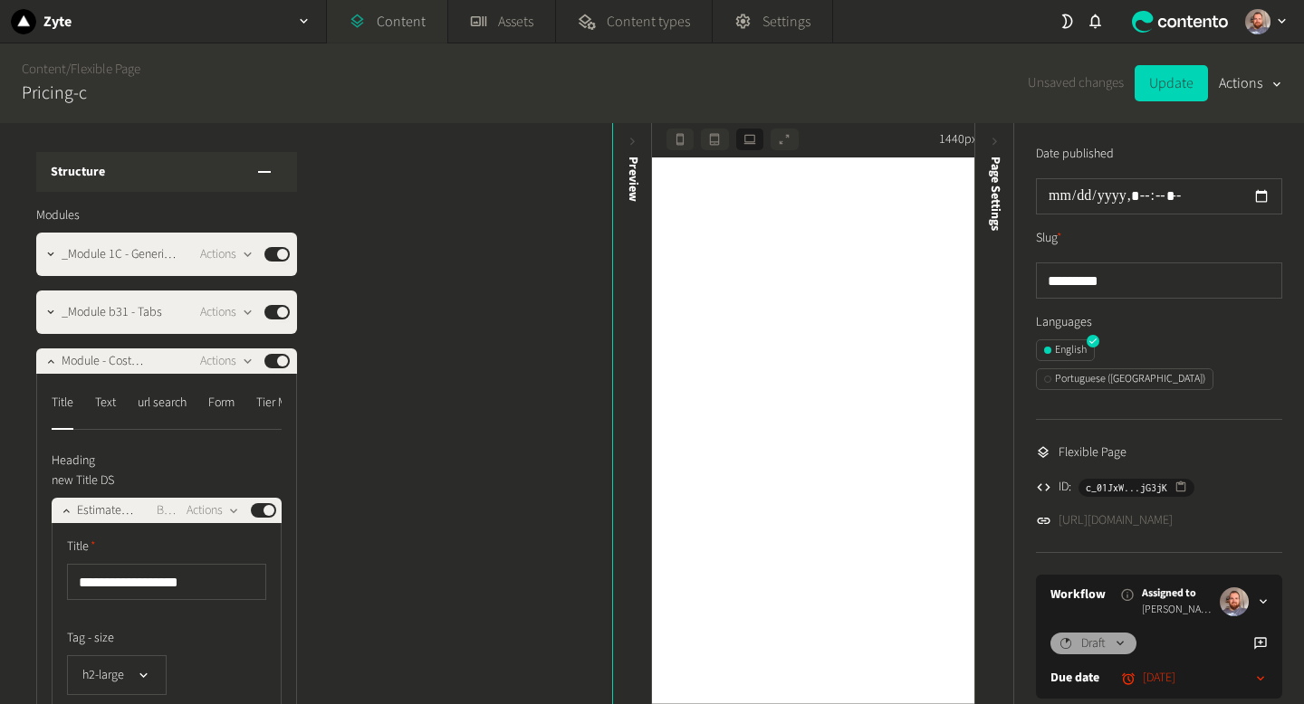
scroll to position [827, 0]
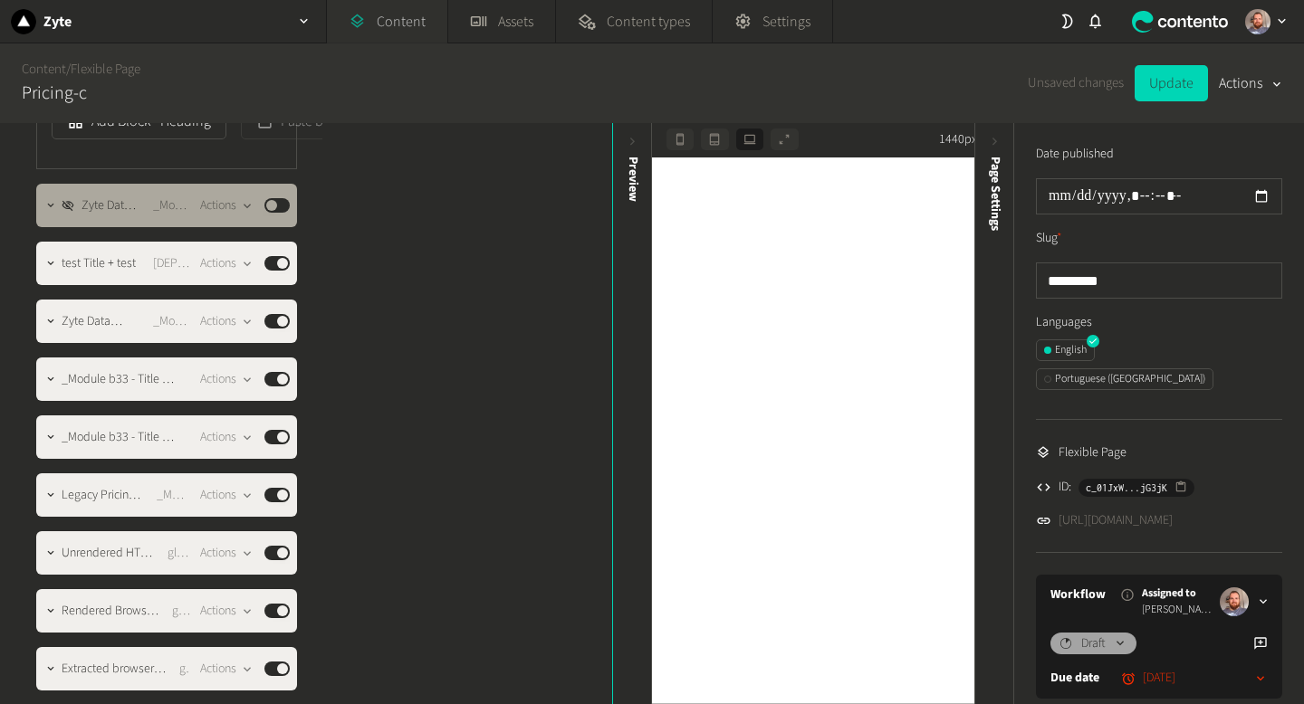
click at [418, 14] on link "Content" at bounding box center [387, 21] width 120 height 43
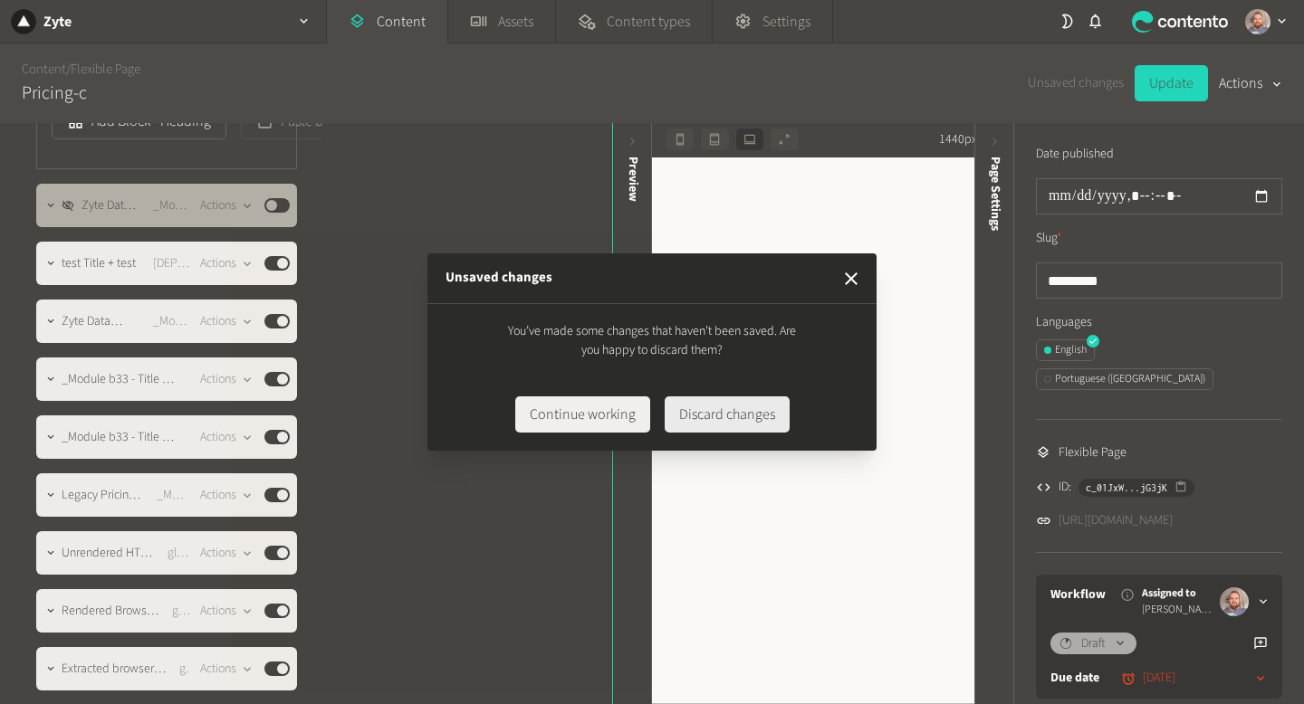
click at [714, 425] on button "Discard changes" at bounding box center [726, 415] width 125 height 36
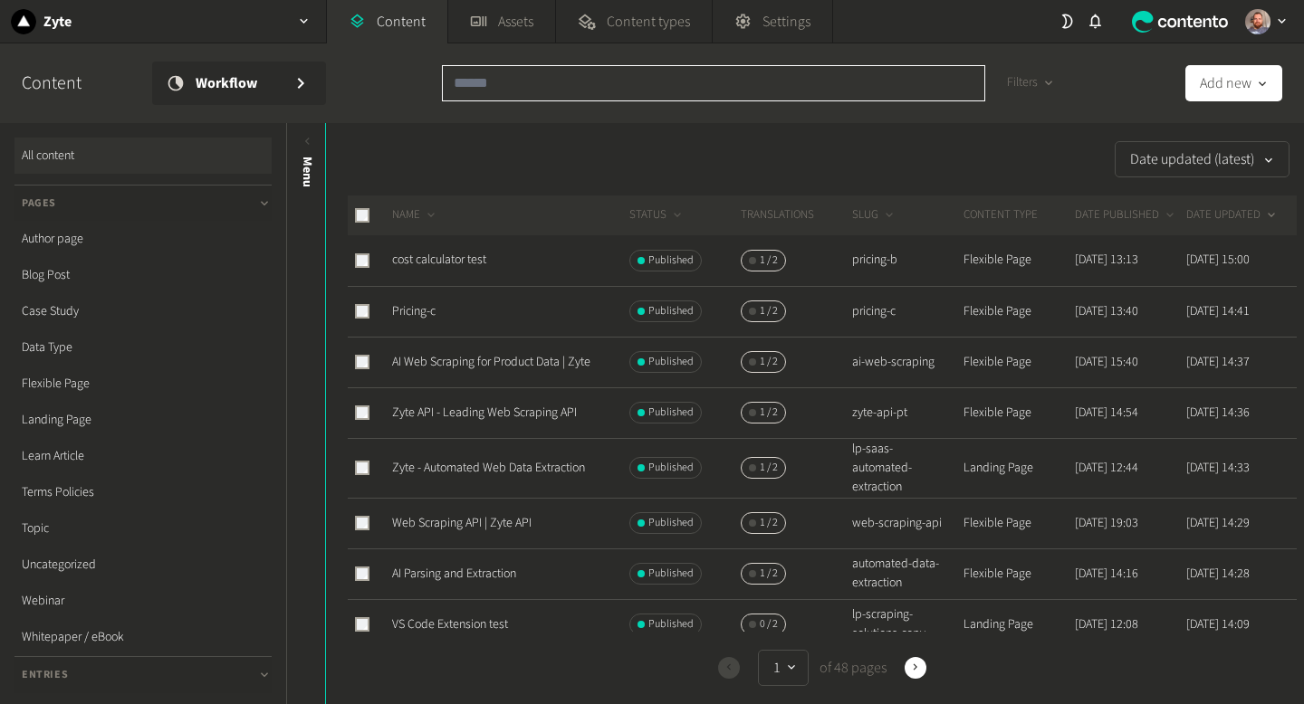
click at [551, 83] on input "text" at bounding box center [713, 83] width 543 height 36
paste input "**********"
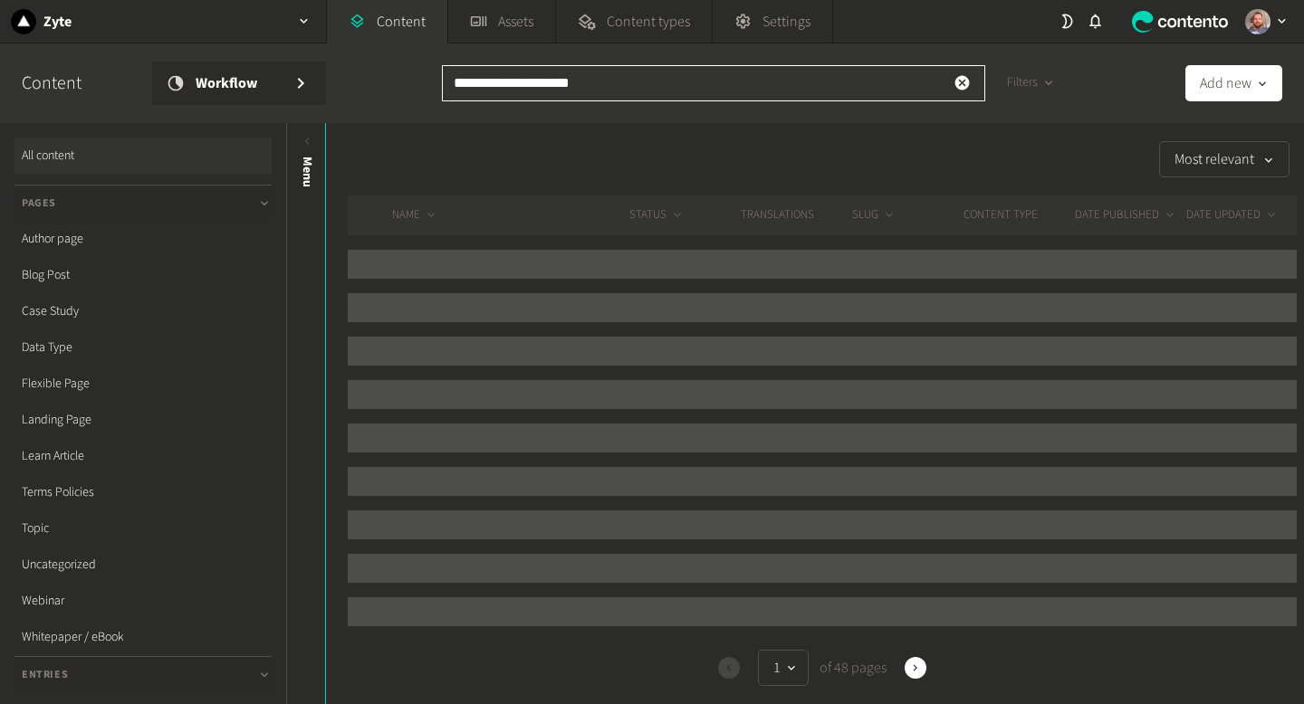
type input "**********"
click at [610, 141] on div "Most relevant" at bounding box center [811, 159] width 970 height 36
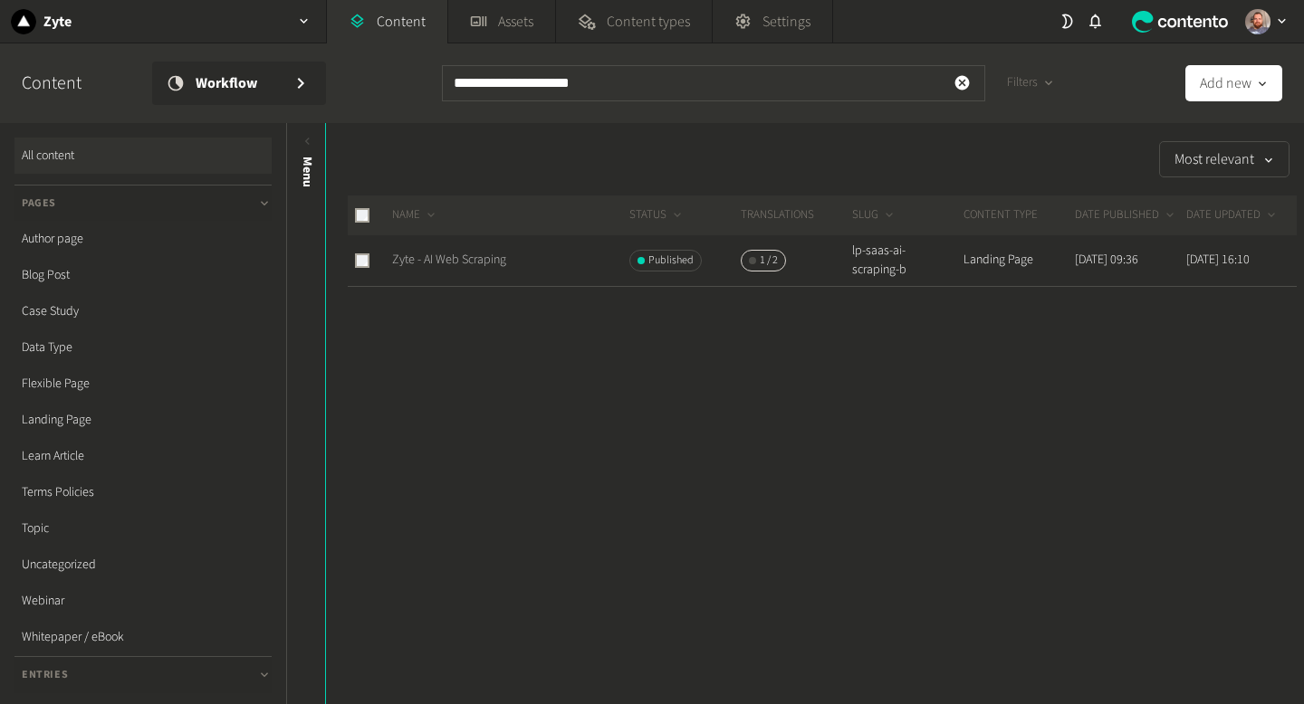
click at [466, 266] on link "Zyte - AI Web Scraping" at bounding box center [449, 260] width 114 height 18
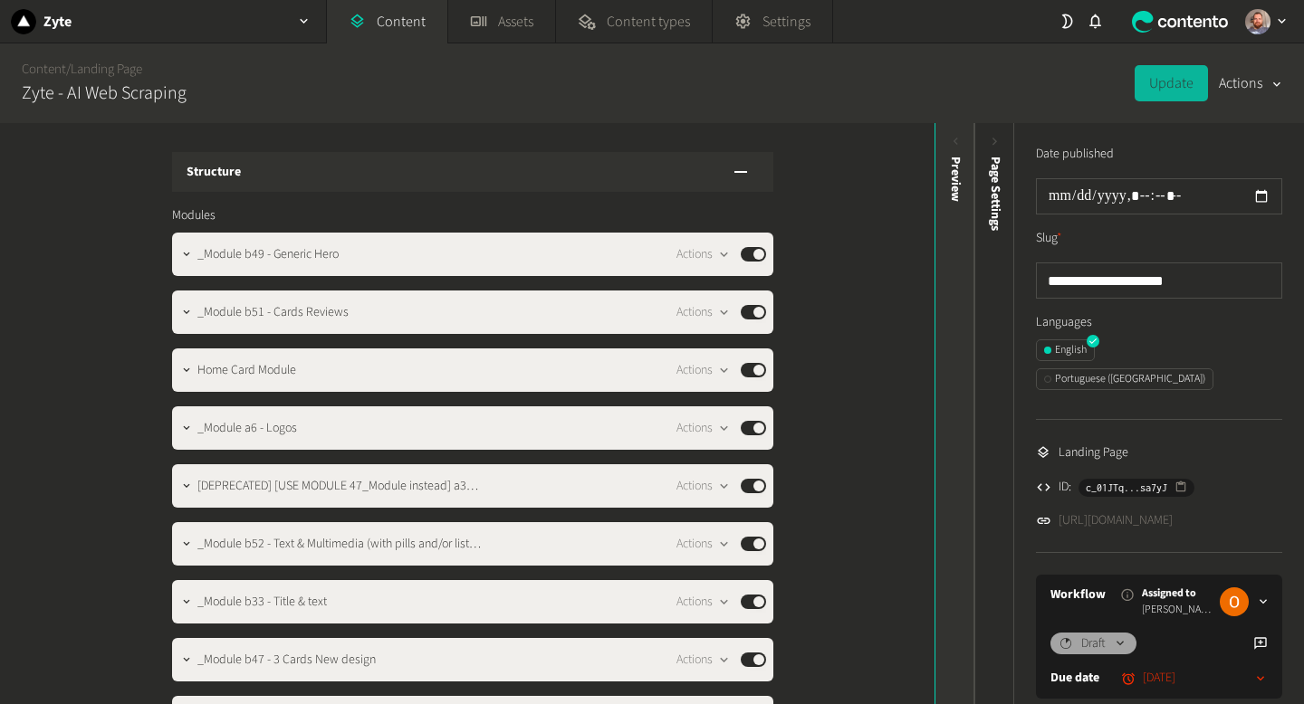
click at [952, 147] on icon at bounding box center [955, 141] width 15 height 15
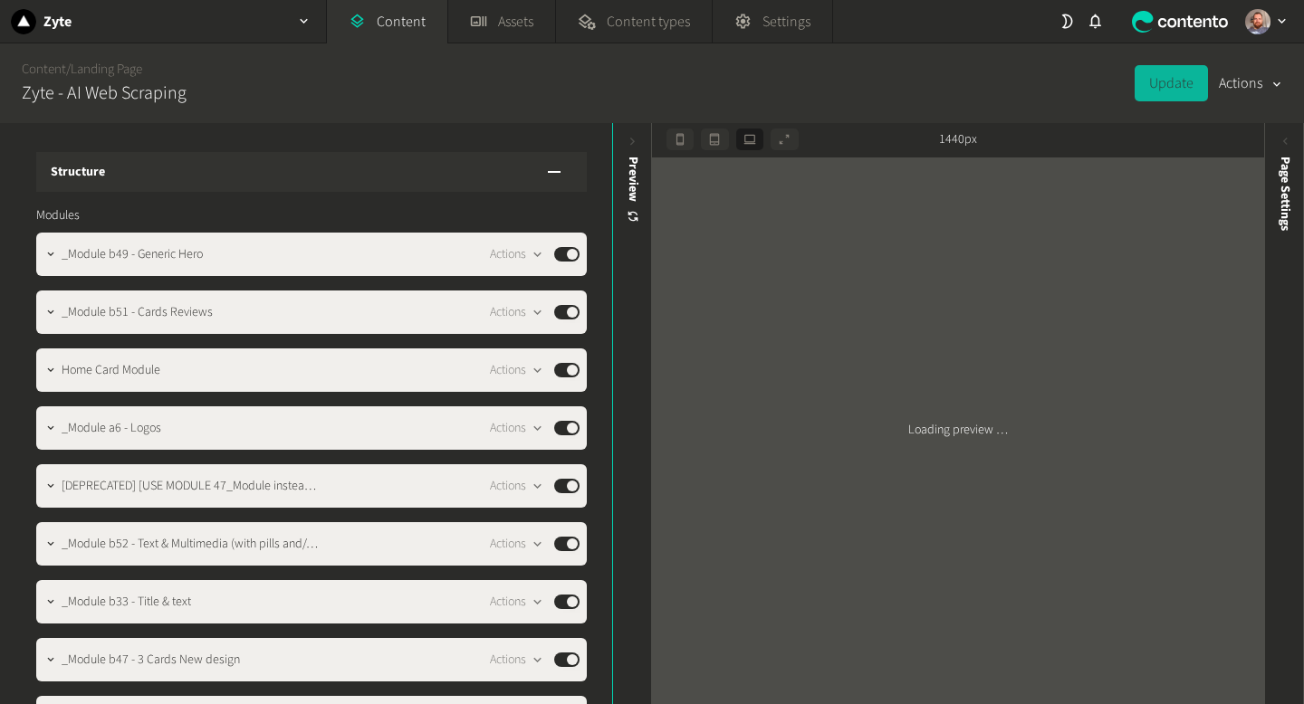
scroll to position [84, 0]
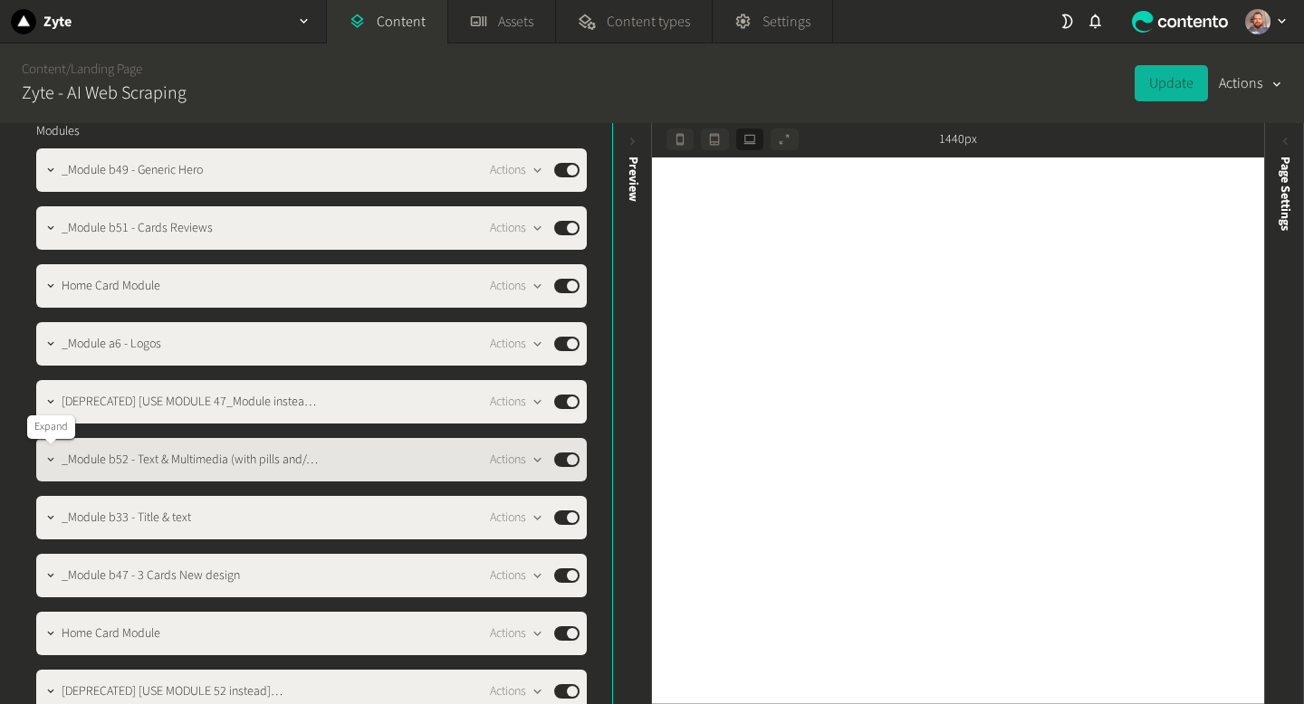
click at [48, 467] on button "button" at bounding box center [51, 458] width 22 height 22
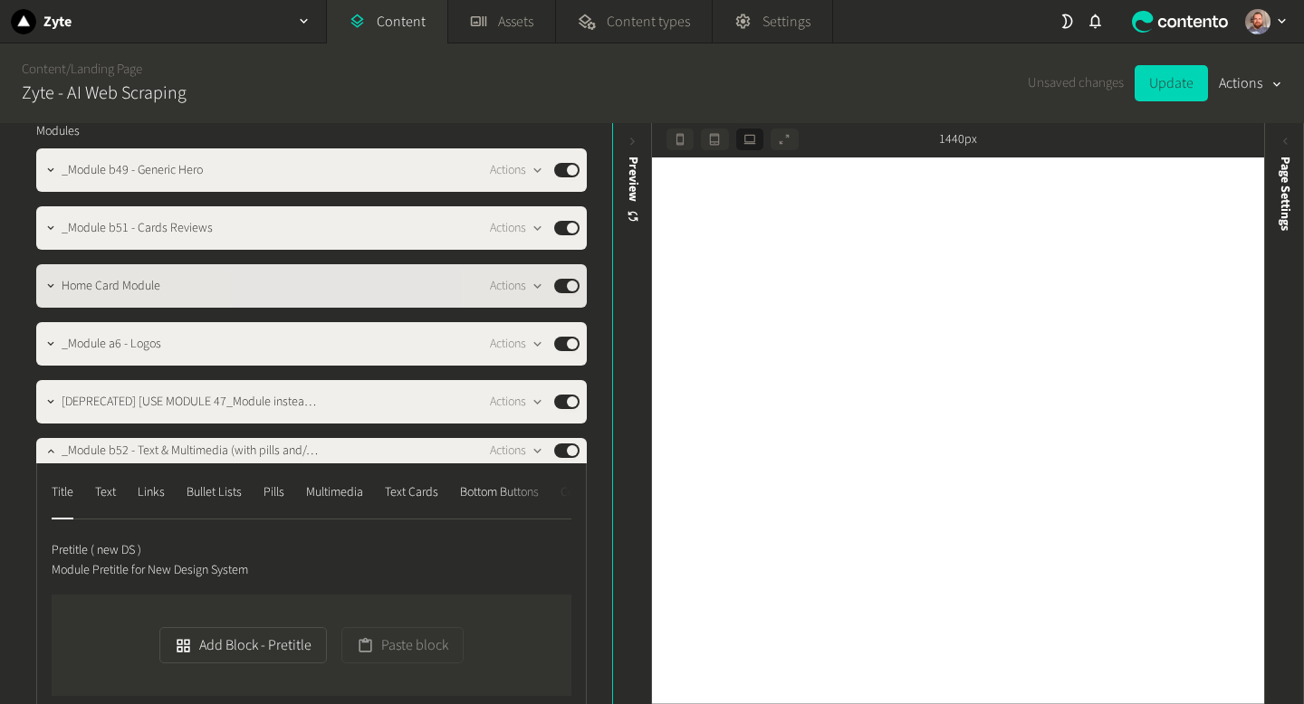
scroll to position [95, 0]
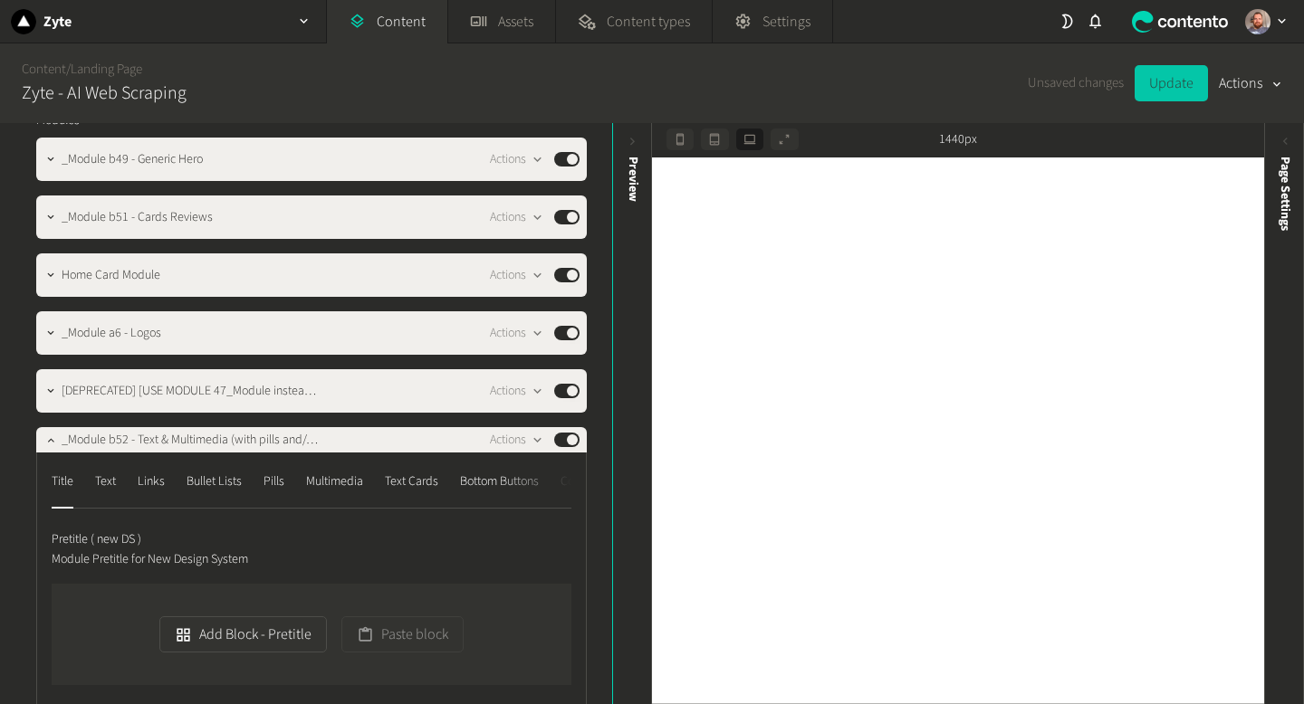
click at [1163, 83] on button "Update" at bounding box center [1170, 83] width 73 height 36
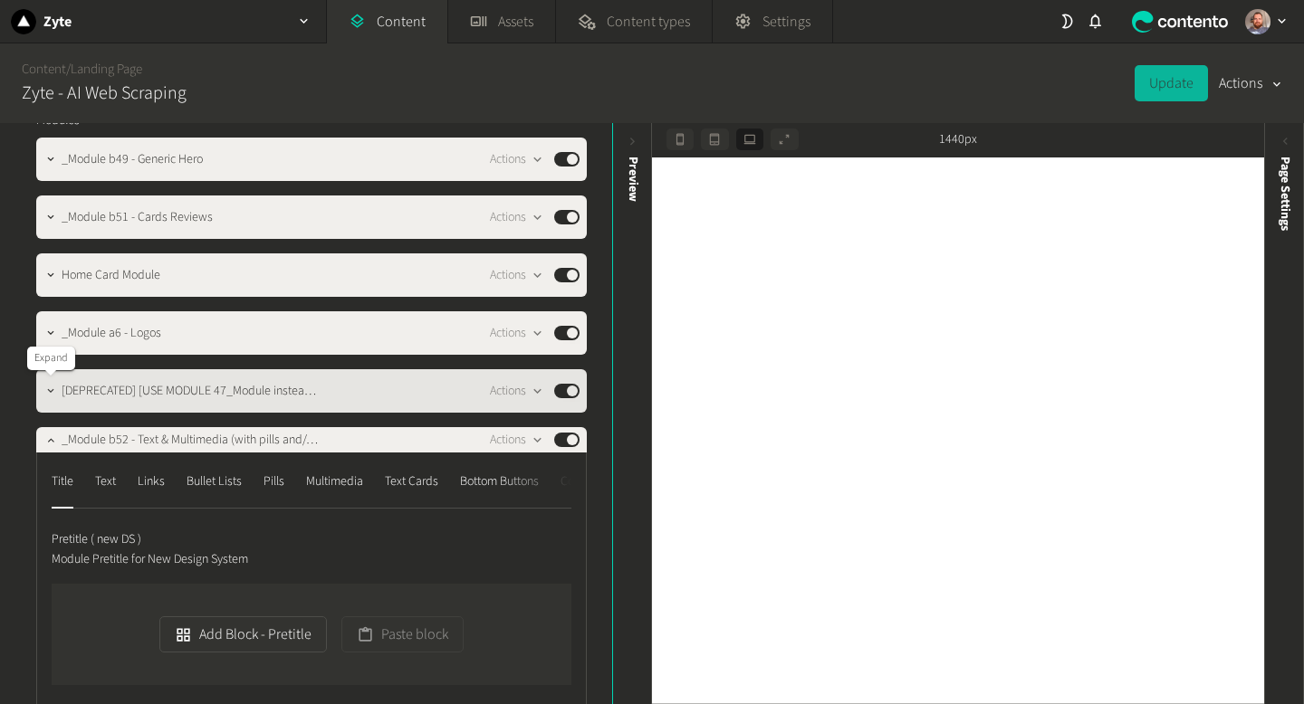
click at [51, 393] on icon "button" at bounding box center [50, 391] width 13 height 13
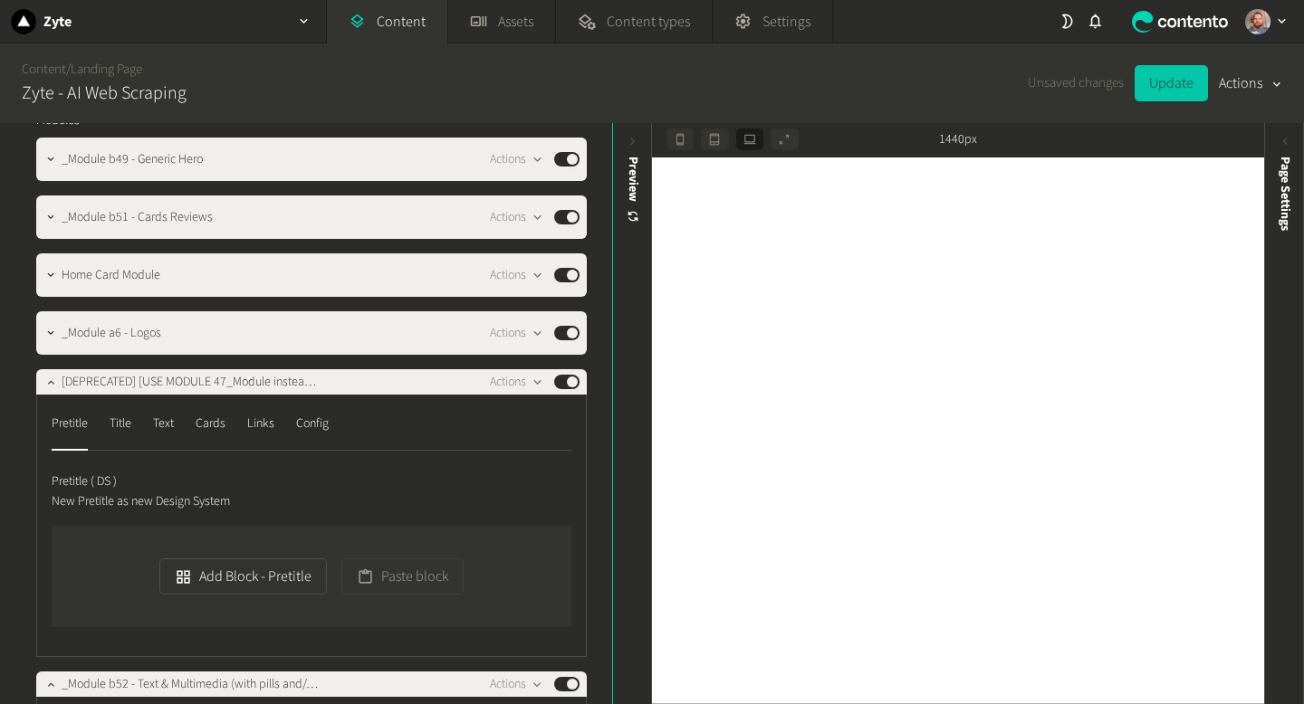
click at [1164, 87] on button "Update" at bounding box center [1170, 83] width 73 height 36
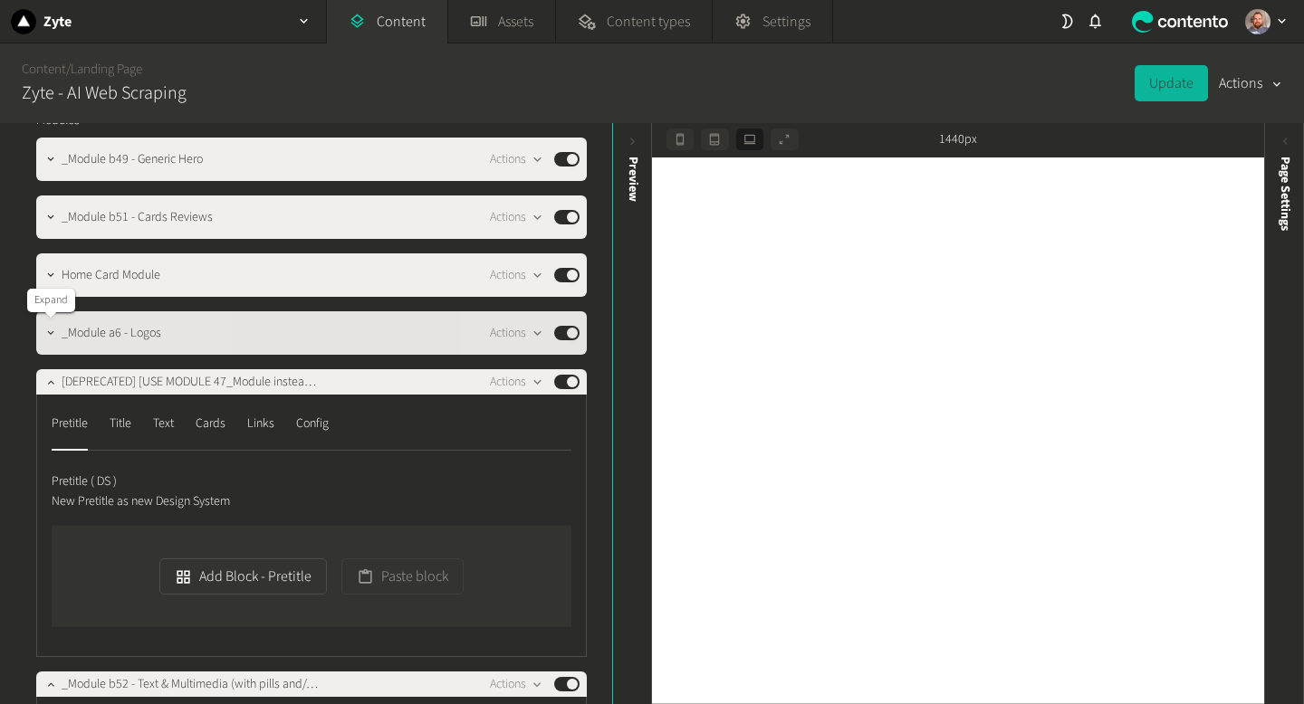
click at [43, 330] on button "button" at bounding box center [51, 331] width 22 height 22
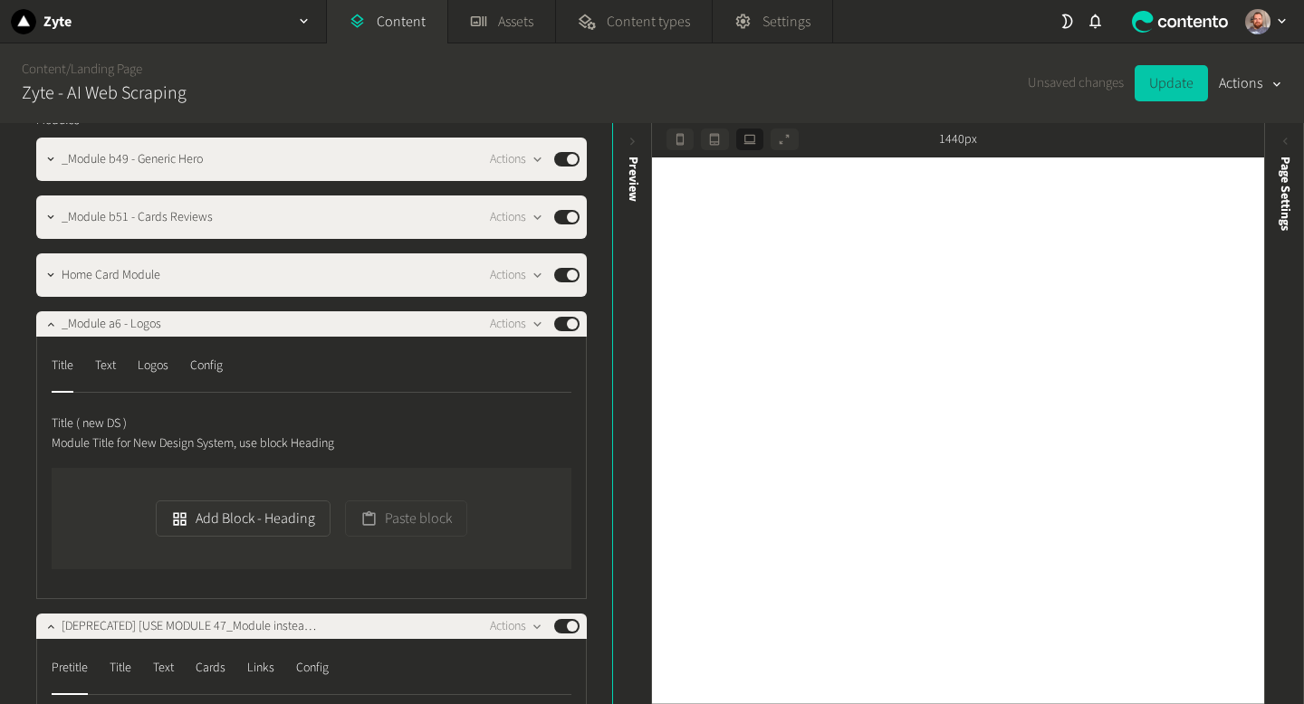
click at [1166, 89] on button "Update" at bounding box center [1170, 83] width 73 height 36
click at [1289, 134] on icon at bounding box center [1284, 141] width 15 height 15
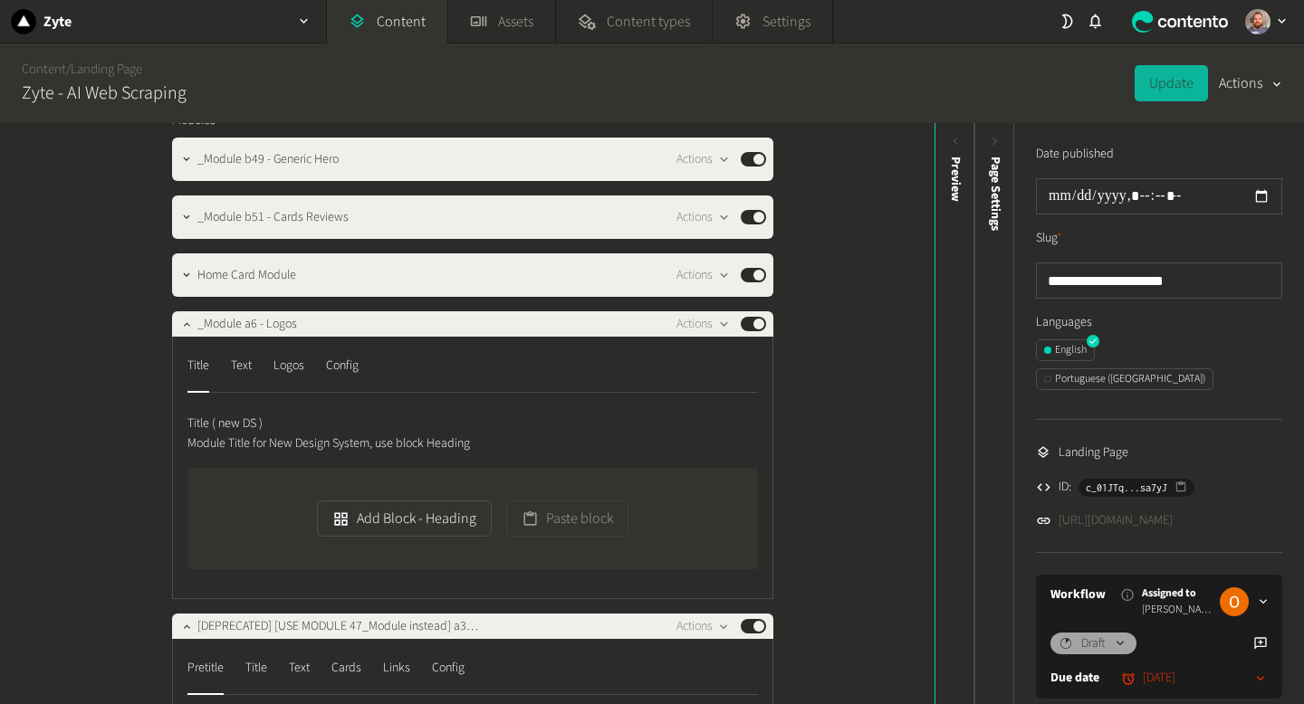
click at [1169, 511] on link "[URL][DOMAIN_NAME]" at bounding box center [1115, 520] width 114 height 19
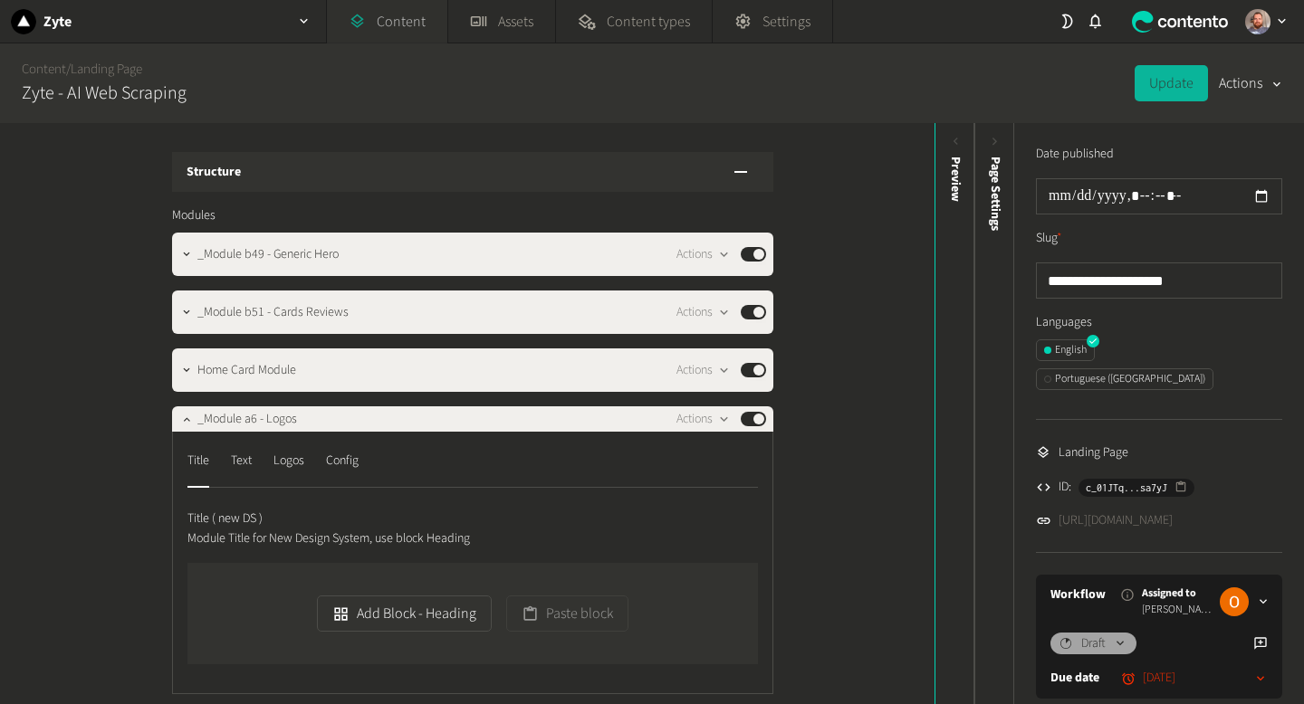
click at [403, 22] on link "Content" at bounding box center [387, 21] width 120 height 43
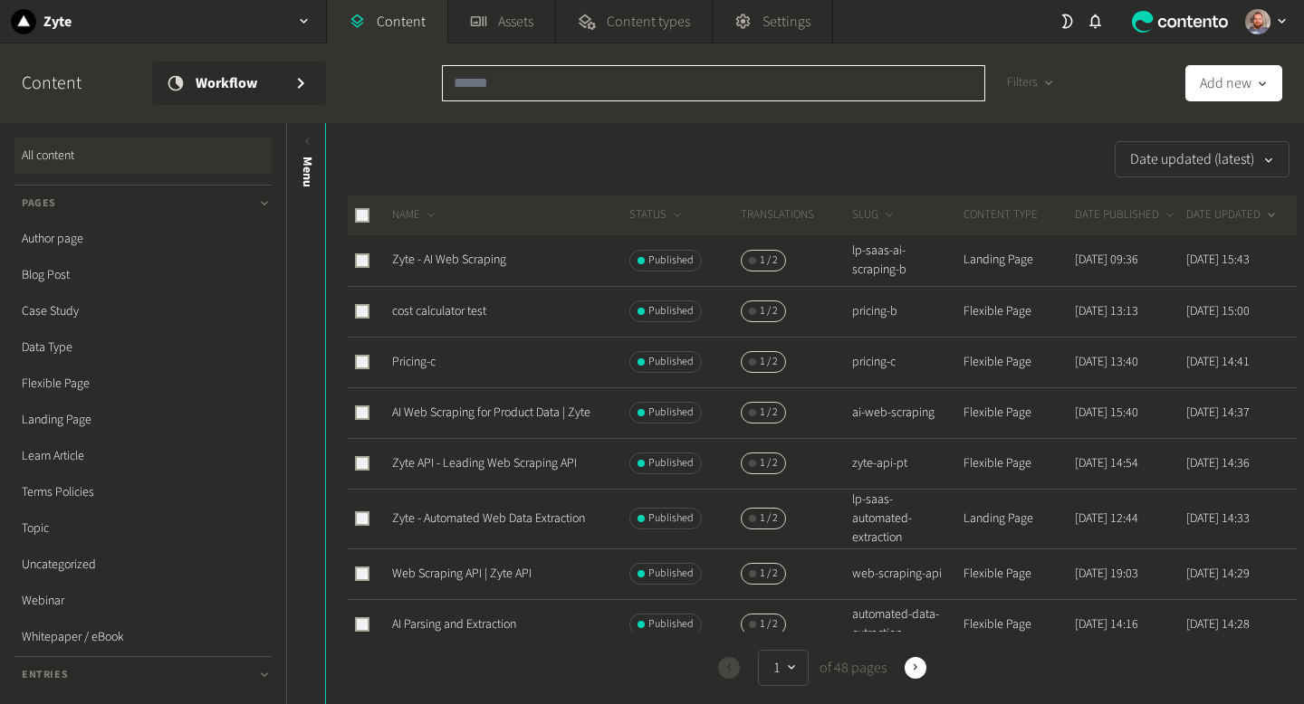
click at [533, 87] on input "text" at bounding box center [713, 83] width 543 height 36
paste input "**********"
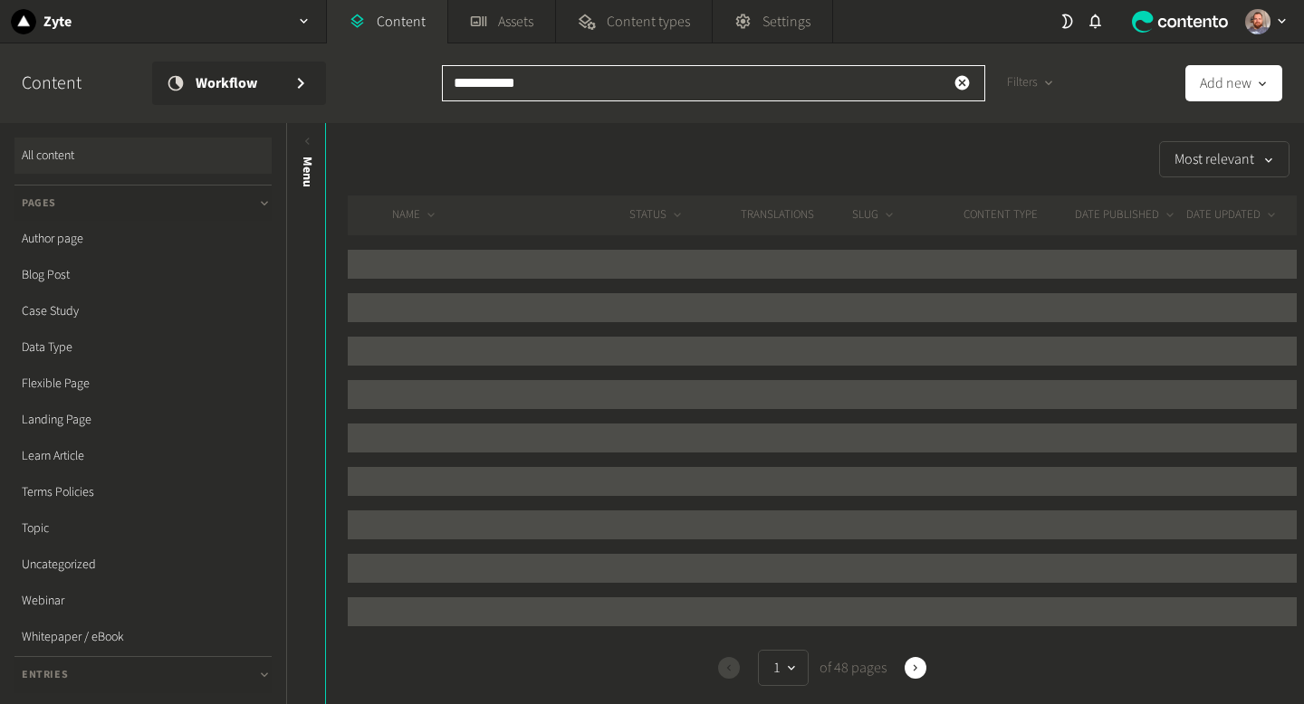
type input "**********"
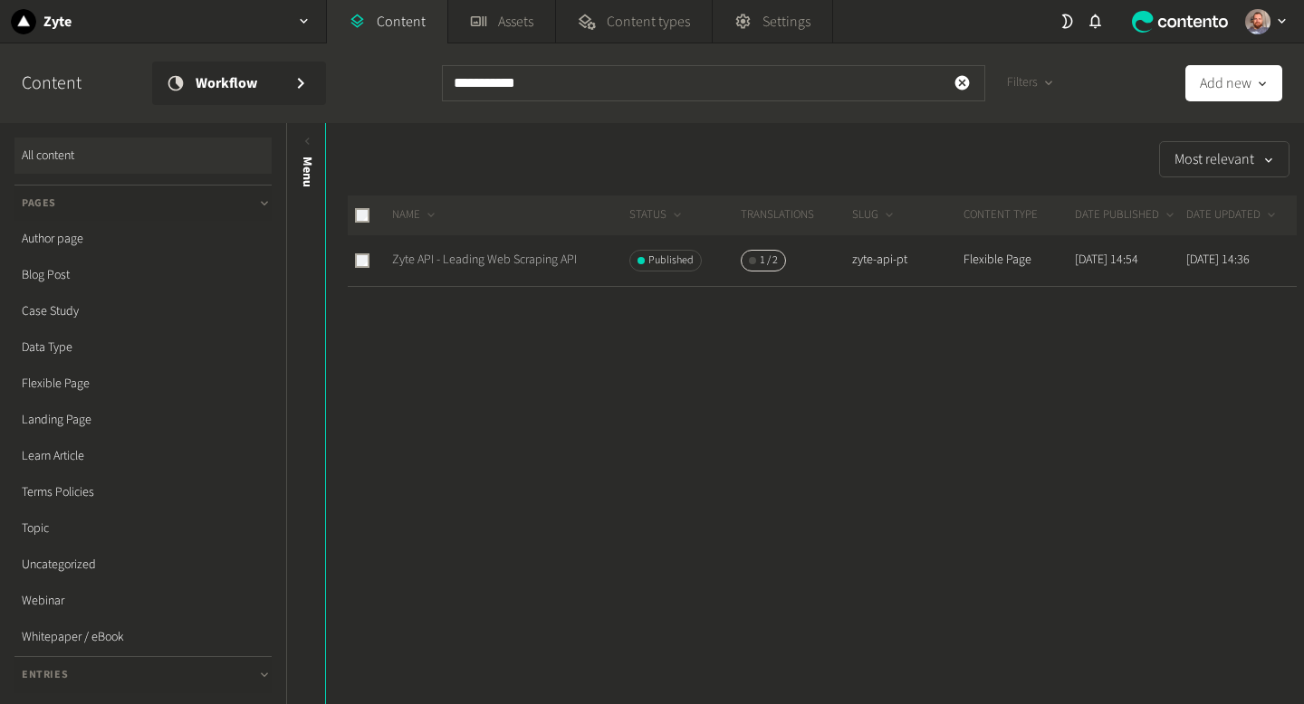
click at [498, 261] on link "Zyte API - Leading Web Scraping API" at bounding box center [484, 260] width 185 height 18
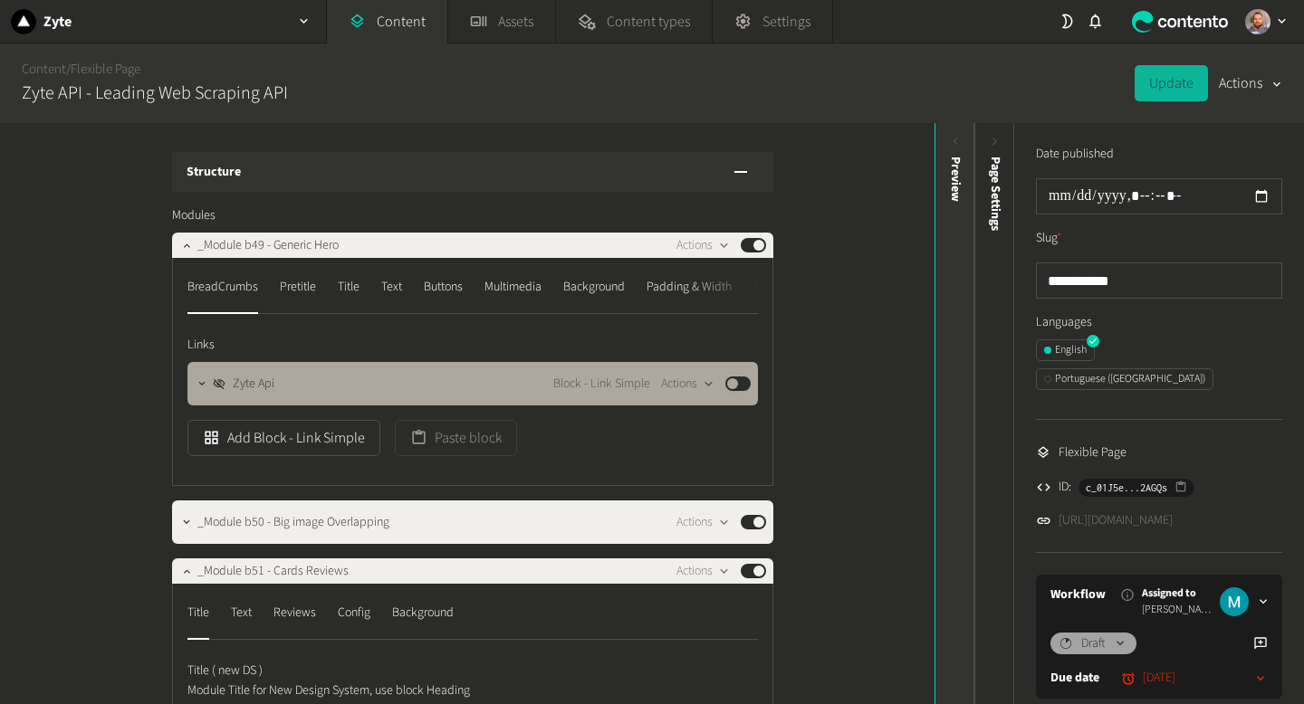
click at [958, 146] on icon at bounding box center [955, 141] width 15 height 15
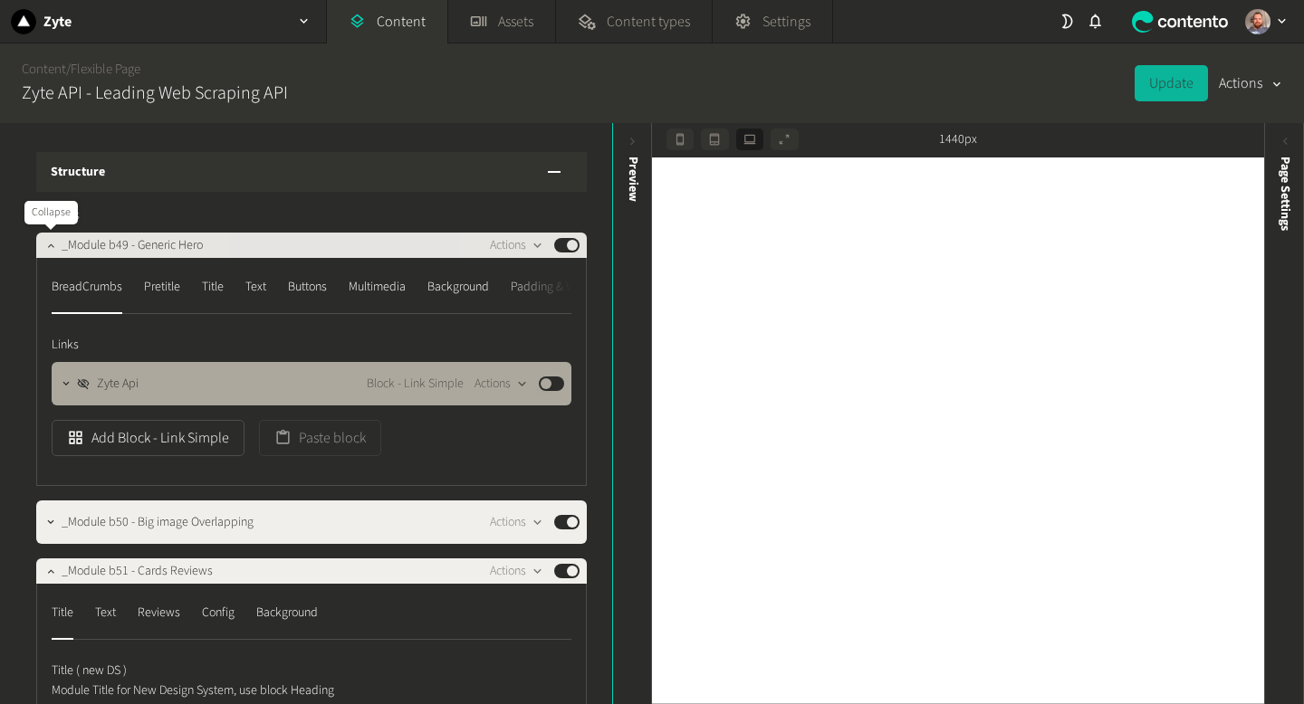
click at [47, 247] on icon "button" at bounding box center [50, 245] width 13 height 13
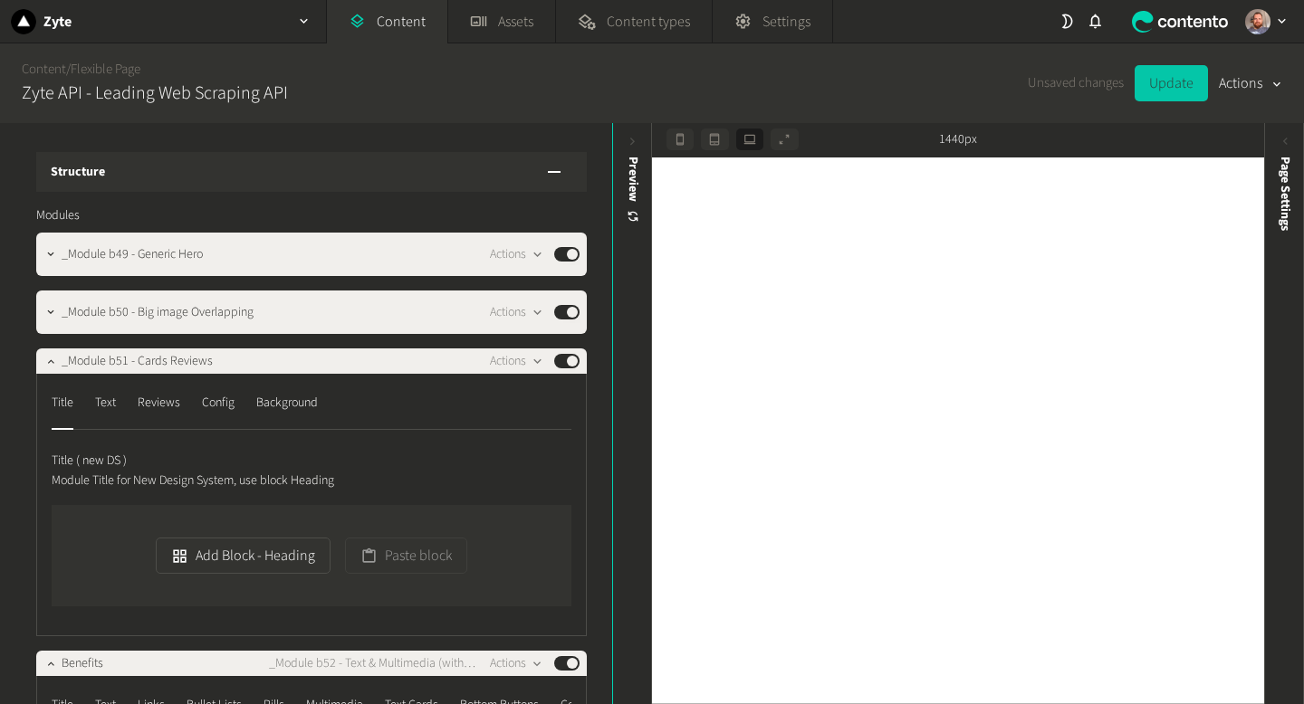
click at [1178, 83] on button "Update" at bounding box center [1170, 83] width 73 height 36
click at [1277, 146] on icon at bounding box center [1284, 141] width 15 height 15
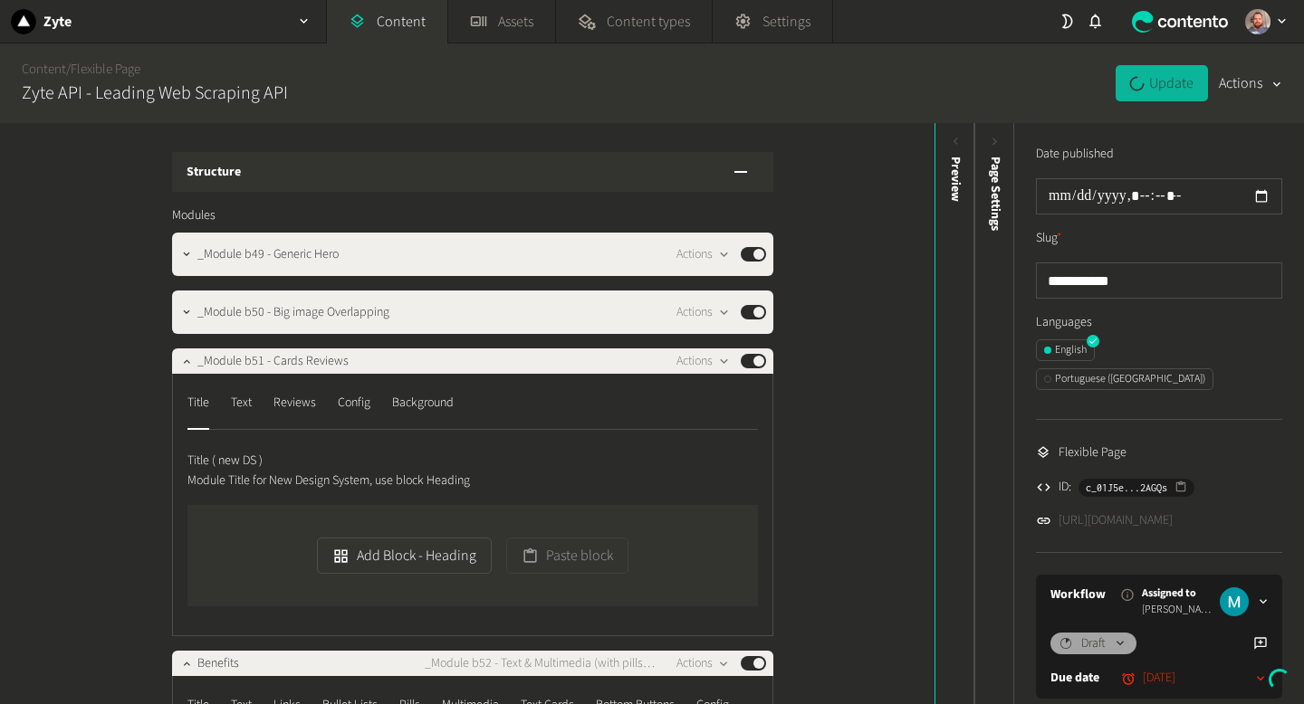
click at [1158, 511] on link "[URL][DOMAIN_NAME]" at bounding box center [1115, 520] width 114 height 19
click at [949, 150] on div "Preview" at bounding box center [955, 297] width 40 height 326
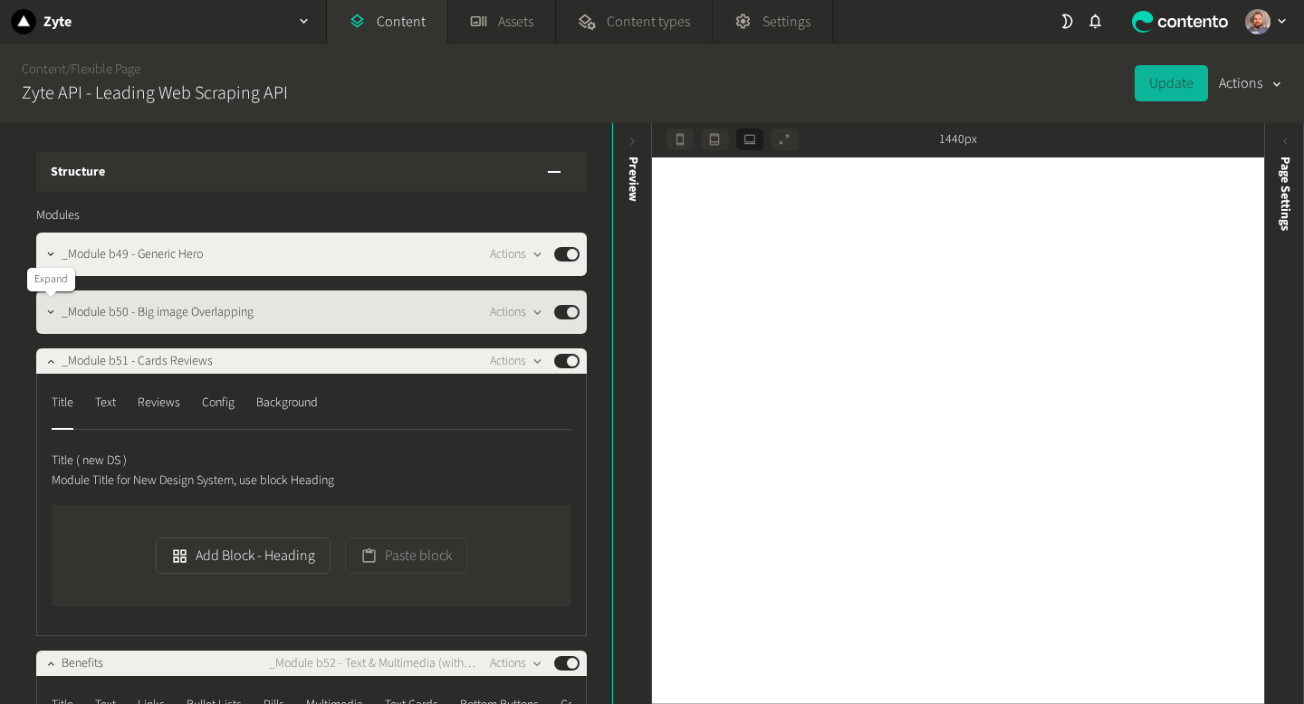
click at [45, 319] on button "button" at bounding box center [51, 311] width 22 height 22
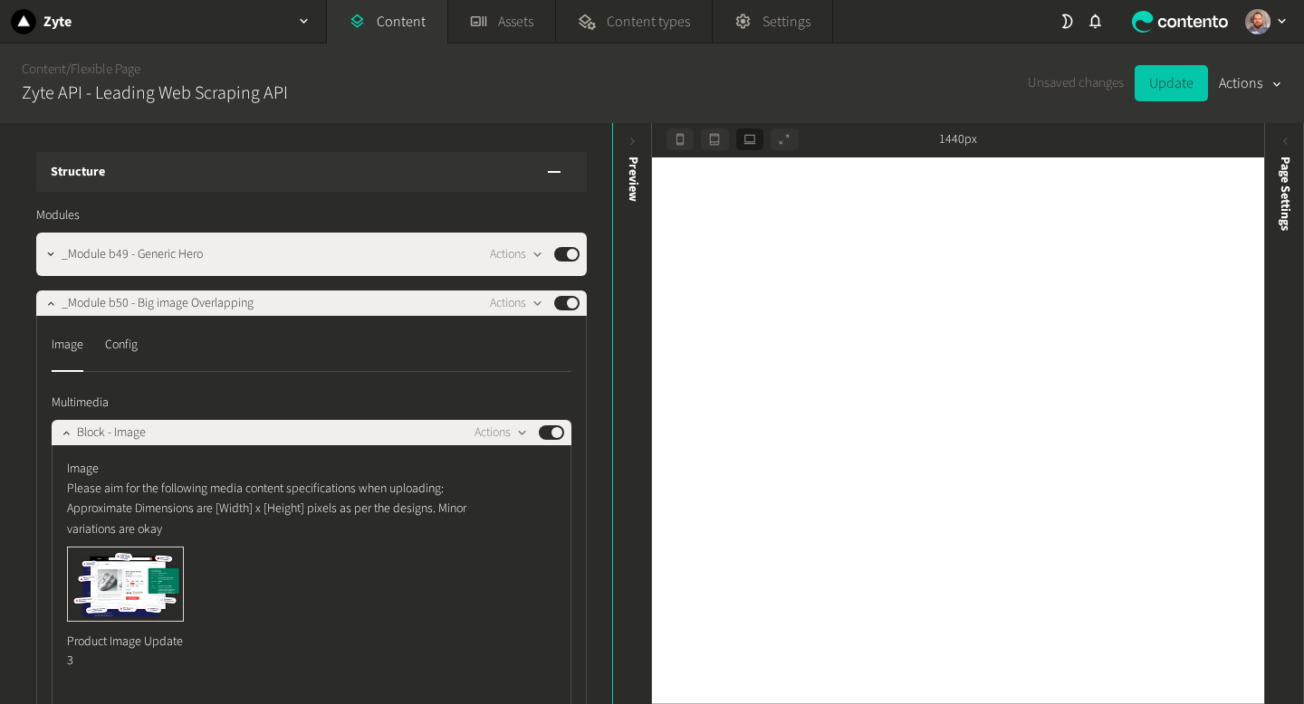
click at [1175, 90] on button "Update" at bounding box center [1170, 83] width 73 height 36
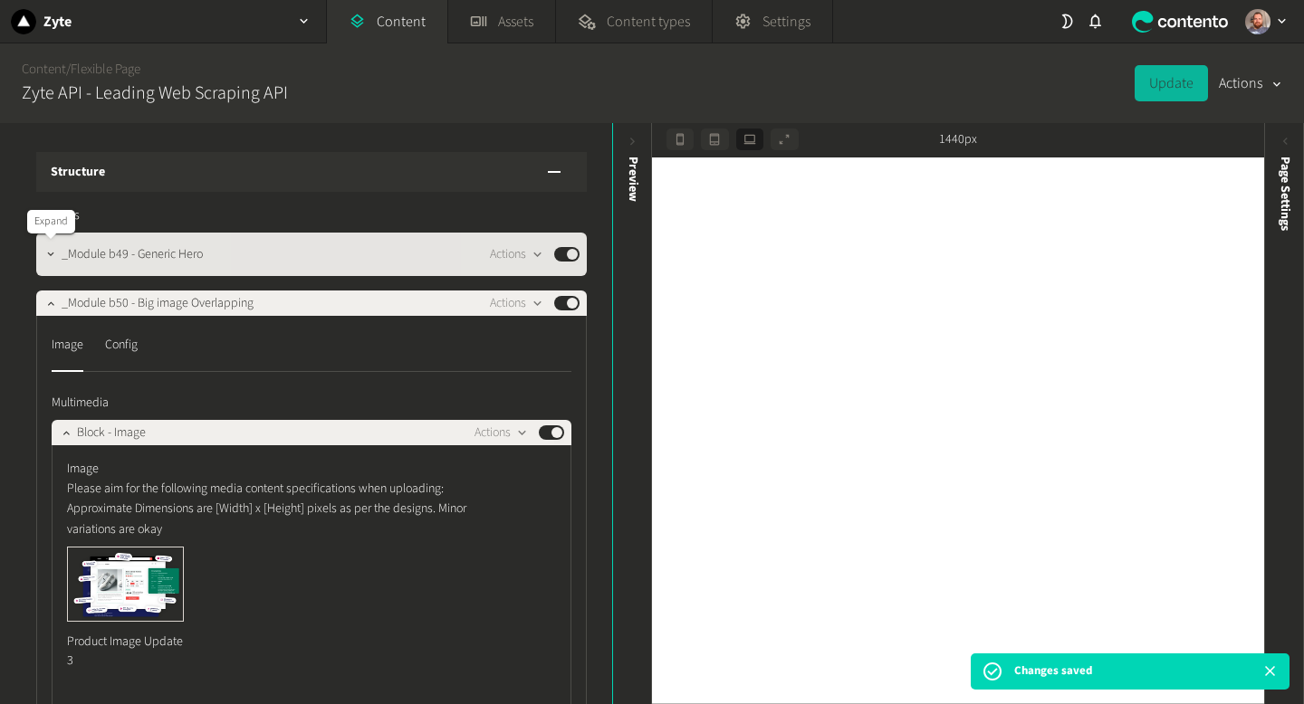
click at [40, 253] on button "button" at bounding box center [51, 253] width 22 height 22
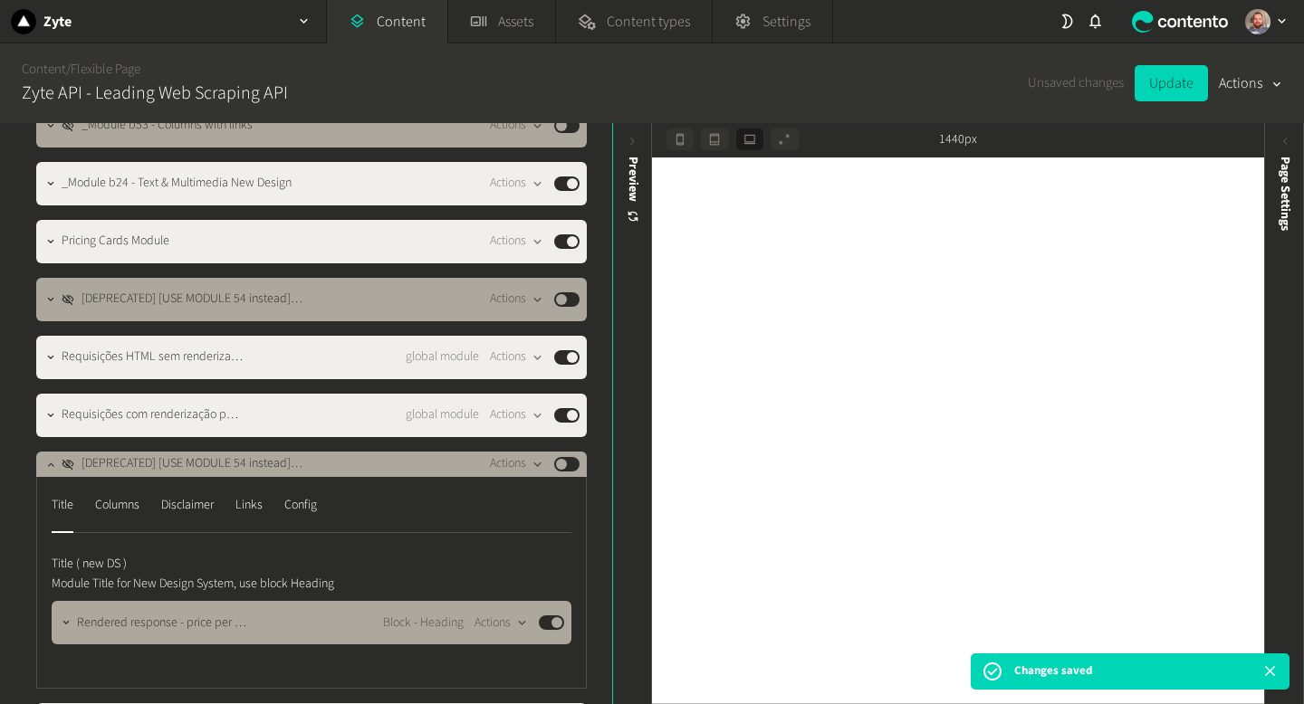
scroll to position [2317, 0]
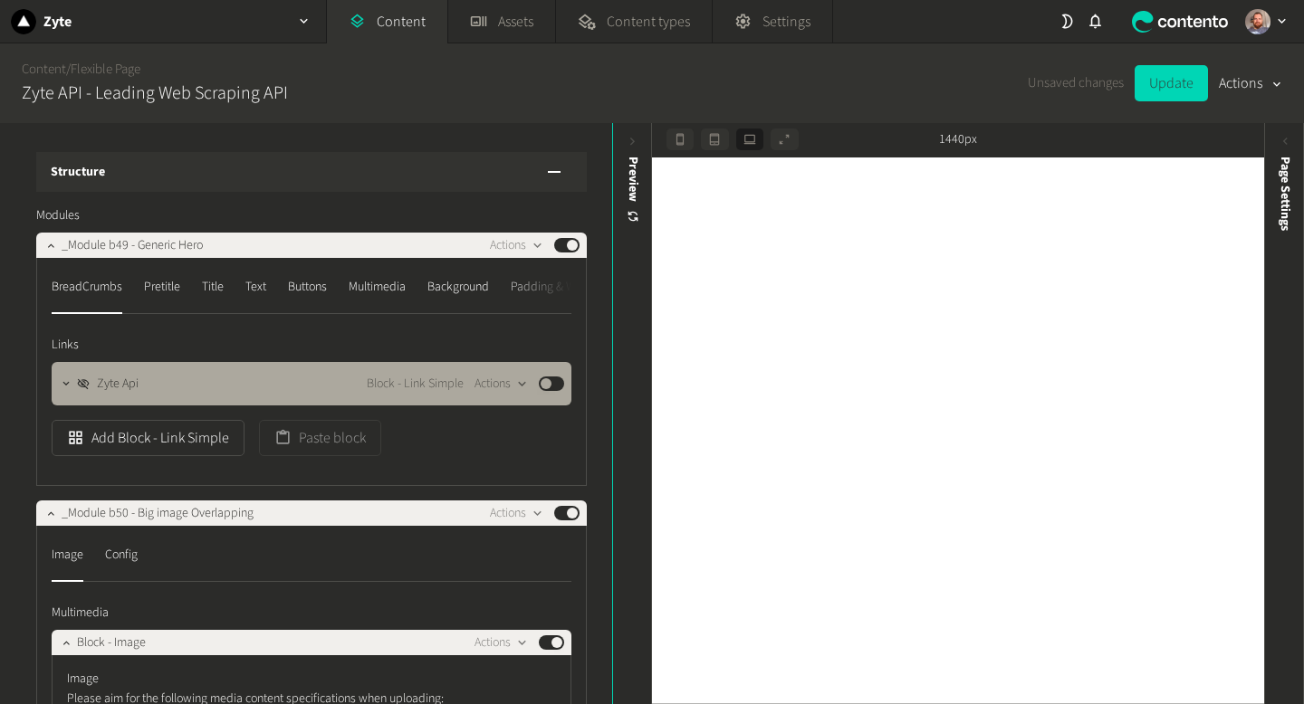
scroll to position [2317, 0]
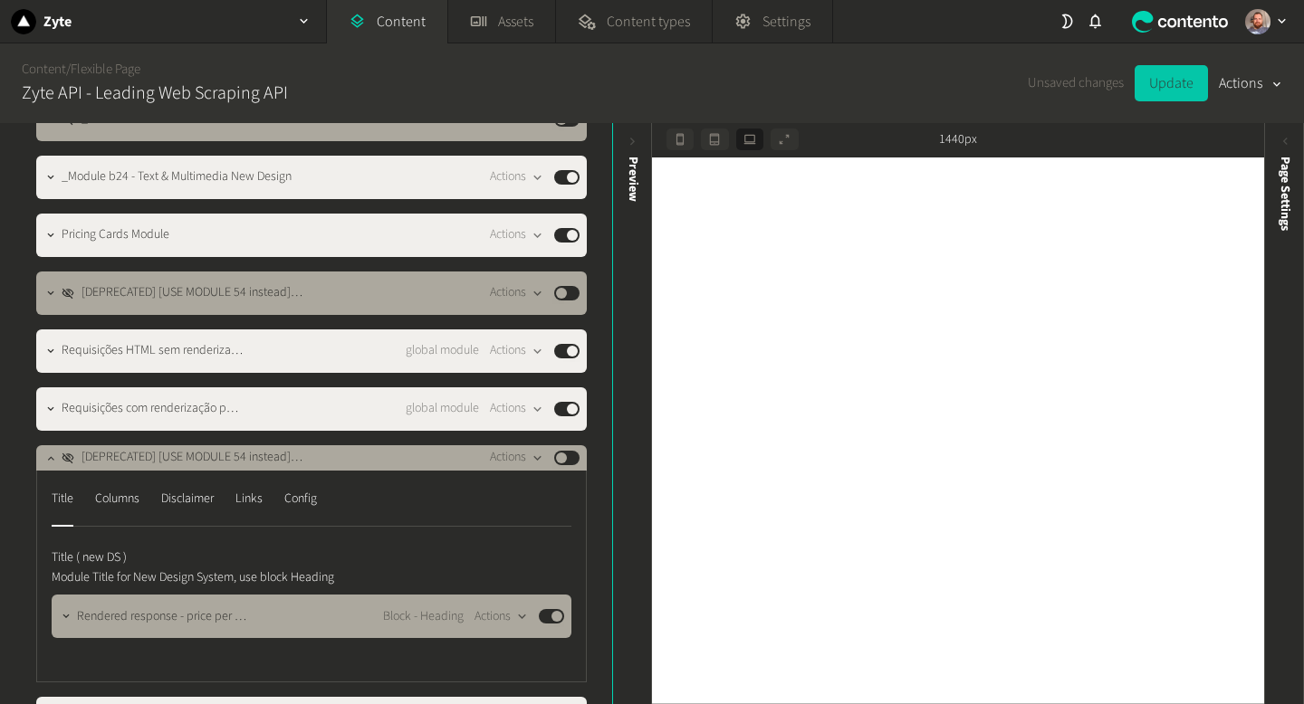
click at [1190, 87] on button "Update" at bounding box center [1170, 83] width 73 height 36
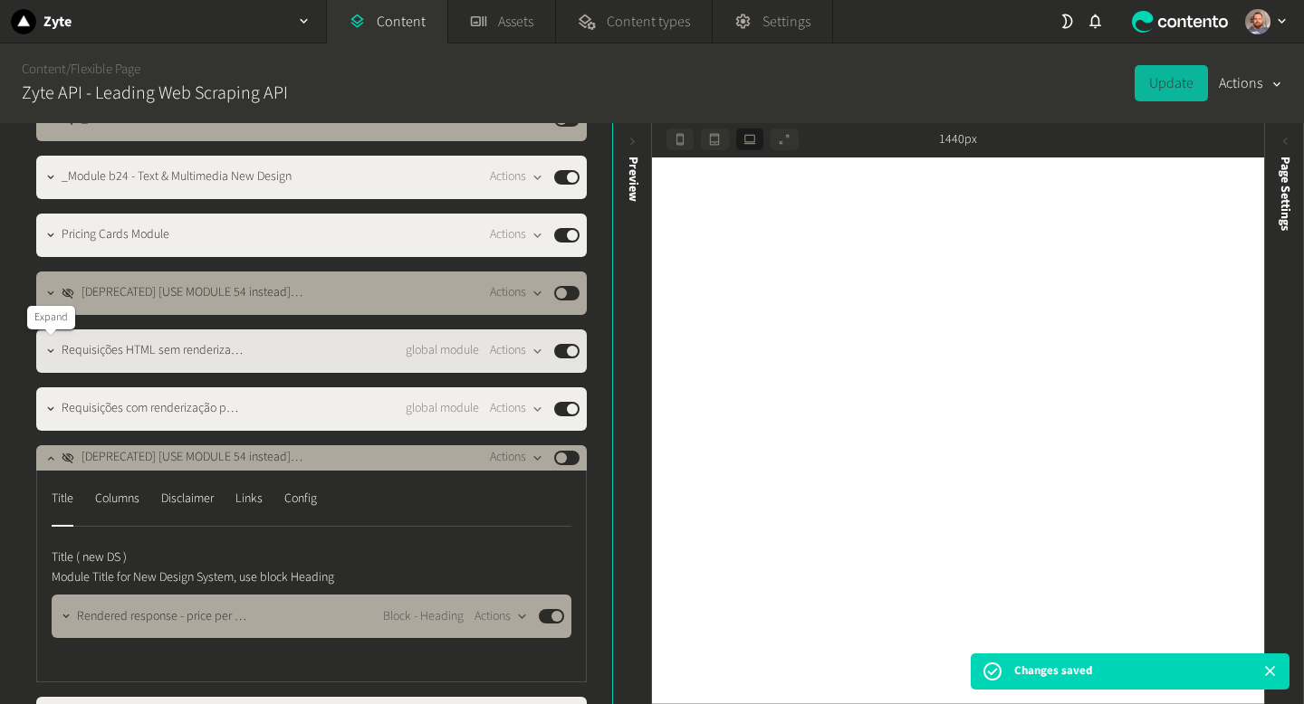
click at [54, 352] on icon "button" at bounding box center [50, 351] width 13 height 13
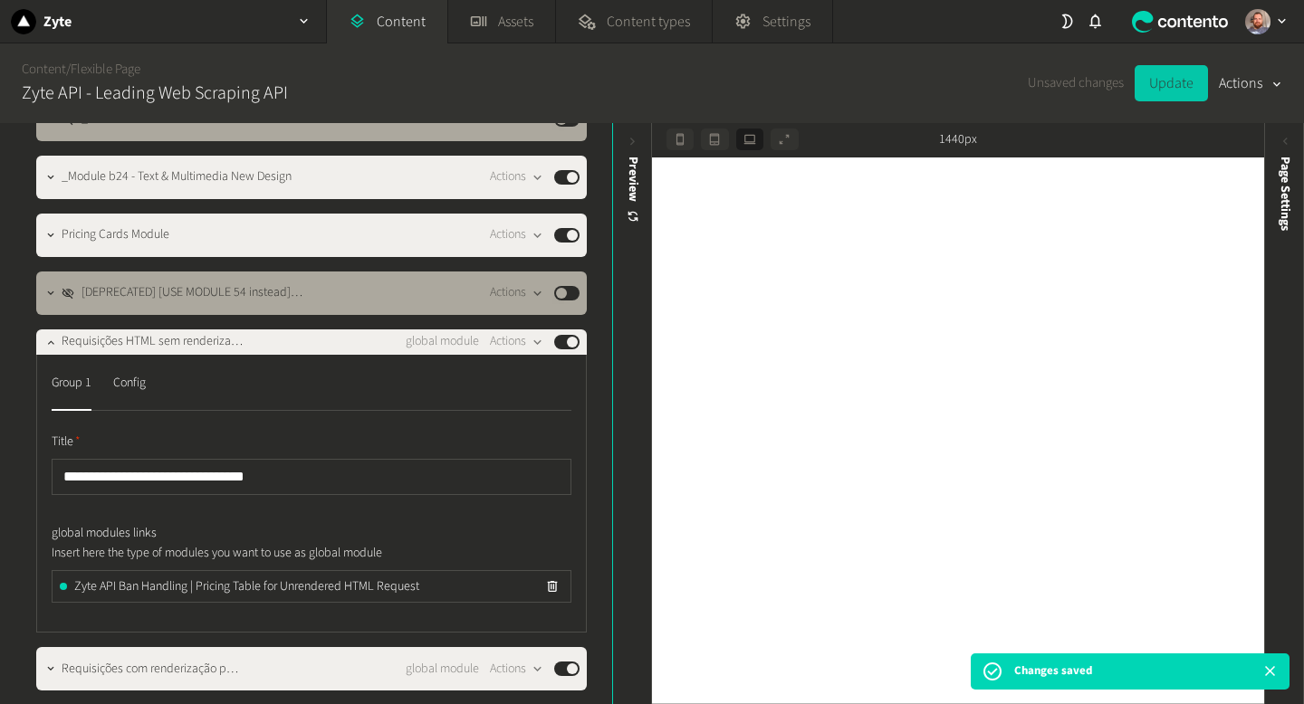
click at [1146, 81] on button "Update" at bounding box center [1170, 83] width 73 height 36
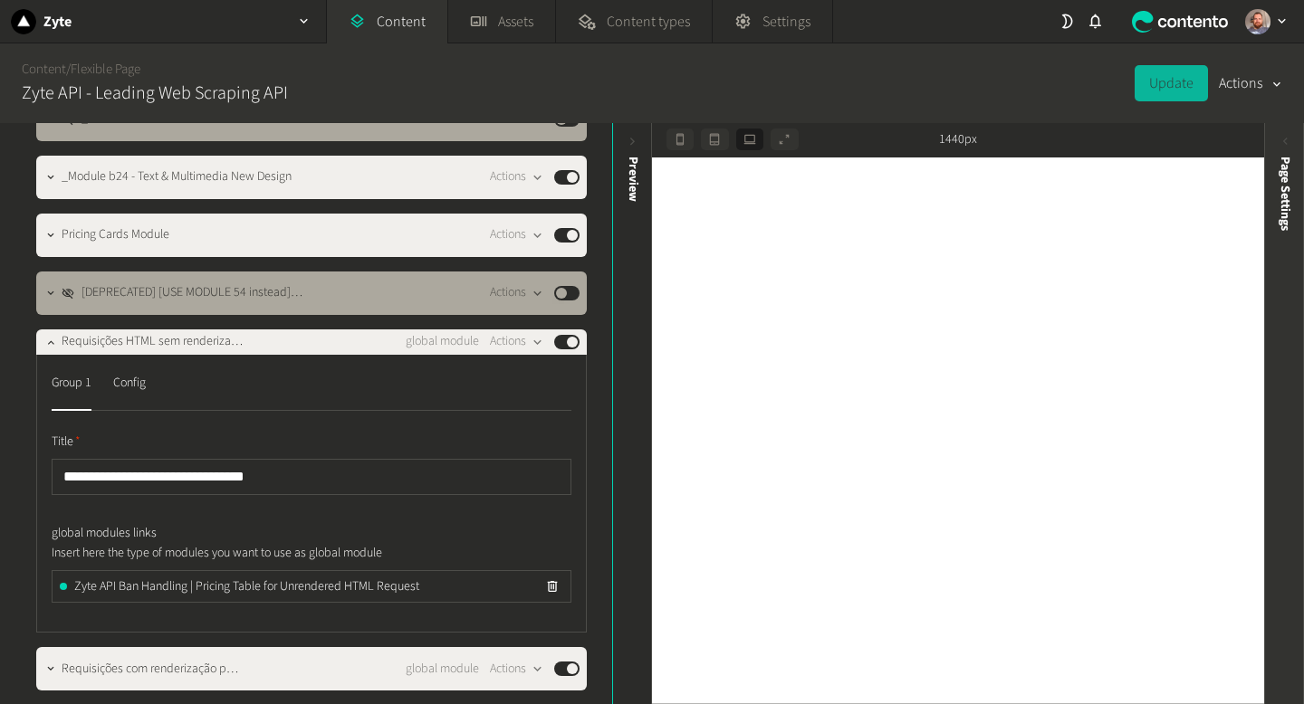
click at [1289, 138] on icon at bounding box center [1284, 141] width 15 height 15
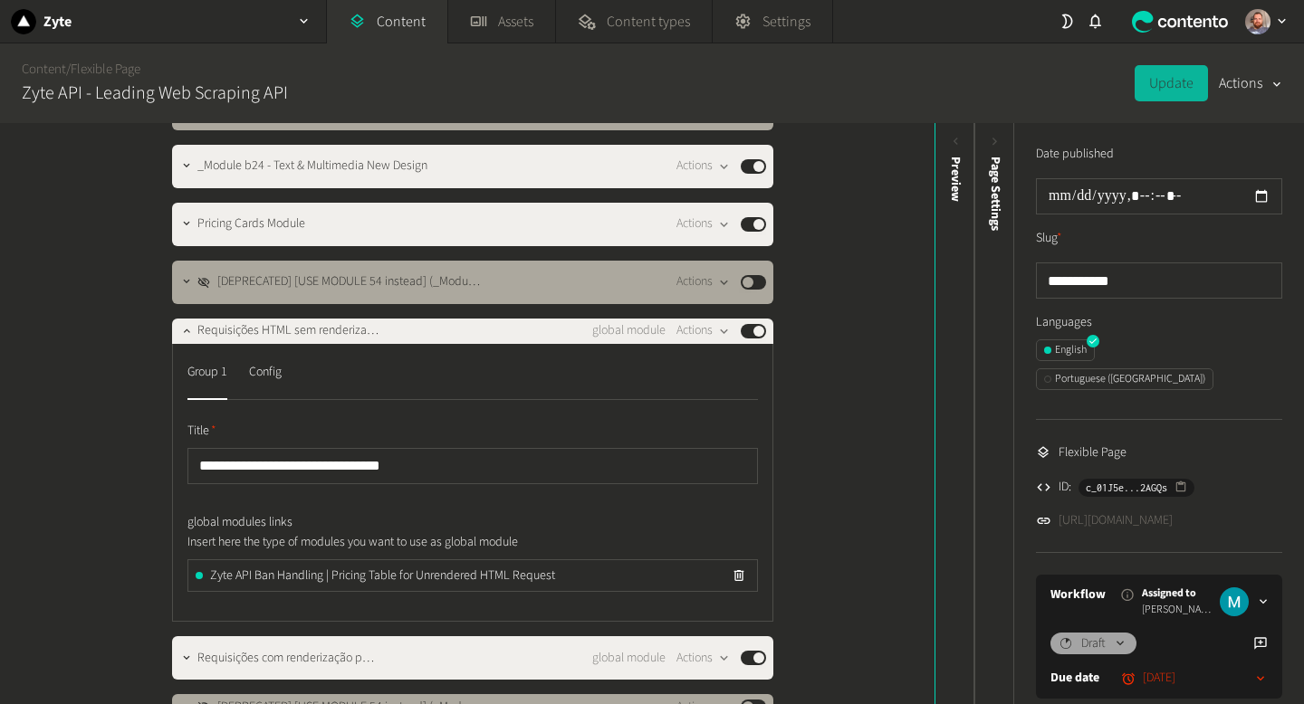
click at [1117, 511] on link "[URL][DOMAIN_NAME]" at bounding box center [1115, 520] width 114 height 19
click at [404, 23] on link "Content" at bounding box center [387, 21] width 120 height 43
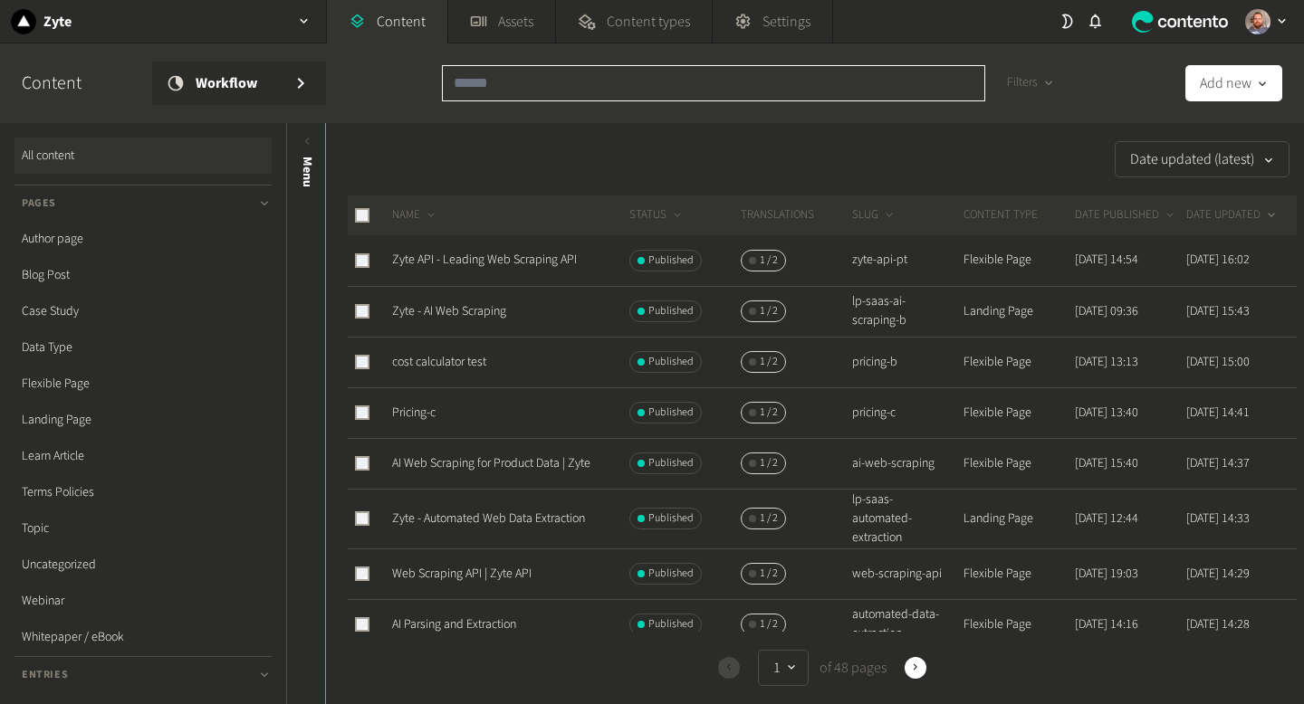
click at [538, 76] on input "text" at bounding box center [713, 83] width 543 height 36
paste input "**********"
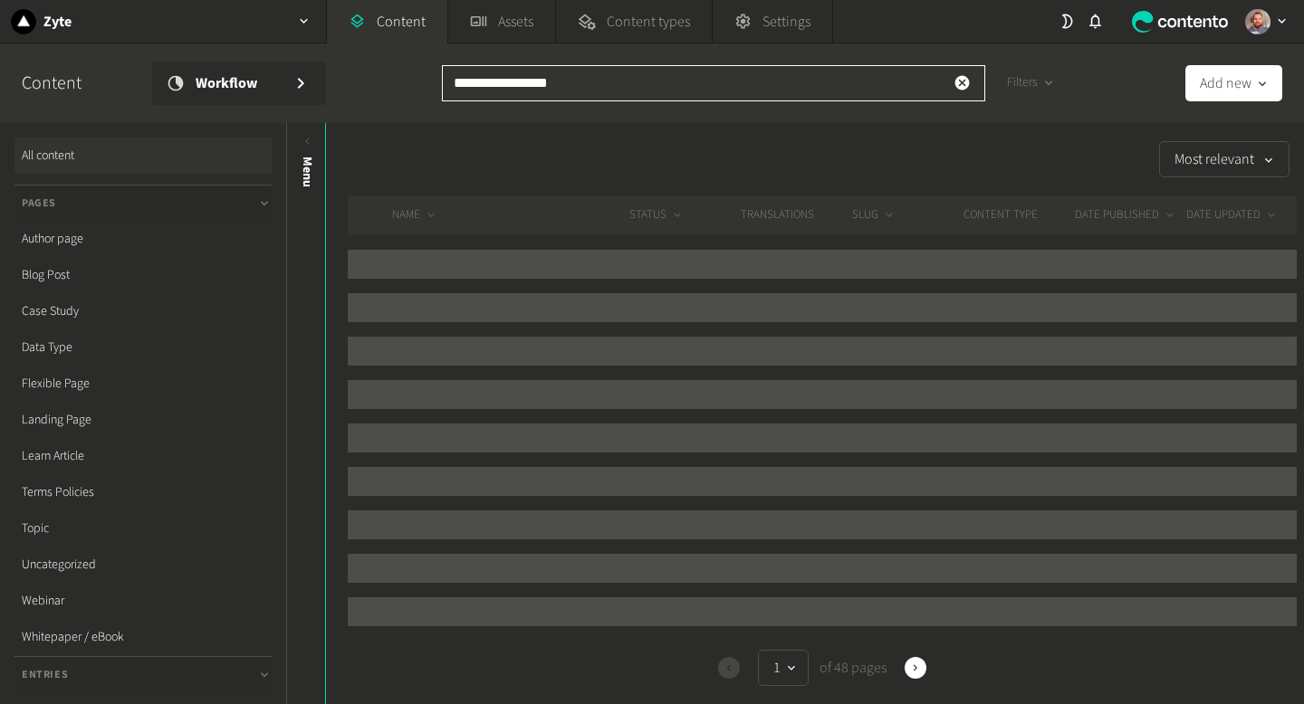
type input "**********"
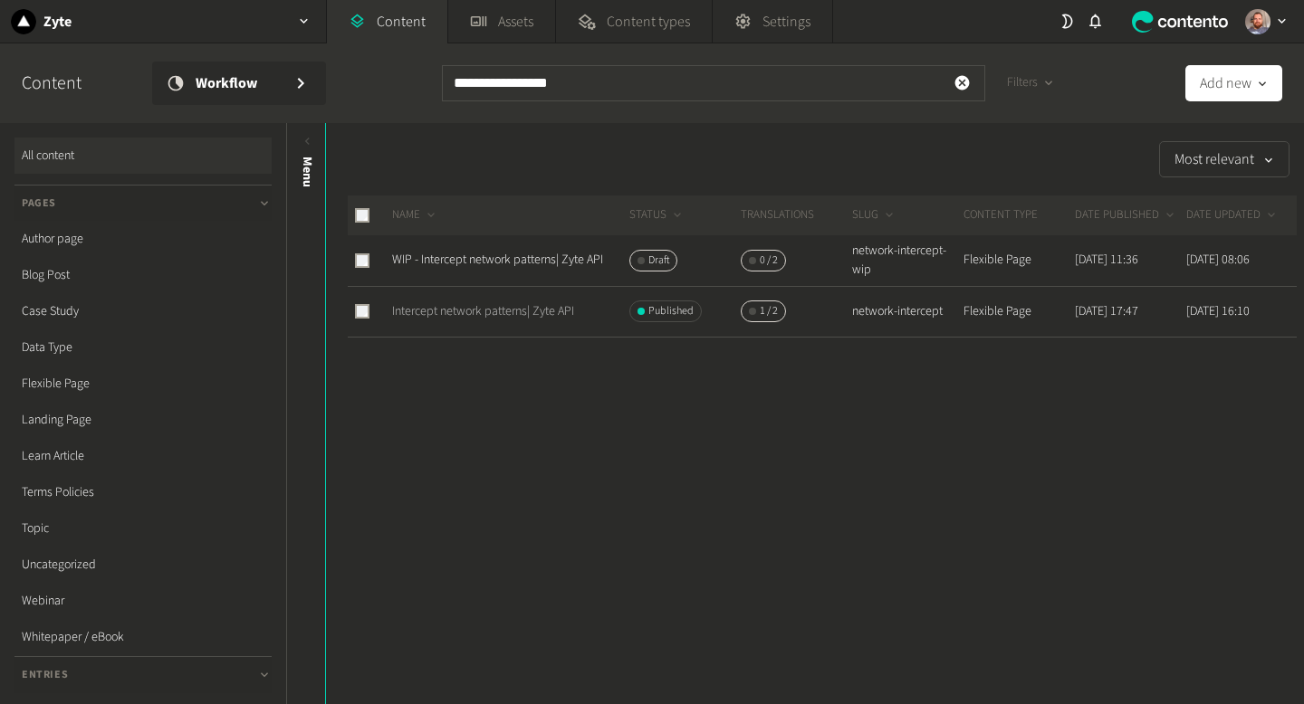
click at [480, 316] on link "Intercept network patterns| Zyte API" at bounding box center [483, 311] width 182 height 18
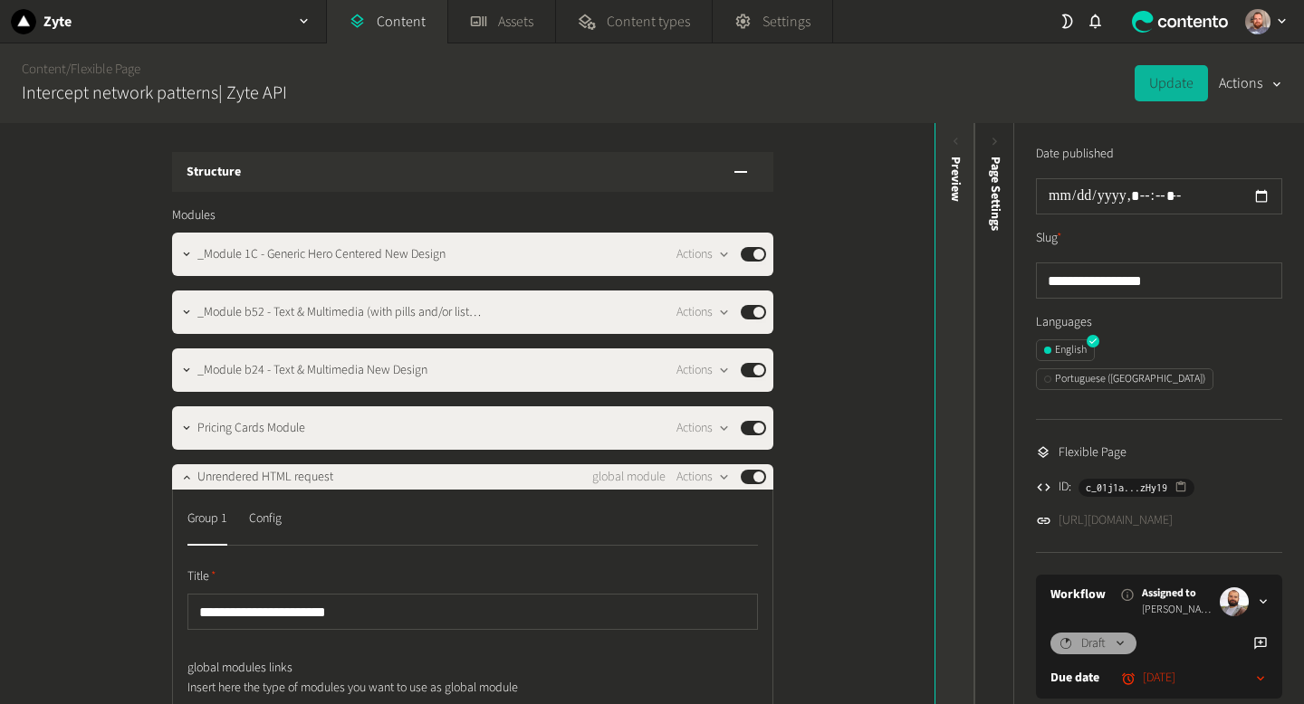
click at [948, 147] on icon at bounding box center [955, 141] width 15 height 15
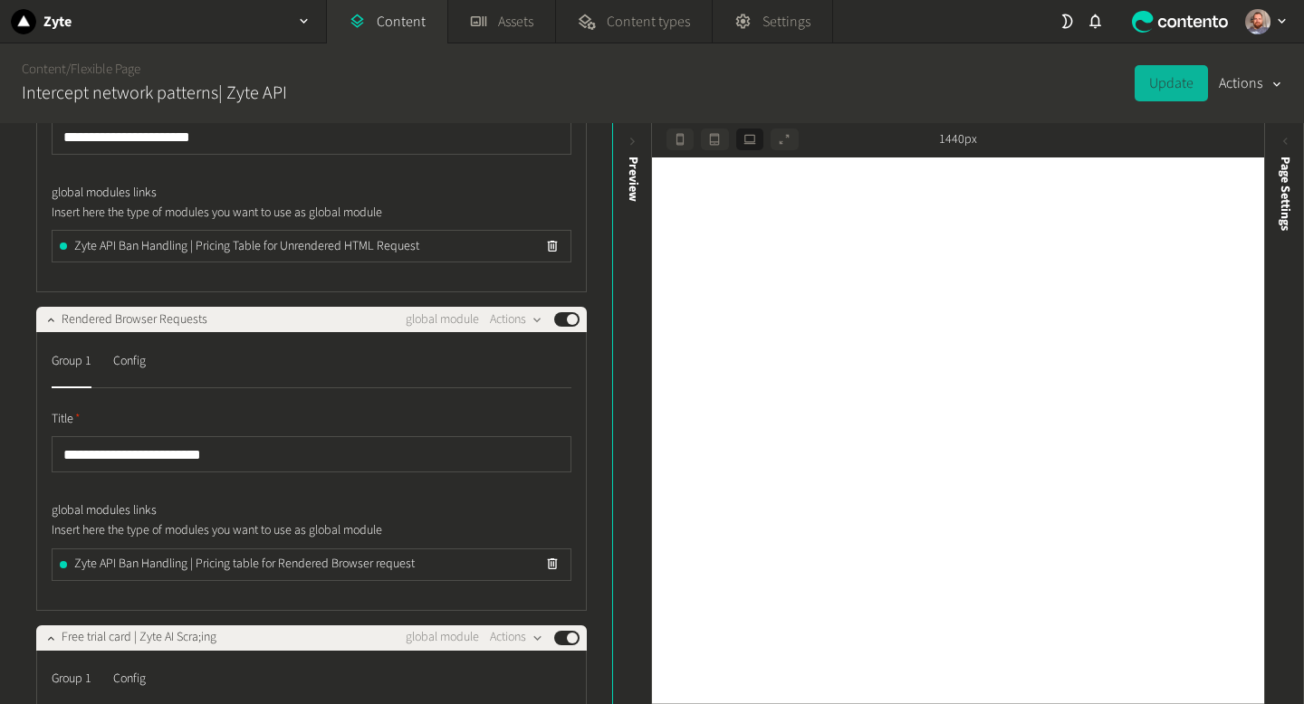
scroll to position [501, 0]
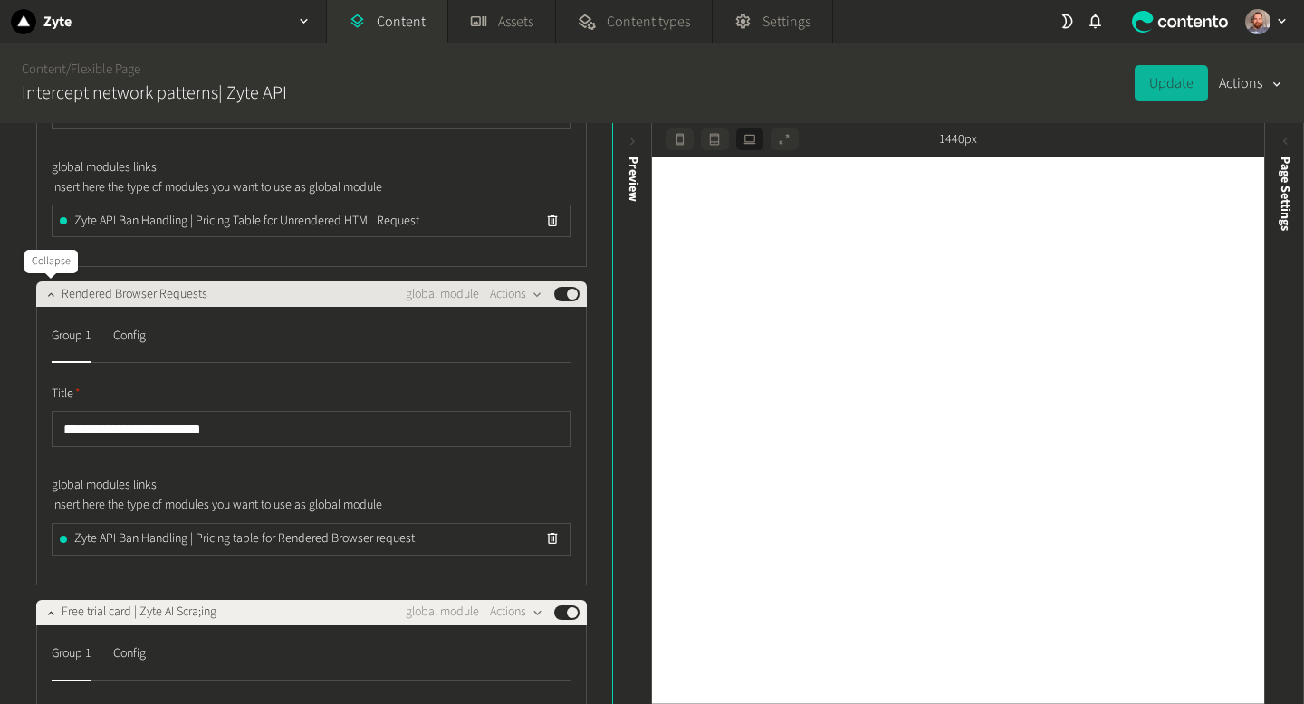
click at [44, 298] on icon "button" at bounding box center [50, 294] width 13 height 13
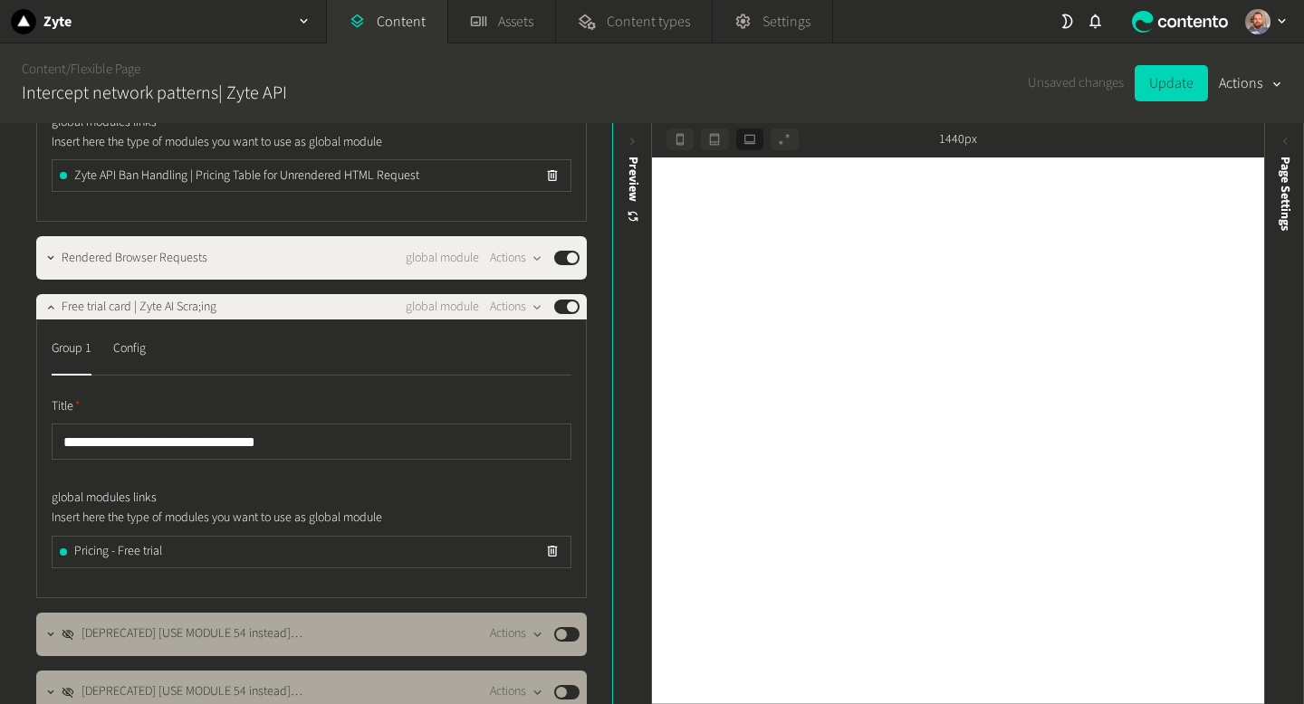
scroll to position [547, 0]
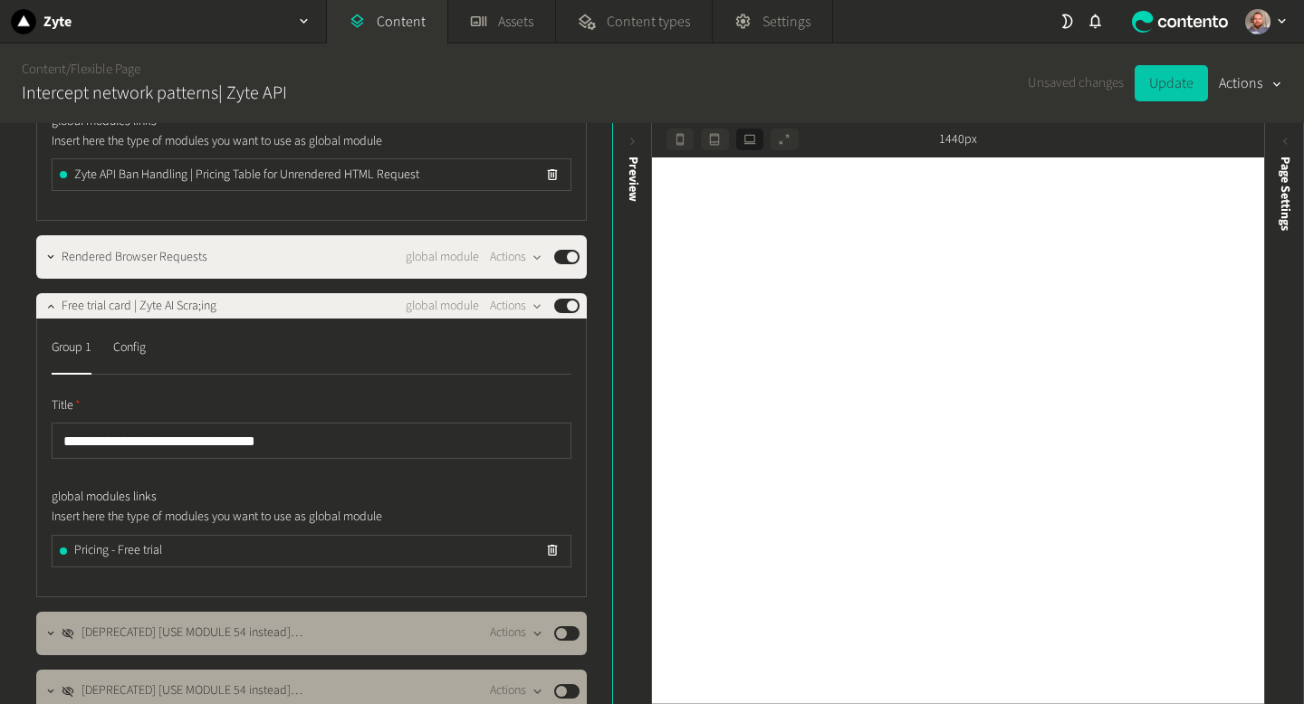
click at [1152, 85] on button "Update" at bounding box center [1170, 83] width 73 height 36
click at [387, 30] on link "Content" at bounding box center [387, 21] width 120 height 43
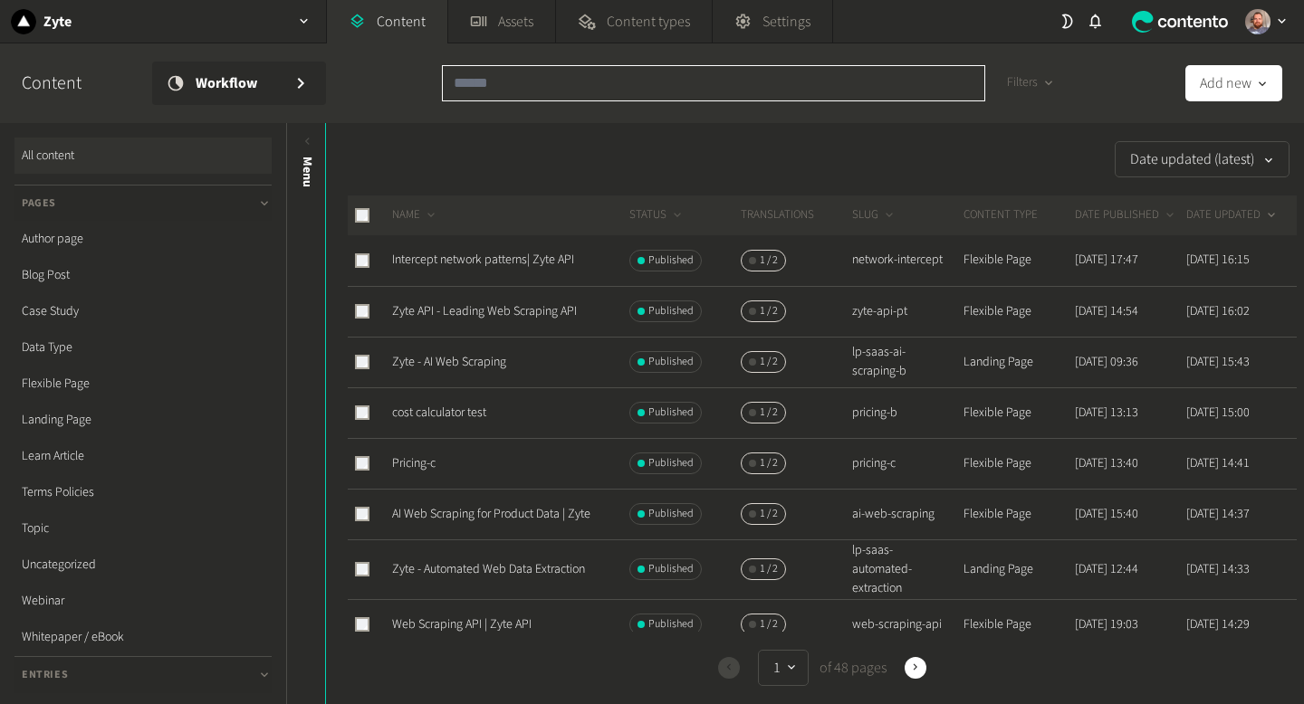
click at [506, 83] on input "text" at bounding box center [713, 83] width 543 height 36
paste input "**********"
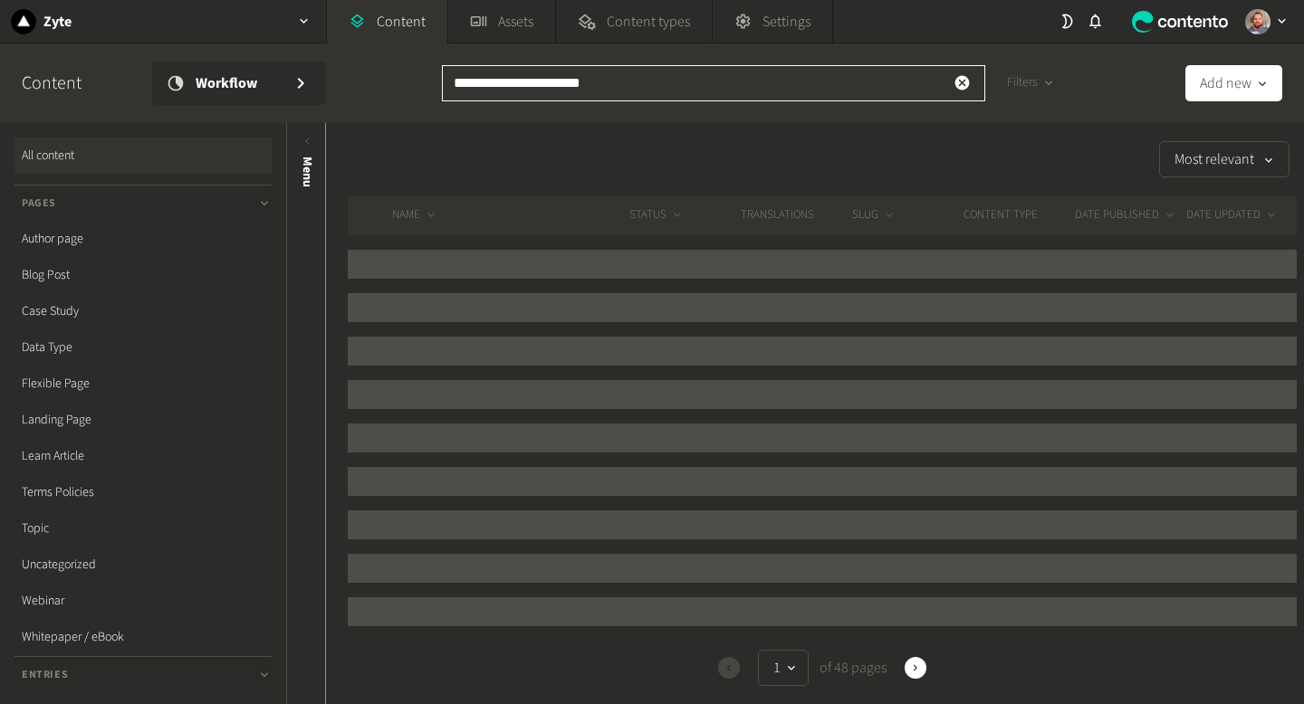
type input "**********"
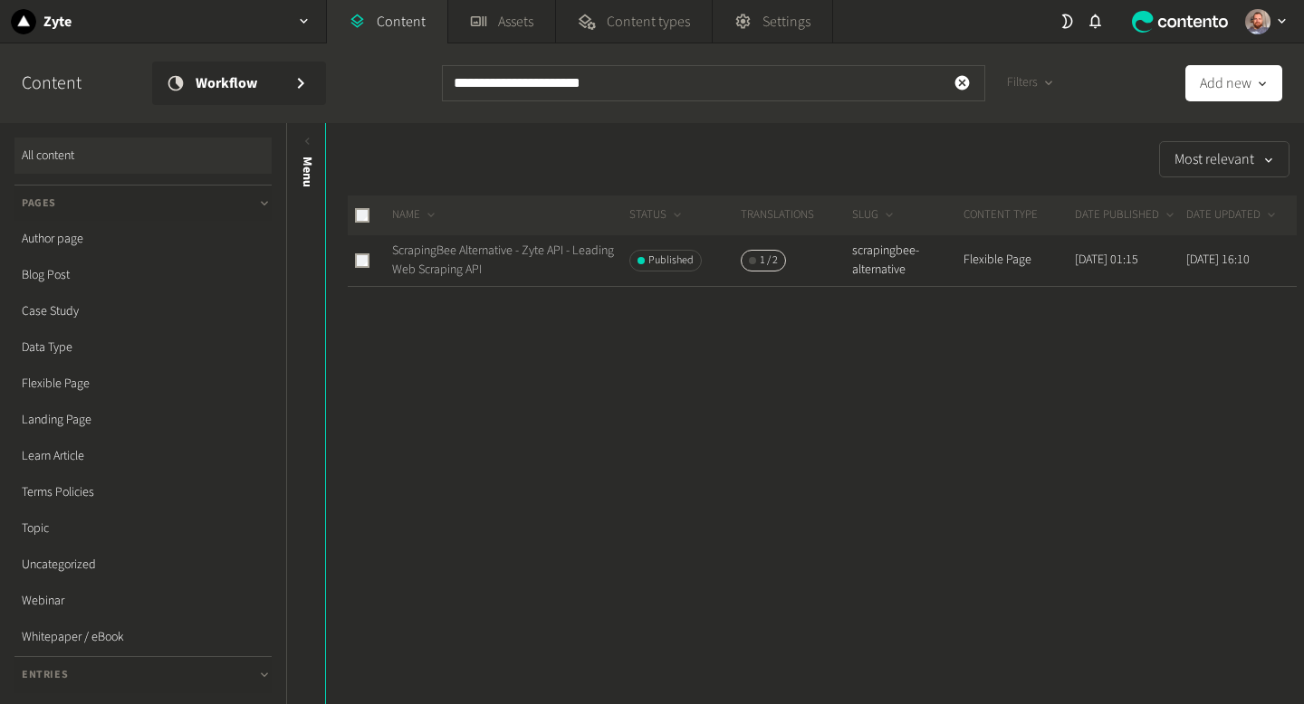
click at [499, 273] on link "ScrapingBee Alternative - Zyte API - Leading Web Scraping API" at bounding box center [503, 260] width 222 height 37
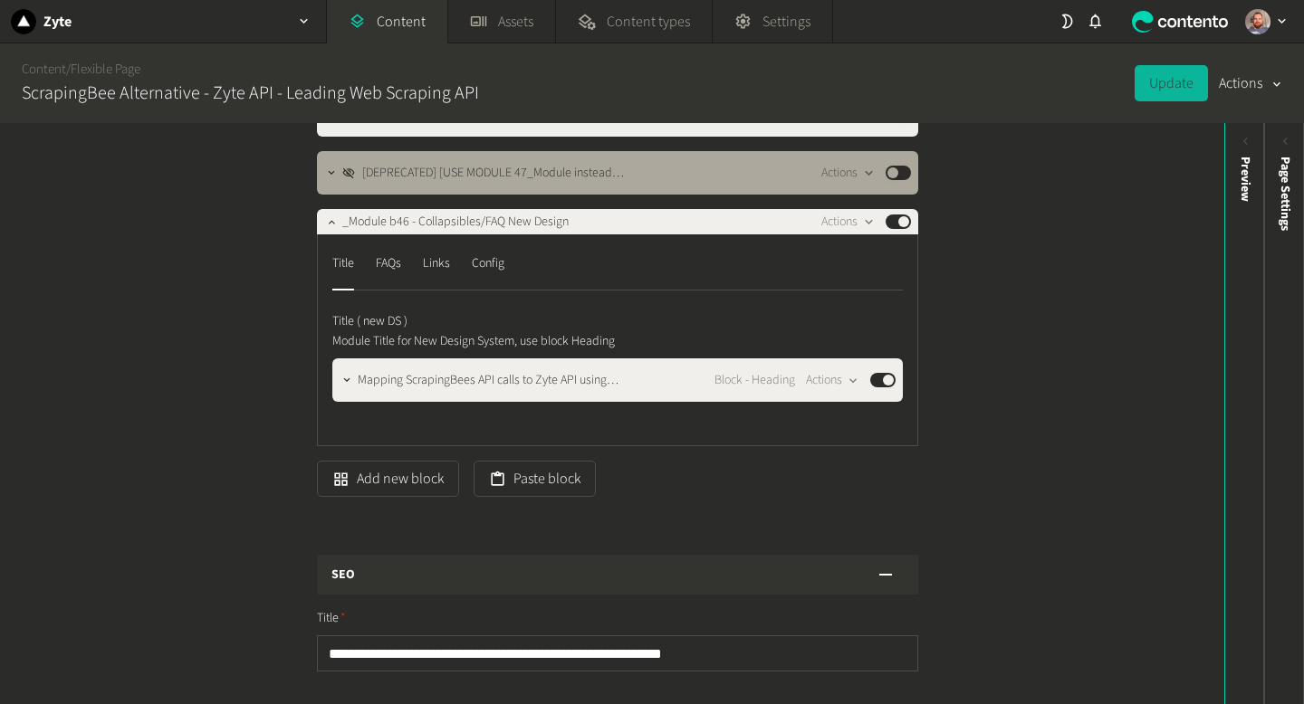
scroll to position [1161, 0]
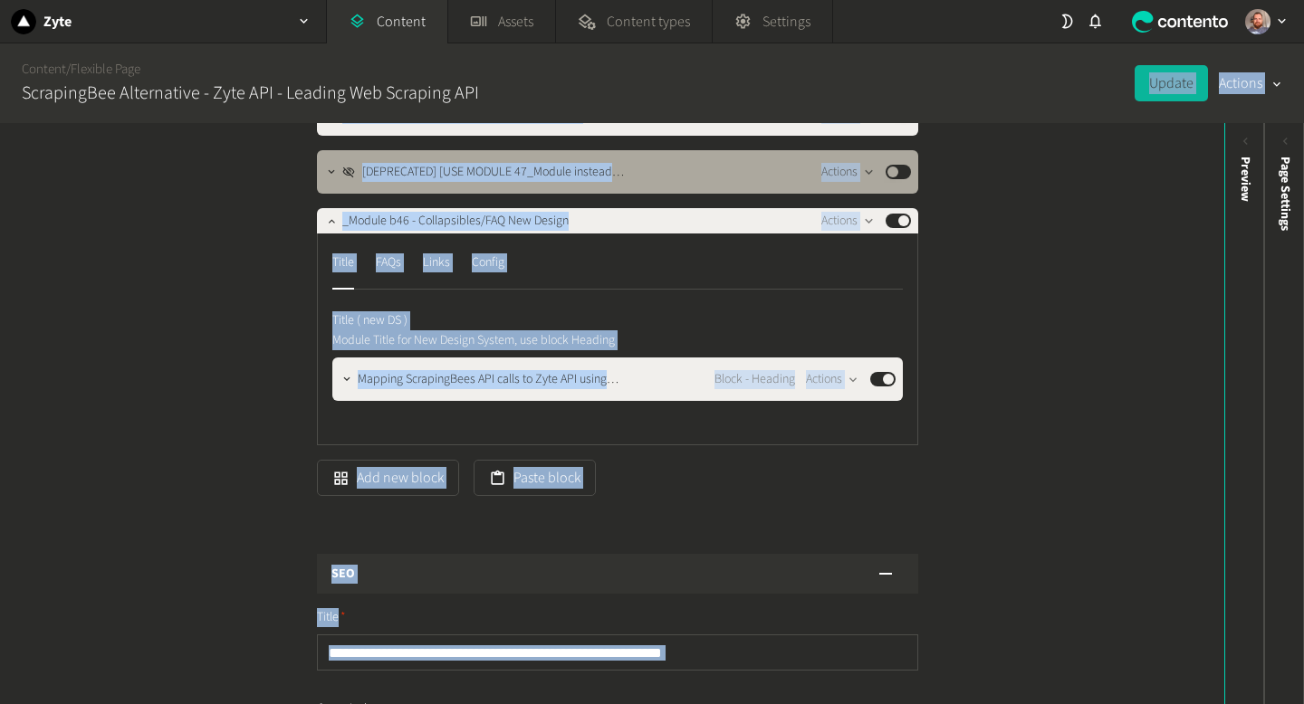
click at [0, 703] on html "Zyte Content Assets Content types Settings 0 Content / Flexible Page ScrapingBe…" at bounding box center [652, 352] width 1304 height 704
click at [200, 390] on div "Structure Modules _Module b49 - Generic Hero Actions Published BreadCrumbs Pret…" at bounding box center [612, 413] width 1224 height 581
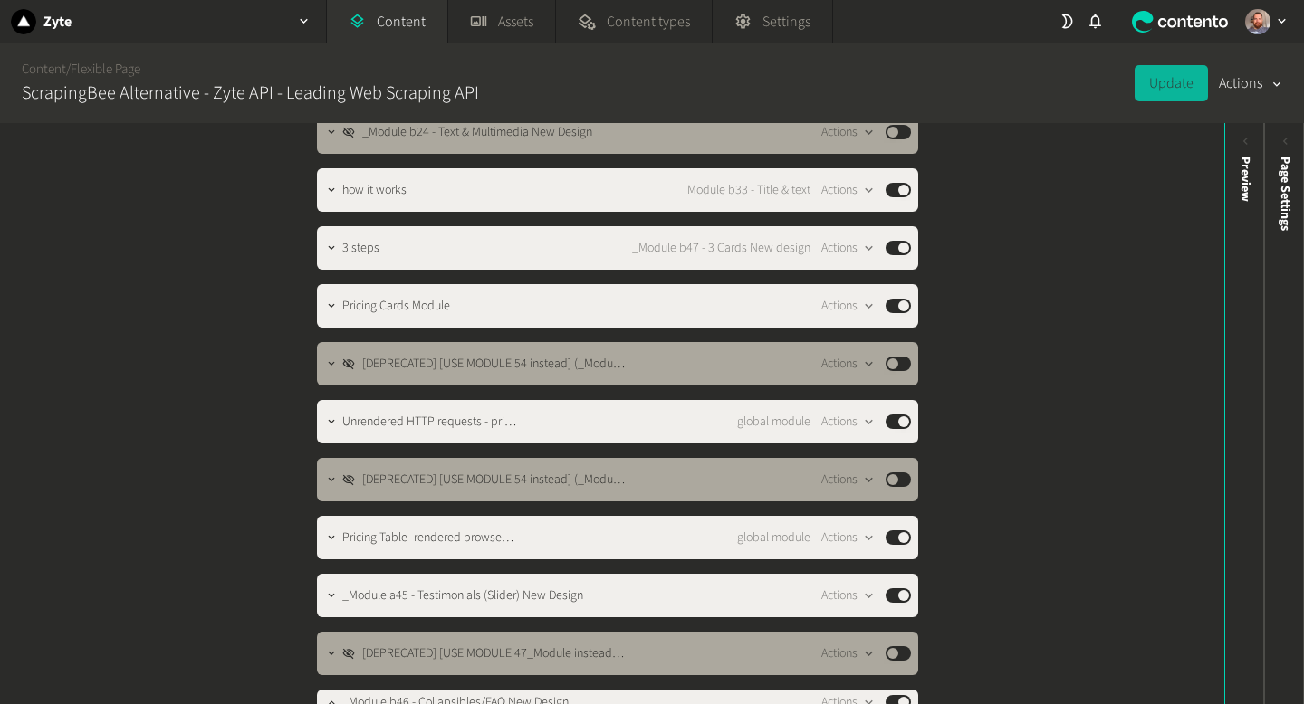
scroll to position [556, 0]
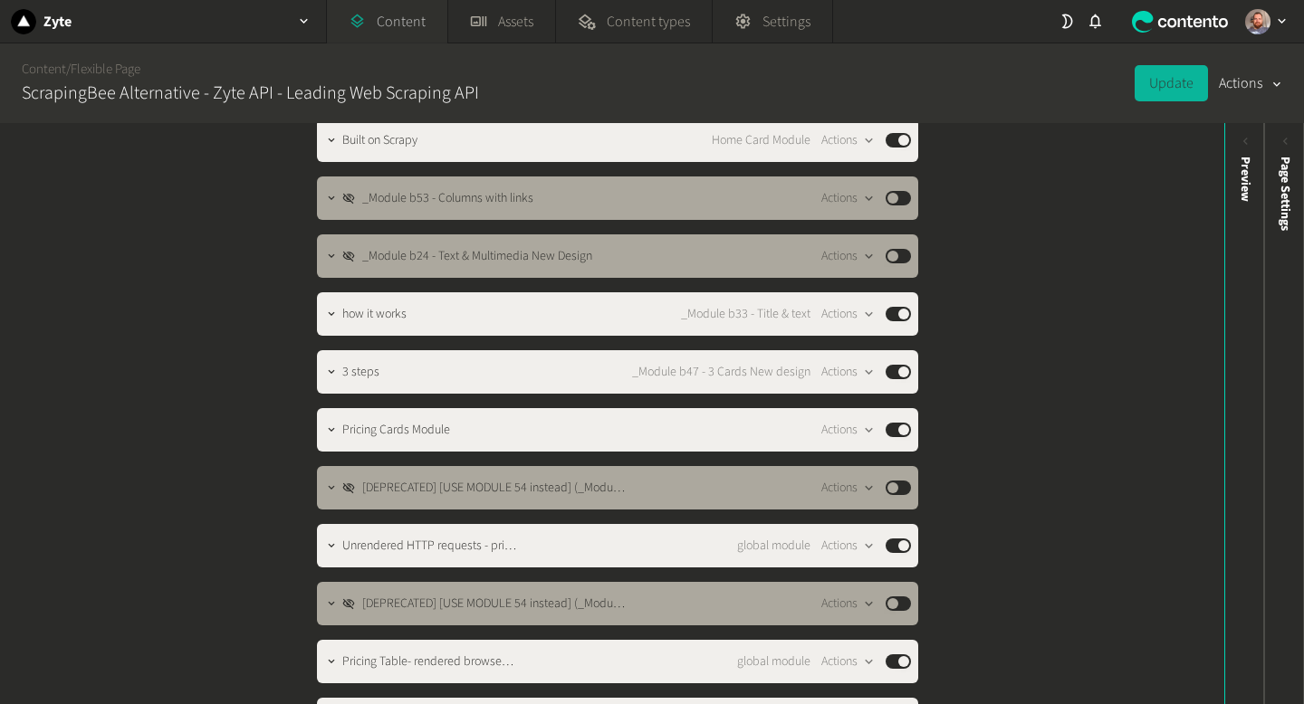
click at [397, 24] on link "Content" at bounding box center [387, 21] width 120 height 43
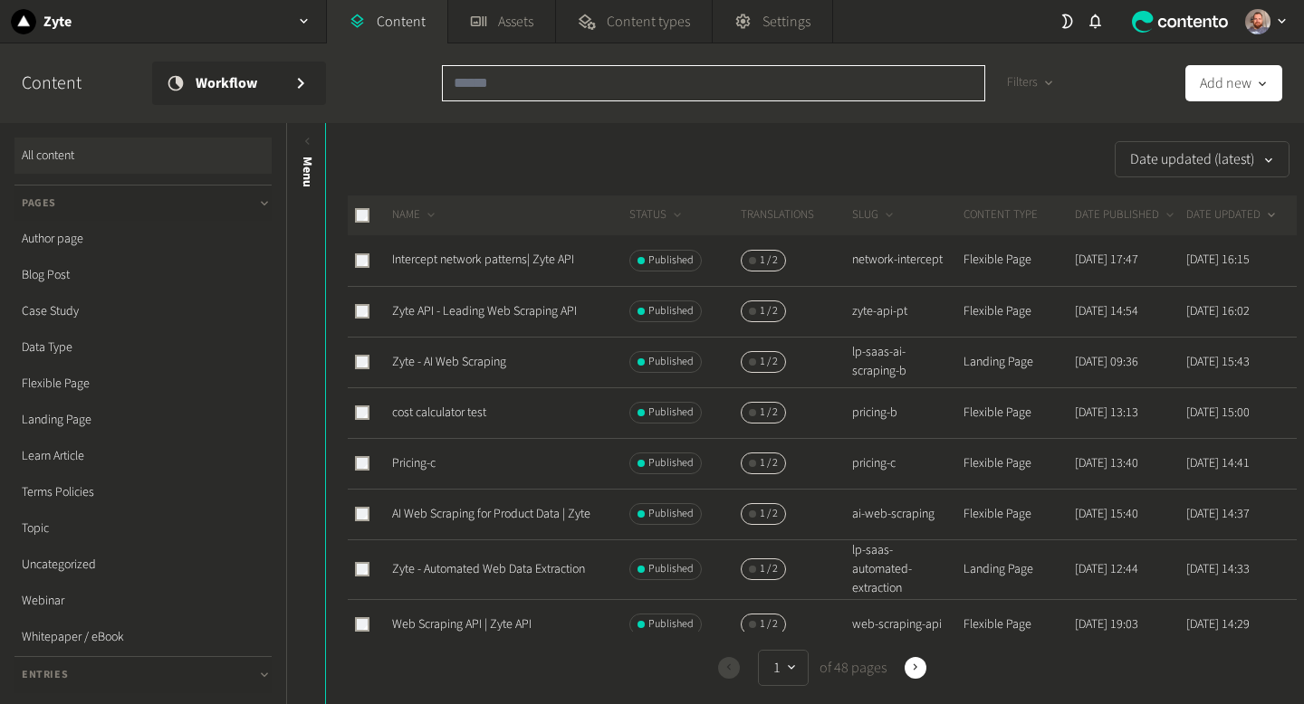
click at [552, 84] on input "text" at bounding box center [713, 83] width 543 height 36
paste input "**********"
type input "**********"
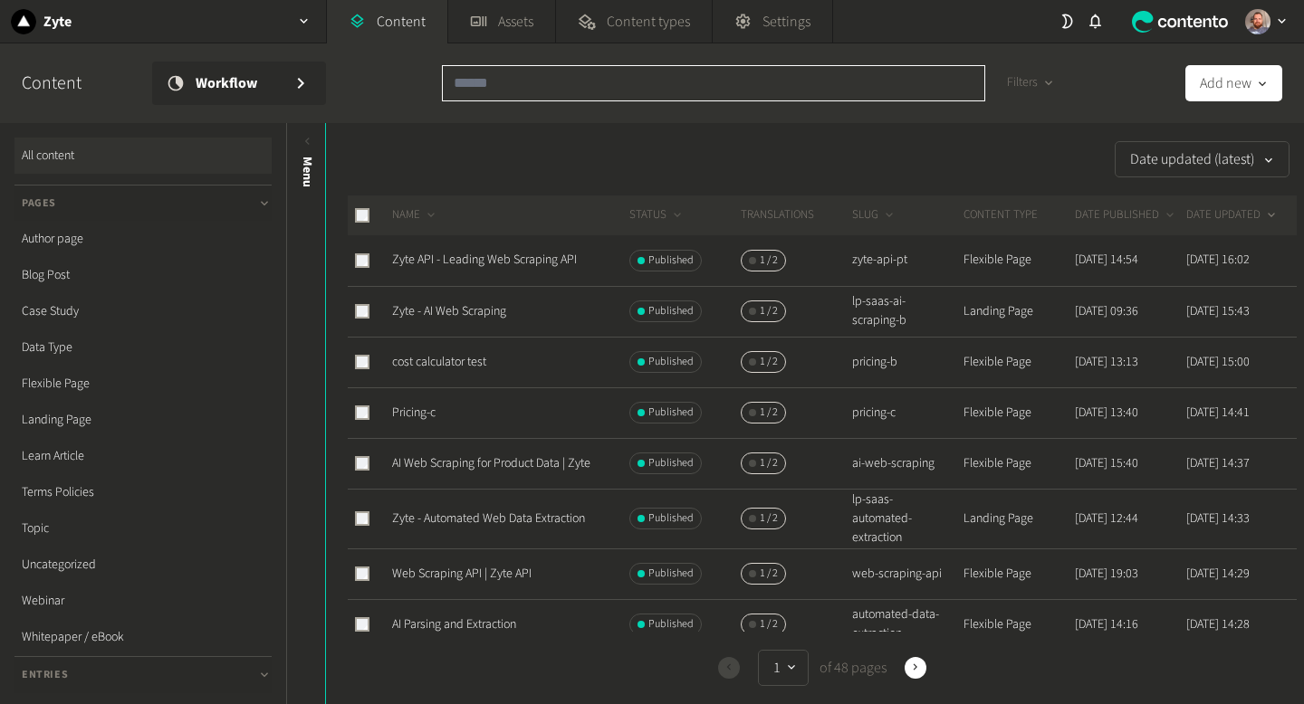
click at [496, 92] on input "text" at bounding box center [713, 83] width 543 height 36
paste input "**********"
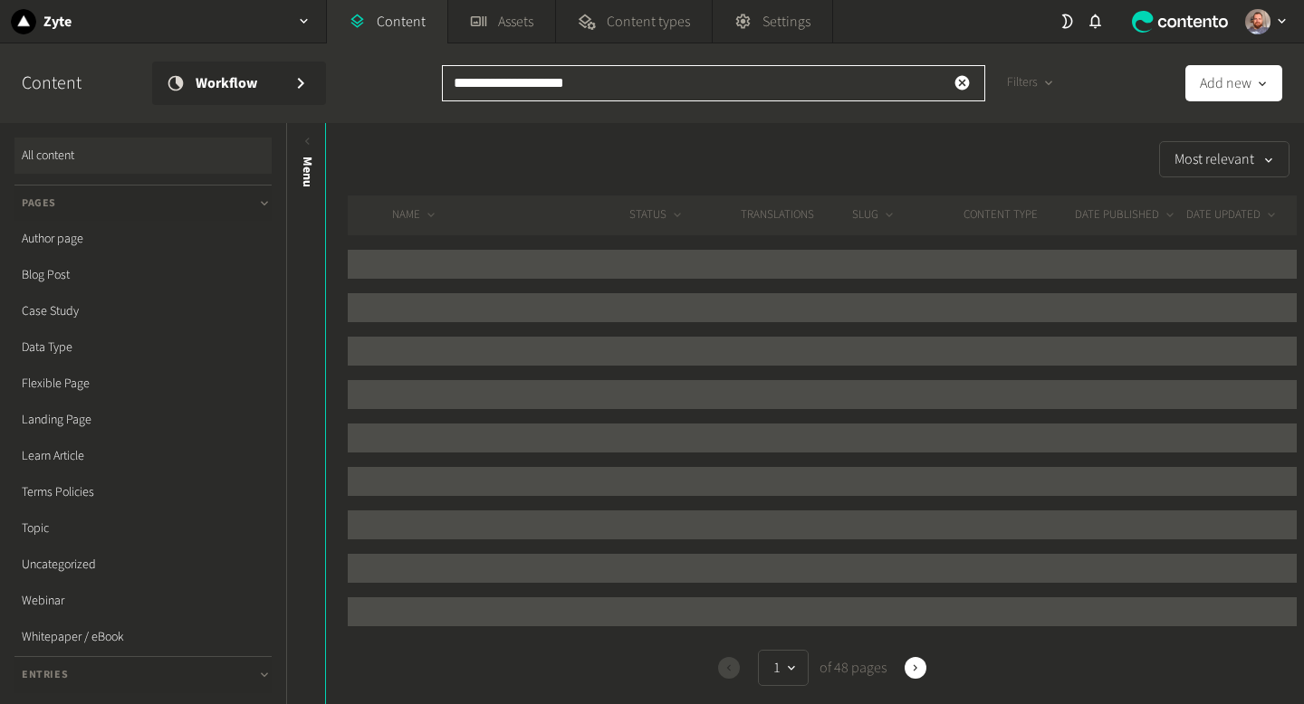
type input "**********"
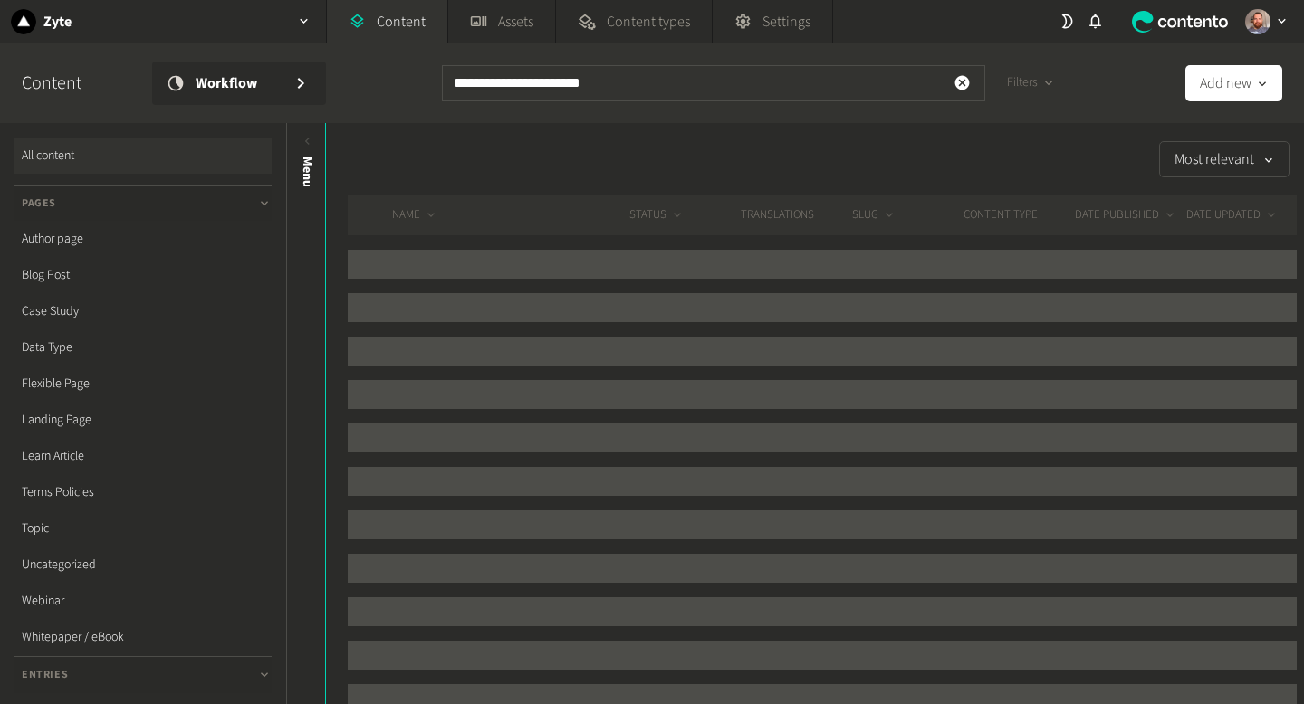
type input "**********"
click at [740, 152] on div "Most relevant" at bounding box center [811, 159] width 970 height 36
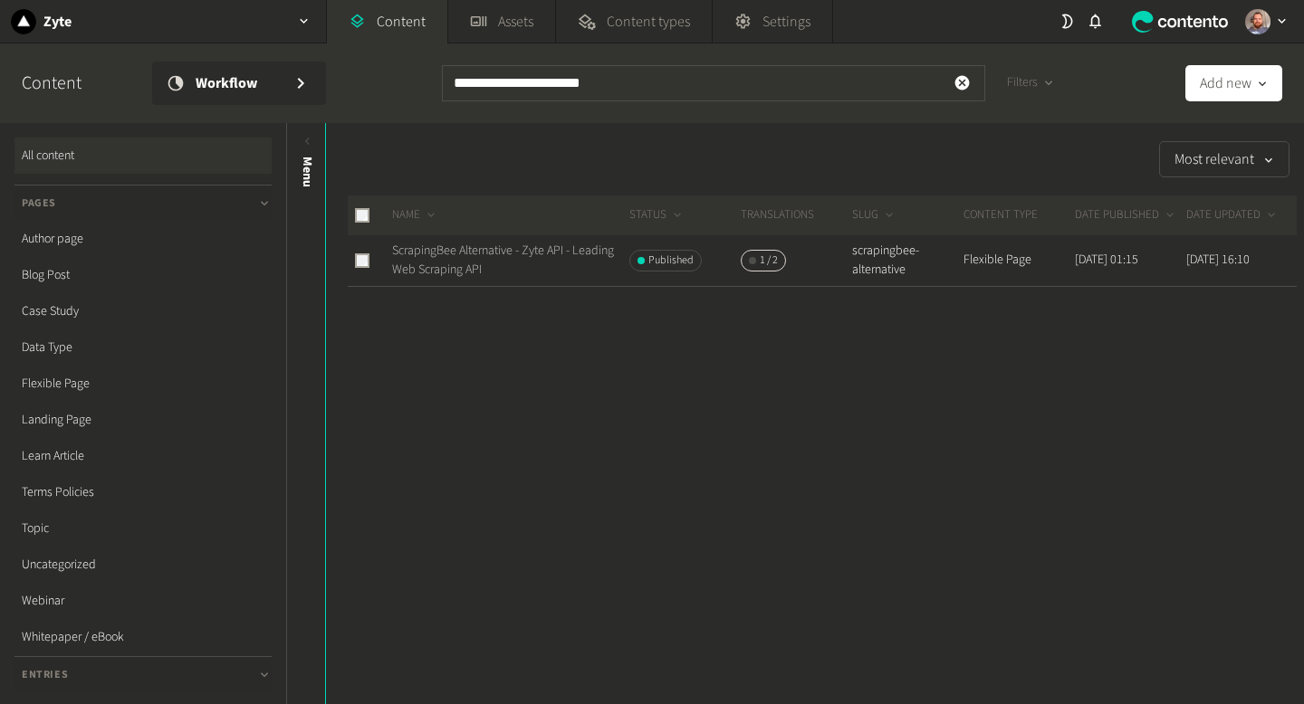
click at [447, 257] on link "ScrapingBee Alternative - Zyte API - Leading Web Scraping API" at bounding box center [503, 260] width 222 height 37
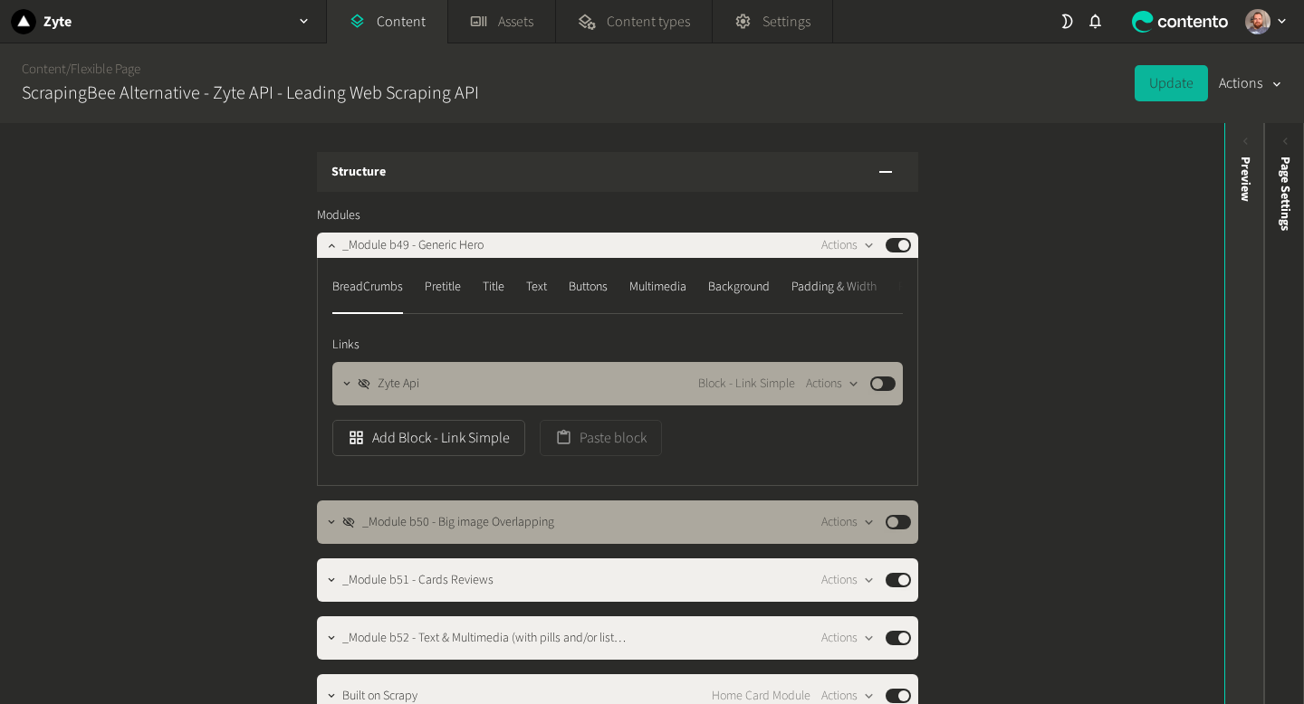
click at [1248, 141] on icon at bounding box center [1245, 141] width 15 height 15
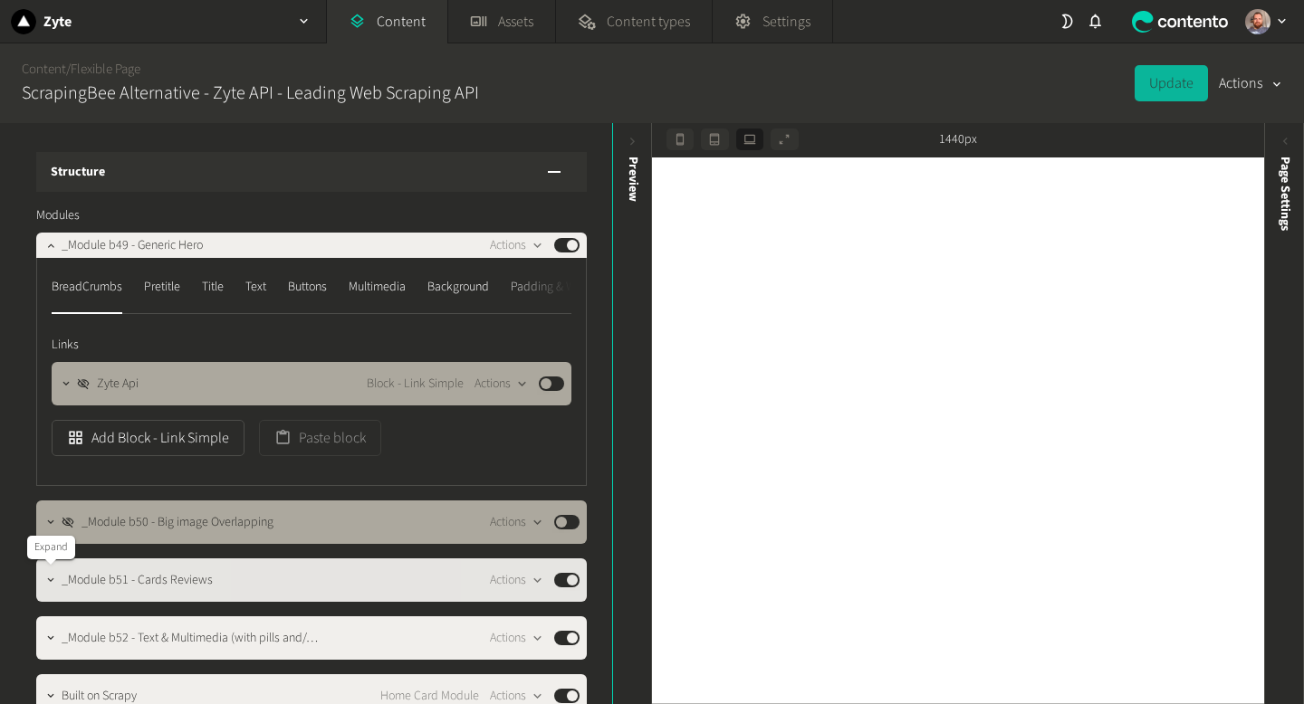
click at [49, 584] on icon "button" at bounding box center [50, 580] width 13 height 13
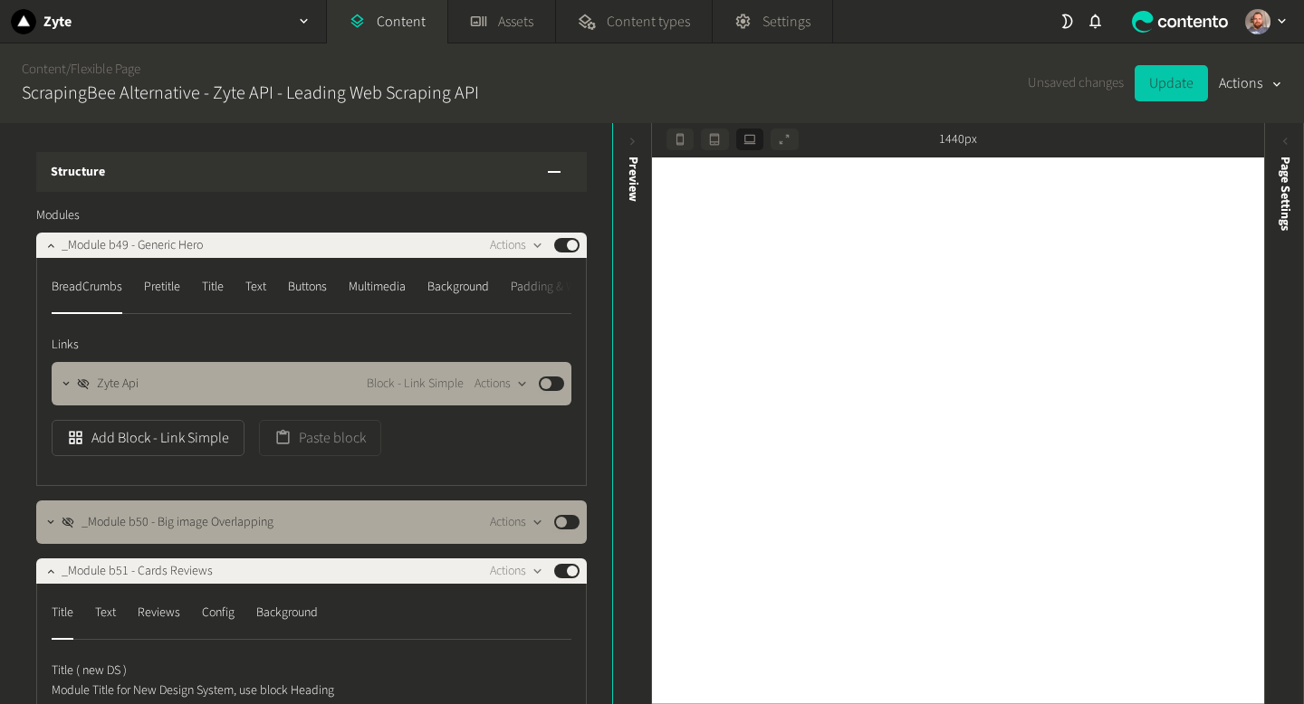
click at [1165, 87] on button "Update" at bounding box center [1170, 83] width 73 height 36
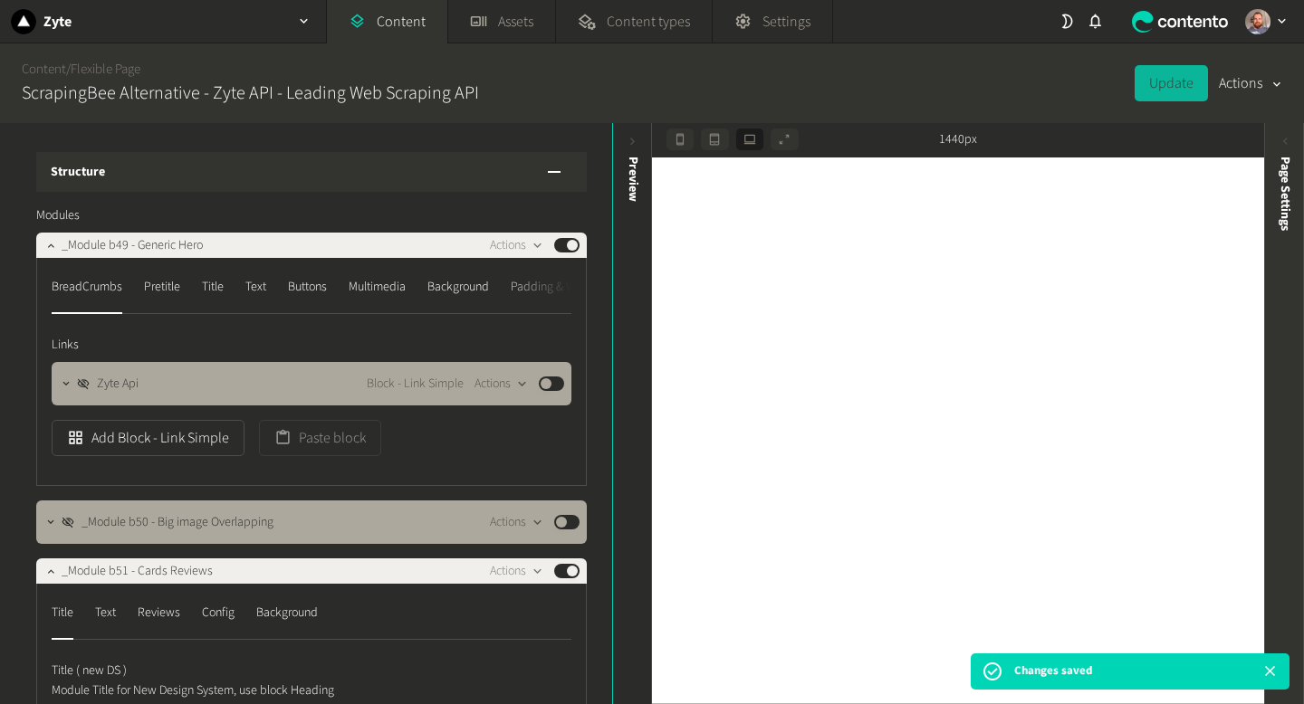
click at [1289, 145] on icon at bounding box center [1284, 141] width 15 height 15
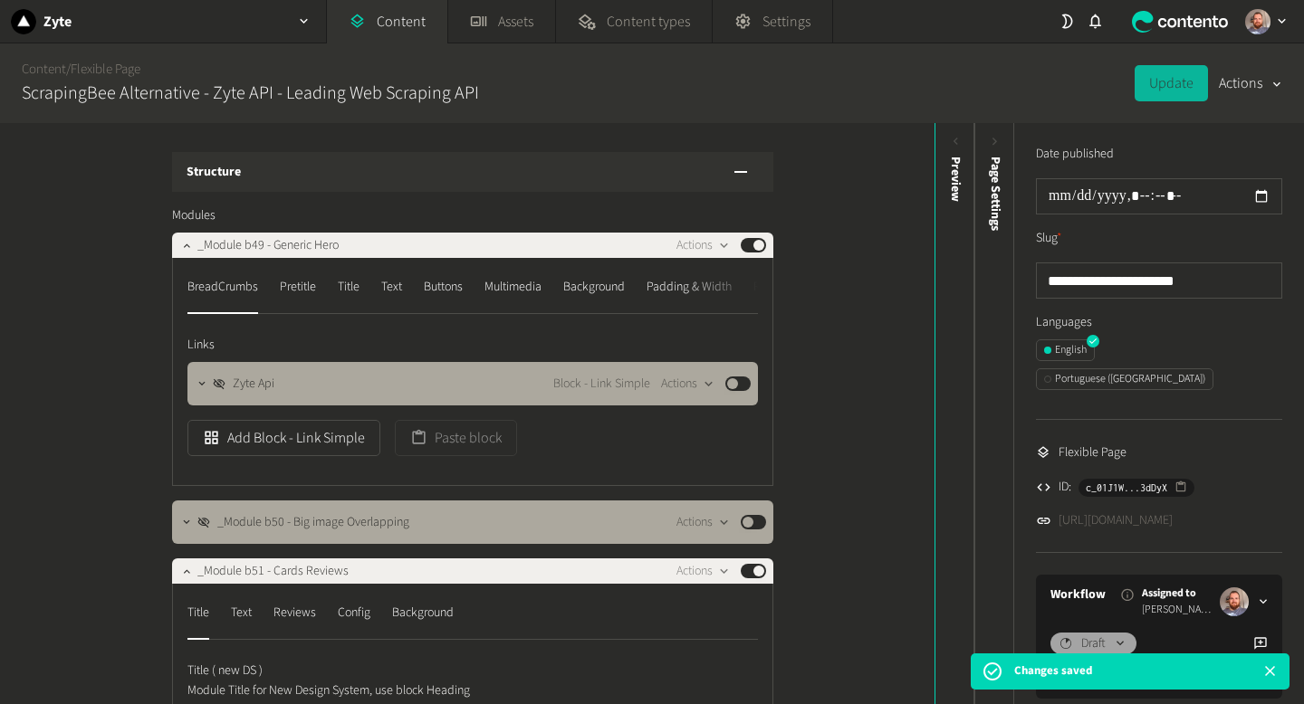
click at [1172, 511] on link "[URL][DOMAIN_NAME]" at bounding box center [1115, 520] width 114 height 19
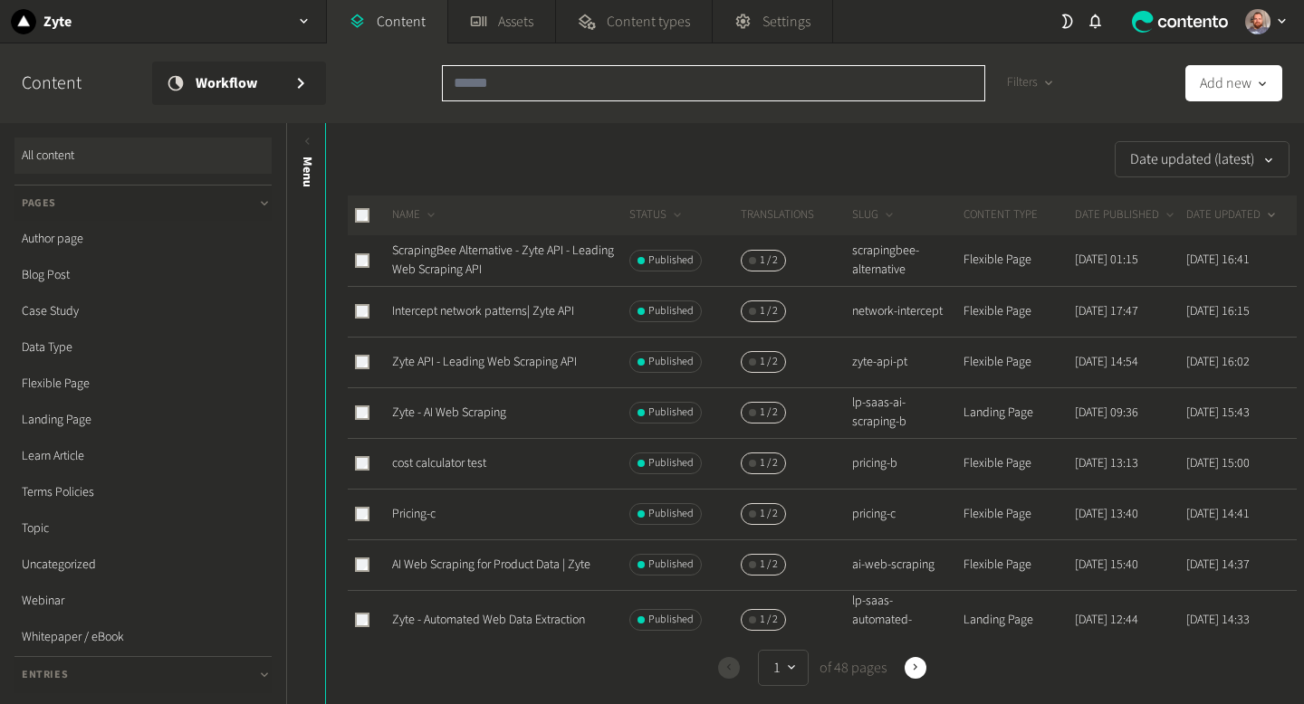
click at [716, 82] on input "text" at bounding box center [713, 83] width 543 height 36
paste input "**********"
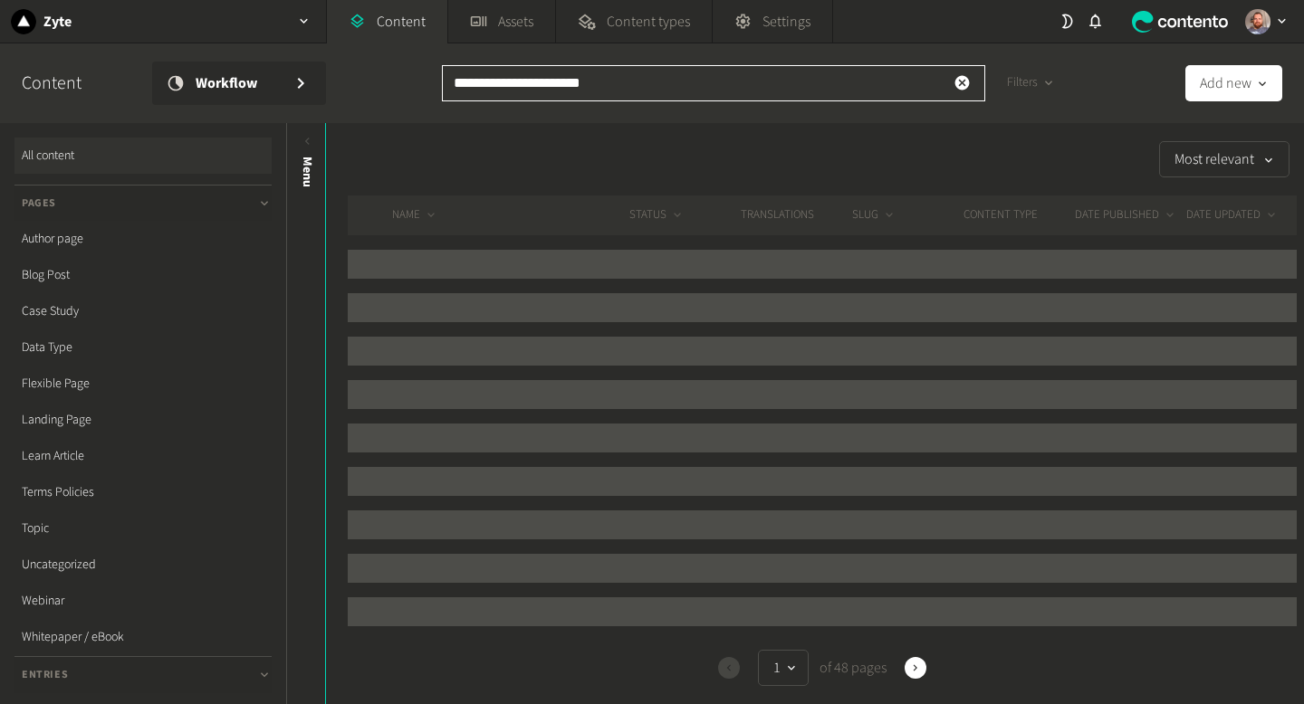
type input "**********"
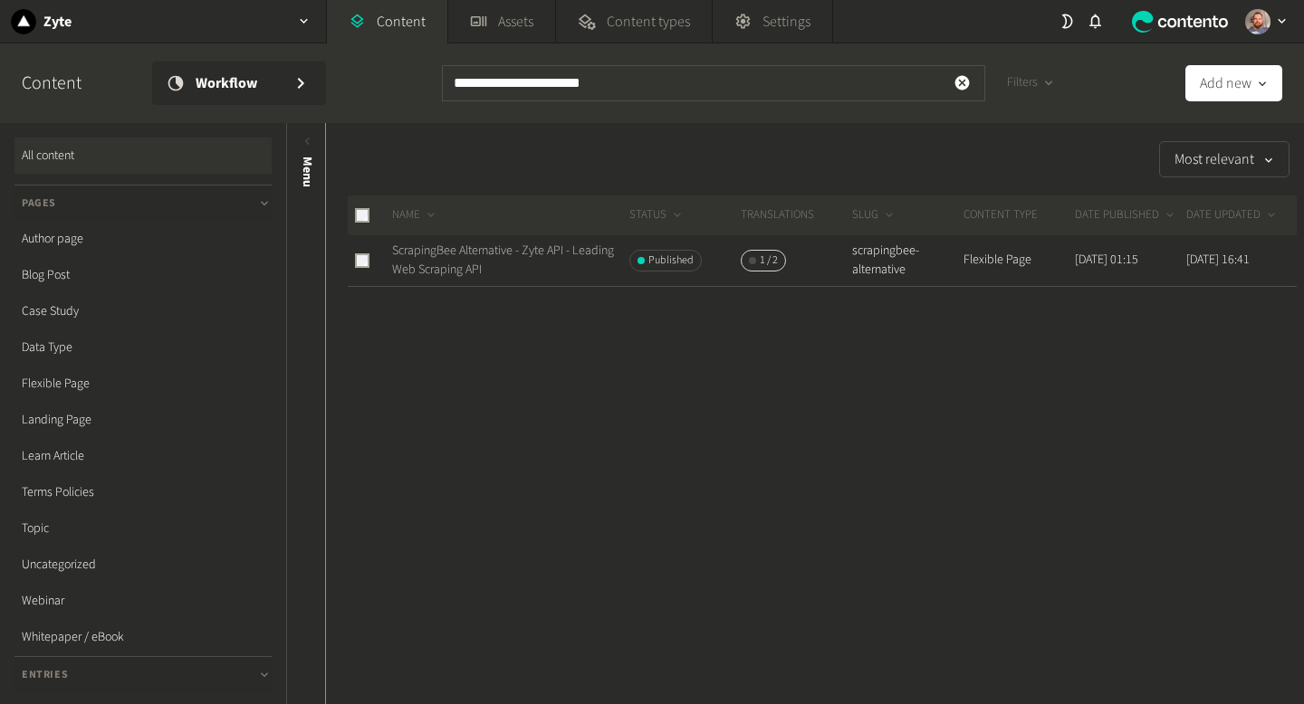
click at [494, 269] on link "ScrapingBee Alternative - Zyte API - Leading Web Scraping API" at bounding box center [503, 260] width 222 height 37
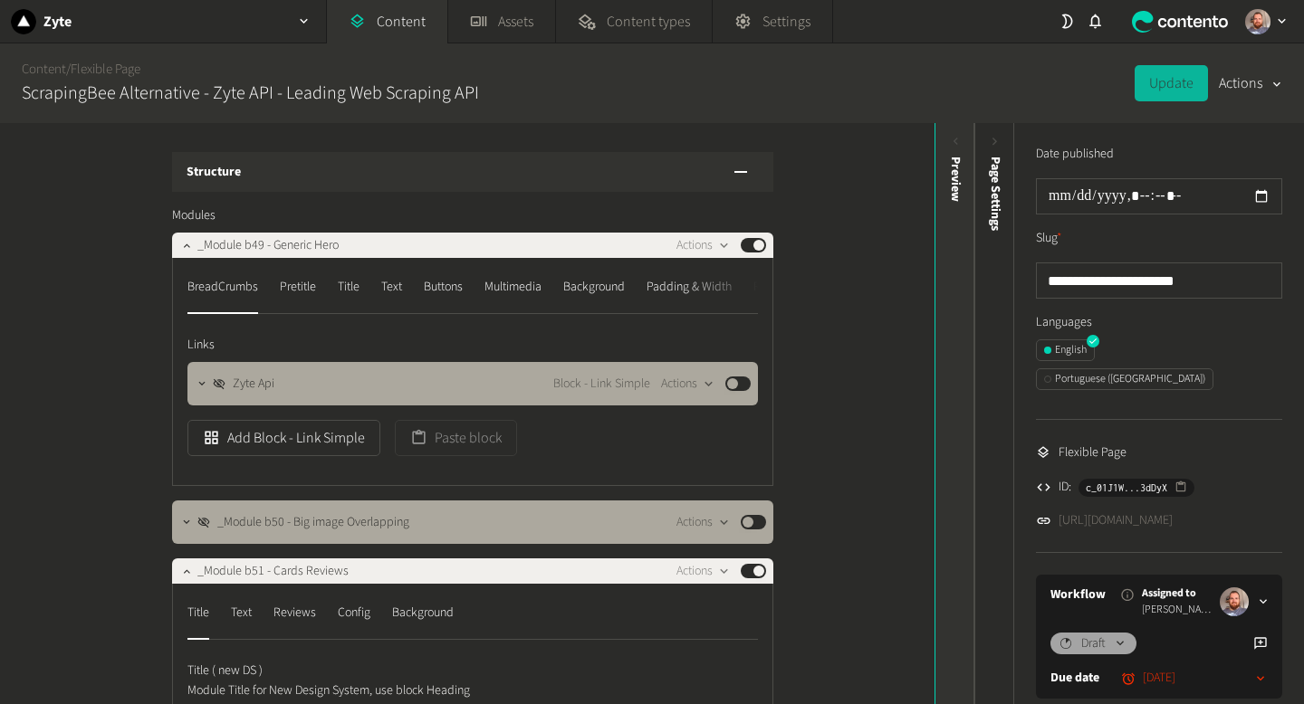
click at [957, 138] on icon at bounding box center [955, 141] width 15 height 15
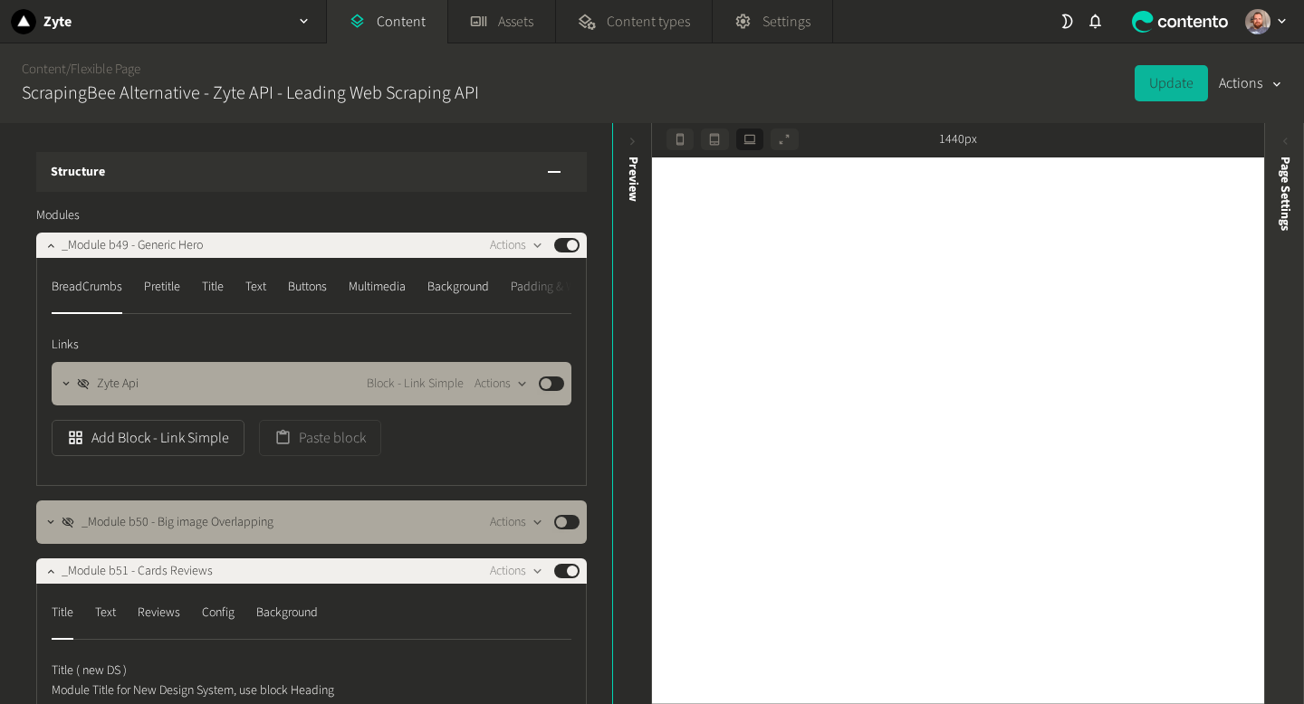
click at [1283, 131] on div "Page Settings" at bounding box center [1284, 413] width 40 height 581
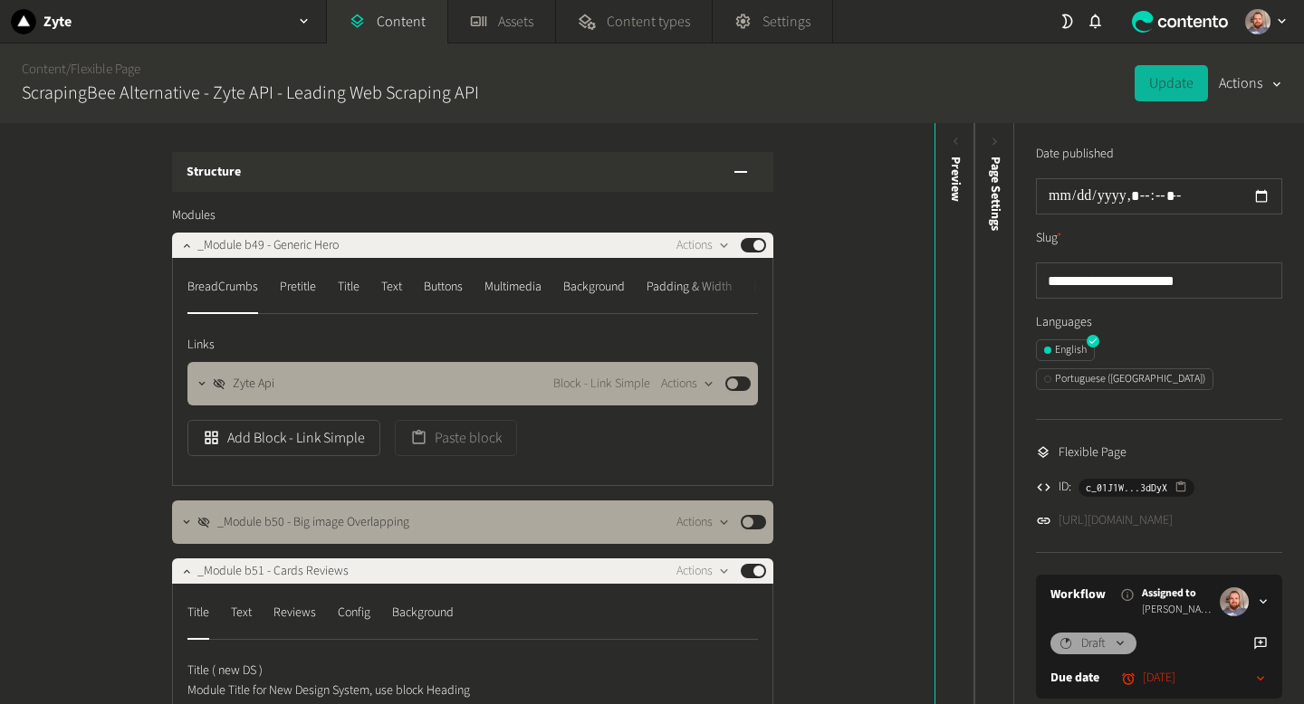
click at [1172, 511] on link "[URL][DOMAIN_NAME]" at bounding box center [1115, 520] width 114 height 19
click at [401, 16] on link "Content" at bounding box center [387, 21] width 120 height 43
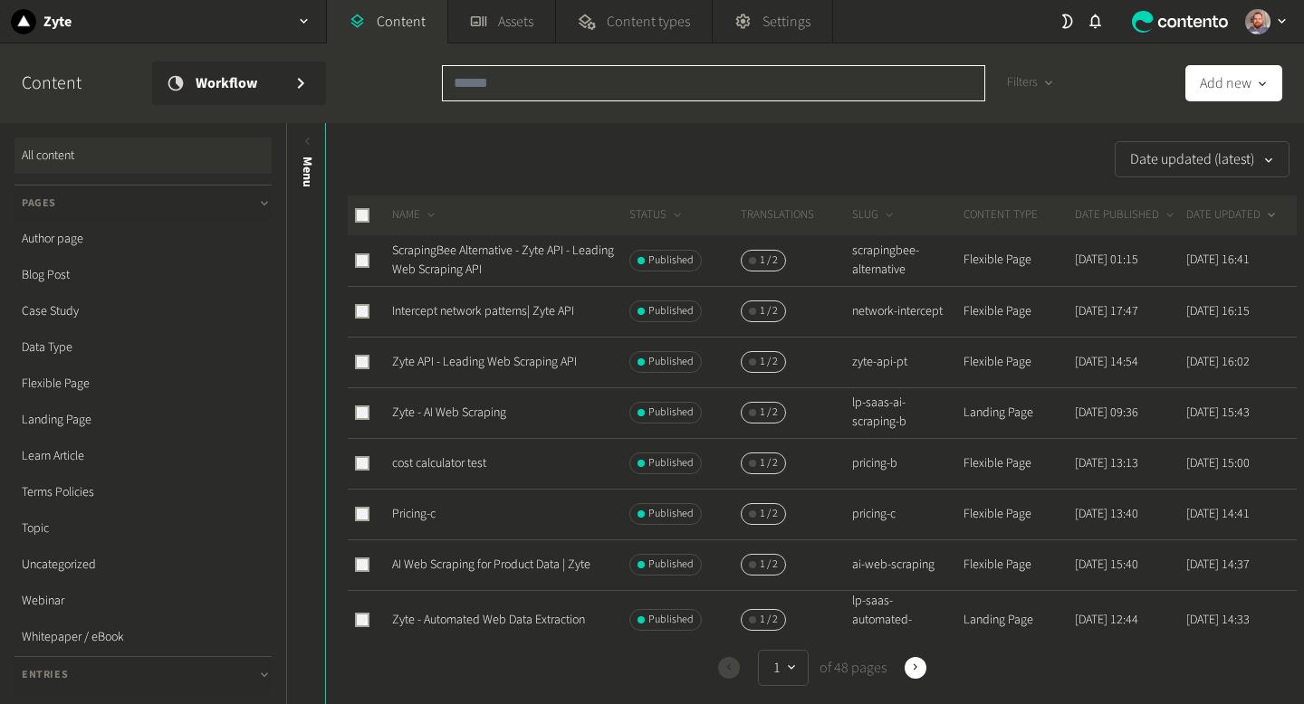
click at [539, 72] on input "text" at bounding box center [713, 83] width 543 height 36
paste input "**********"
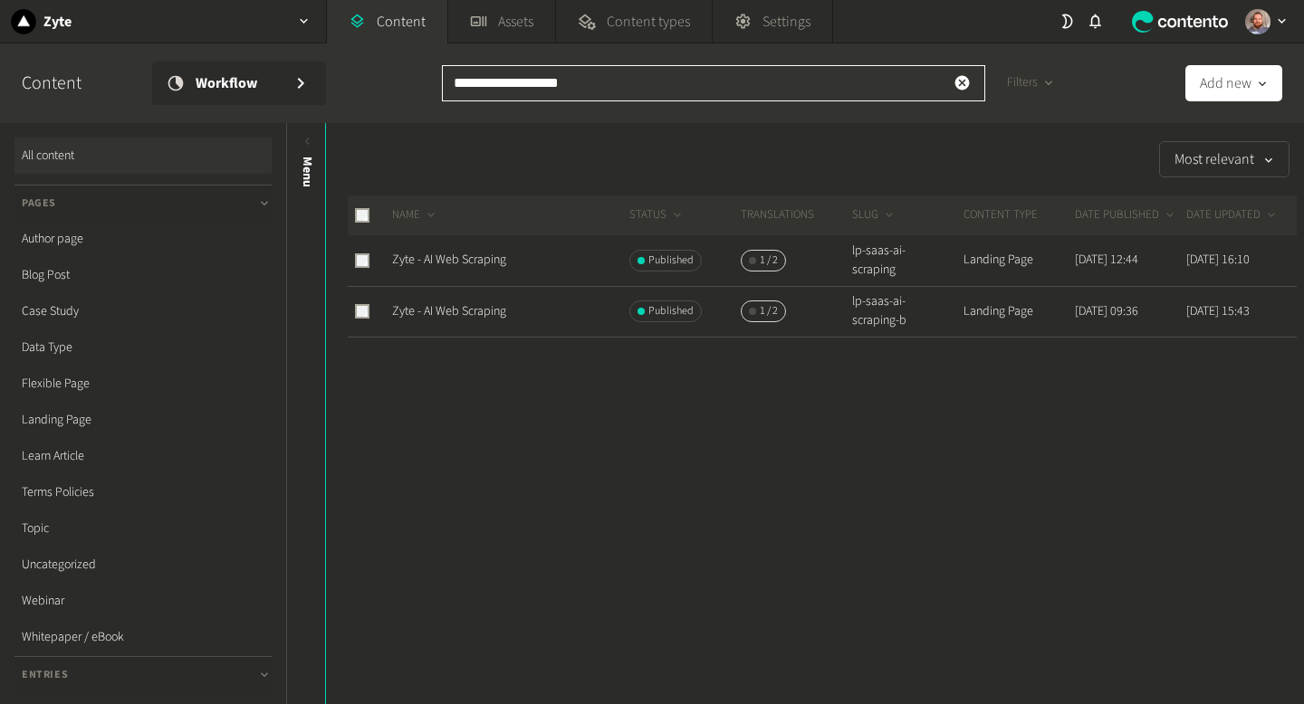
drag, startPoint x: 588, startPoint y: 72, endPoint x: 403, endPoint y: 76, distance: 185.6
click at [403, 75] on div "**********" at bounding box center [652, 83] width 1304 height 80
click at [635, 79] on input "**********" at bounding box center [713, 83] width 543 height 36
drag, startPoint x: 607, startPoint y: 84, endPoint x: 412, endPoint y: 80, distance: 195.6
click at [412, 80] on div "**********" at bounding box center [652, 83] width 1304 height 80
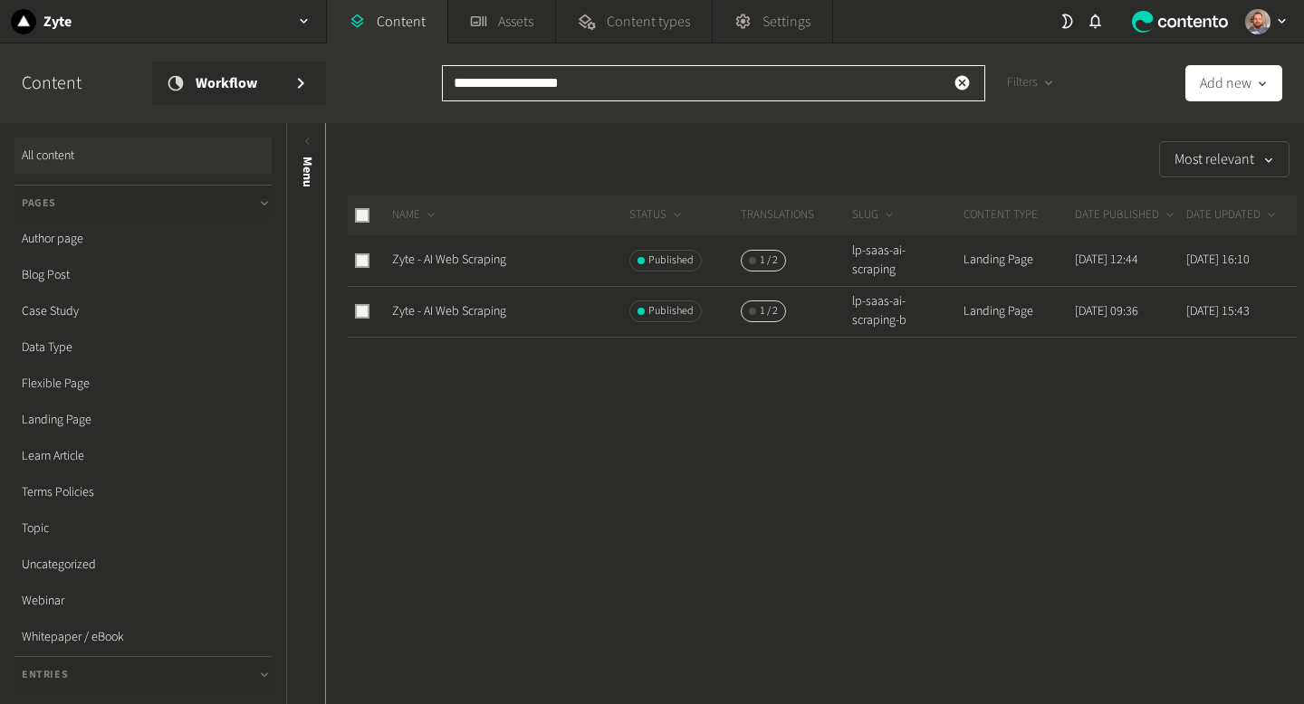
paste input "**********"
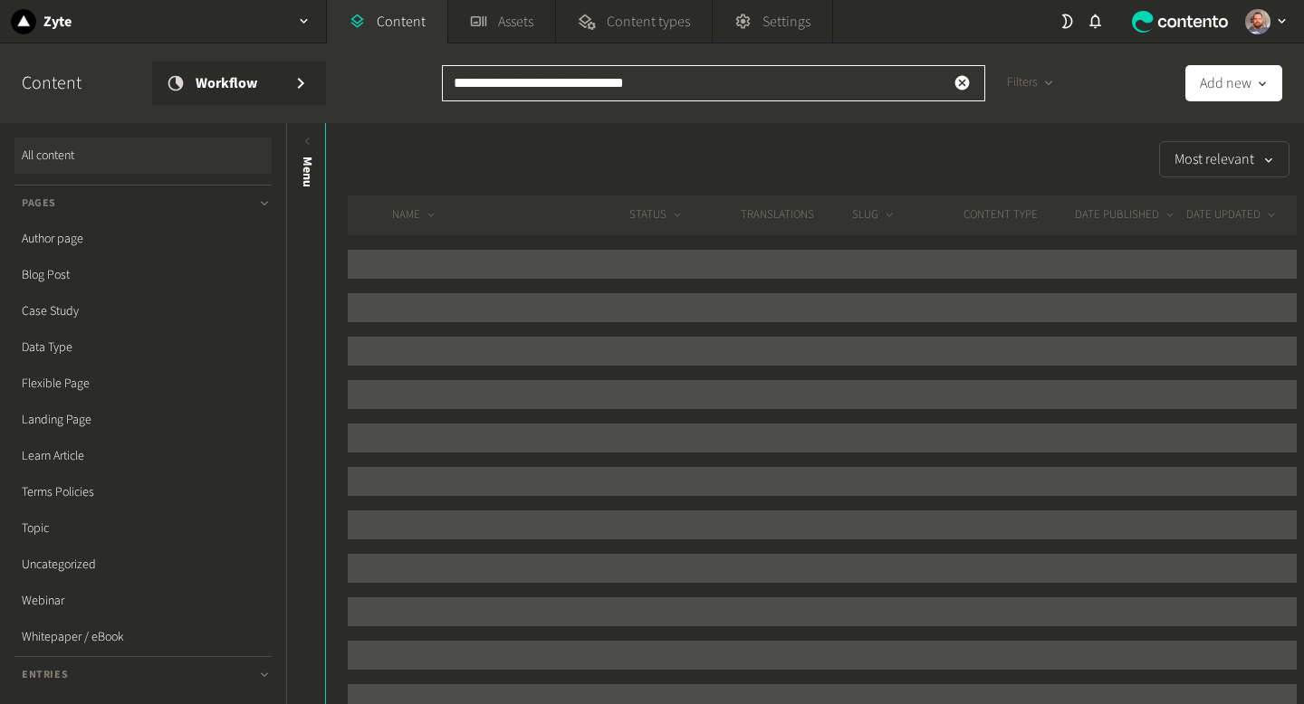
type input "**********"
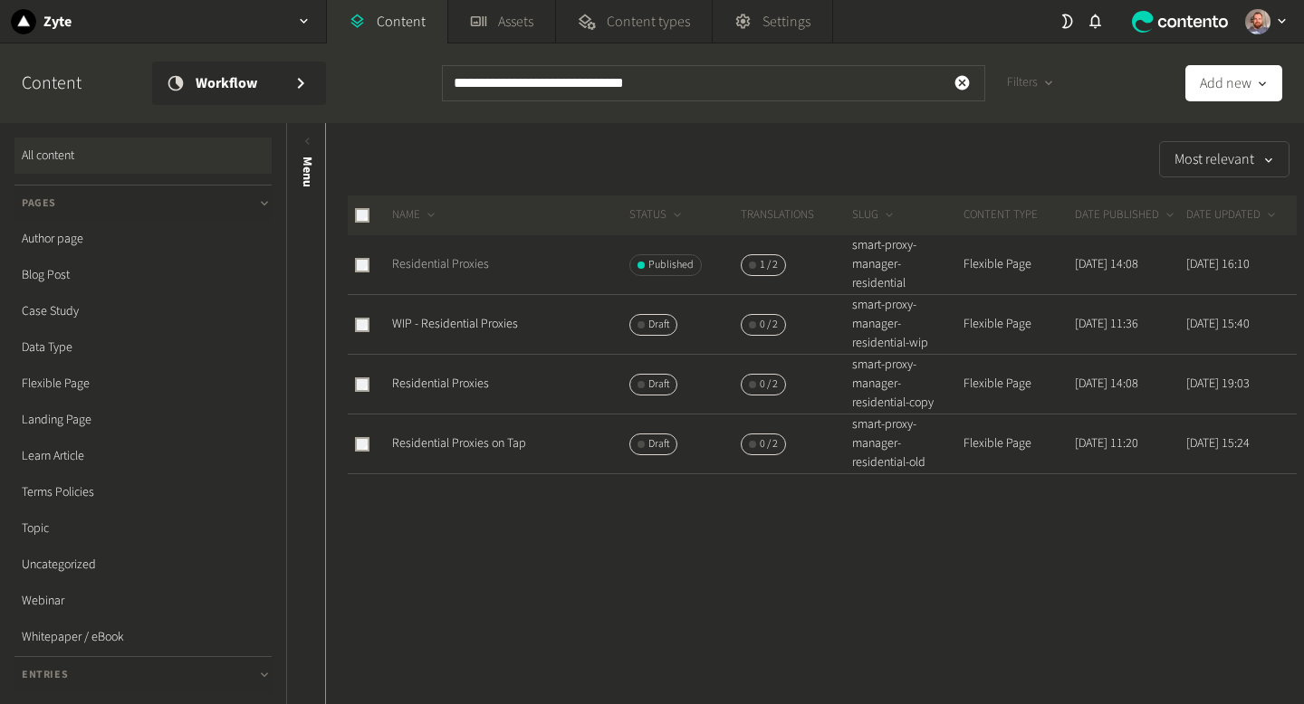
click at [476, 266] on link "Residential Proxies" at bounding box center [440, 264] width 97 height 18
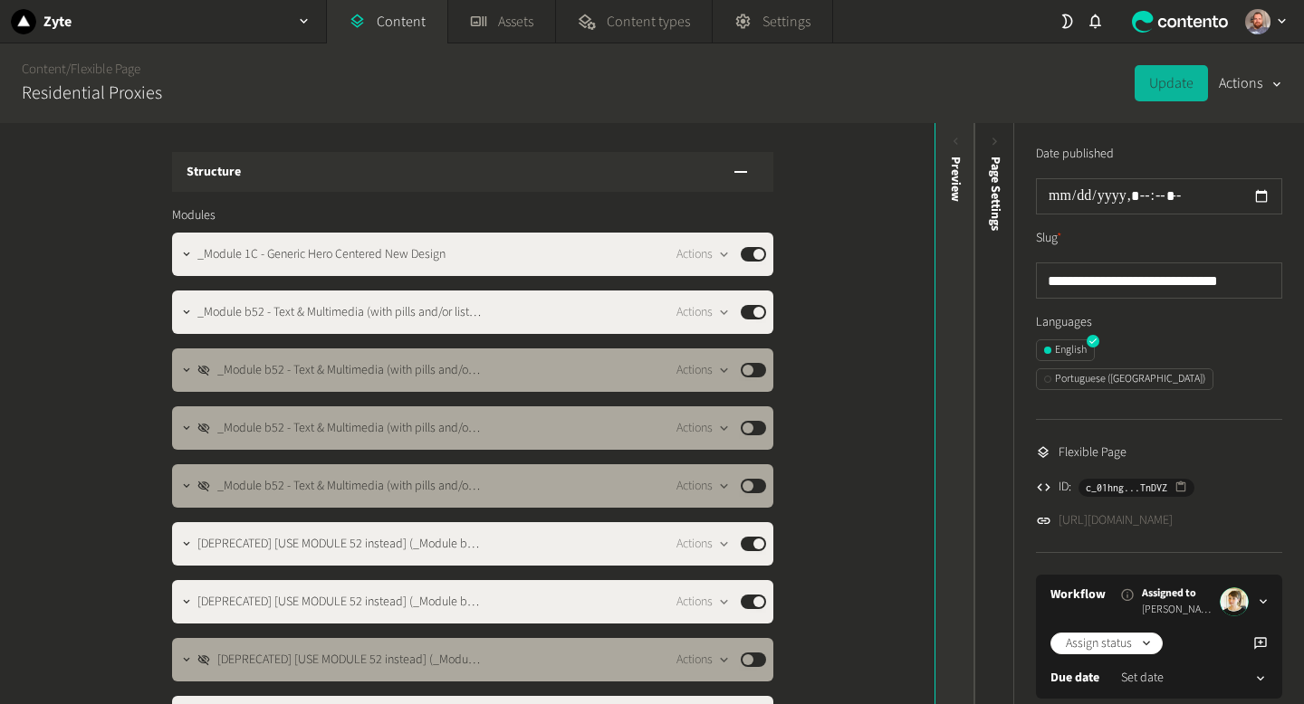
click at [953, 134] on icon at bounding box center [955, 141] width 15 height 15
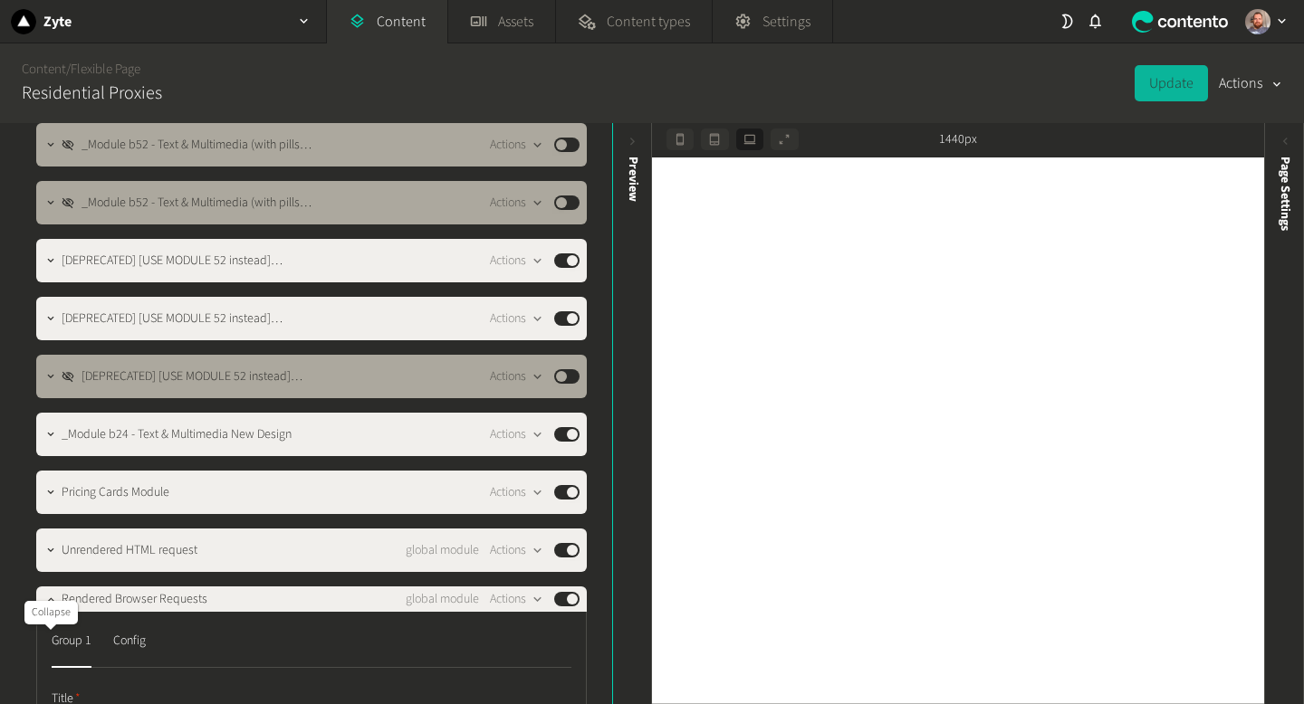
scroll to position [306, 0]
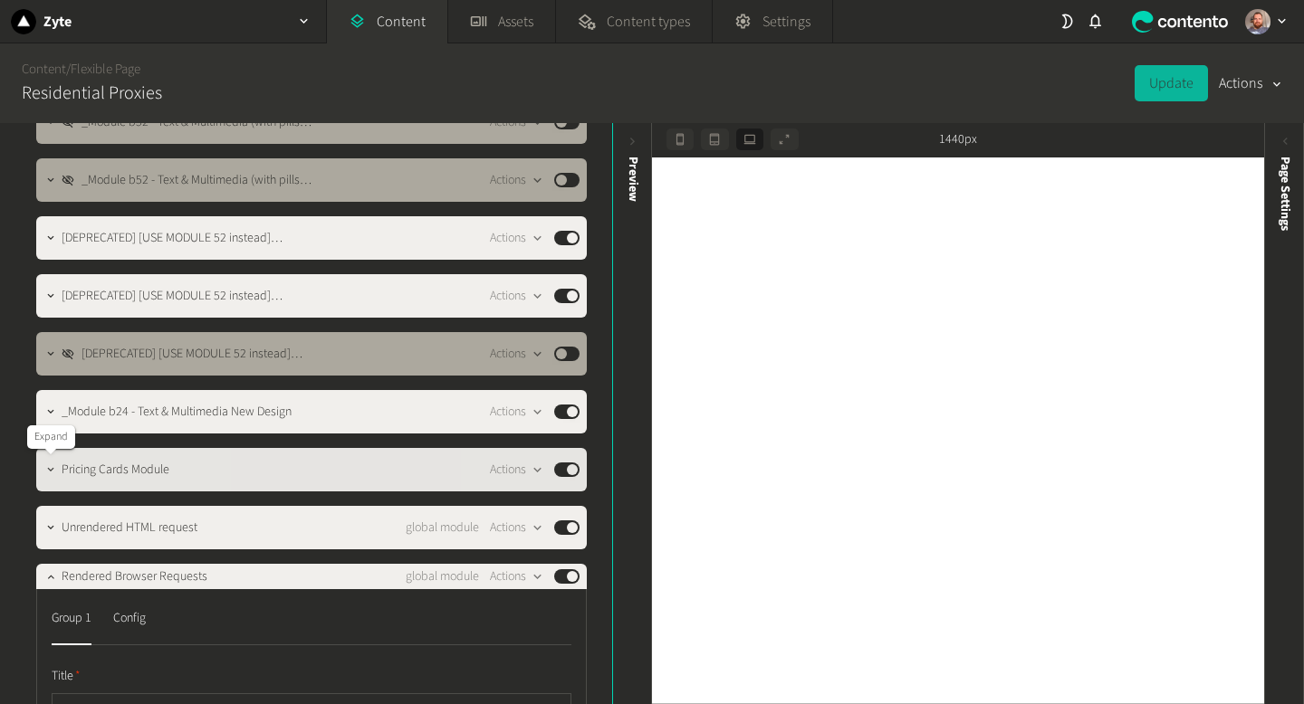
click at [43, 473] on button "button" at bounding box center [51, 468] width 22 height 22
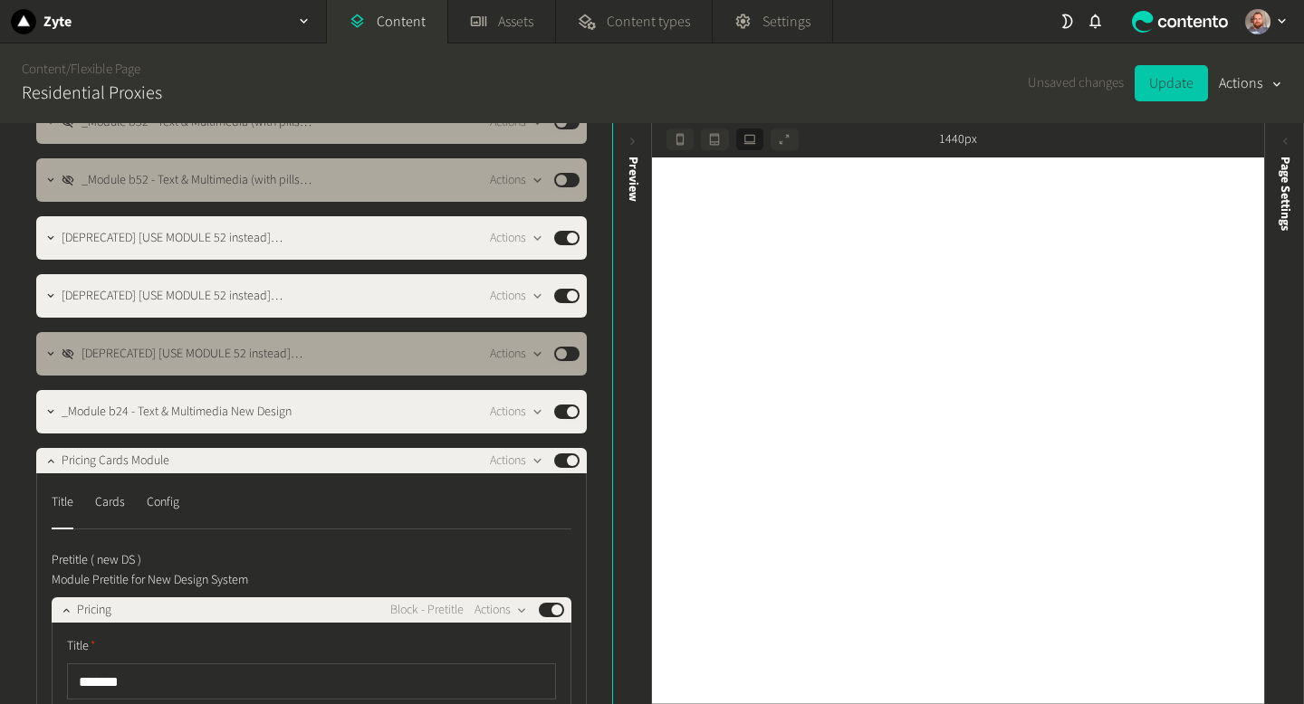
click at [1192, 69] on button "Update" at bounding box center [1170, 83] width 73 height 36
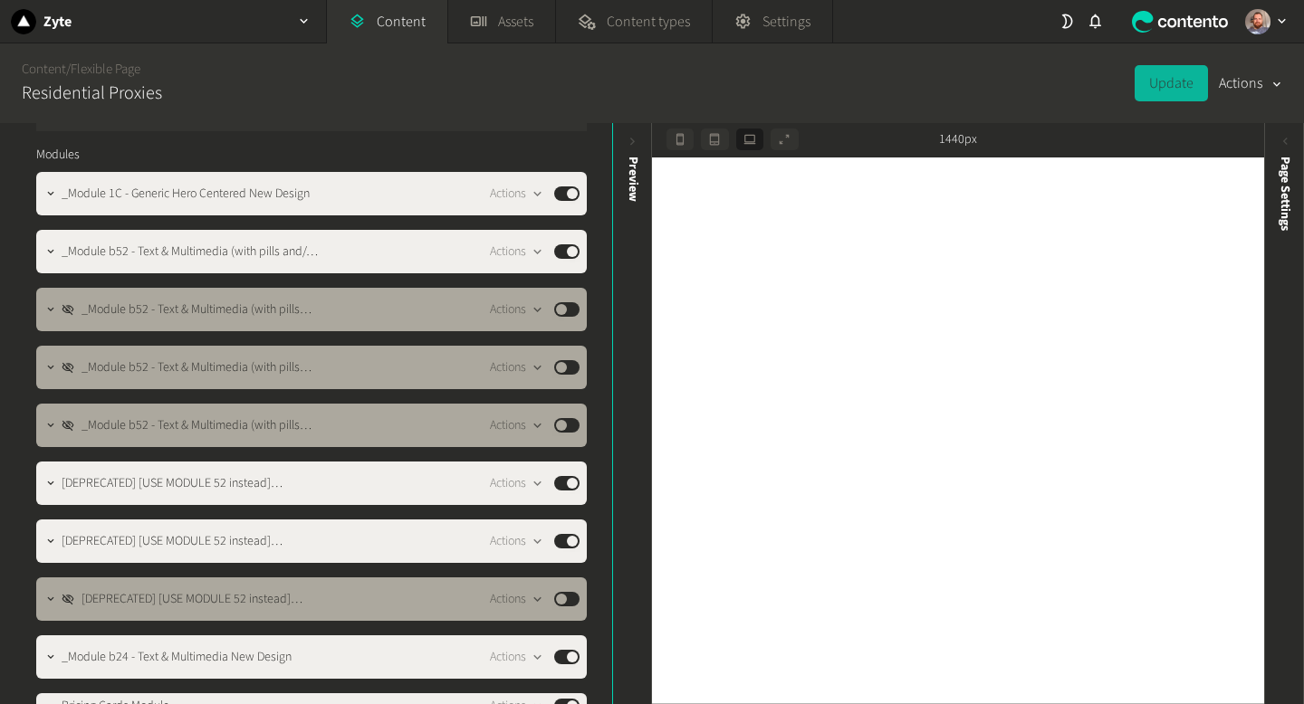
scroll to position [0, 0]
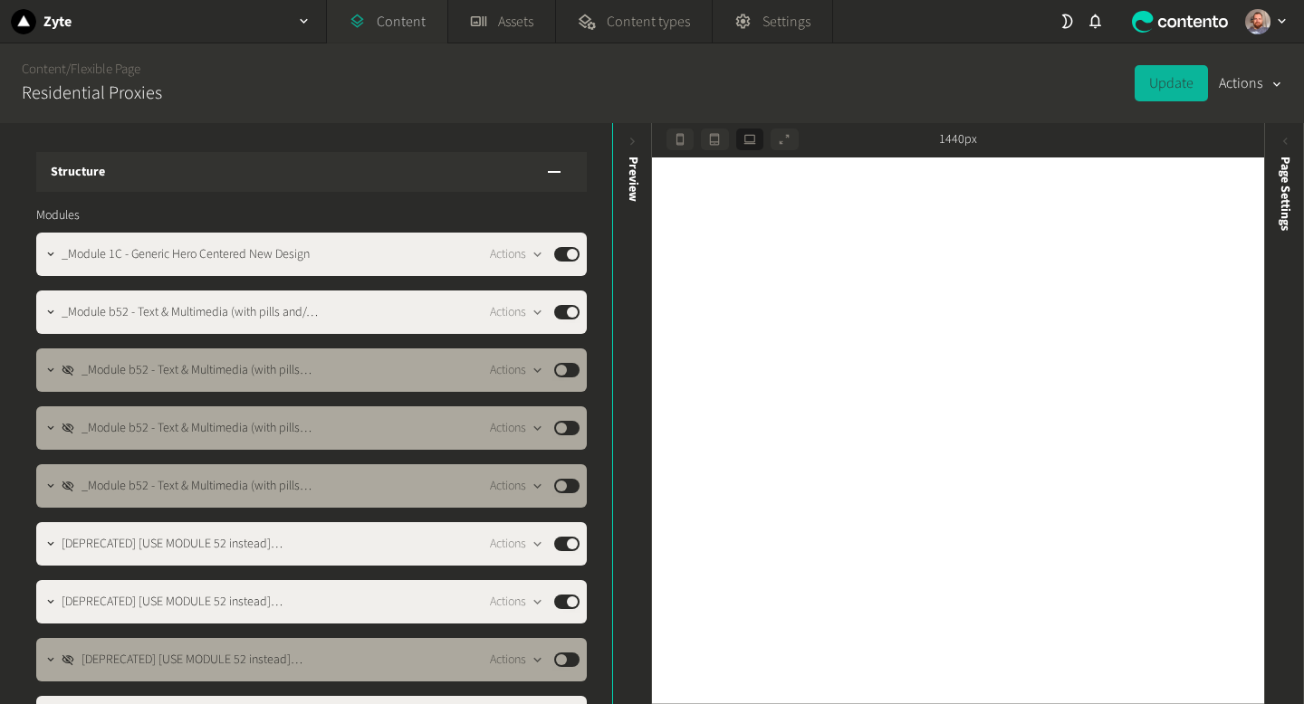
click at [407, 22] on link "Content" at bounding box center [387, 21] width 120 height 43
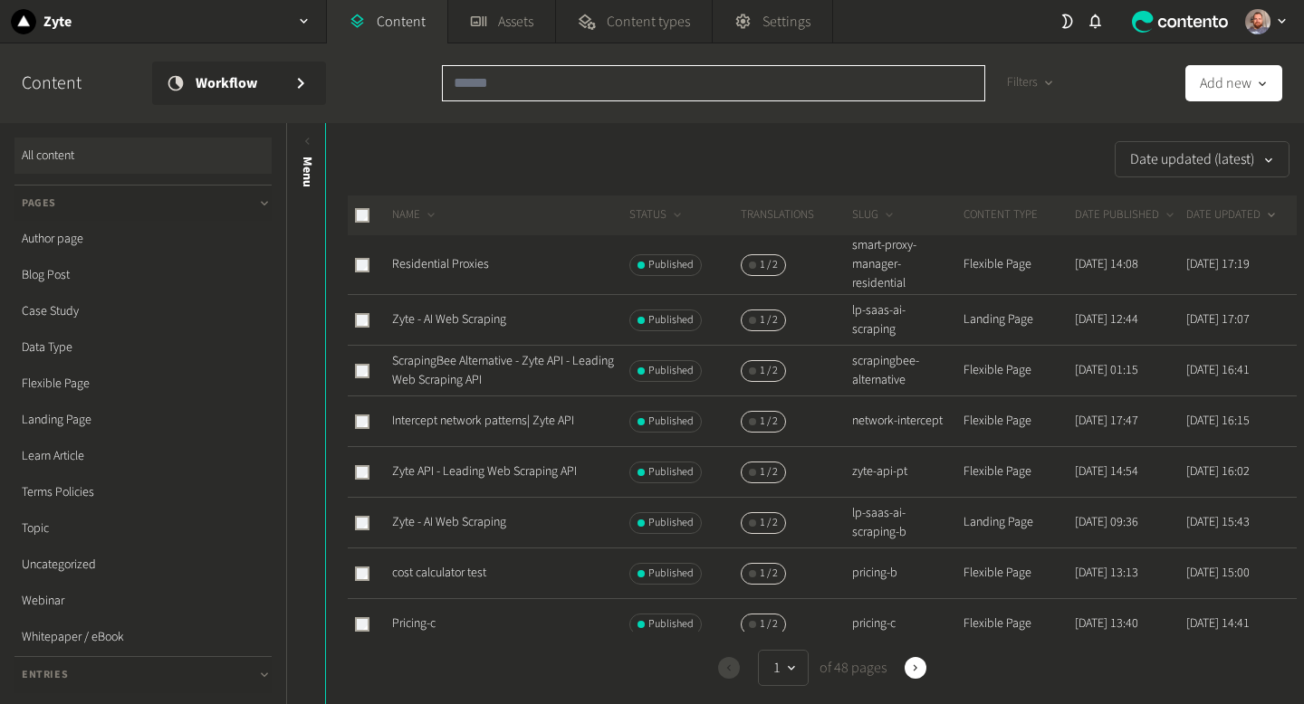
click at [555, 92] on input "text" at bounding box center [713, 83] width 543 height 36
paste input "**********"
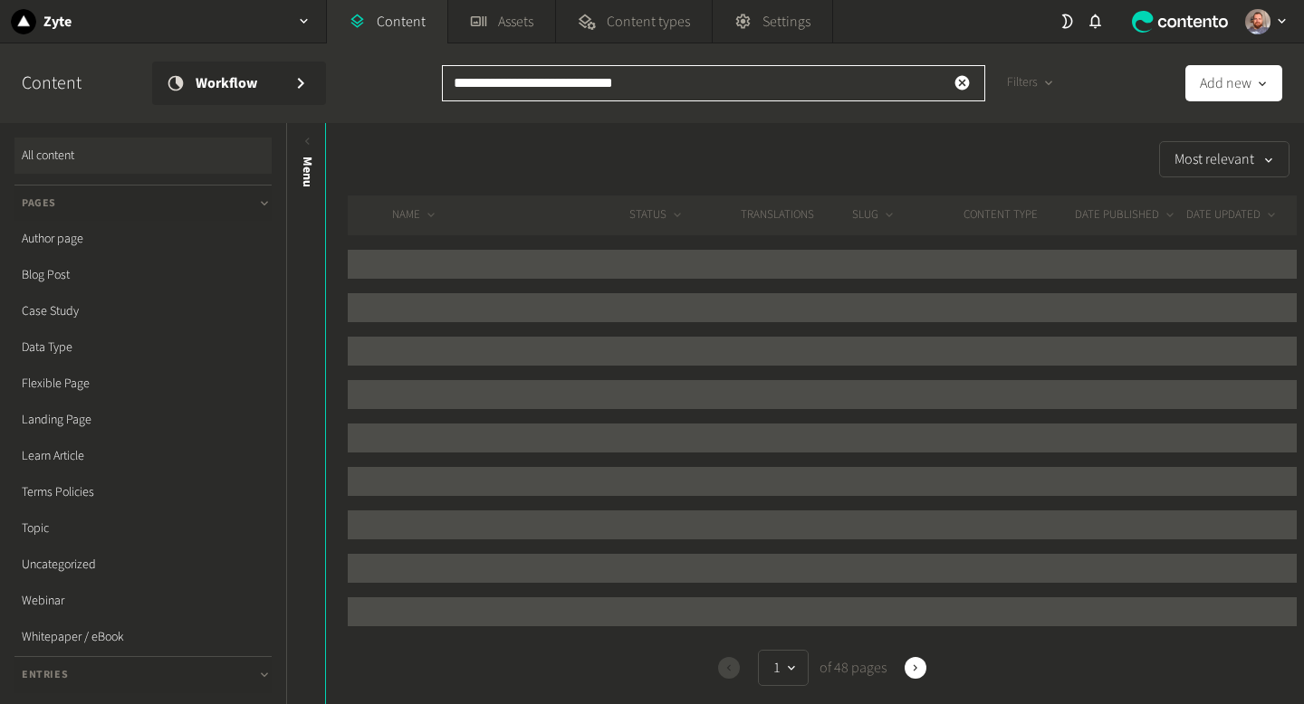
type input "**********"
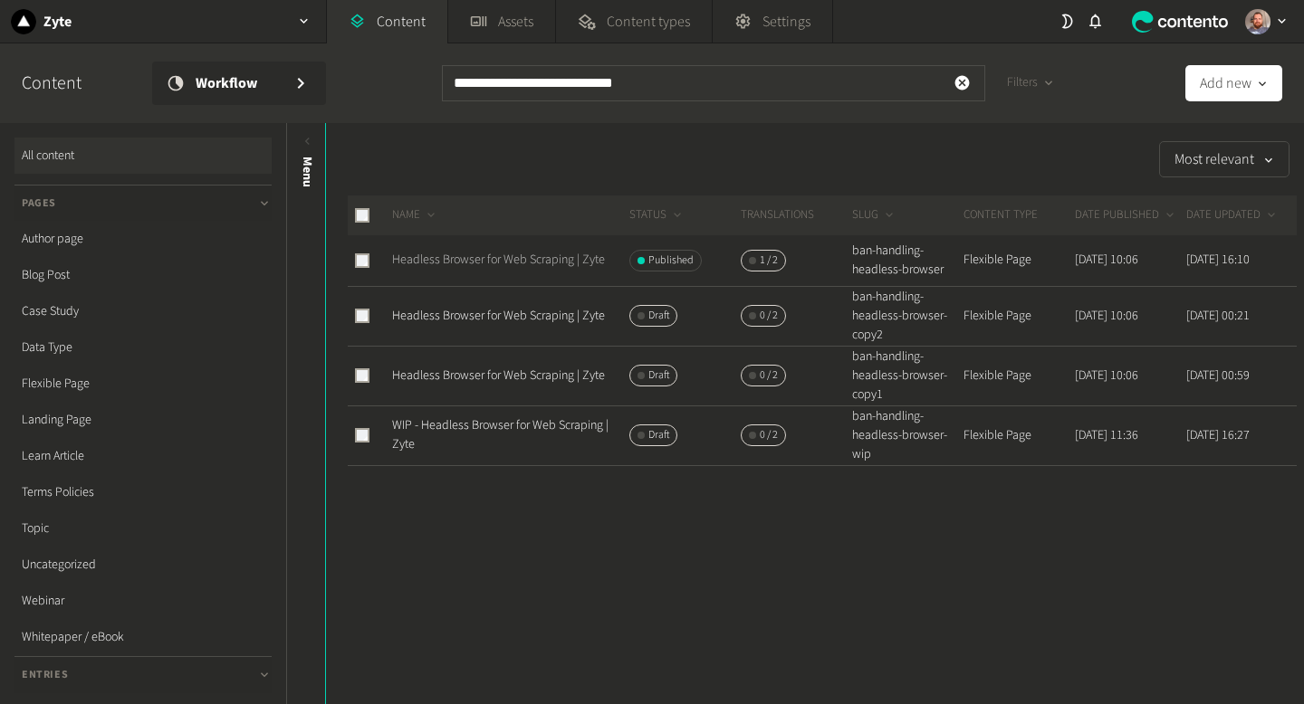
click at [533, 266] on link "Headless Browser for Web Scraping | Zyte" at bounding box center [498, 260] width 213 height 18
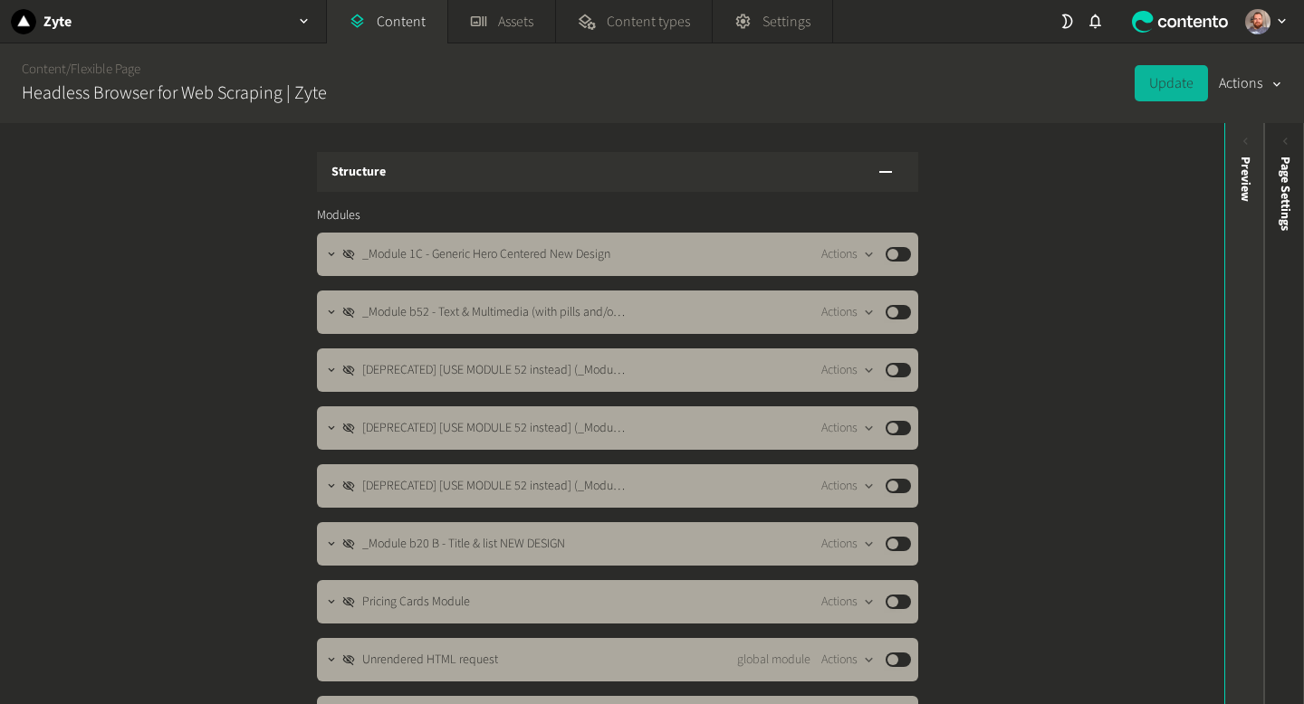
click at [1241, 148] on icon at bounding box center [1245, 141] width 15 height 15
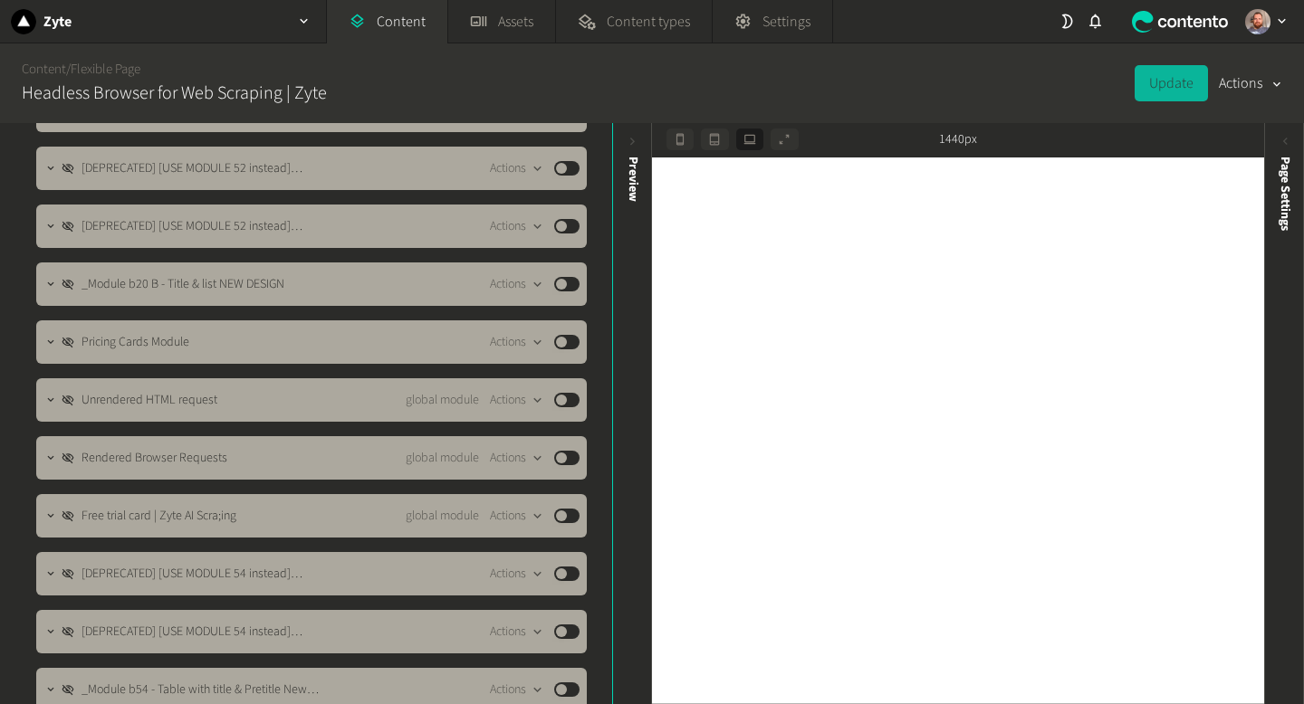
scroll to position [138, 0]
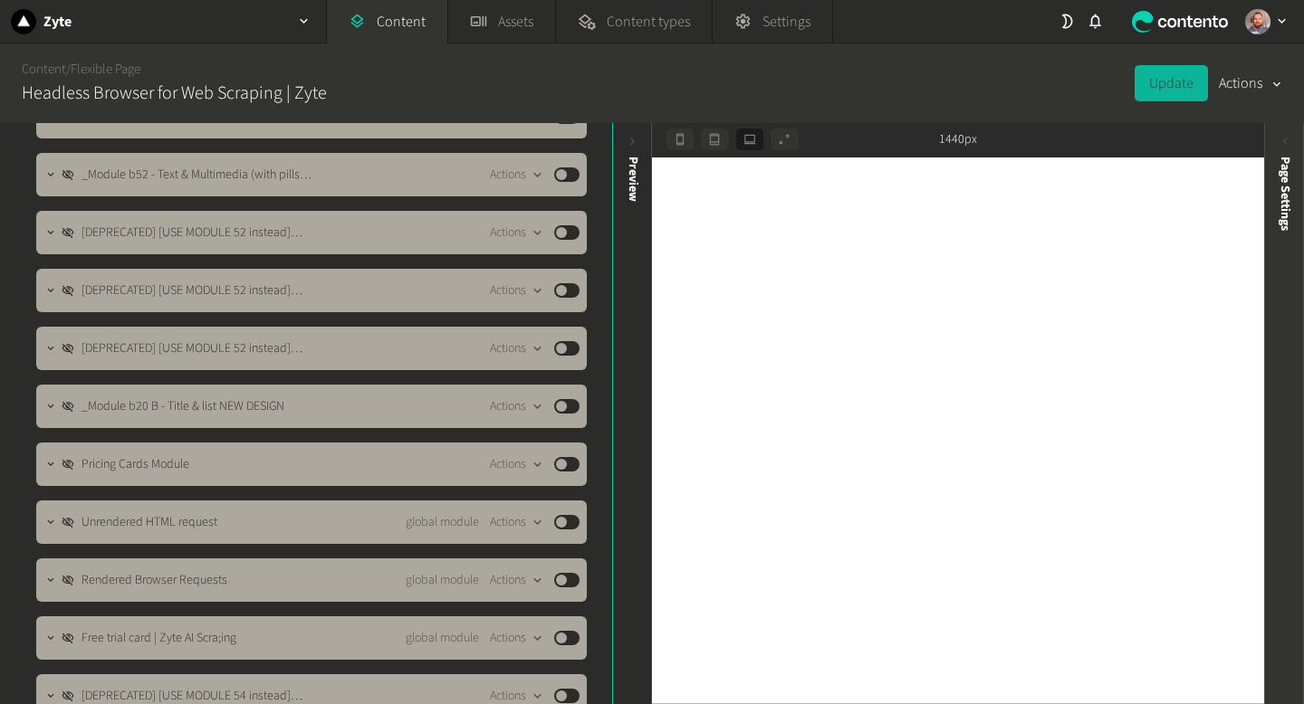
click at [1283, 129] on div "Page Settings" at bounding box center [1284, 413] width 40 height 581
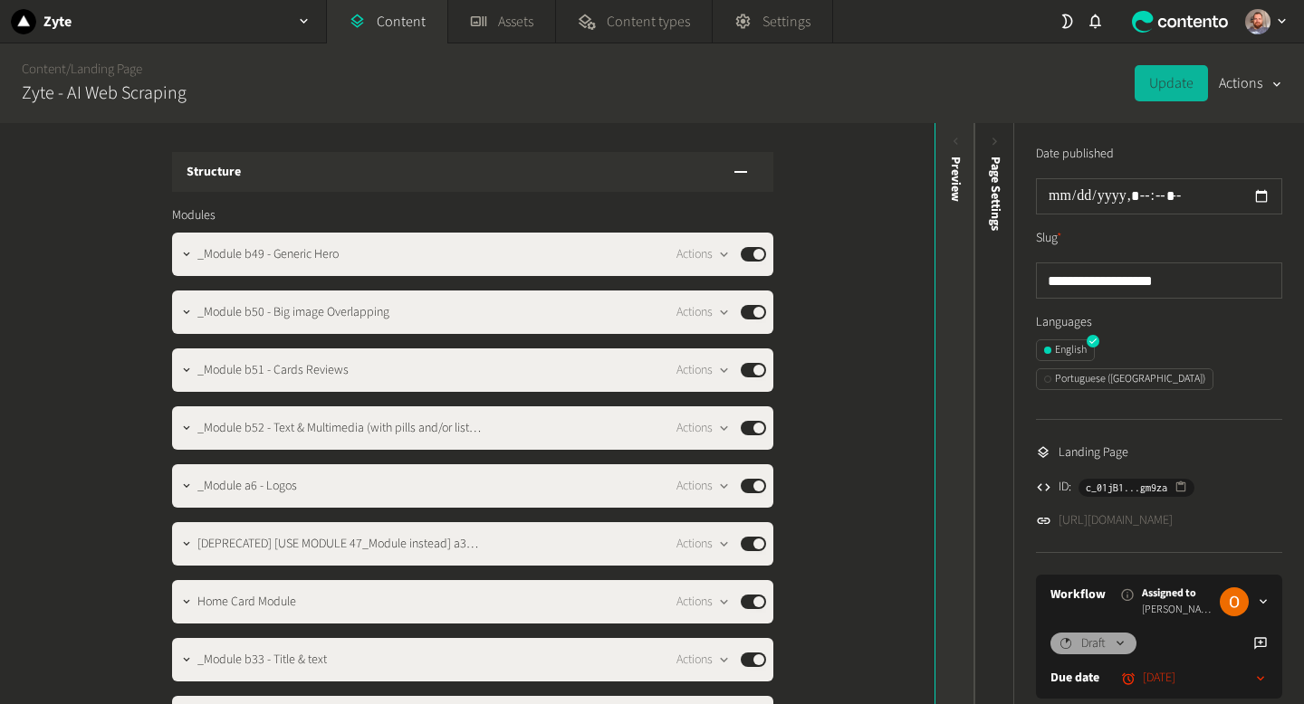
click at [959, 139] on icon at bounding box center [955, 141] width 15 height 15
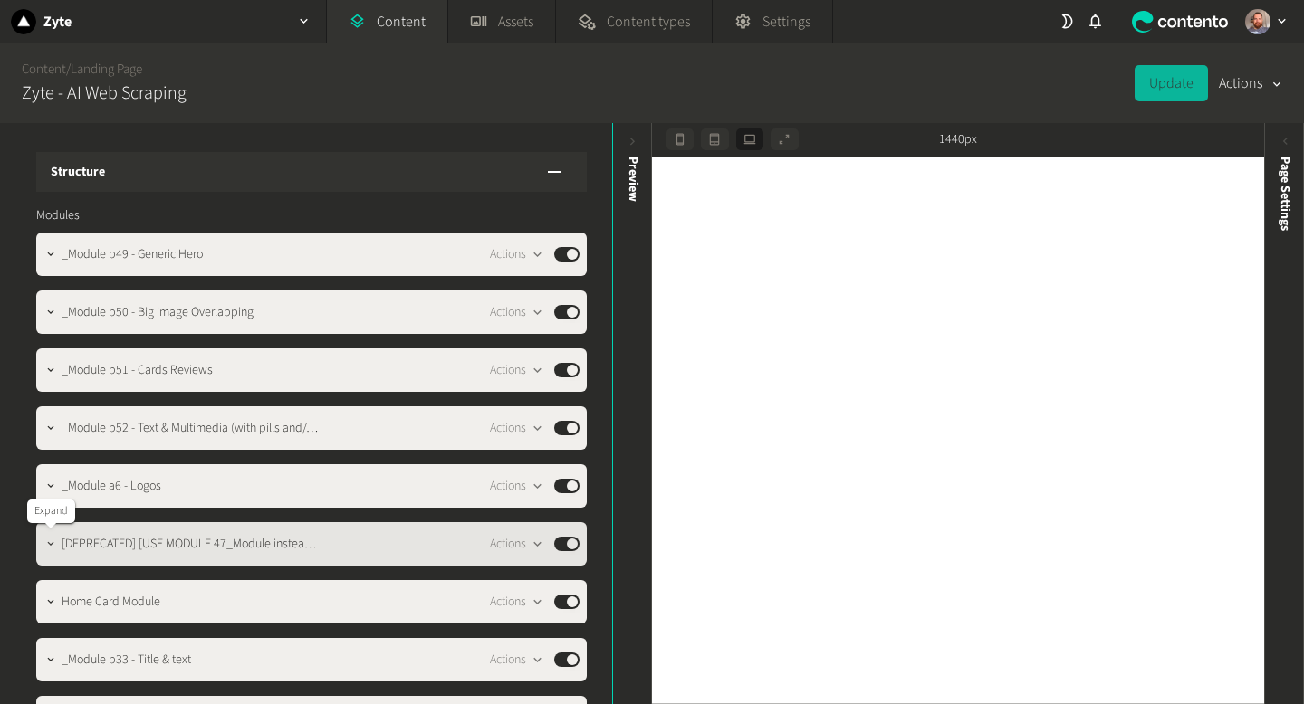
click at [44, 549] on icon "button" at bounding box center [50, 544] width 13 height 13
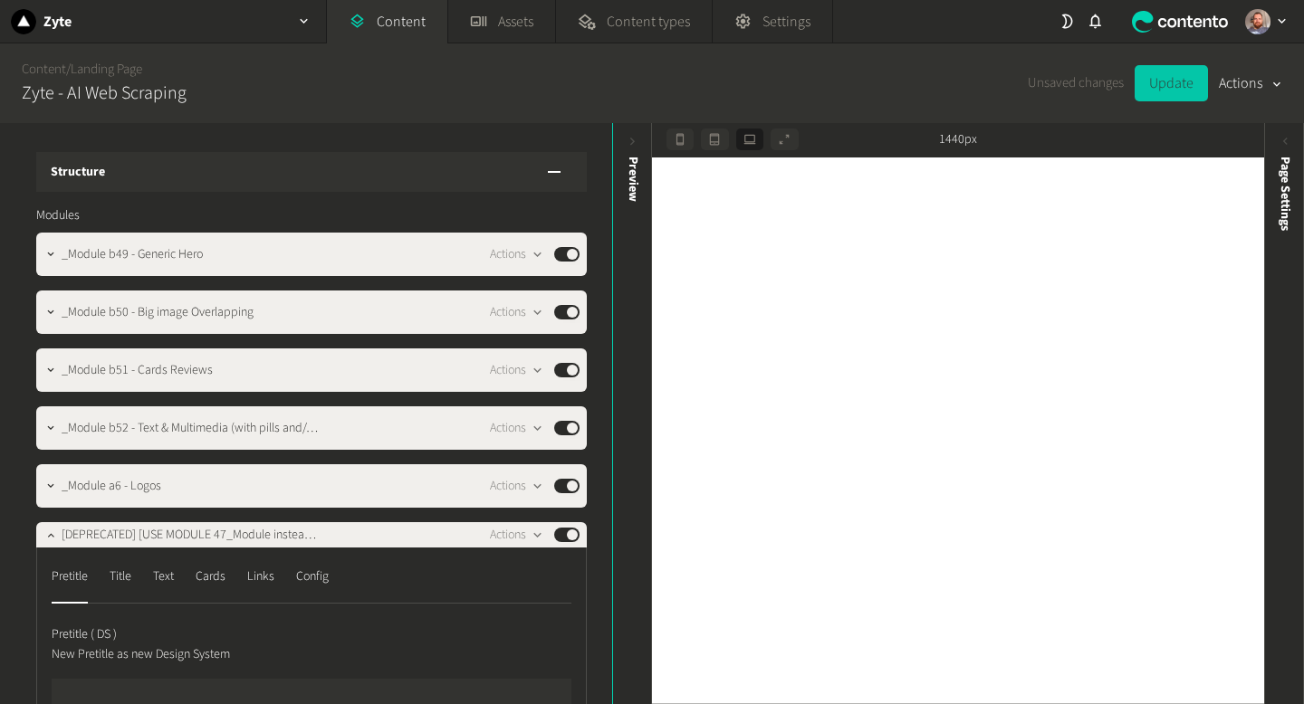
click at [1165, 88] on button "Update" at bounding box center [1170, 83] width 73 height 36
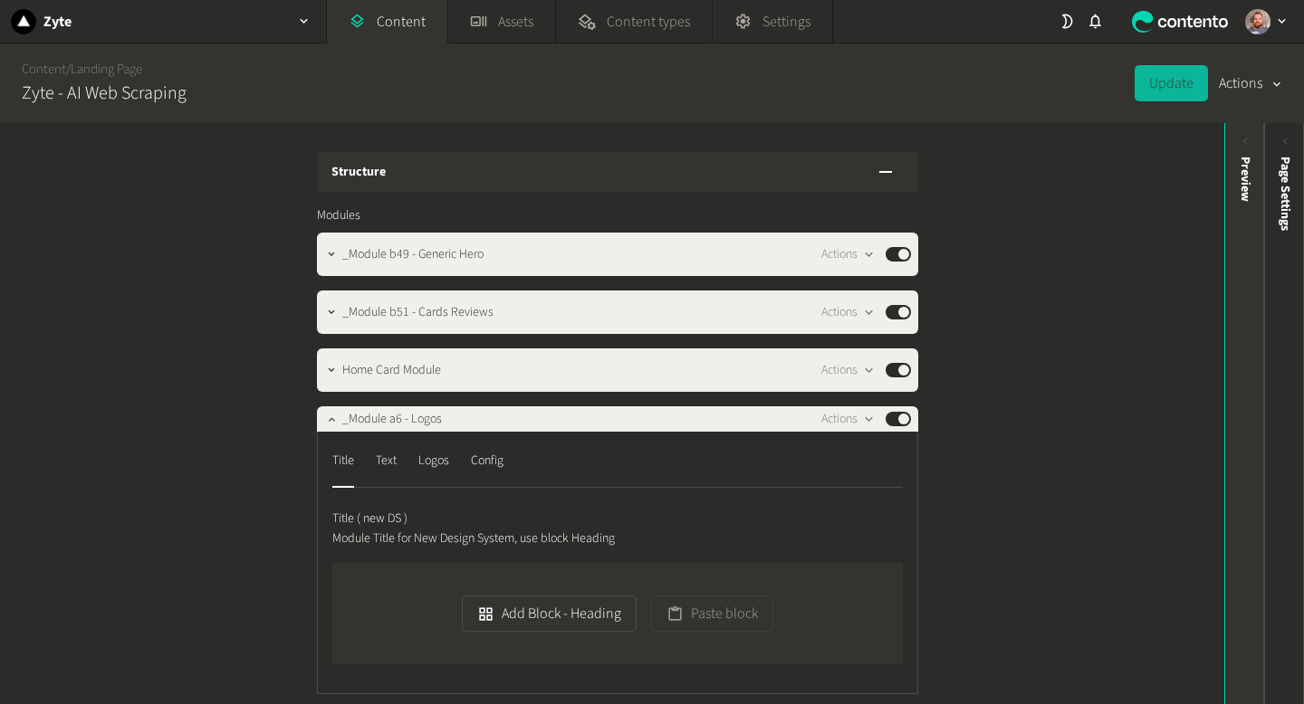
click at [1244, 132] on div "Preview" at bounding box center [1244, 413] width 40 height 581
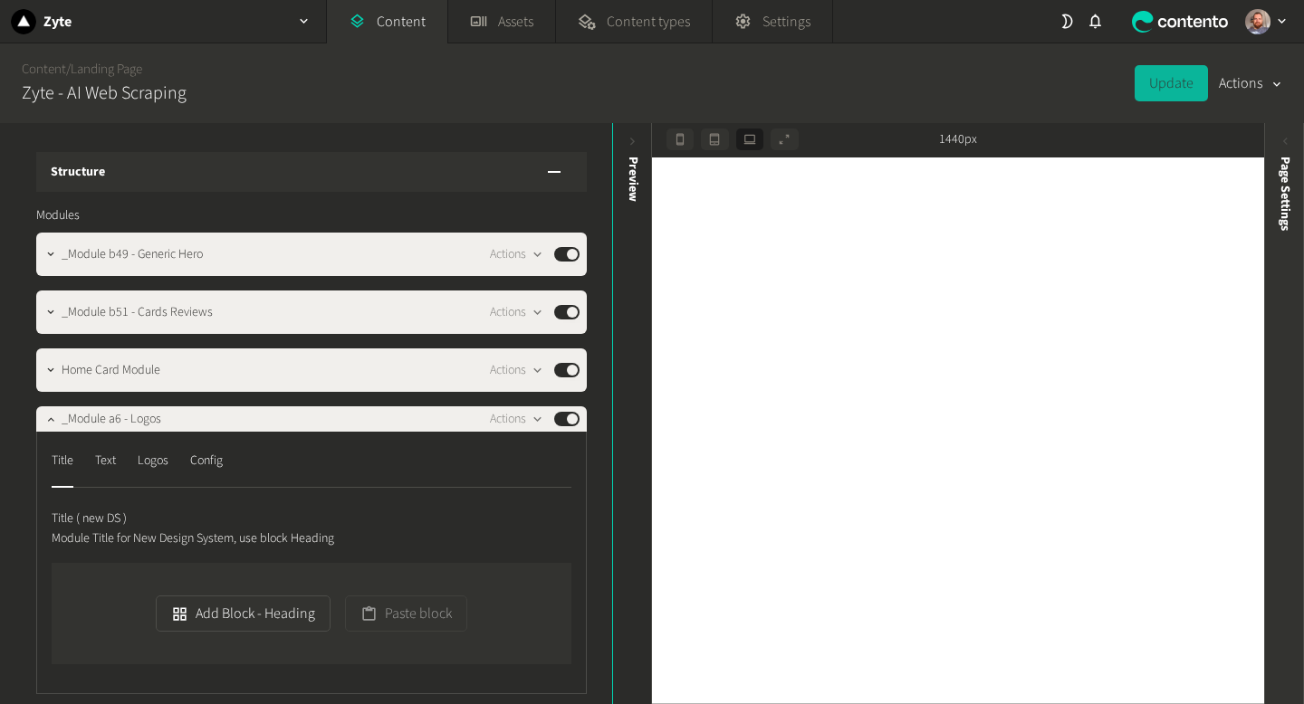
click at [1278, 150] on div "Page Settings" at bounding box center [1285, 297] width 40 height 326
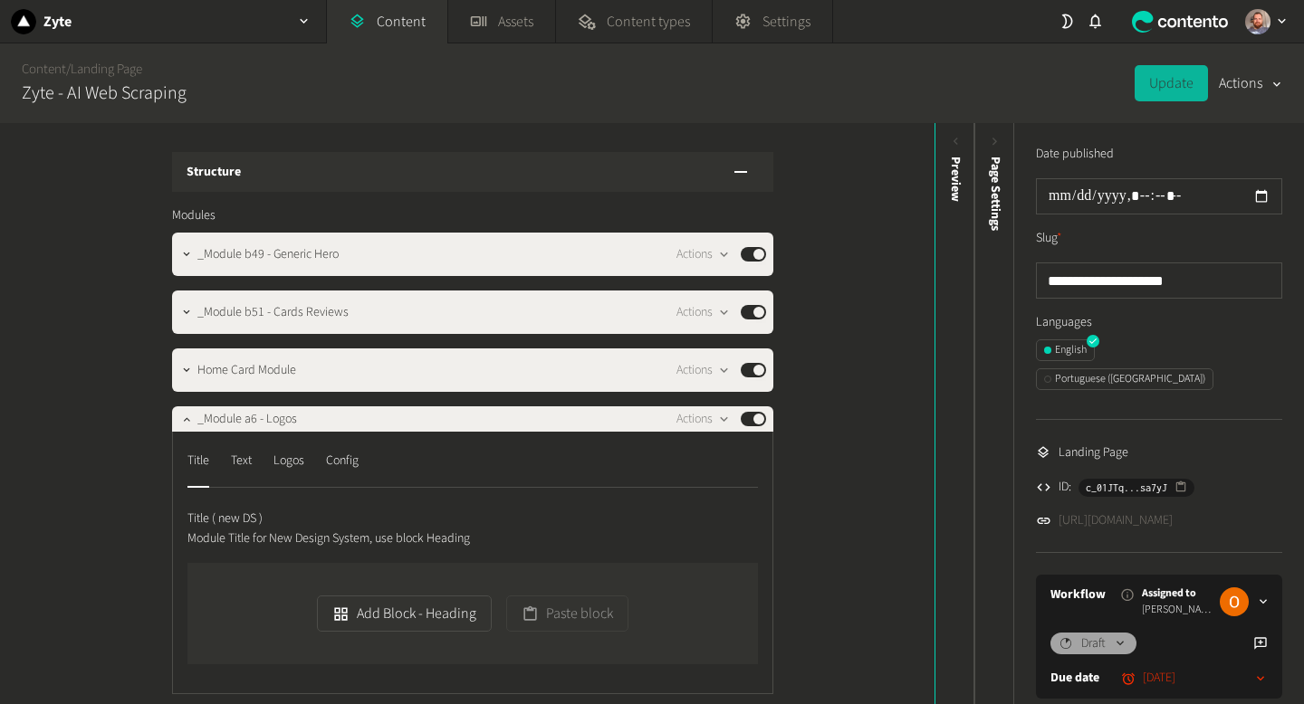
click at [1169, 511] on link "https://dev.zyte.com/lp-saas-ai-scraping-b" at bounding box center [1115, 520] width 114 height 19
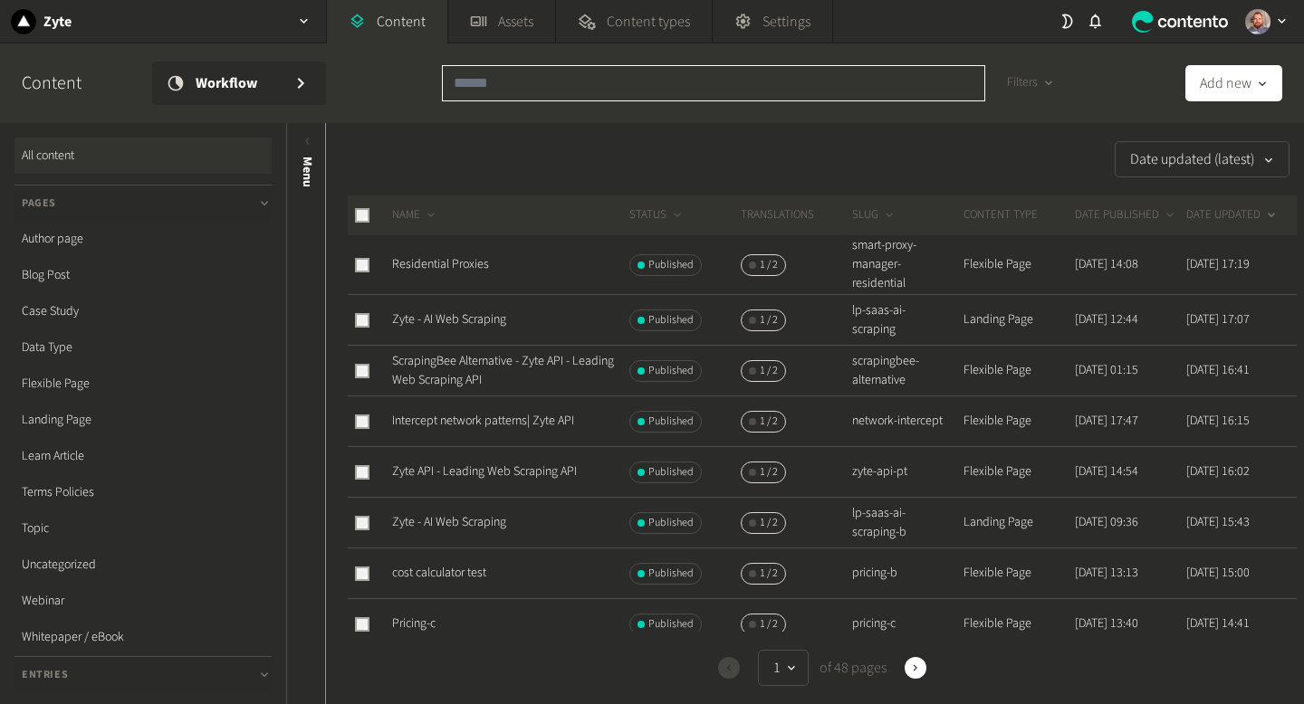
click at [530, 91] on input "text" at bounding box center [713, 83] width 543 height 36
paste input "**********"
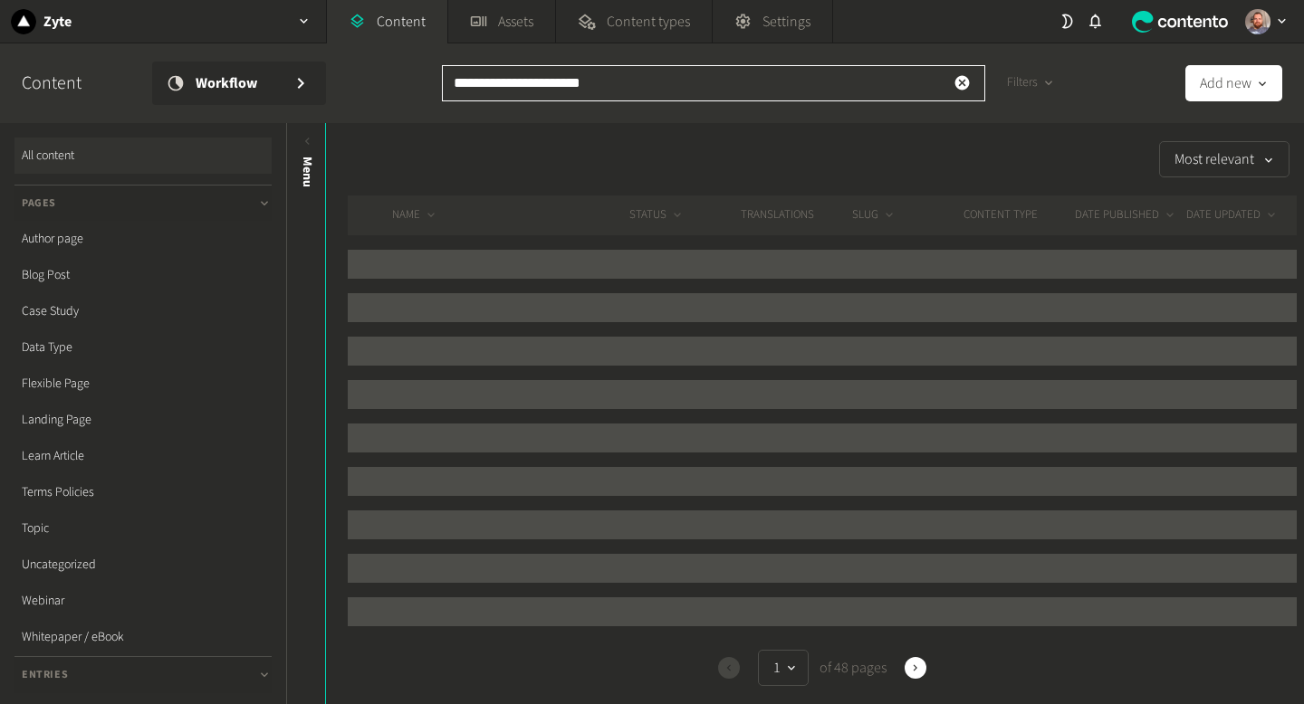
type input "**********"
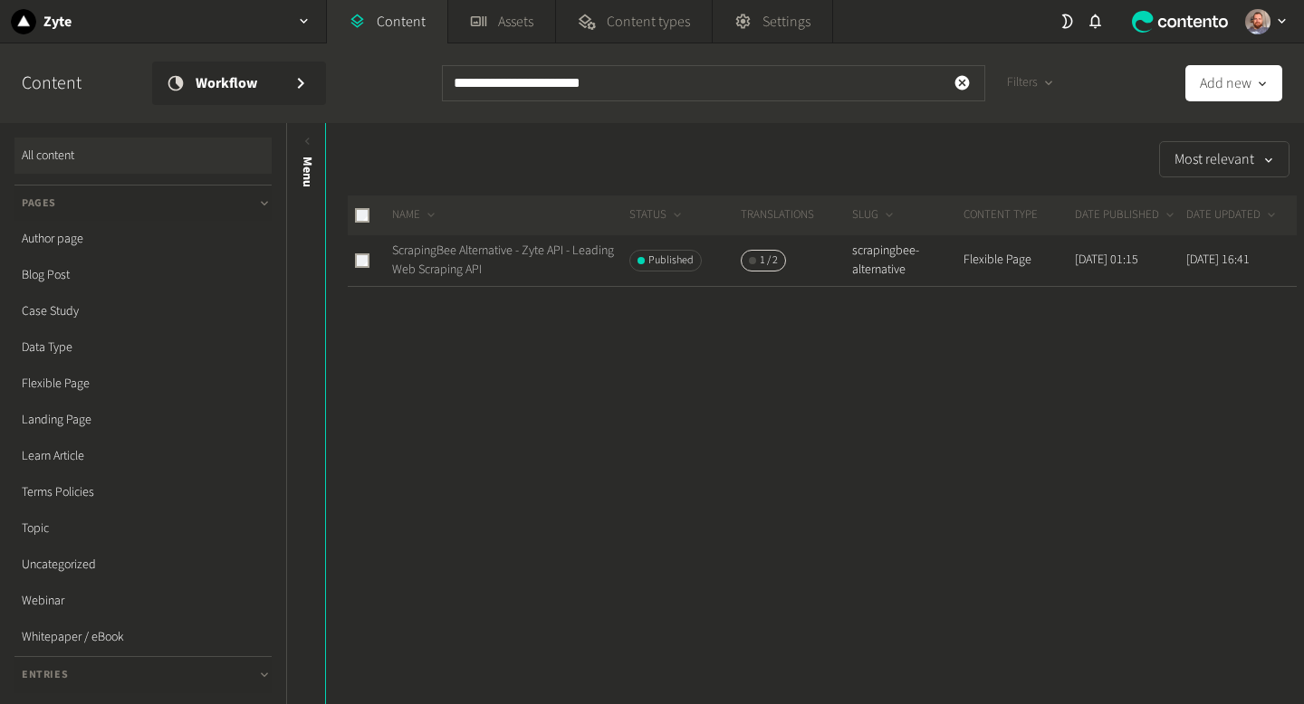
click at [492, 252] on link "ScrapingBee Alternative - Zyte API - Leading Web Scraping API" at bounding box center [503, 260] width 222 height 37
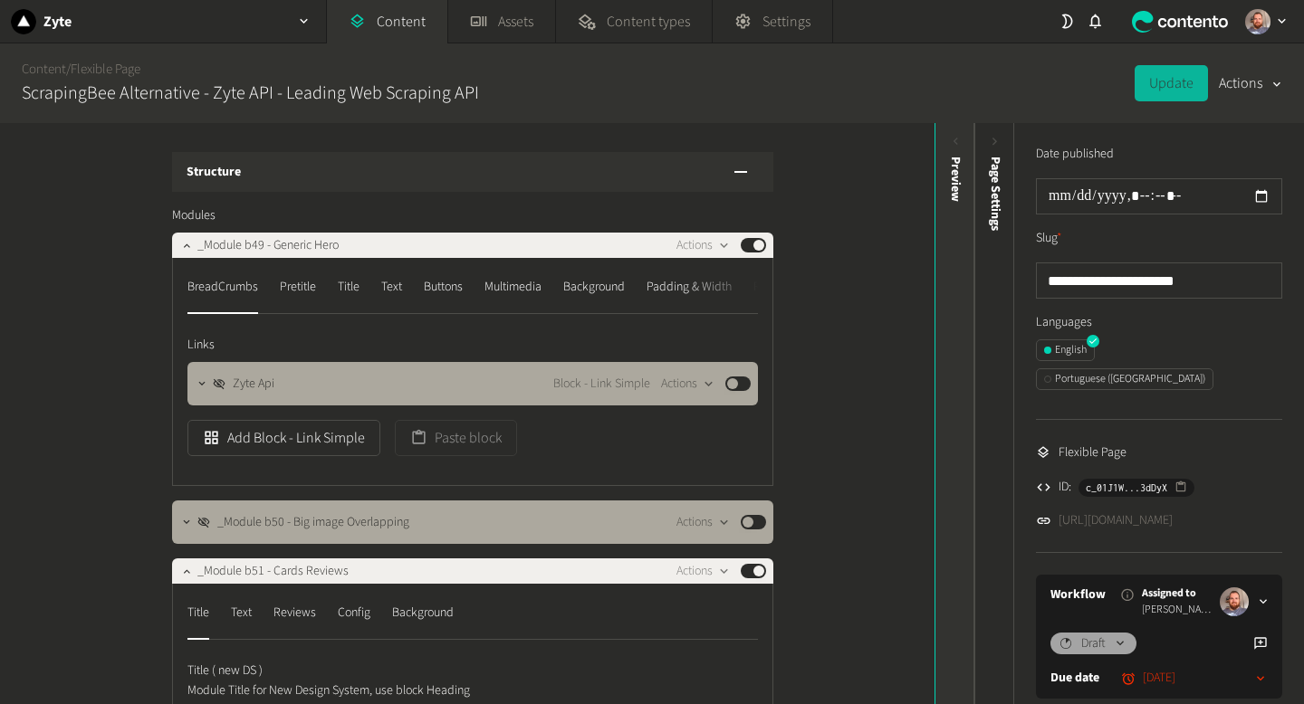
click at [951, 152] on div "Preview" at bounding box center [955, 297] width 40 height 326
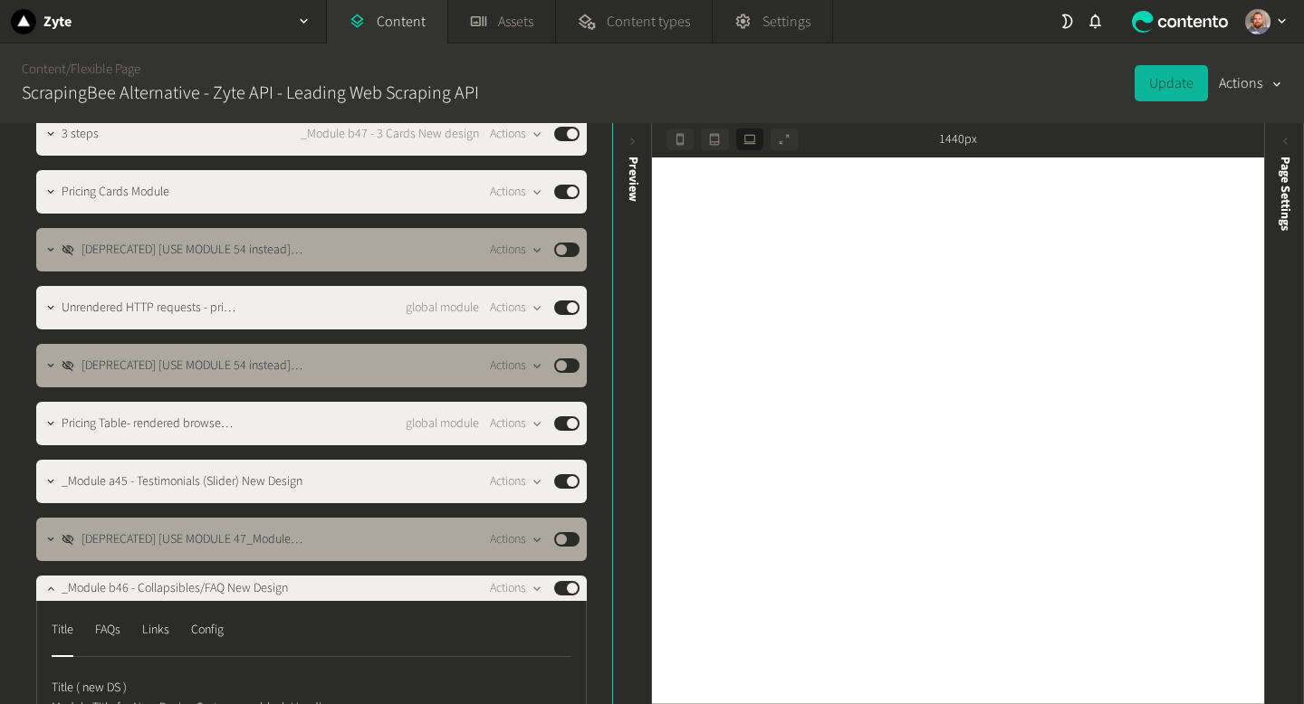
scroll to position [973, 0]
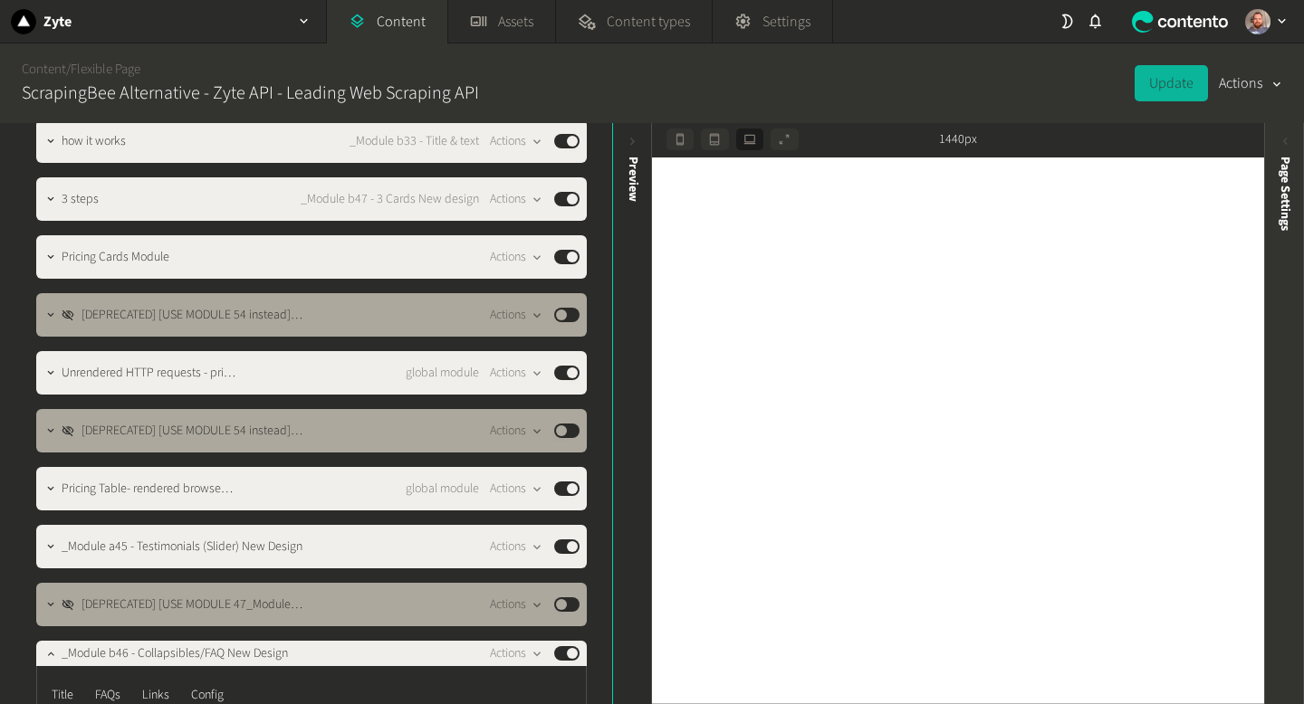
click at [1290, 141] on icon at bounding box center [1284, 141] width 15 height 15
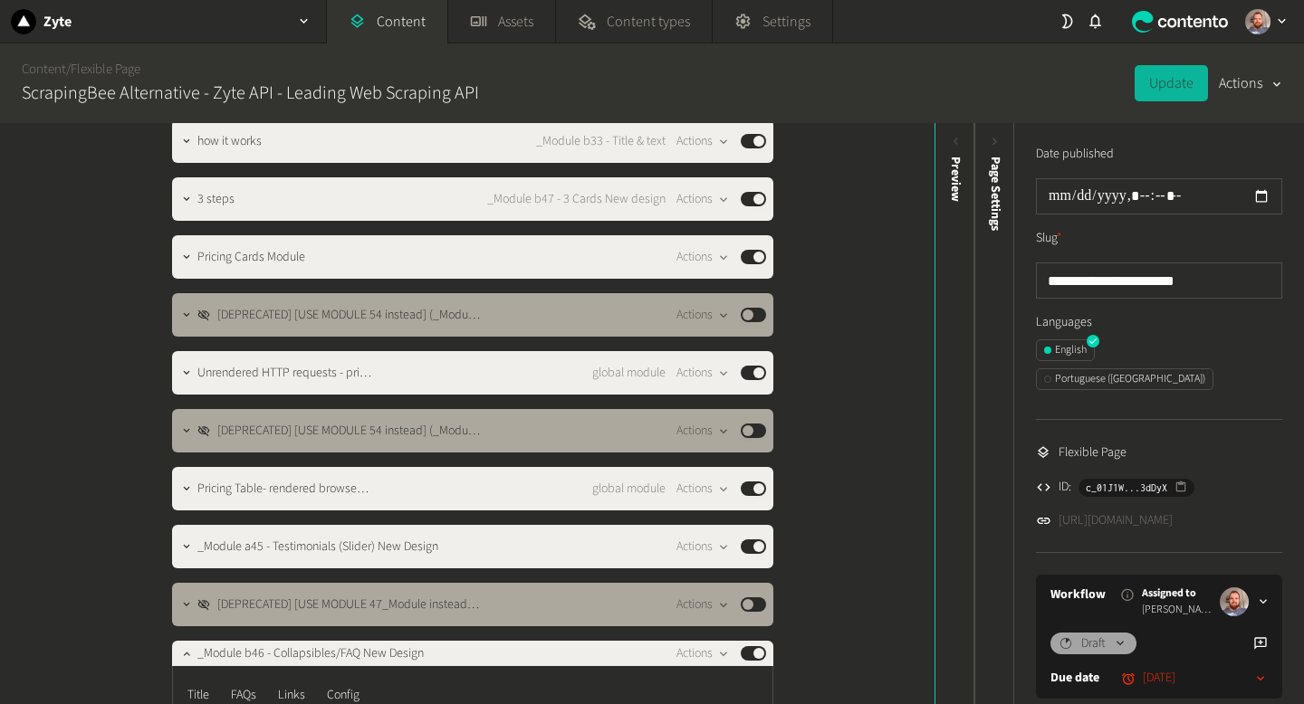
click at [1172, 511] on link "[URL][DOMAIN_NAME]" at bounding box center [1115, 520] width 114 height 19
click at [406, 17] on link "Content" at bounding box center [387, 21] width 120 height 43
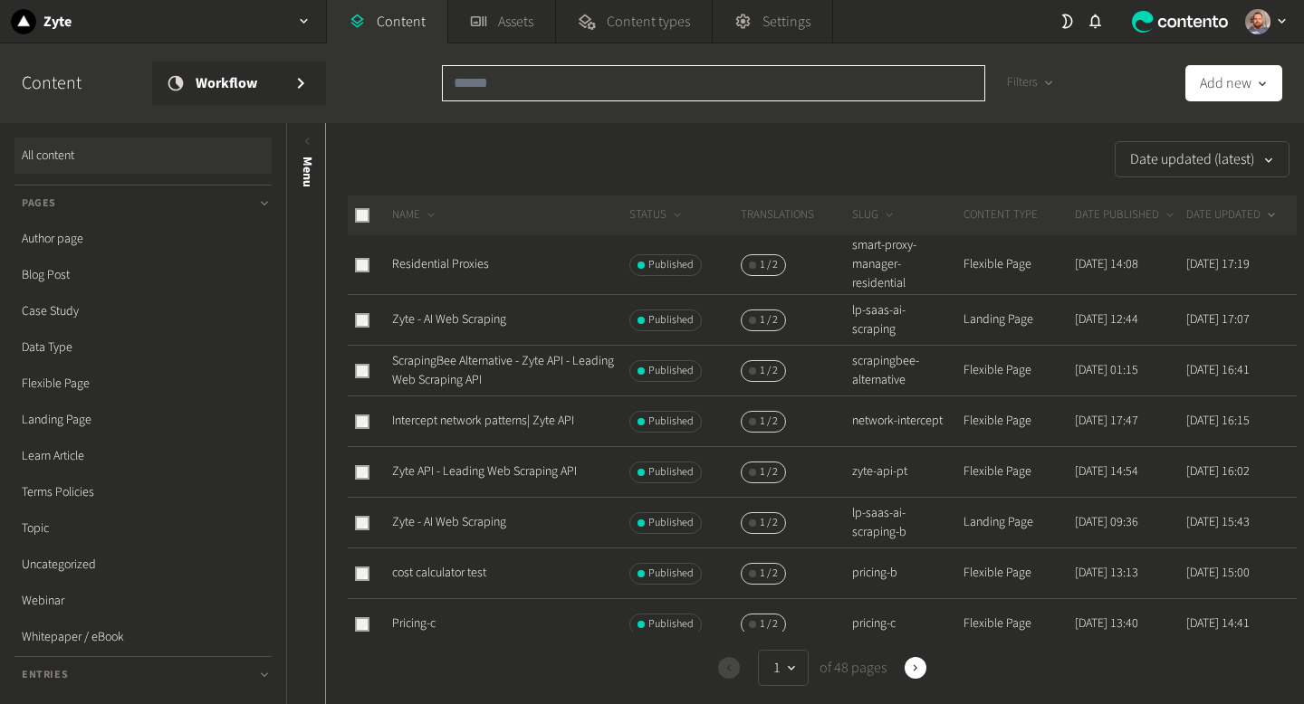
click at [529, 94] on input "text" at bounding box center [713, 83] width 543 height 36
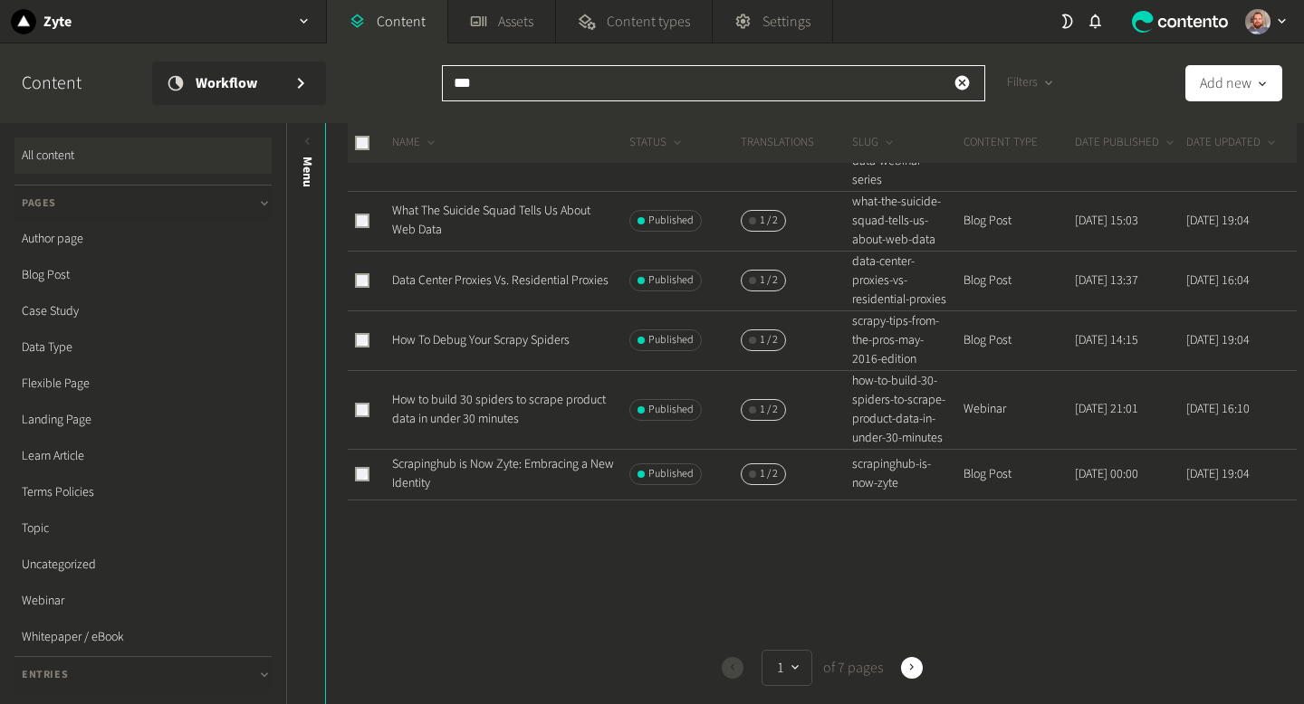
scroll to position [1172, 0]
type input "***"
click at [913, 670] on icon "button" at bounding box center [911, 668] width 13 height 13
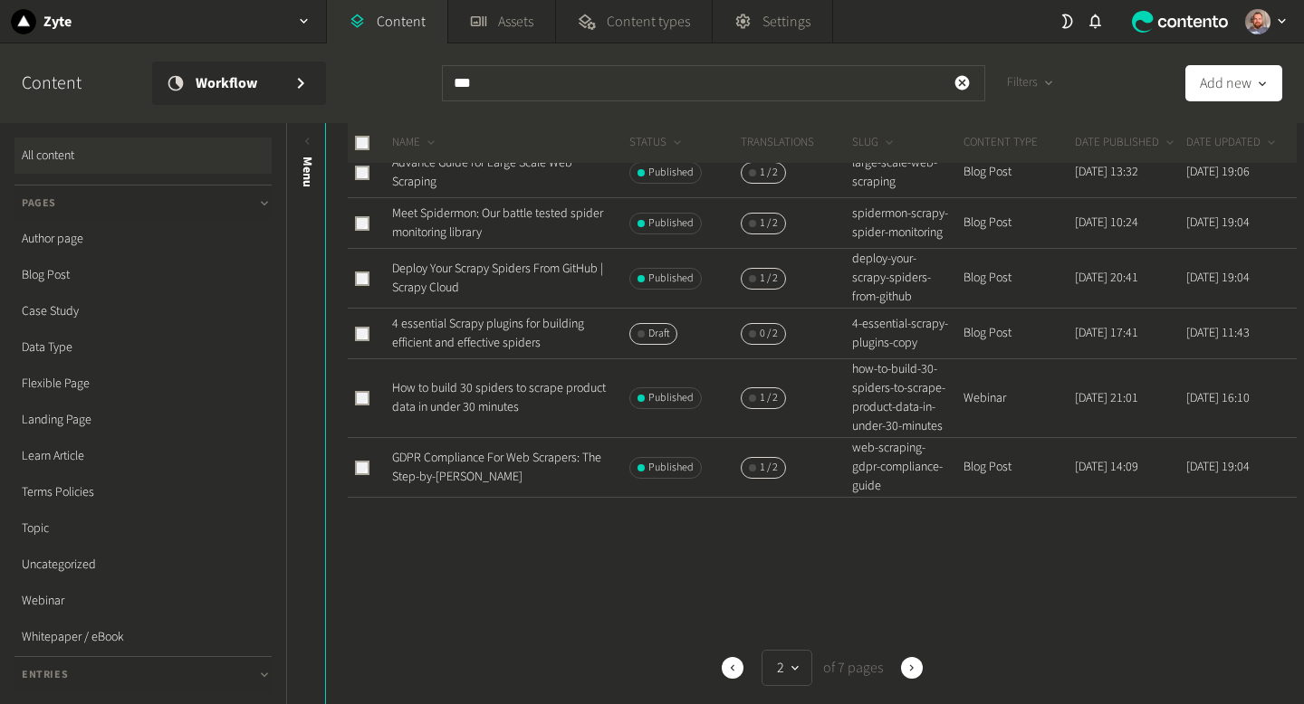
scroll to position [1078, 0]
click at [912, 672] on icon "button" at bounding box center [911, 668] width 13 height 13
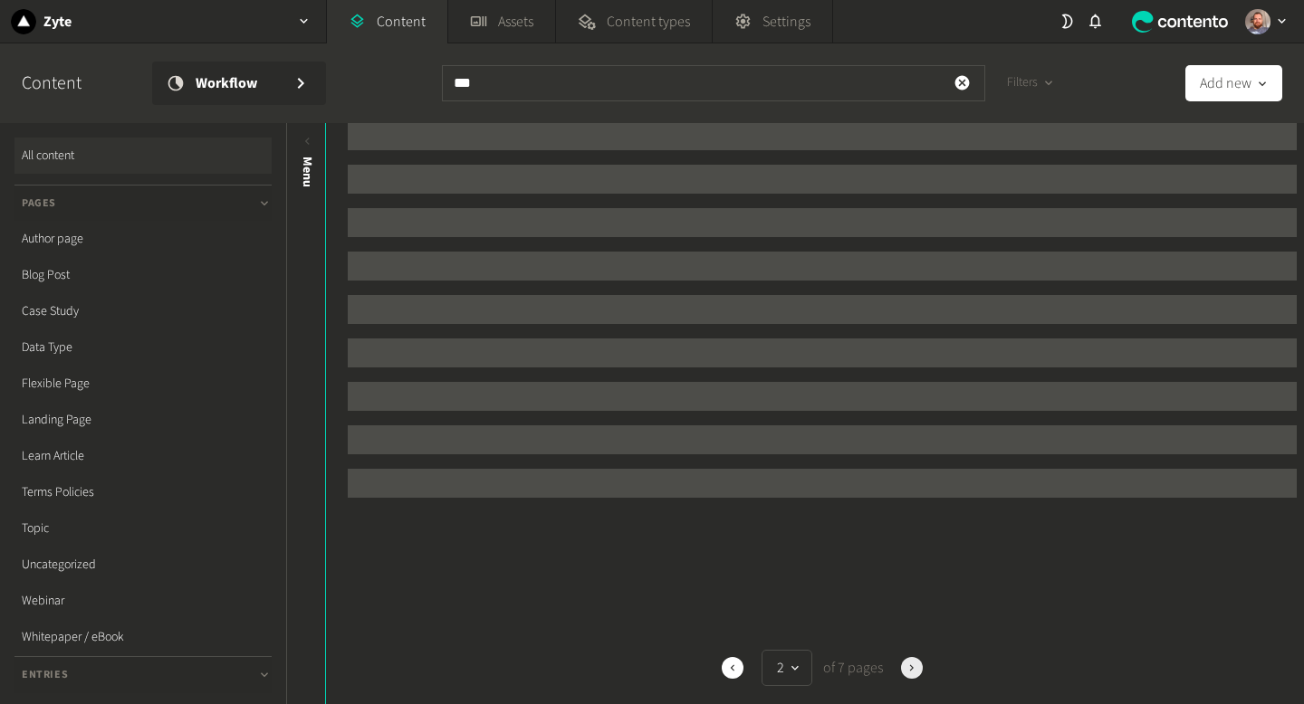
scroll to position [0, 0]
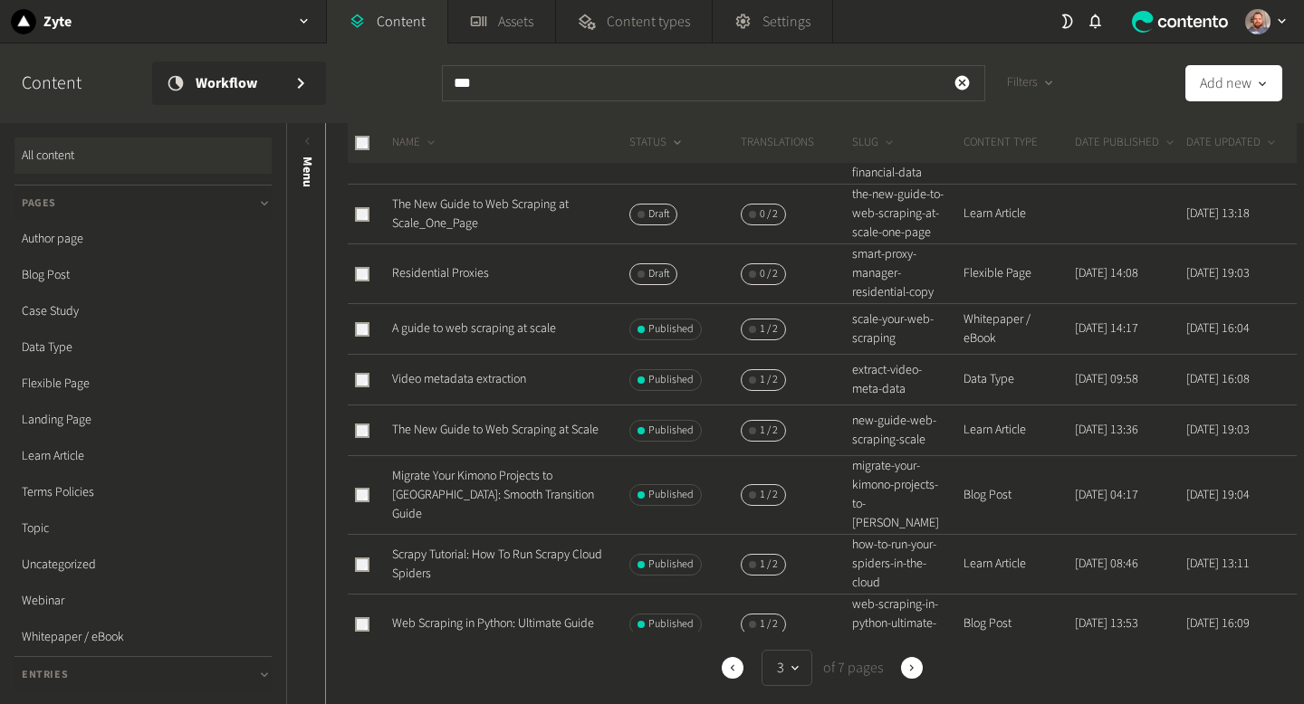
scroll to position [1041, 0]
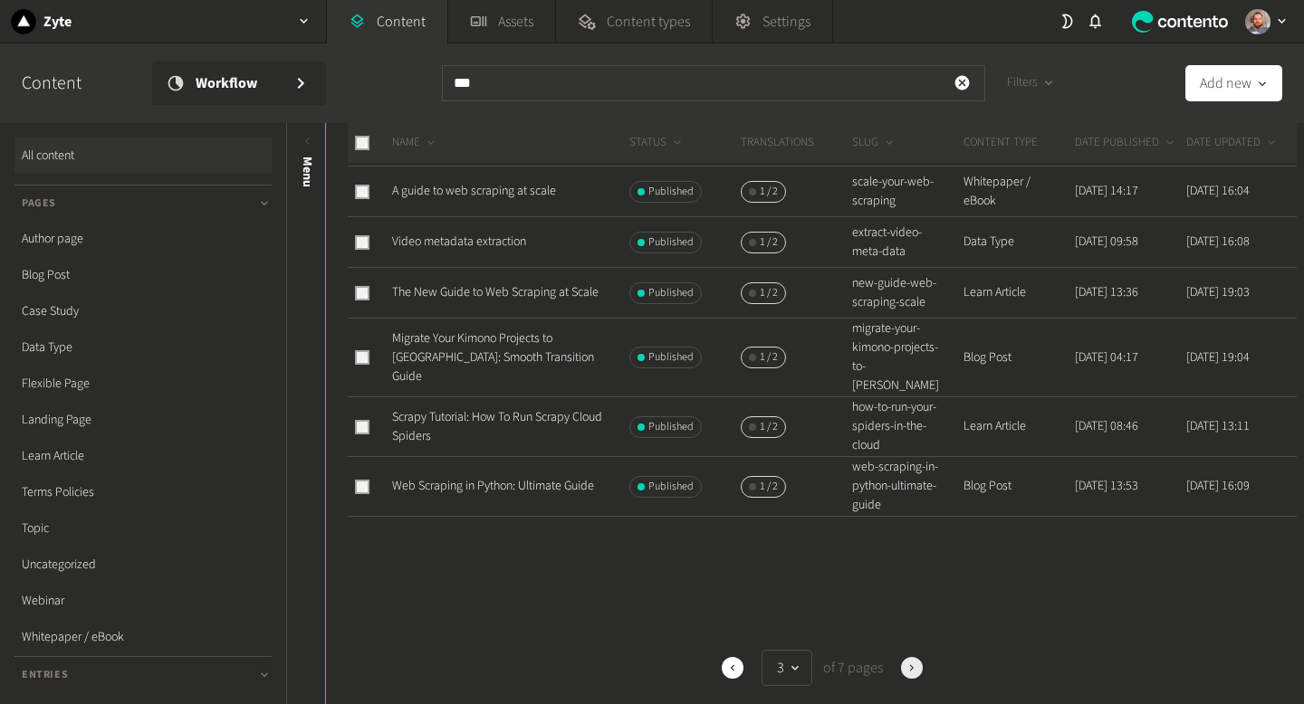
click at [916, 673] on icon "button" at bounding box center [911, 668] width 13 height 13
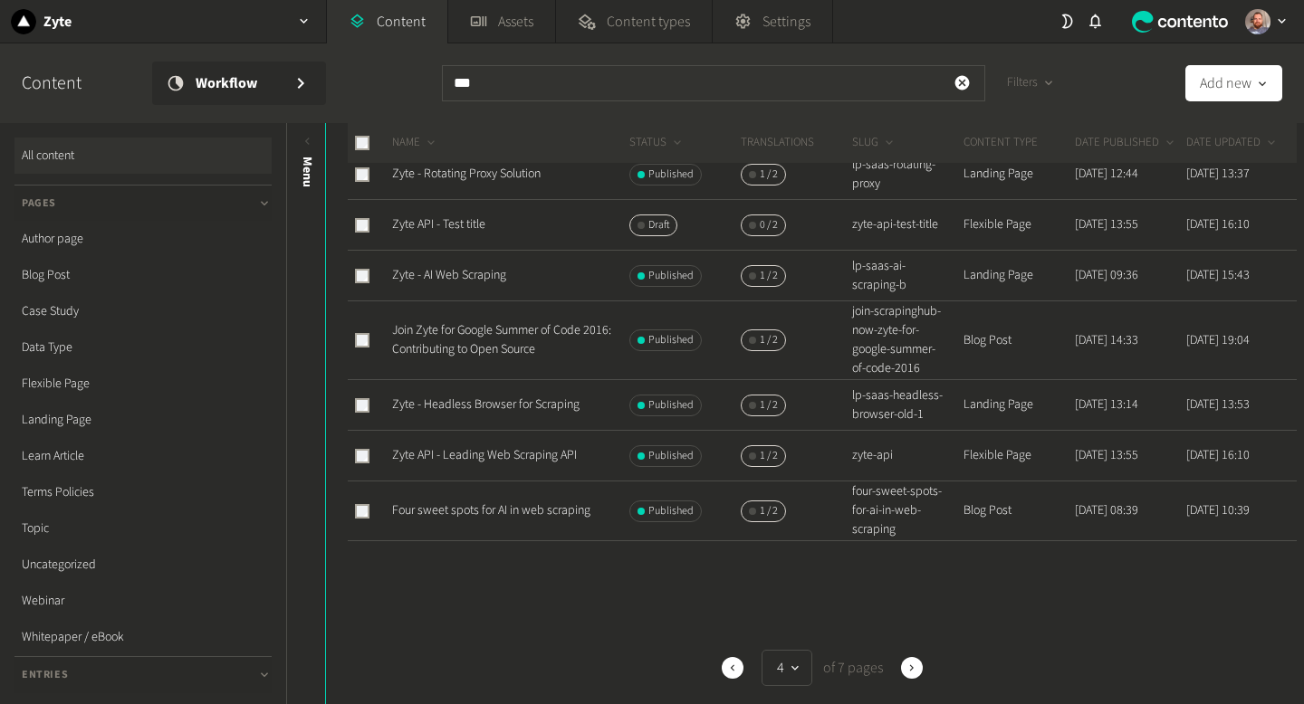
scroll to position [984, 0]
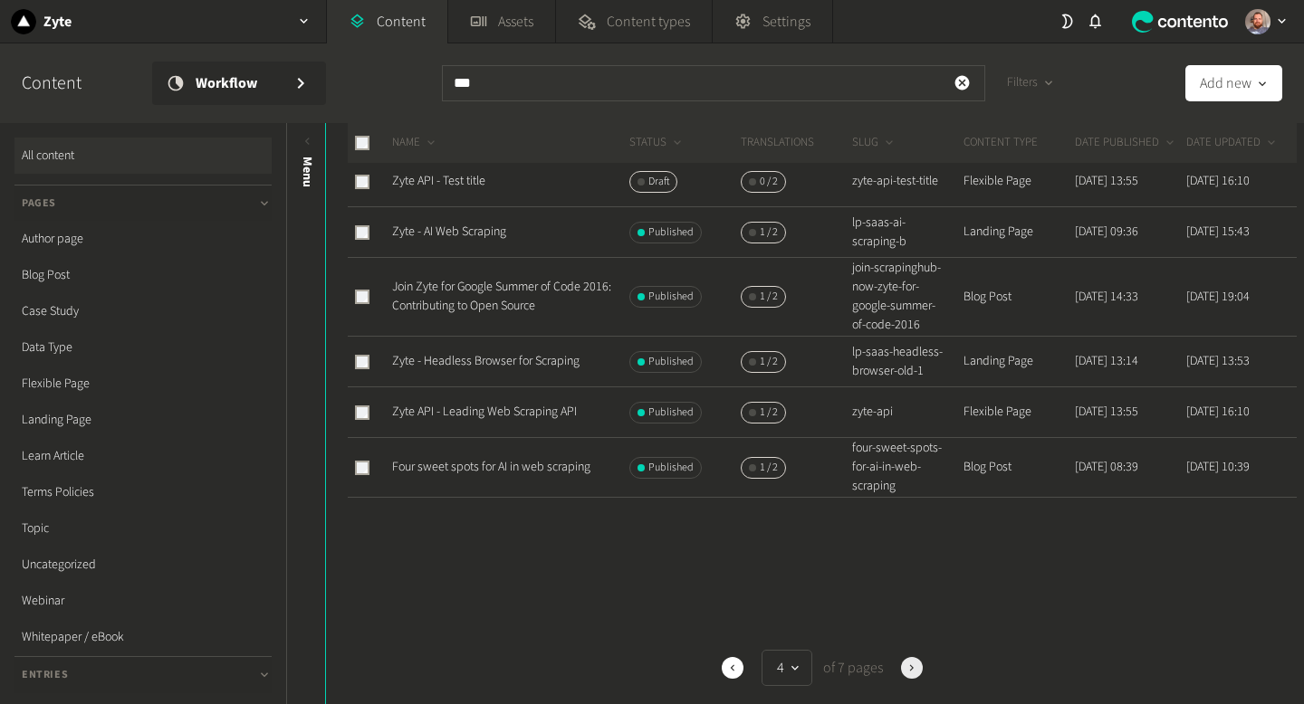
click at [914, 670] on icon "button" at bounding box center [911, 668] width 13 height 13
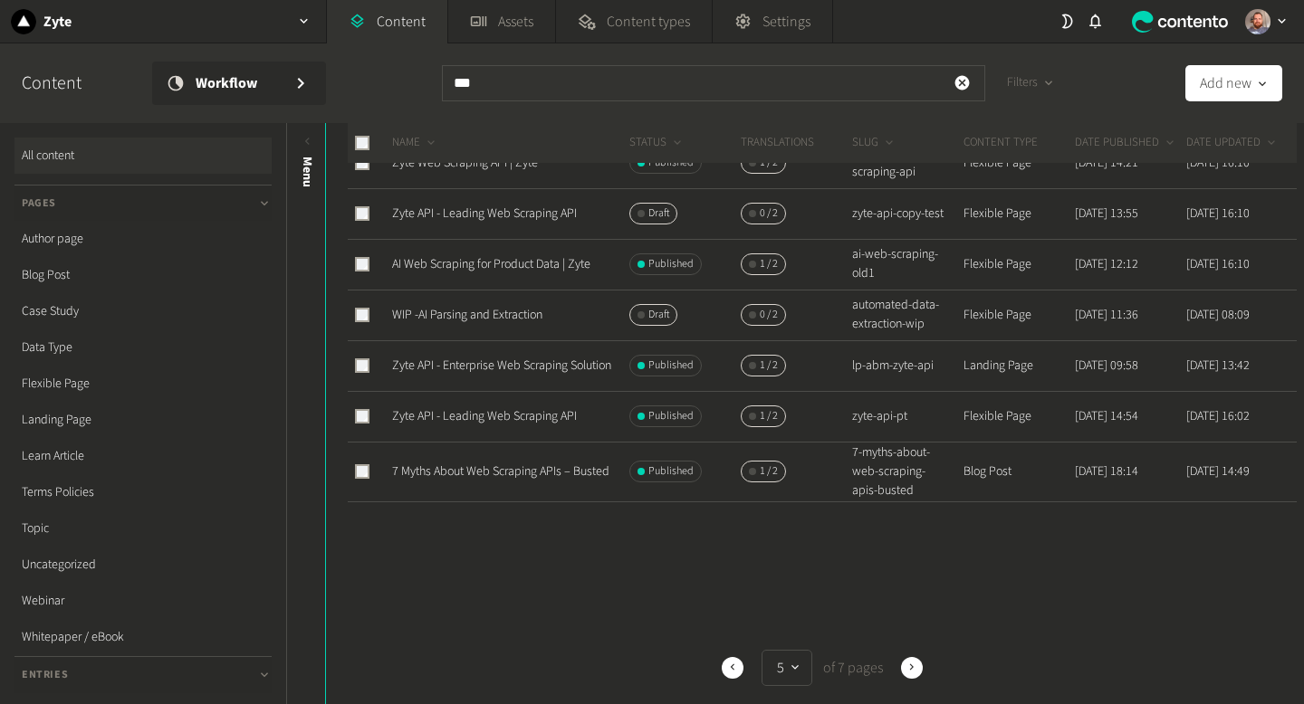
scroll to position [835, 0]
click at [915, 667] on icon "button" at bounding box center [911, 668] width 13 height 13
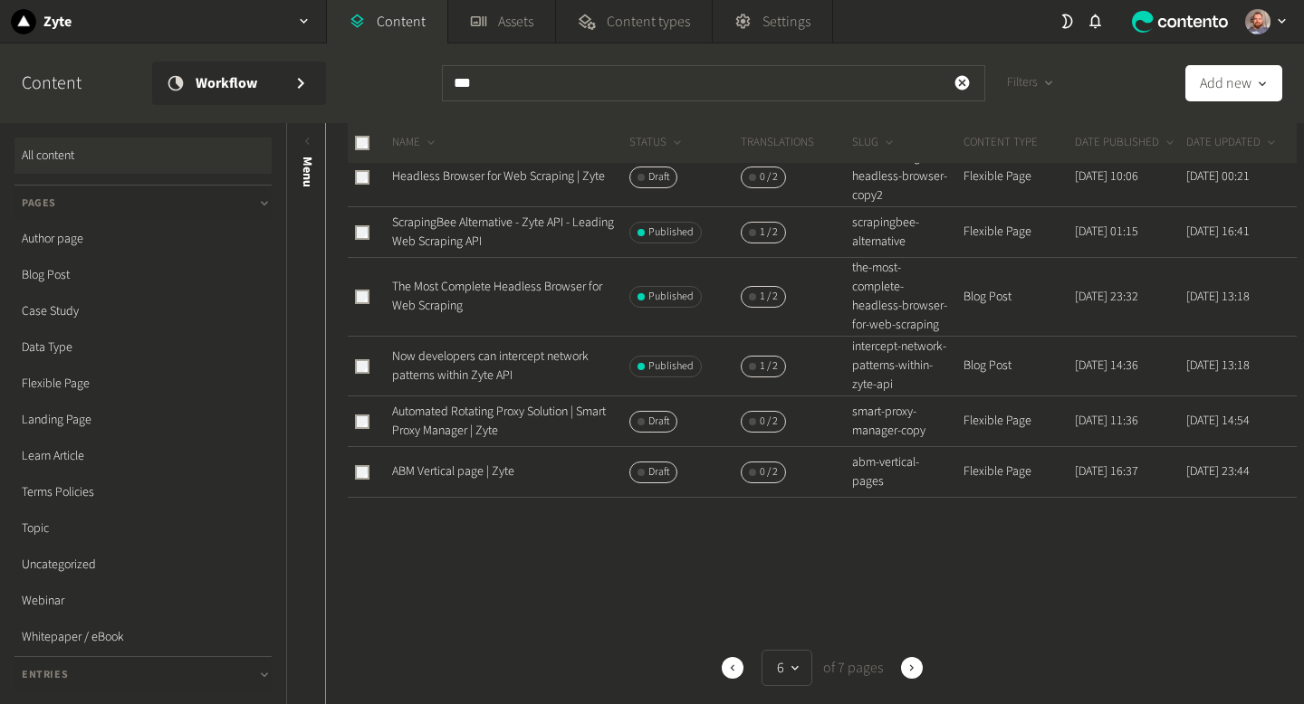
scroll to position [900, 0]
click at [917, 674] on icon "button" at bounding box center [911, 668] width 13 height 13
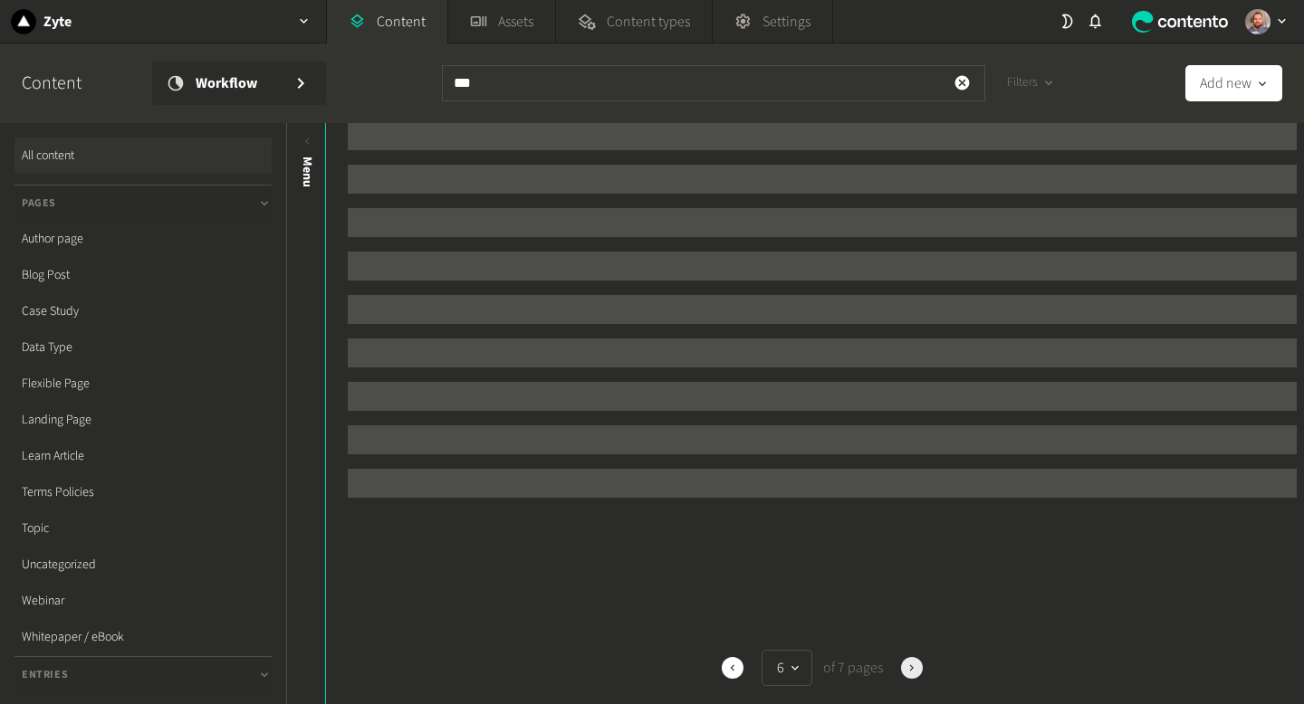
scroll to position [0, 0]
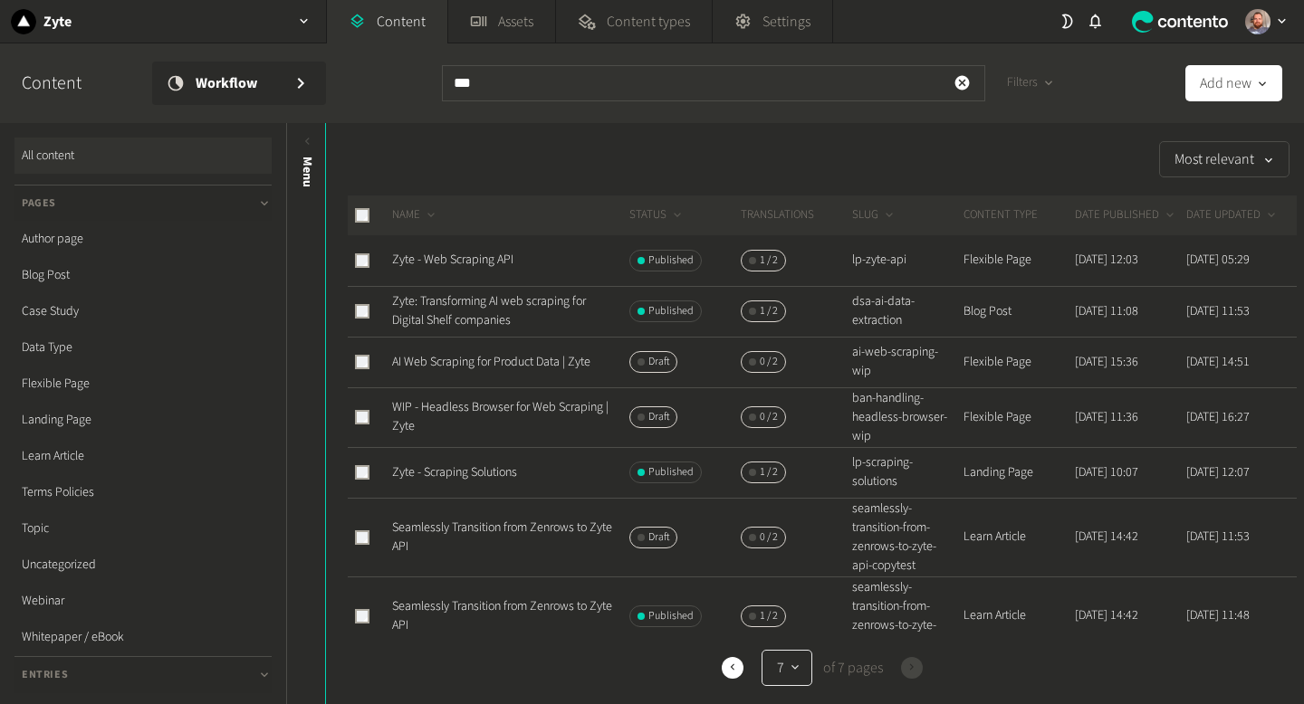
click at [805, 673] on button "7" at bounding box center [786, 668] width 51 height 36
click at [798, 440] on button "1" at bounding box center [790, 448] width 43 height 36
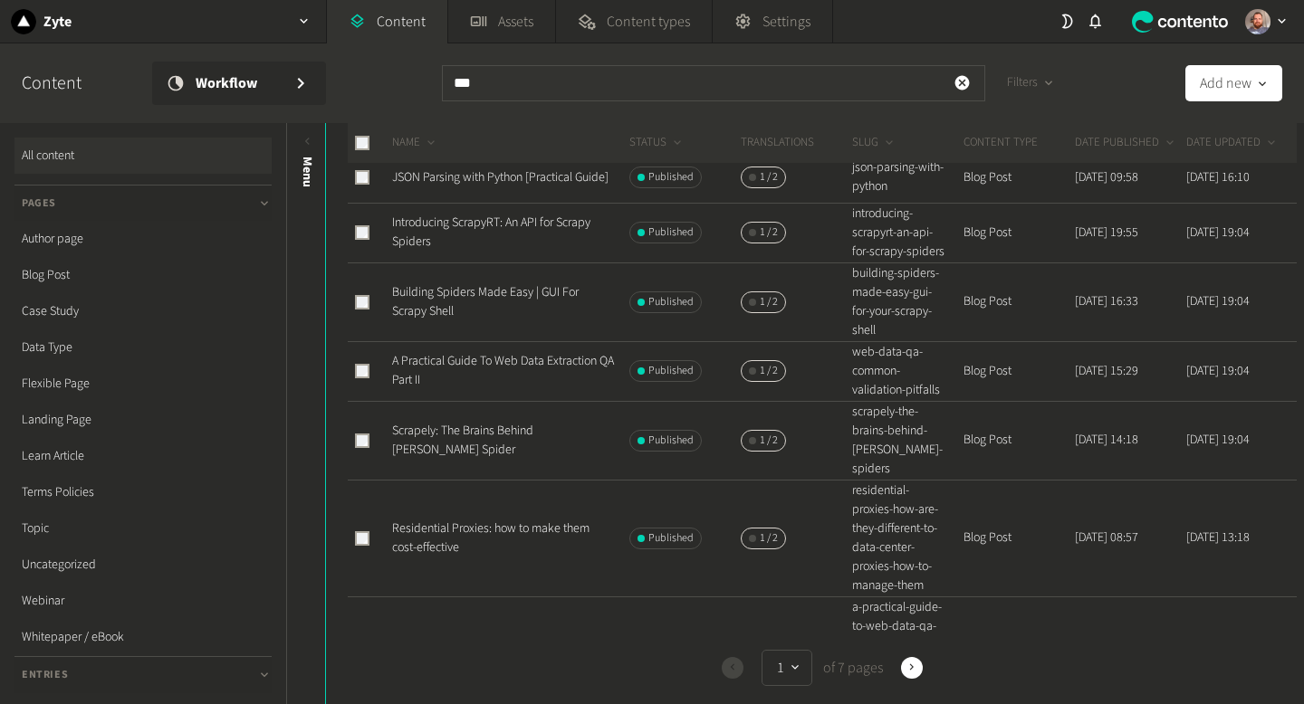
scroll to position [223, 0]
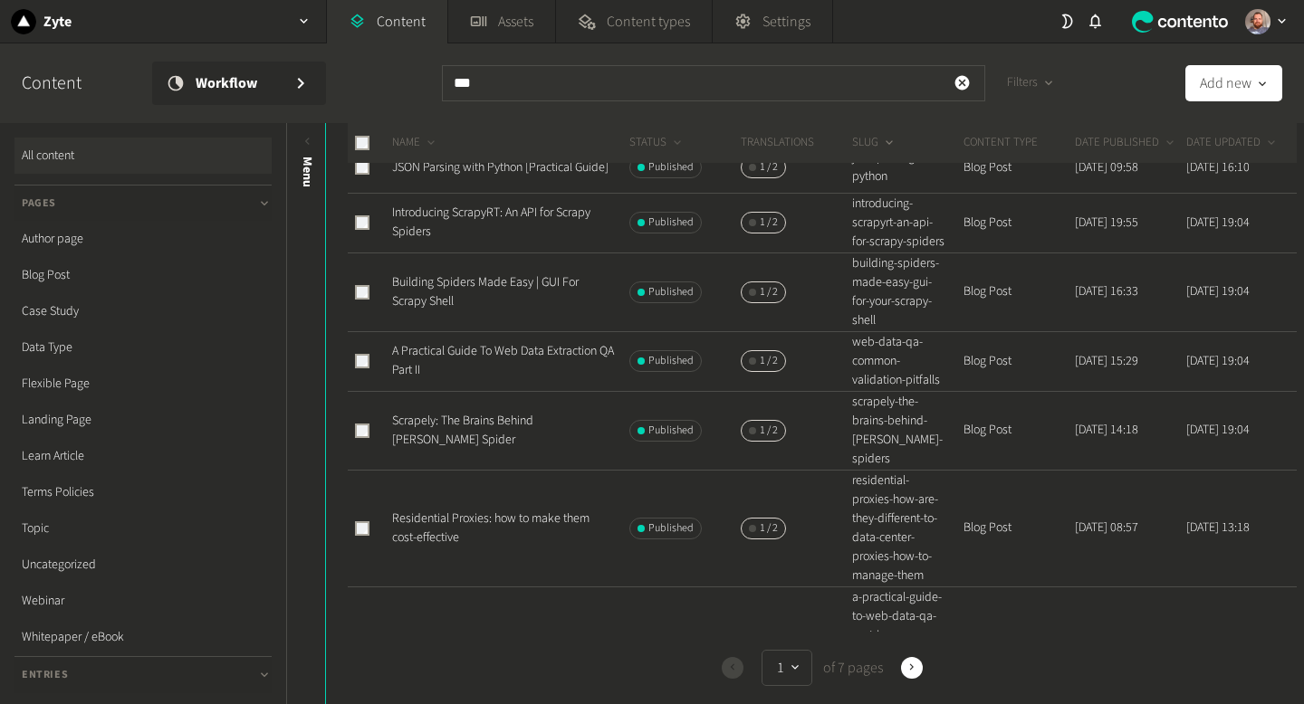
click at [893, 141] on icon at bounding box center [889, 143] width 14 height 14
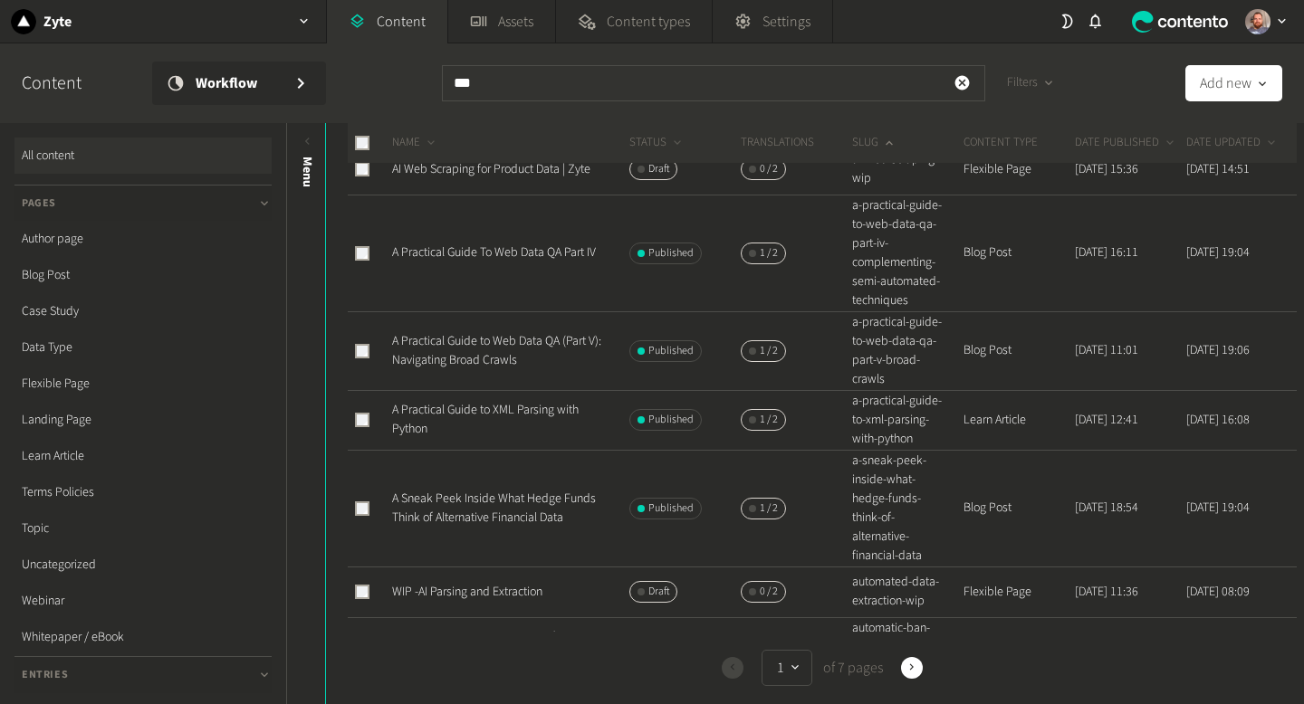
scroll to position [966, 0]
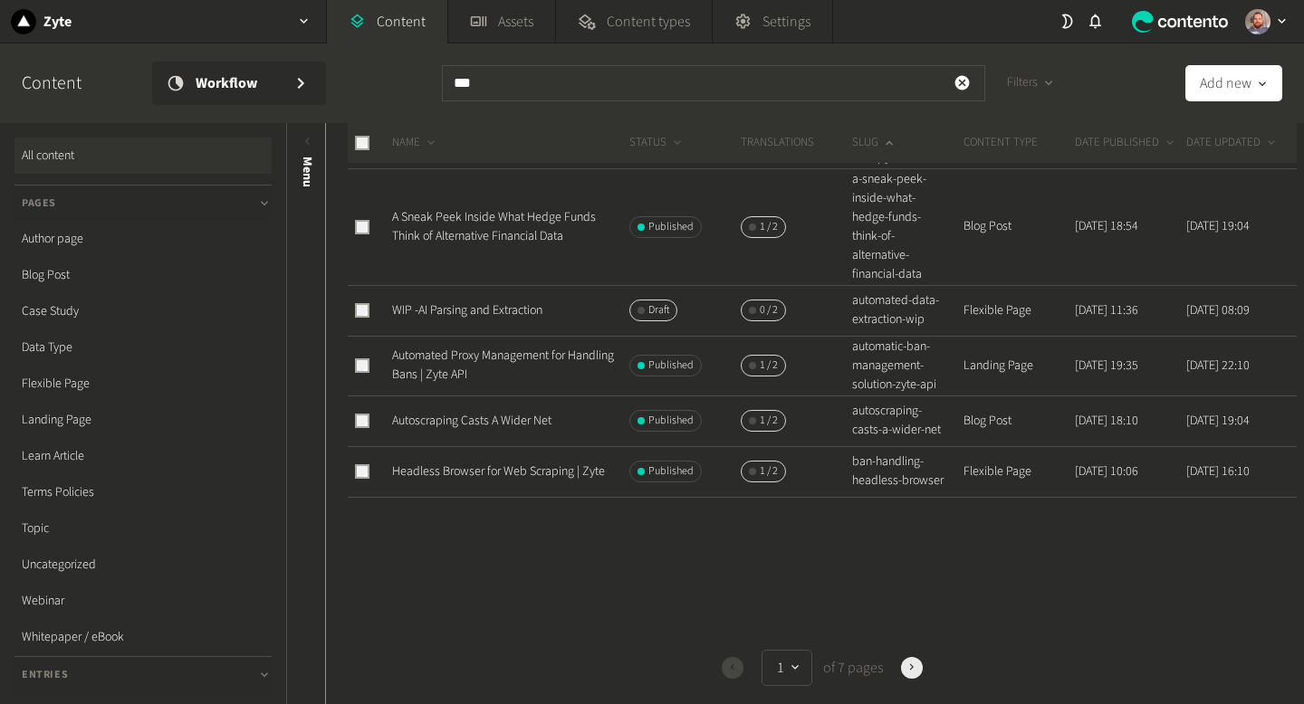
click at [913, 666] on icon "button" at bounding box center [911, 667] width 13 height 13
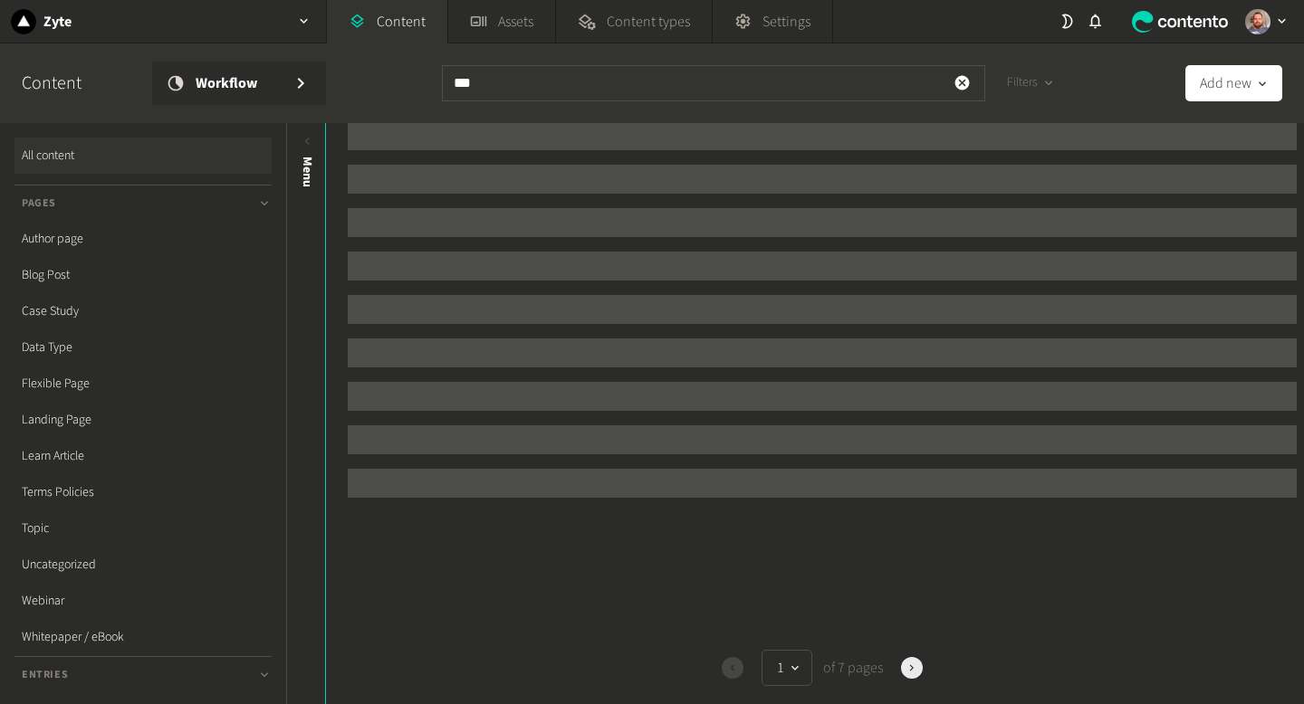
scroll to position [0, 0]
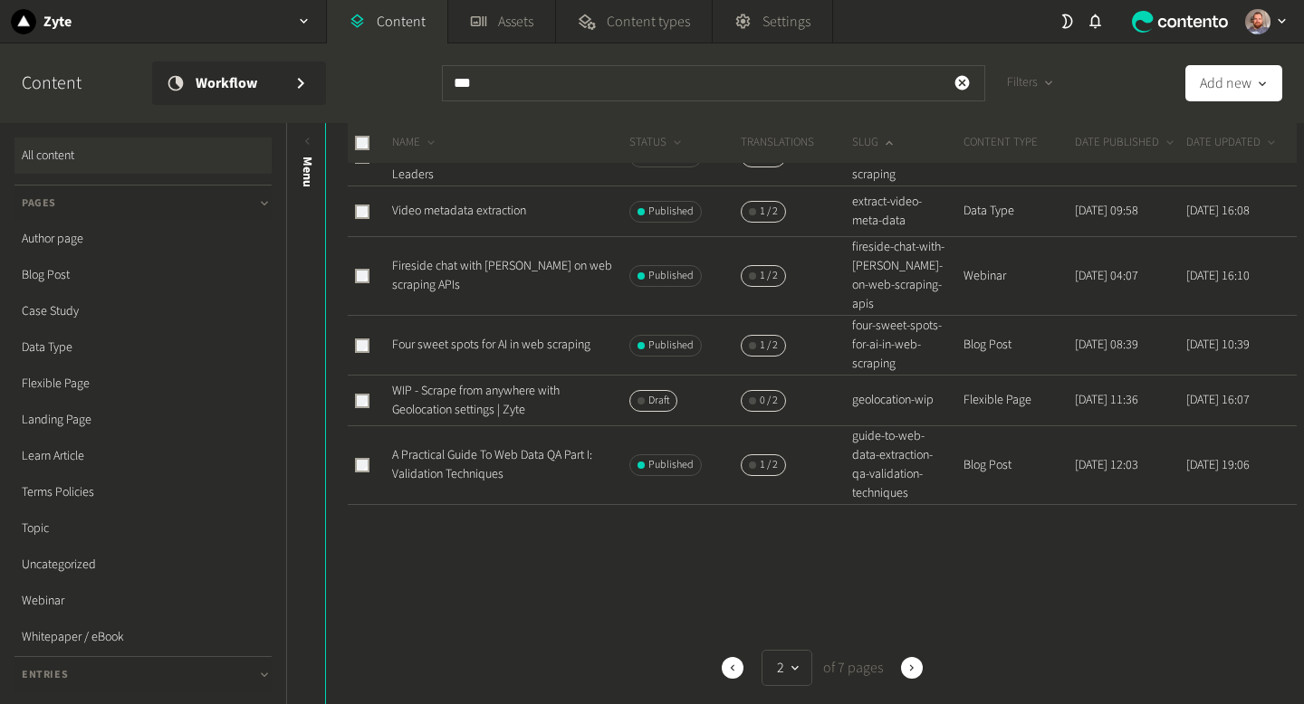
scroll to position [1039, 0]
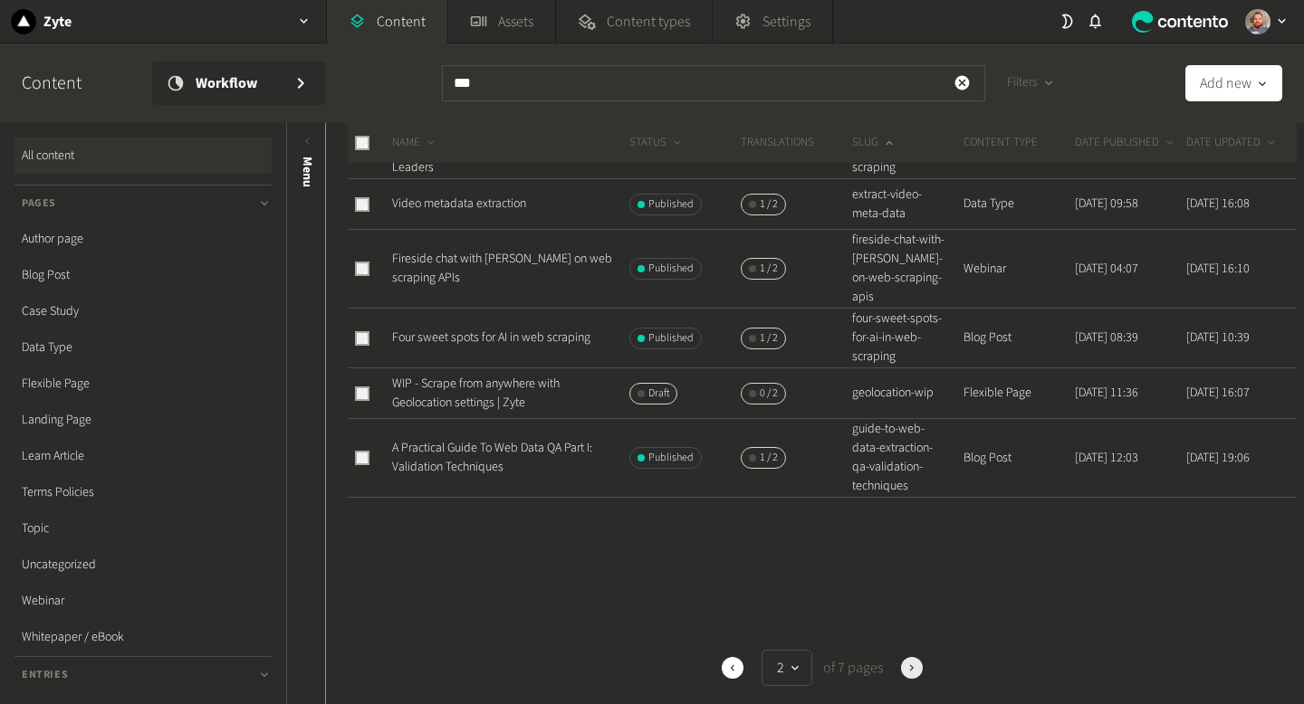
click at [914, 666] on icon "button" at bounding box center [911, 668] width 13 height 13
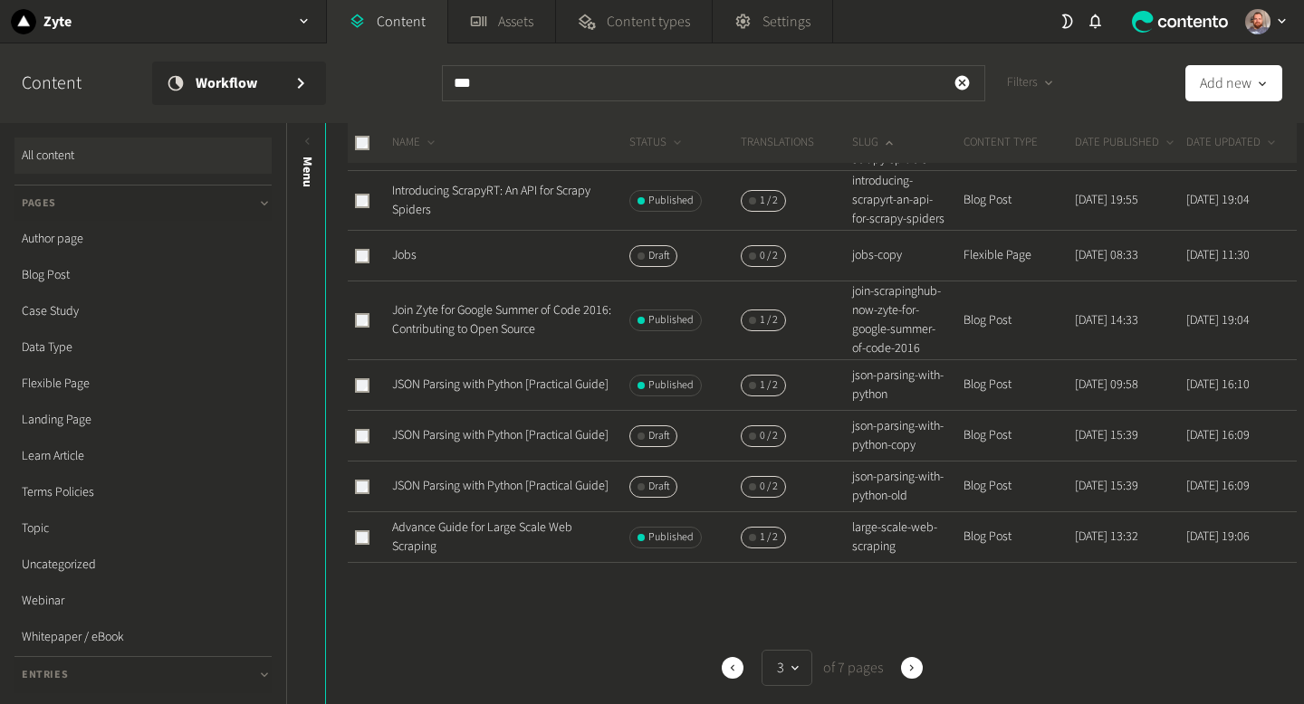
scroll to position [1012, 0]
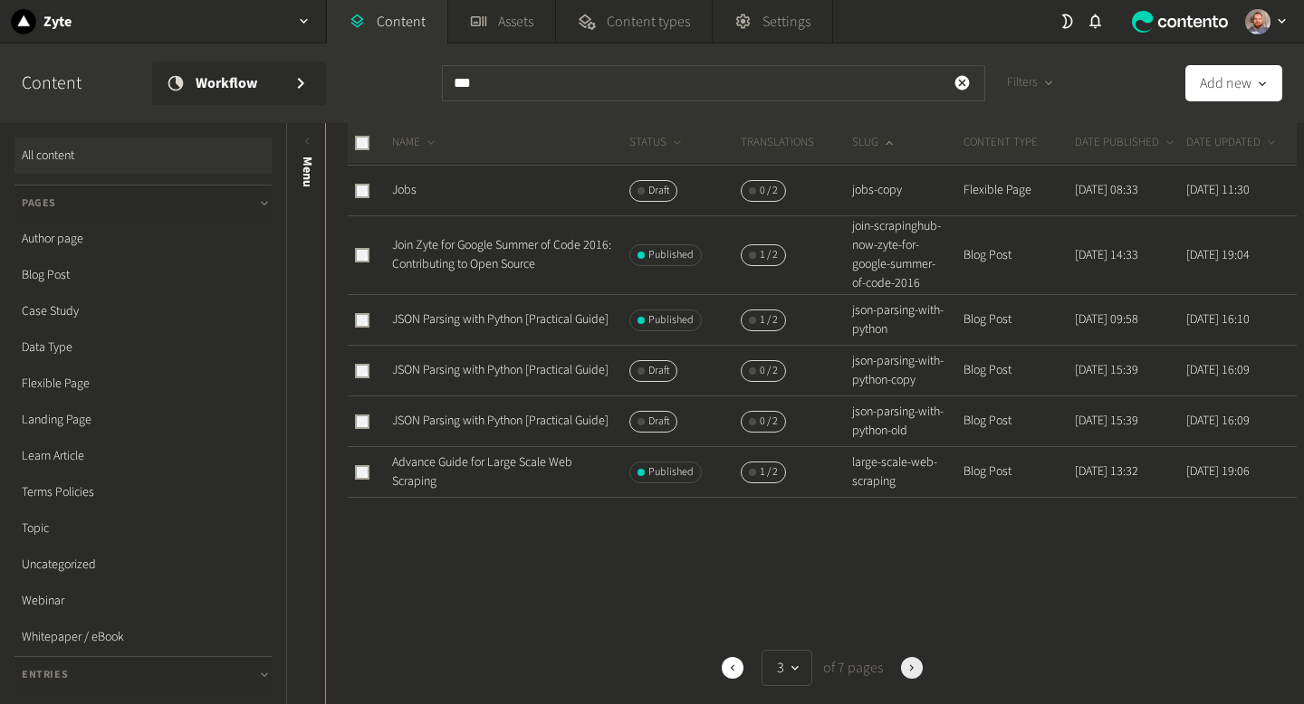
click at [920, 672] on button "Next" at bounding box center [912, 668] width 22 height 22
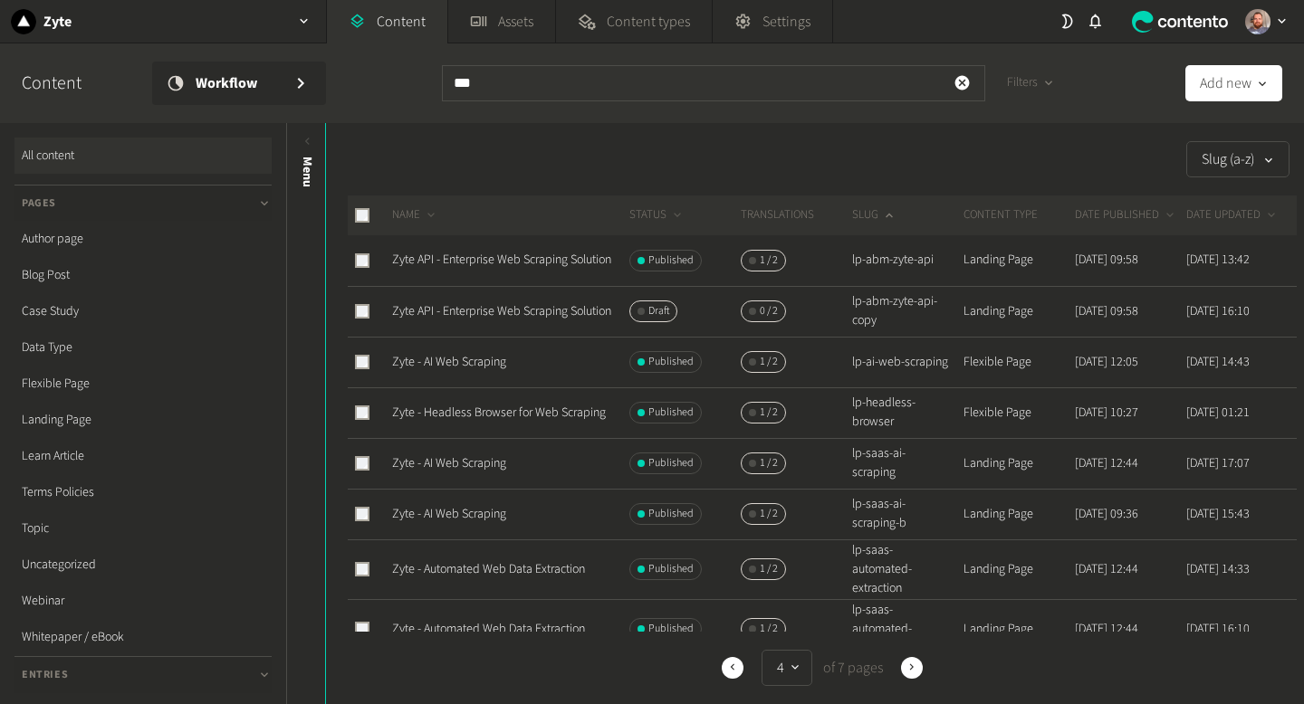
scroll to position [1, 0]
click at [733, 676] on button "Previous" at bounding box center [732, 668] width 22 height 22
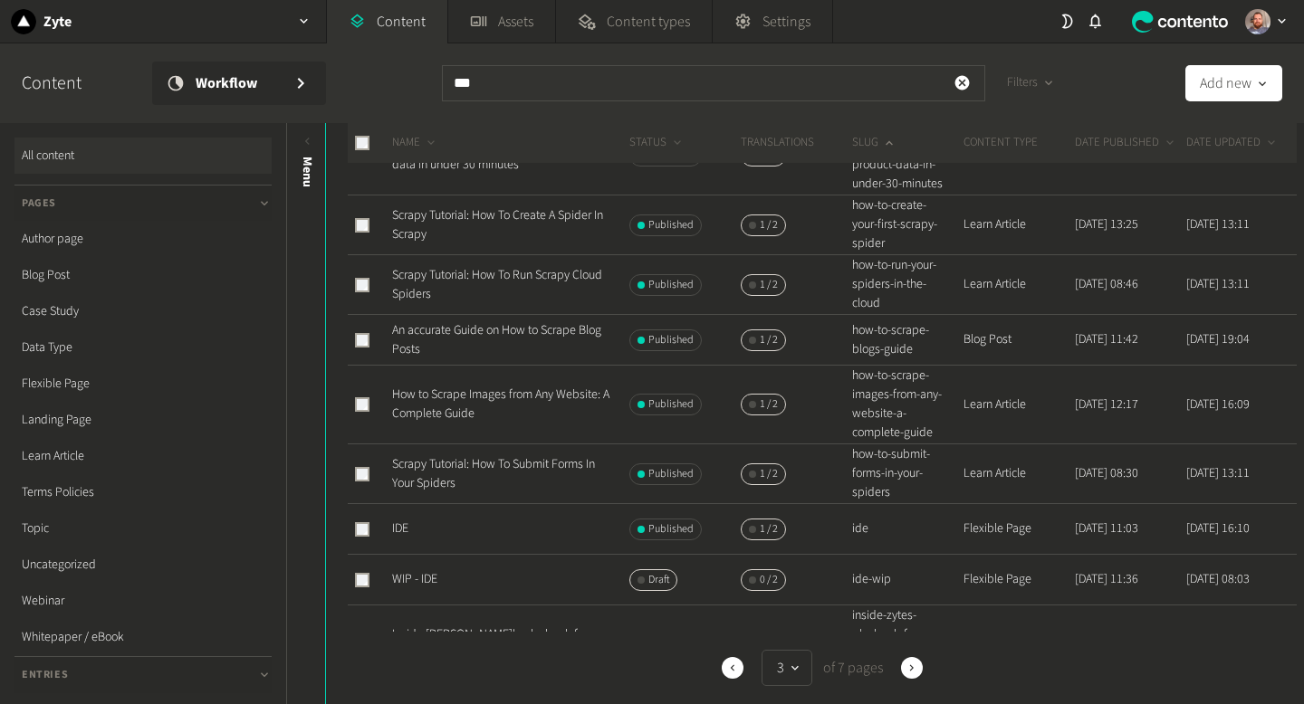
scroll to position [206, 0]
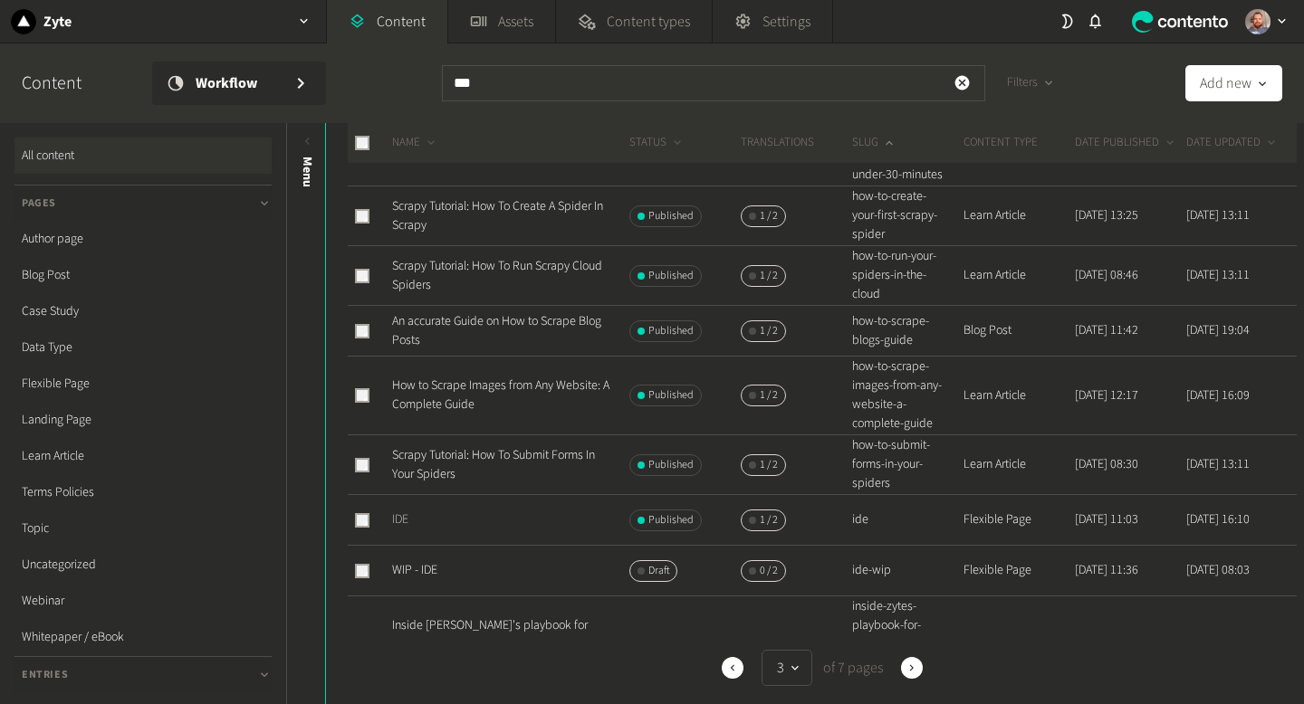
click at [402, 525] on link "IDE" at bounding box center [400, 520] width 16 height 18
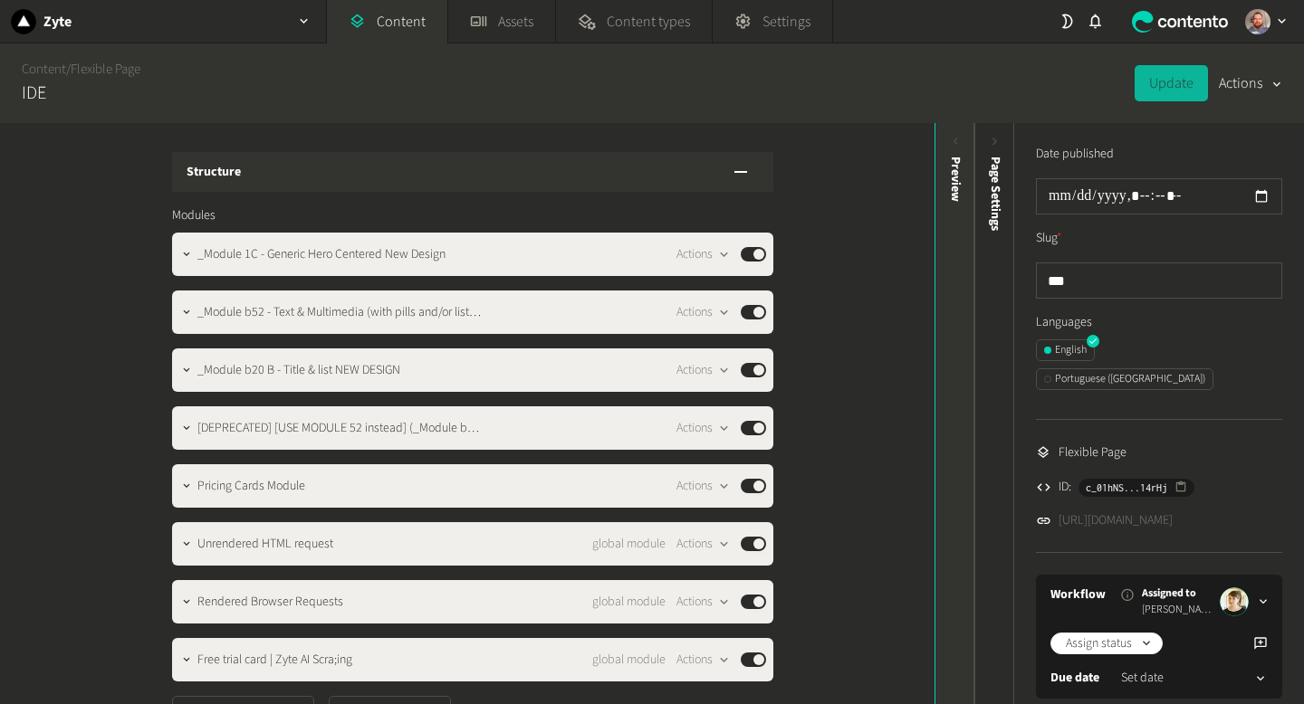
click at [951, 142] on icon at bounding box center [955, 141] width 15 height 15
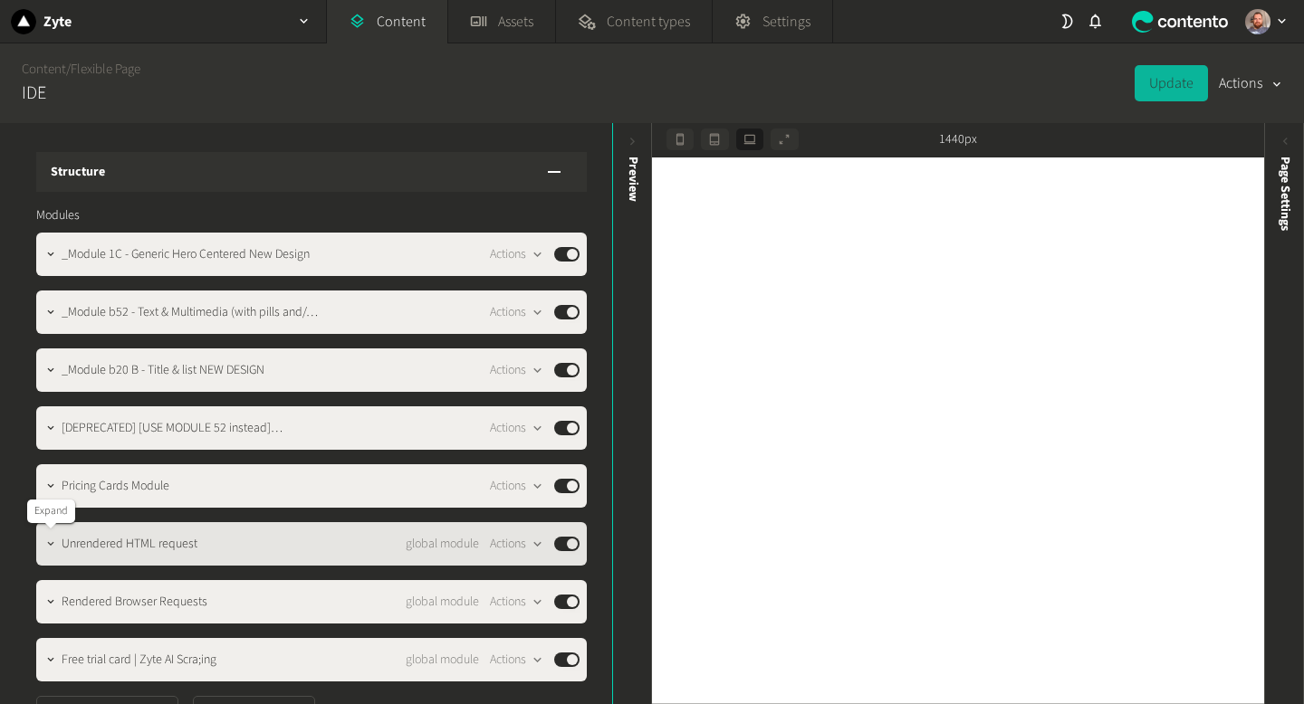
click at [45, 543] on icon "button" at bounding box center [50, 544] width 13 height 13
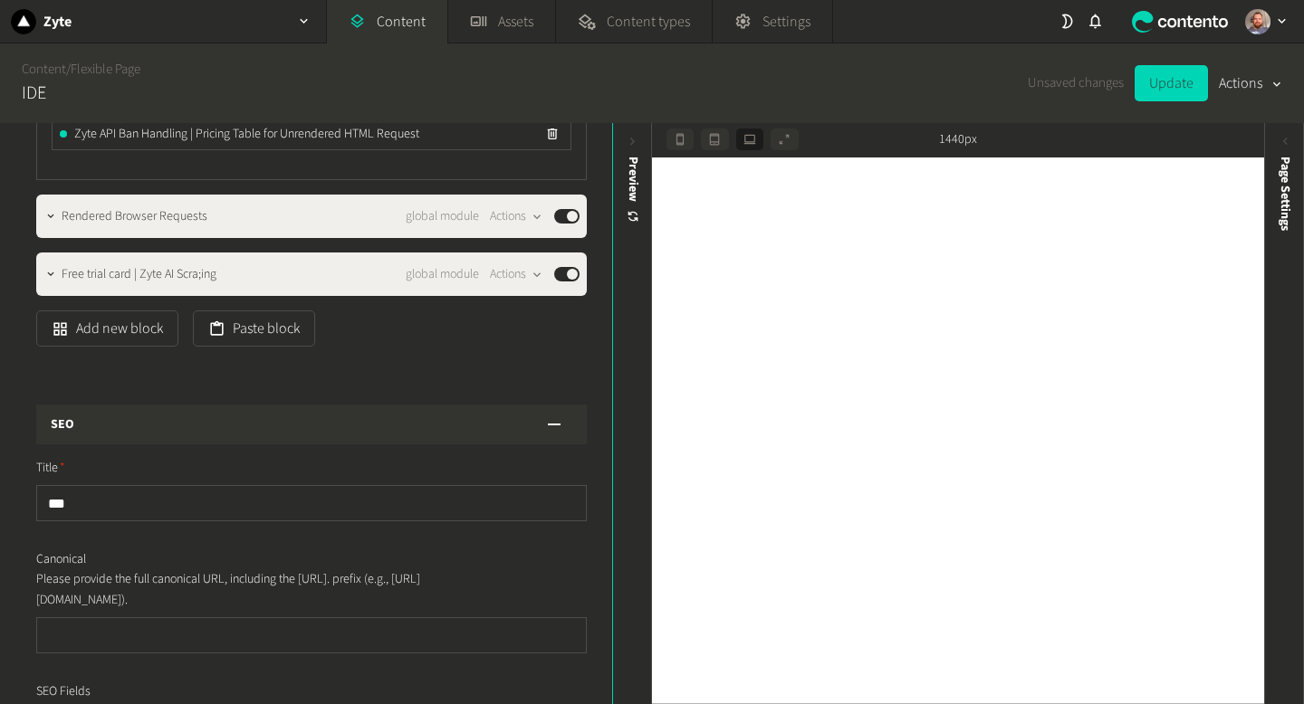
scroll to position [554, 0]
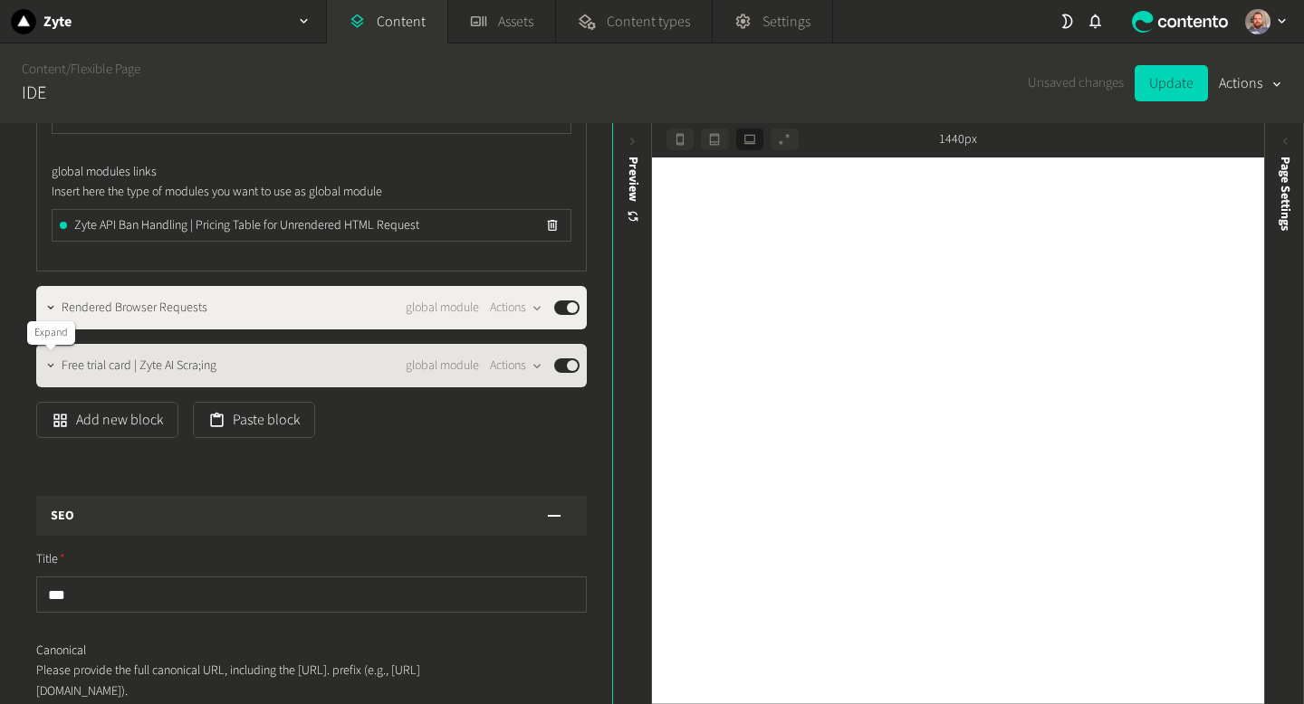
click at [46, 363] on icon "button" at bounding box center [50, 365] width 13 height 13
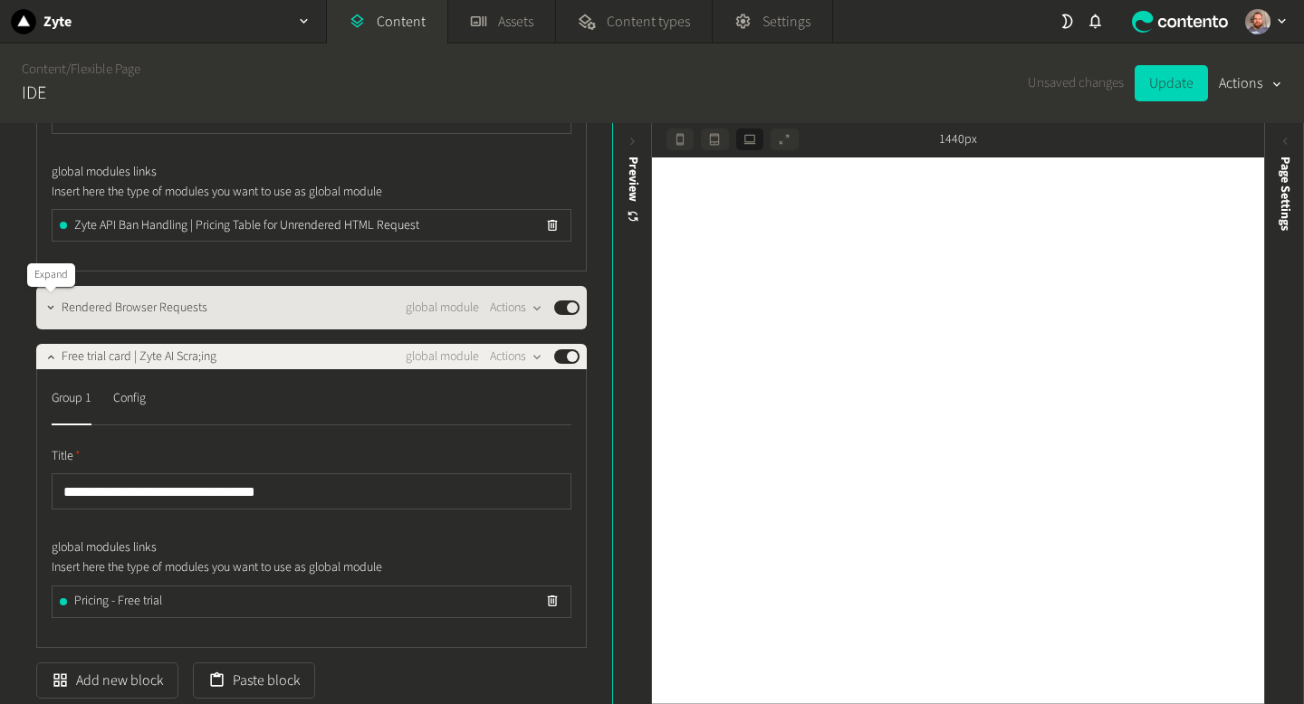
click at [51, 301] on button "button" at bounding box center [51, 306] width 22 height 22
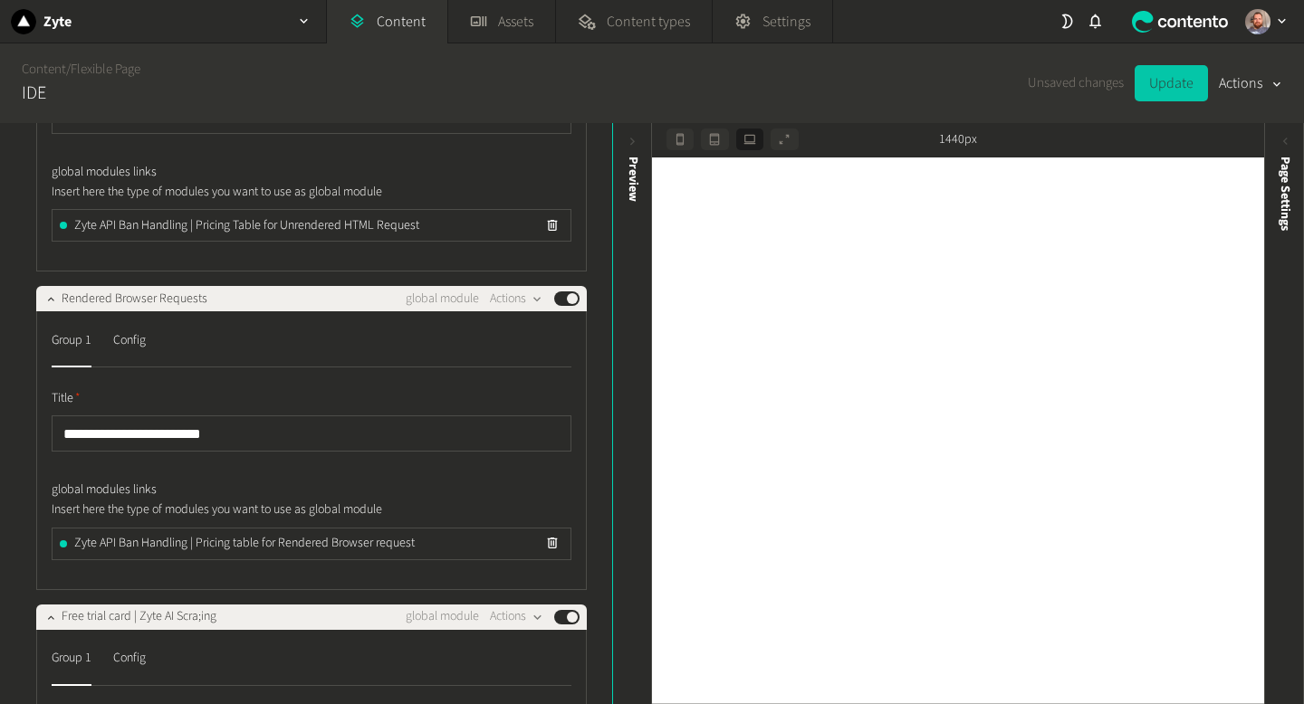
click at [1175, 84] on button "Update" at bounding box center [1170, 83] width 73 height 36
click at [1287, 148] on icon at bounding box center [1284, 141] width 15 height 15
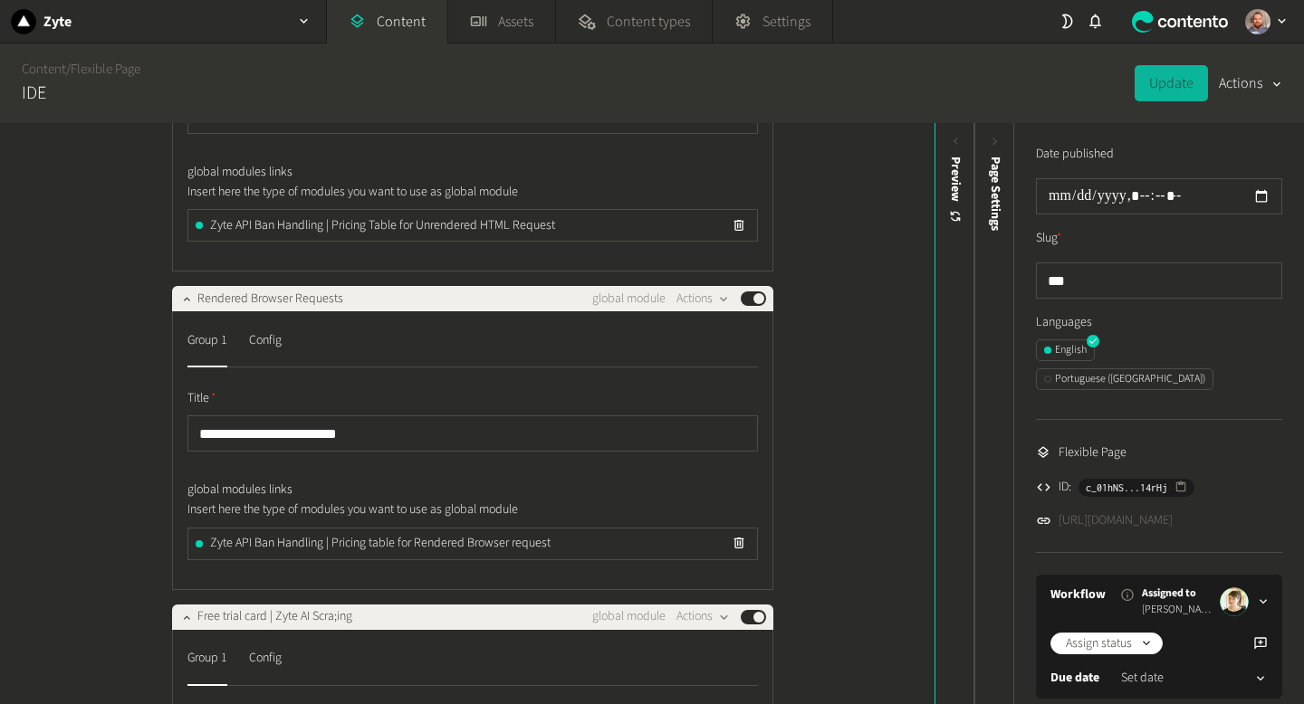
click at [1144, 511] on link "https://dev.zyte.com/ide" at bounding box center [1115, 520] width 114 height 19
click at [399, 17] on link "Content" at bounding box center [387, 21] width 120 height 43
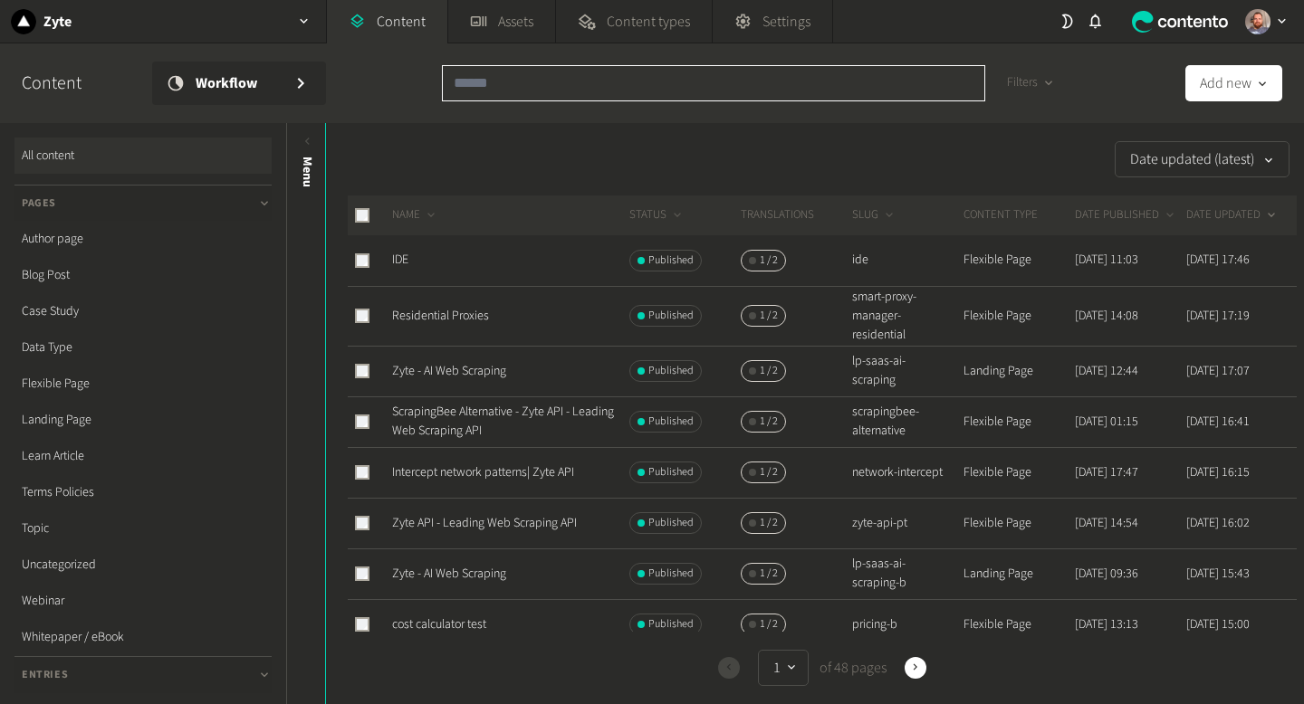
click at [538, 85] on input "text" at bounding box center [713, 83] width 543 height 36
paste input "**********"
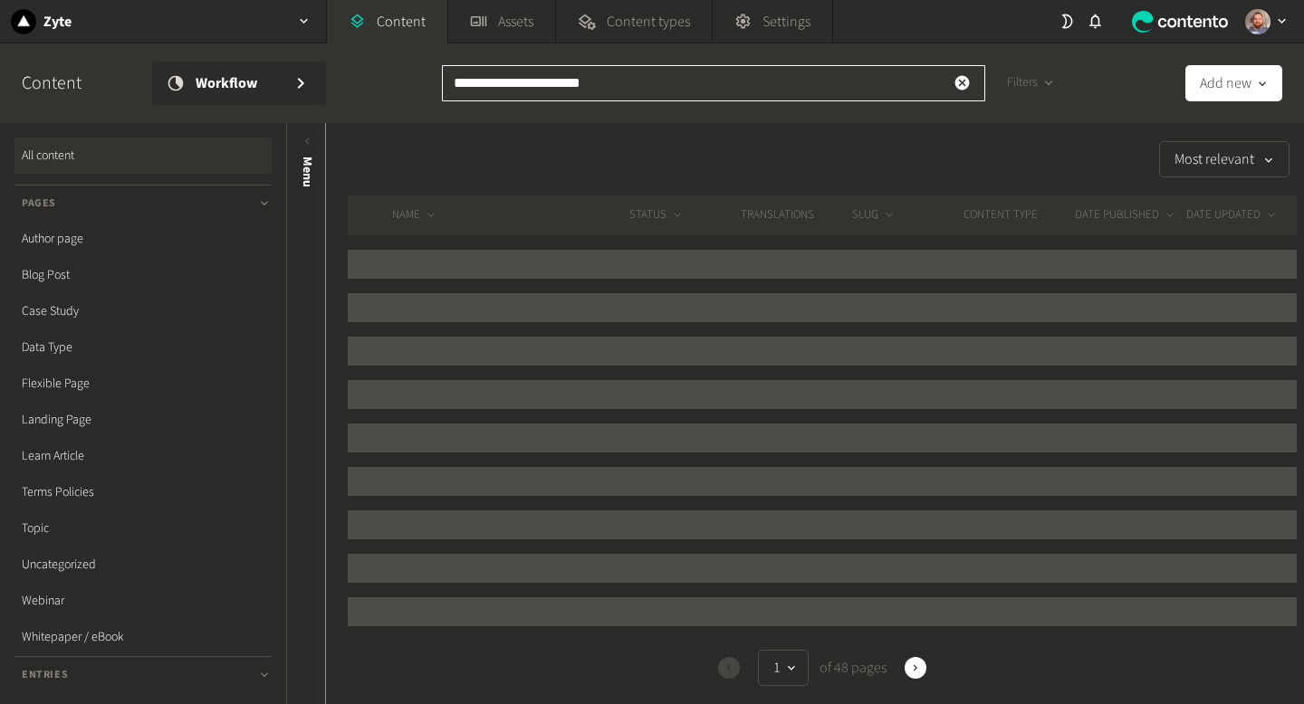
type input "**********"
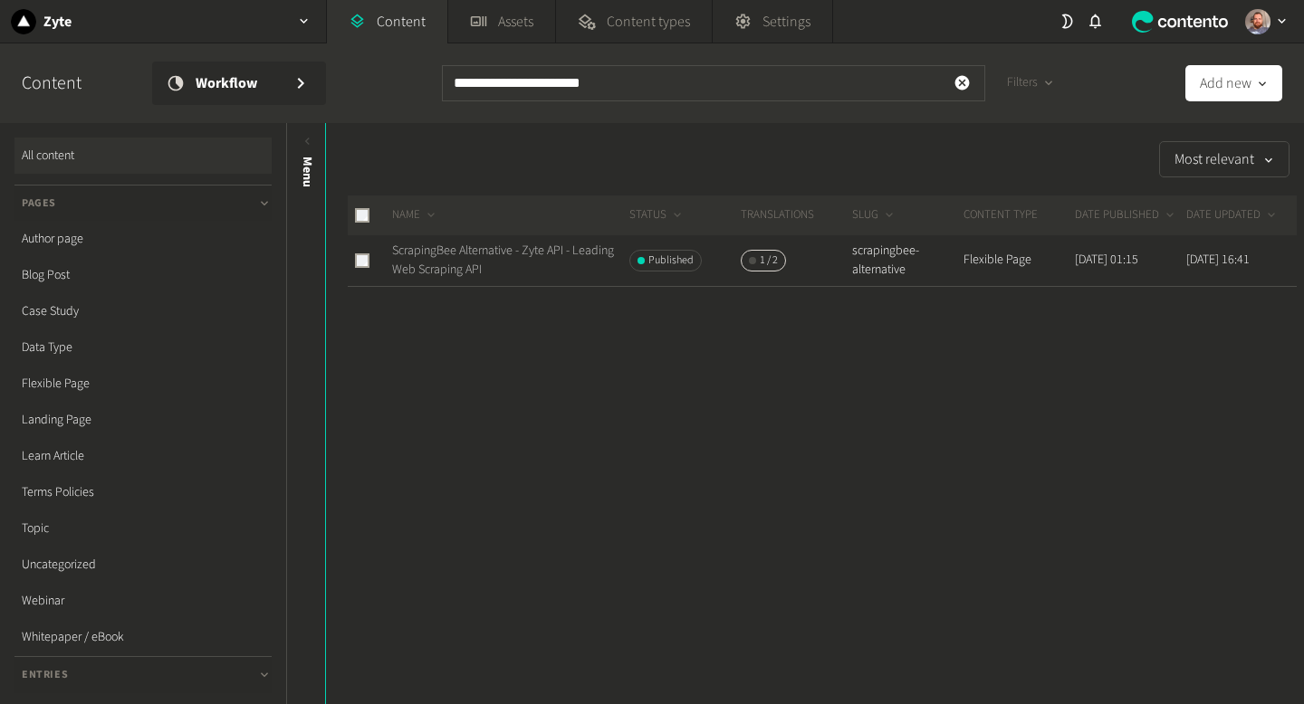
click at [475, 252] on link "ScrapingBee Alternative - Zyte API - Leading Web Scraping API" at bounding box center [503, 260] width 222 height 37
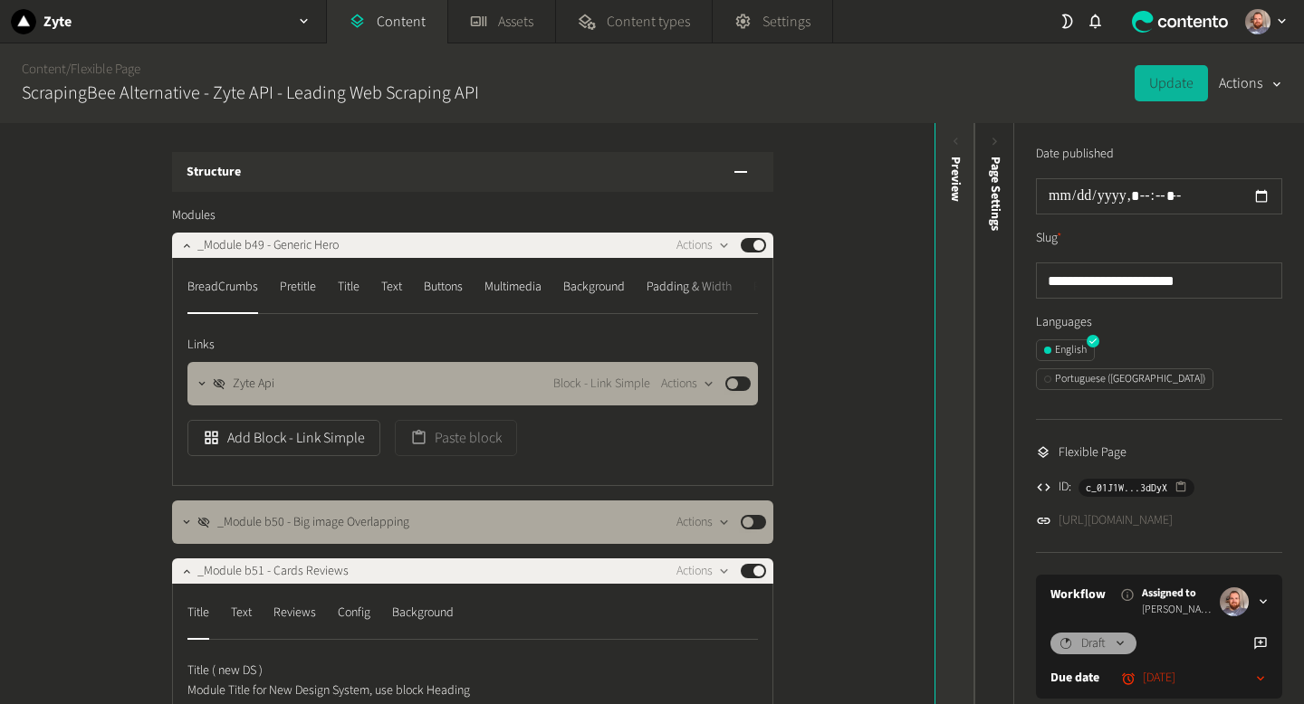
click at [952, 139] on icon at bounding box center [955, 141] width 15 height 15
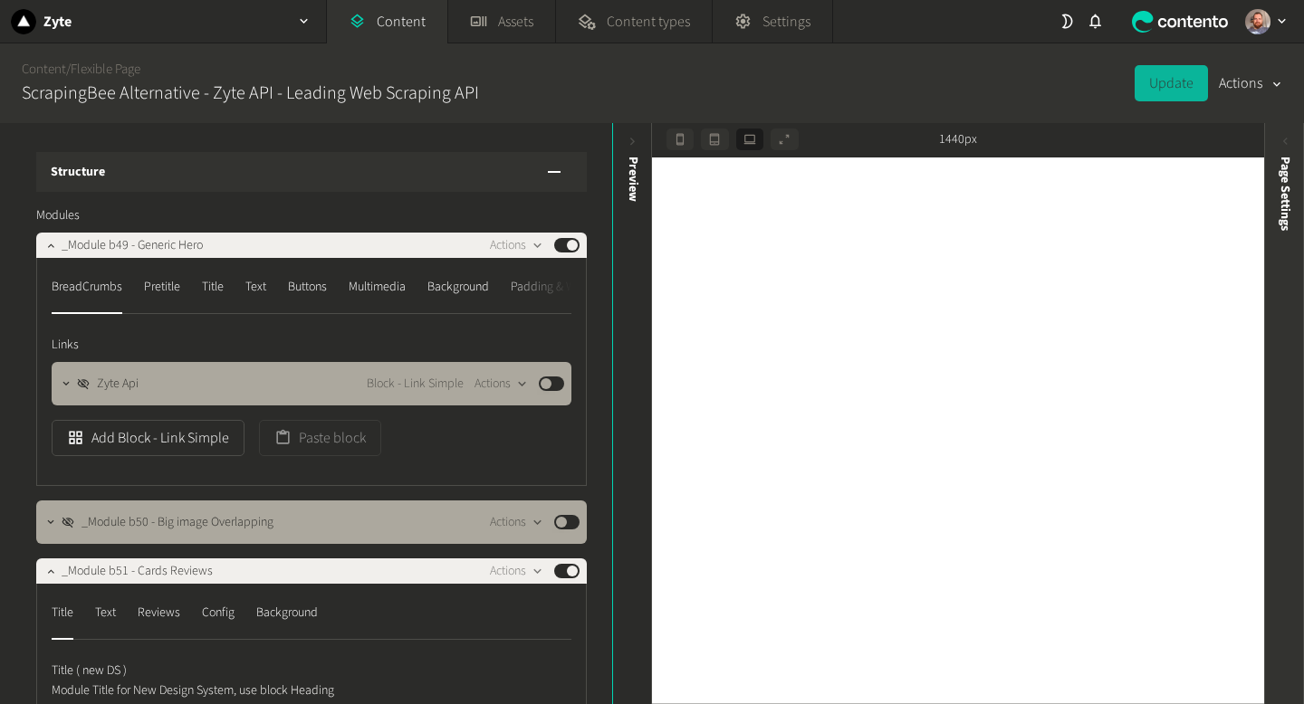
click at [1287, 147] on icon at bounding box center [1284, 141] width 15 height 15
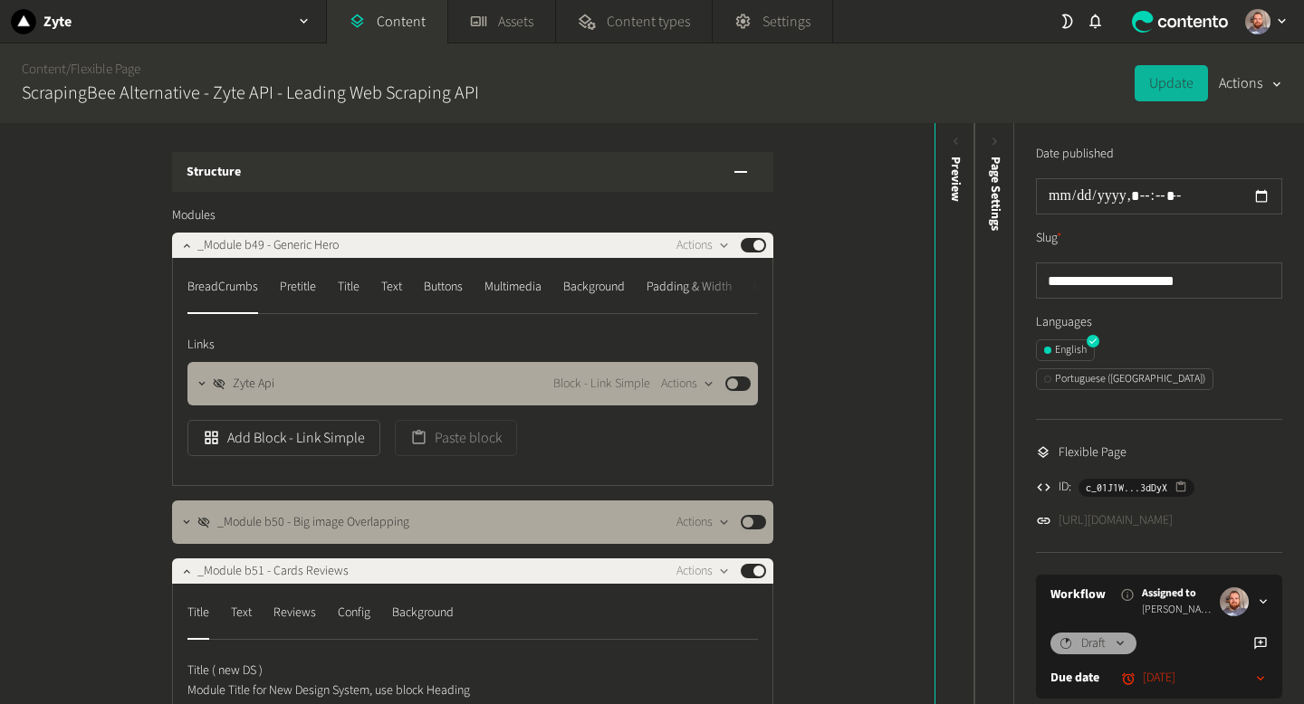
click at [1172, 511] on link "[URL][DOMAIN_NAME]" at bounding box center [1115, 520] width 114 height 19
click at [180, 33] on div "Zyte" at bounding box center [163, 21] width 326 height 43
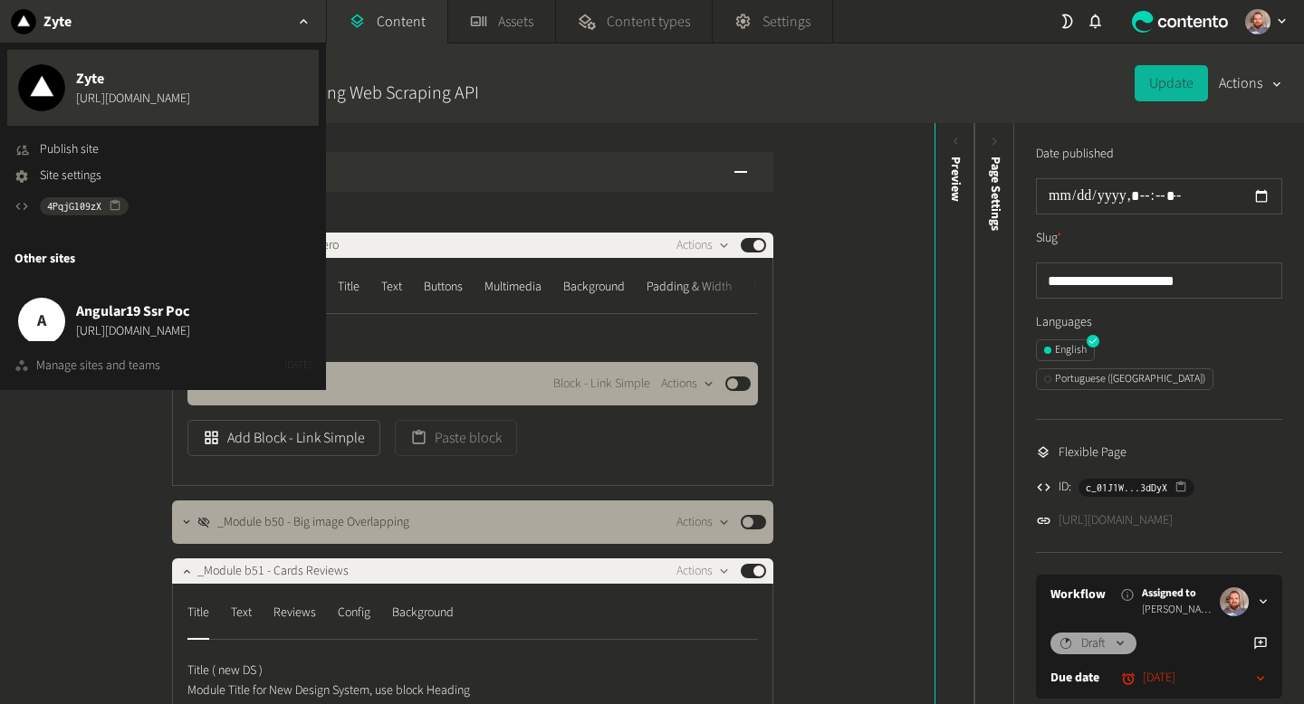
click at [114, 365] on div "Manage sites and teams" at bounding box center [98, 366] width 124 height 19
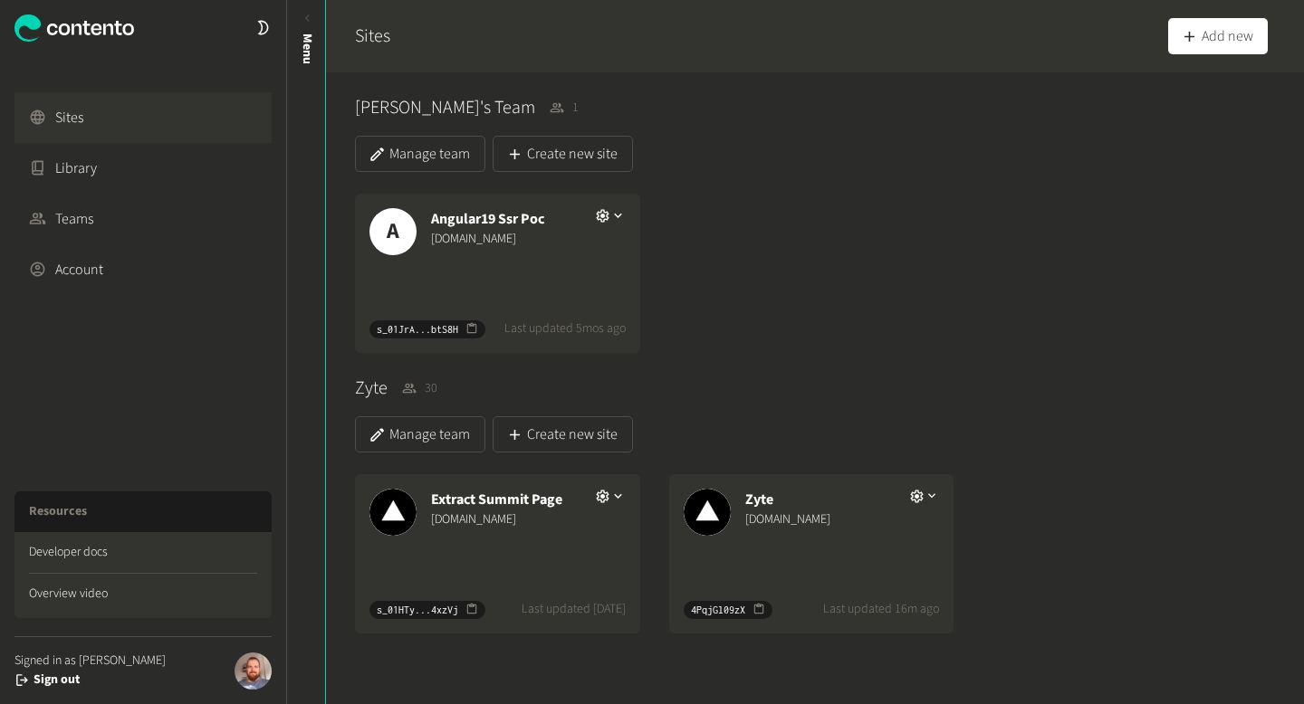
click at [855, 543] on div "Zyte [DOMAIN_NAME]" at bounding box center [811, 510] width 285 height 72
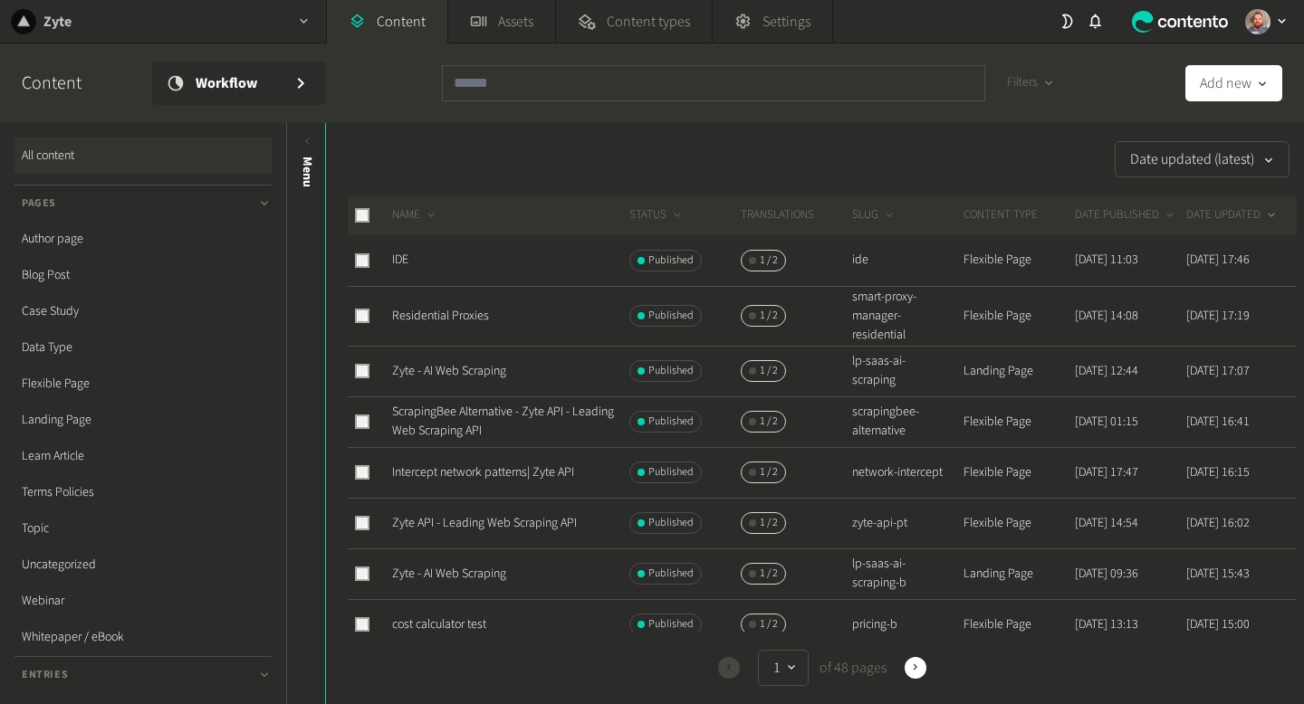
click at [195, 27] on div "Zyte" at bounding box center [163, 21] width 326 height 43
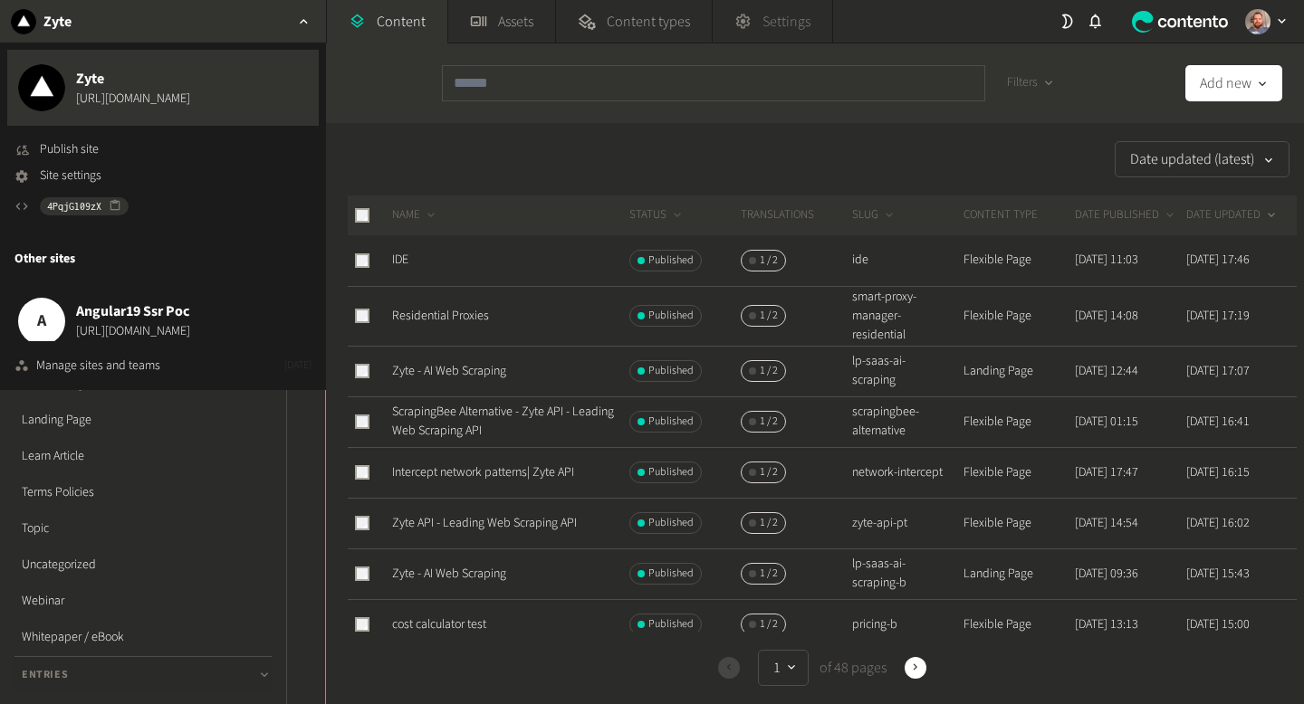
click at [801, 18] on span "Settings" at bounding box center [786, 22] width 48 height 22
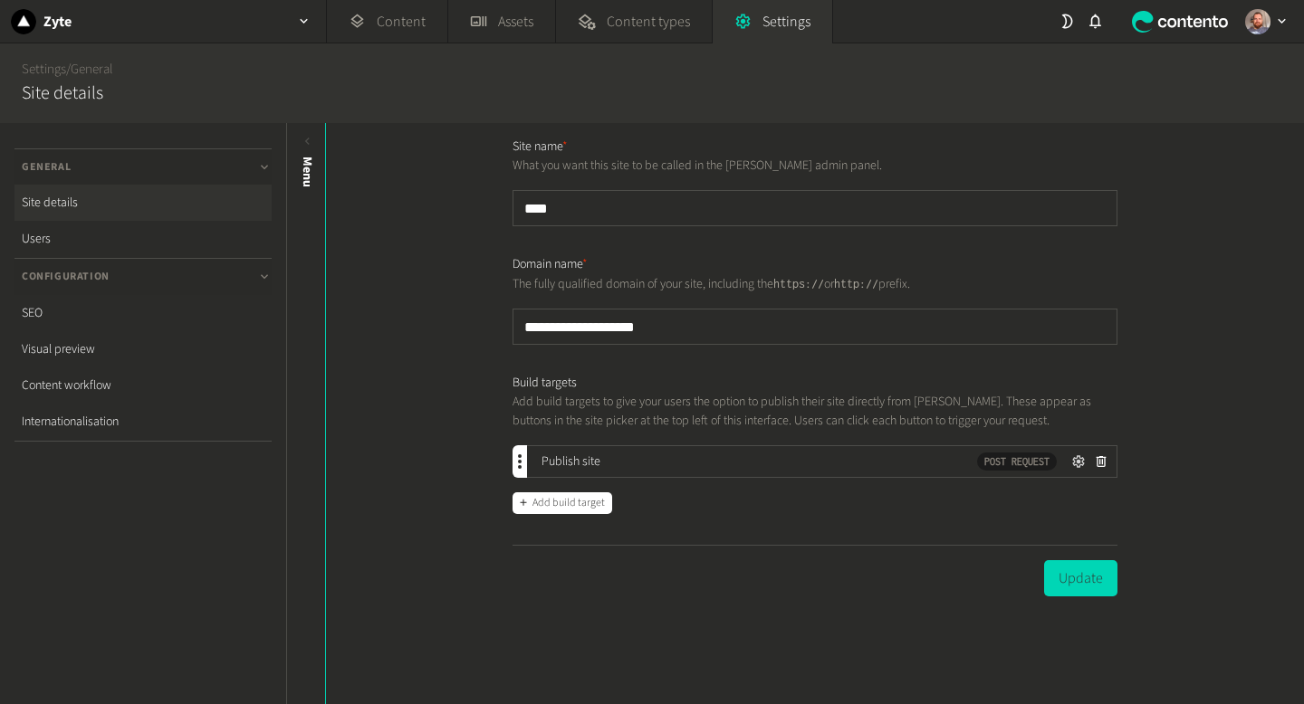
click at [1078, 463] on icon "button" at bounding box center [1078, 461] width 15 height 15
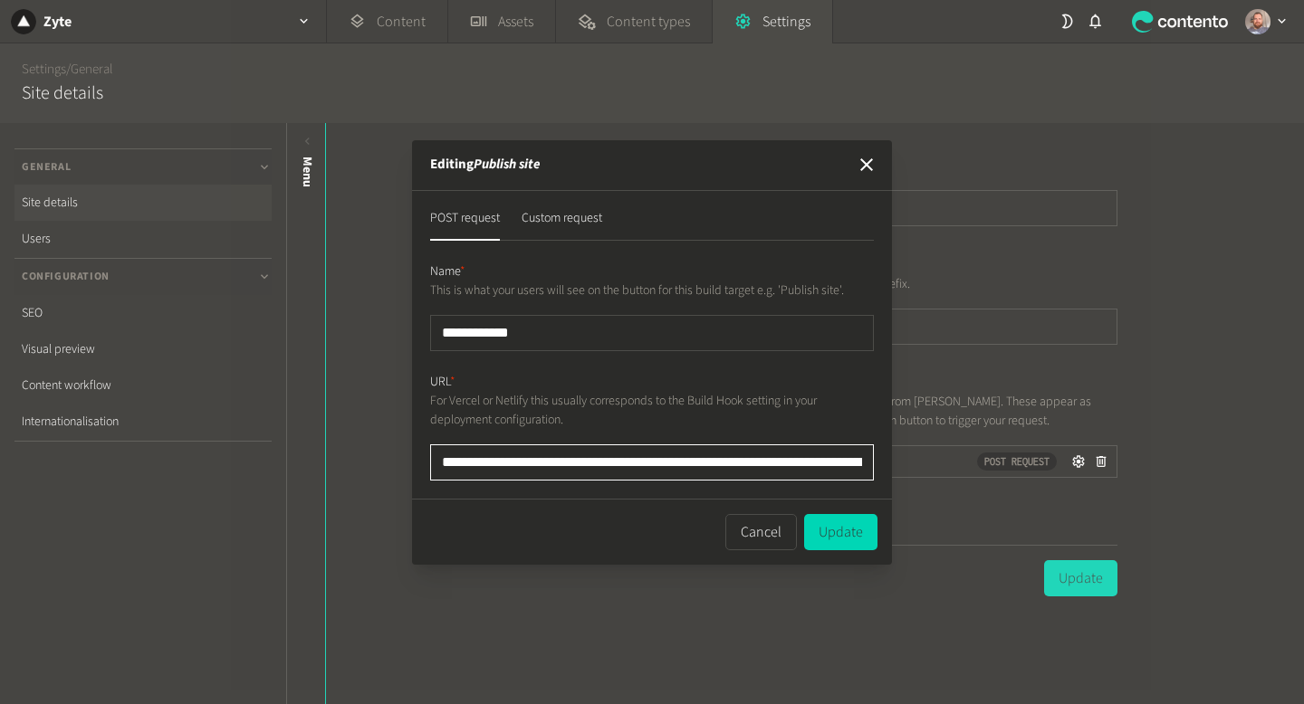
drag, startPoint x: 671, startPoint y: 464, endPoint x: 422, endPoint y: 463, distance: 249.0
click at [422, 463] on div "**********" at bounding box center [652, 345] width 480 height 308
click at [870, 160] on icon "button" at bounding box center [866, 164] width 13 height 13
